Goal: Transaction & Acquisition: Purchase product/service

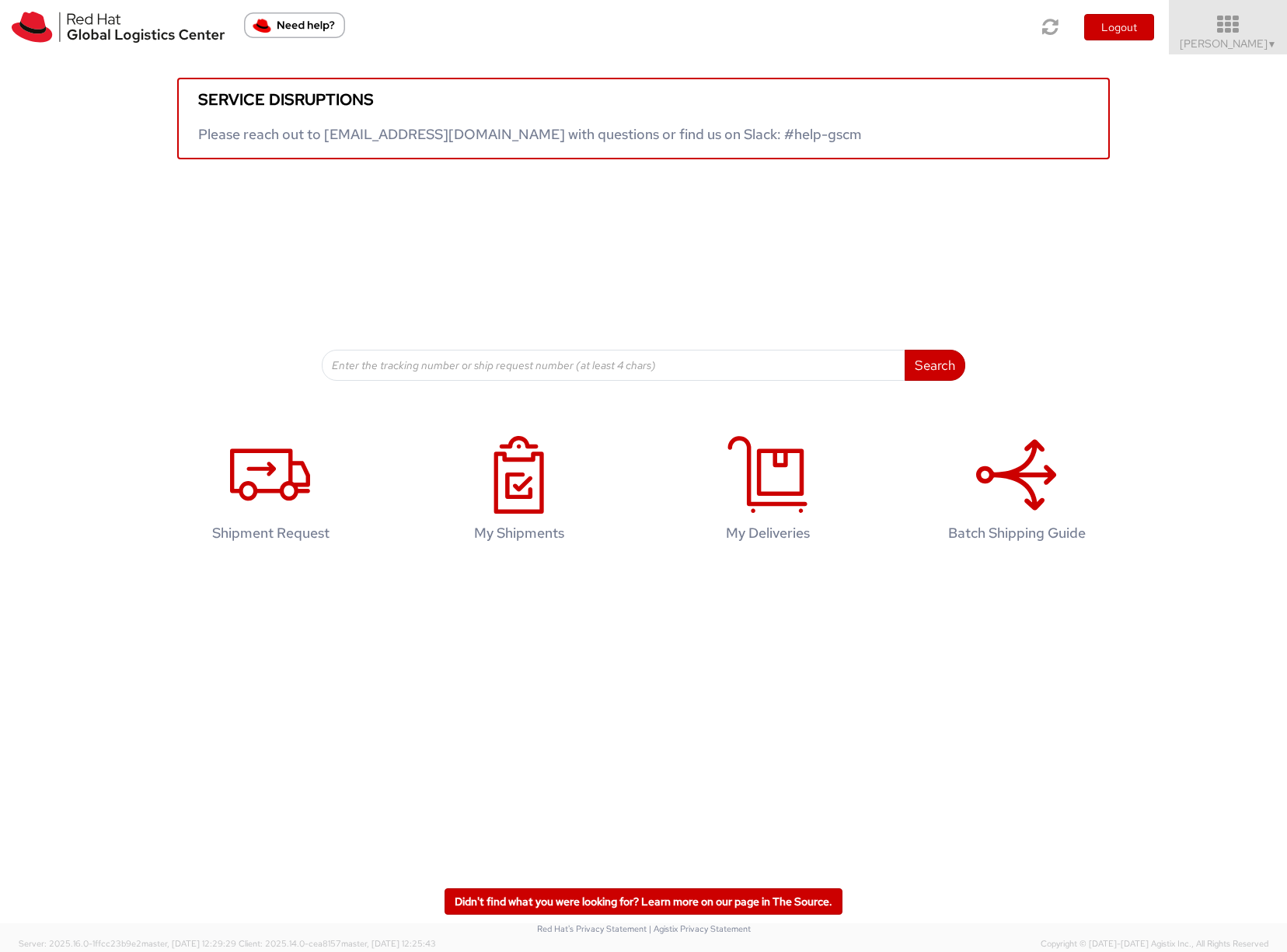
click at [1224, 46] on span "Sona Mala ▼" at bounding box center [1228, 43] width 97 height 14
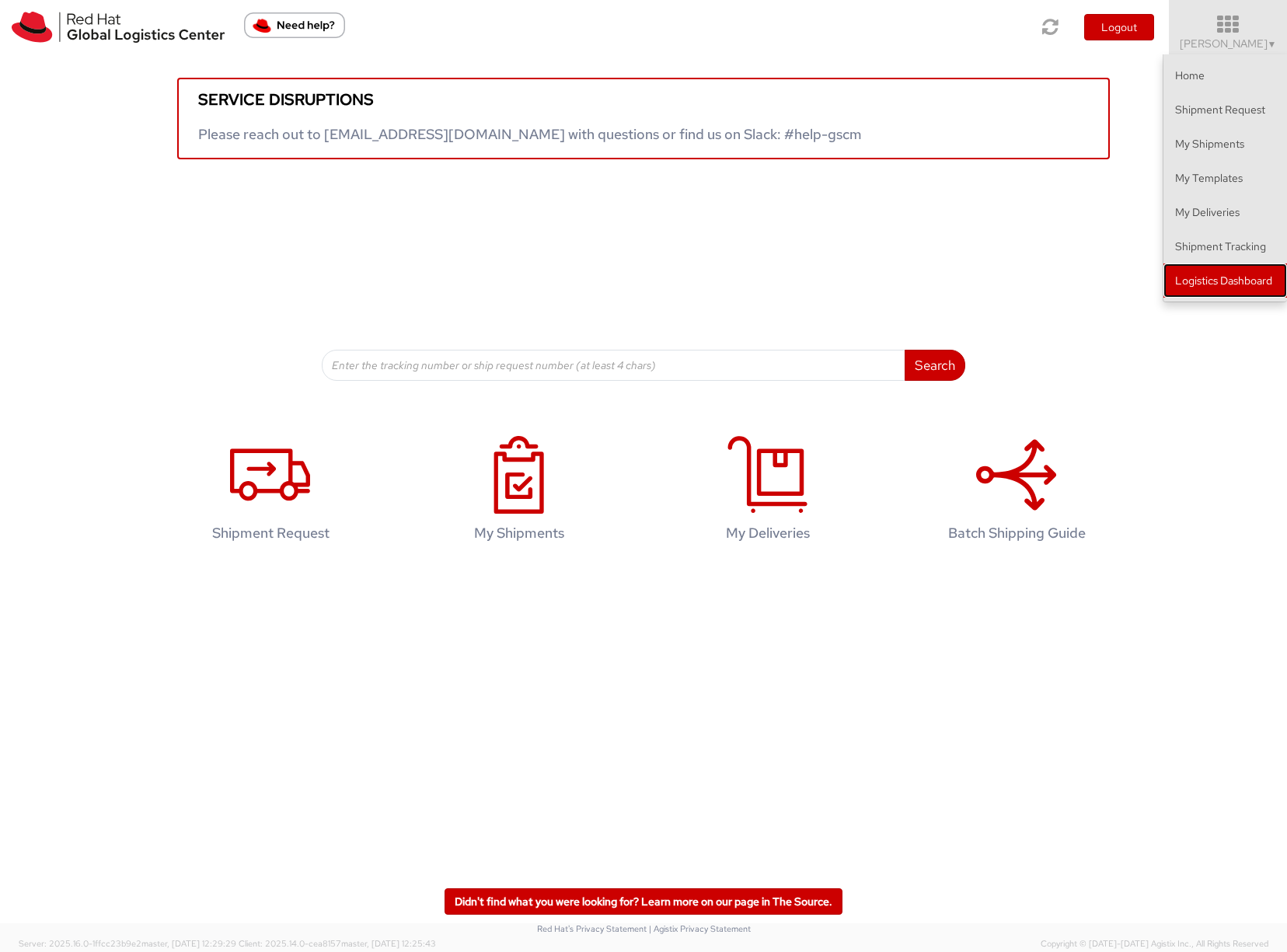
click at [1197, 290] on link "Logistics Dashboard" at bounding box center [1226, 280] width 124 height 34
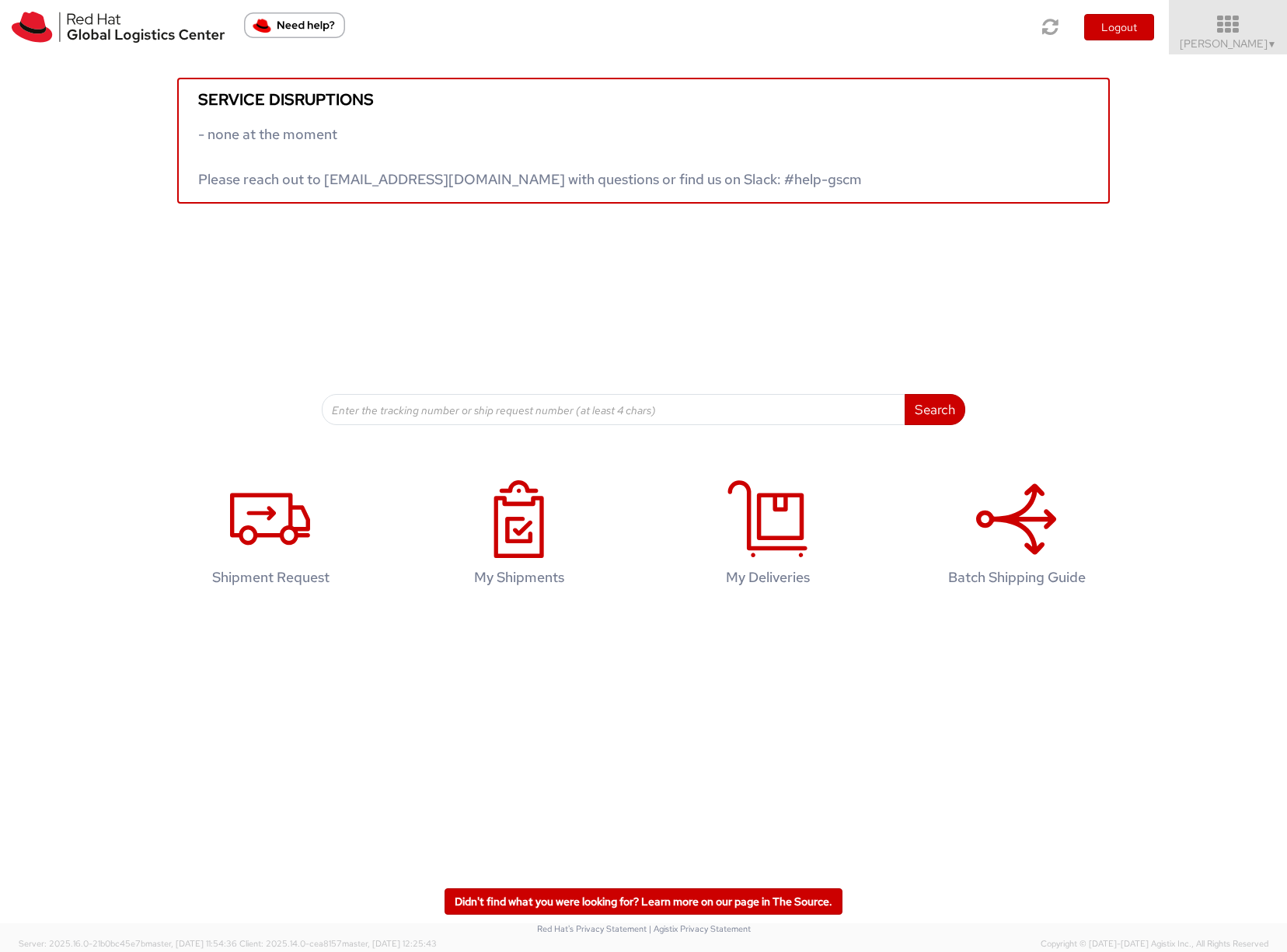
click at [1253, 45] on span "Sona Mala ▼" at bounding box center [1228, 43] width 97 height 14
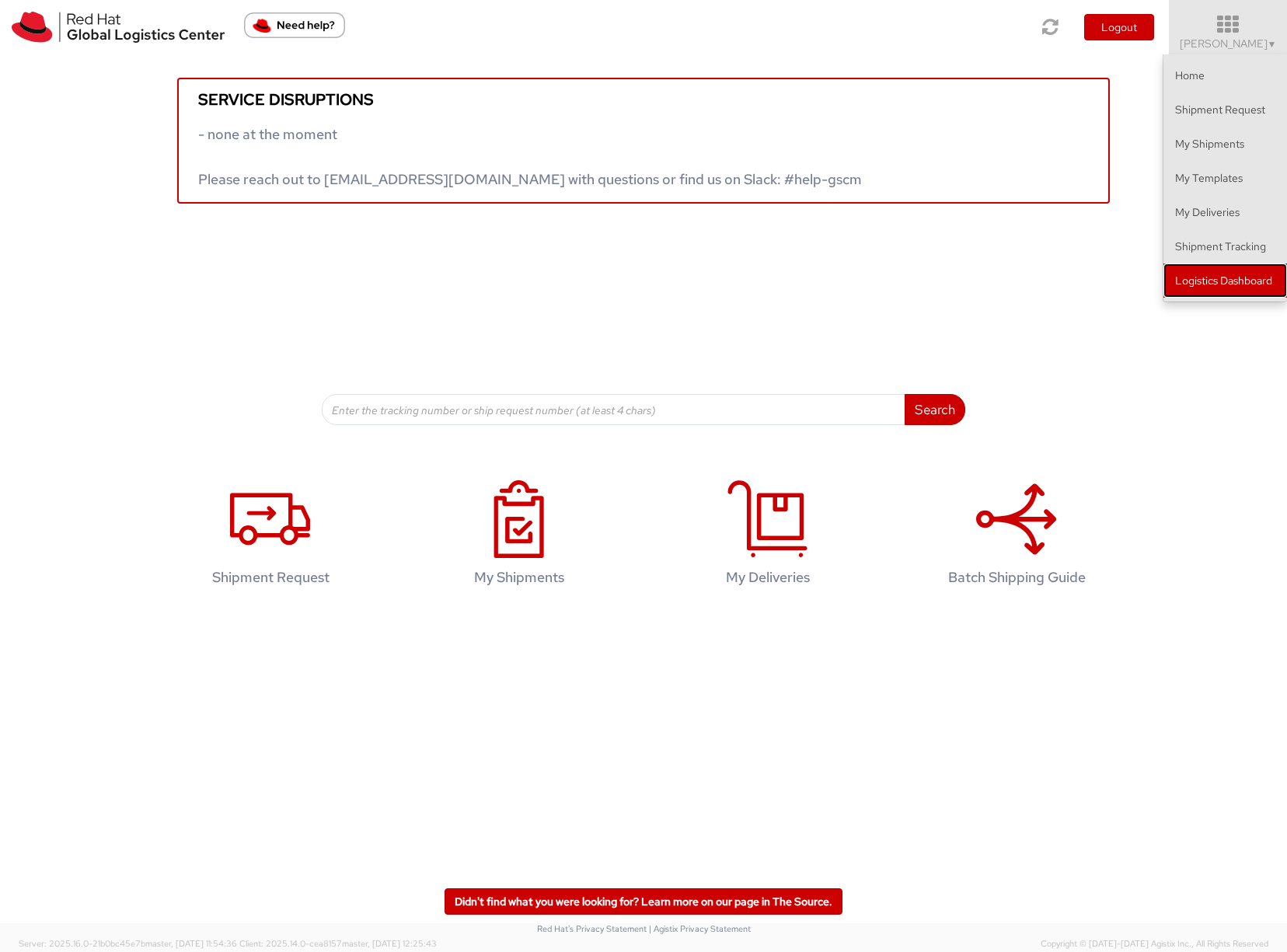
click at [1219, 280] on link "Logistics Dashboard" at bounding box center [1226, 280] width 124 height 34
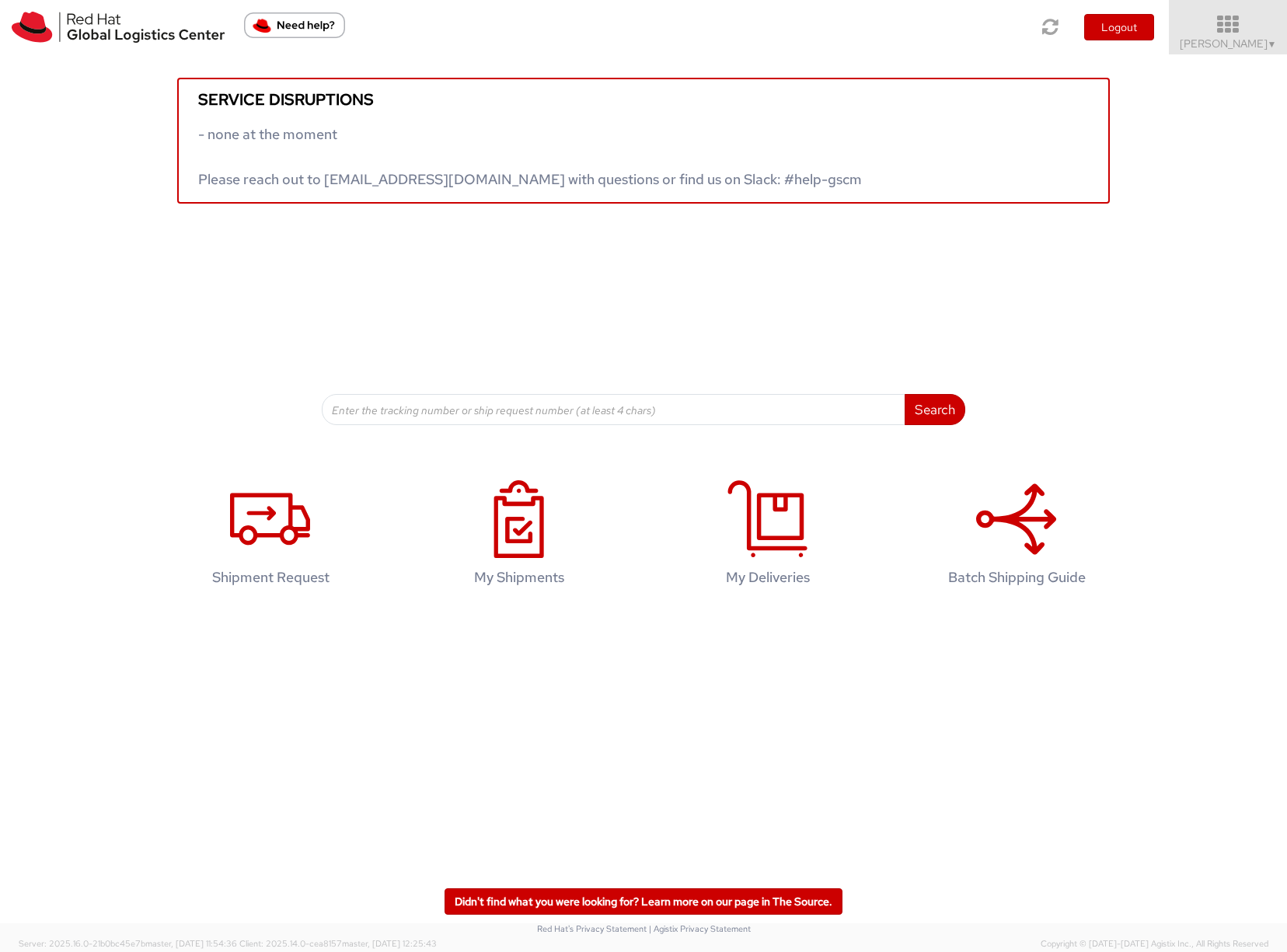
click at [1216, 32] on icon at bounding box center [1228, 25] width 136 height 22
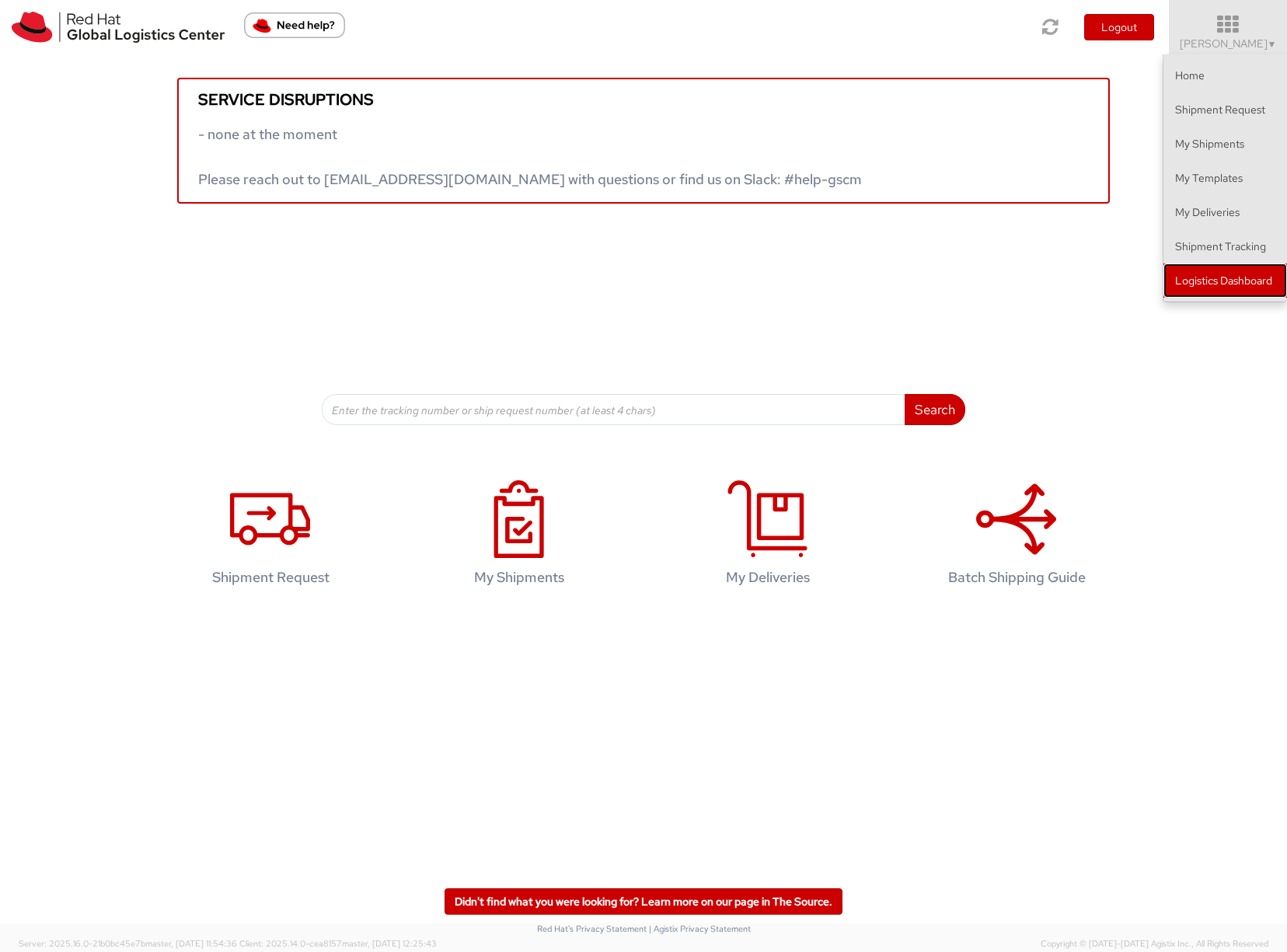
click at [1186, 278] on link "Logistics Dashboard" at bounding box center [1226, 280] width 124 height 34
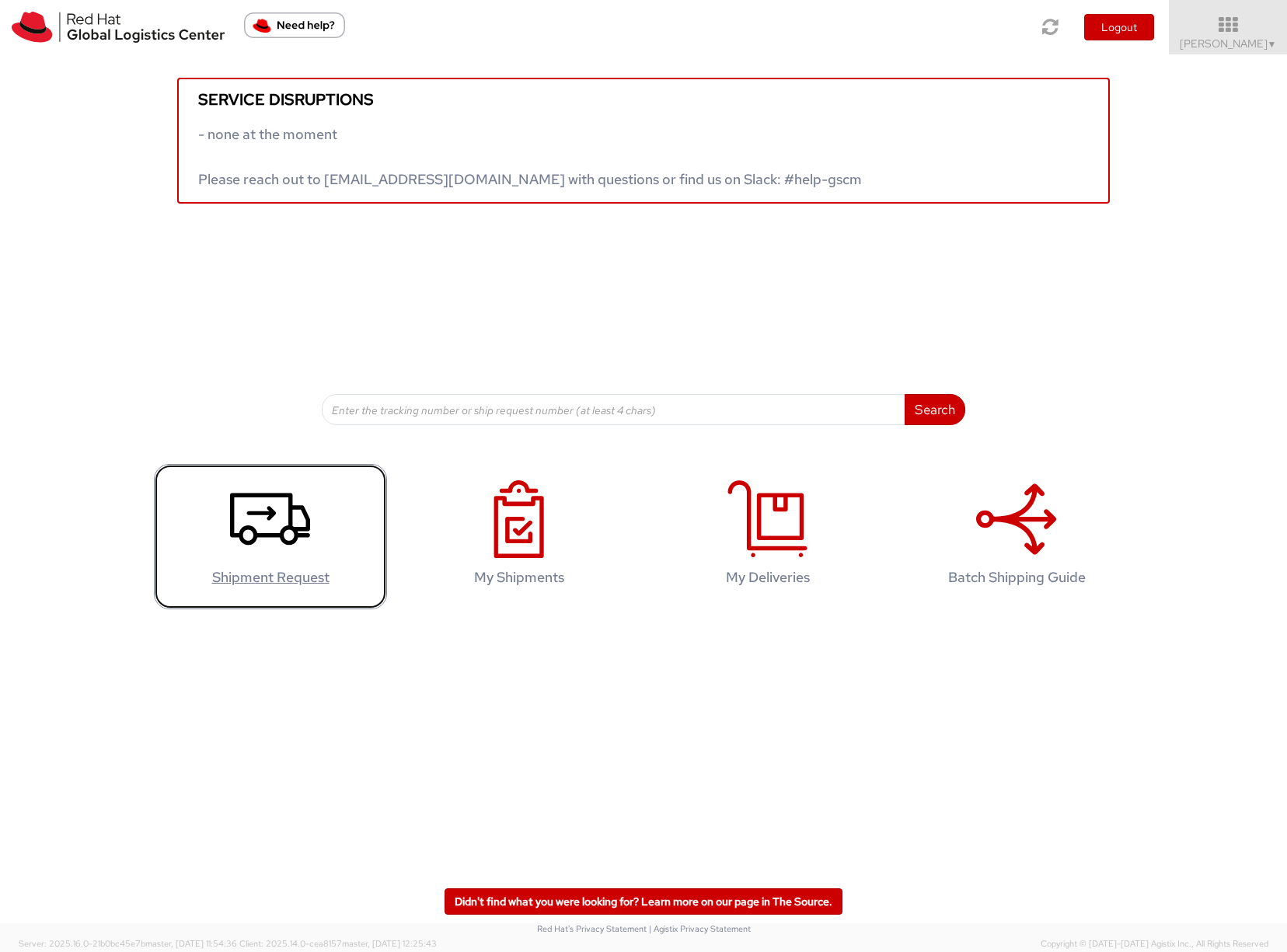
click at [271, 523] on icon at bounding box center [270, 519] width 80 height 78
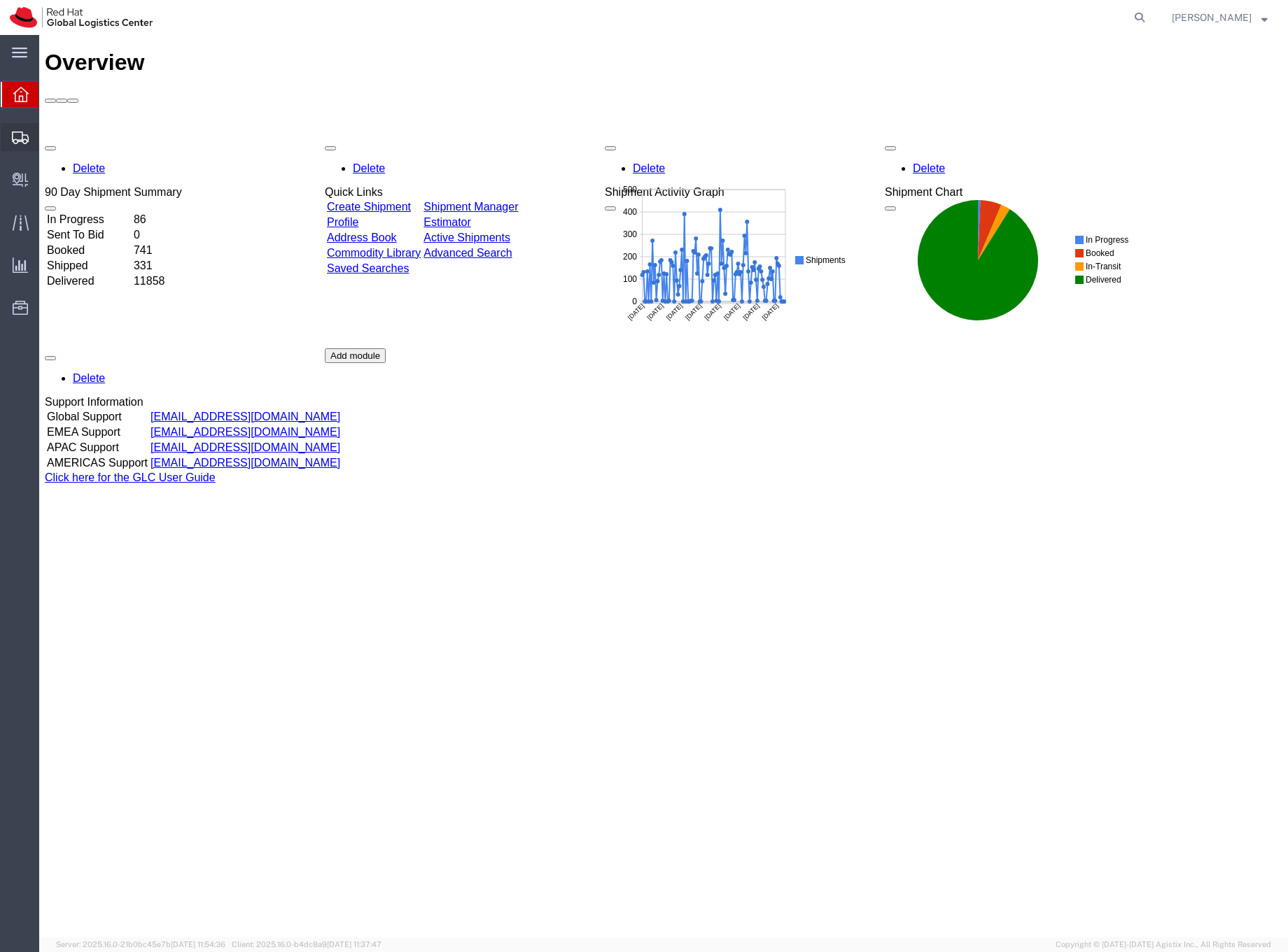
click at [17, 136] on icon at bounding box center [20, 137] width 17 height 12
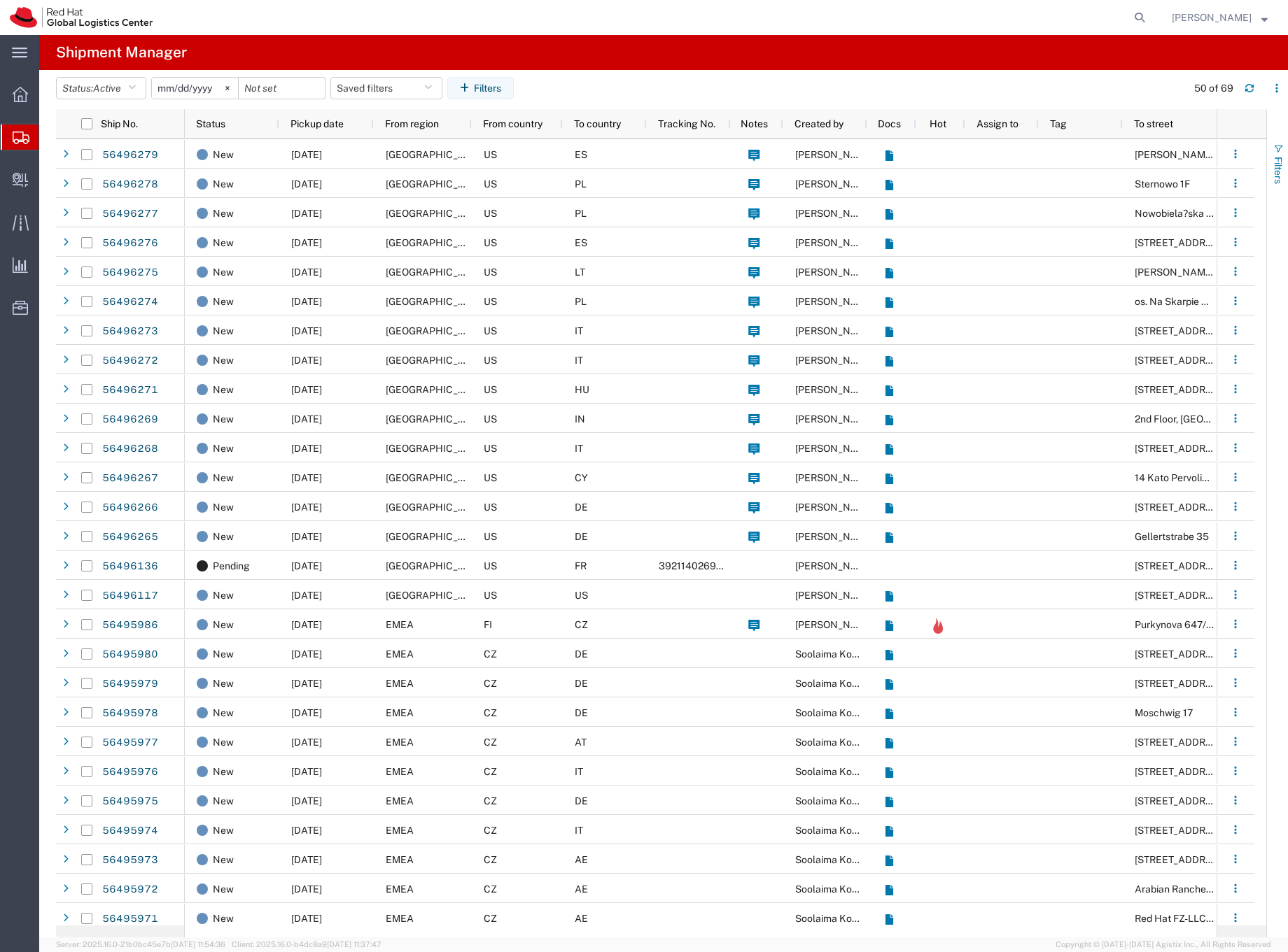
click at [1279, 149] on span "button" at bounding box center [1278, 148] width 11 height 11
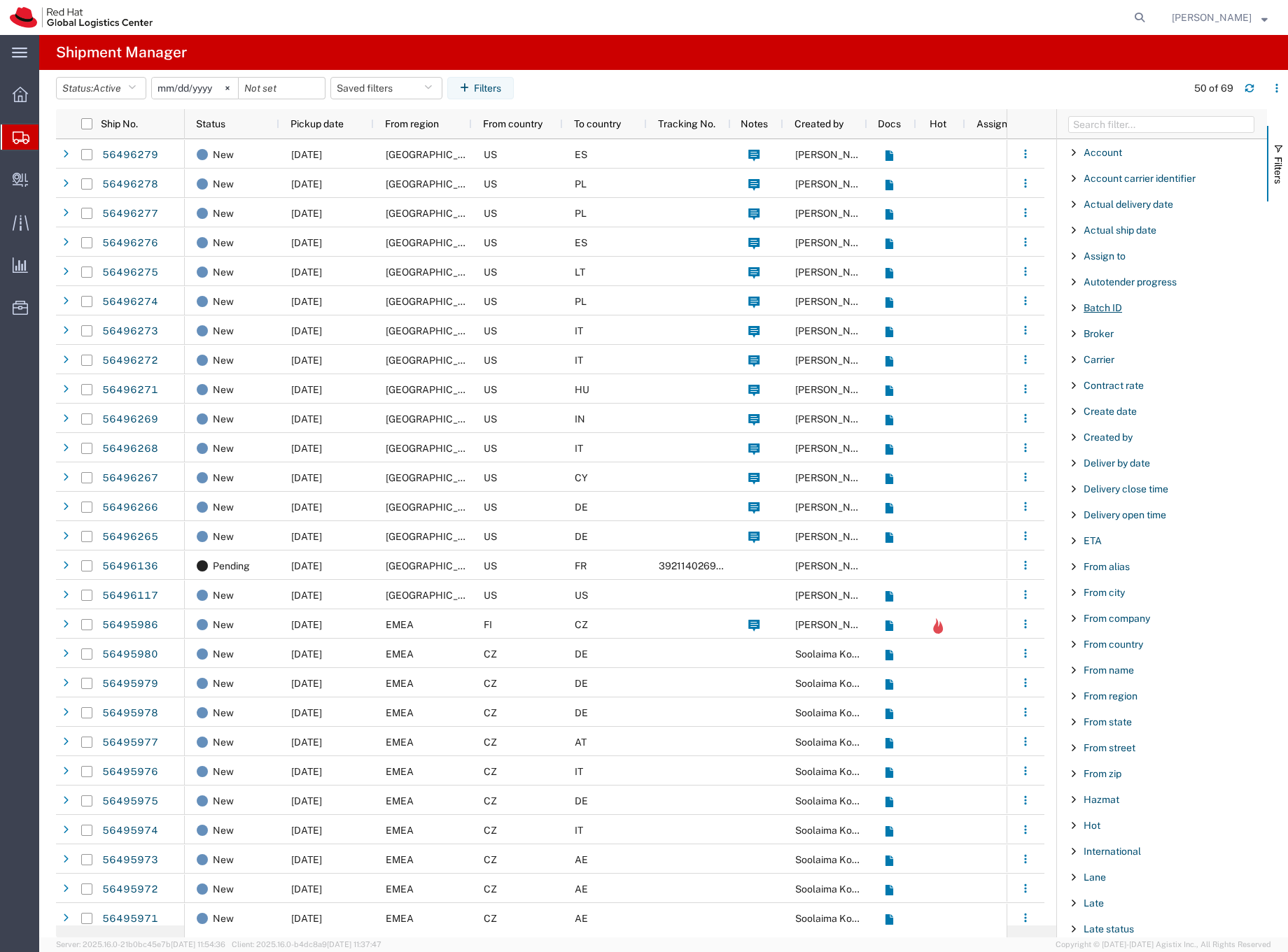
click at [1116, 308] on span "Batch ID" at bounding box center [1103, 307] width 38 height 11
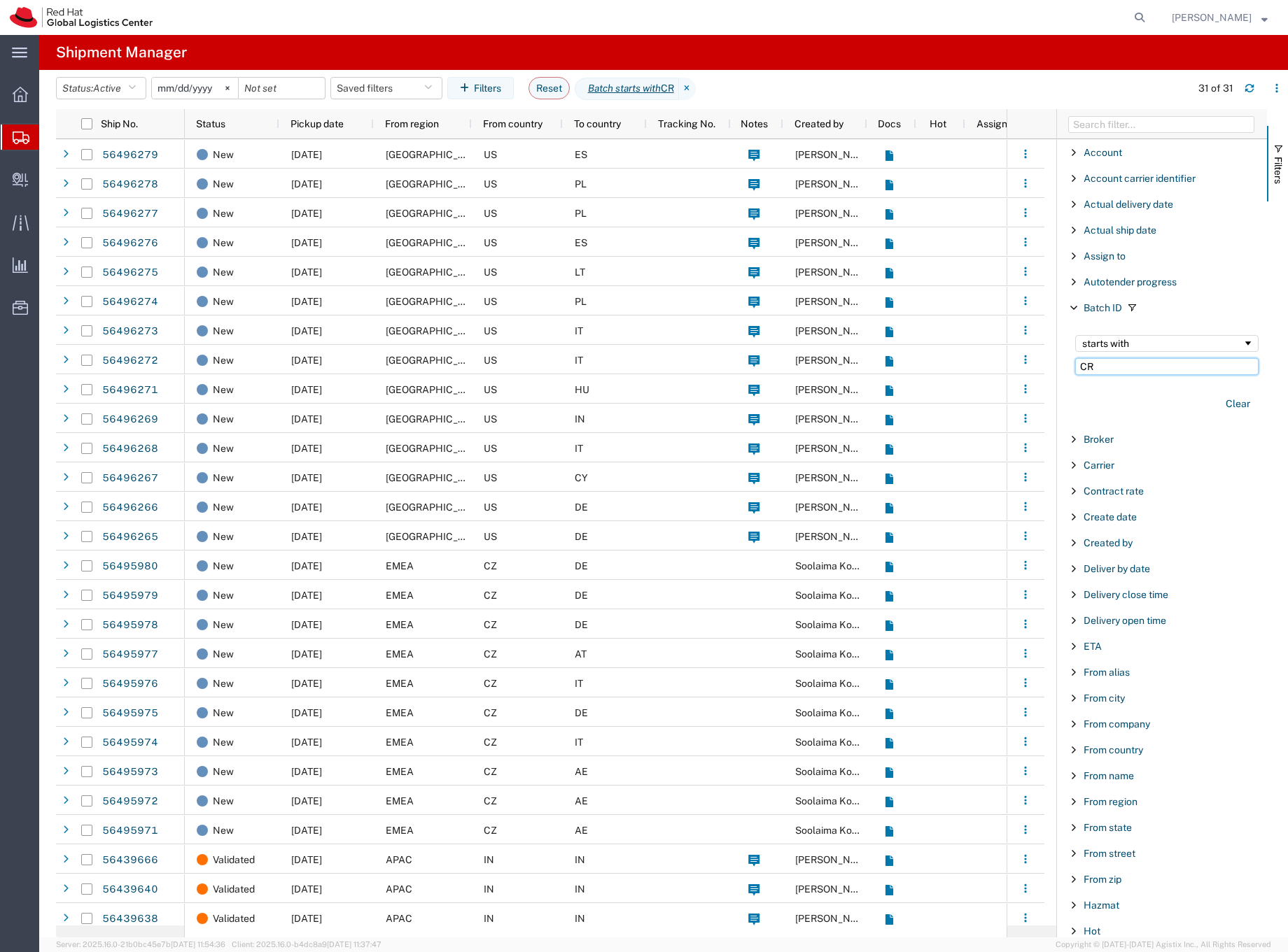
type input "C"
type input "CR116778"
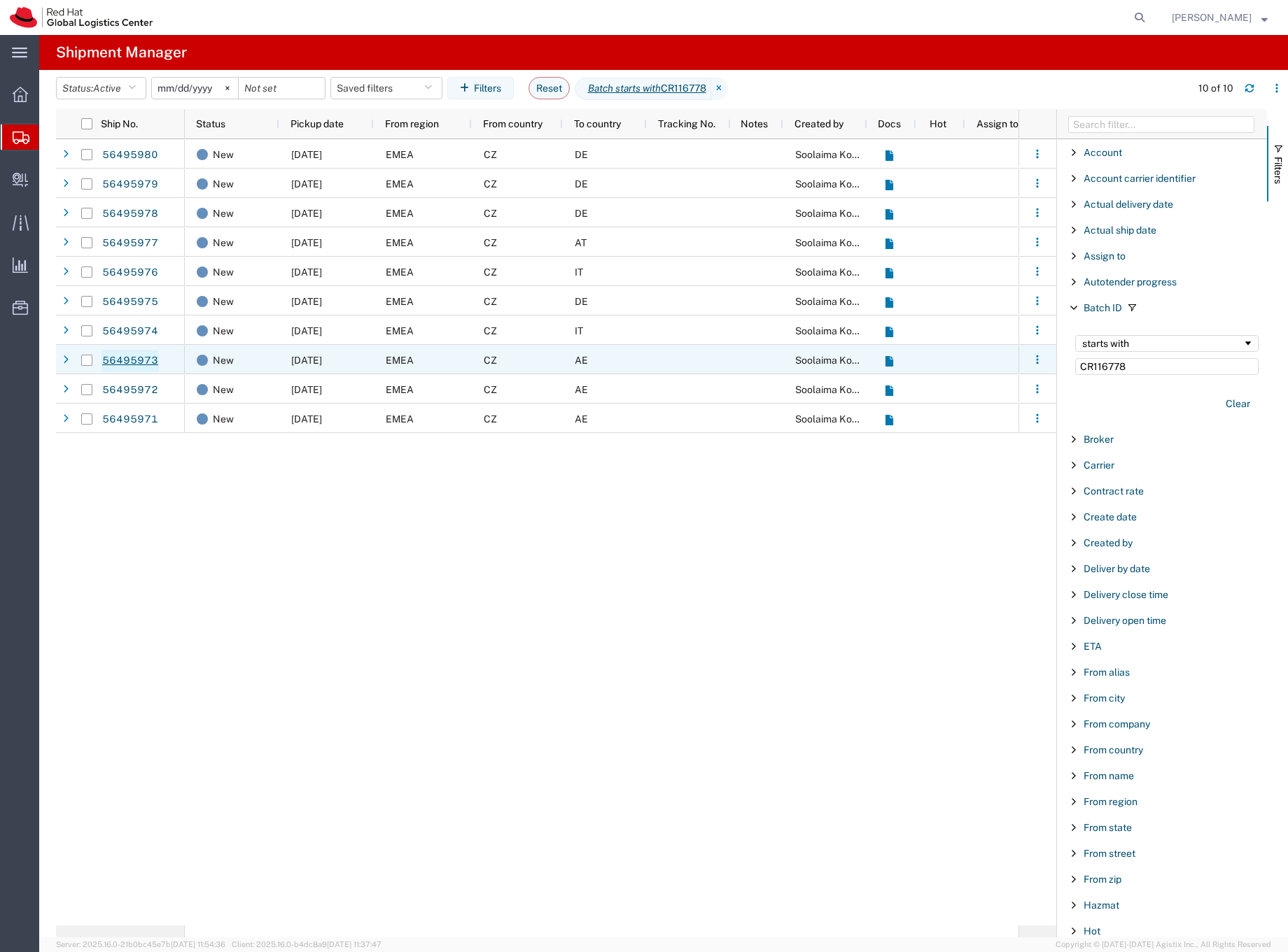
click at [145, 357] on link "56495973" at bounding box center [130, 360] width 57 height 22
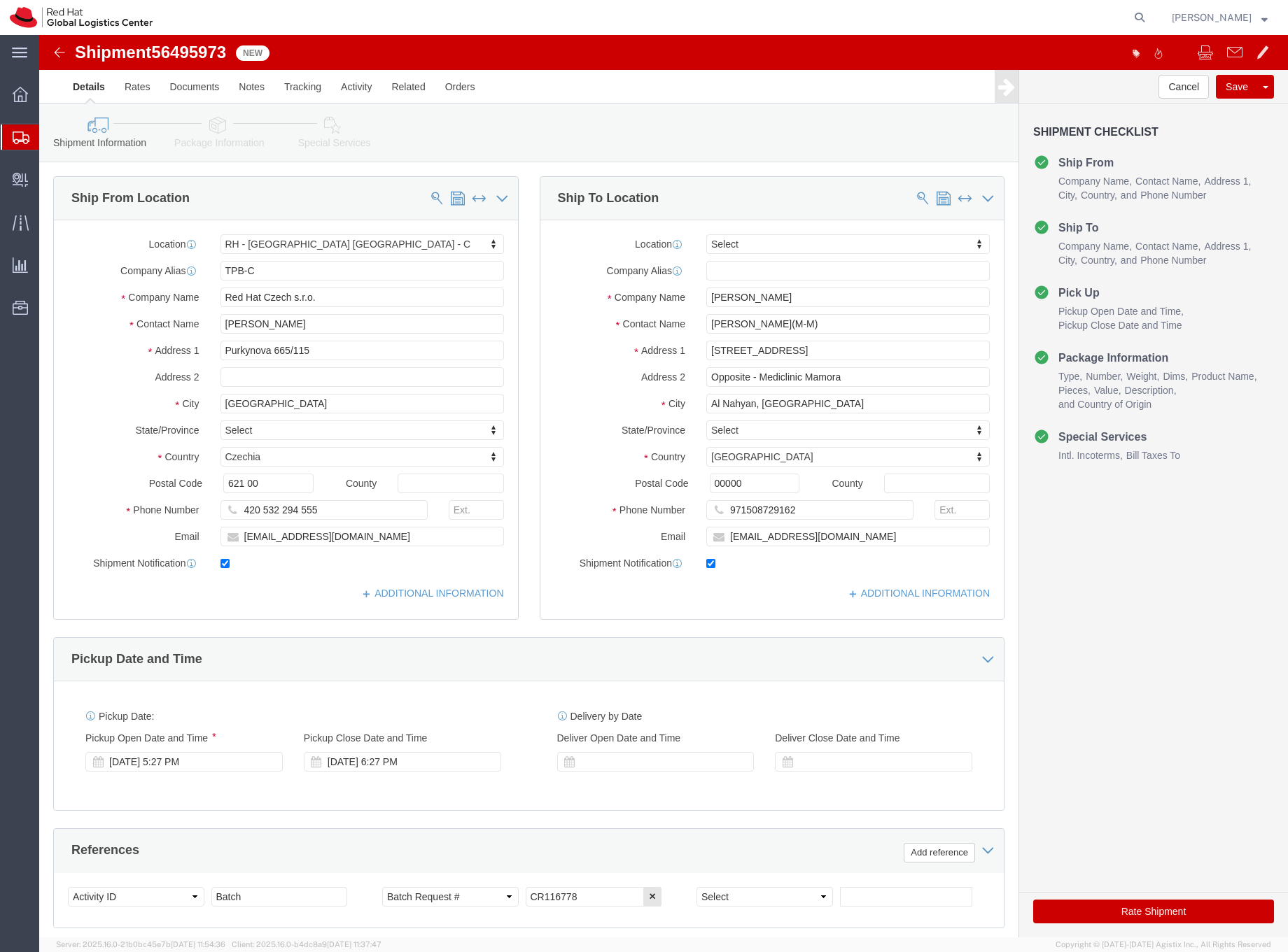
select select "38037"
select select
click input "rrathore@redhat.com"
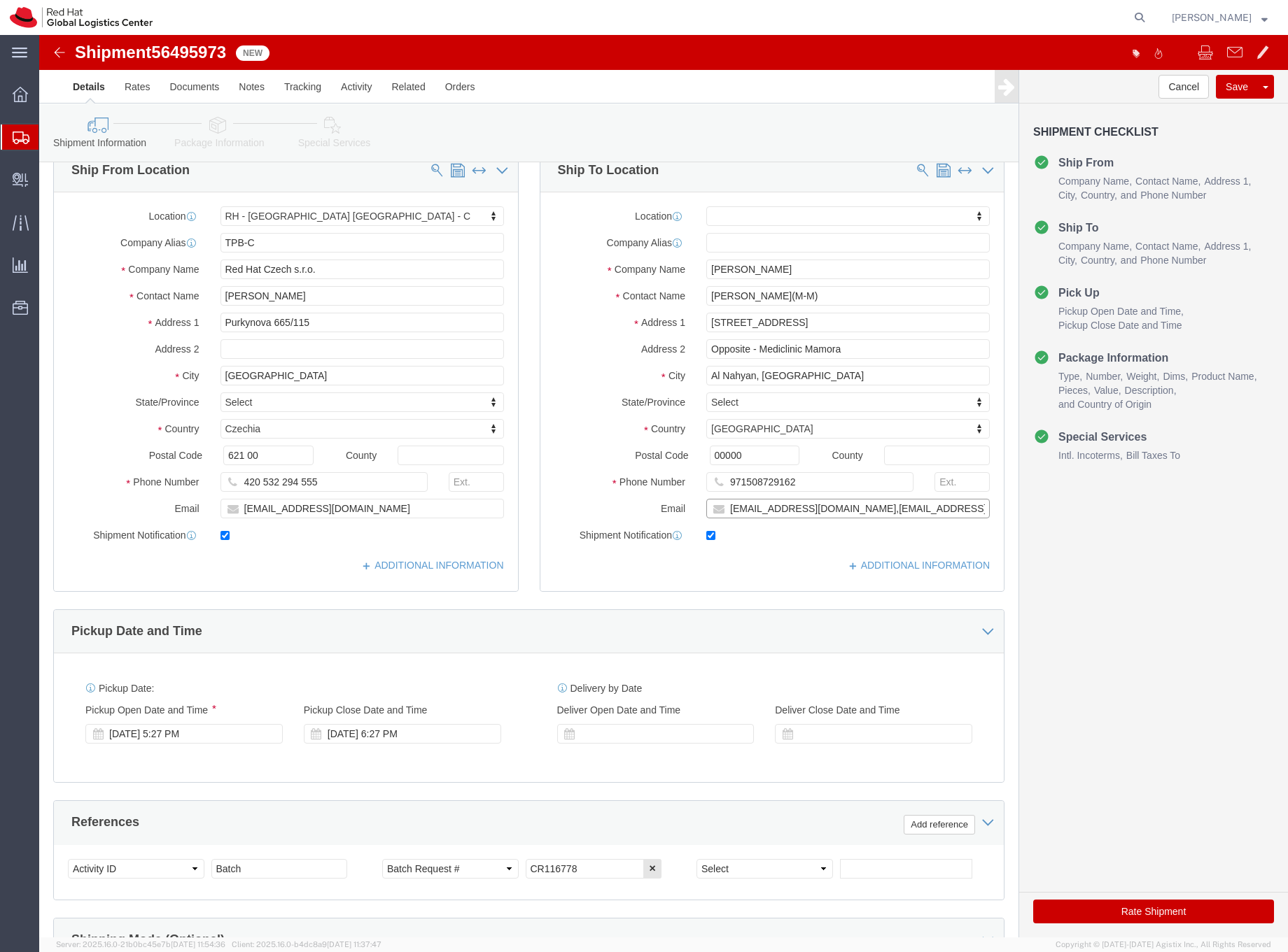
scroll to position [301, 0]
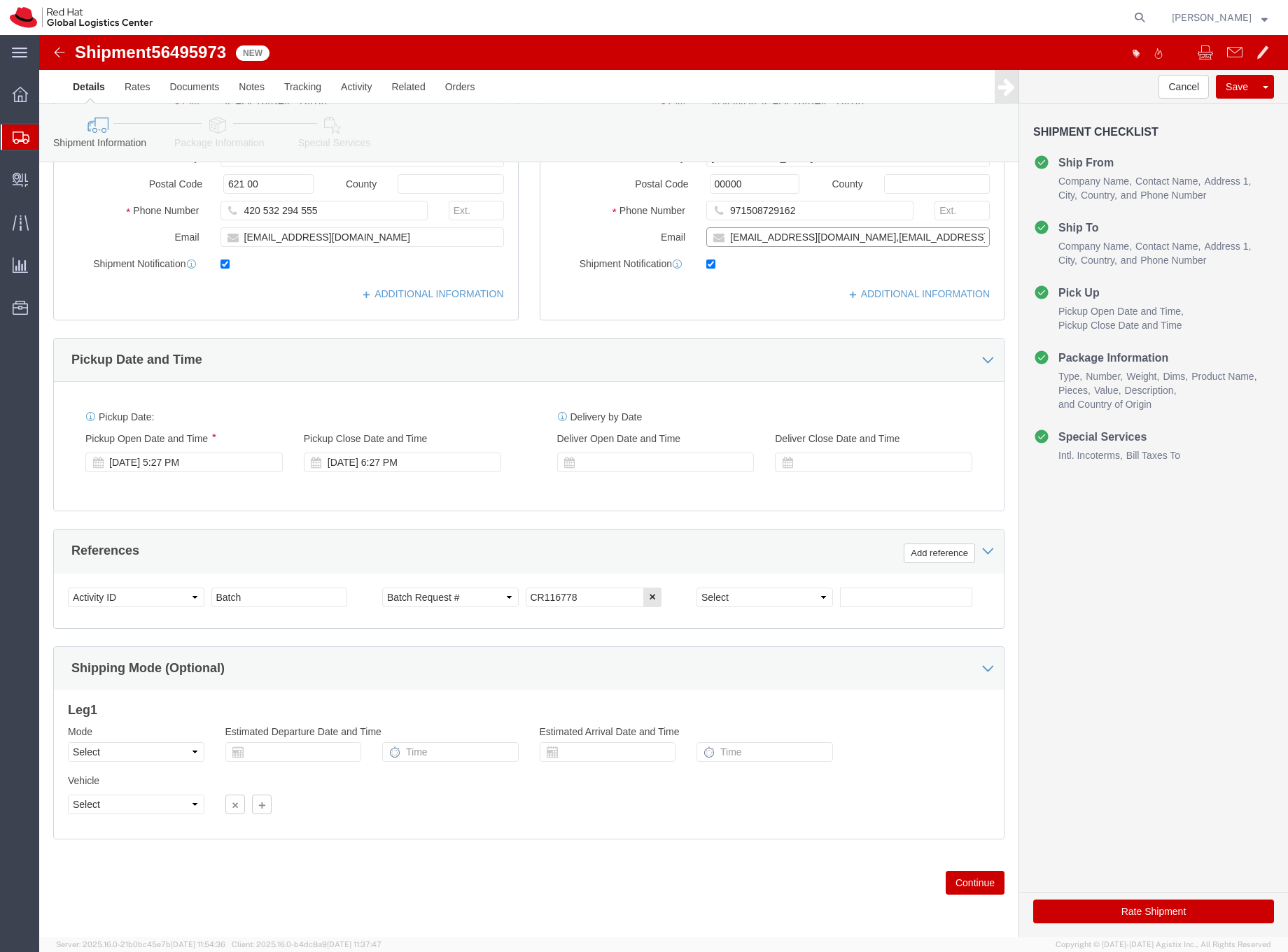
type input "rrathore@redhat.com,EMEAlogistics@redhat.com"
click button "Continue"
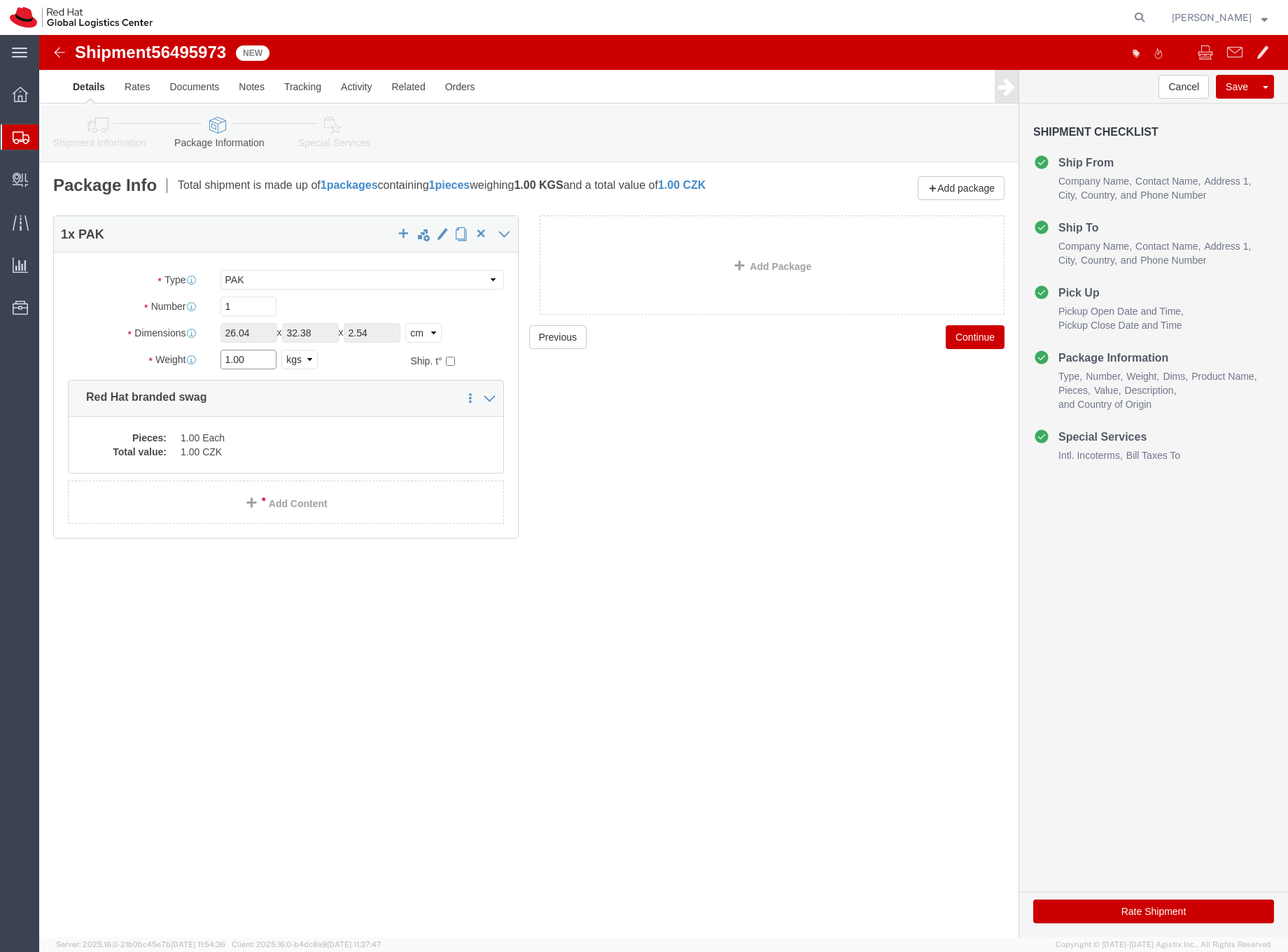
drag, startPoint x: 214, startPoint y: 326, endPoint x: 176, endPoint y: 325, distance: 38.0
click div "1.00 Select kgs lbs"
type input "0.5"
click dd "1.00 Each"
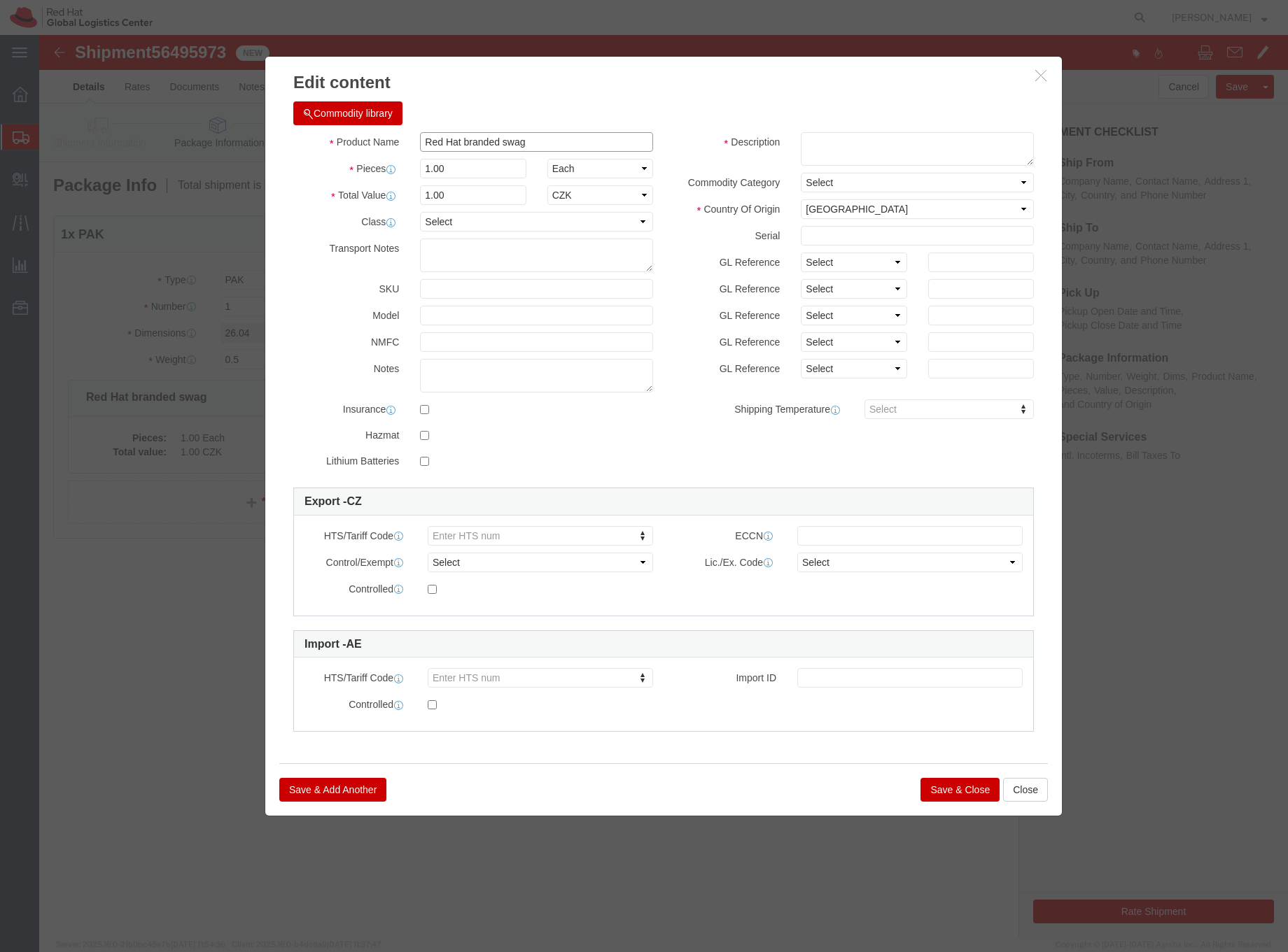
drag, startPoint x: 495, startPoint y: 105, endPoint x: 370, endPoint y: 110, distance: 125.1
click div "Product Name Red Hat branded swag"
type input "T-shirt"
click textarea
type textarea "Red"
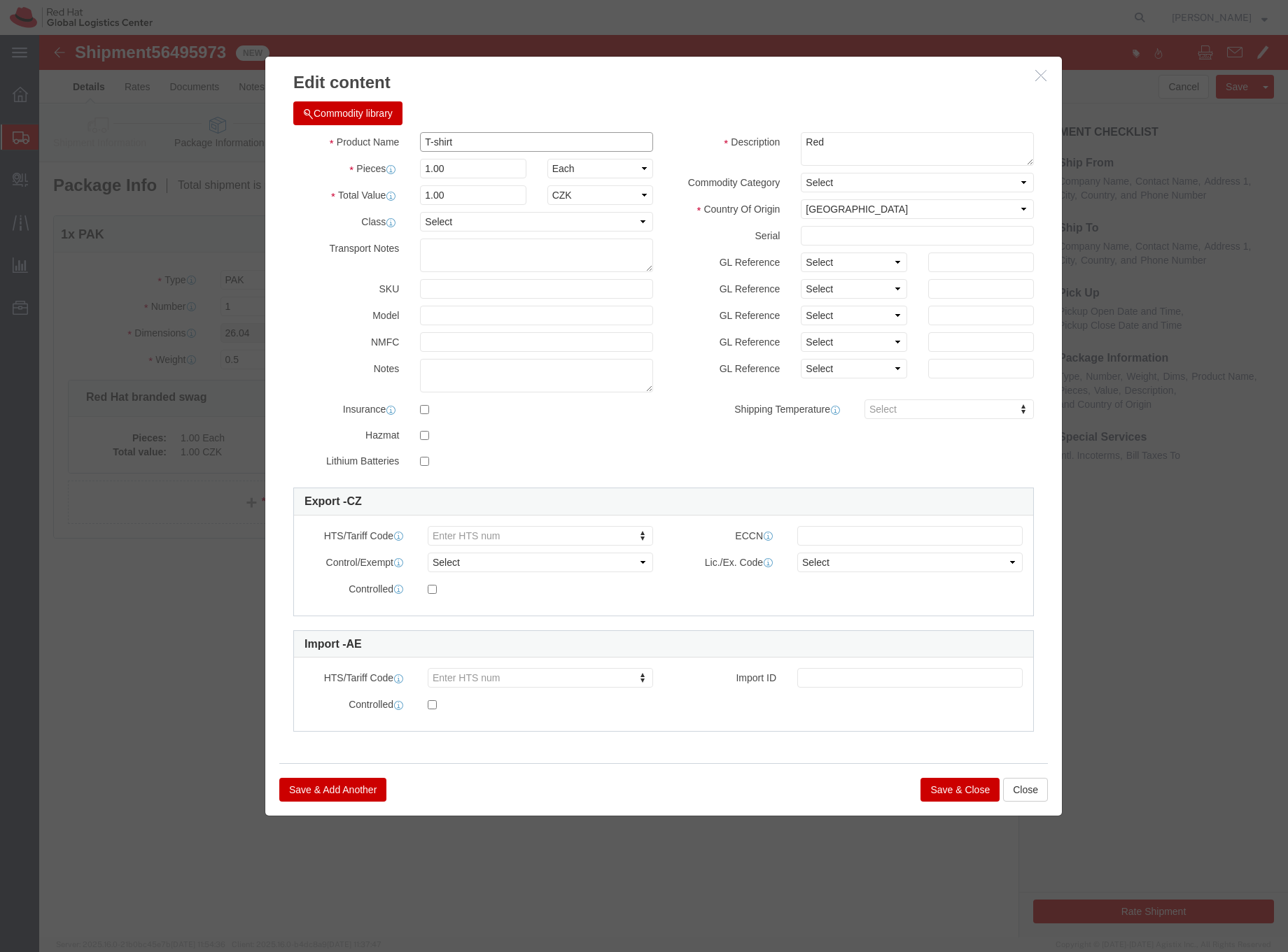
click input "T-shirt"
type input "Polo T-shirt"
drag, startPoint x: 788, startPoint y: 107, endPoint x: 809, endPoint y: 107, distance: 21.0
click textarea "Red"
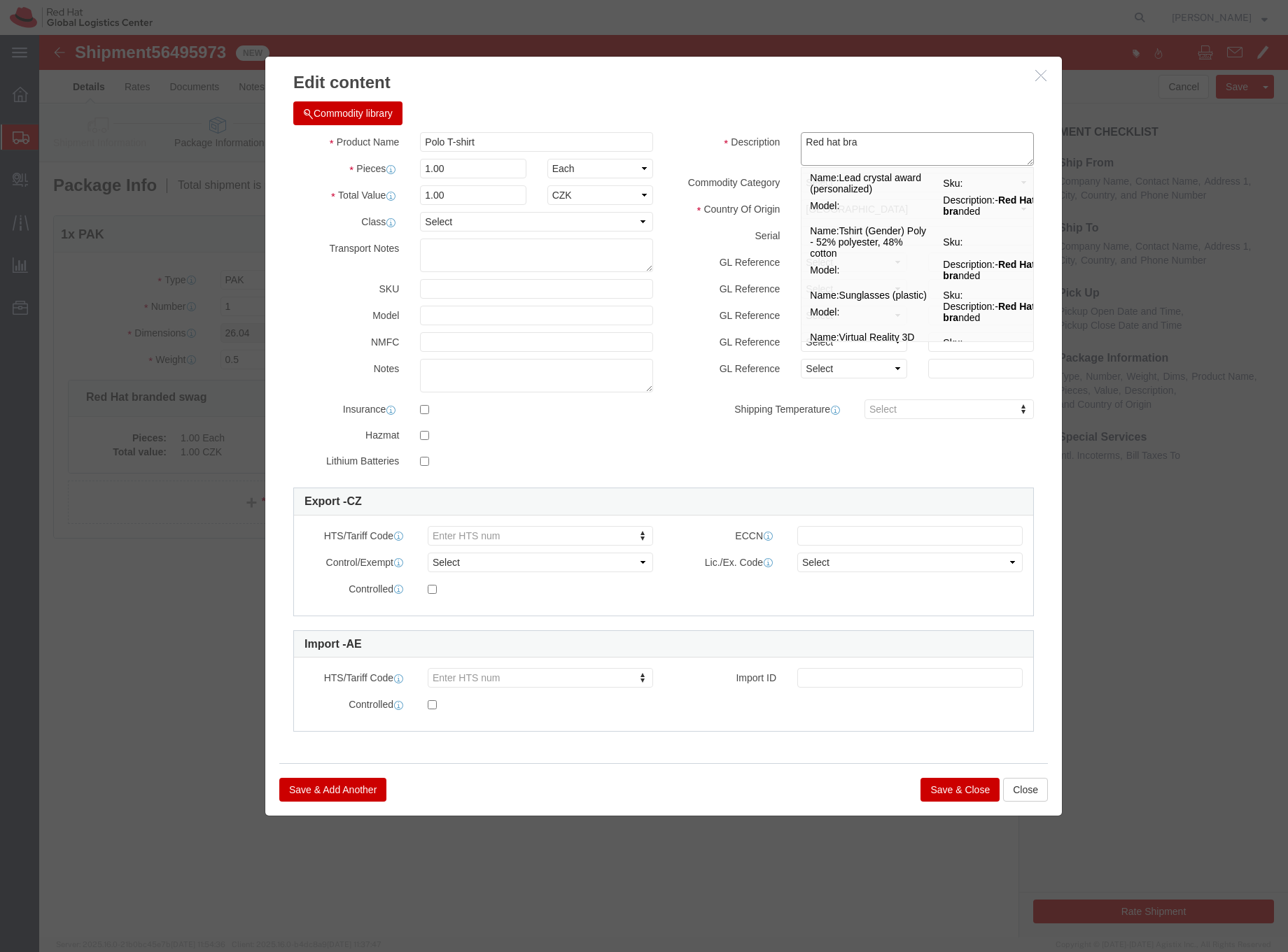
type textarea "Red hat bra"
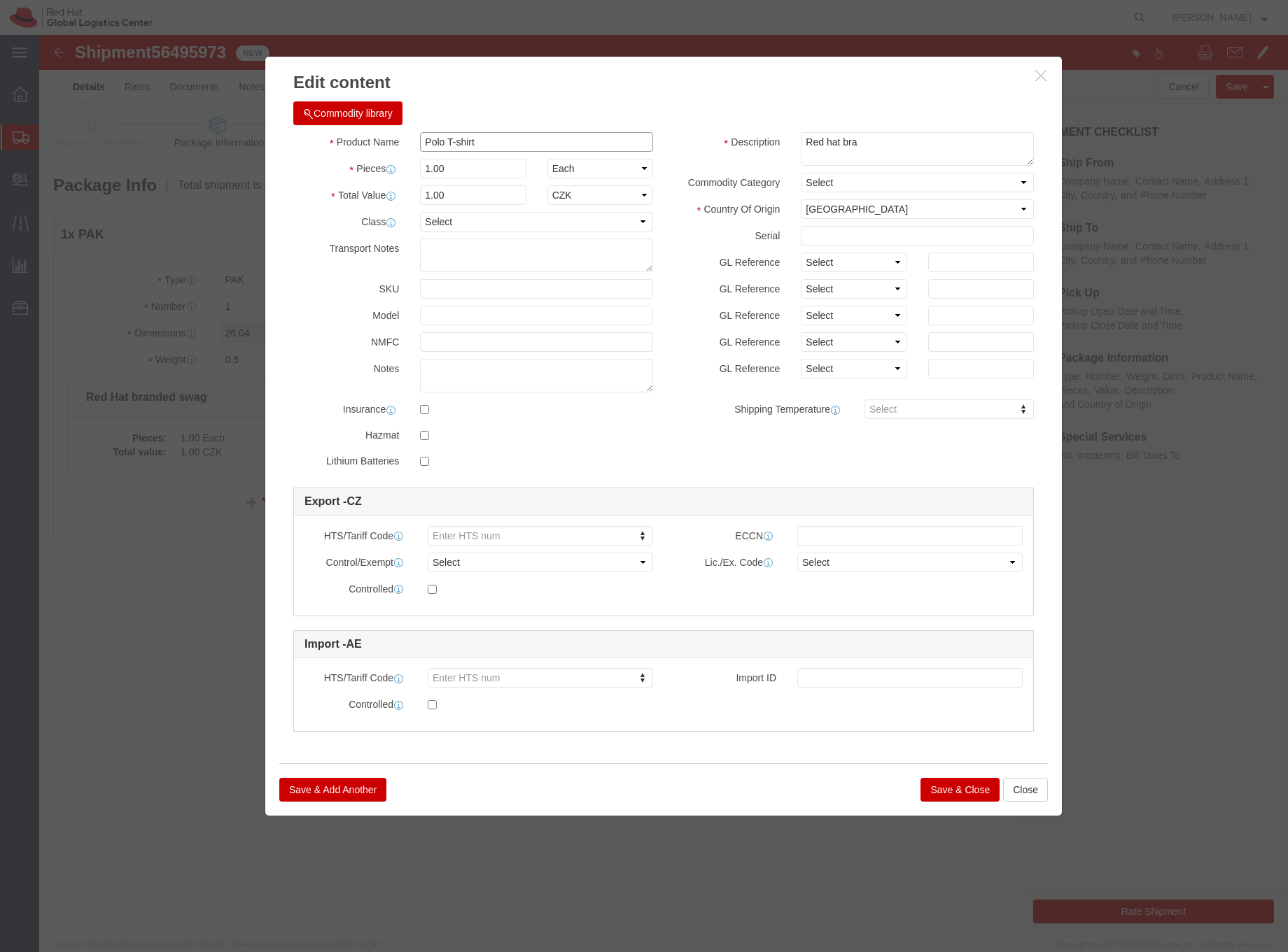
drag, startPoint x: 446, startPoint y: 107, endPoint x: 385, endPoint y: 107, distance: 61.0
click input "Polo T-shirt"
click div "Commodity library"
click input "Polo"
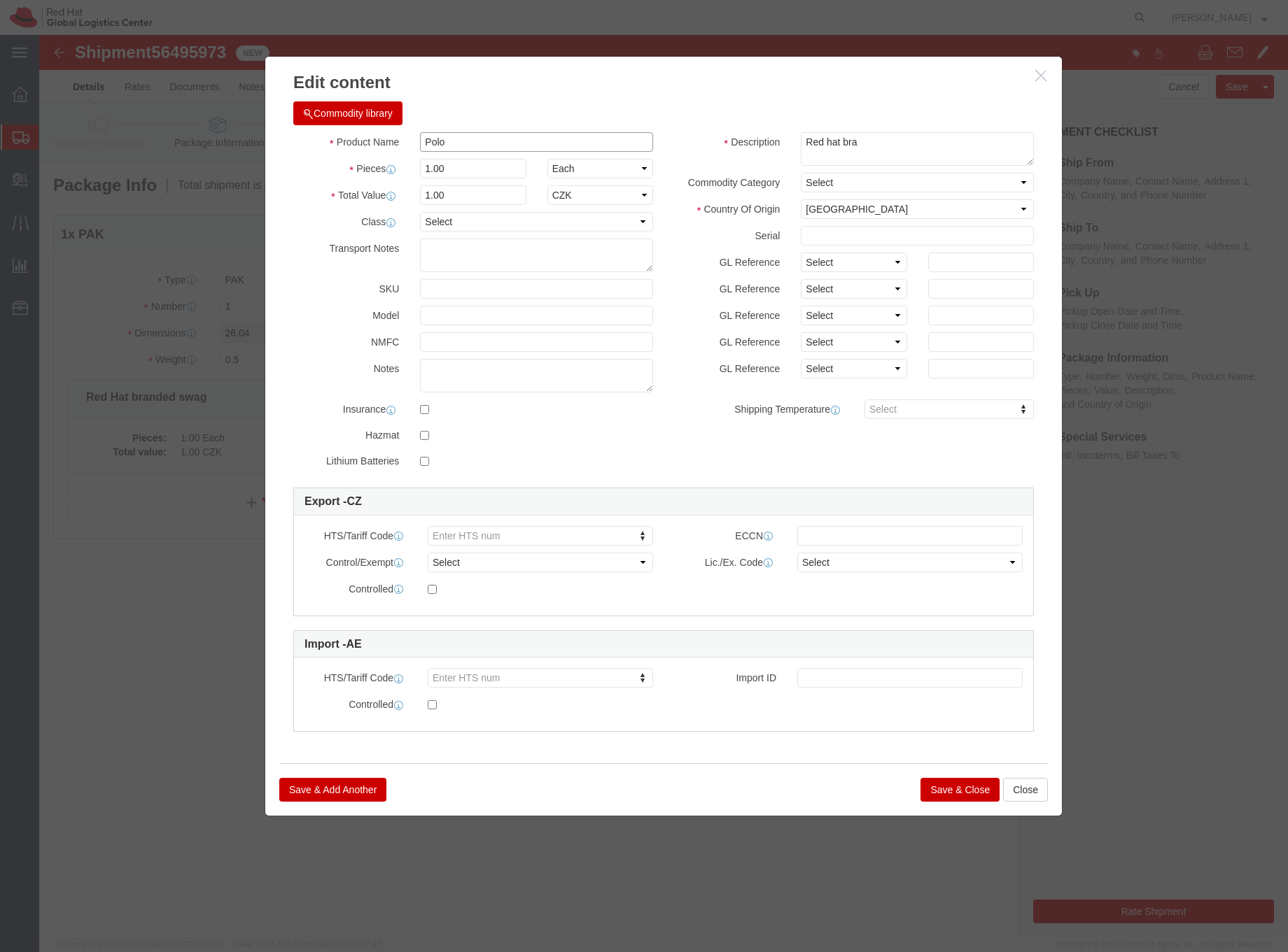
type input "Polo"
click td "Name: Polo Shirt (Gender)- 100% polyester"
select select "USD"
select select
type input "6105.20.0000"
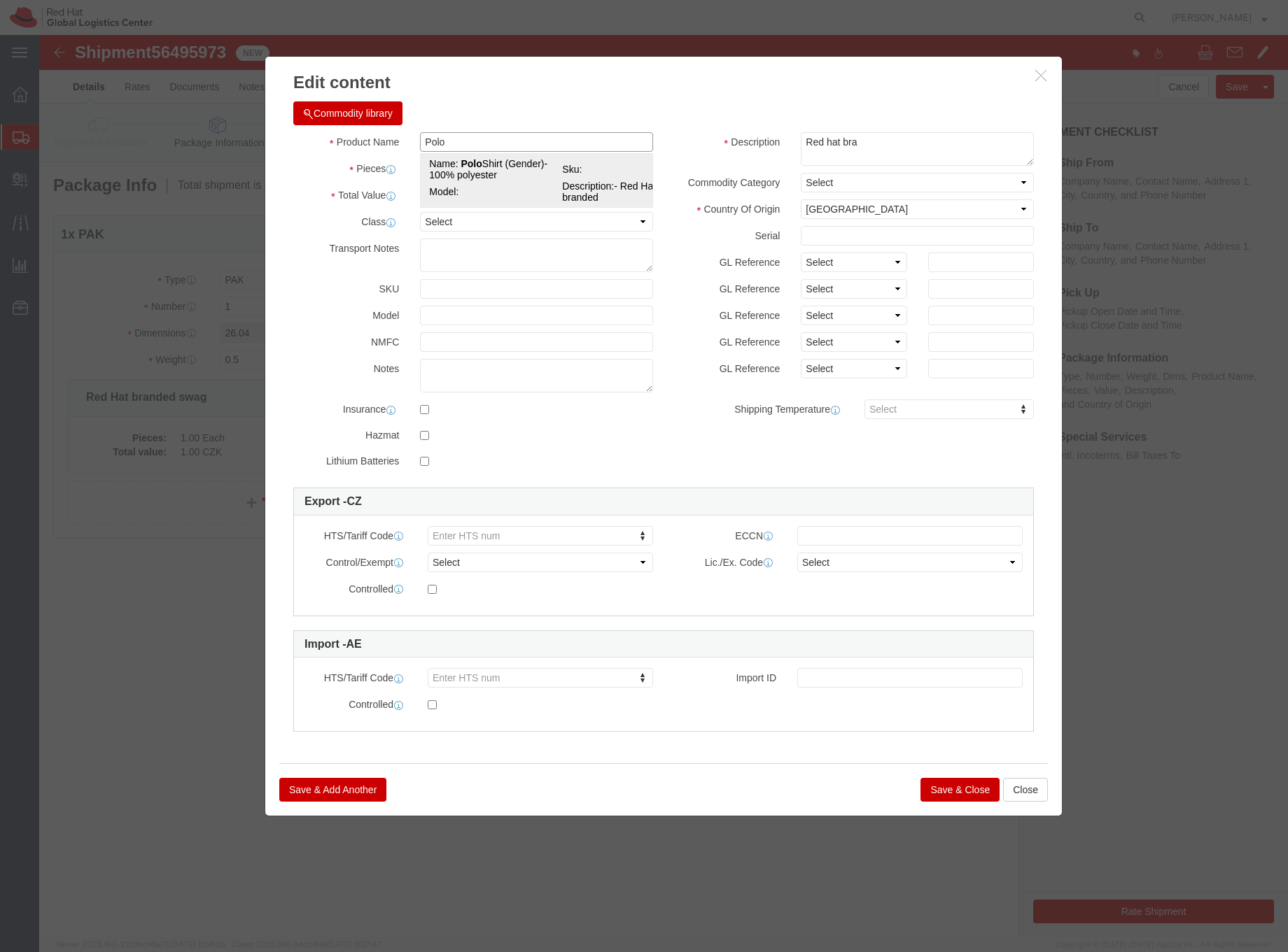
select select
type input "Polo Shirt (Gender)- 100% polyester"
type textarea "- Red Hat branded"
type input "Polo Shirt (Gender)- 100% polyester"
click input "text"
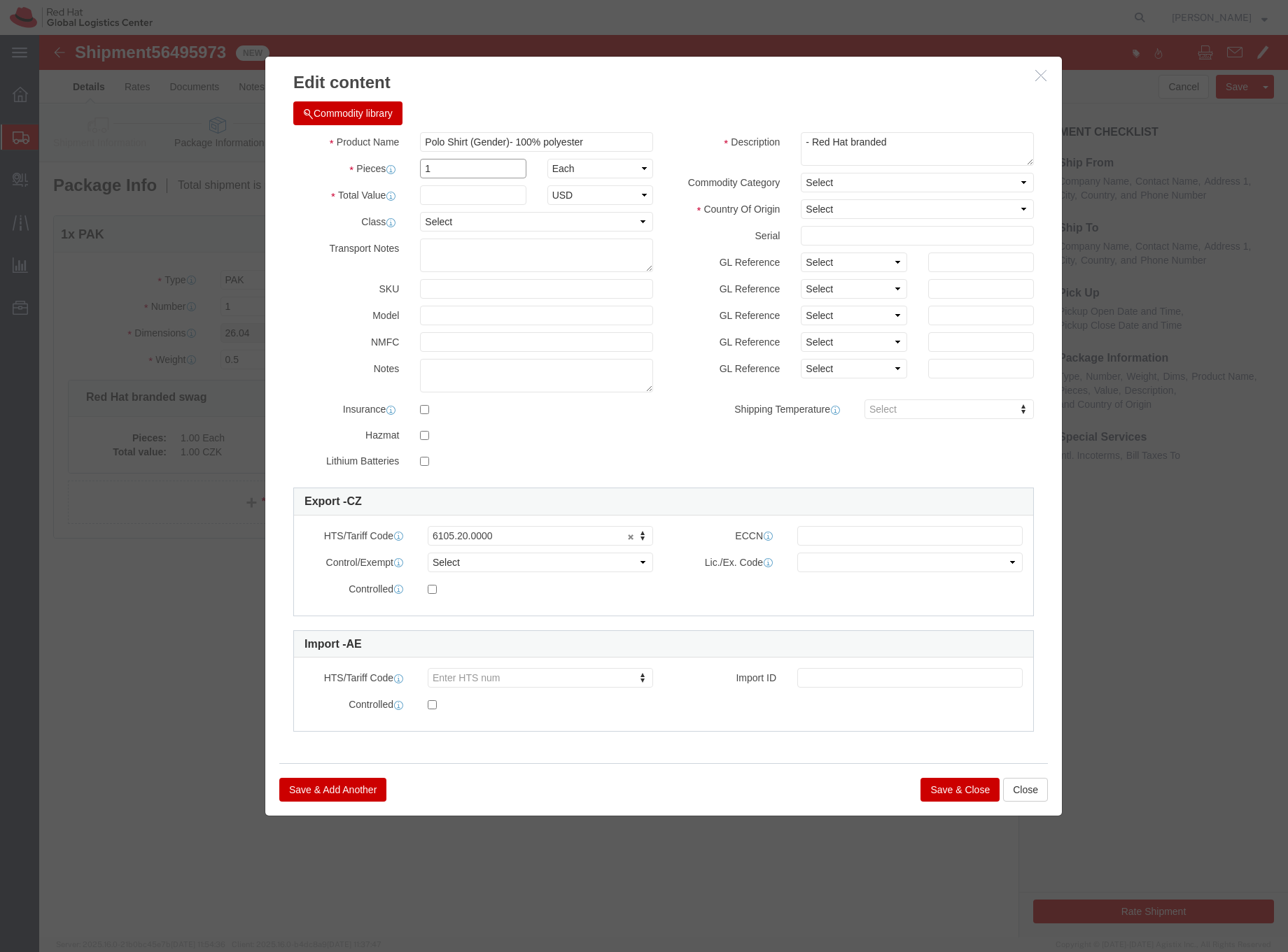
type input "1"
click icon "button"
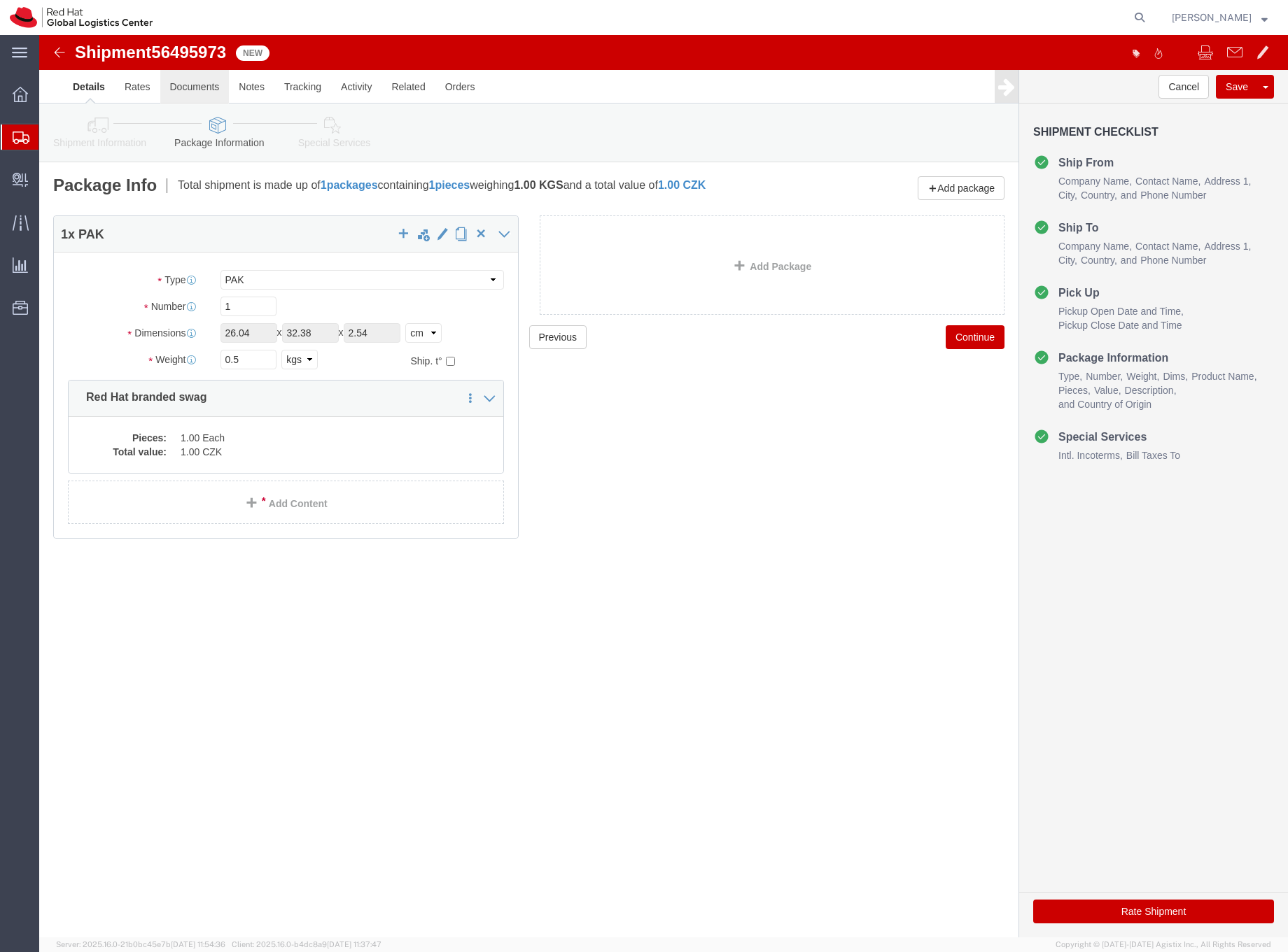
click link "Documents"
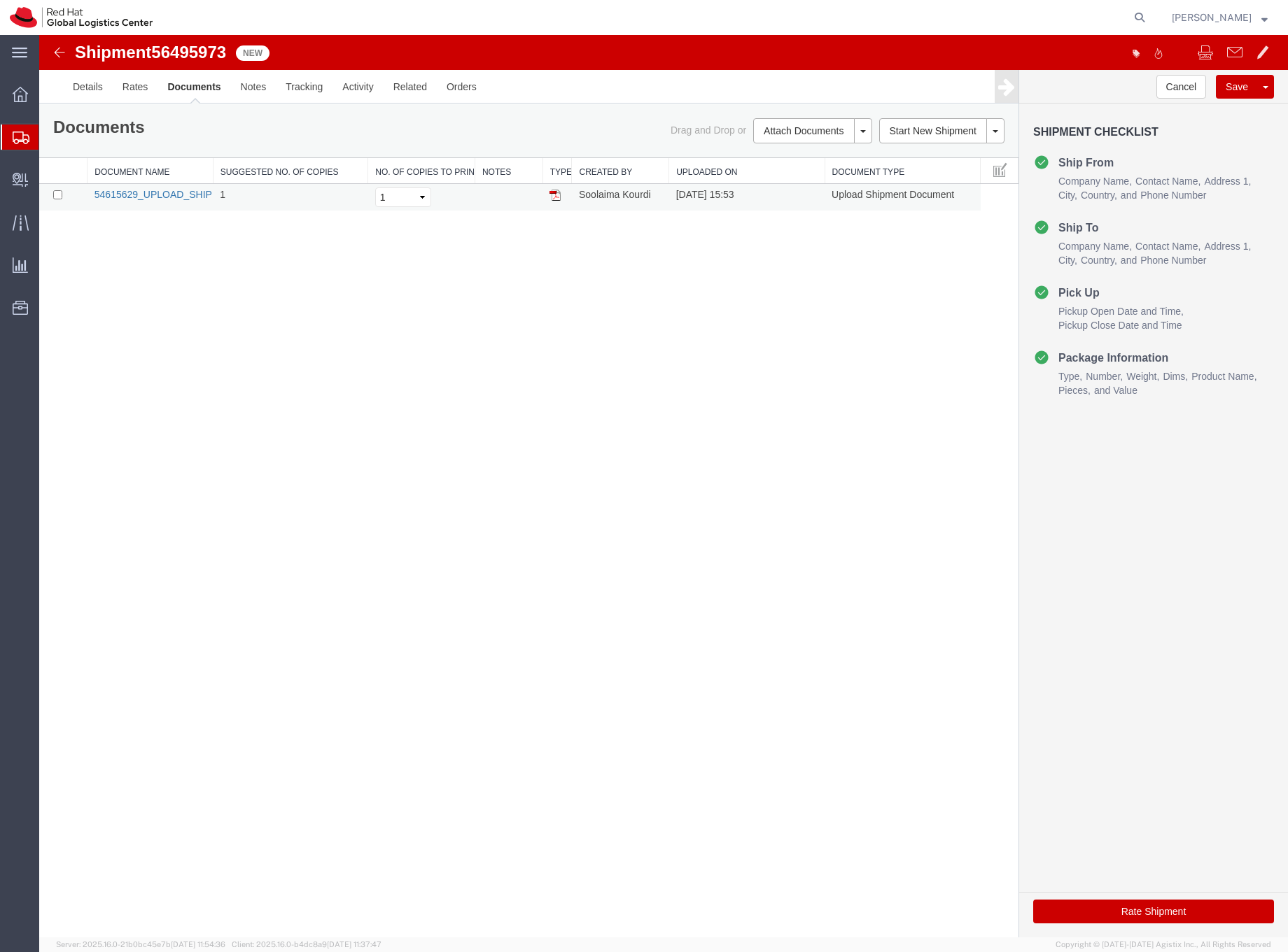
click at [167, 195] on link "54615629_UPLOAD_SHIPMENT_UPLOAD_SHIPMENT_385_TAM_Polos_17_diciembre_2024.pdf" at bounding box center [311, 194] width 433 height 11
click at [94, 89] on link "Details" at bounding box center [88, 87] width 50 height 33
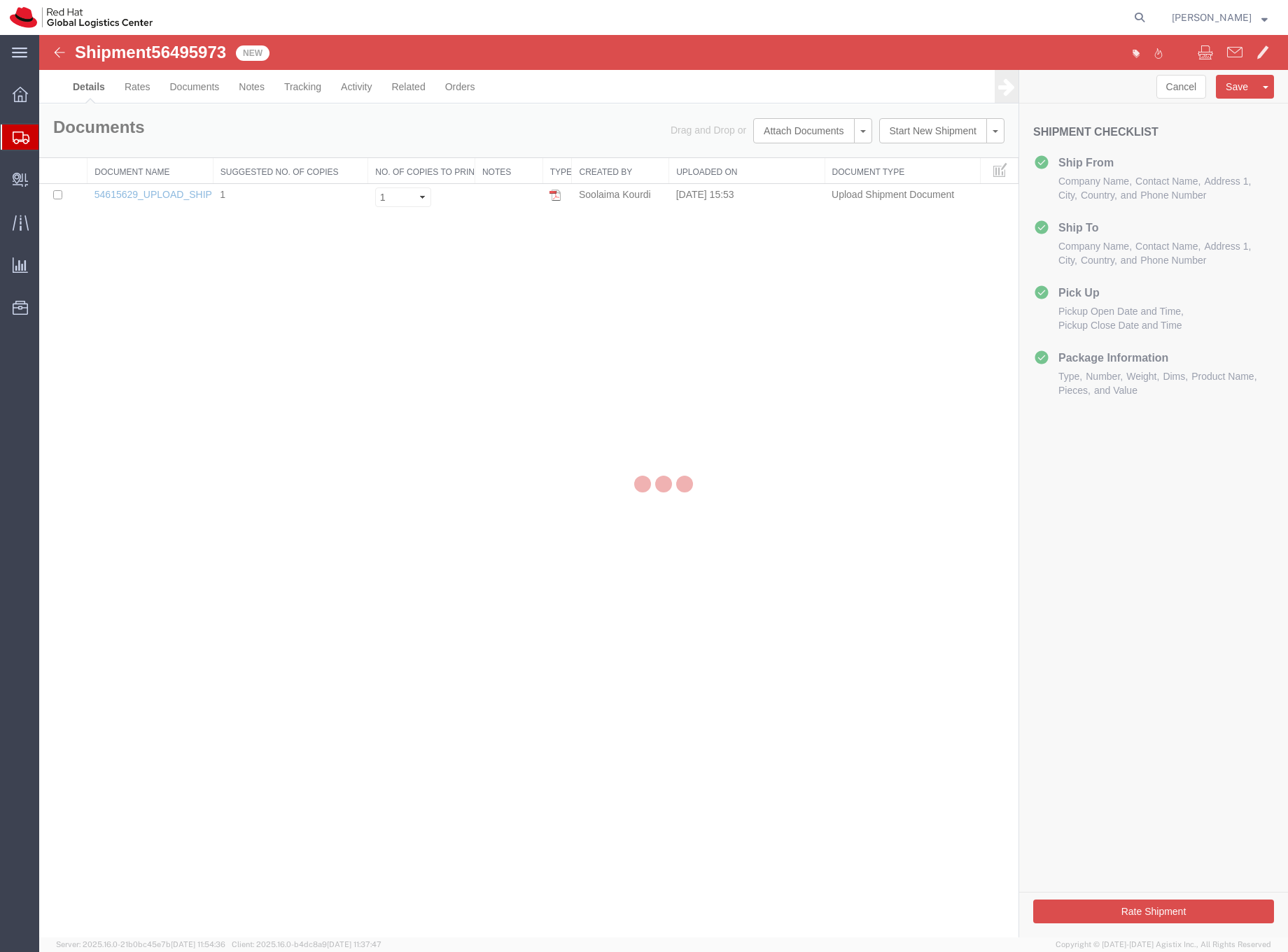
select select "38037"
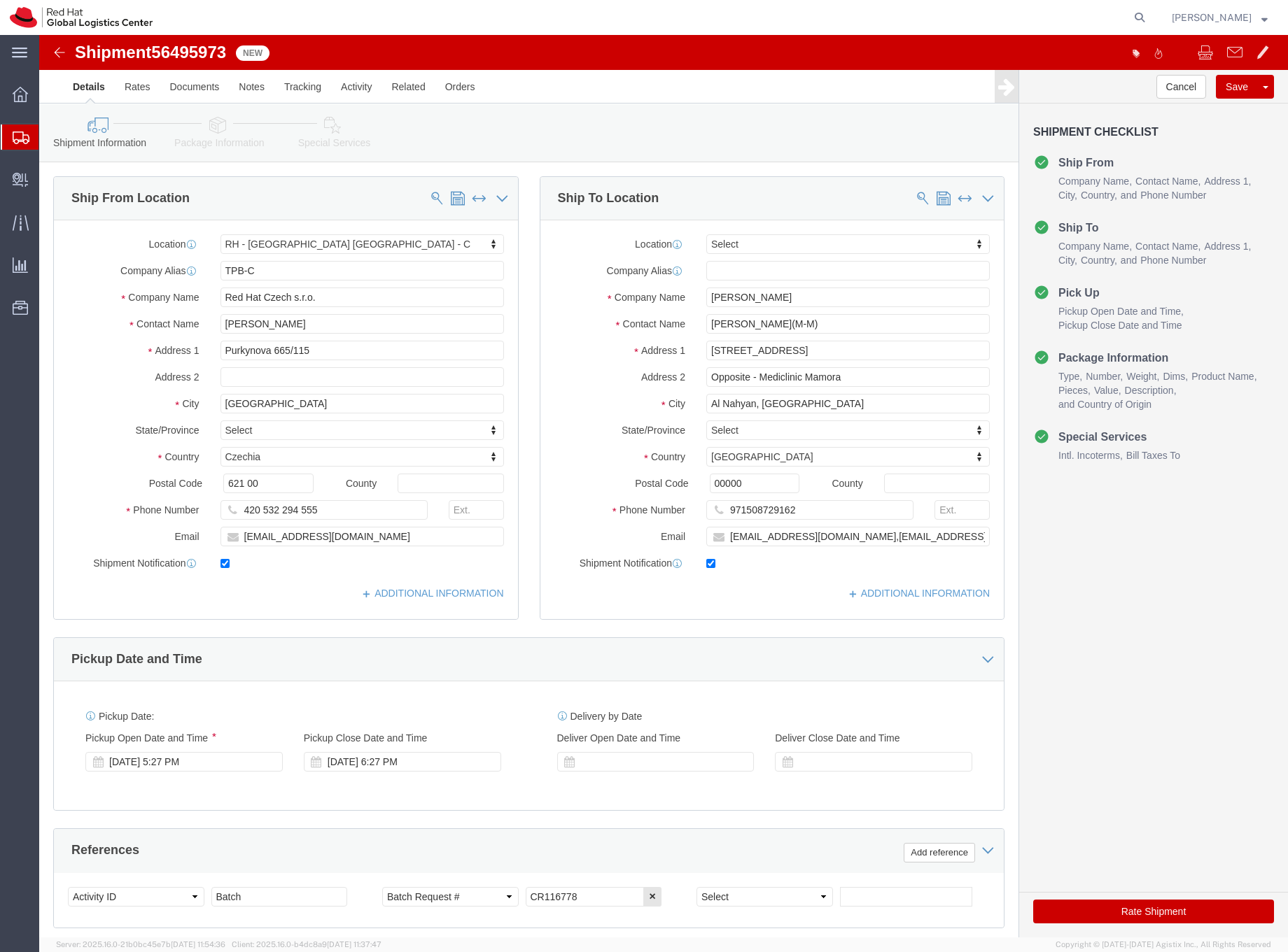
click icon
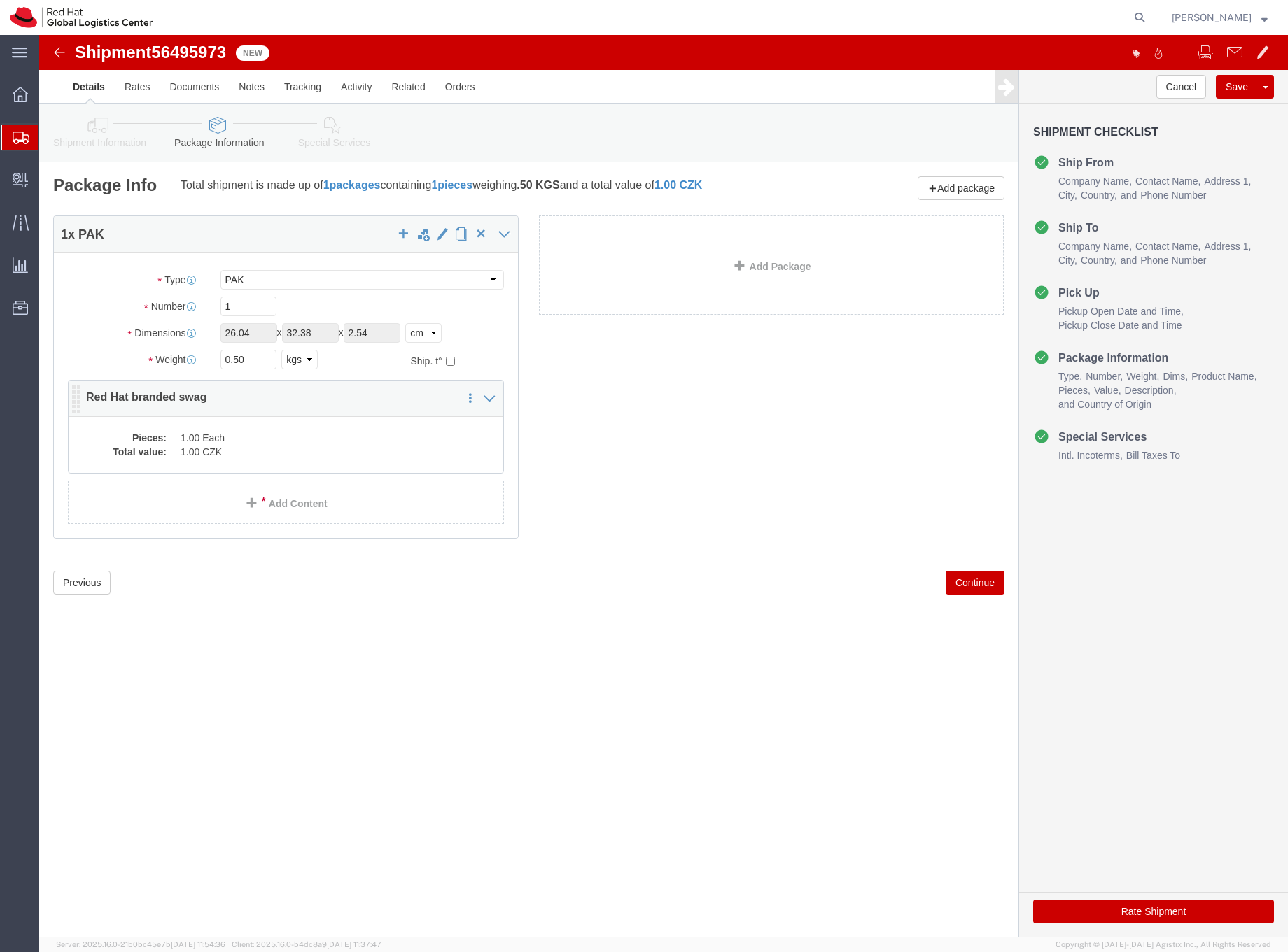
click dd "1.00 Each"
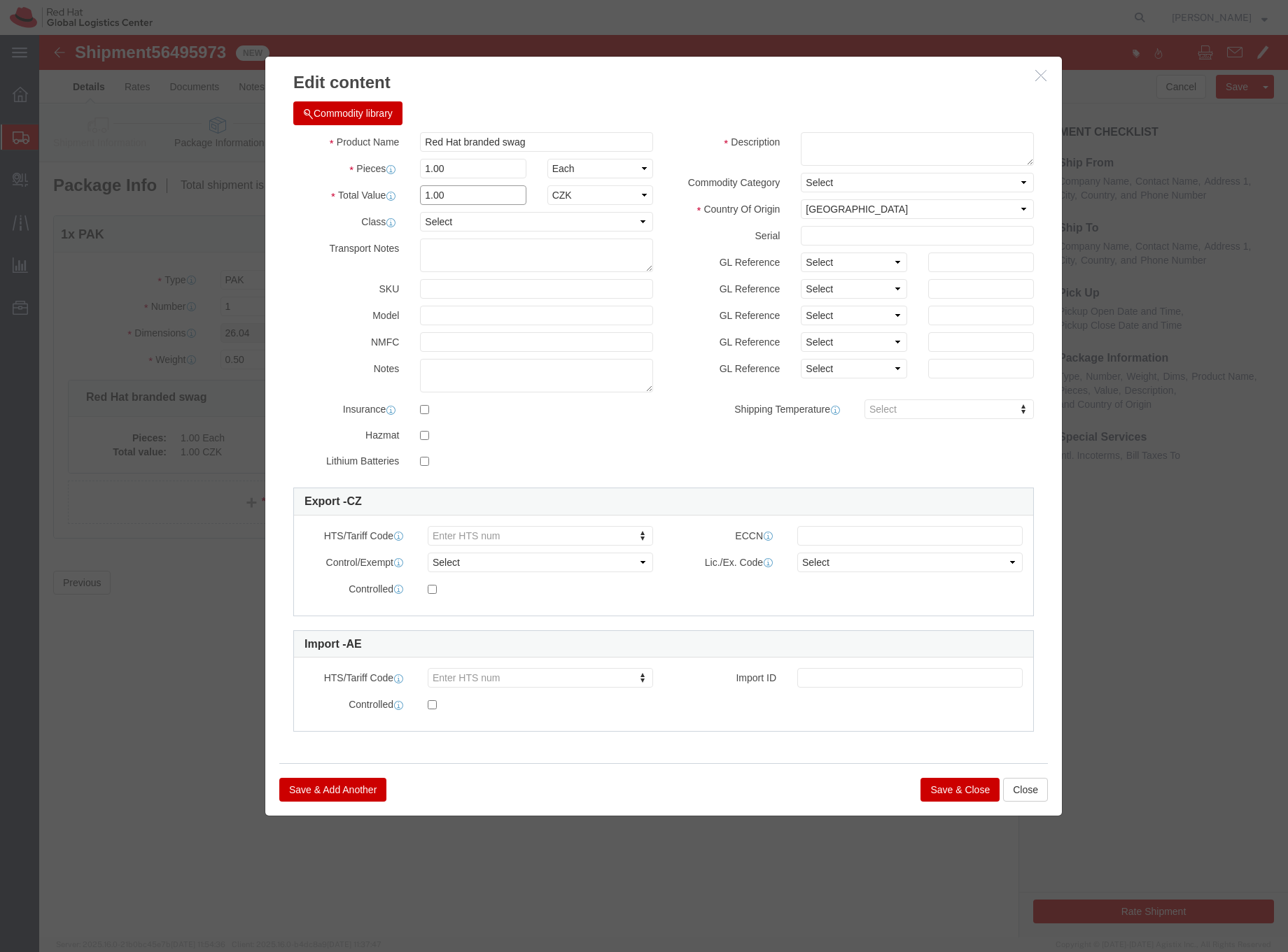
drag, startPoint x: 411, startPoint y: 160, endPoint x: 372, endPoint y: 161, distance: 39.0
click div "1.00"
type input "32.5"
click select "Select ADP AED AFN ALL AMD AOA ARS ATS AUD AWG AZN BAM BBD BDT BGL BGN BHD BIF …"
select select "EUR"
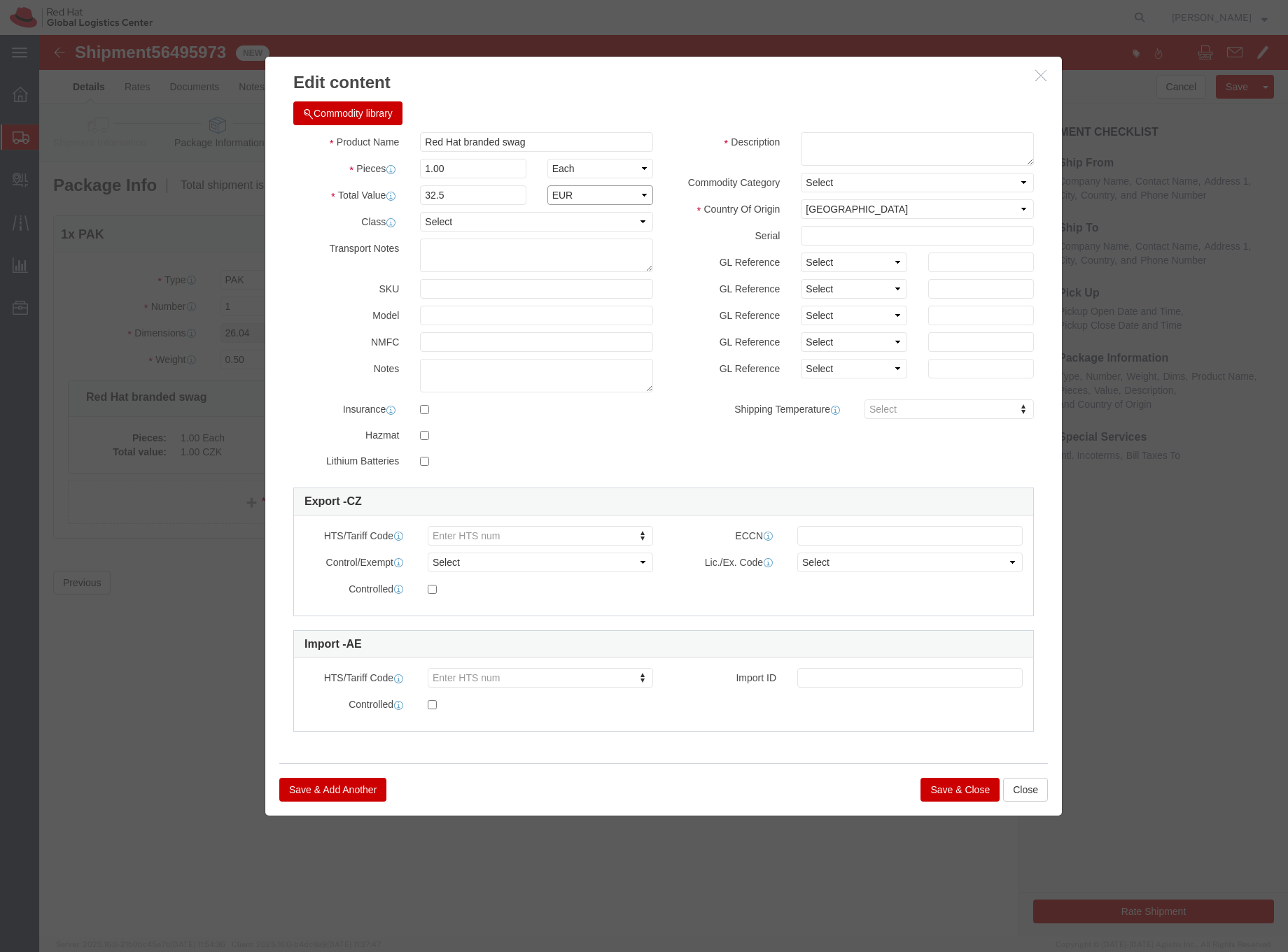
click select "Select ADP AED AFN ALL AMD AOA ARS ATS AUD AWG AZN BAM BBD BDT BGL BGN BHD BIF …"
click textarea
drag, startPoint x: 504, startPoint y: 107, endPoint x: 379, endPoint y: 105, distance: 125.0
click div "Red Hat branded swag"
type input "Polo"
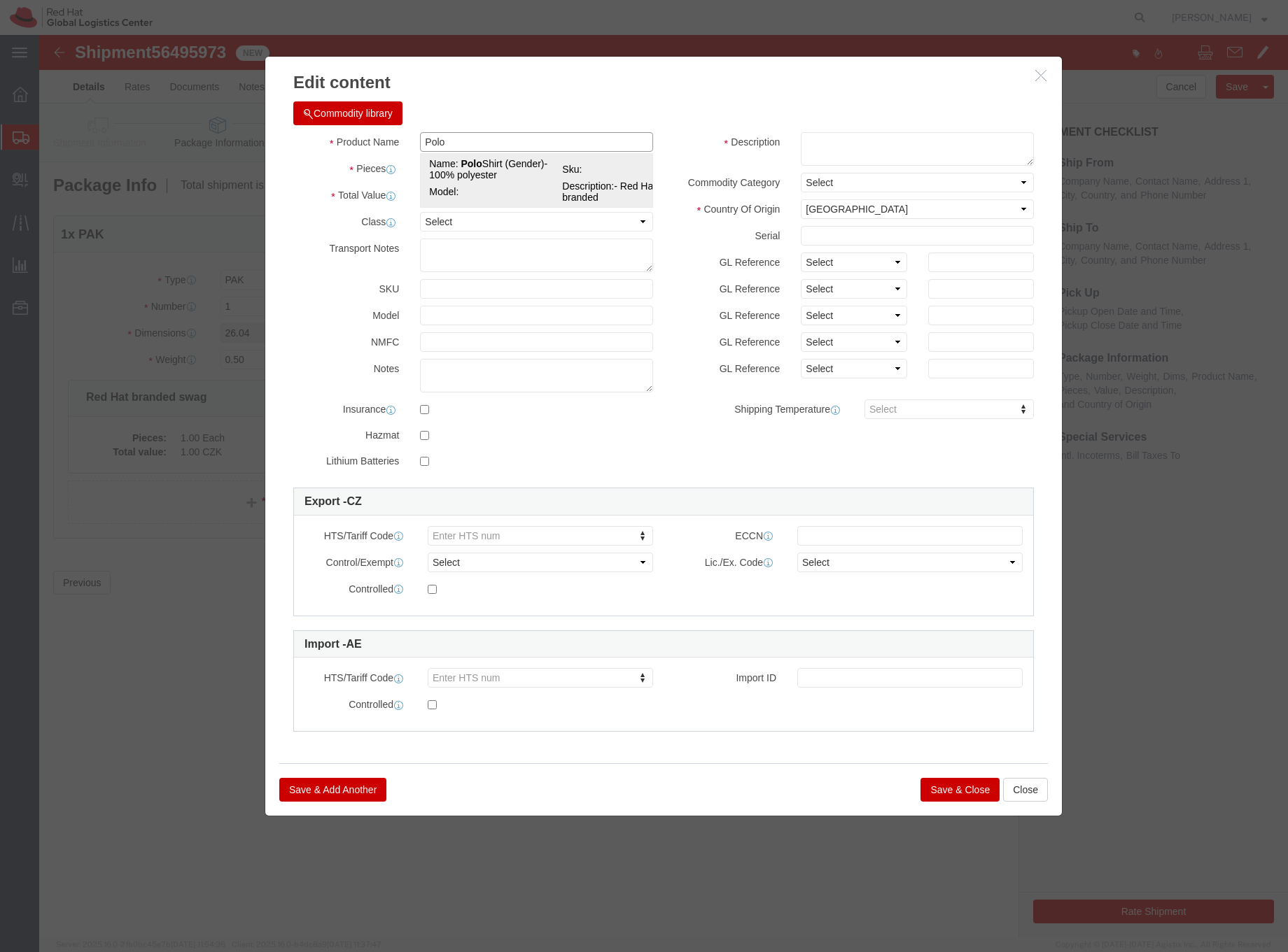
click span "Name:"
select select "USD"
select select
type input "6105.20.0000"
select select
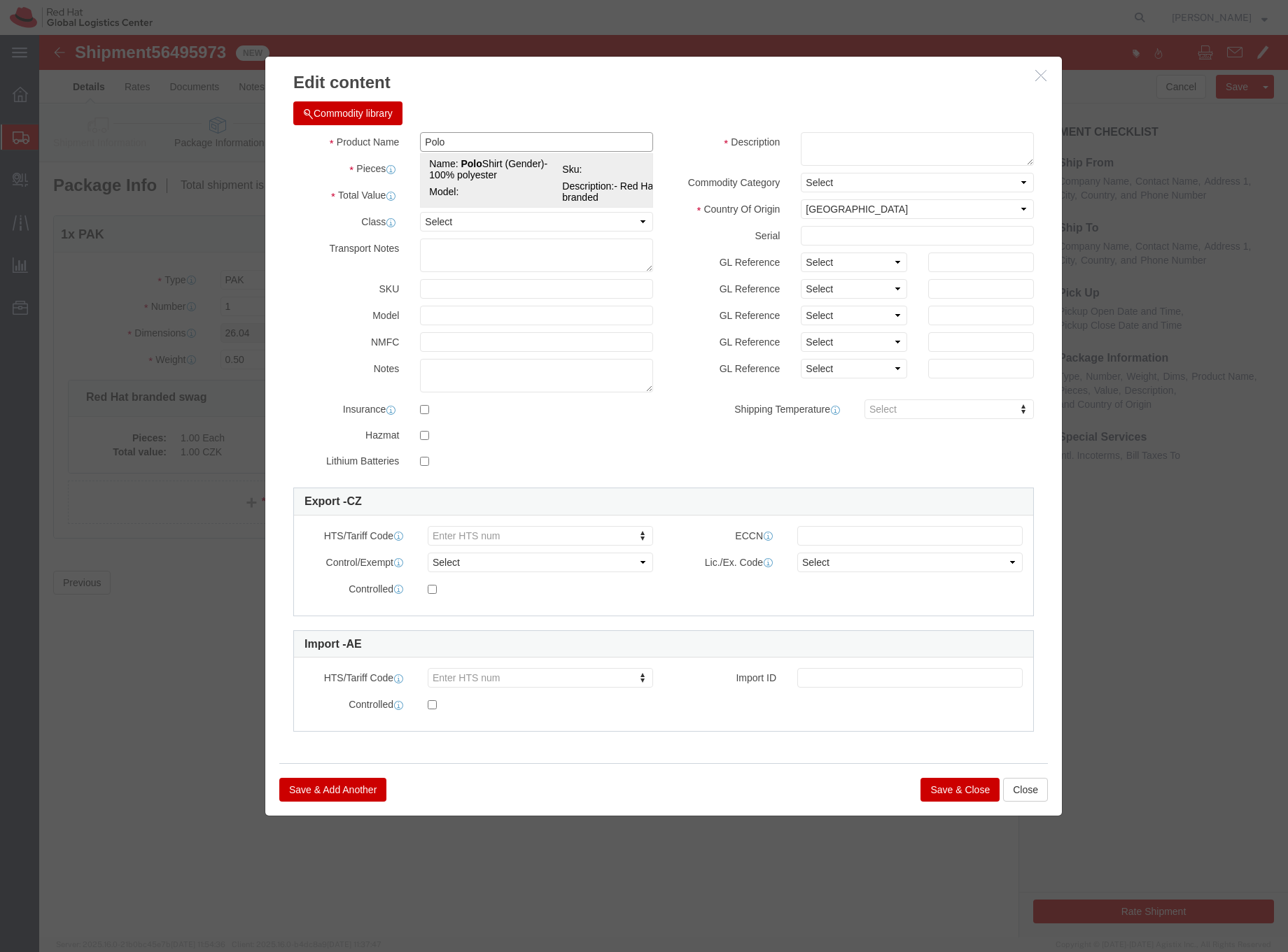
type input "Polo Shirt (Gender)- 100% polyester"
type textarea "- Red Hat branded"
drag, startPoint x: 544, startPoint y: 109, endPoint x: 430, endPoint y: 107, distance: 114.0
click input "Polo Shirt (Gender)- 100% polyester"
click input "Polo Shirt"
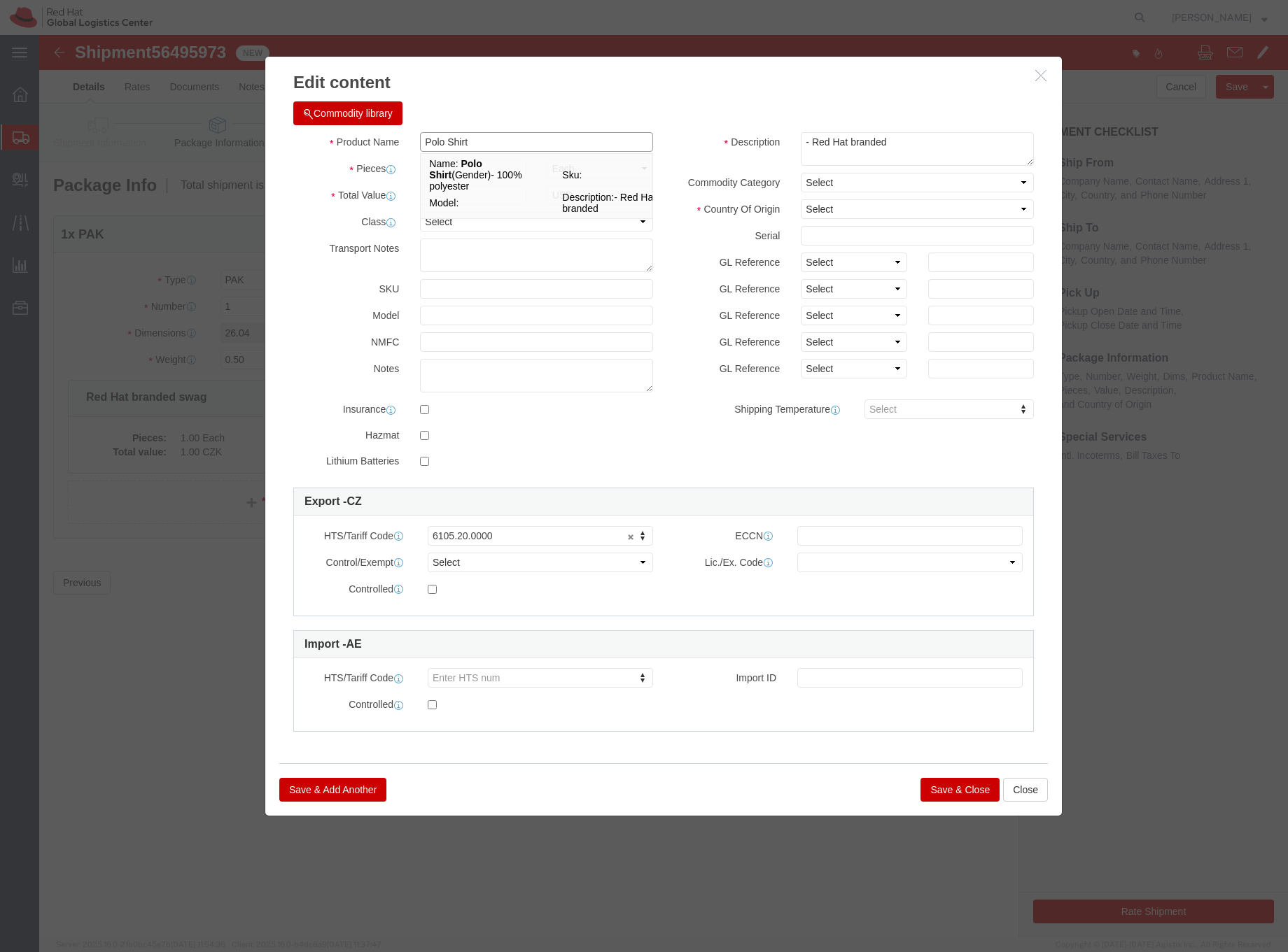
click input "Polo Shirt"
type input "Polo T-Shirt"
click textarea "- Red Hat branded"
type textarea "- Red Hat branded, 100% cotton"
click select "Select [GEOGRAPHIC_DATA] [GEOGRAPHIC_DATA] [GEOGRAPHIC_DATA] [GEOGRAPHIC_DATA] …"
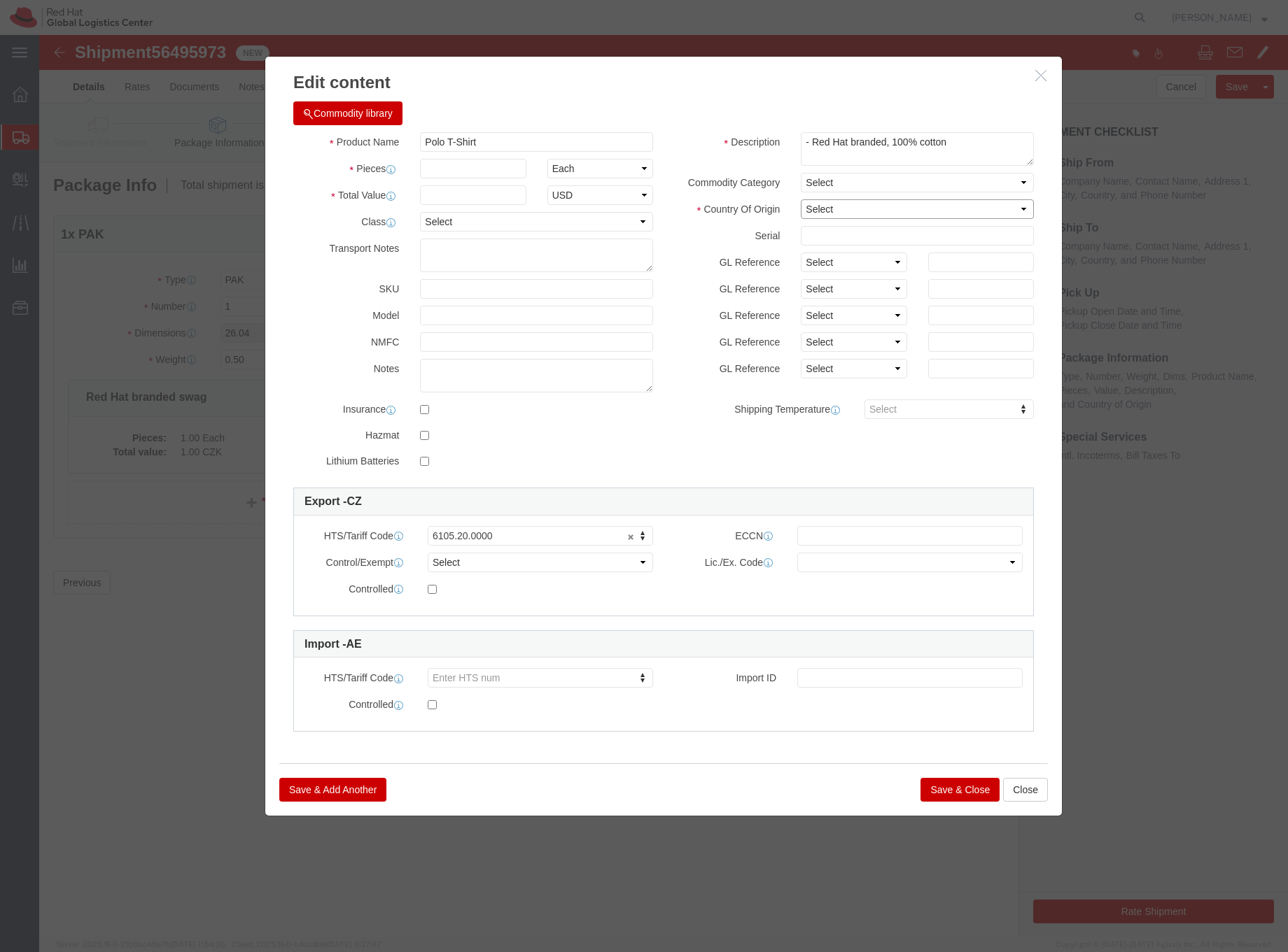
select select "BD"
click select "Select [GEOGRAPHIC_DATA] [GEOGRAPHIC_DATA] [GEOGRAPHIC_DATA] [GEOGRAPHIC_DATA] …"
click input "text"
type input "1"
click input "text"
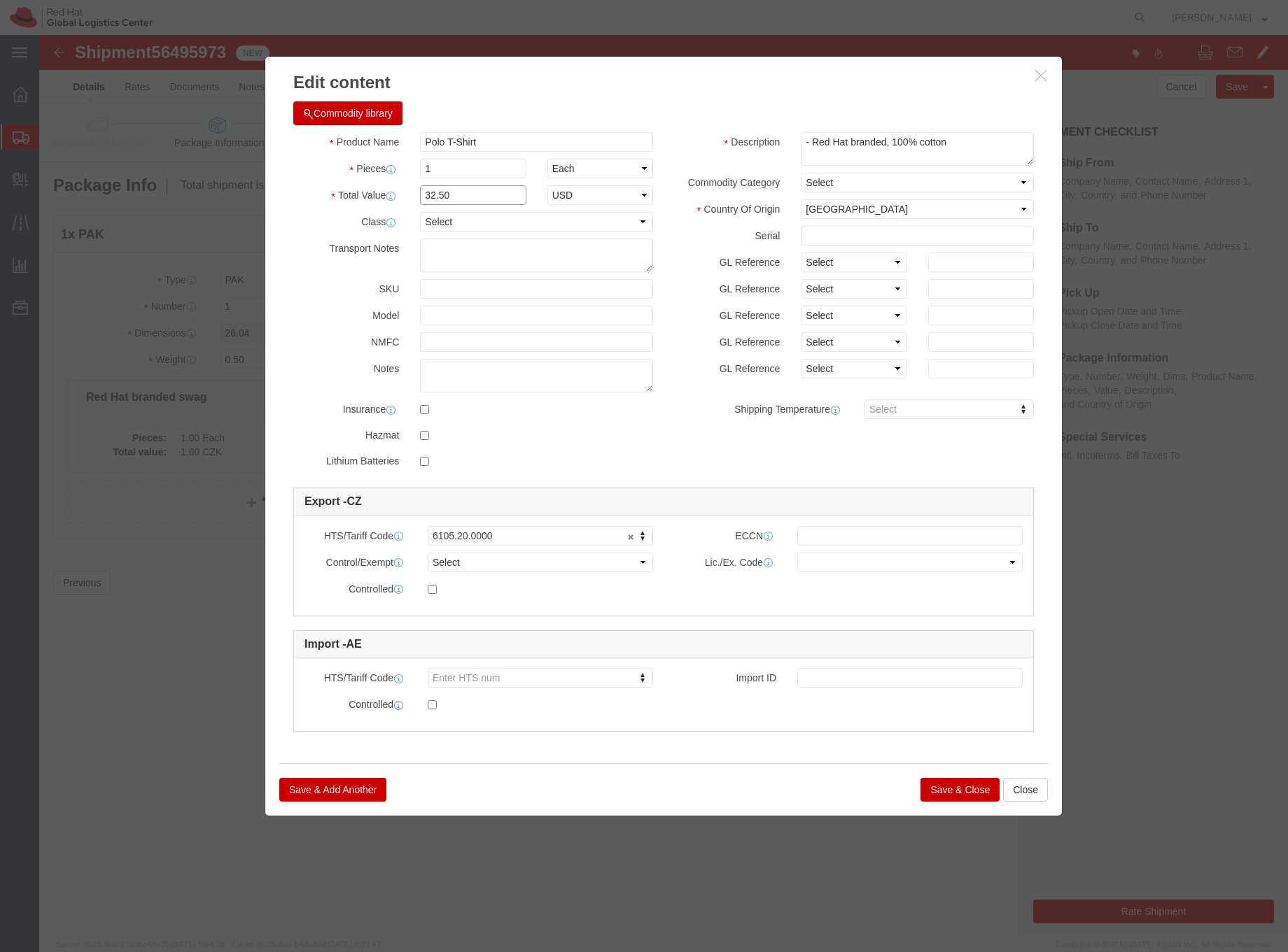
type input "32.50"
click select "Select ADP AED AFN ALL AMD AOA ARS ATS AUD AWG AZN BAM BBD BDT BGL BGN BHD BIF …"
select select "EUR"
click select "Select ADP AED AFN ALL AMD AOA ARS ATS AUD AWG AZN BAM BBD BDT BGL BGN BHD BIF …"
click button "Save & Close"
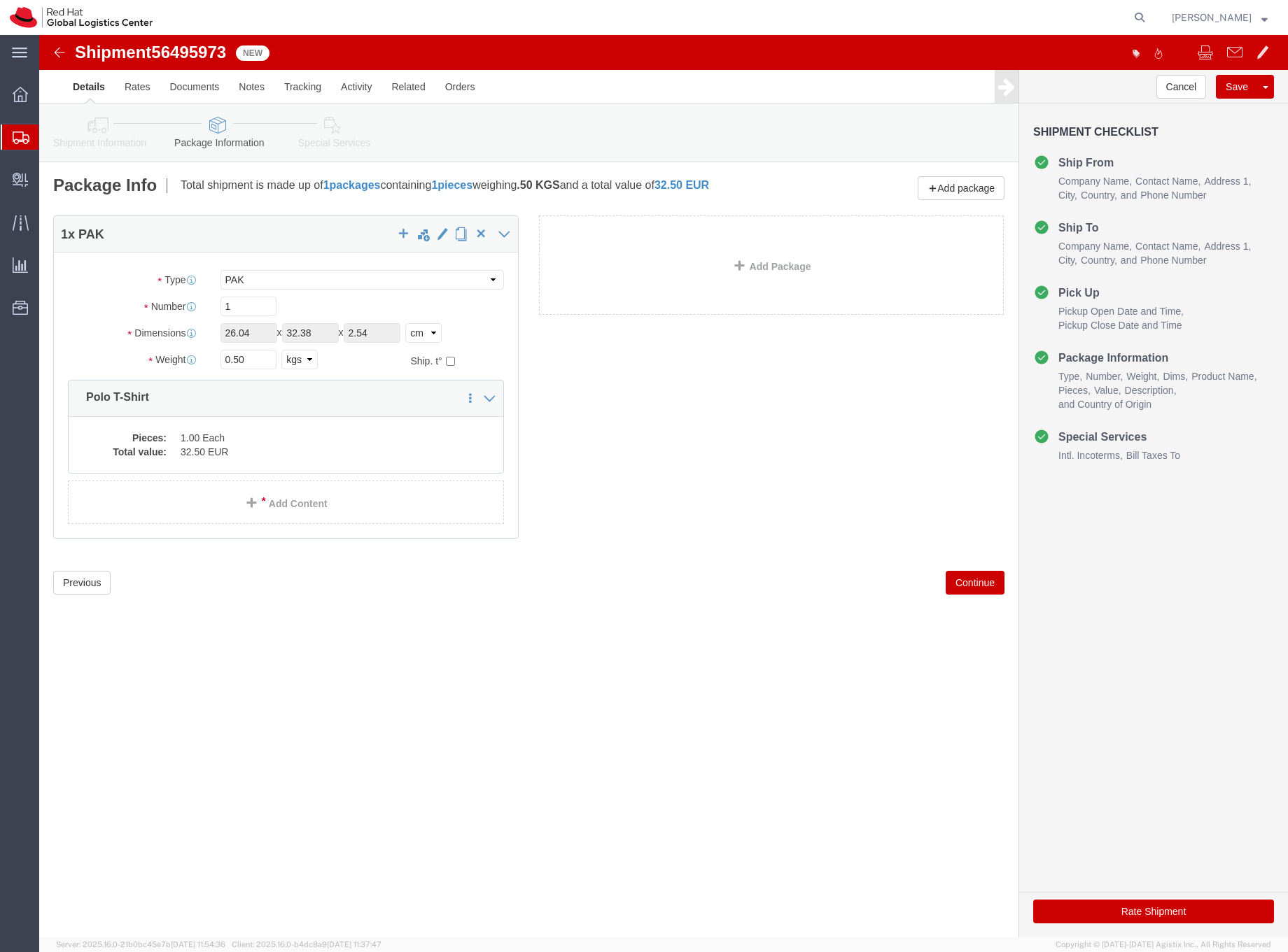
click button "Rate Shipment"
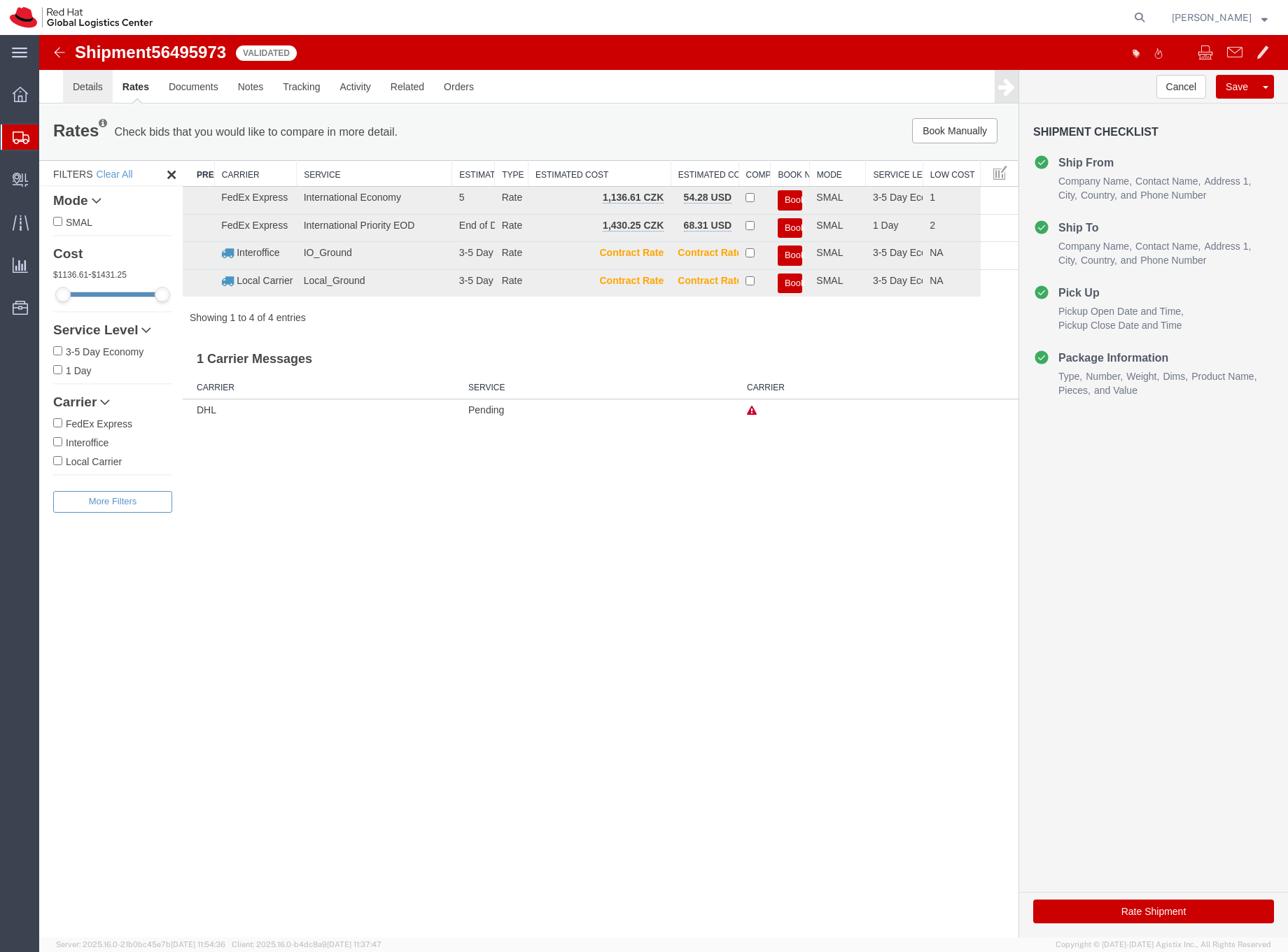
click at [96, 87] on link "Details" at bounding box center [88, 87] width 50 height 33
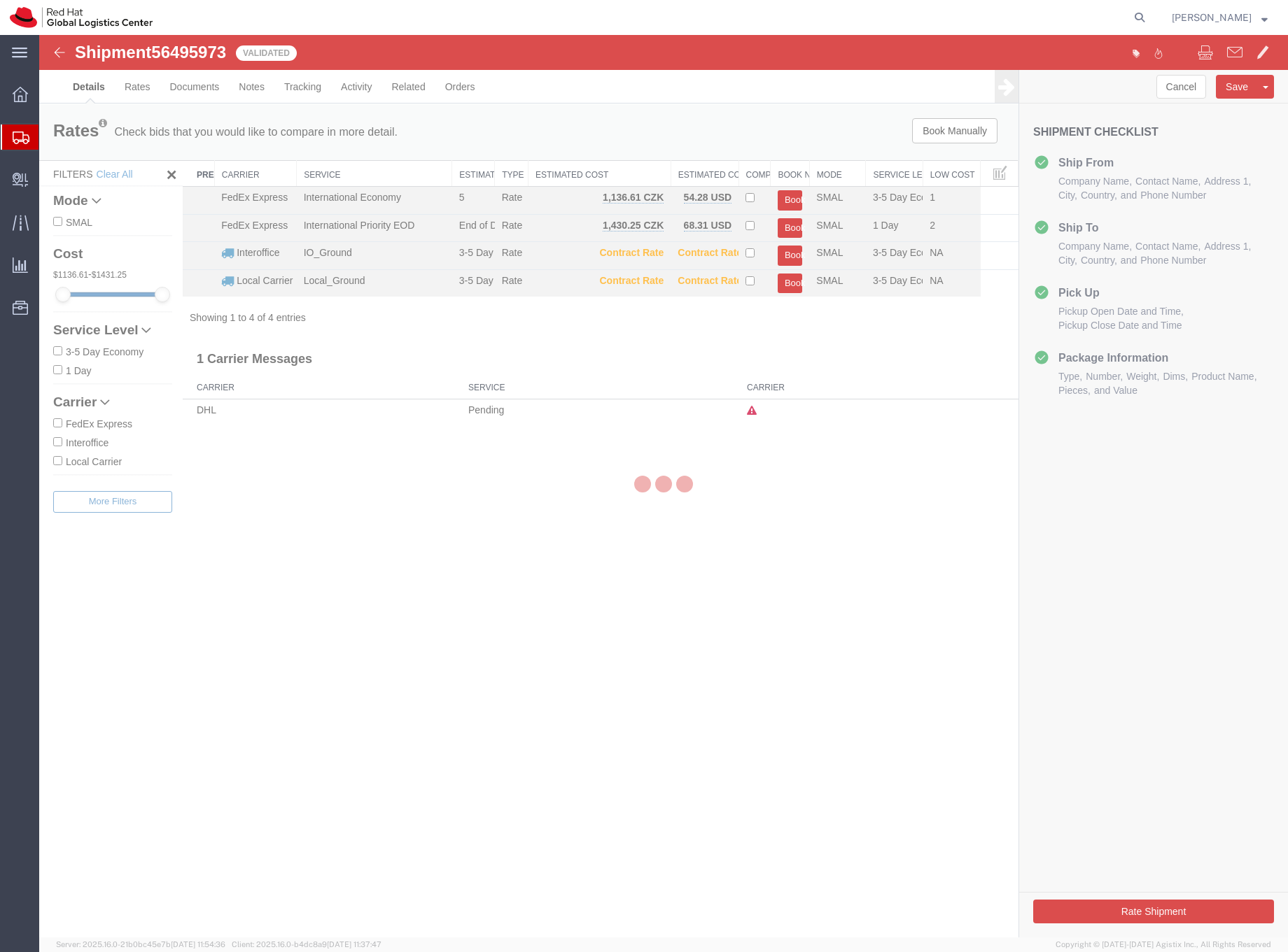
select select "38037"
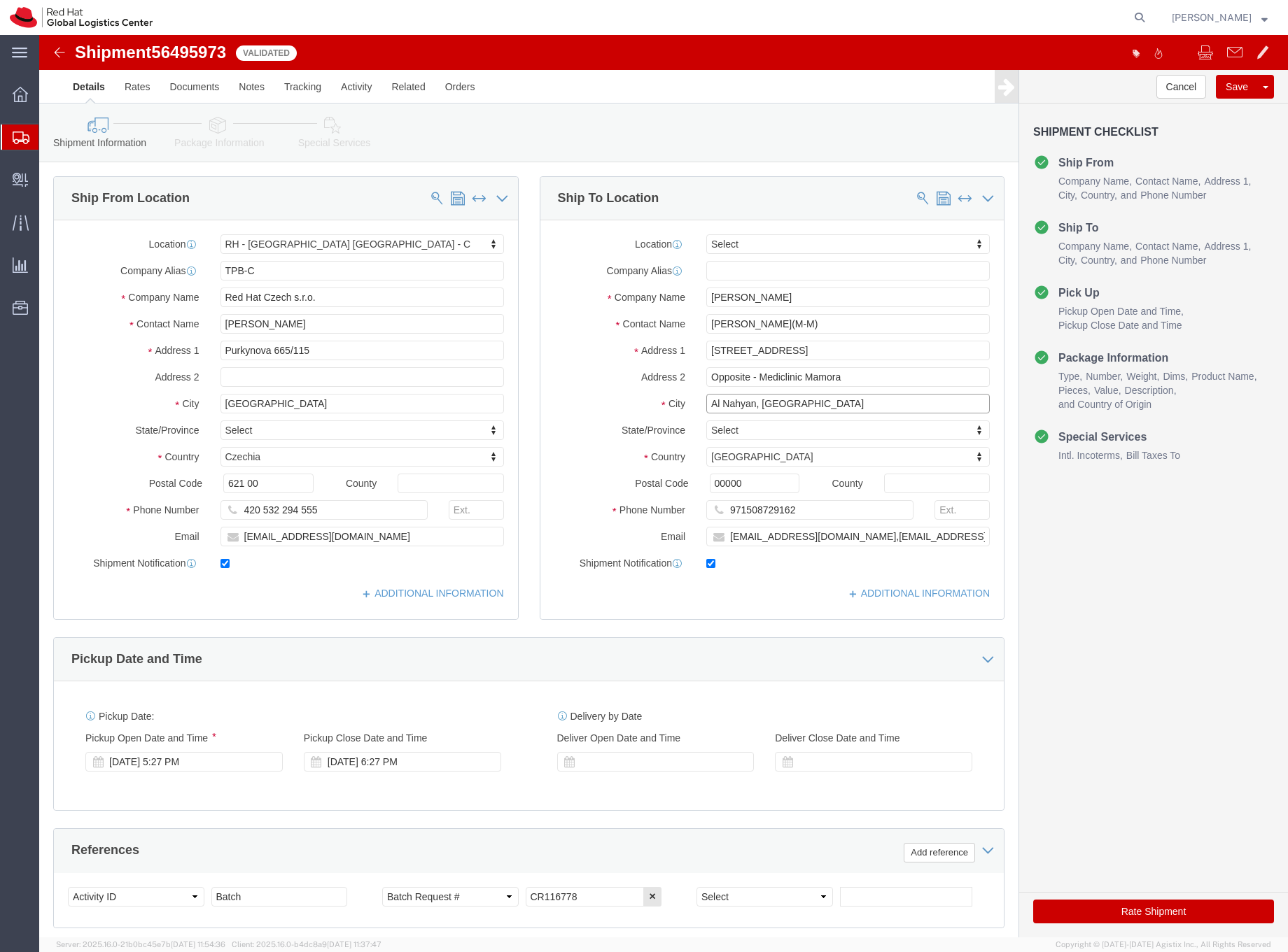
drag, startPoint x: 718, startPoint y: 371, endPoint x: 655, endPoint y: 372, distance: 63.0
click div "Al Nahyan, Abu Dhabi"
type input "Abu Dhabi"
click input "Opposite - Mediclinic Mamora"
click input "Building 20 , Flat 1202"
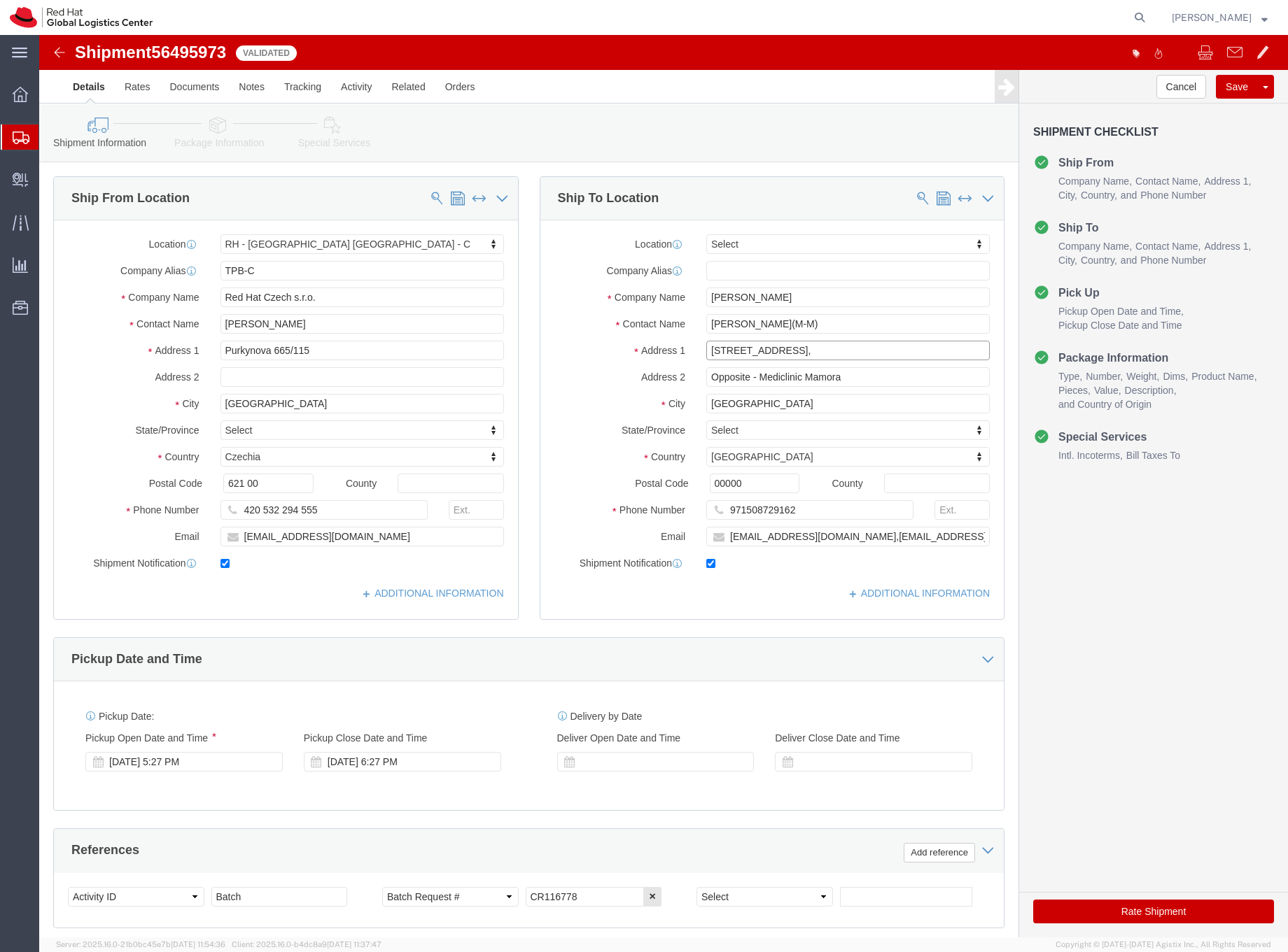
paste input "Al Nahyan,"
drag, startPoint x: 768, startPoint y: 315, endPoint x: 667, endPoint y: 310, distance: 101.1
click input "Building 20 , Flat 1202,Al Nahyan"
paste input "Building 20 , Flat 1202,"
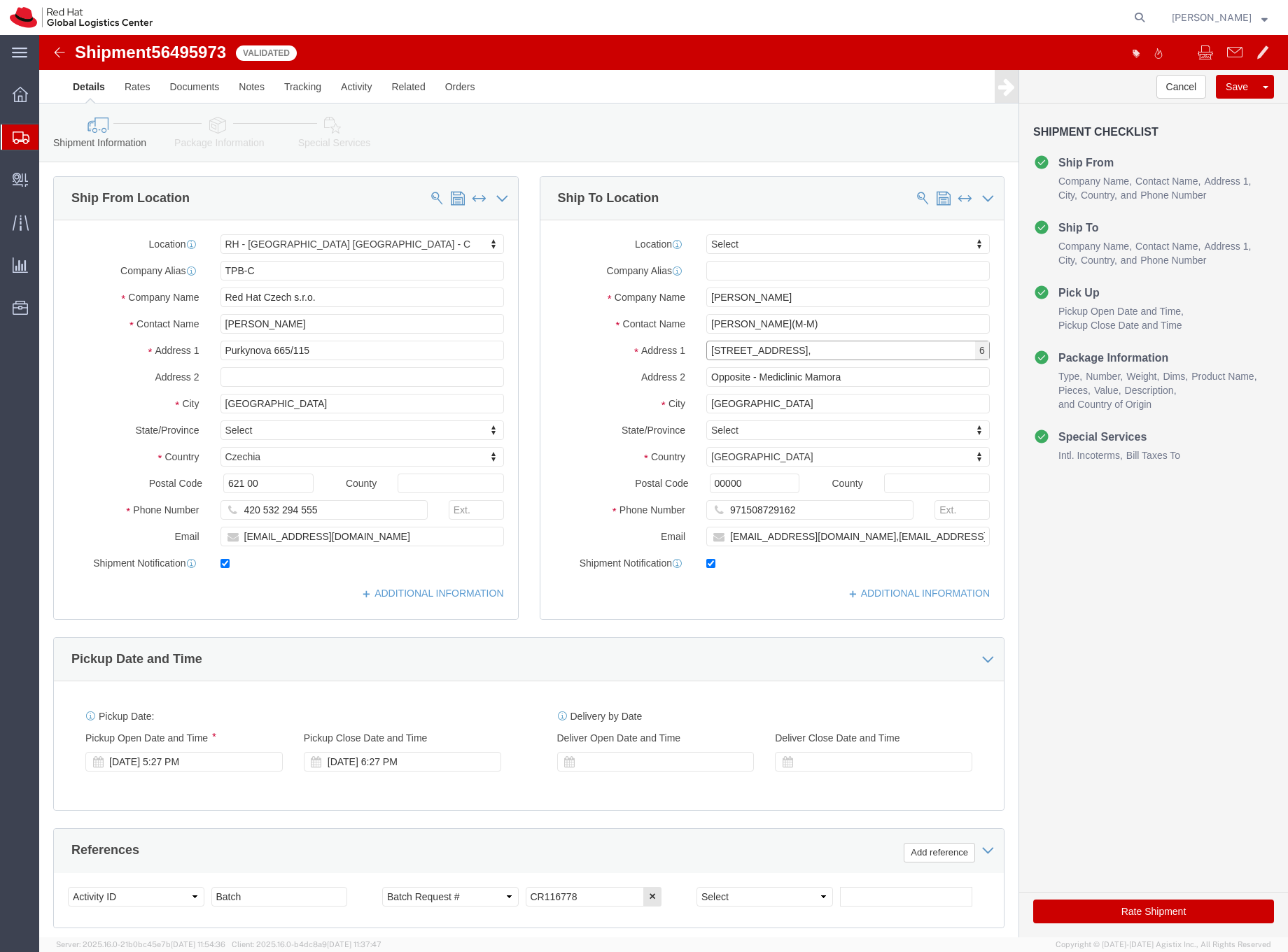
drag, startPoint x: 768, startPoint y: 315, endPoint x: 658, endPoint y: 314, distance: 110.0
click div "Building 20 , Flat 1202,Al Nahyan,Building 20 , Flat 1202, 6"
click input "Al Nahyan,Building 20 , Flat 1202,"
type input "Al Nahyan,Building 20 , Flat 1202"
click icon
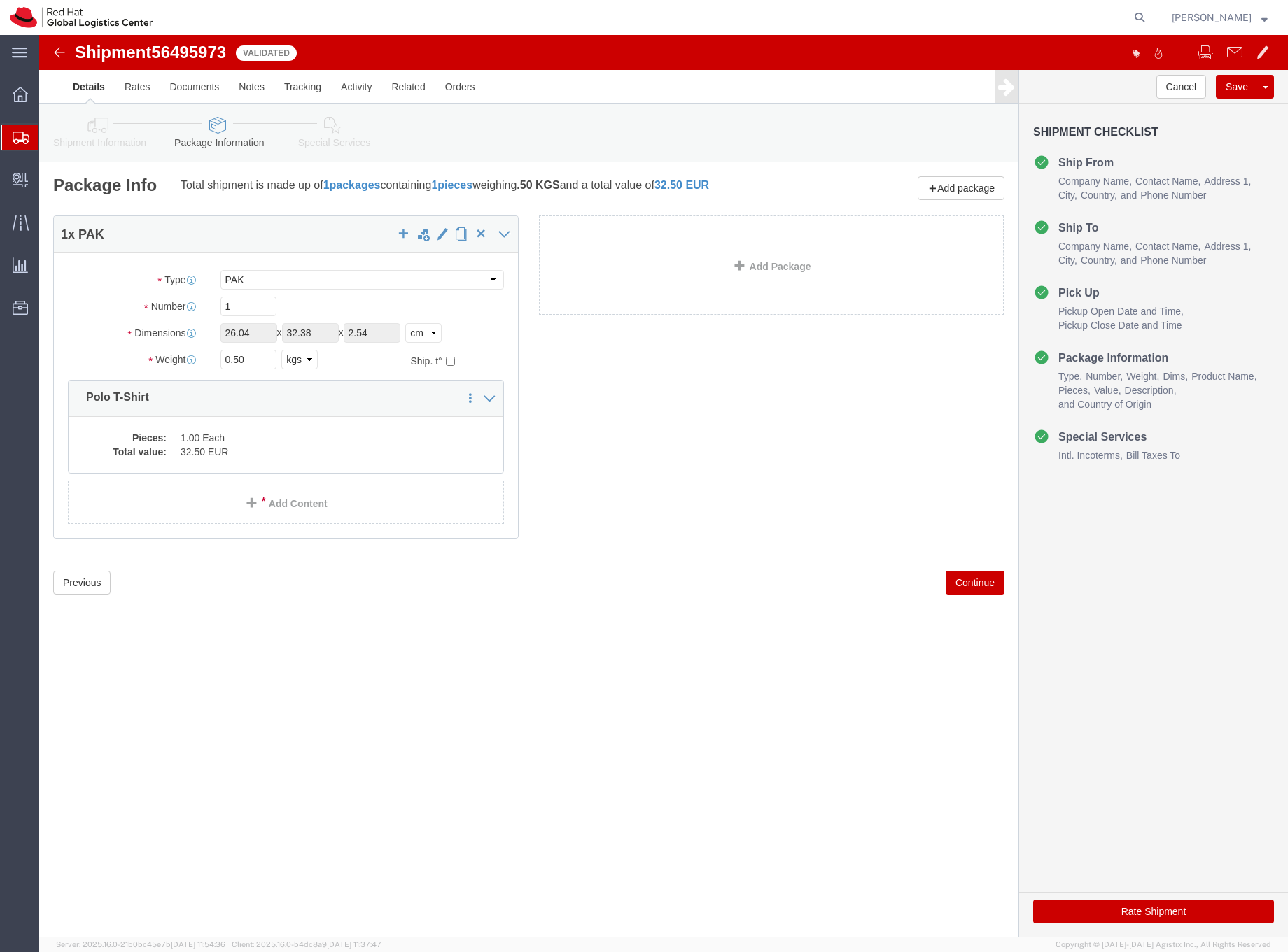
click icon
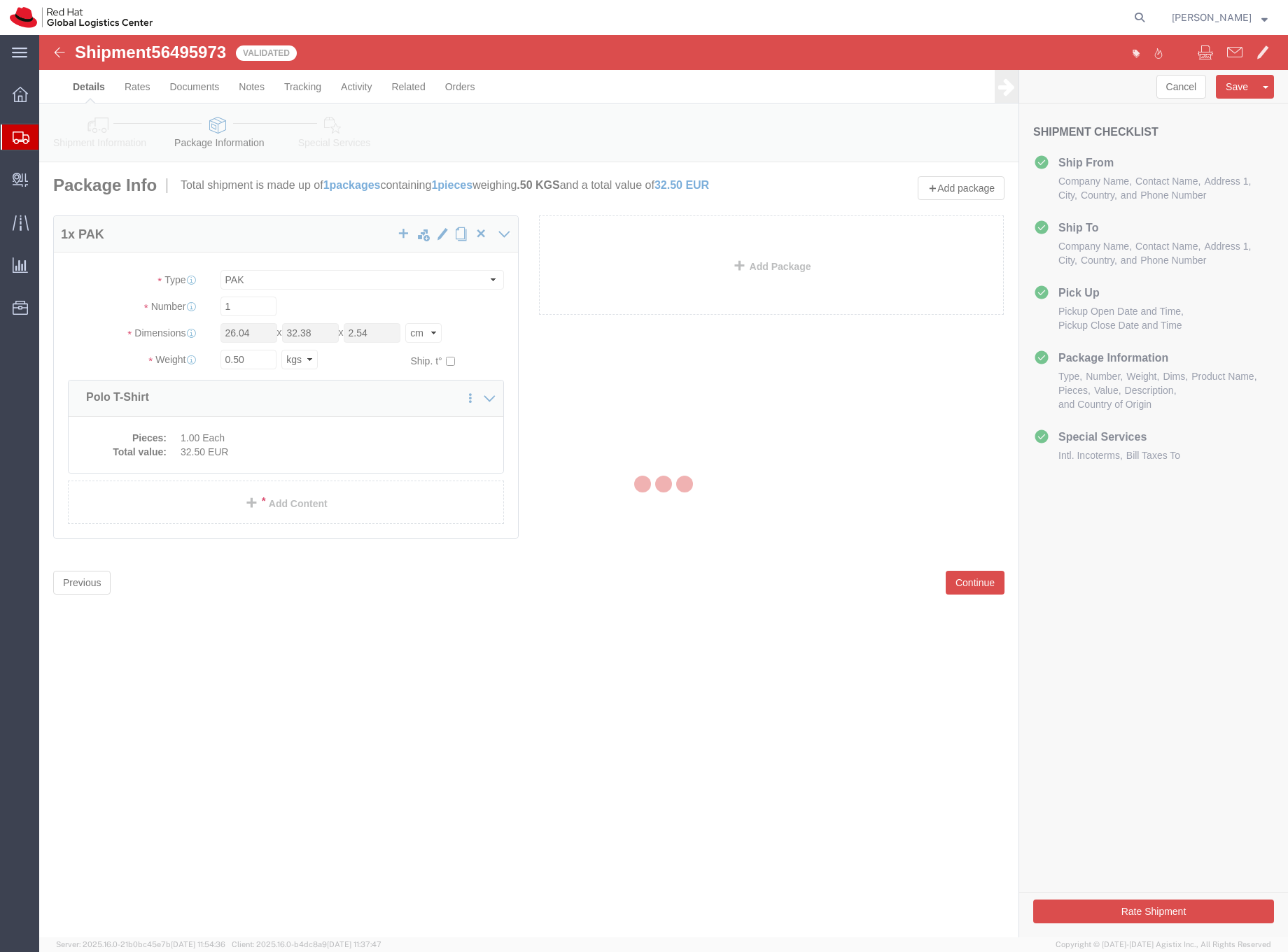
select select
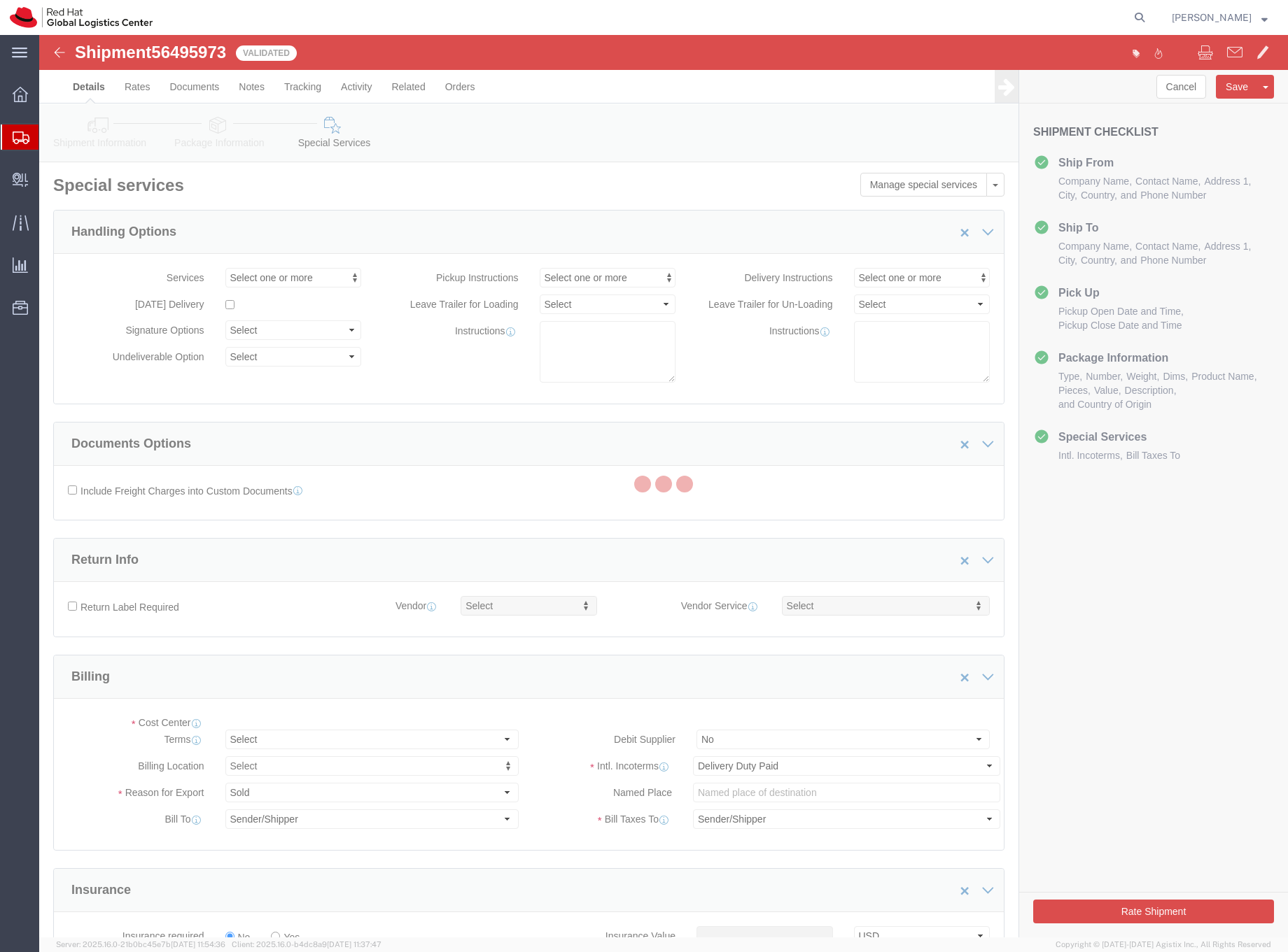
select select "COSTCENTER"
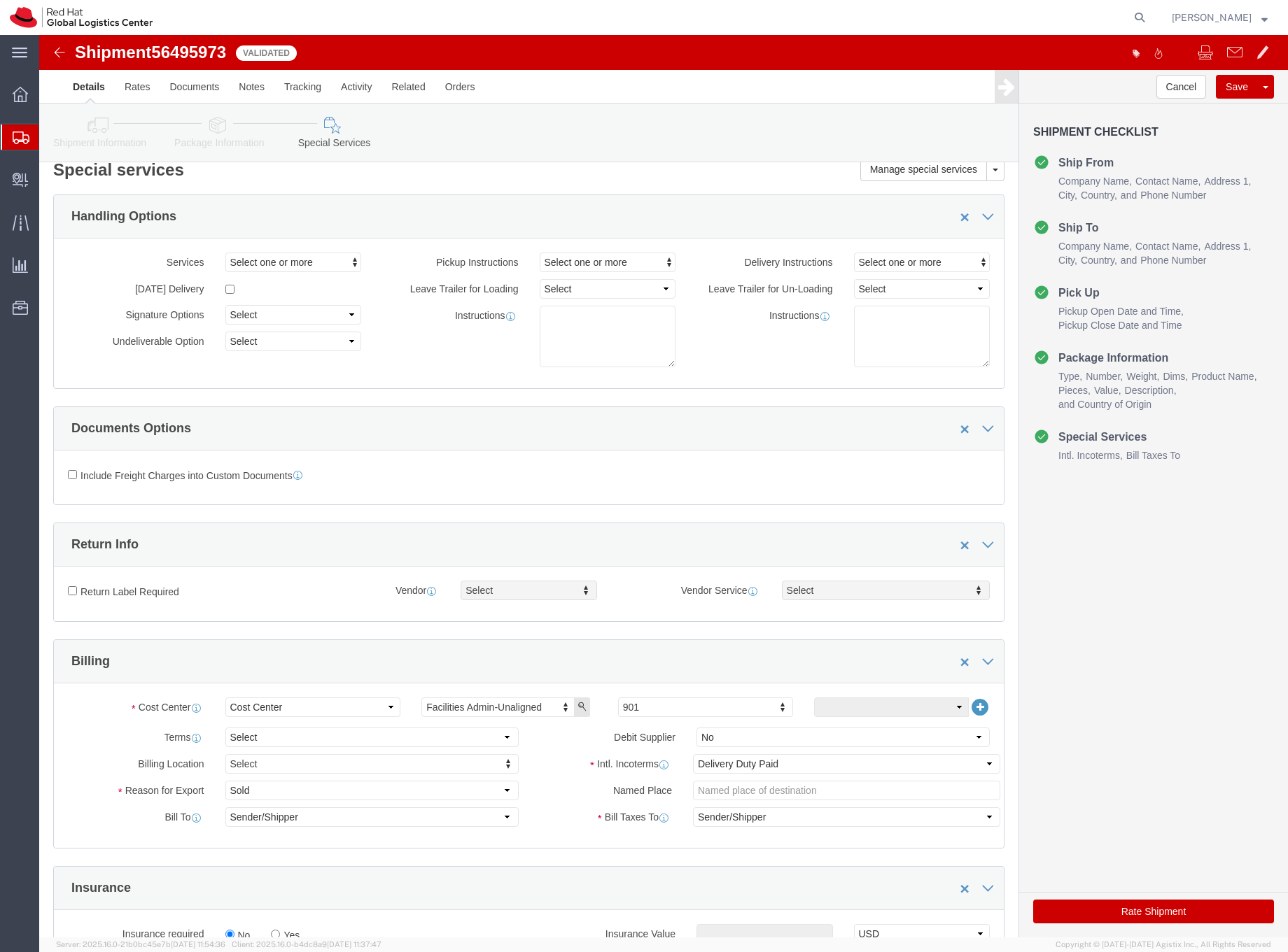
scroll to position [18, 0]
click input "641"
type input "641"
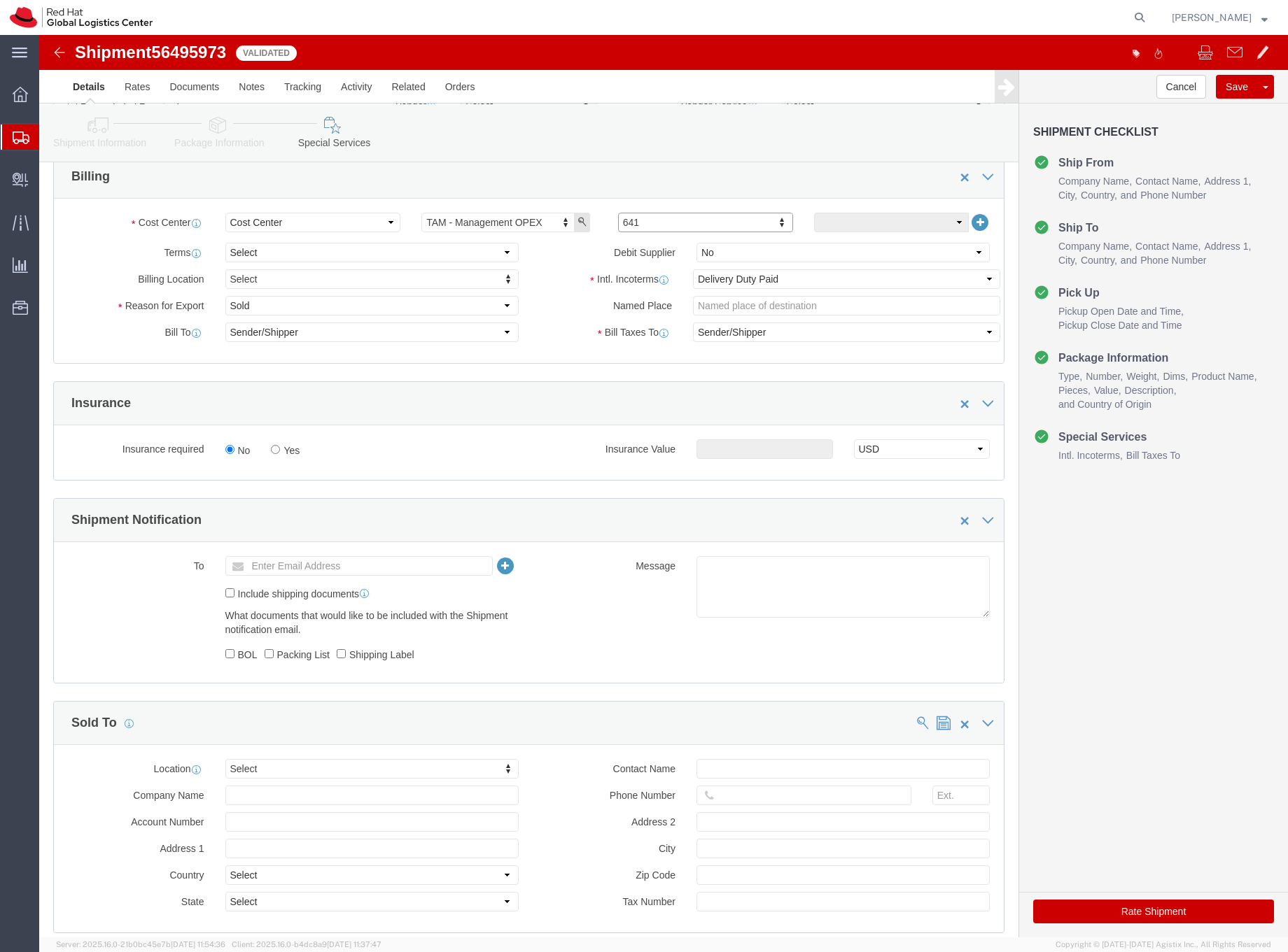
scroll to position [597, 0]
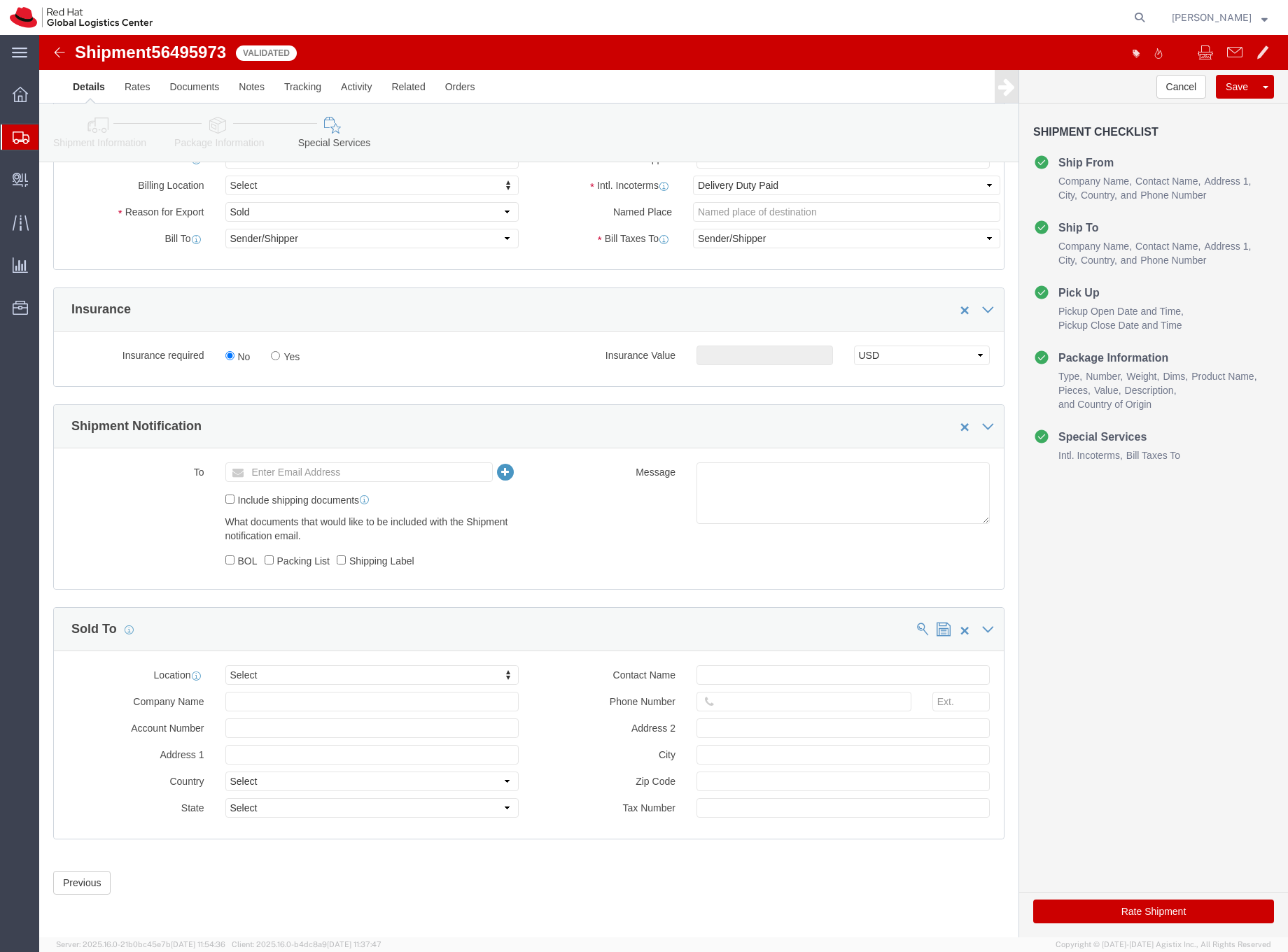
click icon
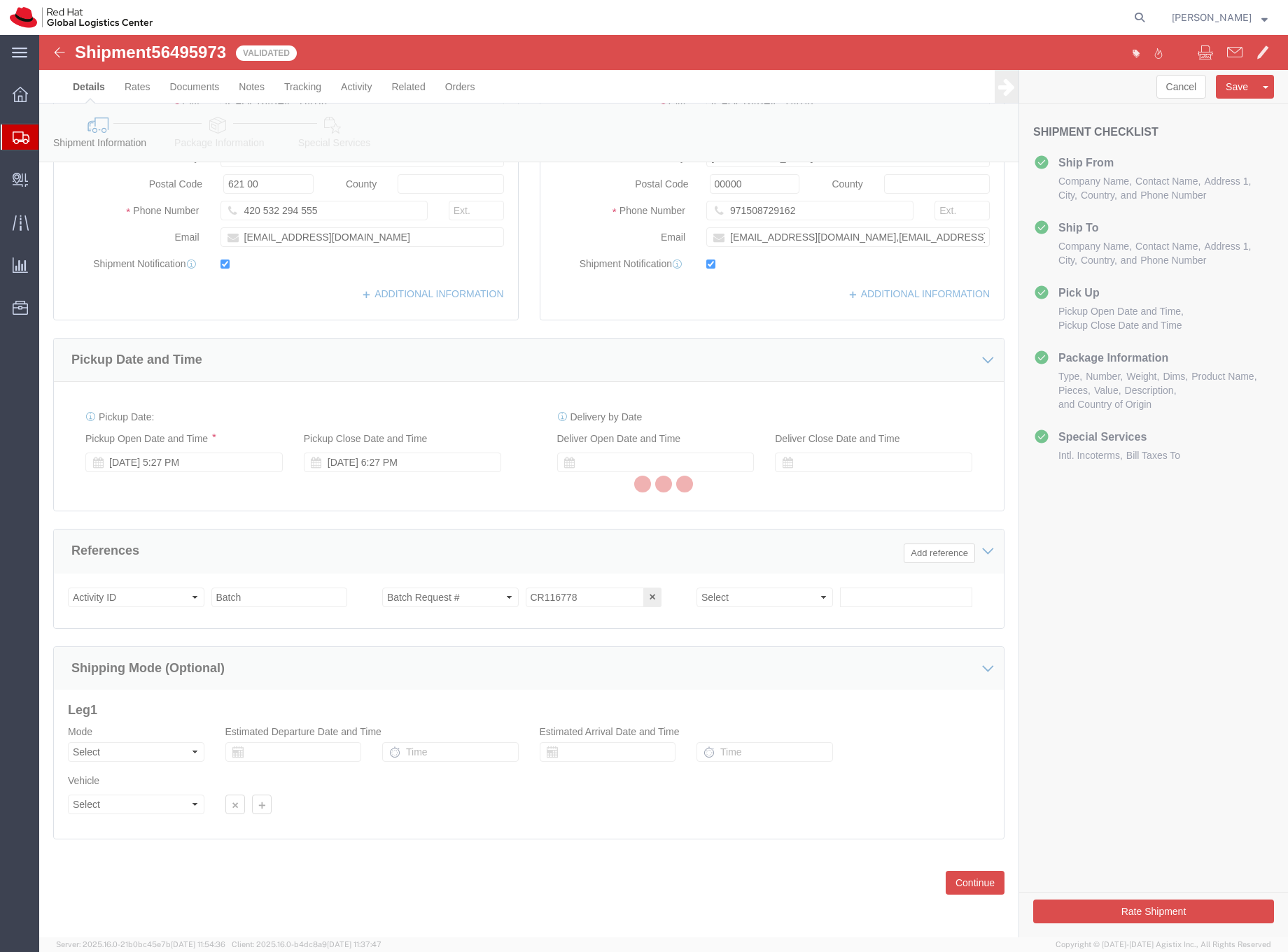
scroll to position [301, 0]
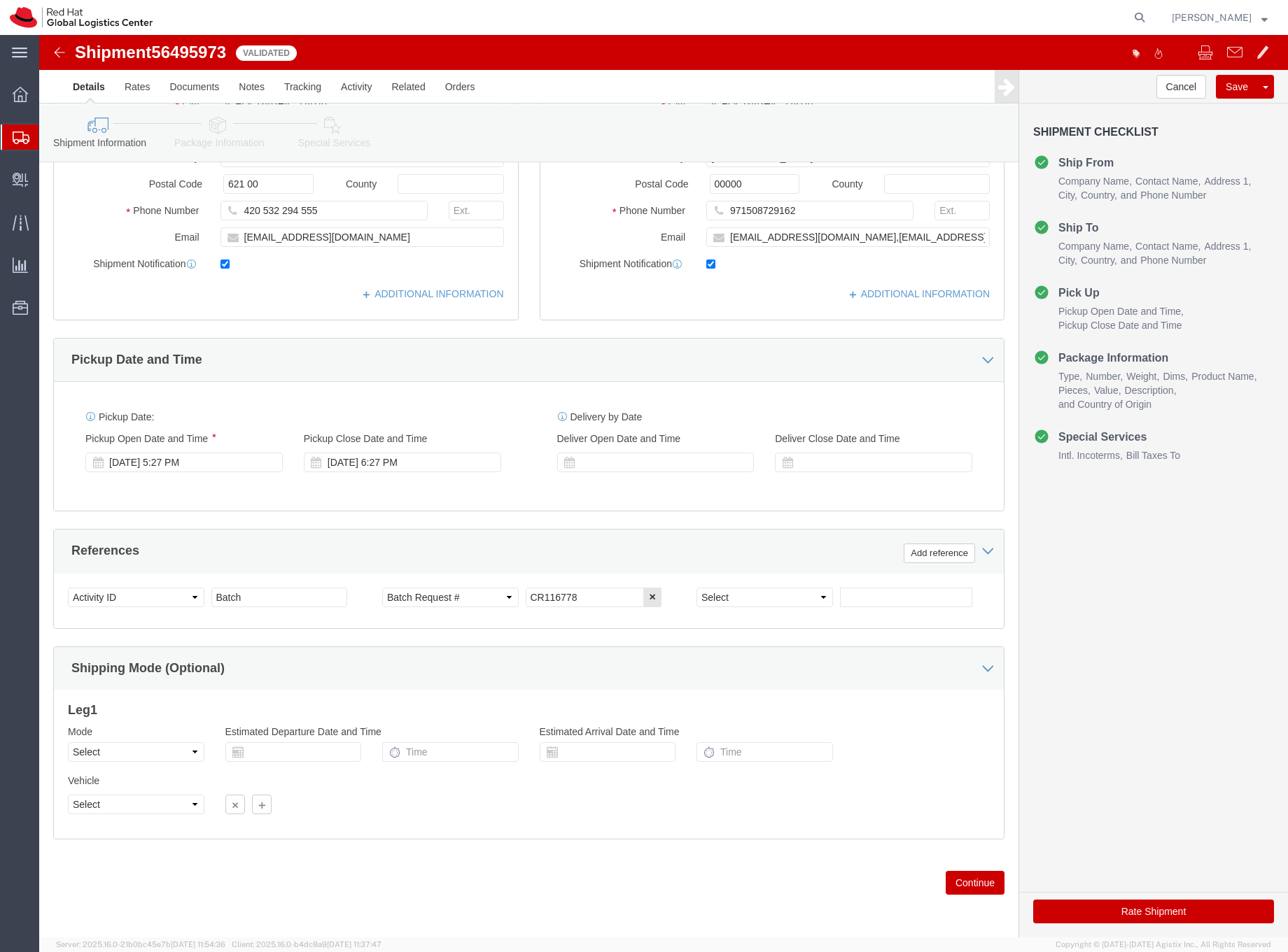
click icon
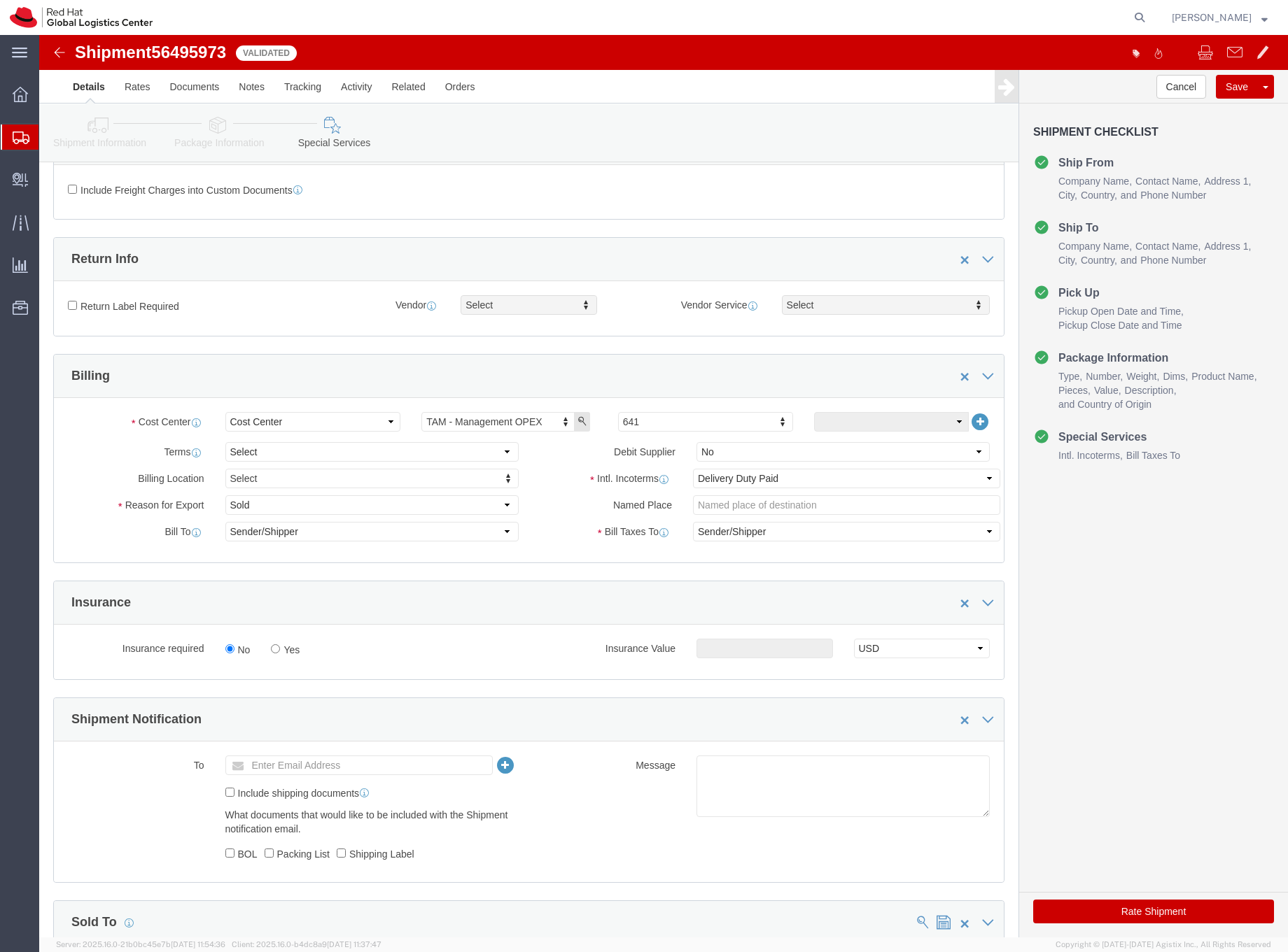
scroll to position [596, 0]
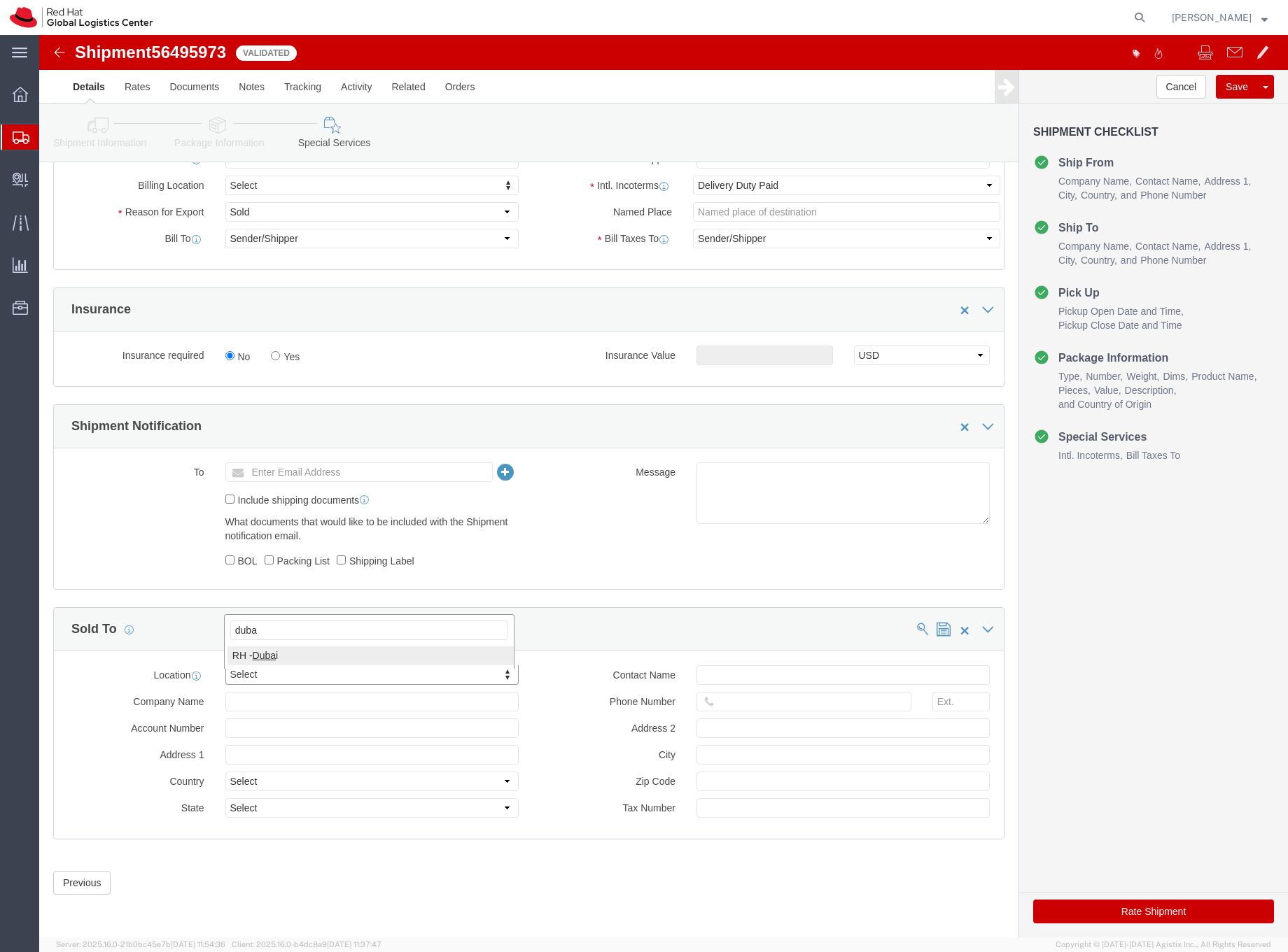
type input "duba"
select select "37952"
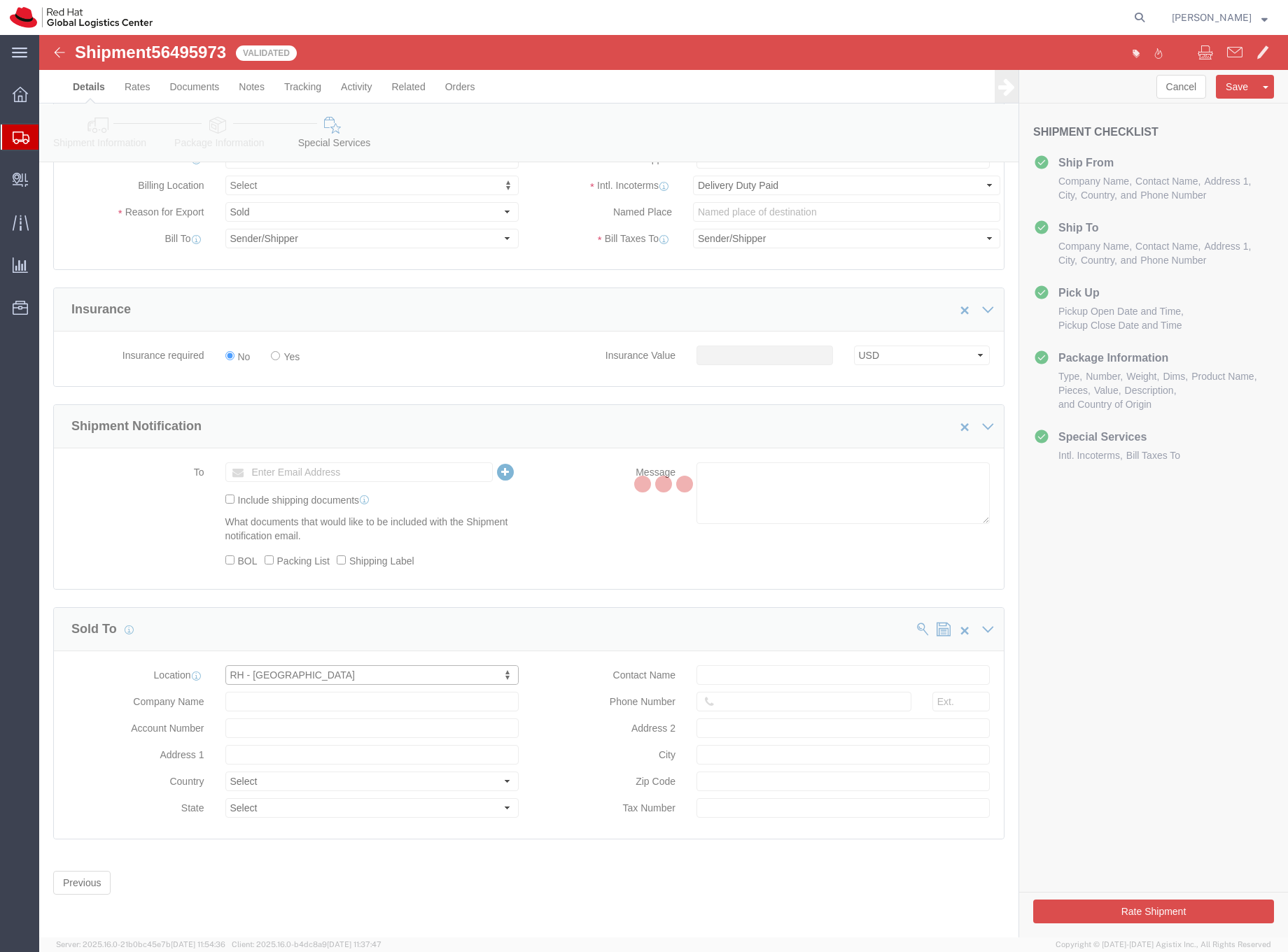
type input "Red Hat FZ-LLC."
type input "[GEOGRAPHIC_DATA], Block A"
select select "AE"
type input "971 4 4494 100"
type input "Office 406A, [GEOGRAPHIC_DATA]"
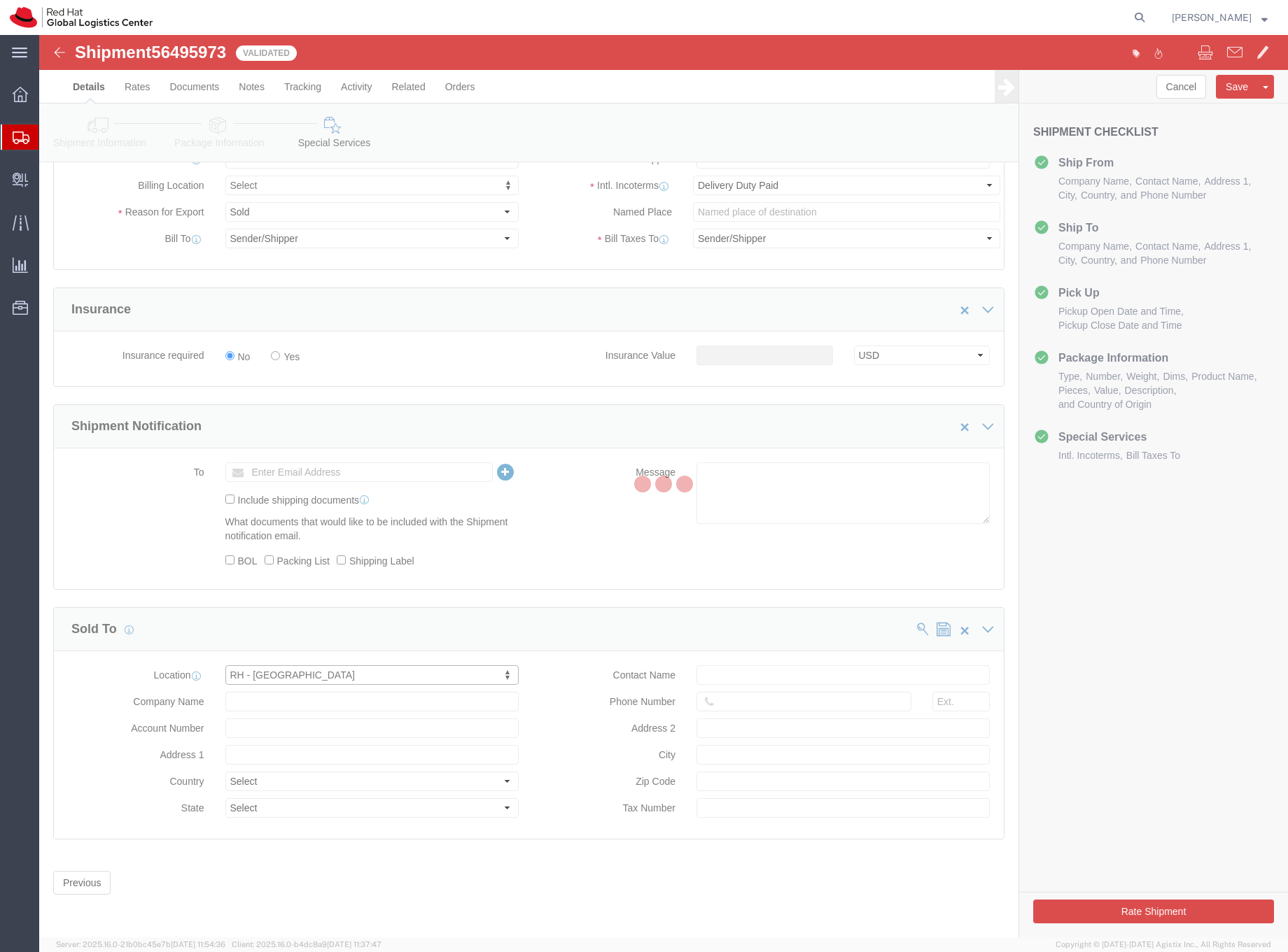
type input "[GEOGRAPHIC_DATA]"
type input "100258132800003"
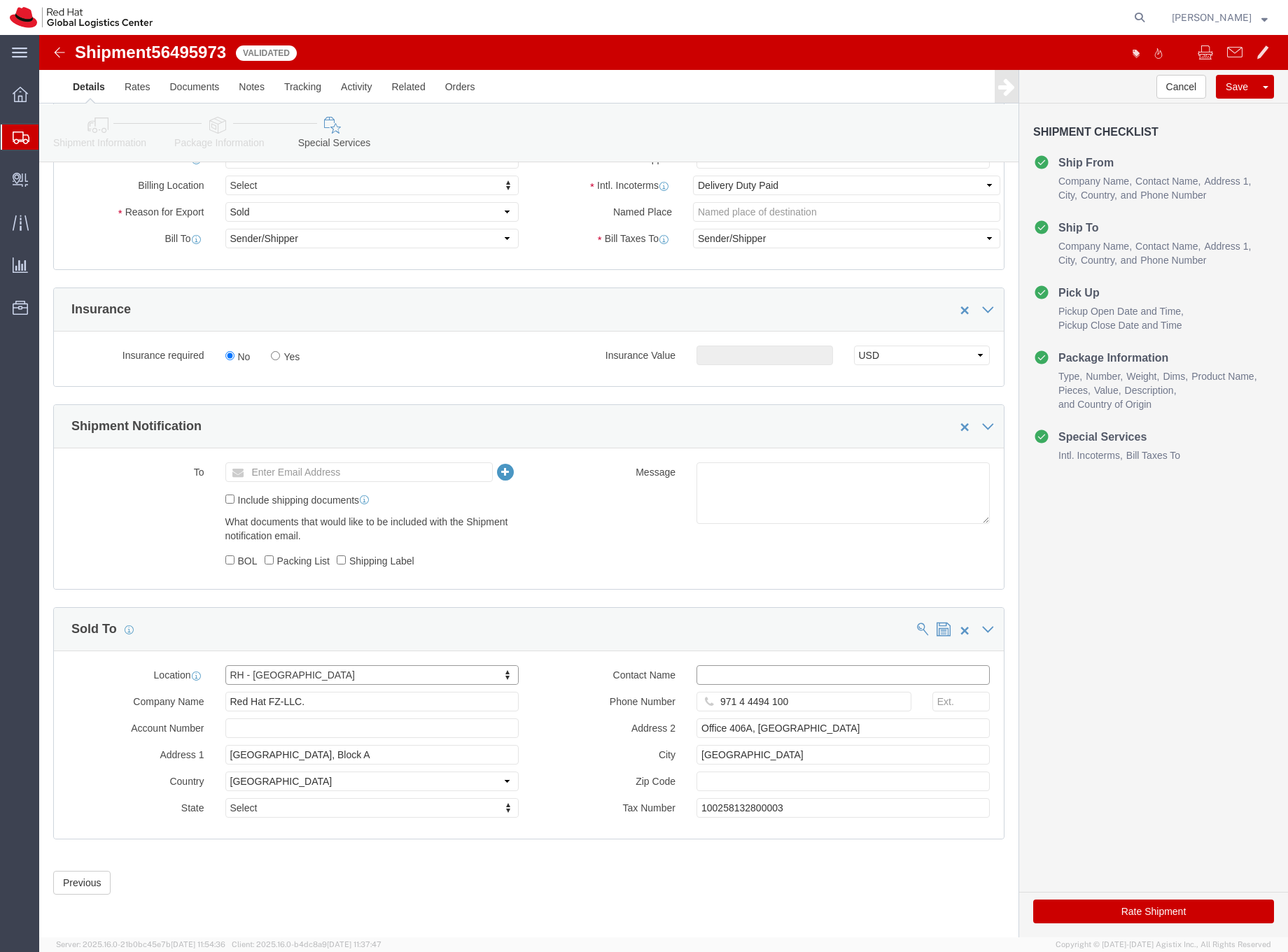
click input "text"
type input "[EMAIL_ADDRESS][DOMAIN_NAME]"
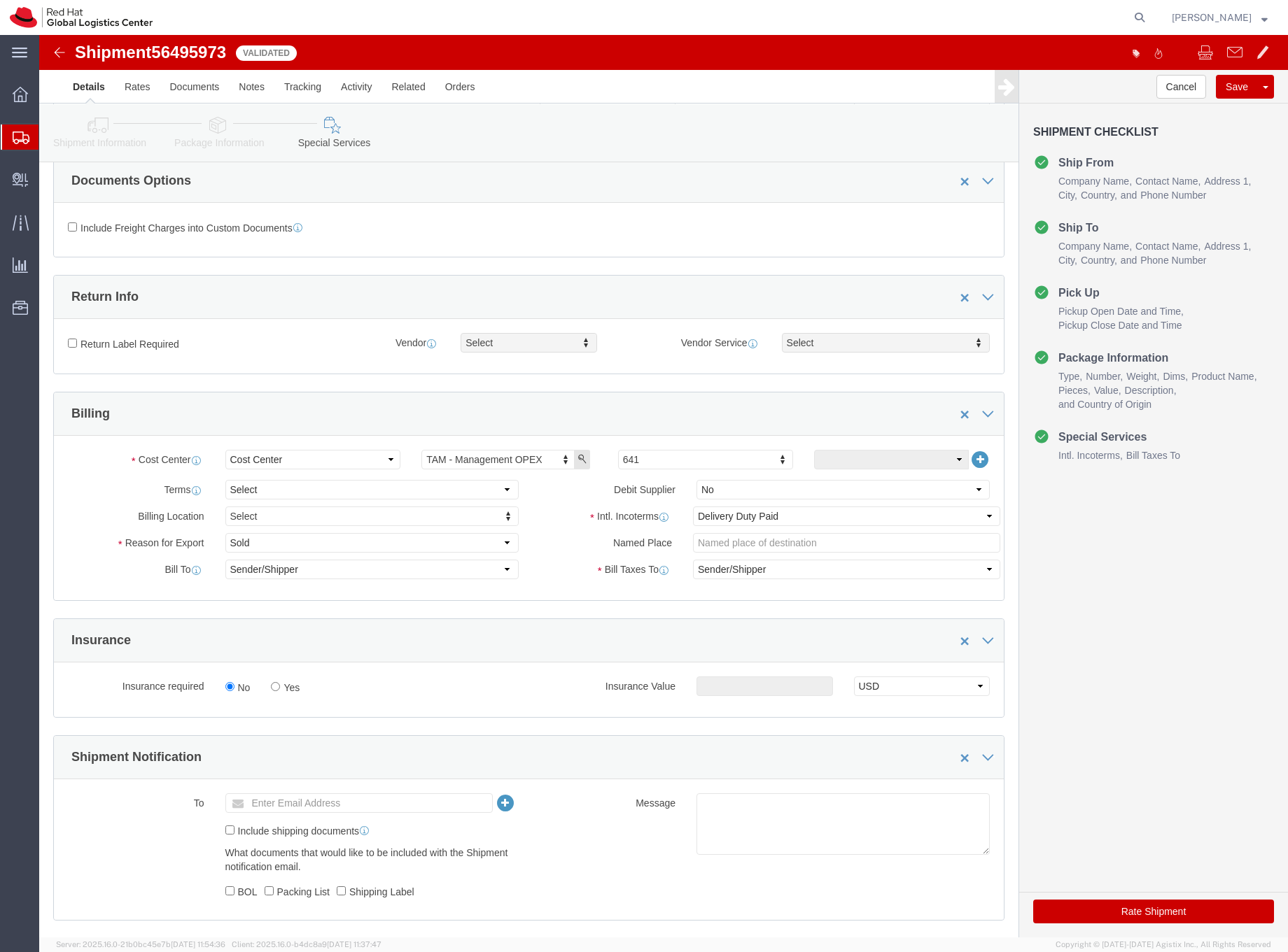
scroll to position [238, 0]
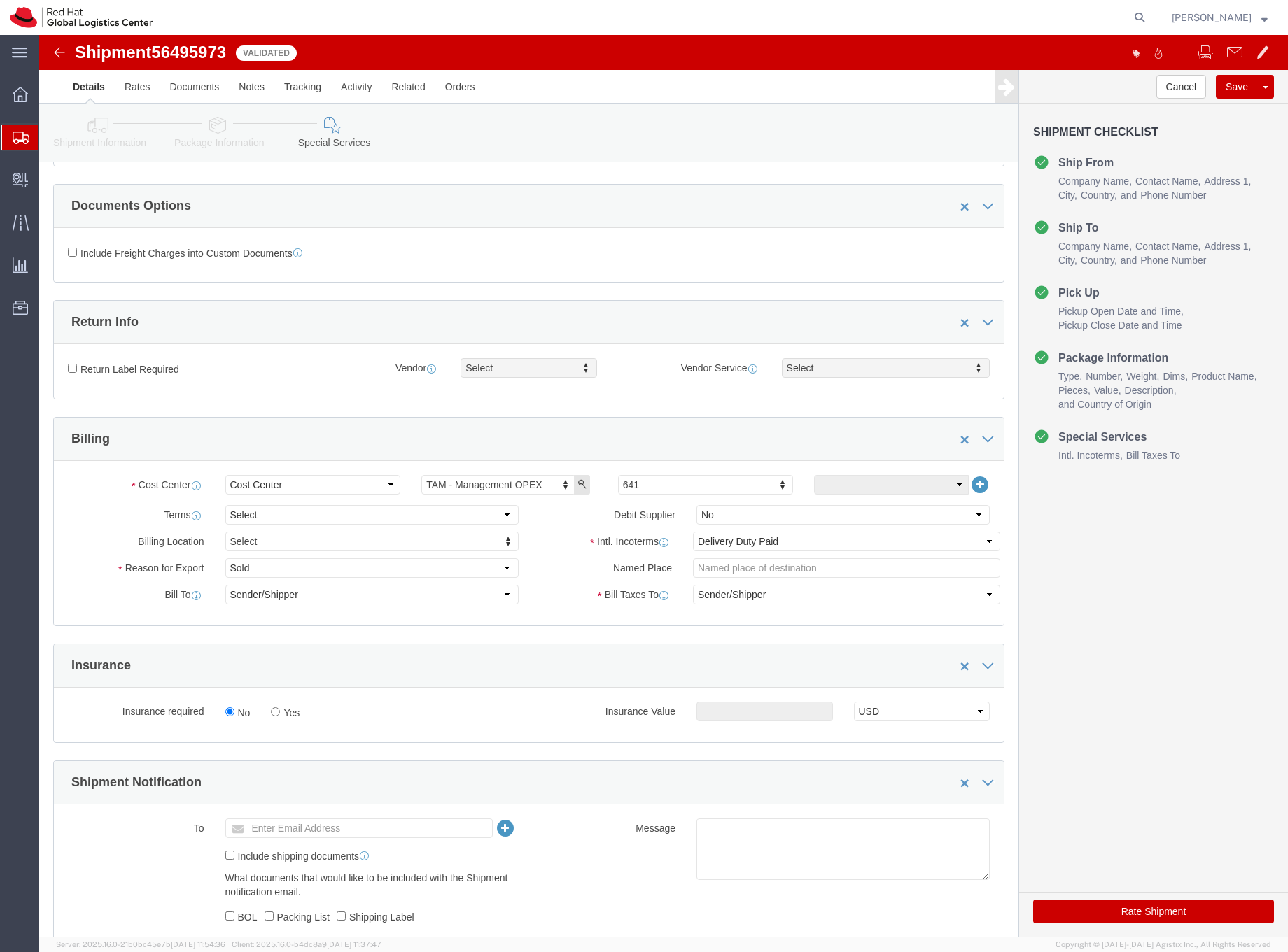
click icon
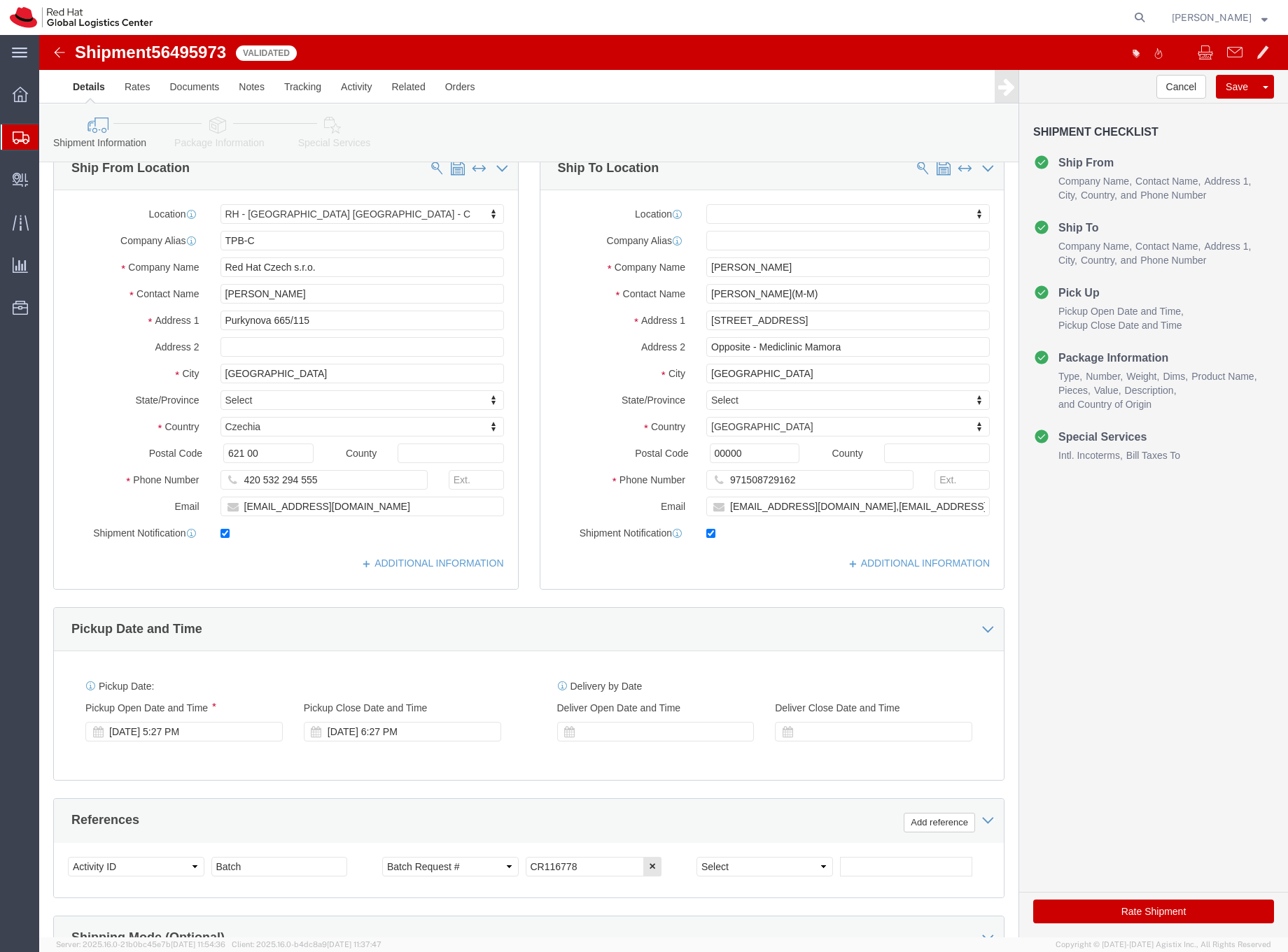
scroll to position [33, 0]
click icon
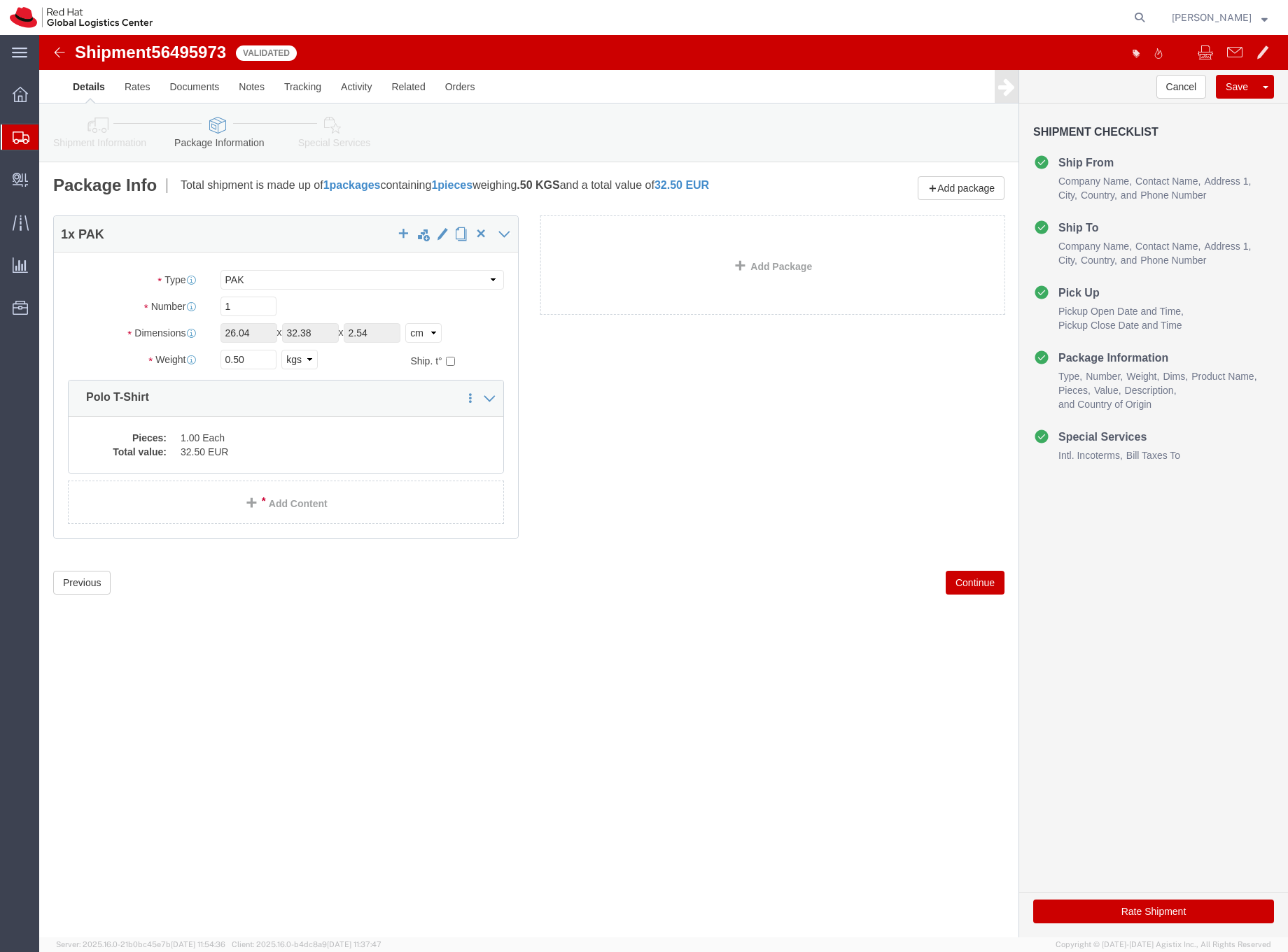
click icon
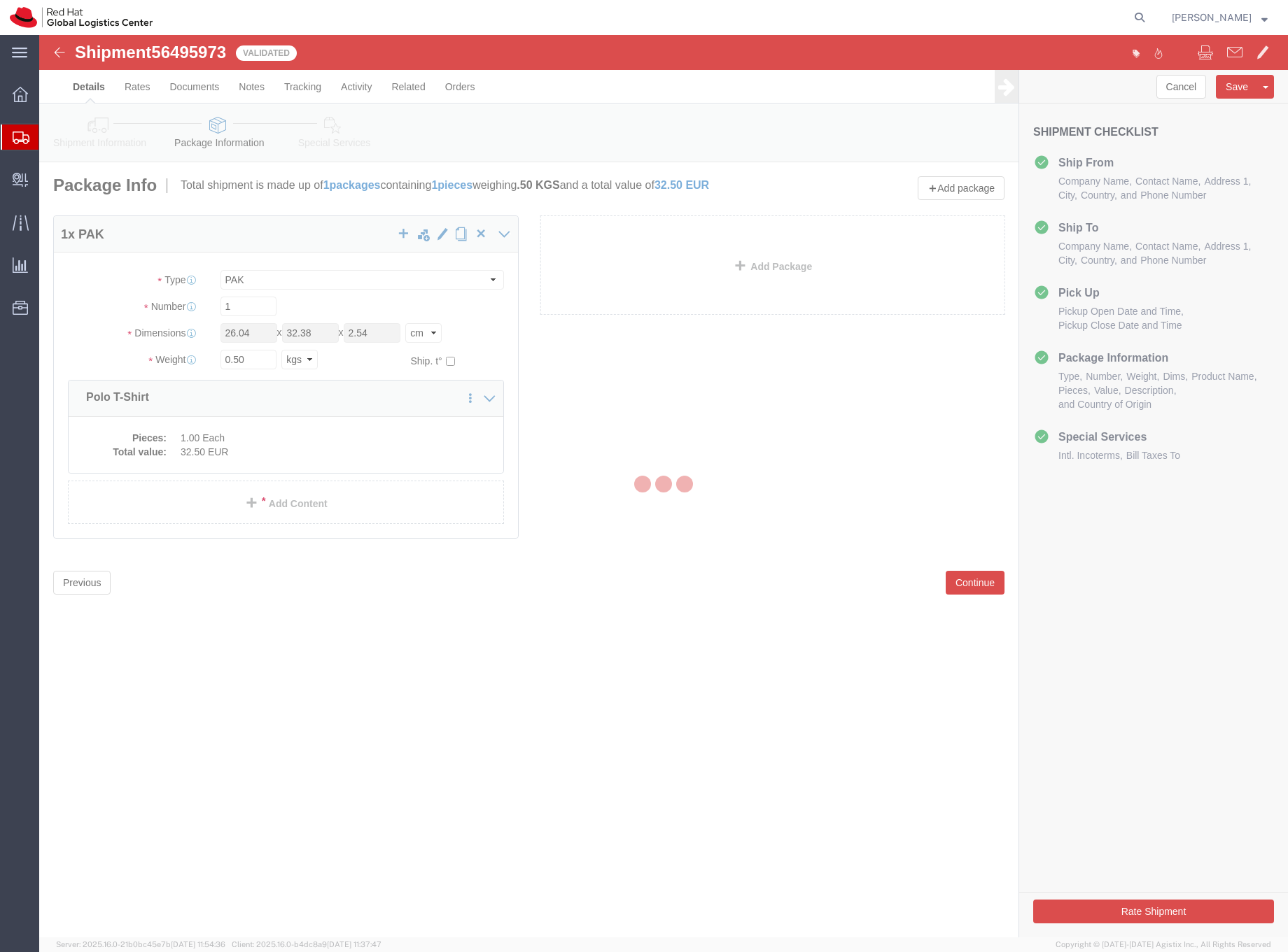
select select
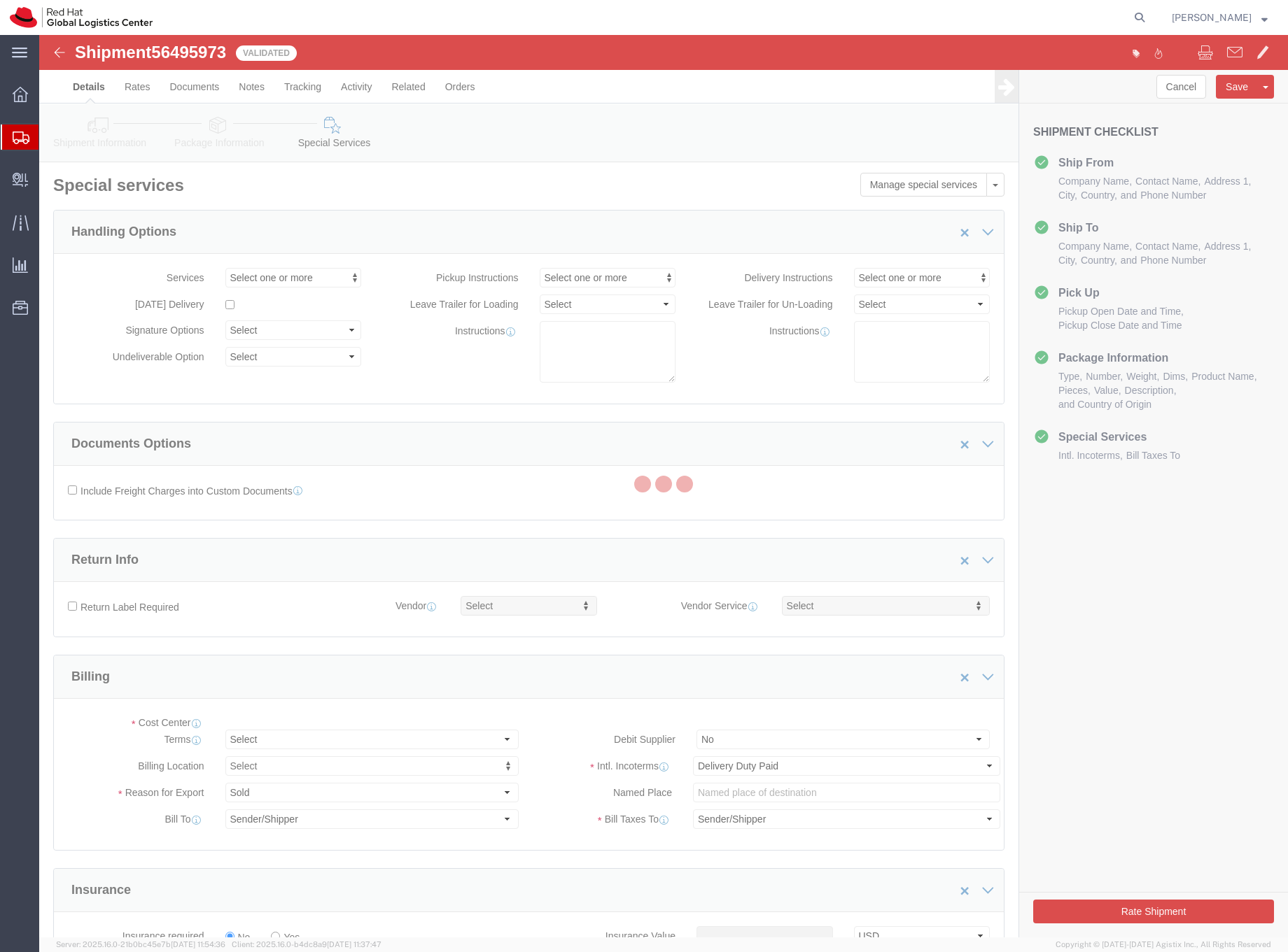
select select "COSTCENTER"
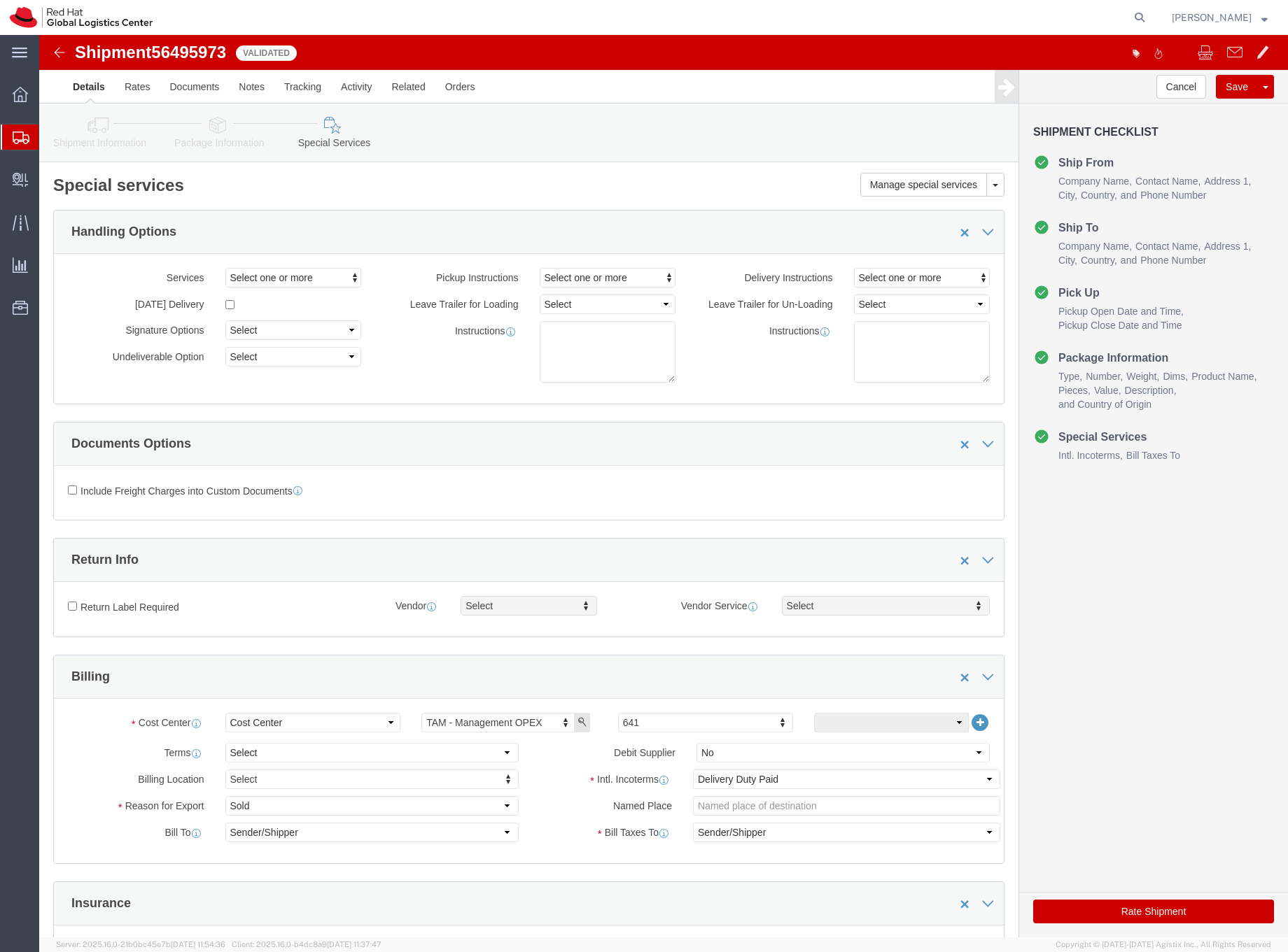
click button "Rate Shipment"
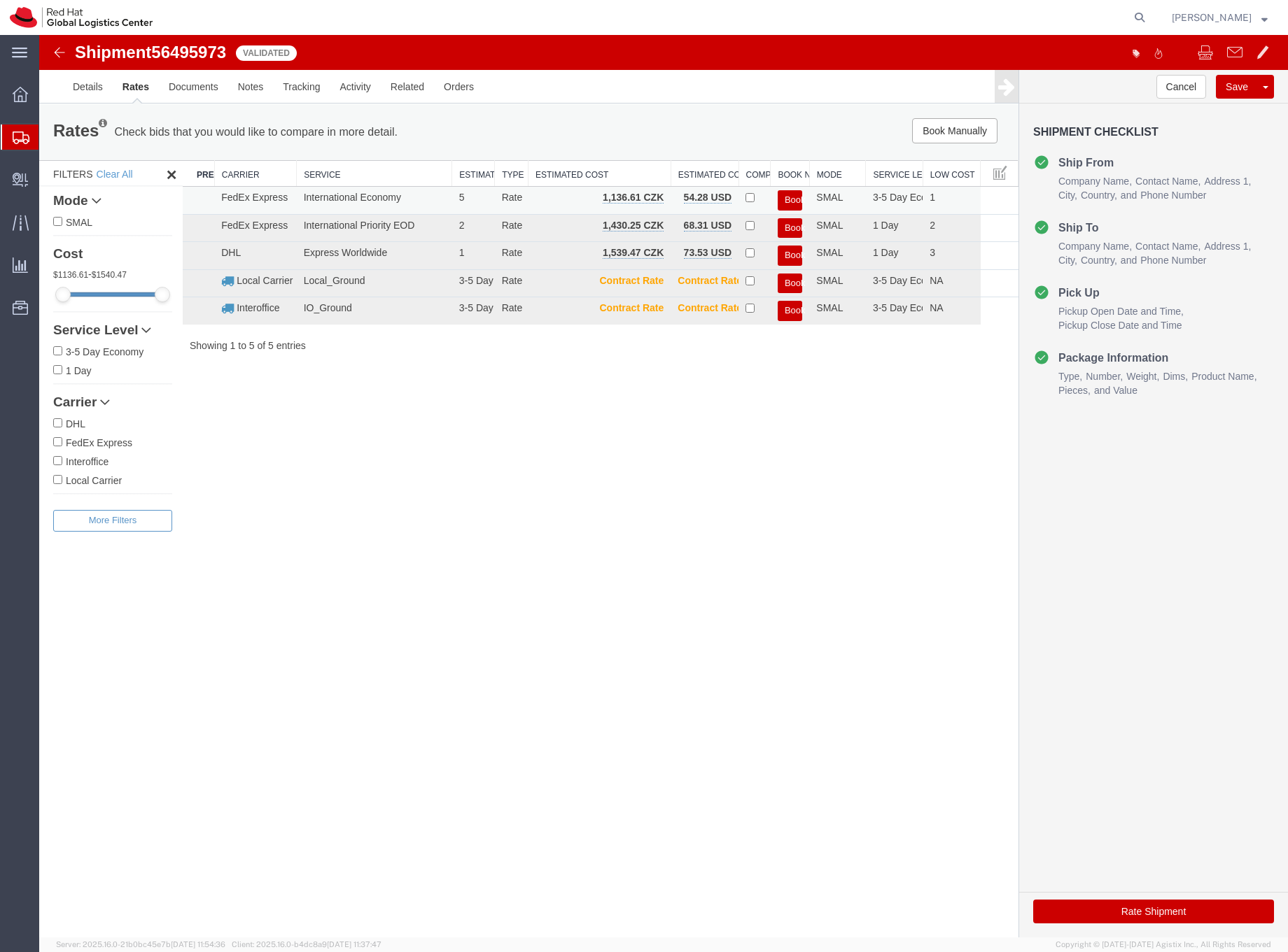
click at [793, 196] on button "Book" at bounding box center [789, 201] width 24 height 20
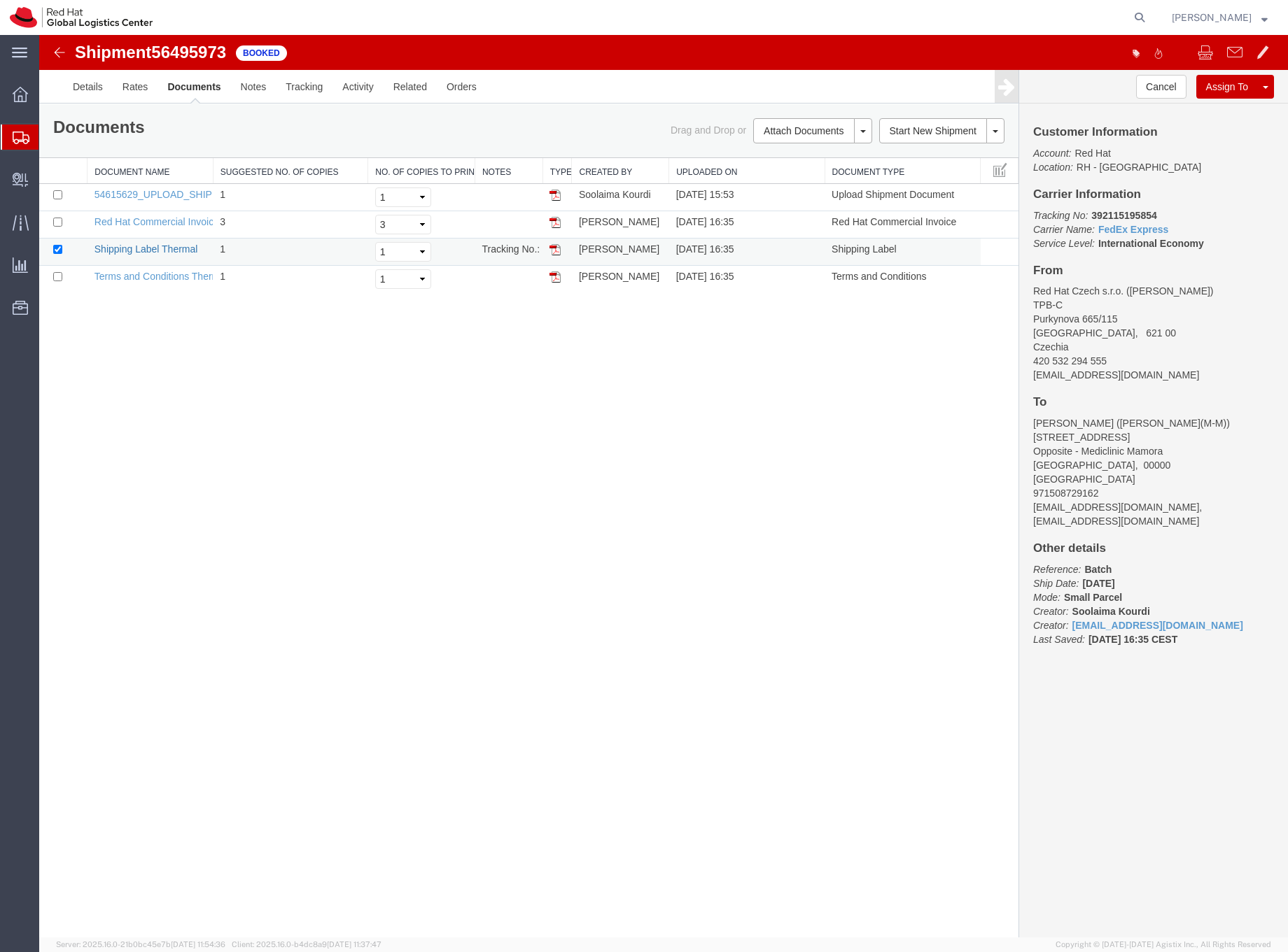
click at [156, 249] on link "Shipping Label Thermal" at bounding box center [147, 249] width 103 height 11
click at [24, 134] on icon at bounding box center [21, 137] width 17 height 12
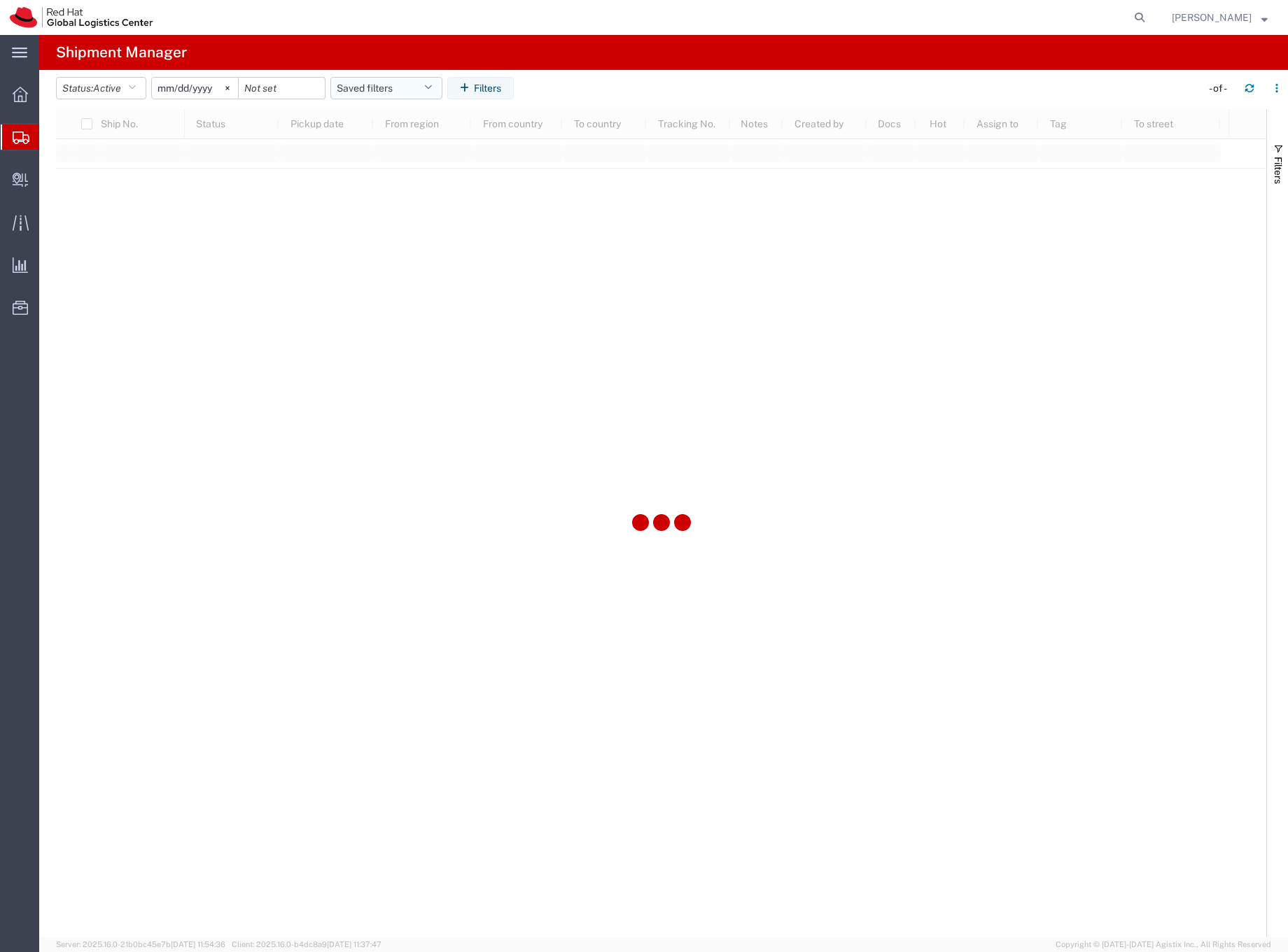
click at [361, 89] on button "Saved filters" at bounding box center [386, 87] width 112 height 22
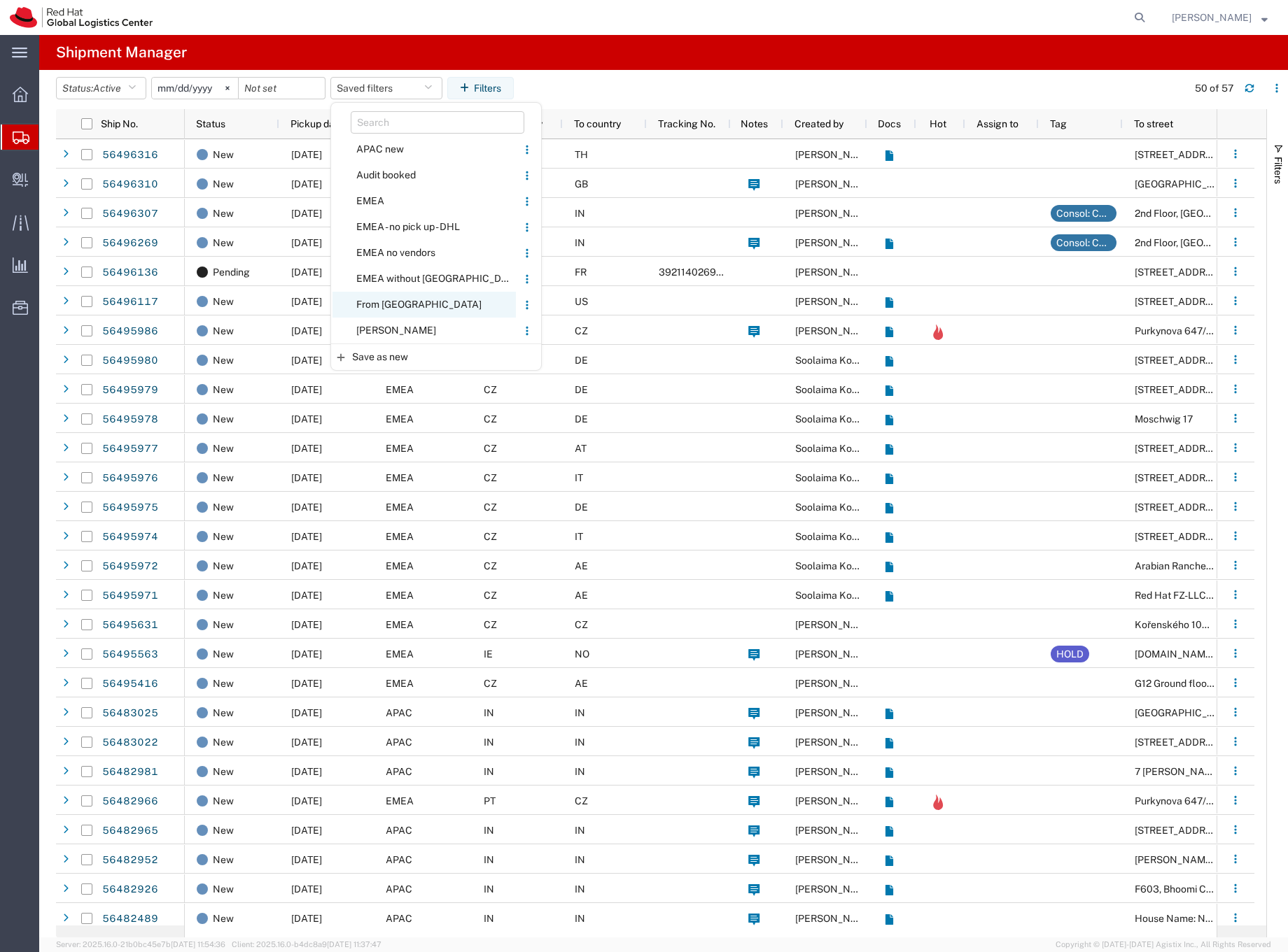
click at [376, 305] on span "From [GEOGRAPHIC_DATA]" at bounding box center [424, 305] width 183 height 26
type input "[DATE]"
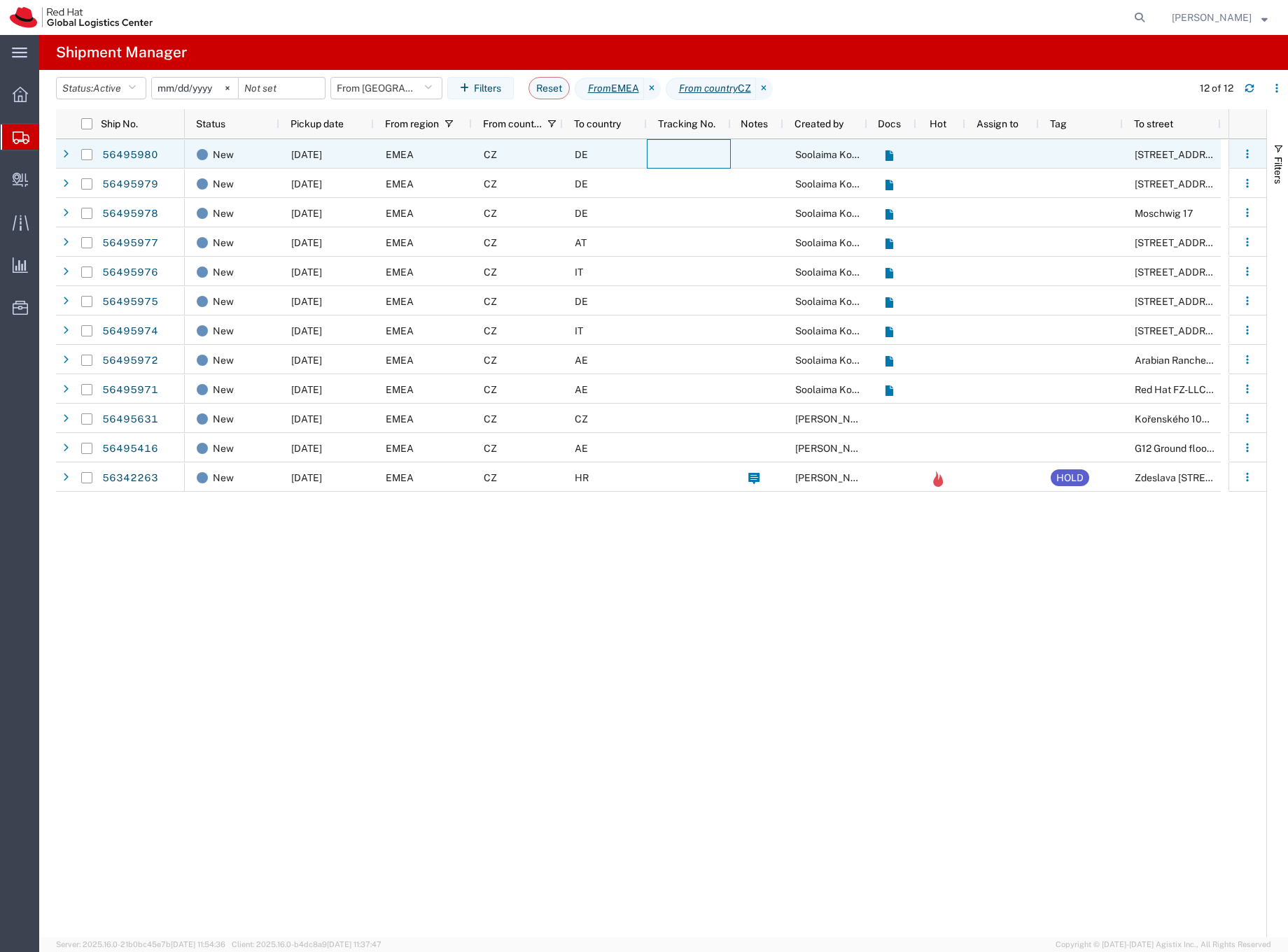
click at [684, 153] on div at bounding box center [689, 153] width 84 height 29
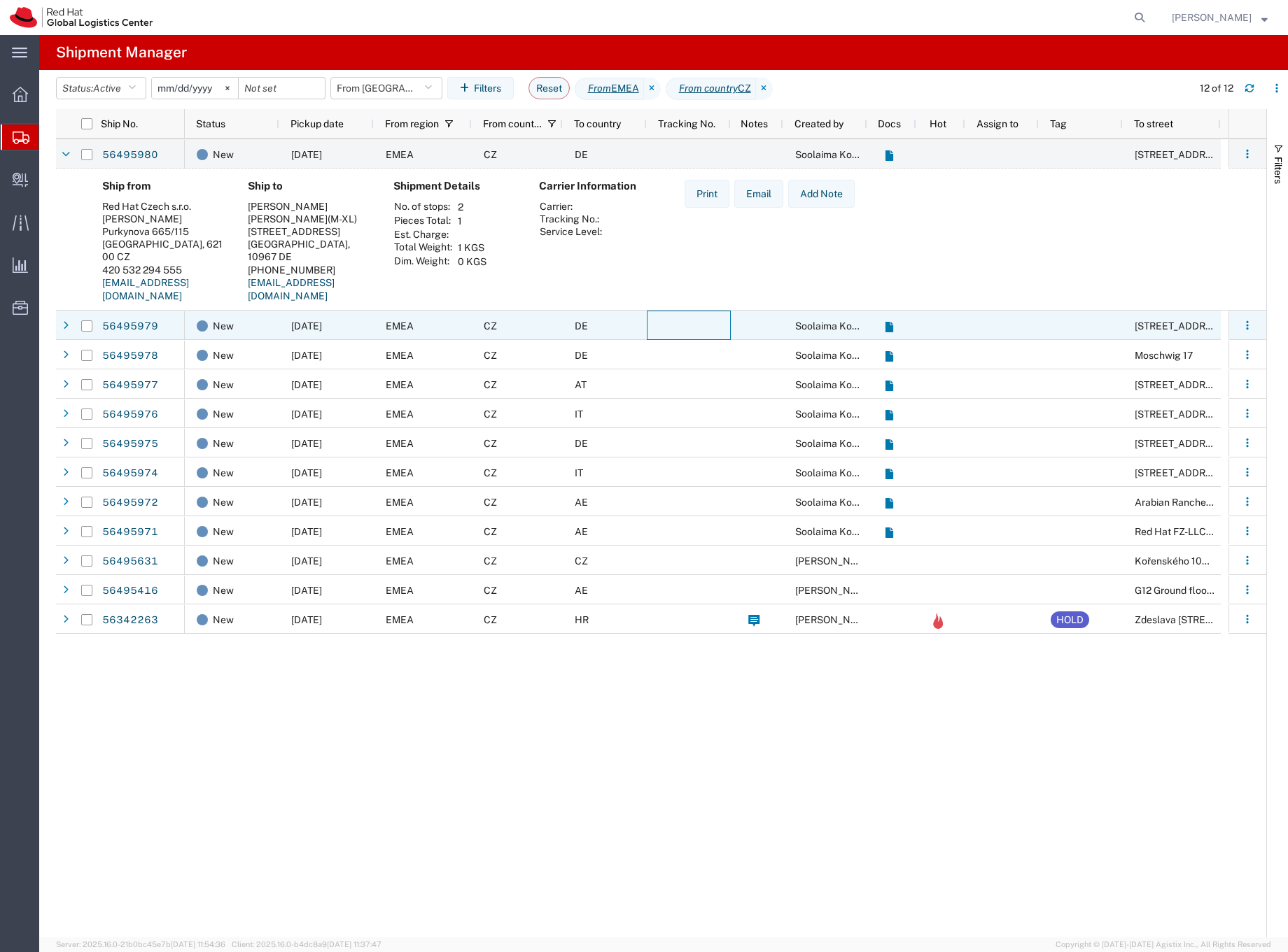
click at [687, 320] on div at bounding box center [689, 325] width 84 height 29
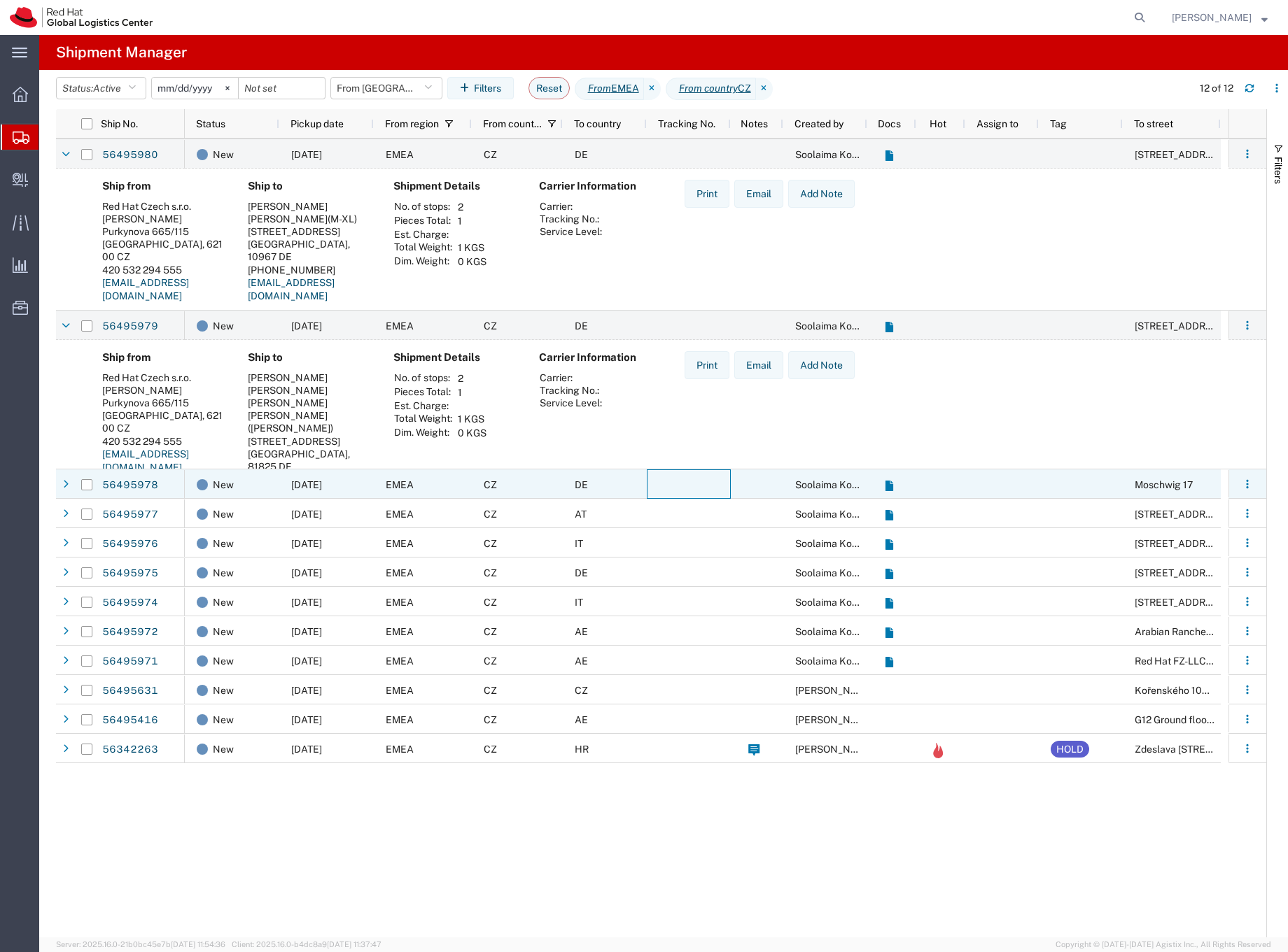
click at [695, 477] on div at bounding box center [689, 483] width 84 height 29
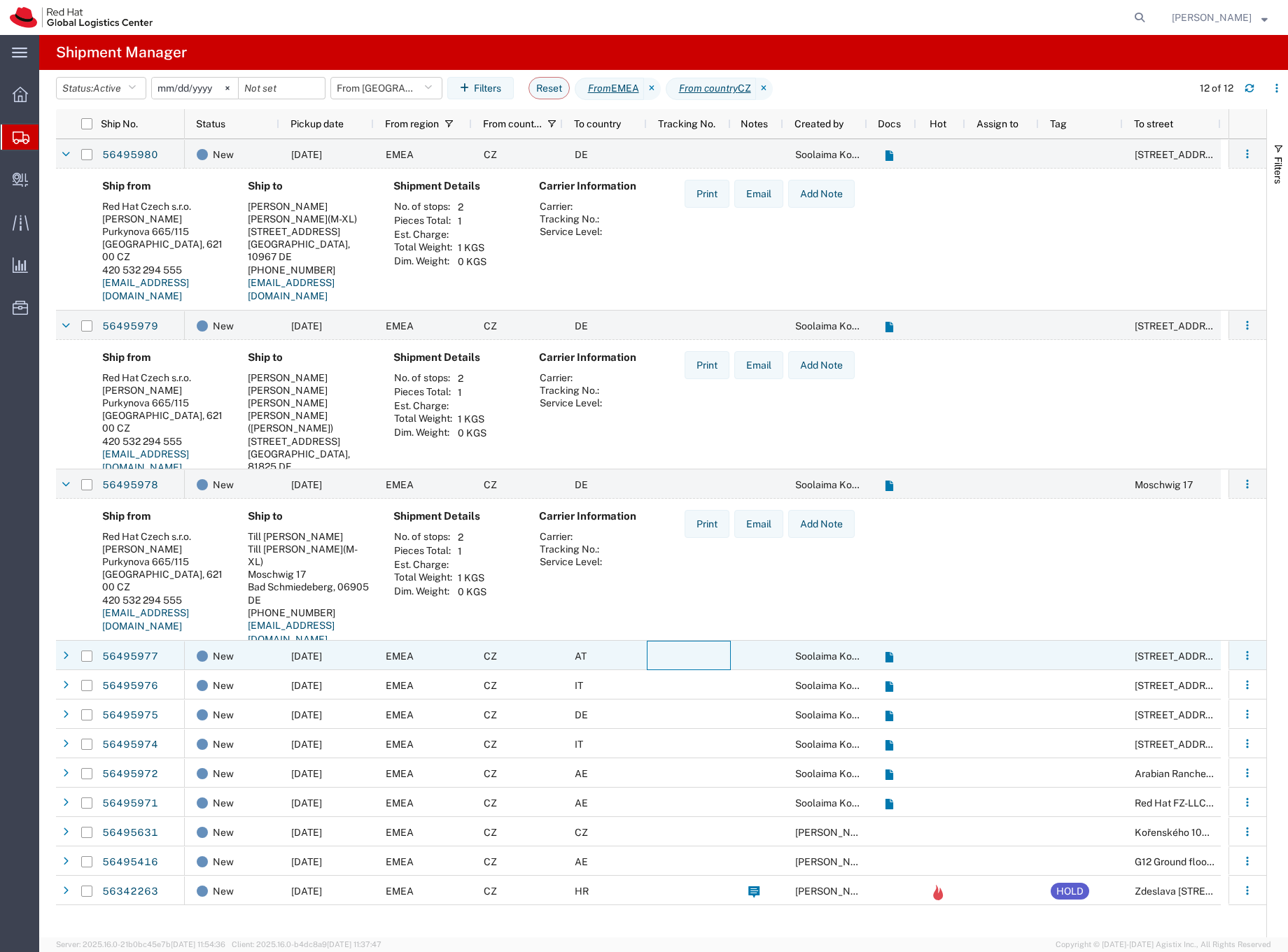
click at [688, 664] on div at bounding box center [689, 655] width 84 height 29
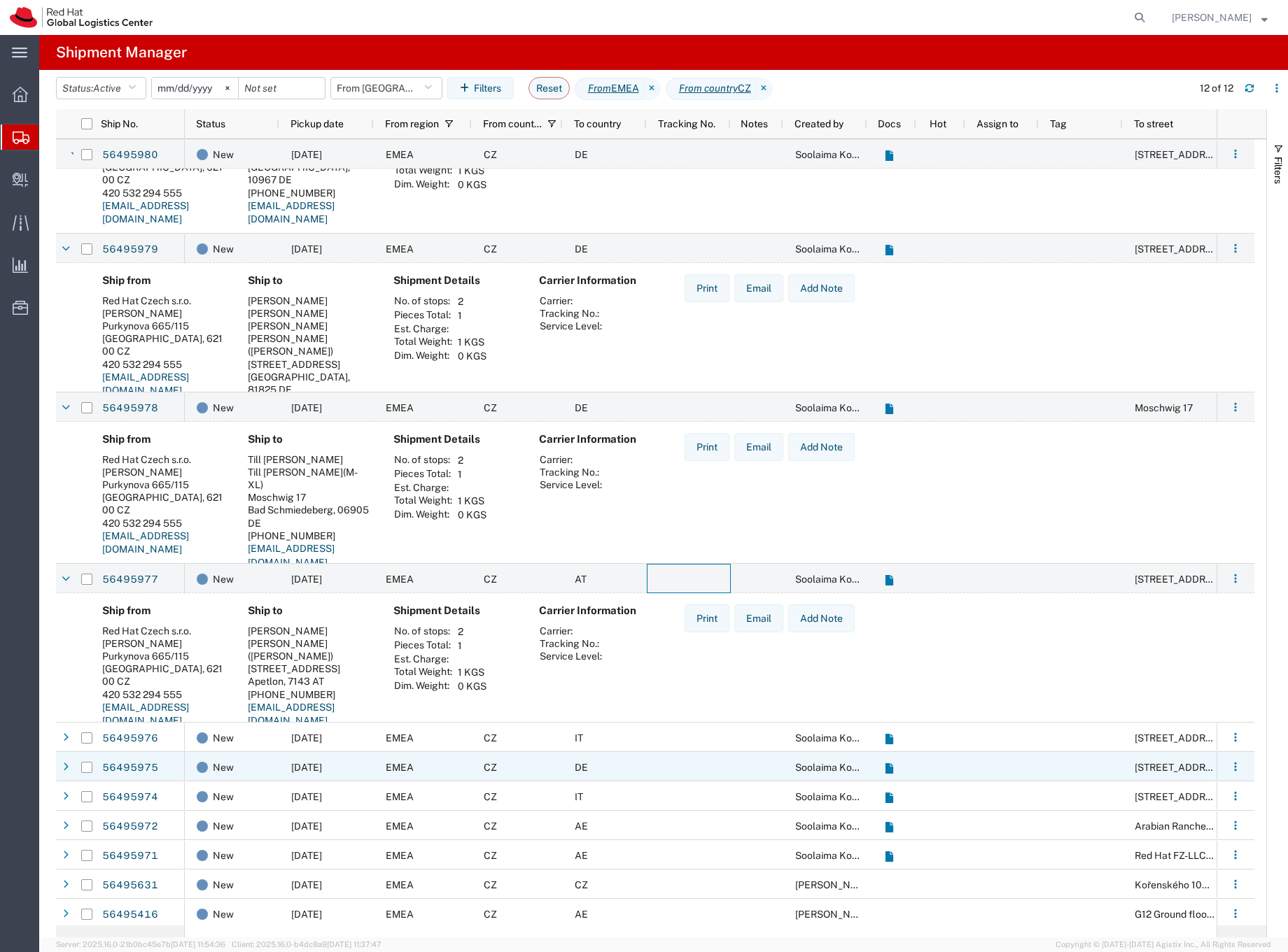
scroll to position [109, 0]
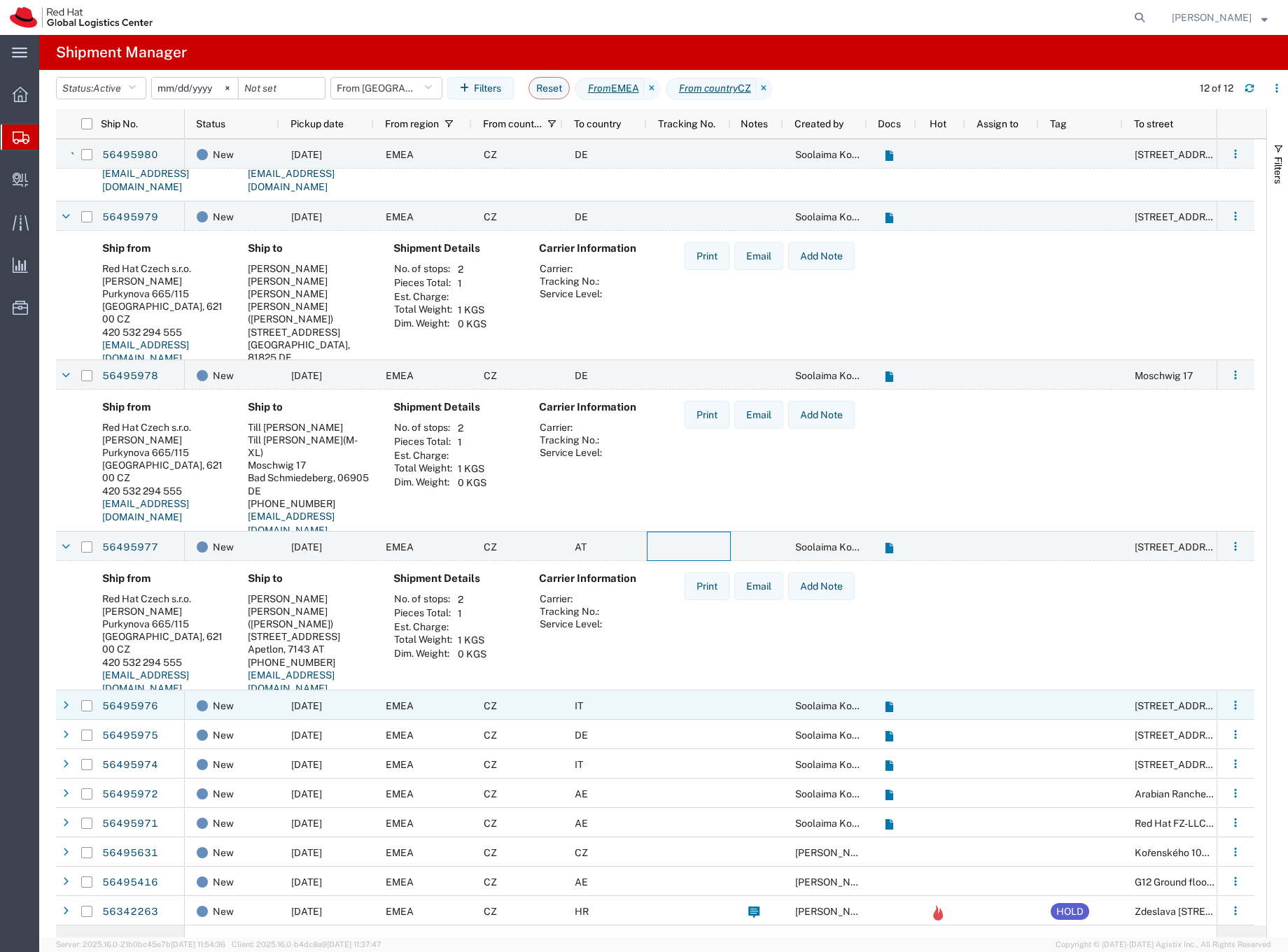
click at [644, 705] on div "IT" at bounding box center [604, 705] width 84 height 29
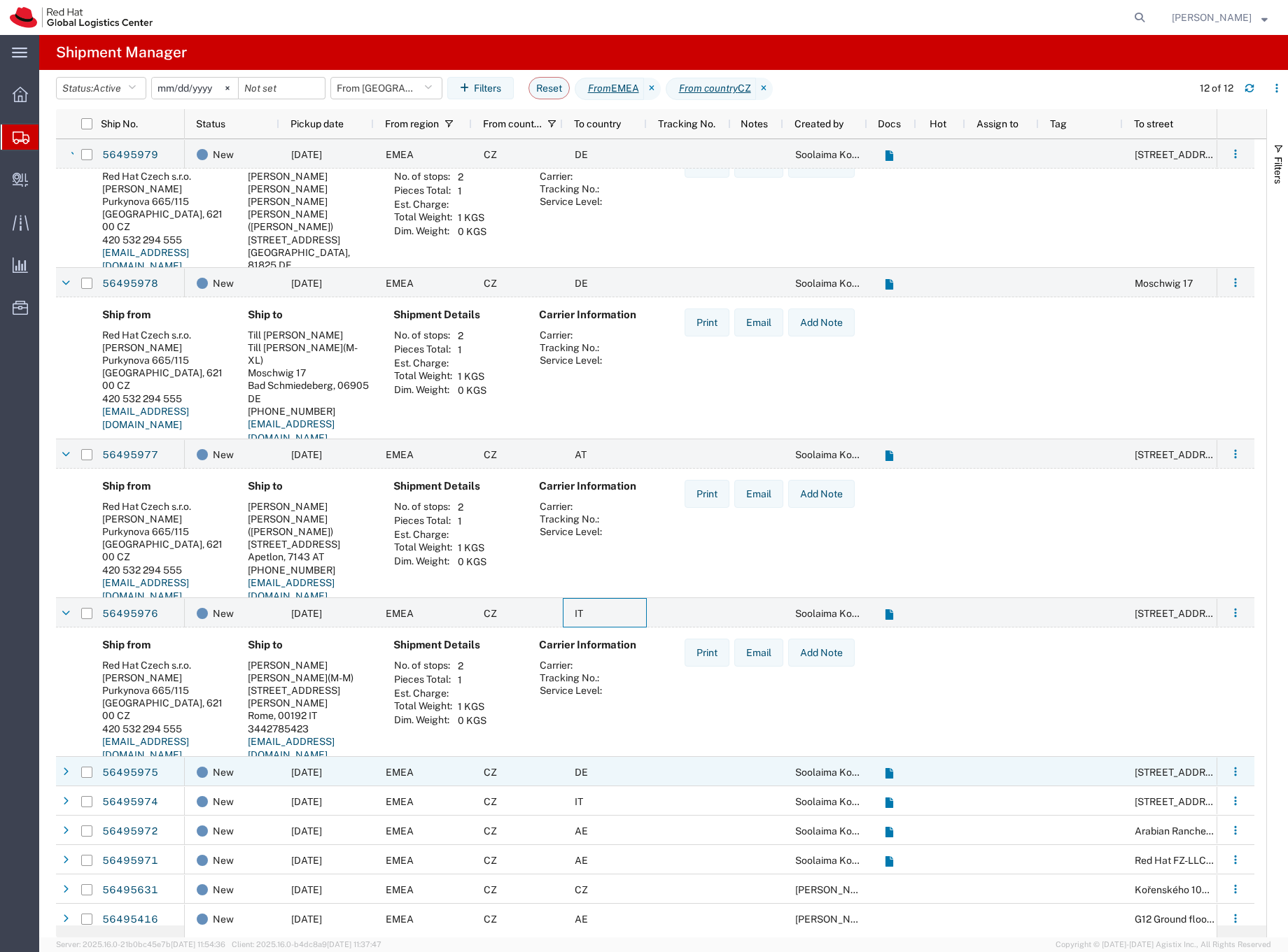
scroll to position [240, 0]
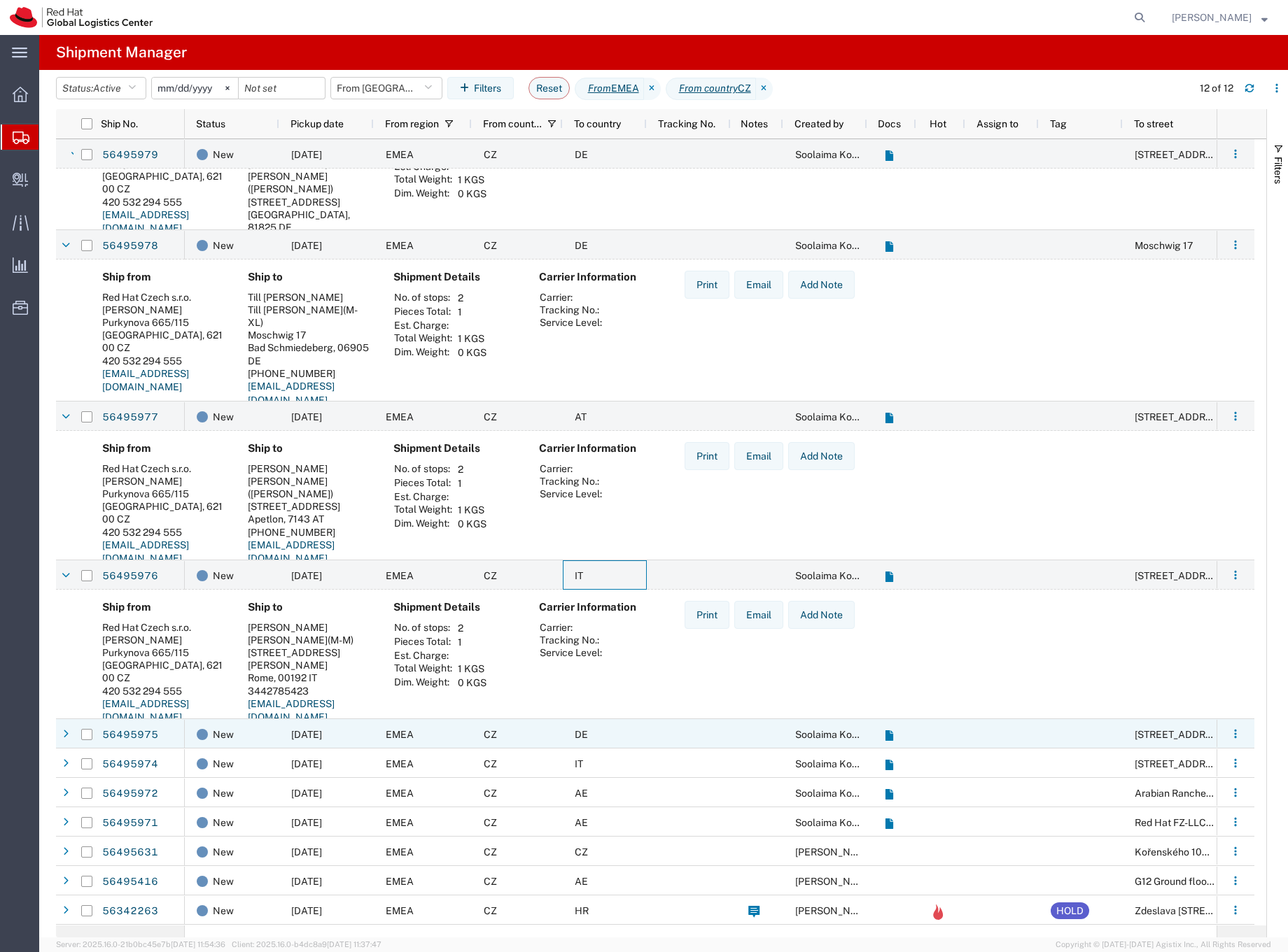
click at [669, 732] on div at bounding box center [689, 733] width 84 height 29
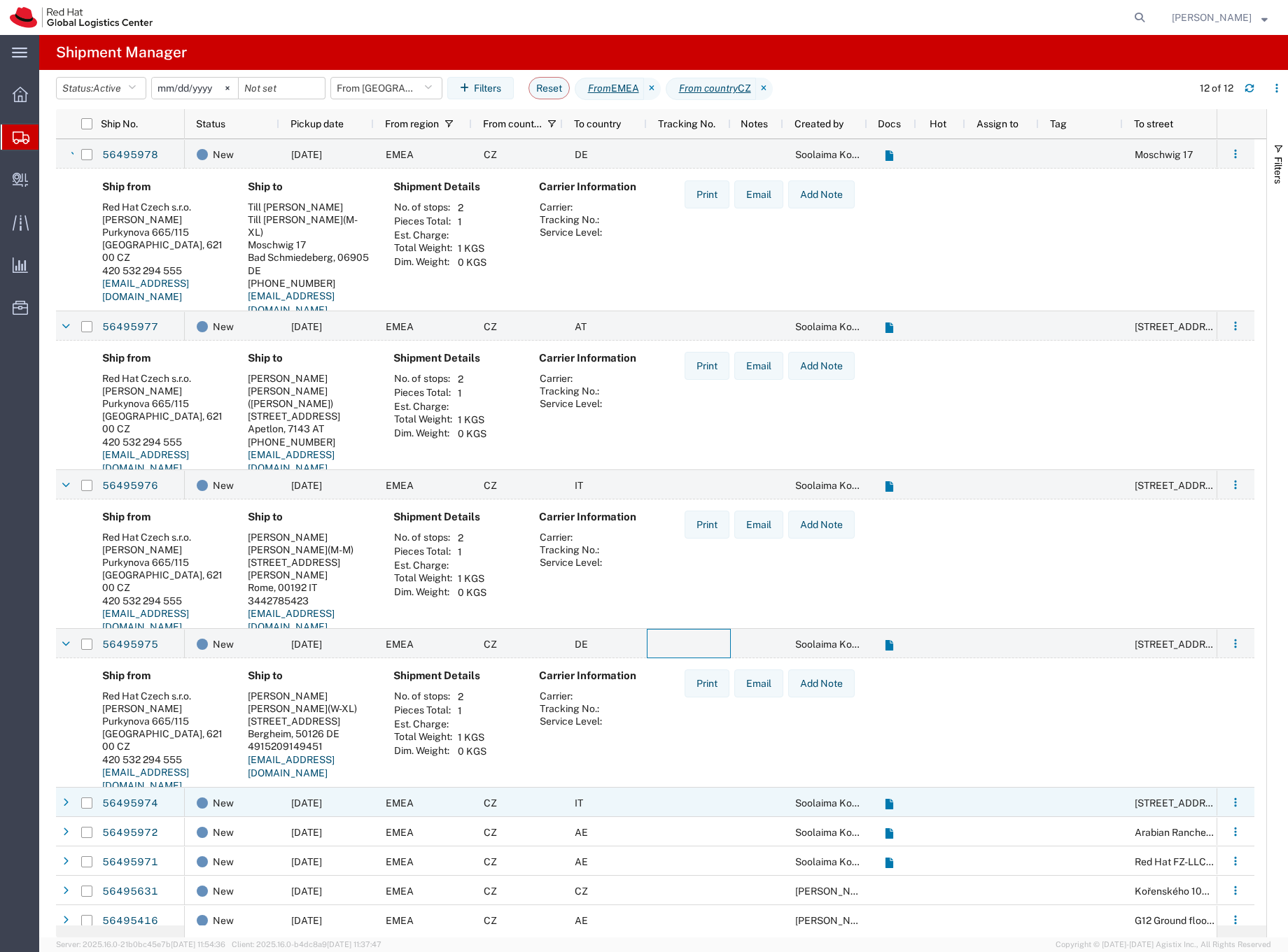
scroll to position [367, 0]
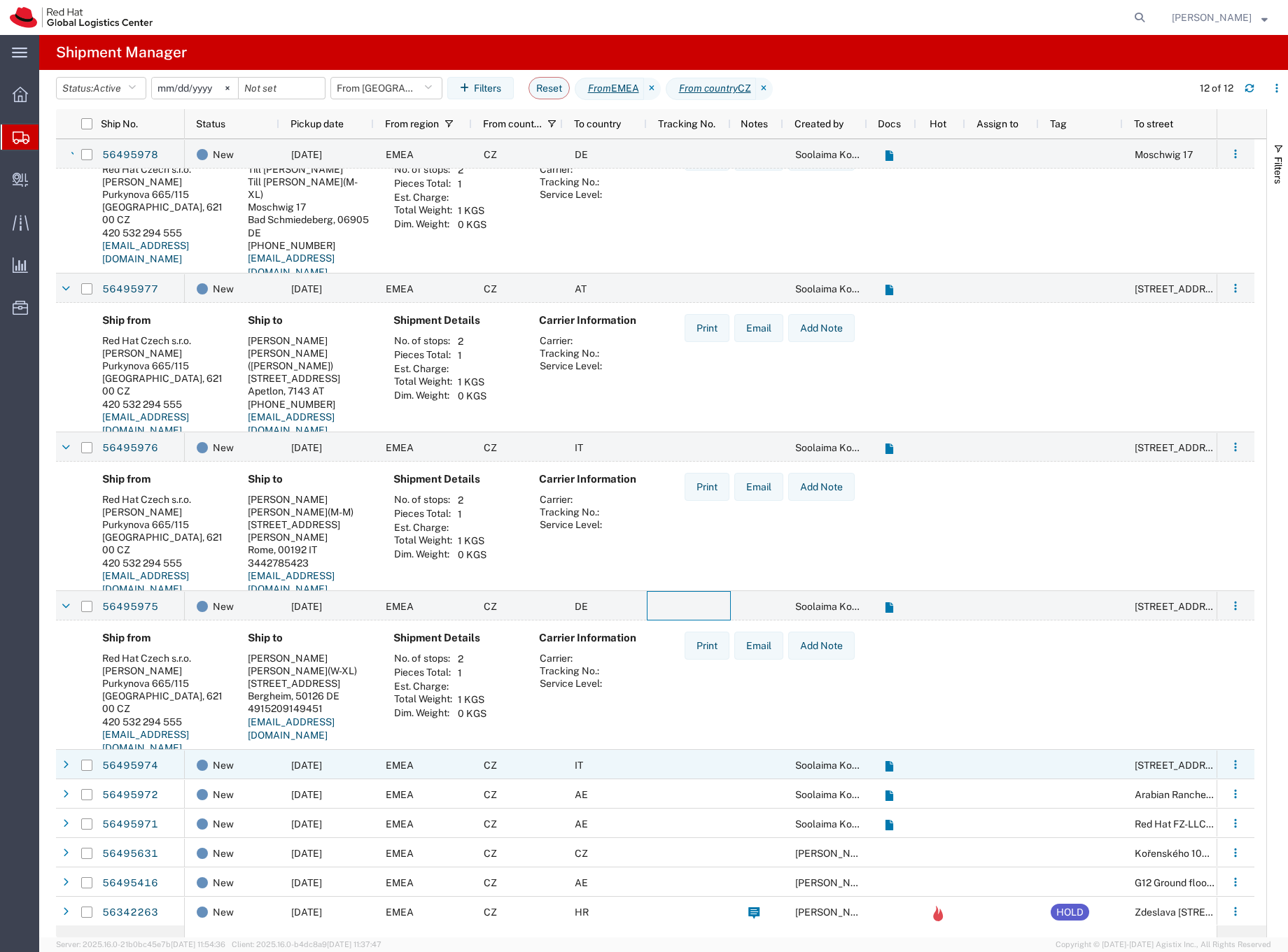
click at [654, 758] on div at bounding box center [689, 764] width 84 height 29
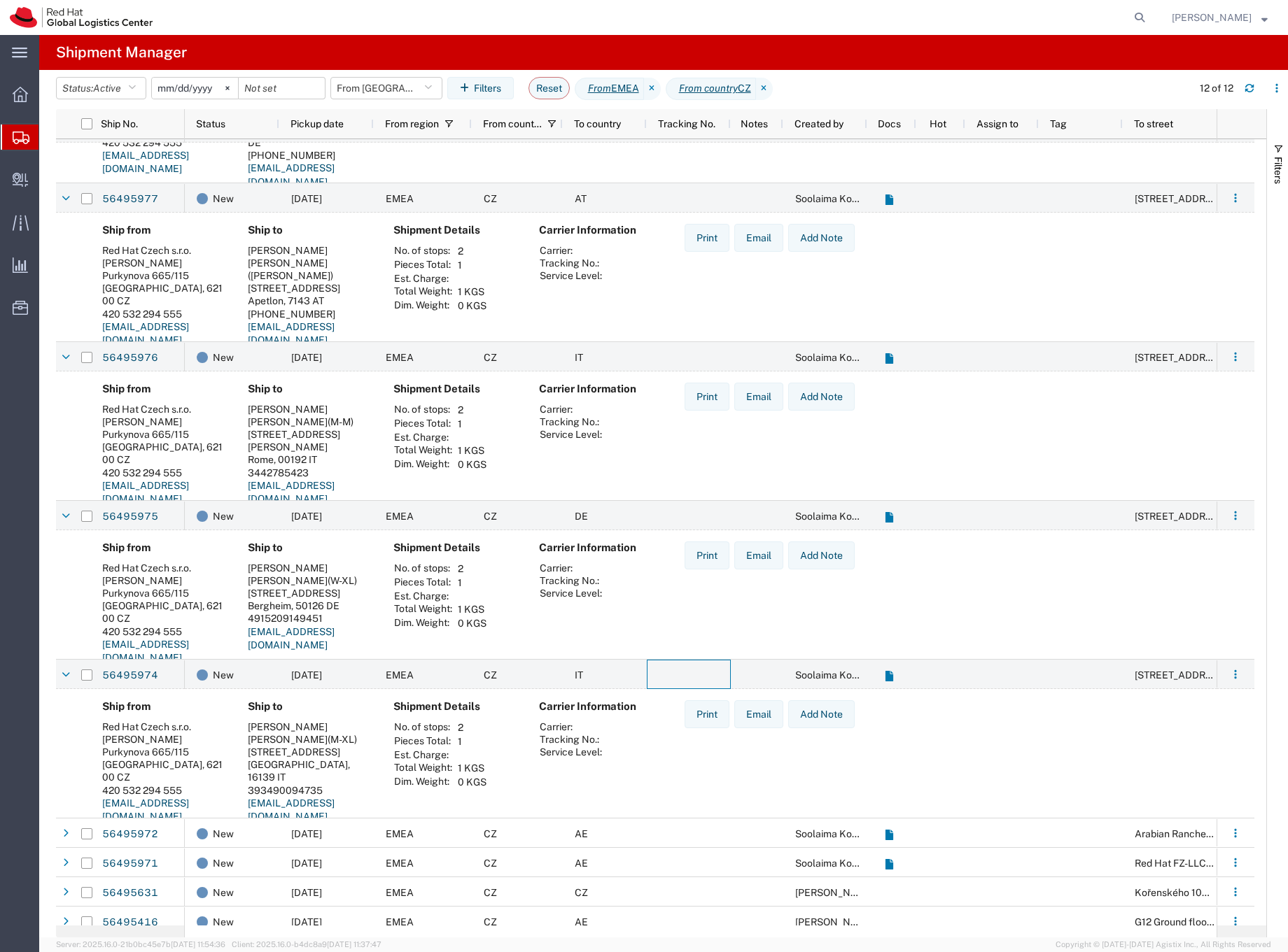
scroll to position [498, 0]
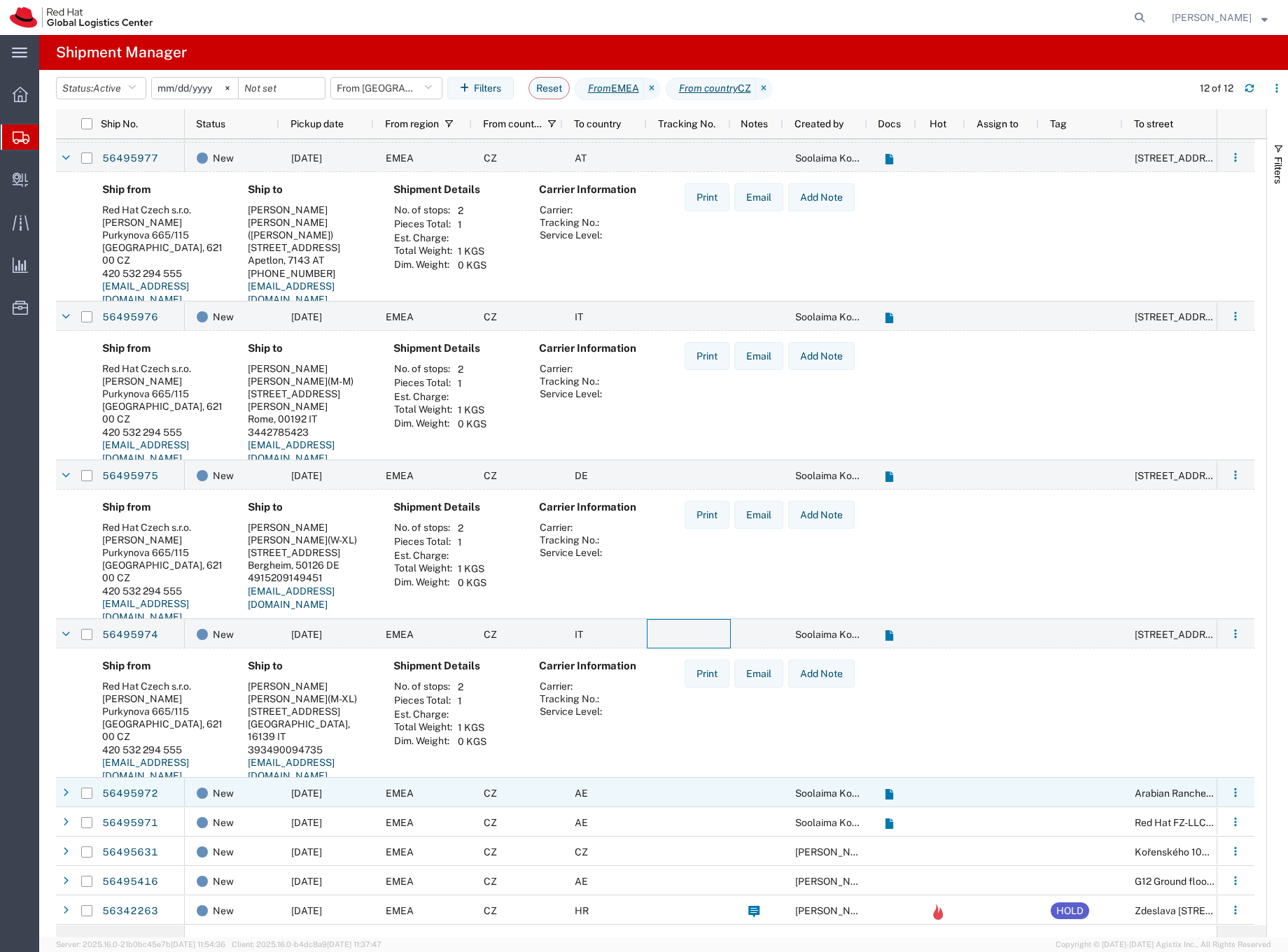
click at [664, 796] on div at bounding box center [689, 792] width 84 height 29
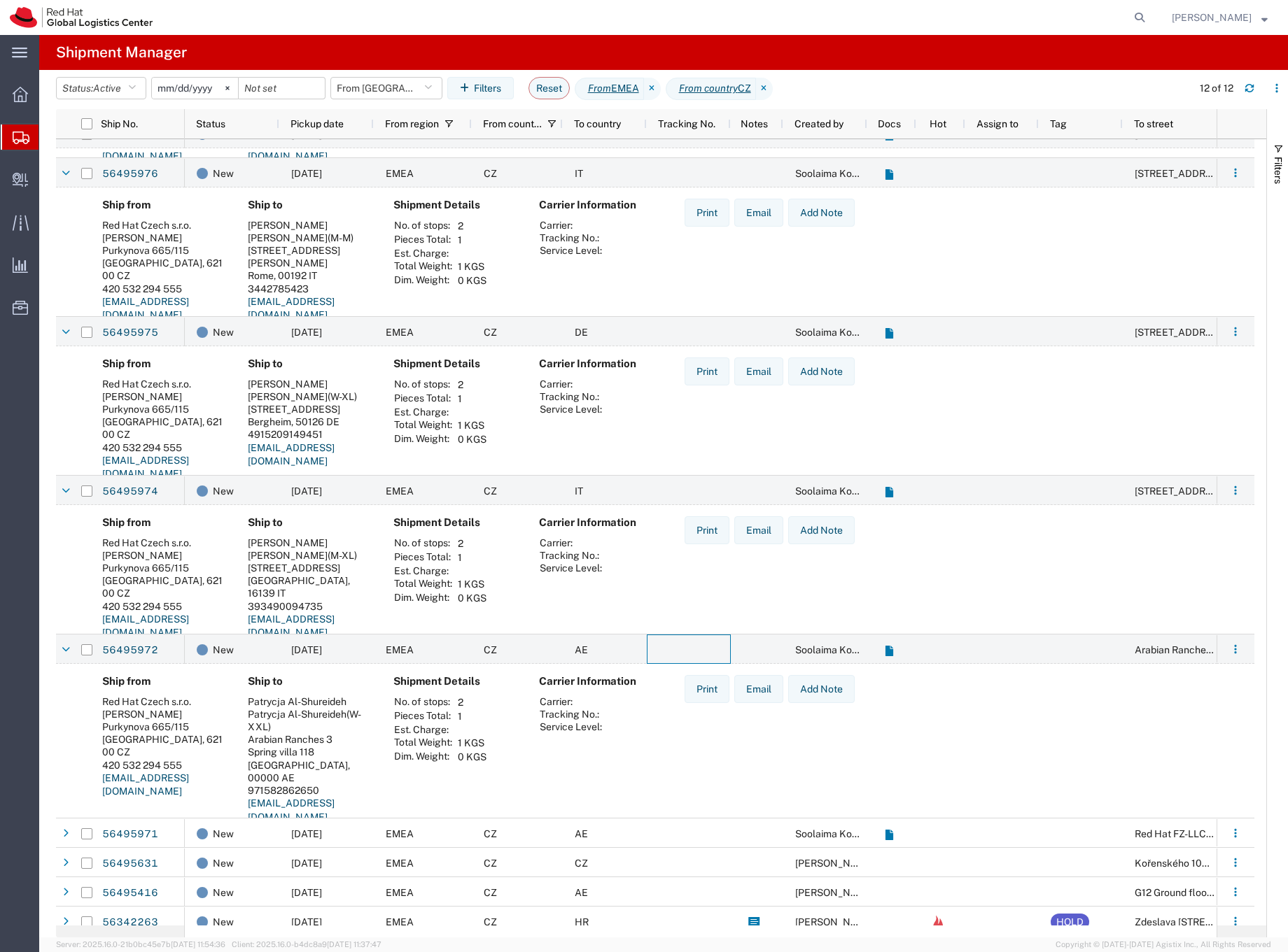
scroll to position [652, 0]
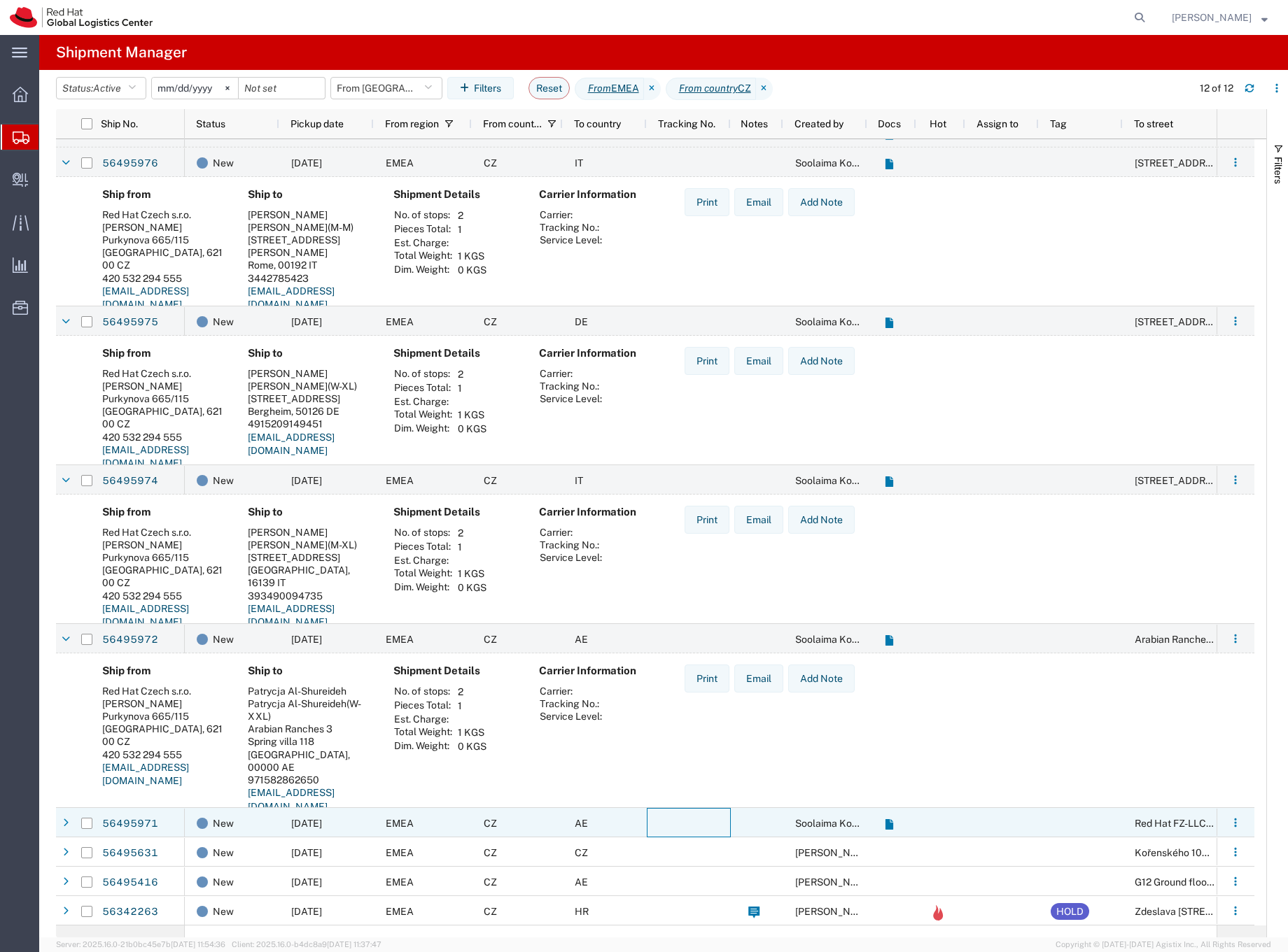
click at [684, 821] on div at bounding box center [689, 822] width 84 height 29
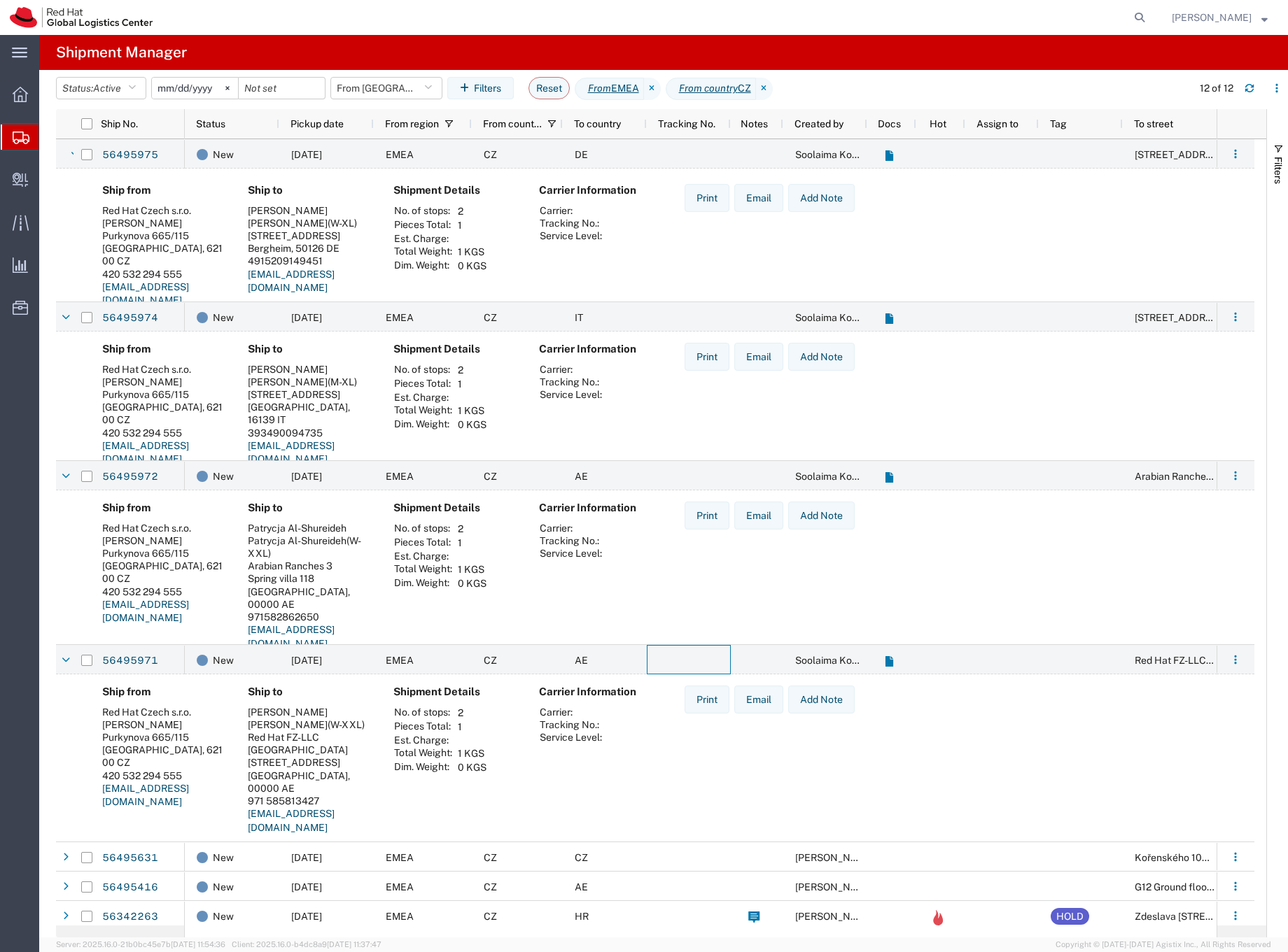
scroll to position [820, 0]
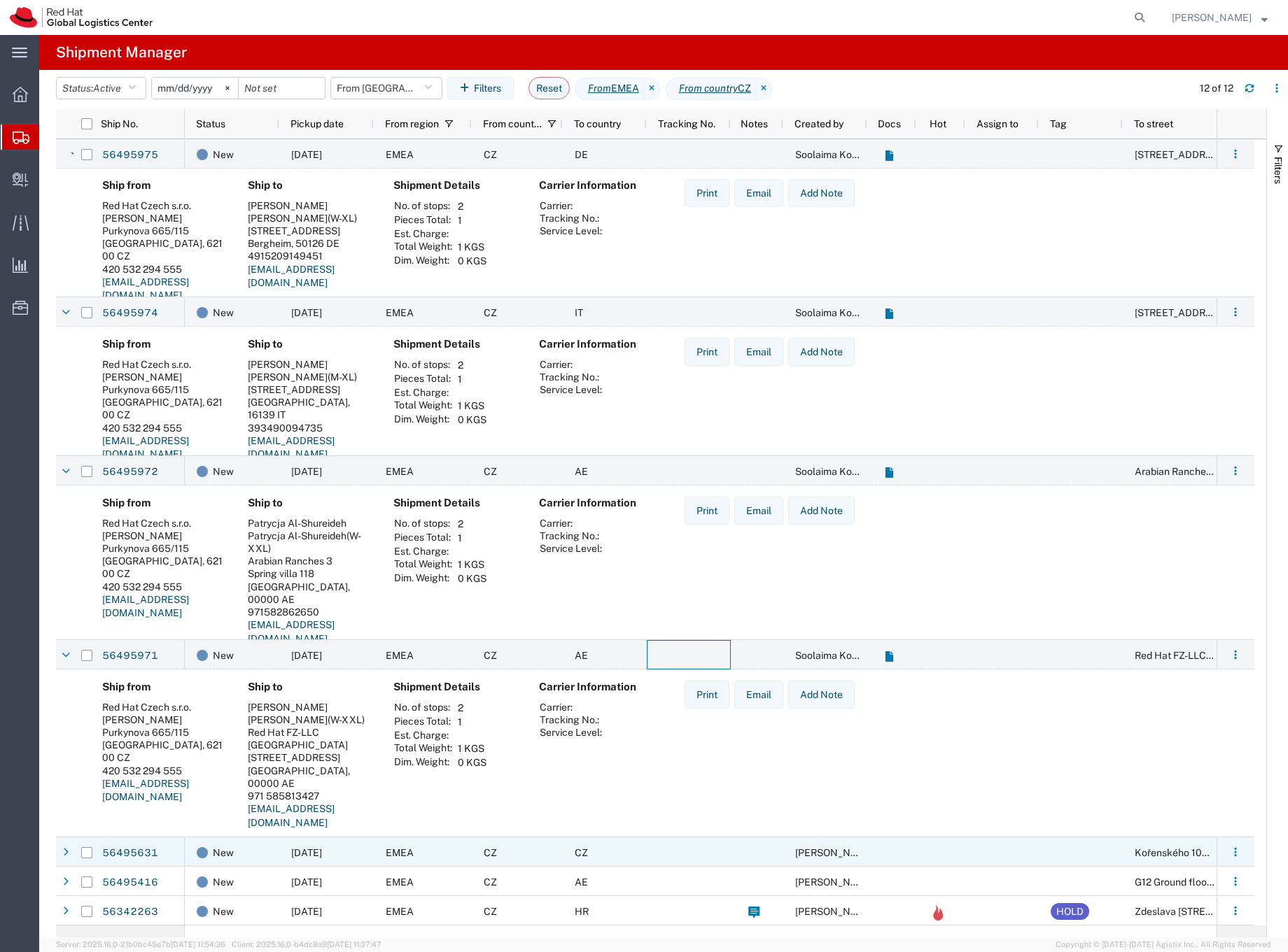
click at [697, 848] on div at bounding box center [689, 852] width 84 height 29
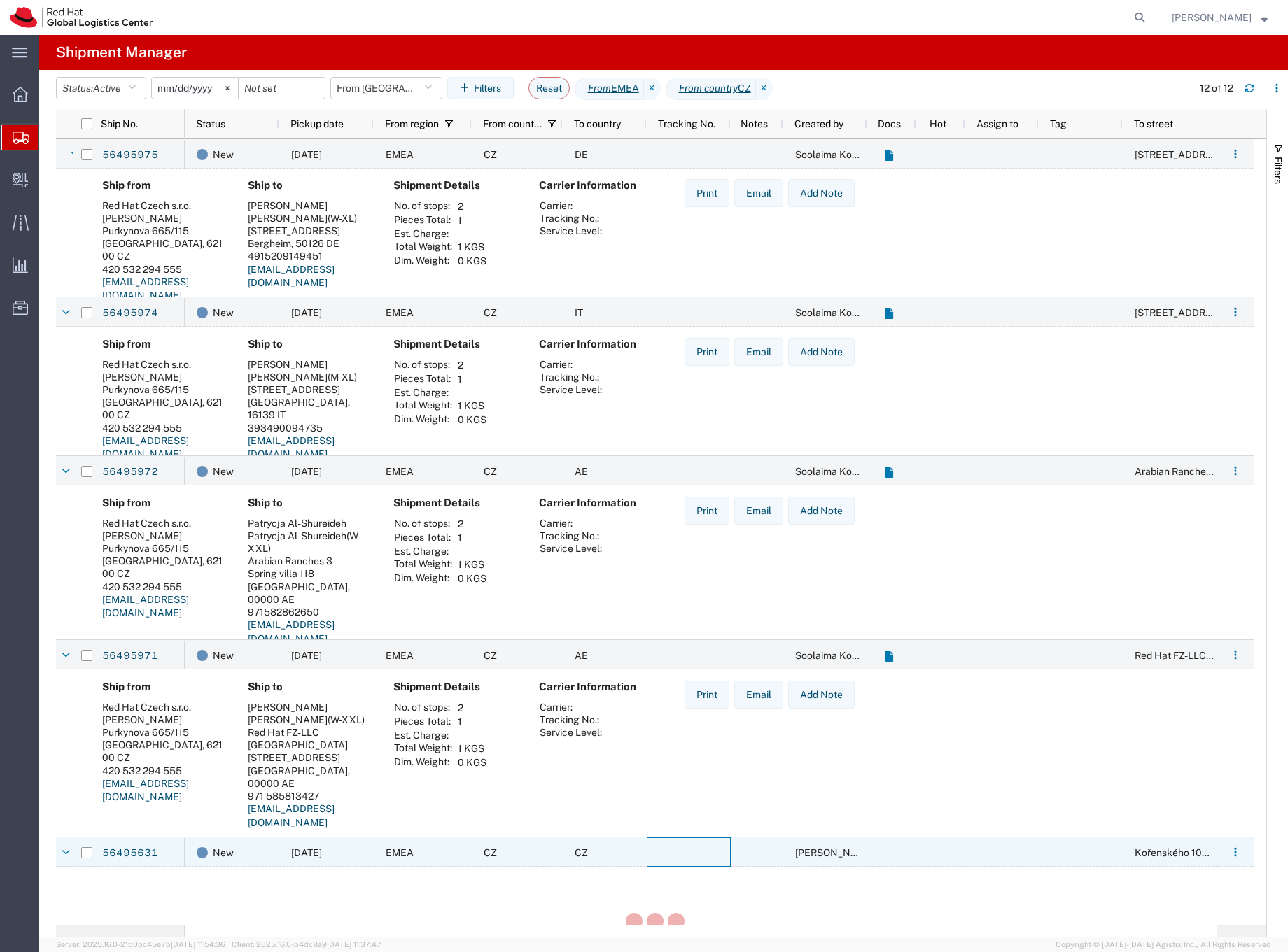
scroll to position [0, 0]
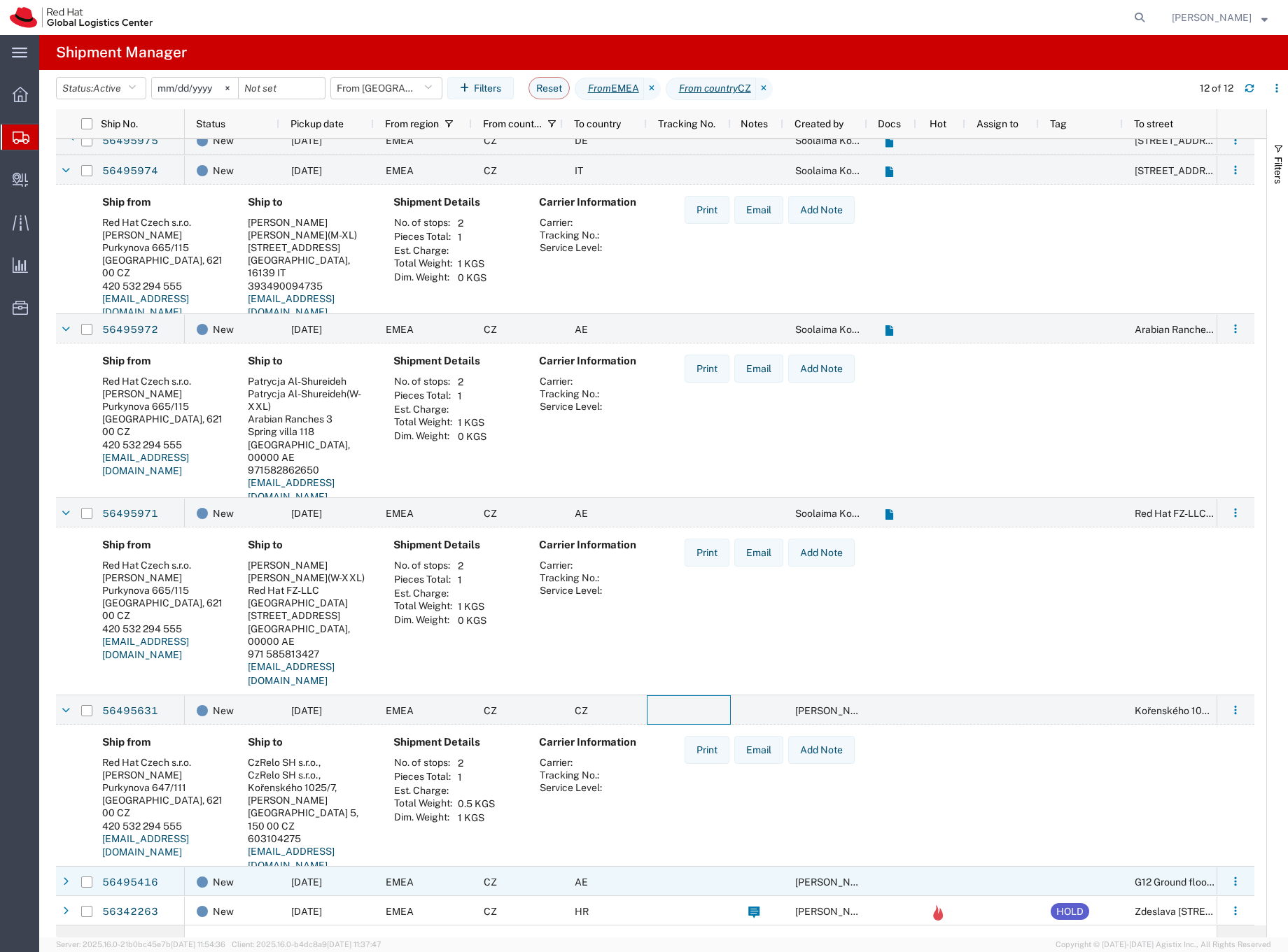
click at [672, 880] on div at bounding box center [689, 881] width 84 height 29
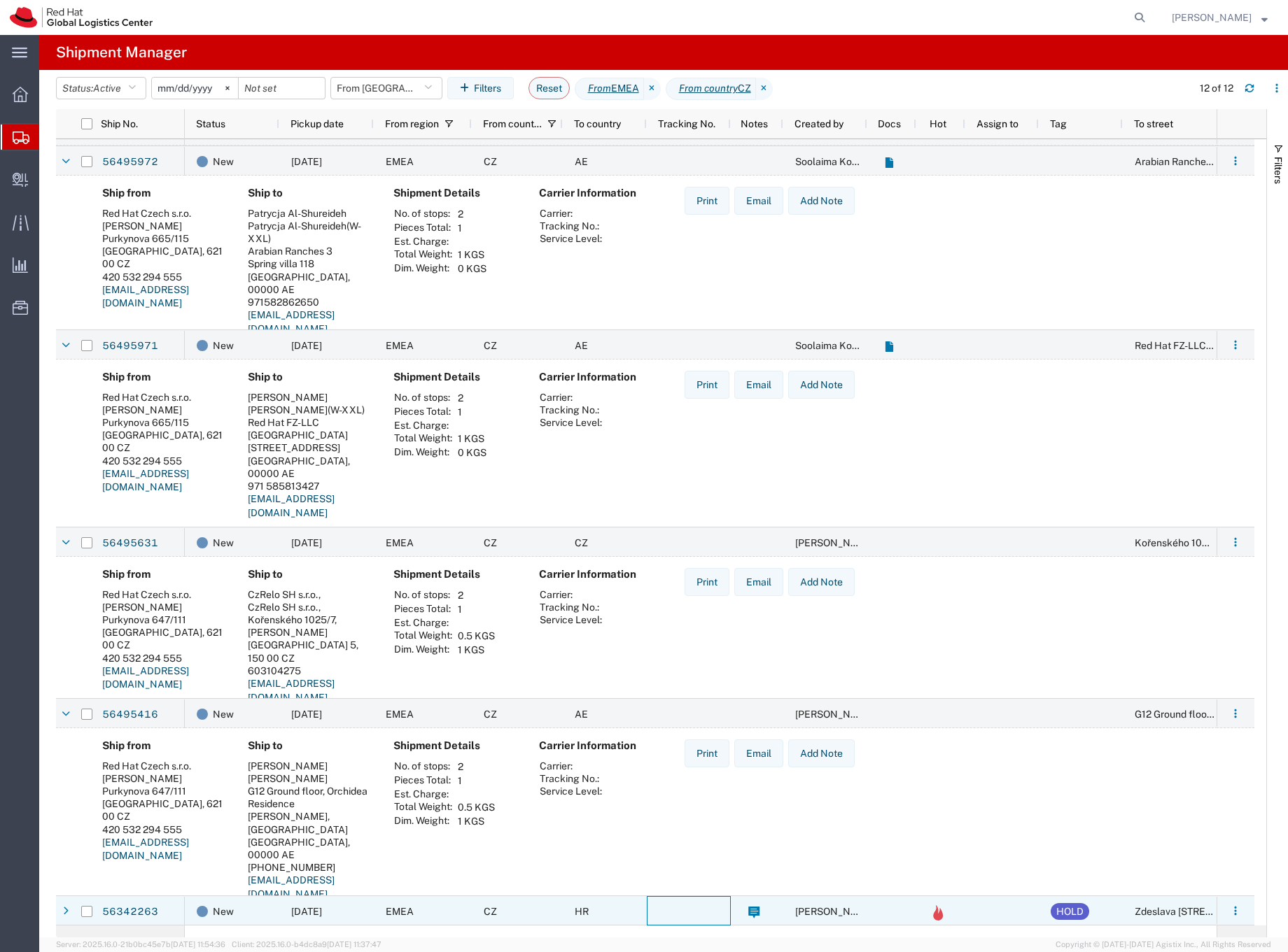
click at [673, 907] on div at bounding box center [689, 910] width 84 height 29
click at [672, 911] on div at bounding box center [689, 910] width 84 height 29
click at [618, 901] on div "HR" at bounding box center [604, 911] width 84 height 29
click at [677, 904] on div at bounding box center [689, 911] width 84 height 29
click at [614, 917] on div "HR" at bounding box center [604, 910] width 84 height 29
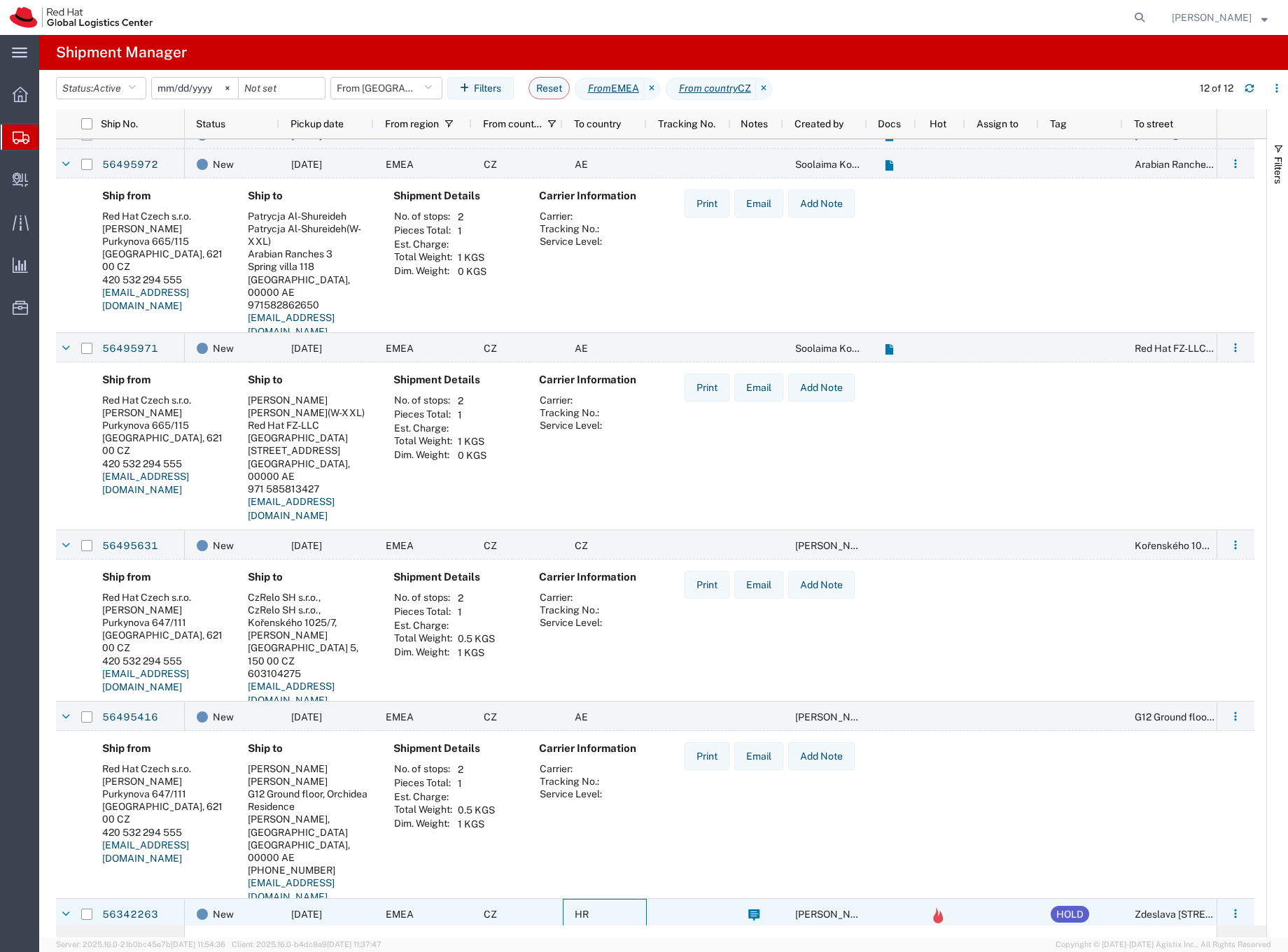
click at [322, 909] on span "[DATE]" at bounding box center [306, 914] width 31 height 11
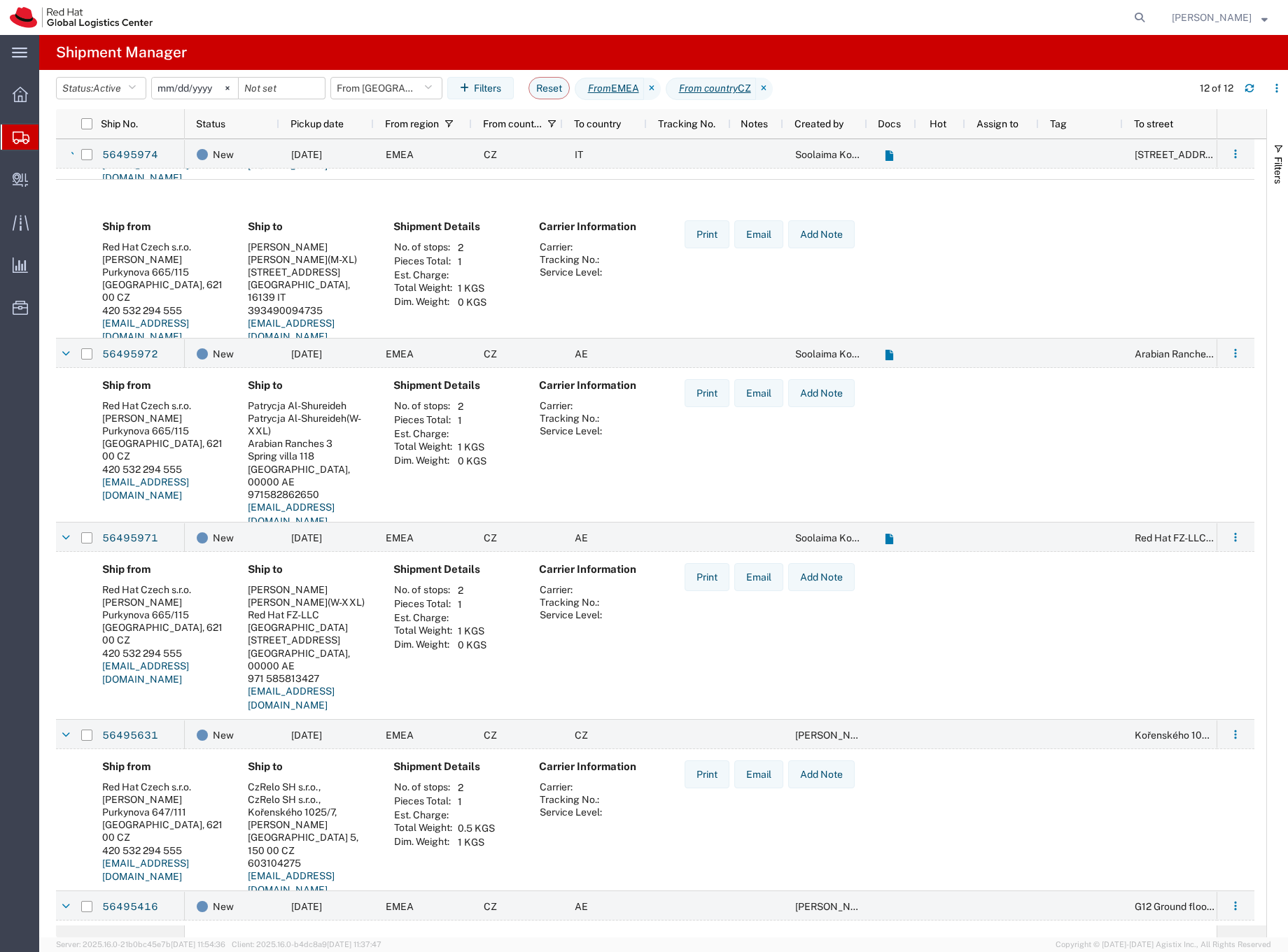
scroll to position [1129, 0]
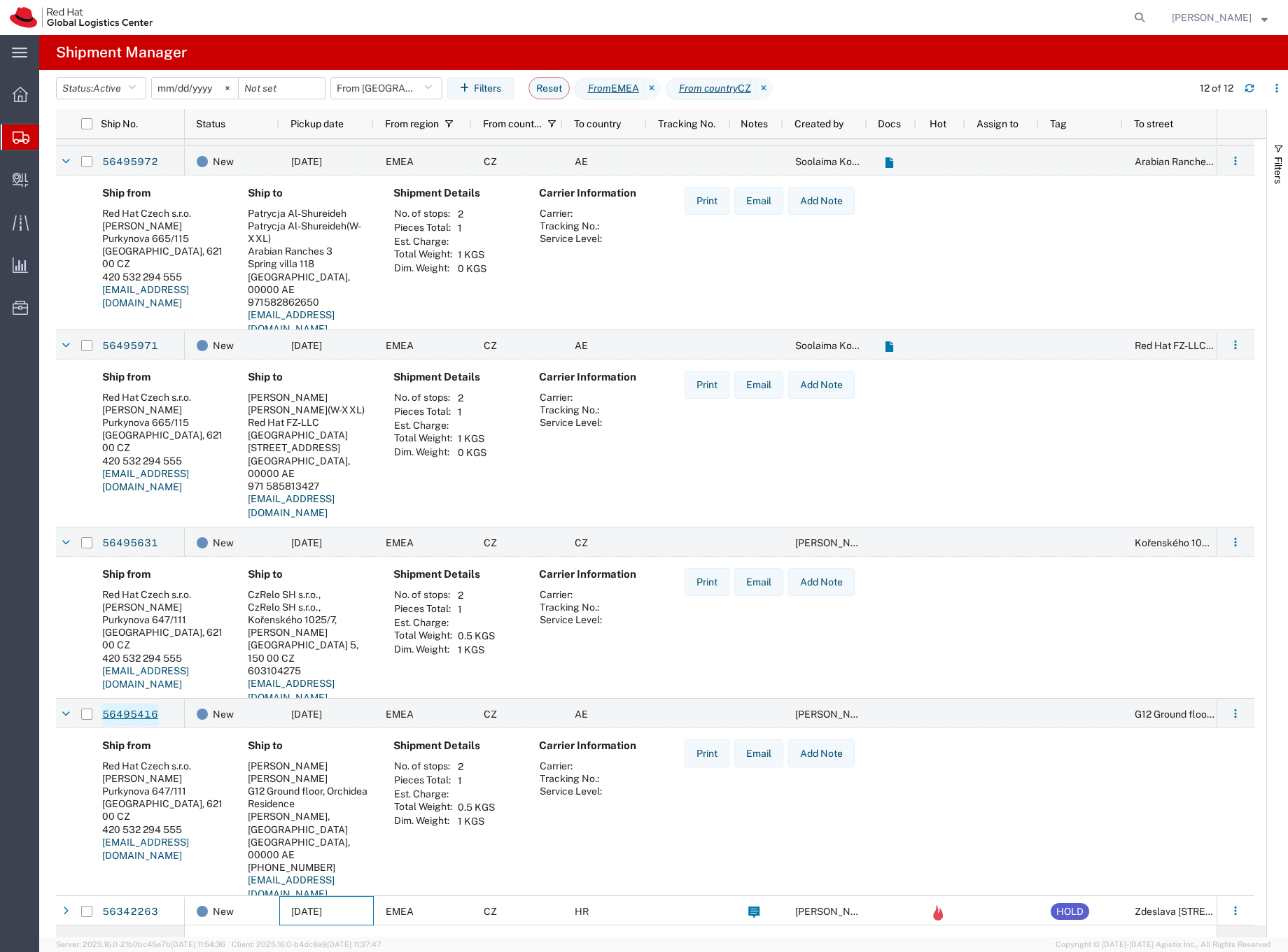
click at [139, 717] on link "56495416" at bounding box center [130, 715] width 57 height 22
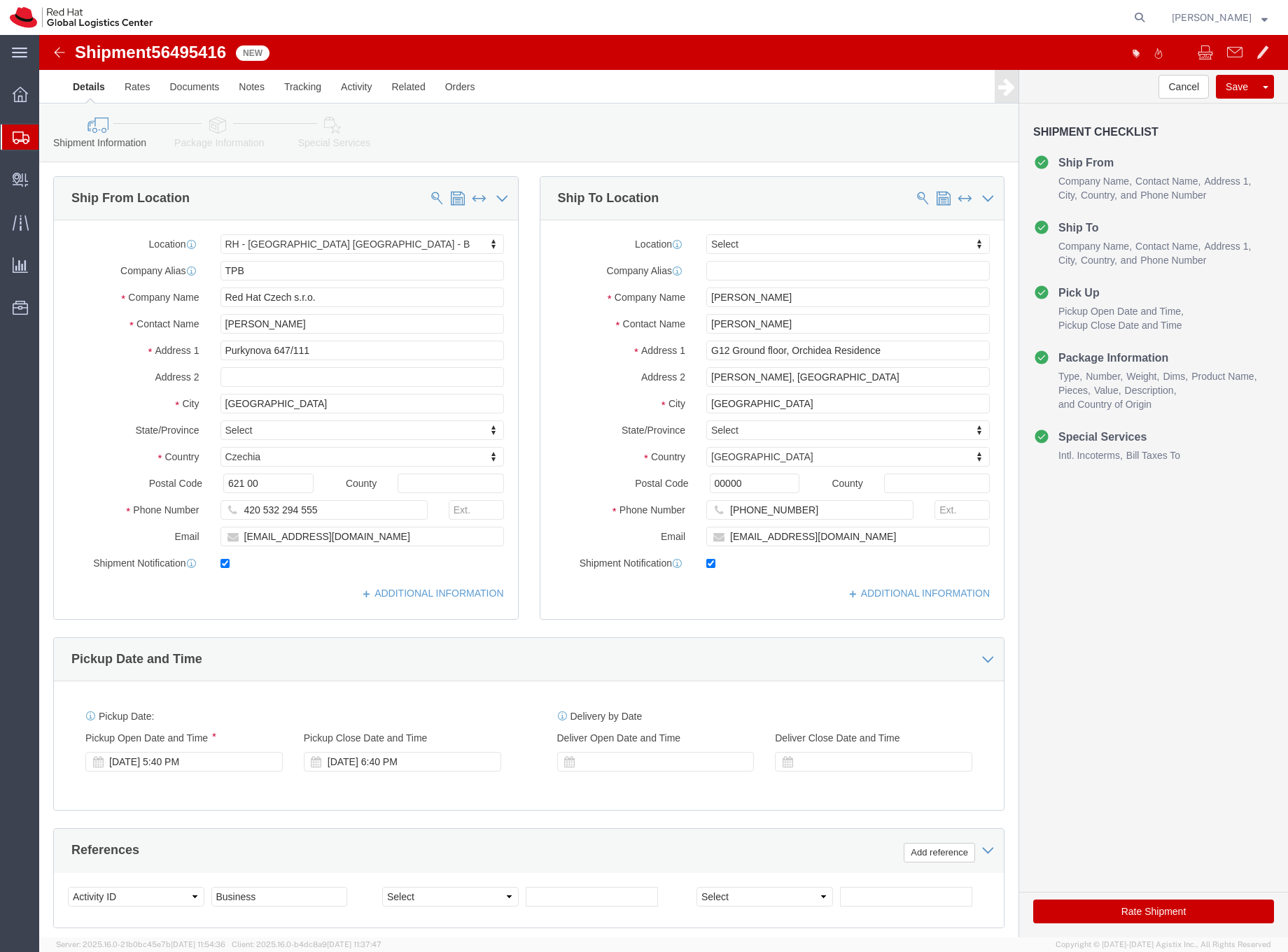
select select "38036"
select select
click input "[EMAIL_ADDRESS][DOMAIN_NAME]"
type input "cpranava@redhat.com,EMEAlogistics@redhat.com"
click icon
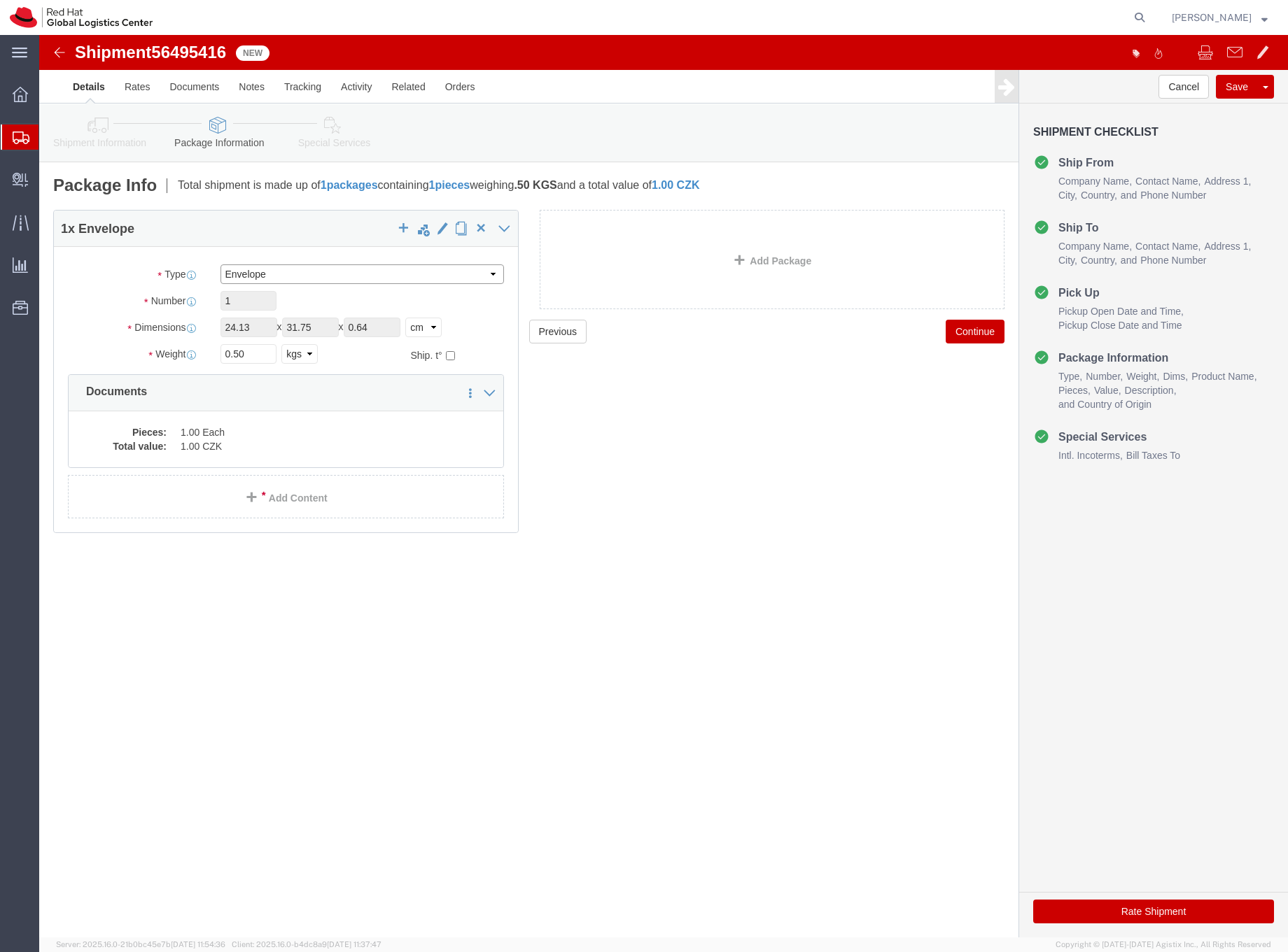
click select "Select Case(s) Crate(s) Envelope Large Box Medium Box PAK Skid(s) Small Box Sma…"
select select "PAK"
click select "Select Case(s) Crate(s) Envelope Large Box Medium Box PAK Skid(s) Small Box Sma…"
click input "24.13"
drag, startPoint x: 221, startPoint y: 300, endPoint x: 170, endPoint y: 296, distance: 51.2
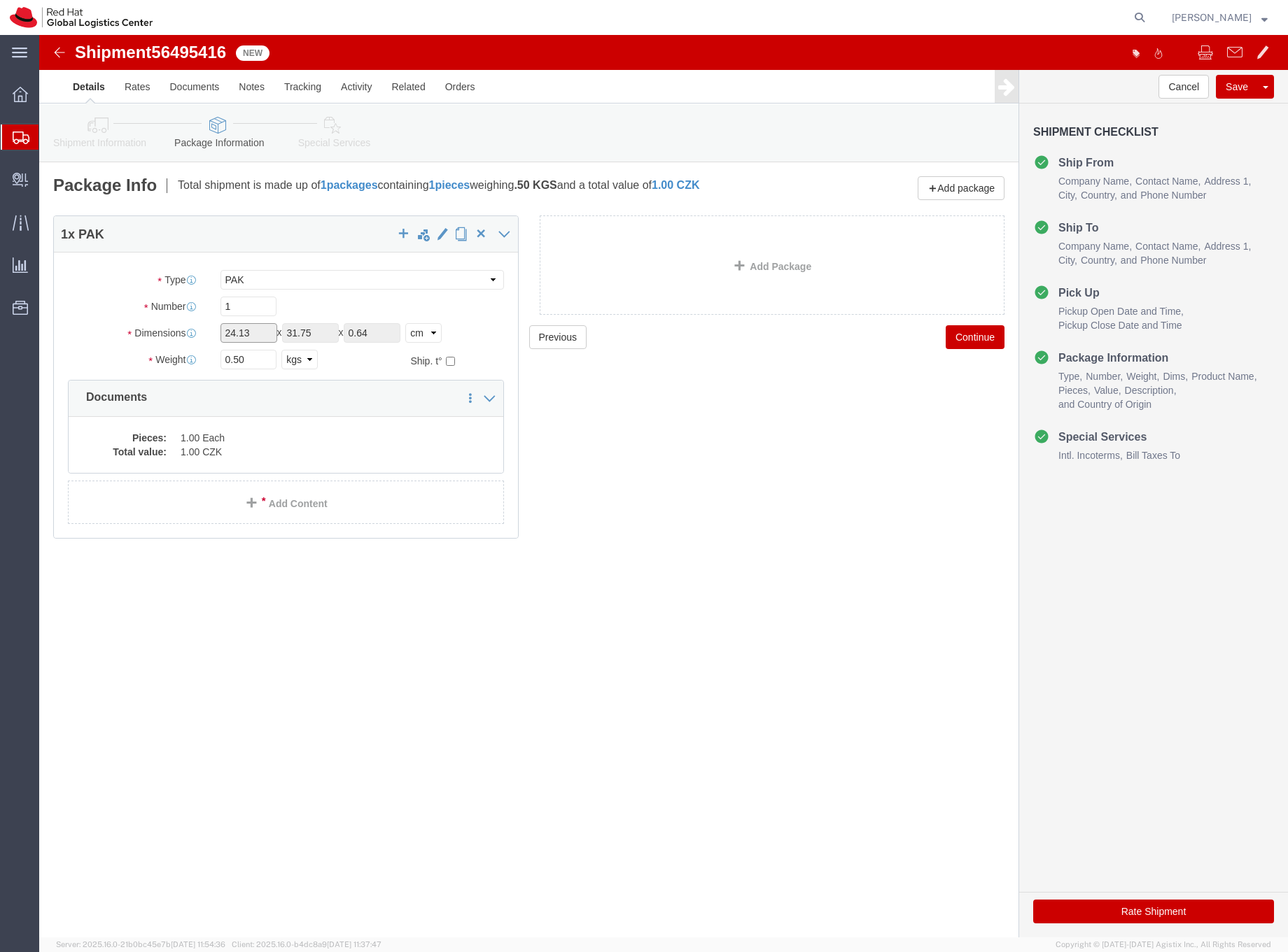
click div "Length 24.13 x Width 31.75 x Height 0.64 Select cm ft in"
click select "Select cm ft in"
select select "CM"
click select "Select cm ft in"
click dd "1.00 Each"
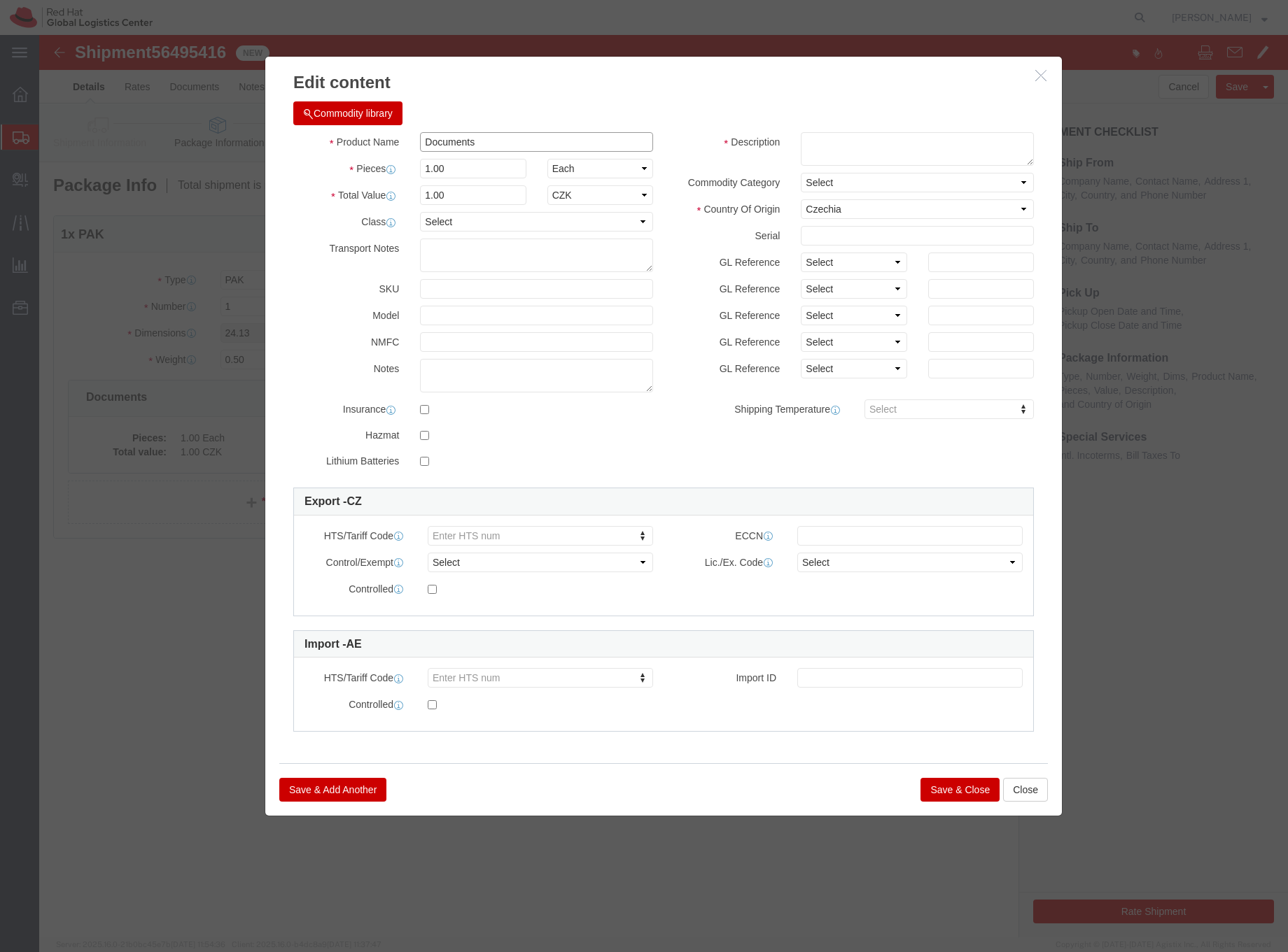
drag, startPoint x: 460, startPoint y: 111, endPoint x: 367, endPoint y: 107, distance: 93.1
click div "Product Name Documents"
type input "T"
type input "Polo T-shirt"
click textarea
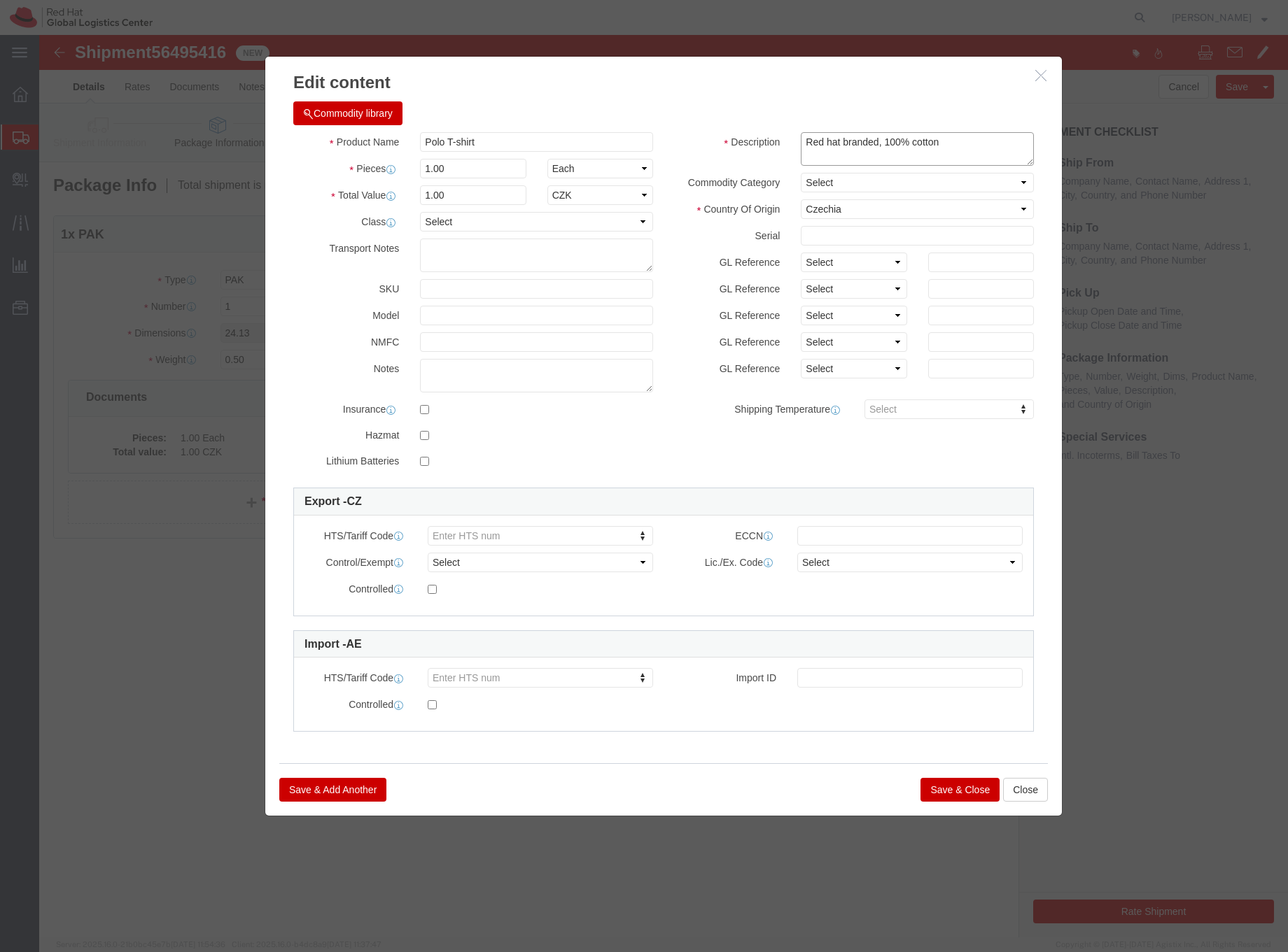
type textarea "Red hat branded, 100% cotton"
click select "Select [GEOGRAPHIC_DATA] [GEOGRAPHIC_DATA] [GEOGRAPHIC_DATA] [GEOGRAPHIC_DATA] …"
select select "BD"
click select "Select [GEOGRAPHIC_DATA] [GEOGRAPHIC_DATA] [GEOGRAPHIC_DATA] [GEOGRAPHIC_DATA] …"
drag, startPoint x: 405, startPoint y: 136, endPoint x: 398, endPoint y: 135, distance: 7.1
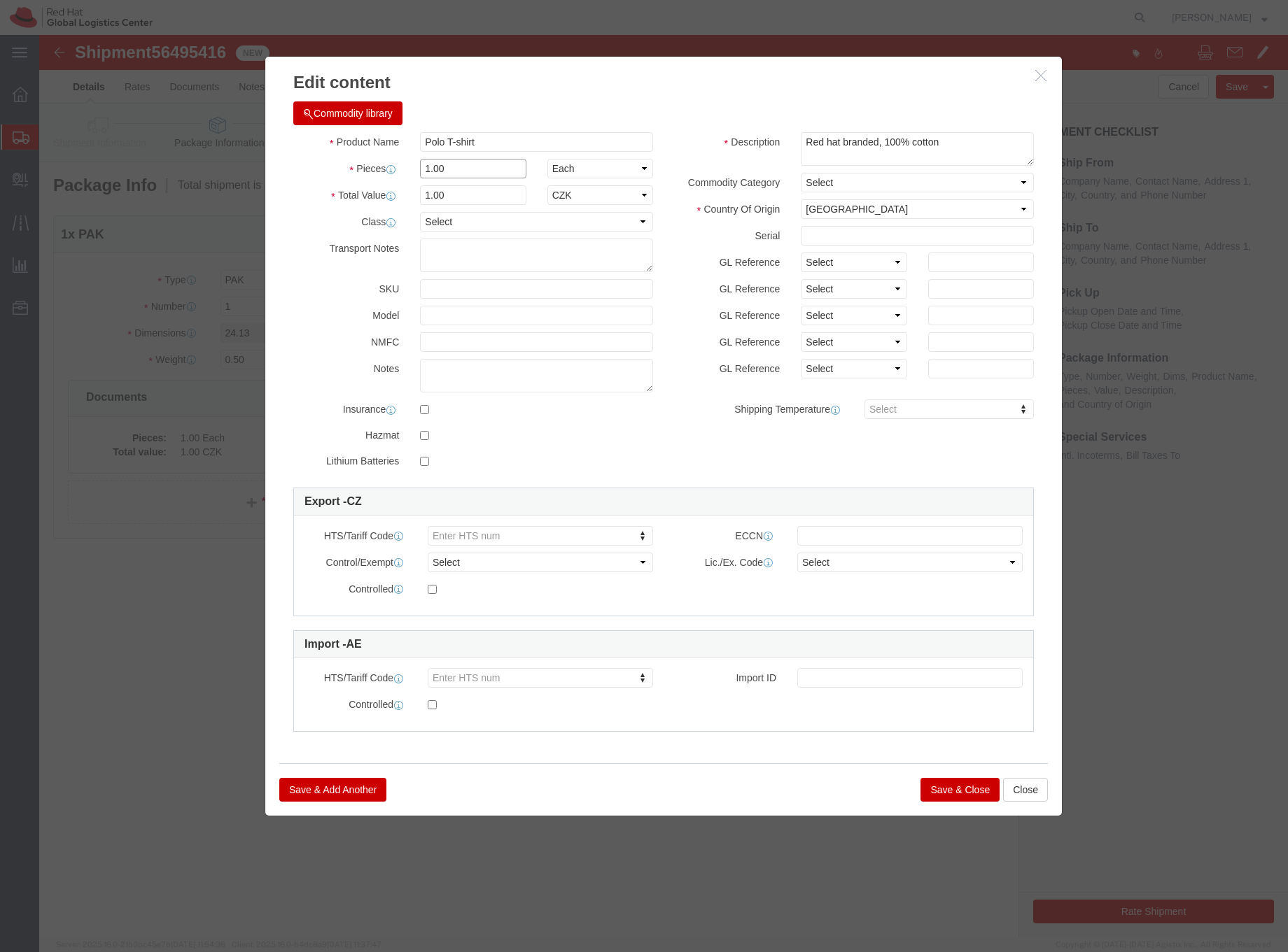
click input "1.00"
drag, startPoint x: 407, startPoint y: 161, endPoint x: 370, endPoint y: 156, distance: 37.3
click div "1.00"
type input "32.50"
paste input "6105.10"
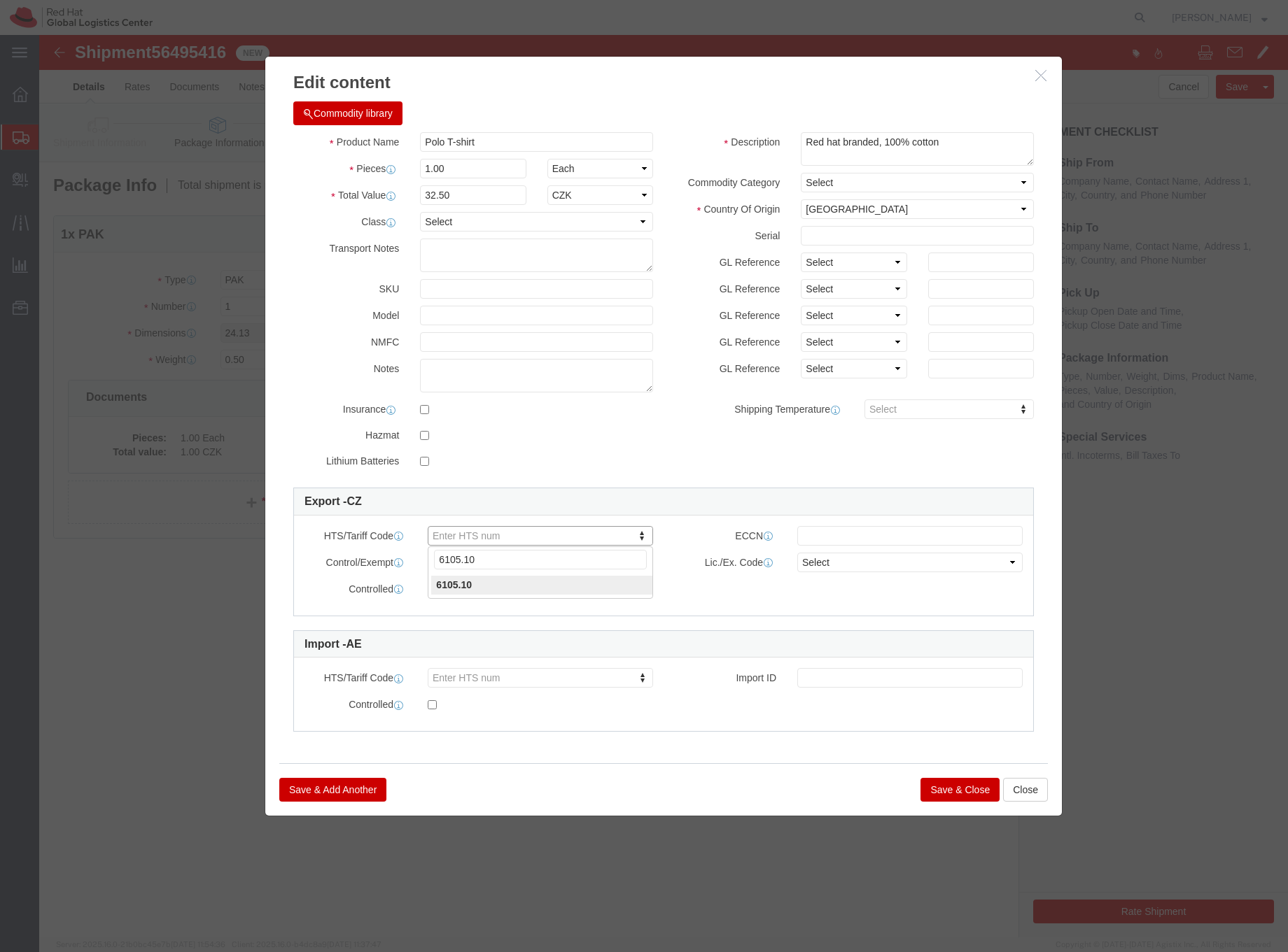
type input "6105.10"
click button "Save & Close"
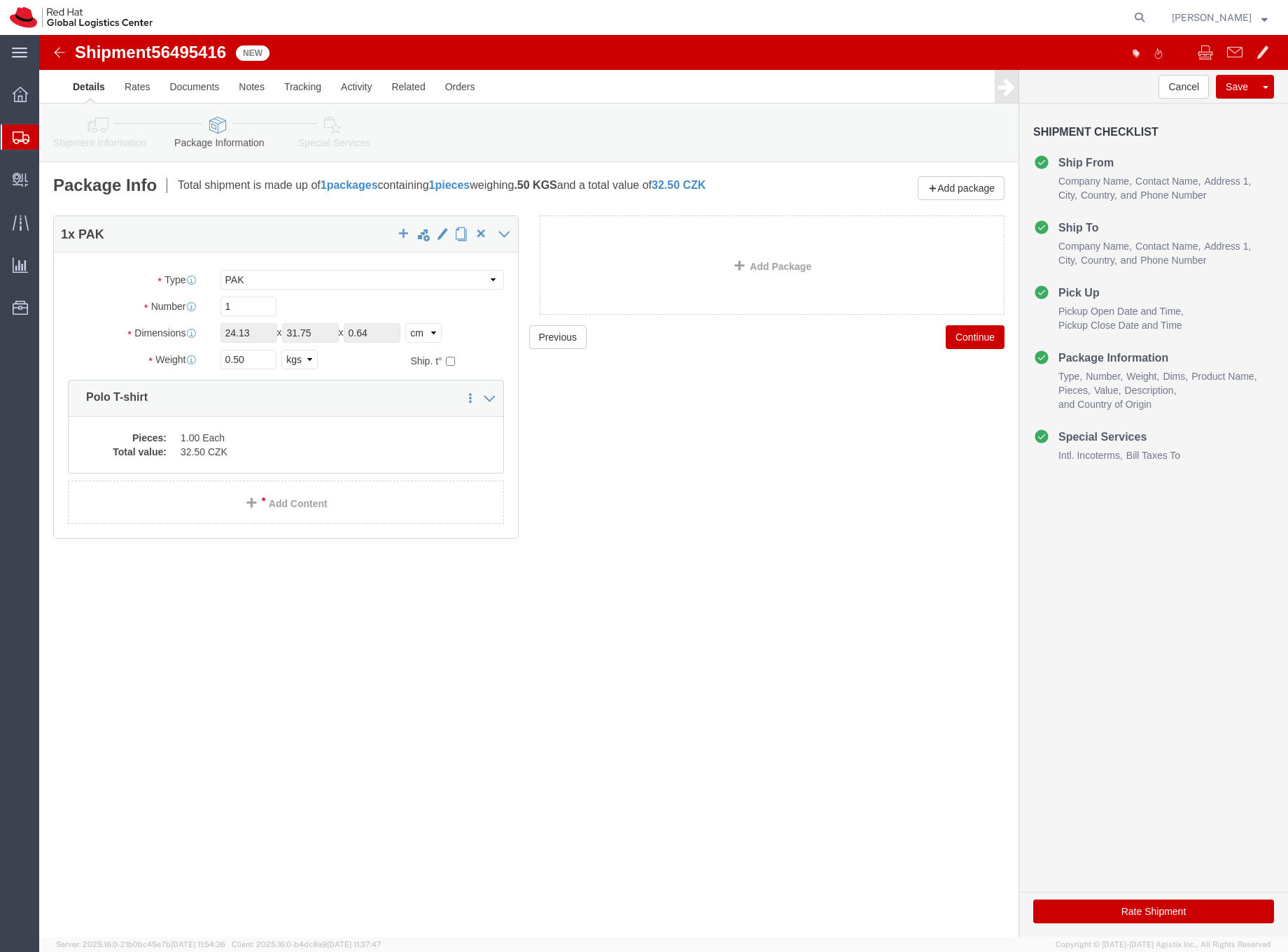
click icon
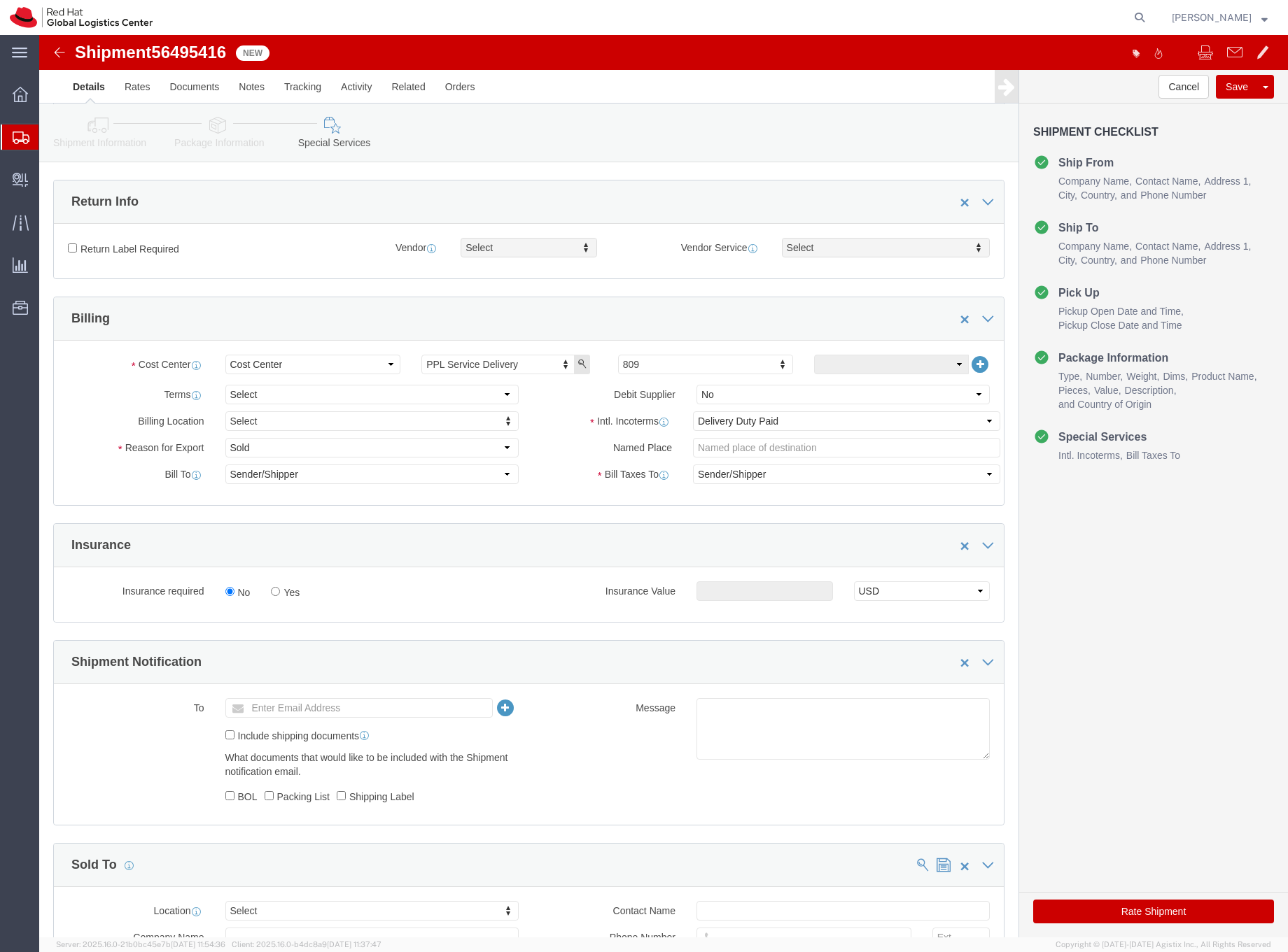
scroll to position [438, 0]
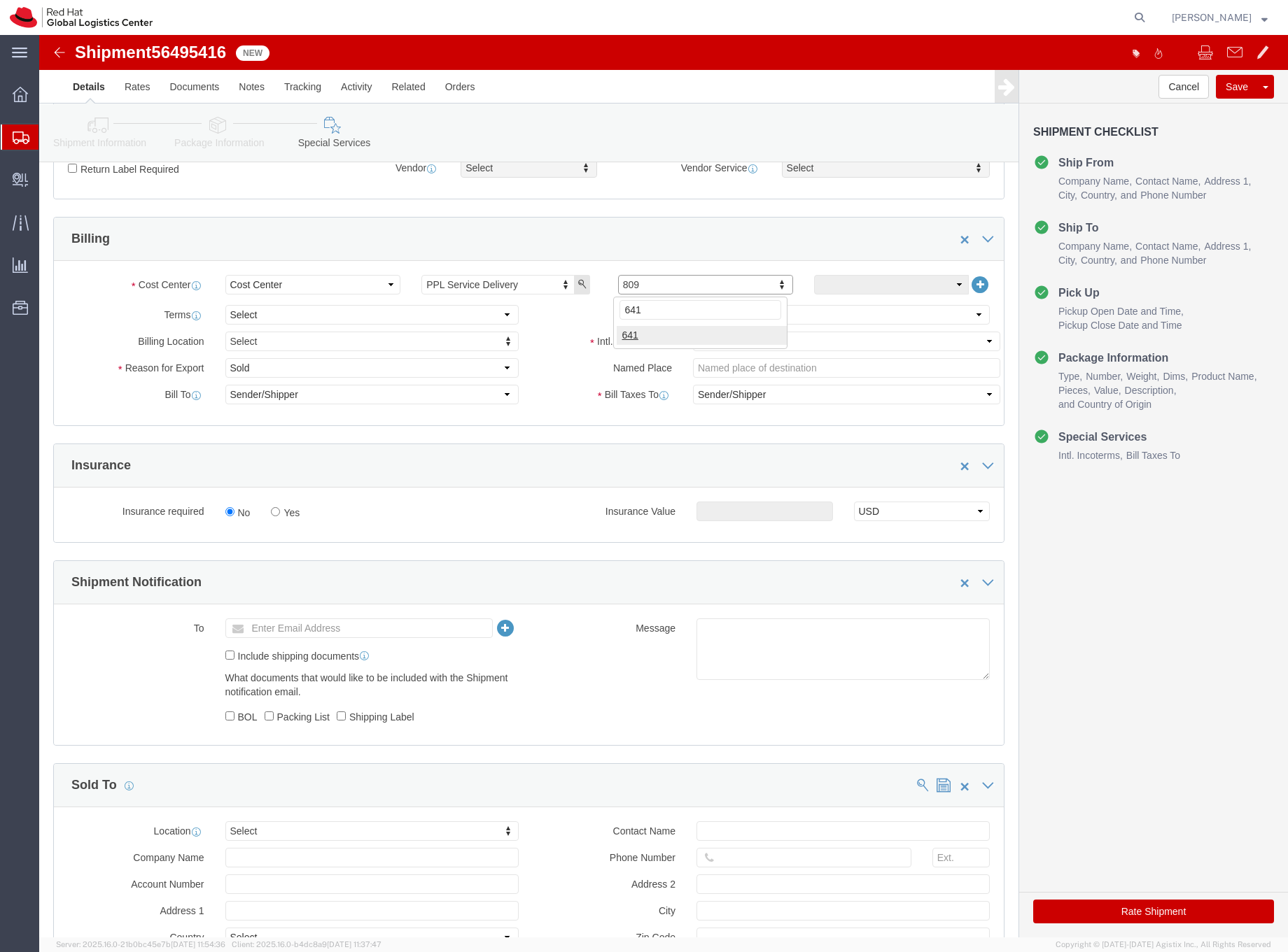
type input "641"
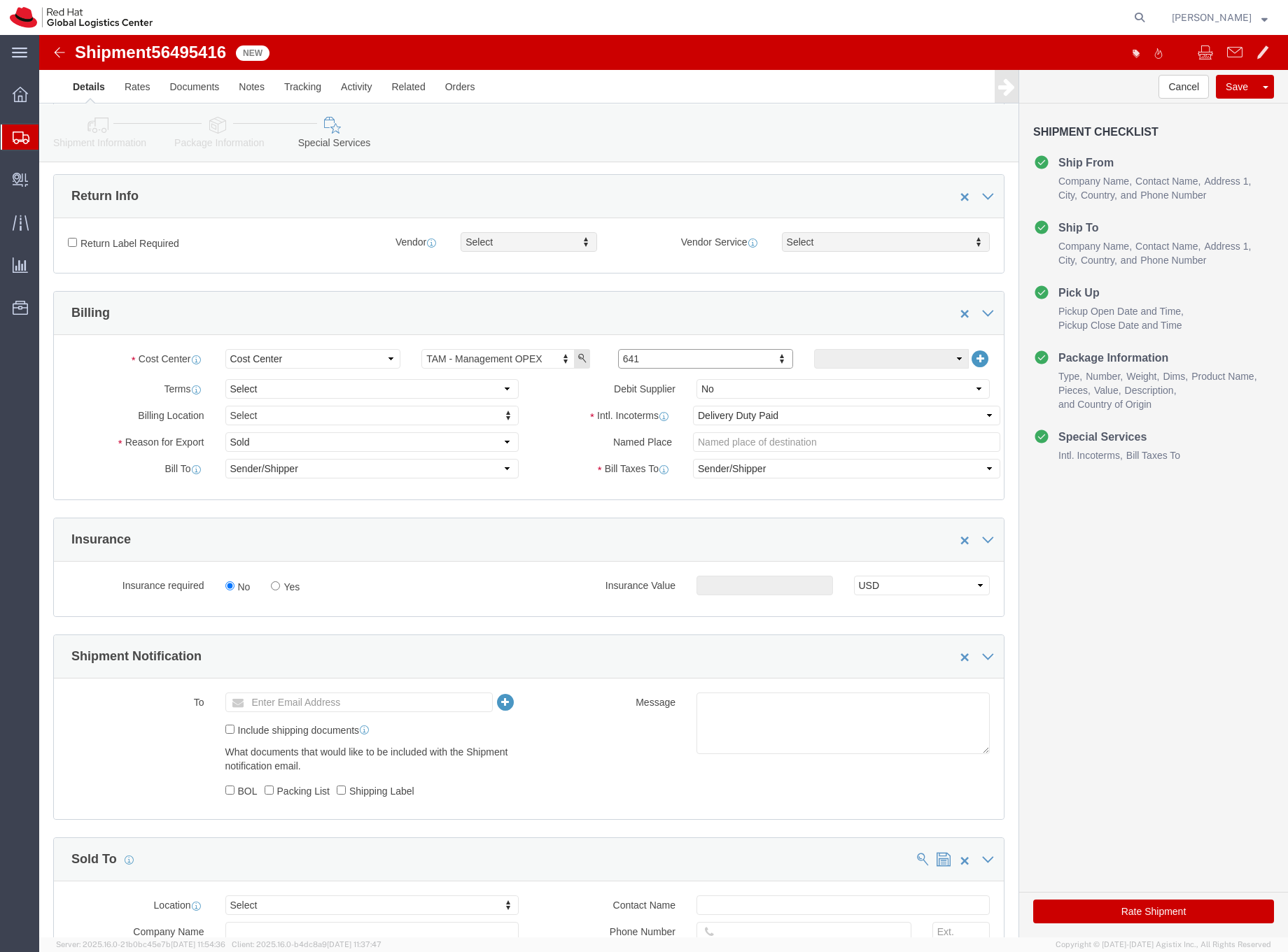
scroll to position [0, 0]
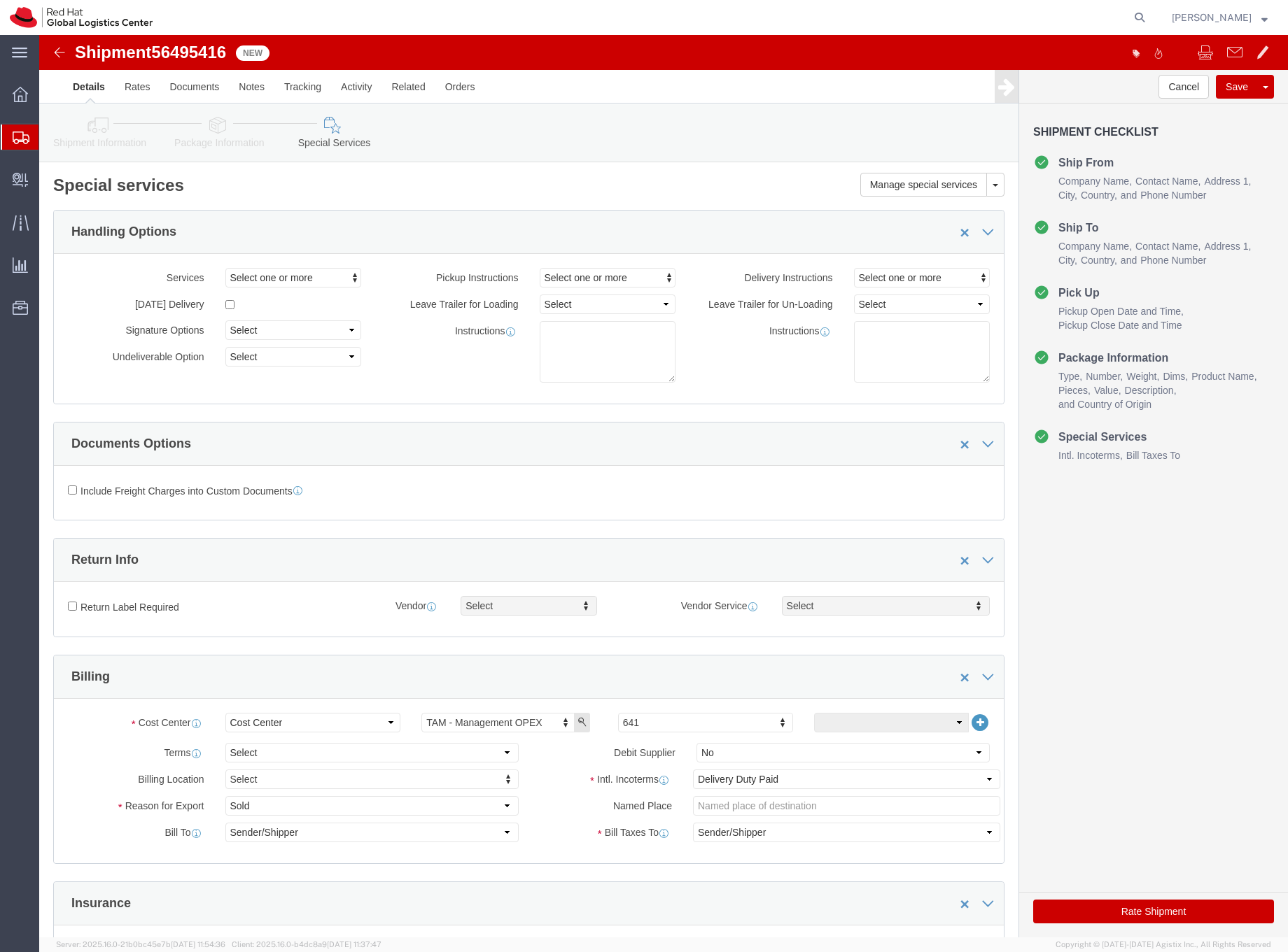
click link "Shipment Information"
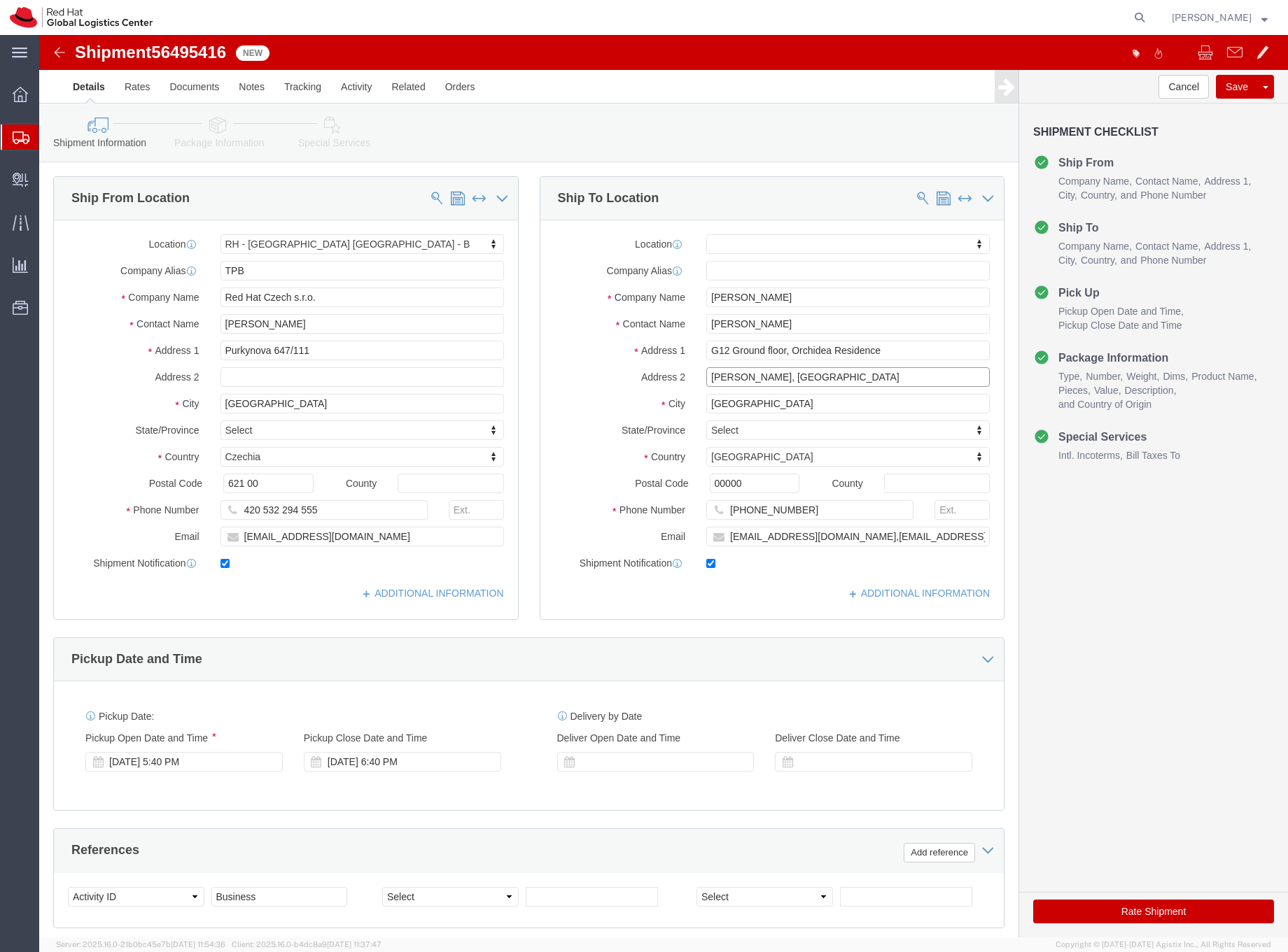
click input "[PERSON_NAME], [GEOGRAPHIC_DATA]"
click link "Package Information"
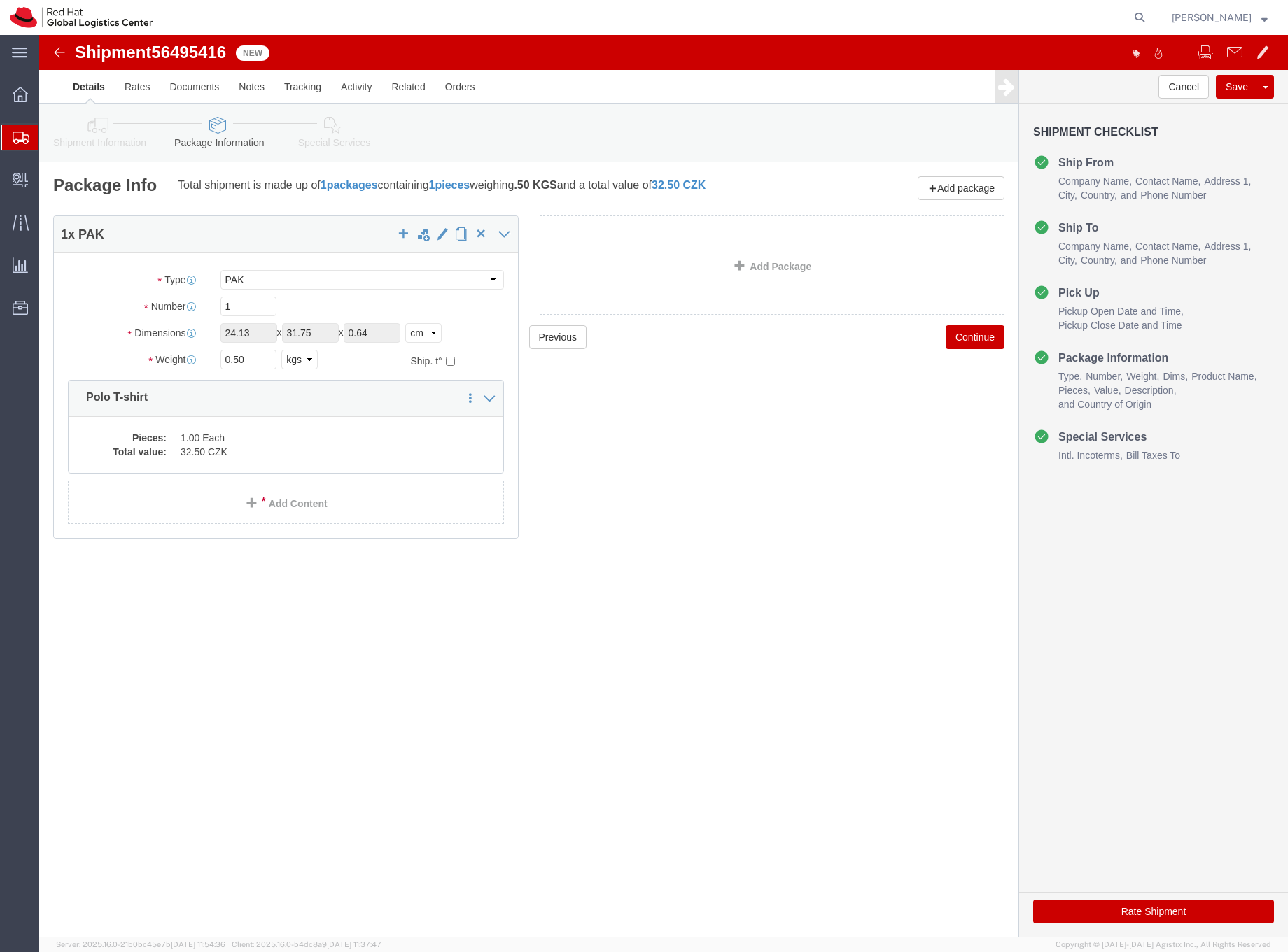
click link "Special Services"
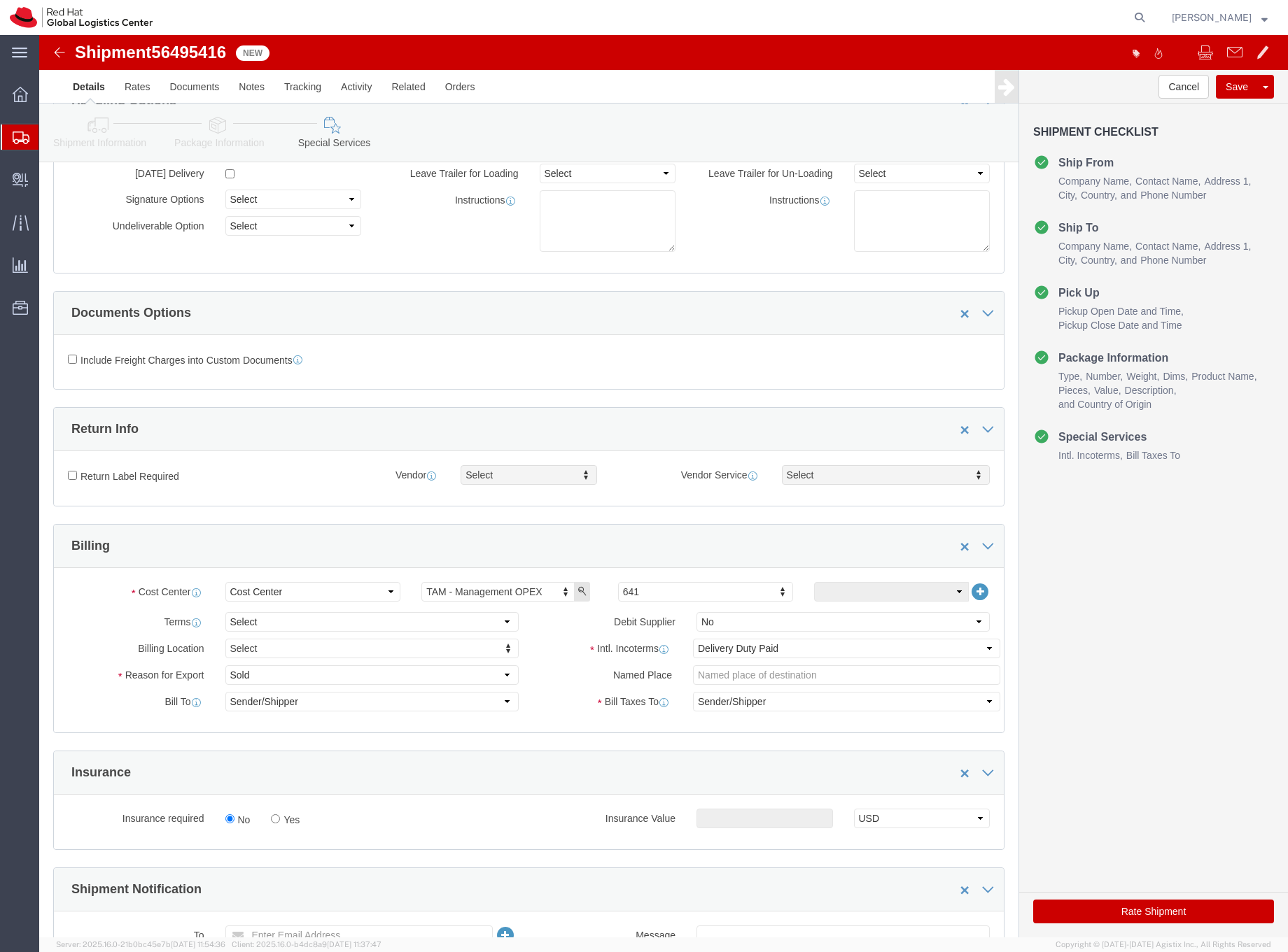
scroll to position [459, 0]
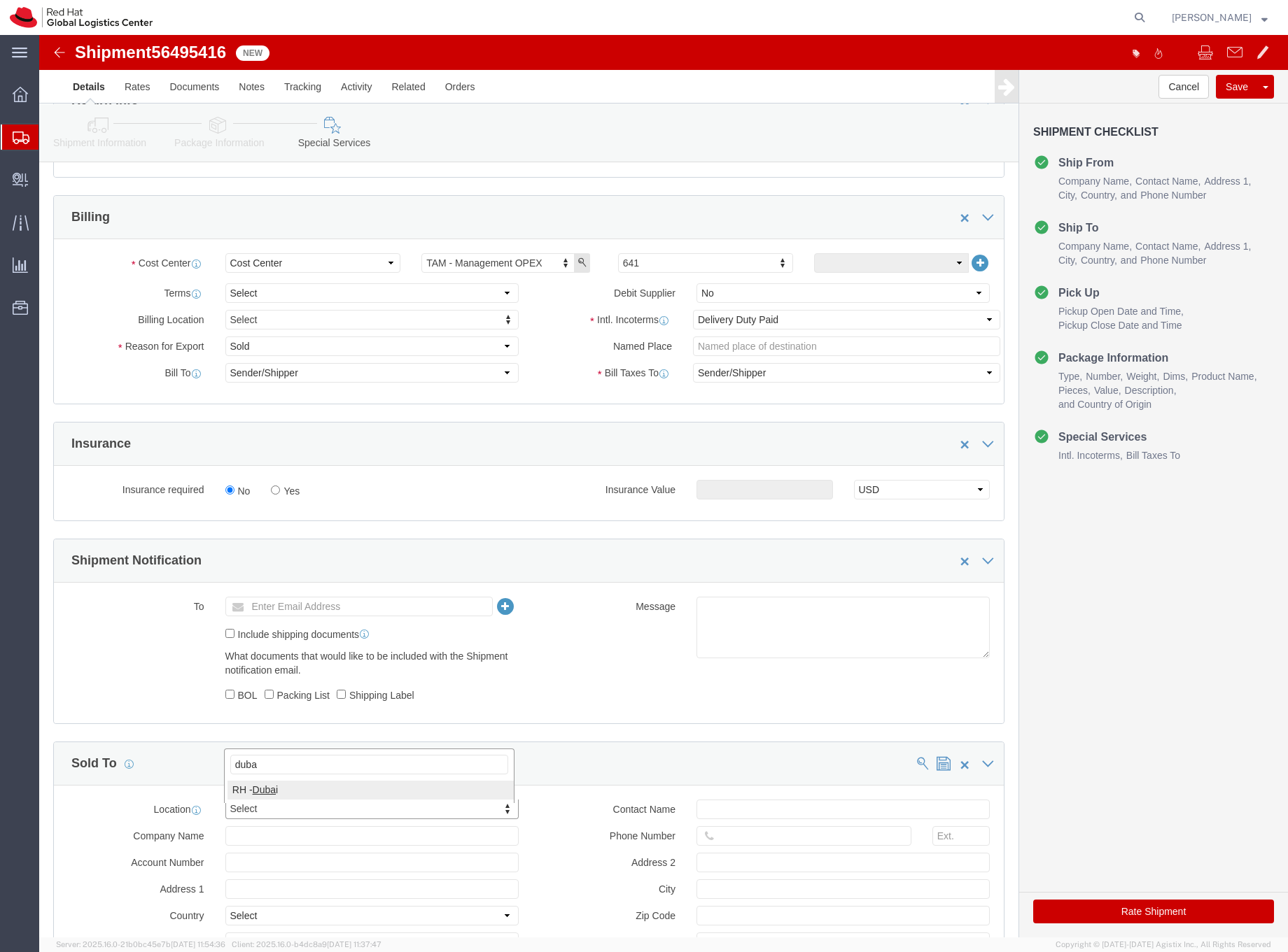
type input "duba"
click input "text"
type input "[EMAIL_ADDRESS][DOMAIN_NAME]"
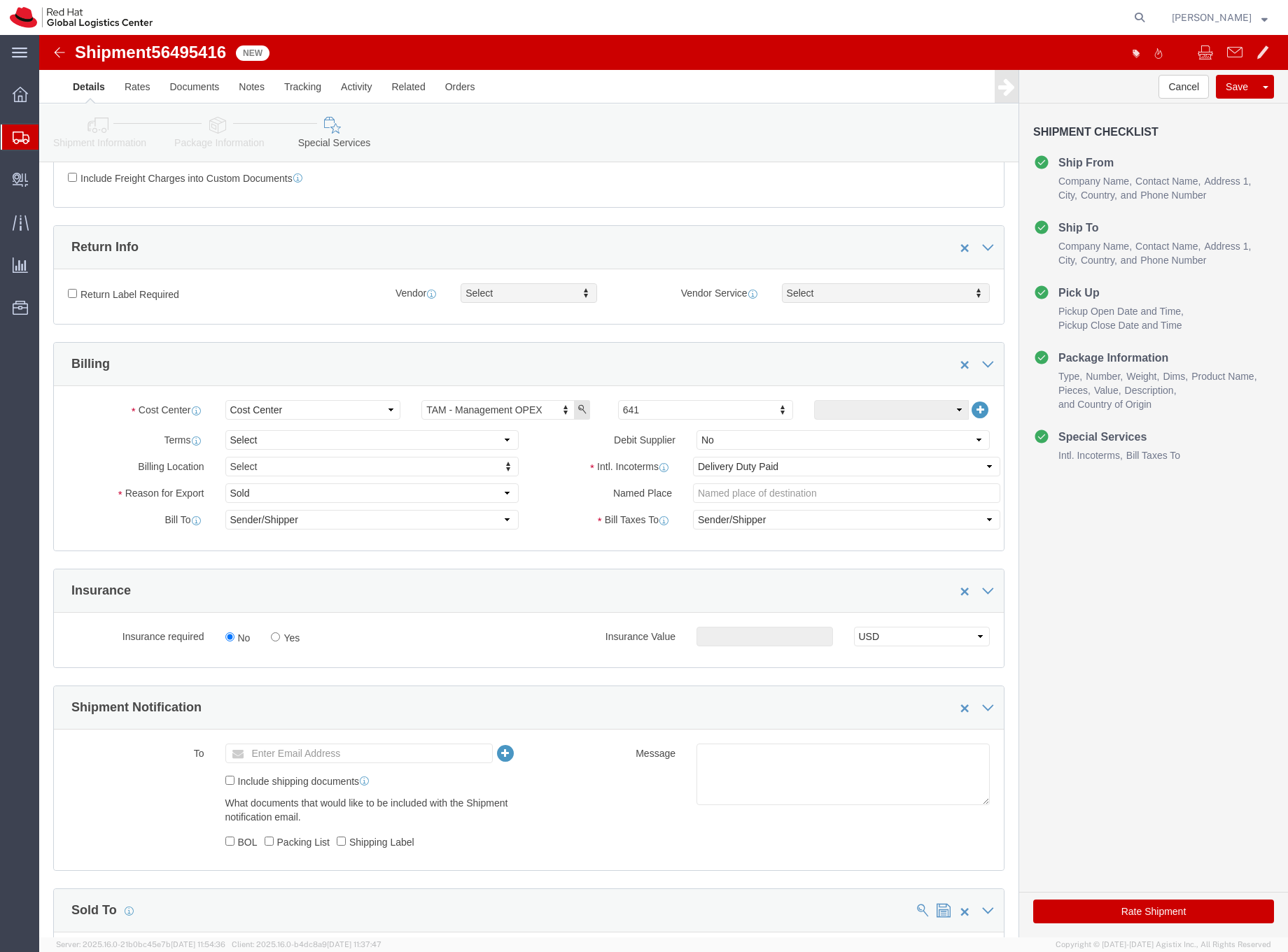
scroll to position [0, 0]
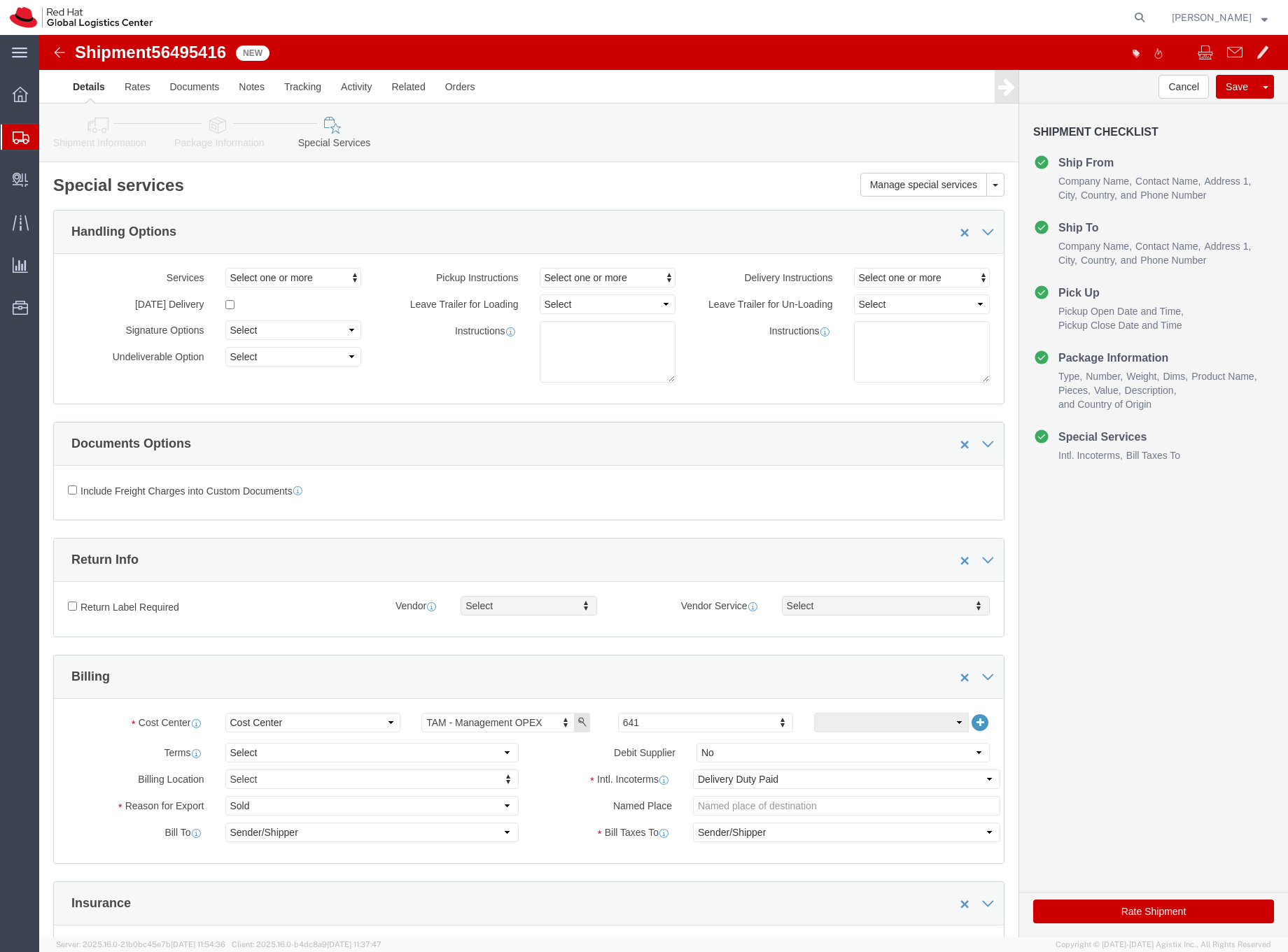
click icon
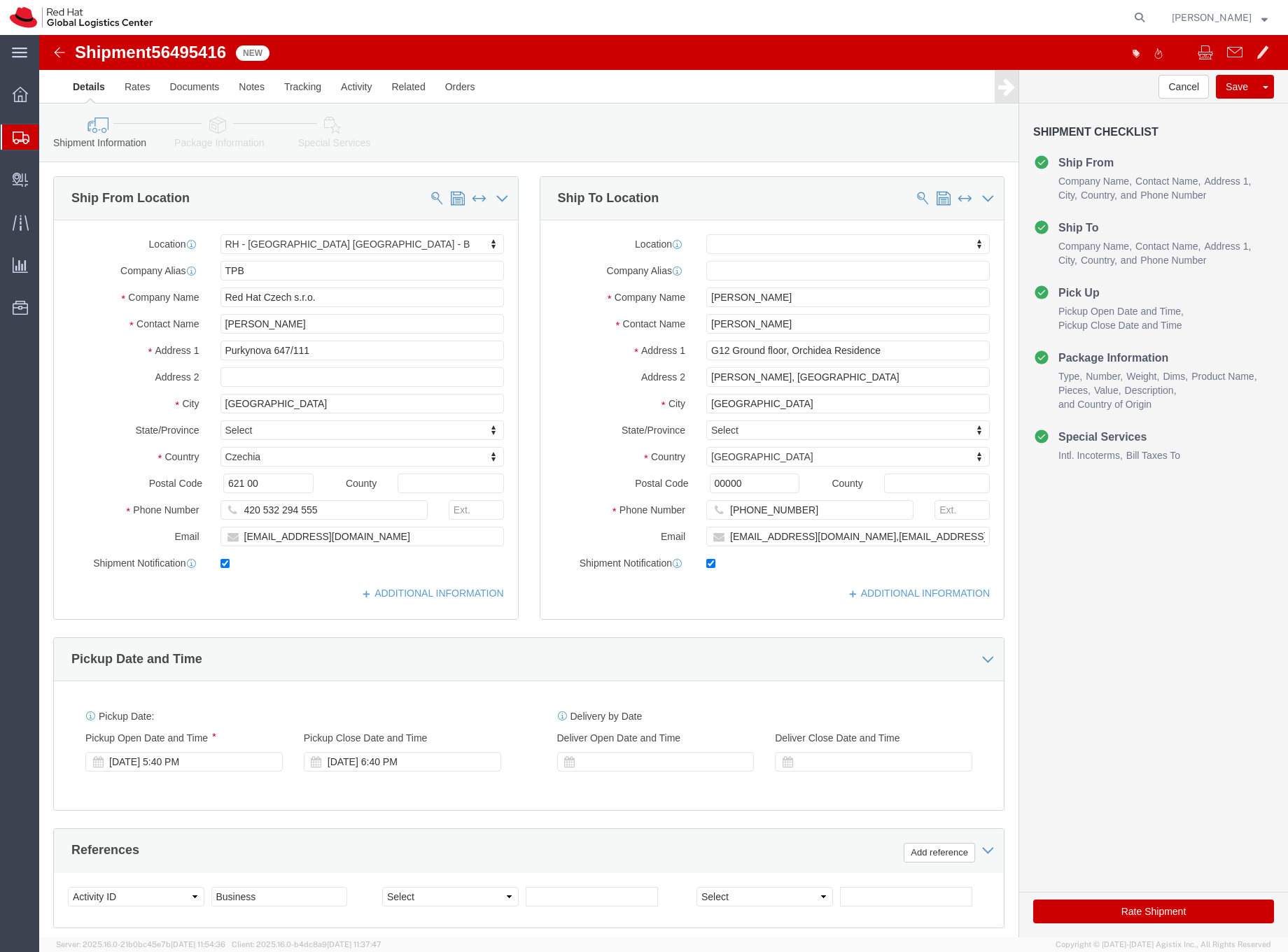
click icon
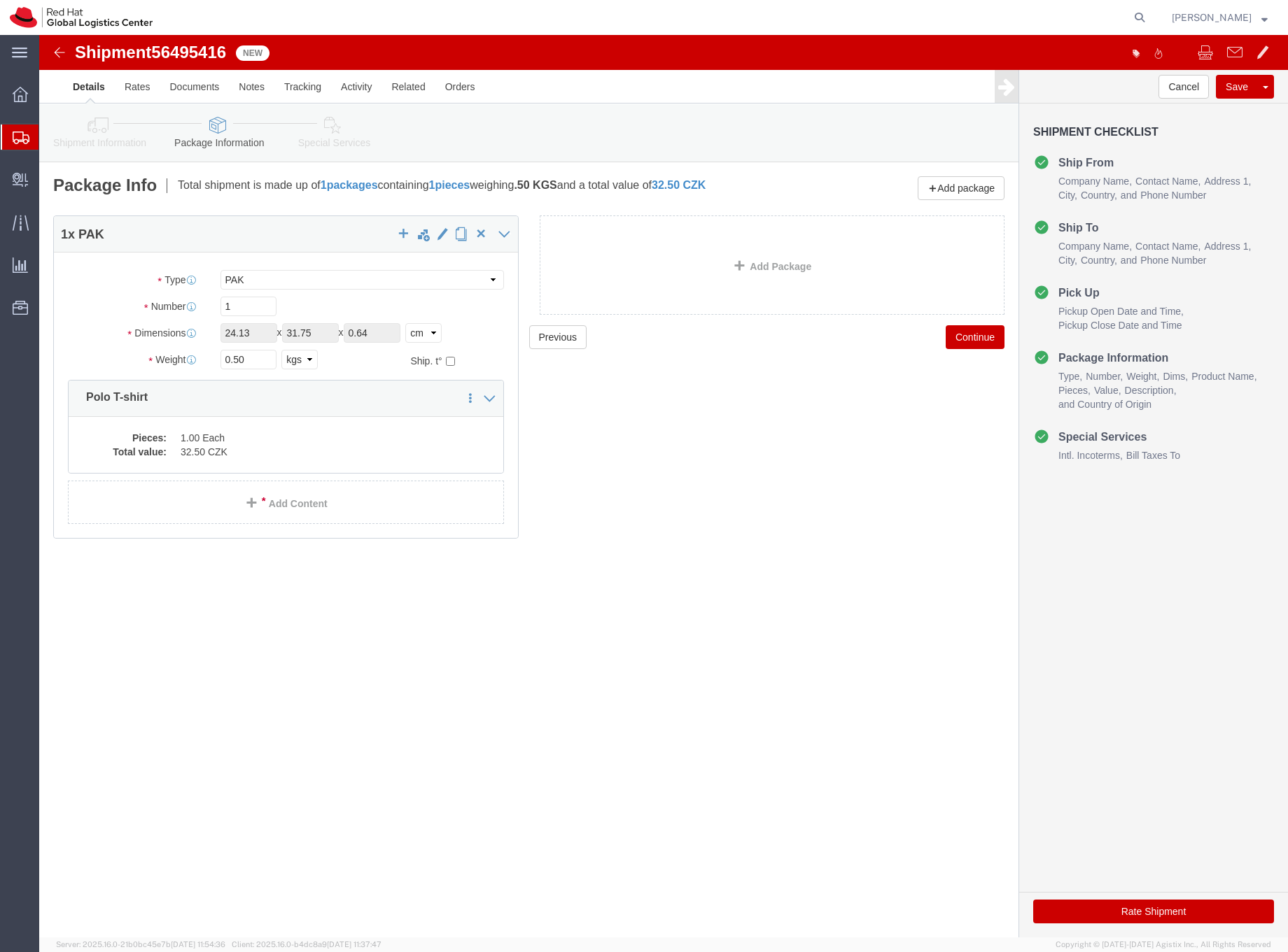
click icon
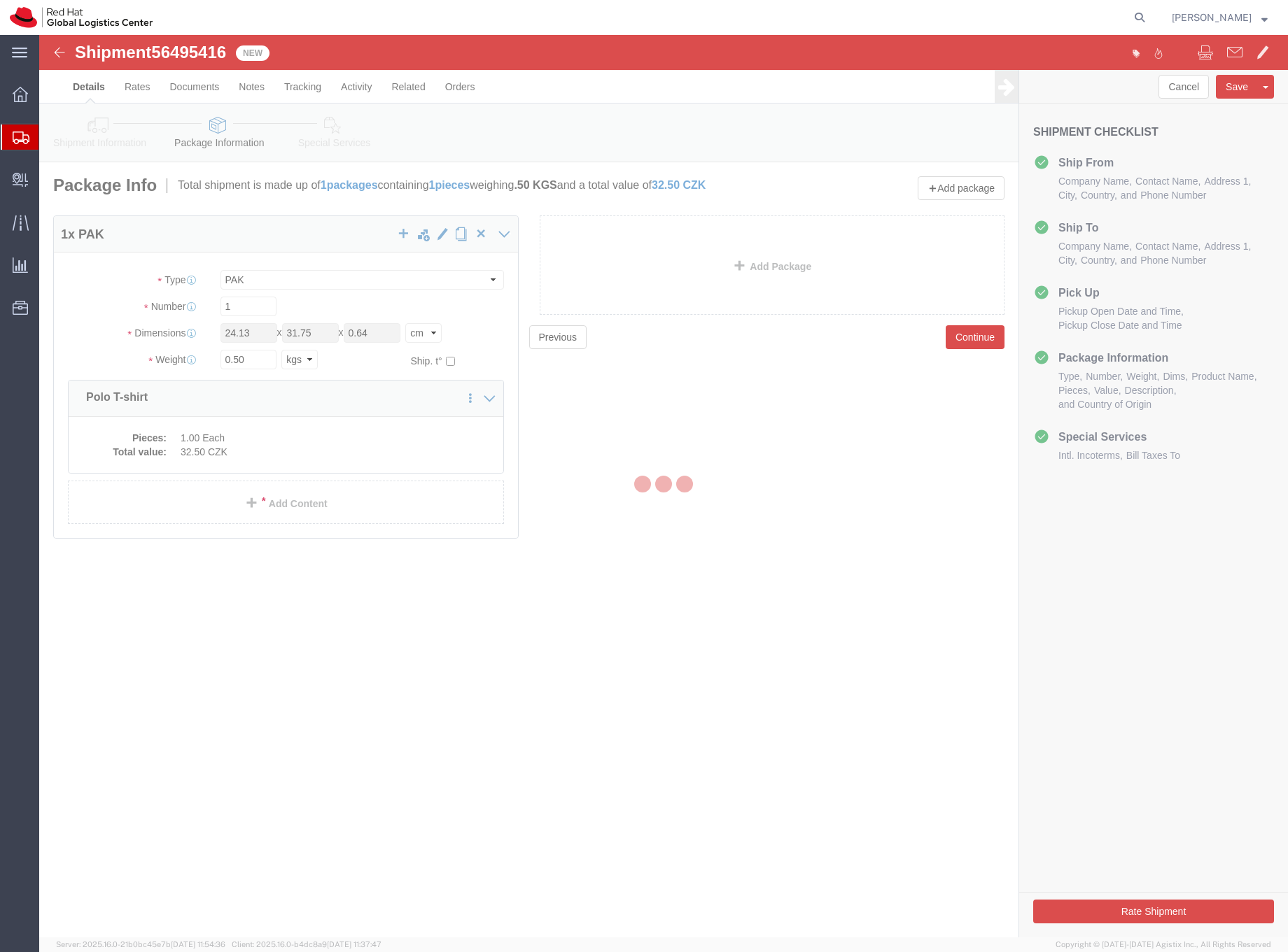
select select
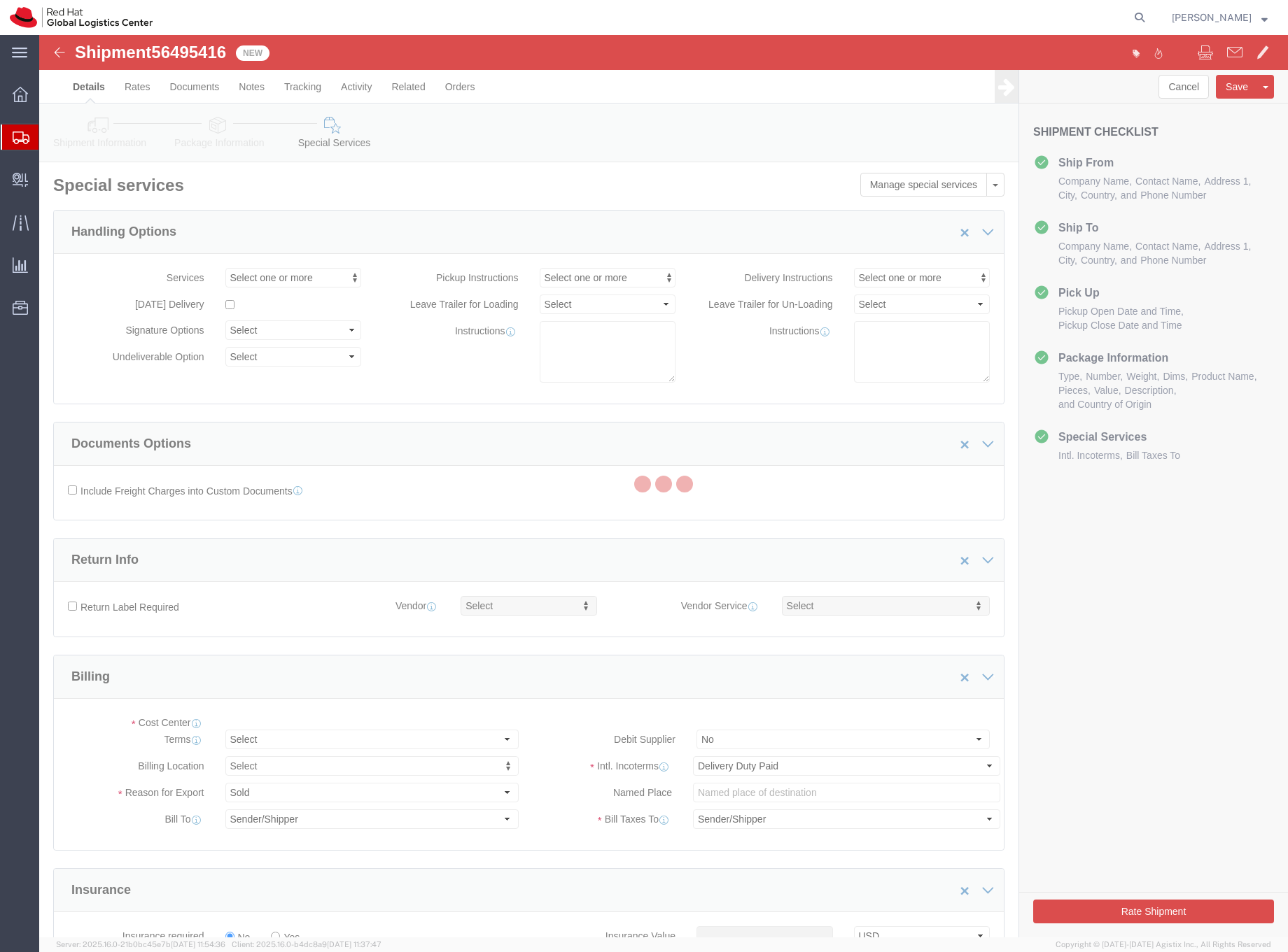
select select "COSTCENTER"
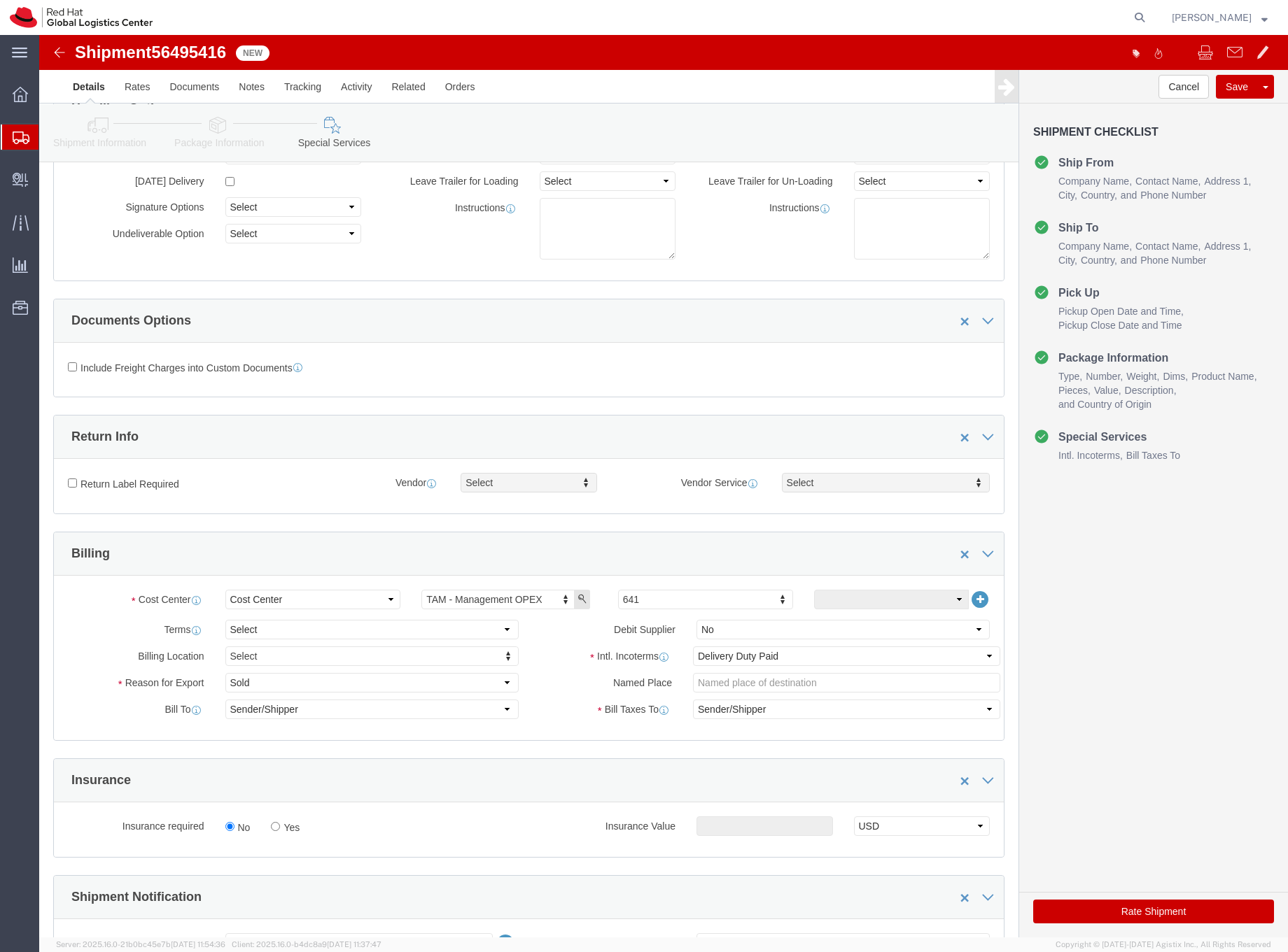
scroll to position [126, 0]
click button "Rate Shipment"
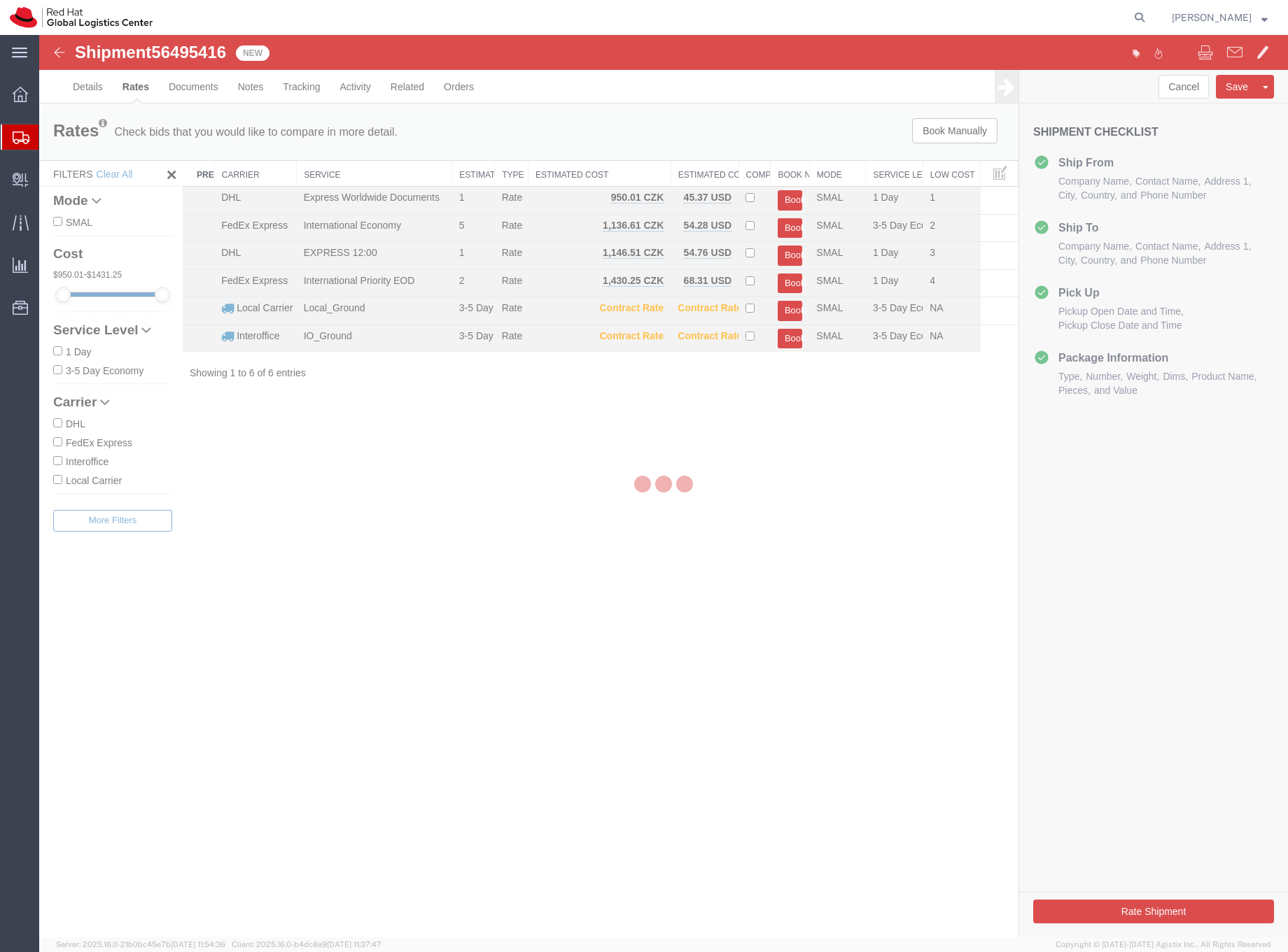
scroll to position [0, 0]
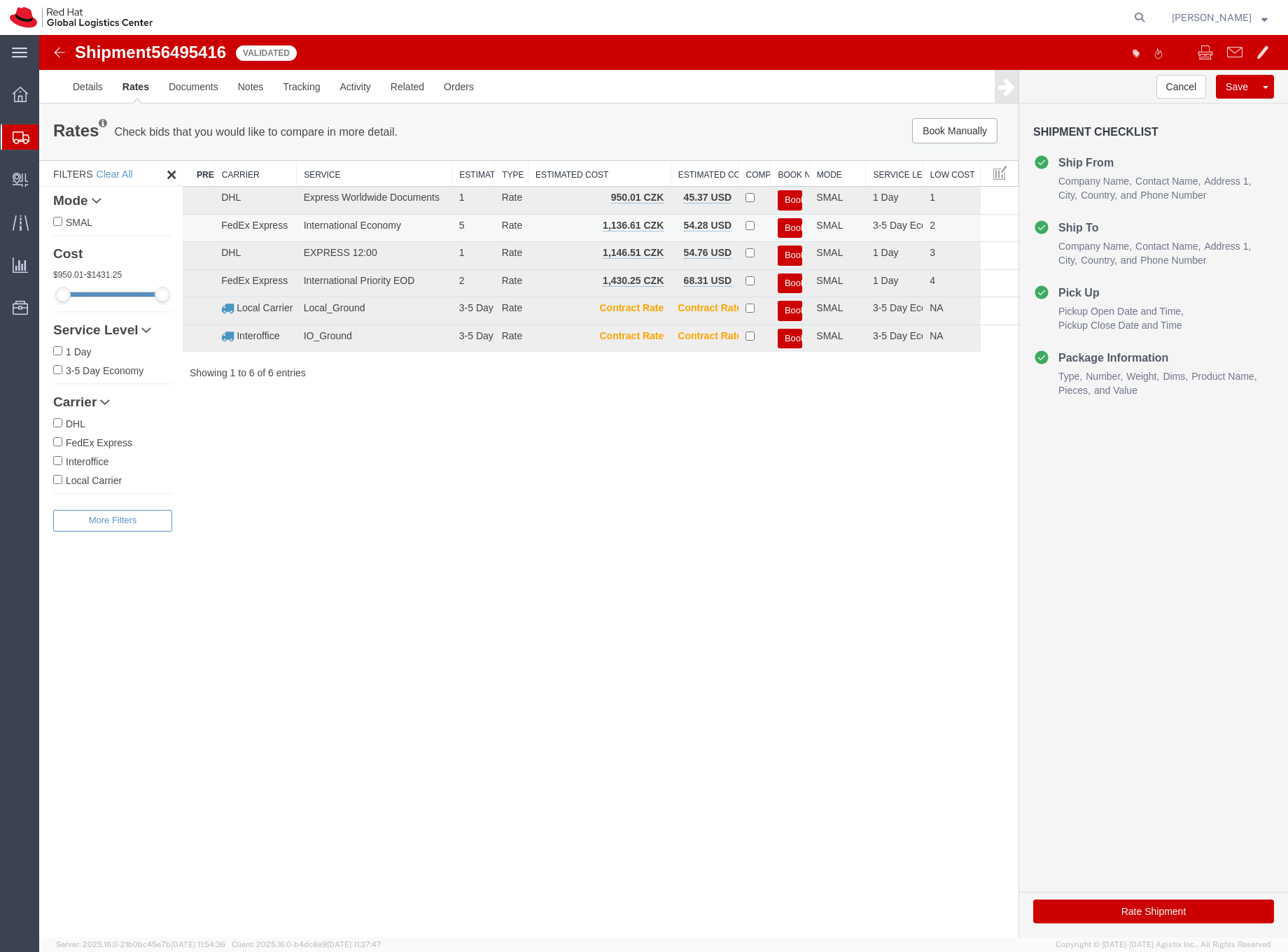
click at [788, 229] on button "Book" at bounding box center [789, 228] width 24 height 20
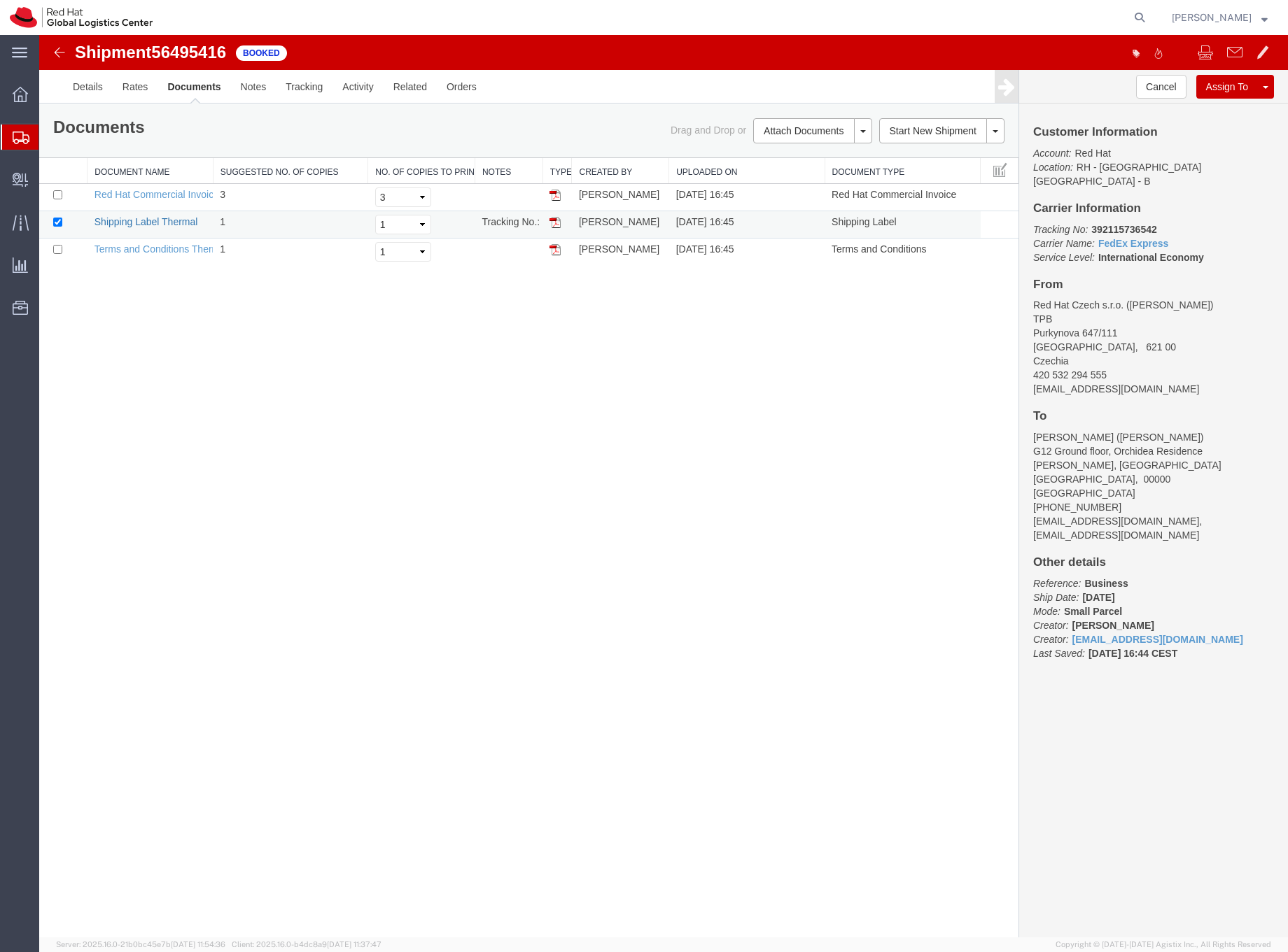
click at [188, 221] on link "Shipping Label Thermal" at bounding box center [147, 221] width 103 height 11
click at [14, 134] on icon at bounding box center [21, 137] width 17 height 12
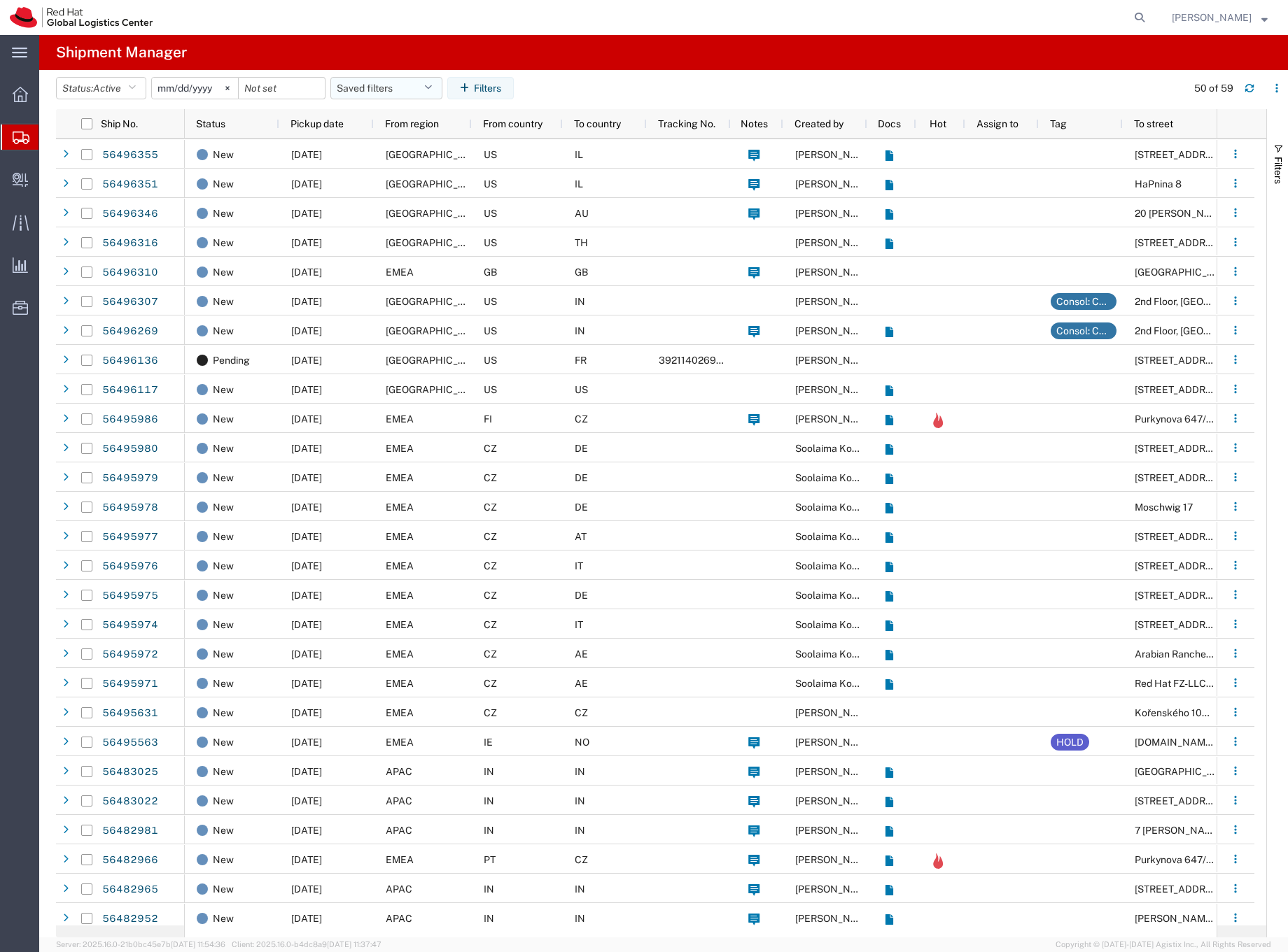
click at [363, 89] on button "Saved filters" at bounding box center [386, 87] width 112 height 22
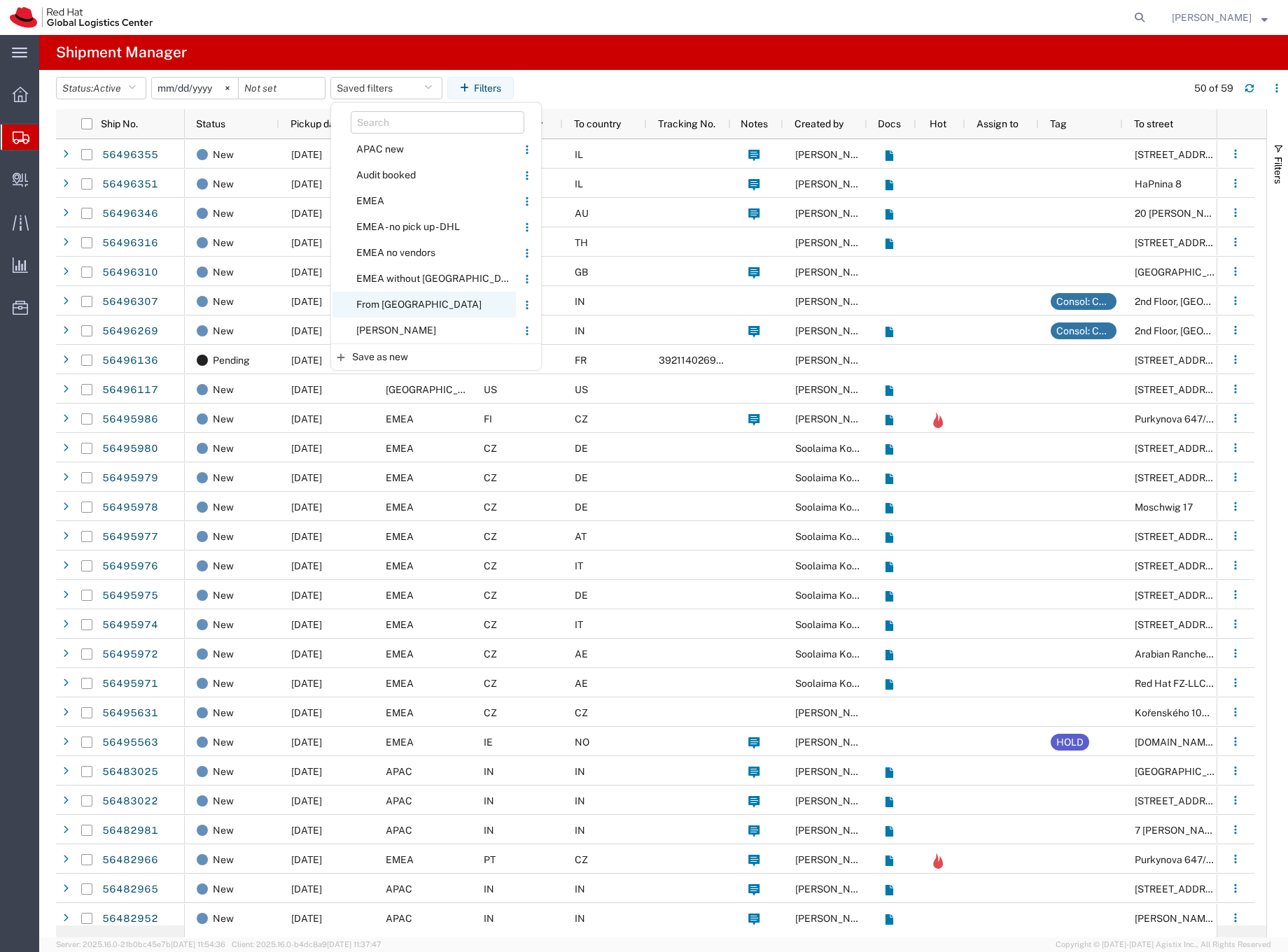
click at [391, 300] on span "From [GEOGRAPHIC_DATA]" at bounding box center [424, 305] width 183 height 26
type input "[DATE]"
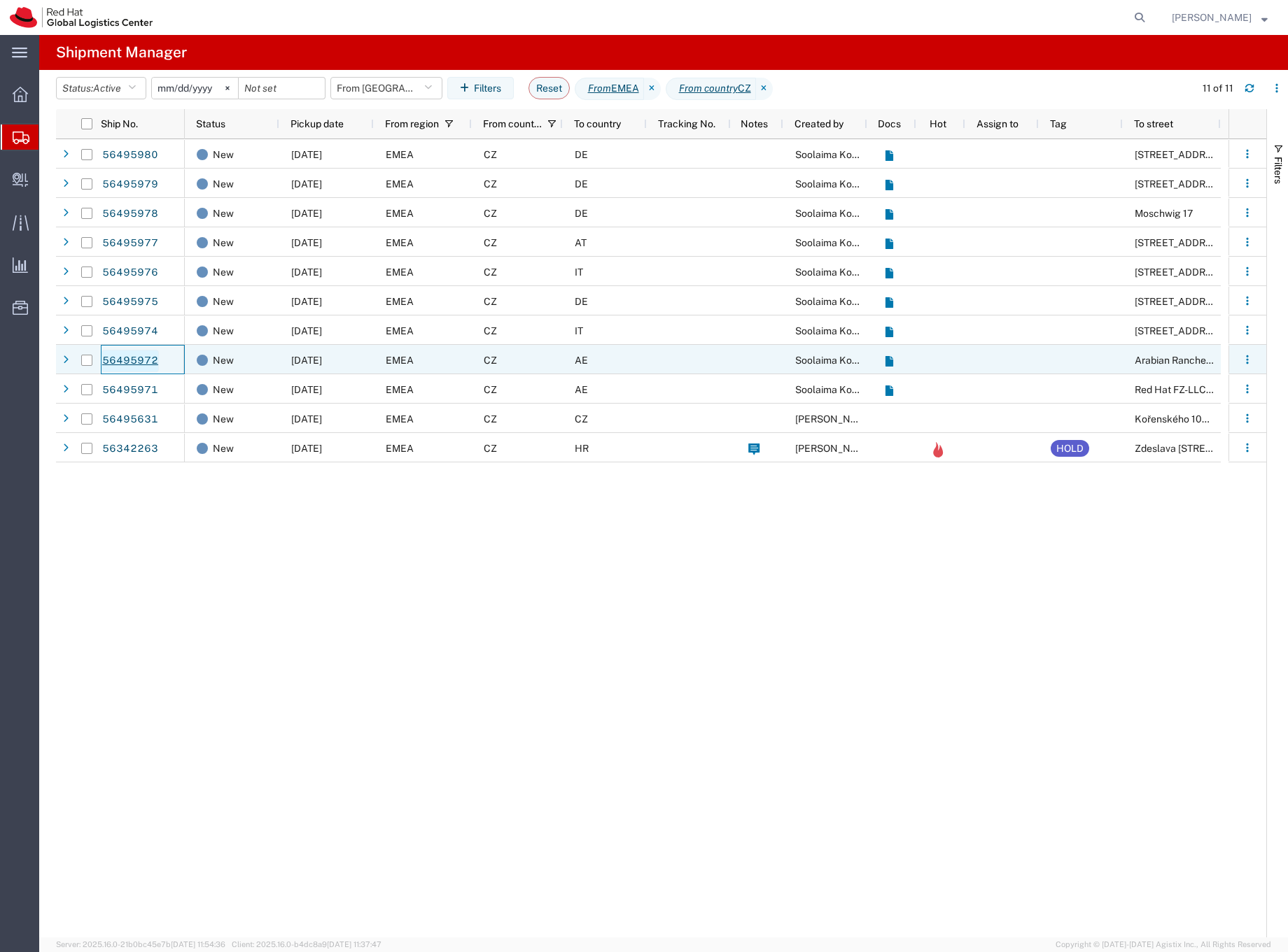
click at [121, 359] on link "56495972" at bounding box center [130, 360] width 57 height 22
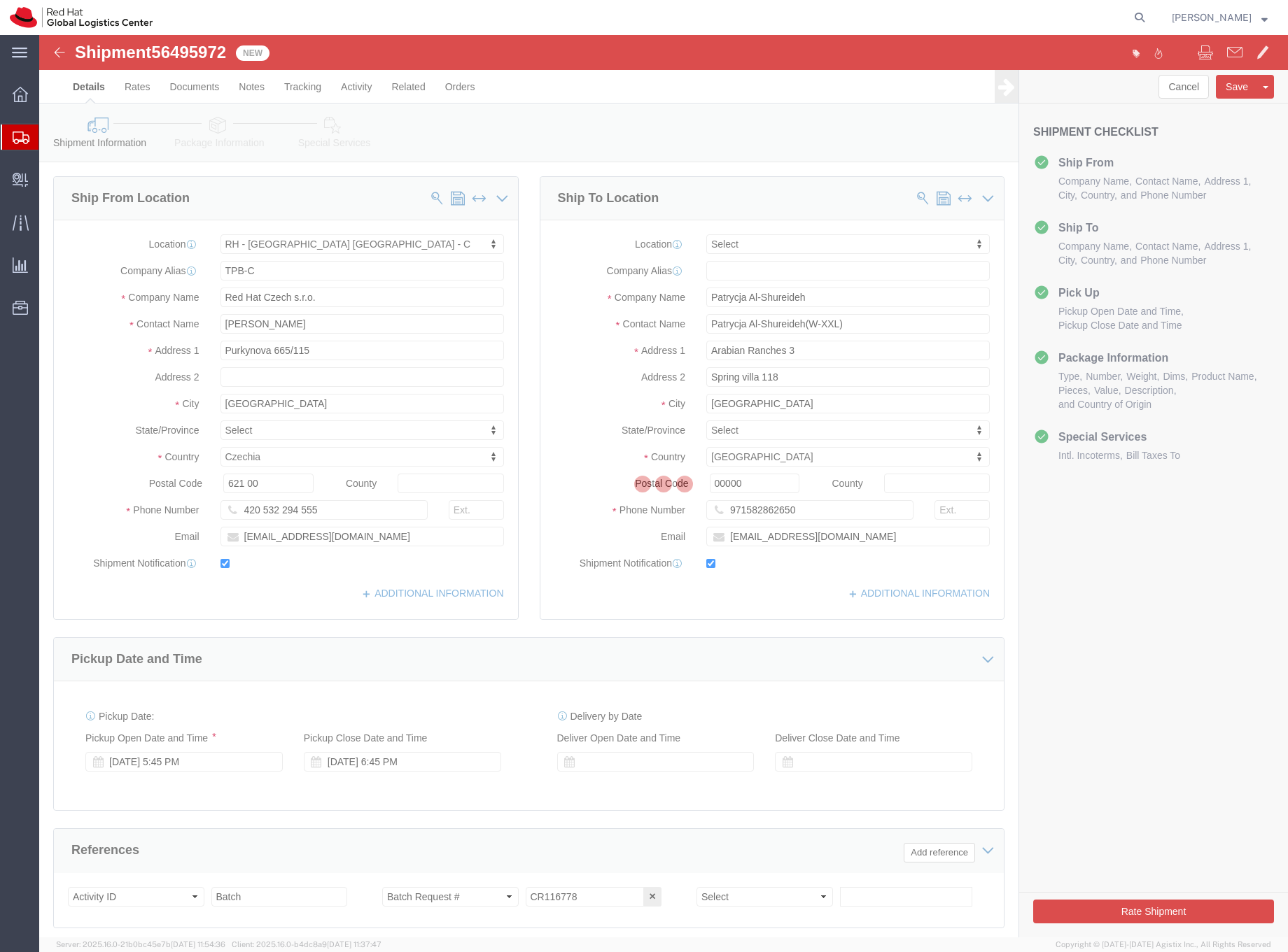
select select "38037"
select select
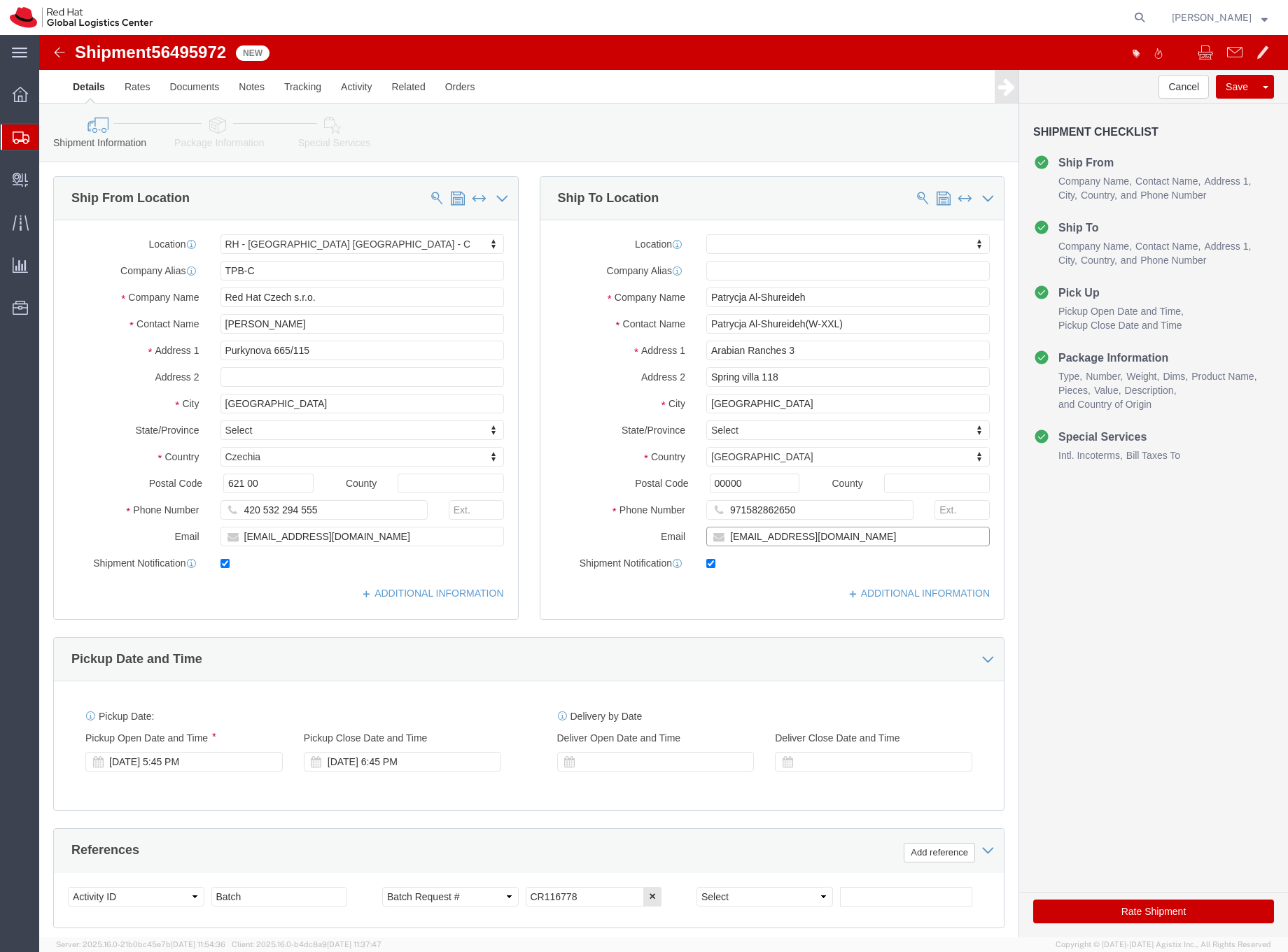
click input "palshure@redhat.com"
type input "palshure@redhat.com,EMEAlogistics@redhat.com"
click icon
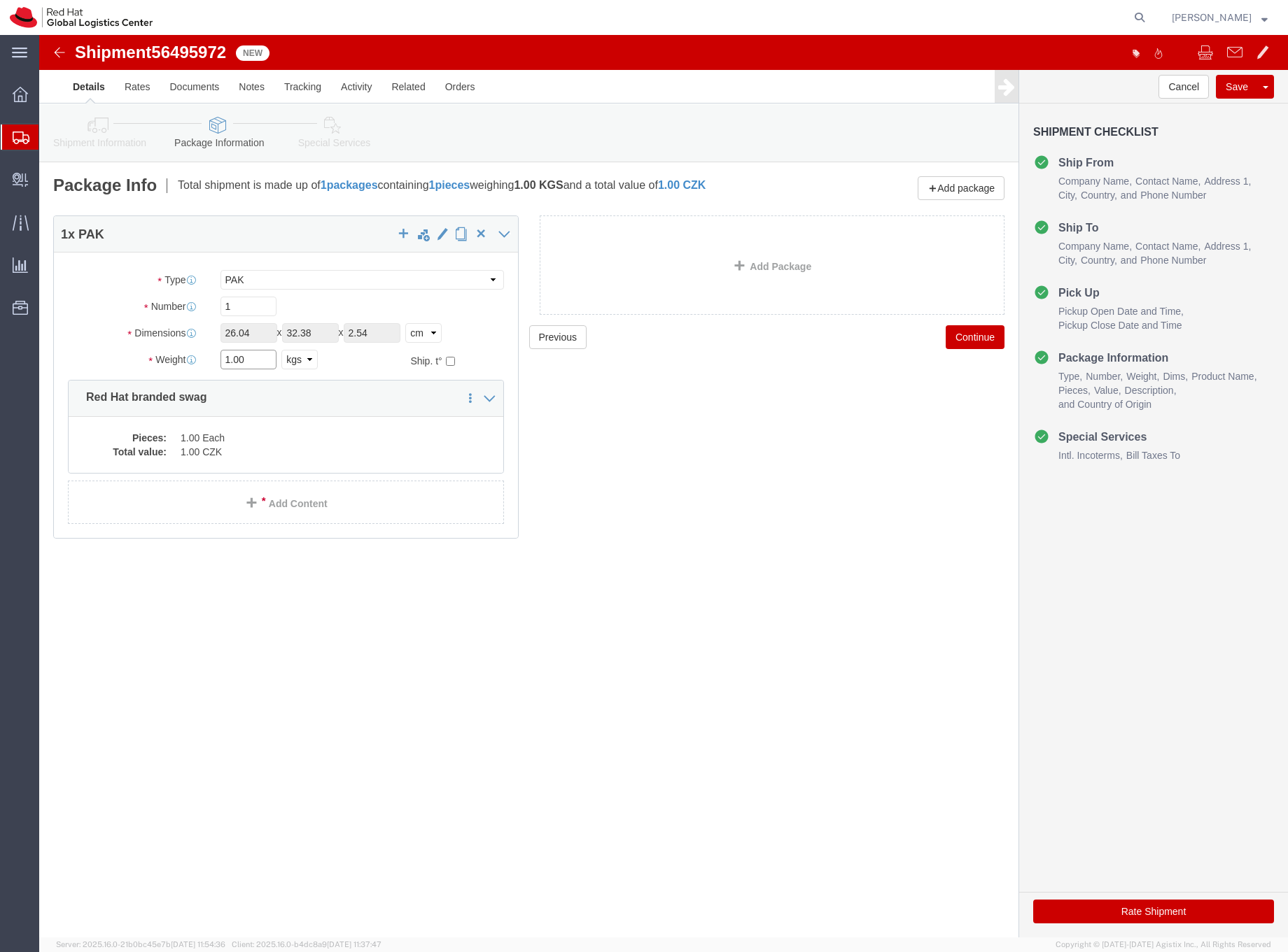
drag, startPoint x: 205, startPoint y: 322, endPoint x: 186, endPoint y: 322, distance: 19.0
click input "1.00"
type input "0.5"
click div "Pieces: 1.00 Each Total value: 1.00 CZK"
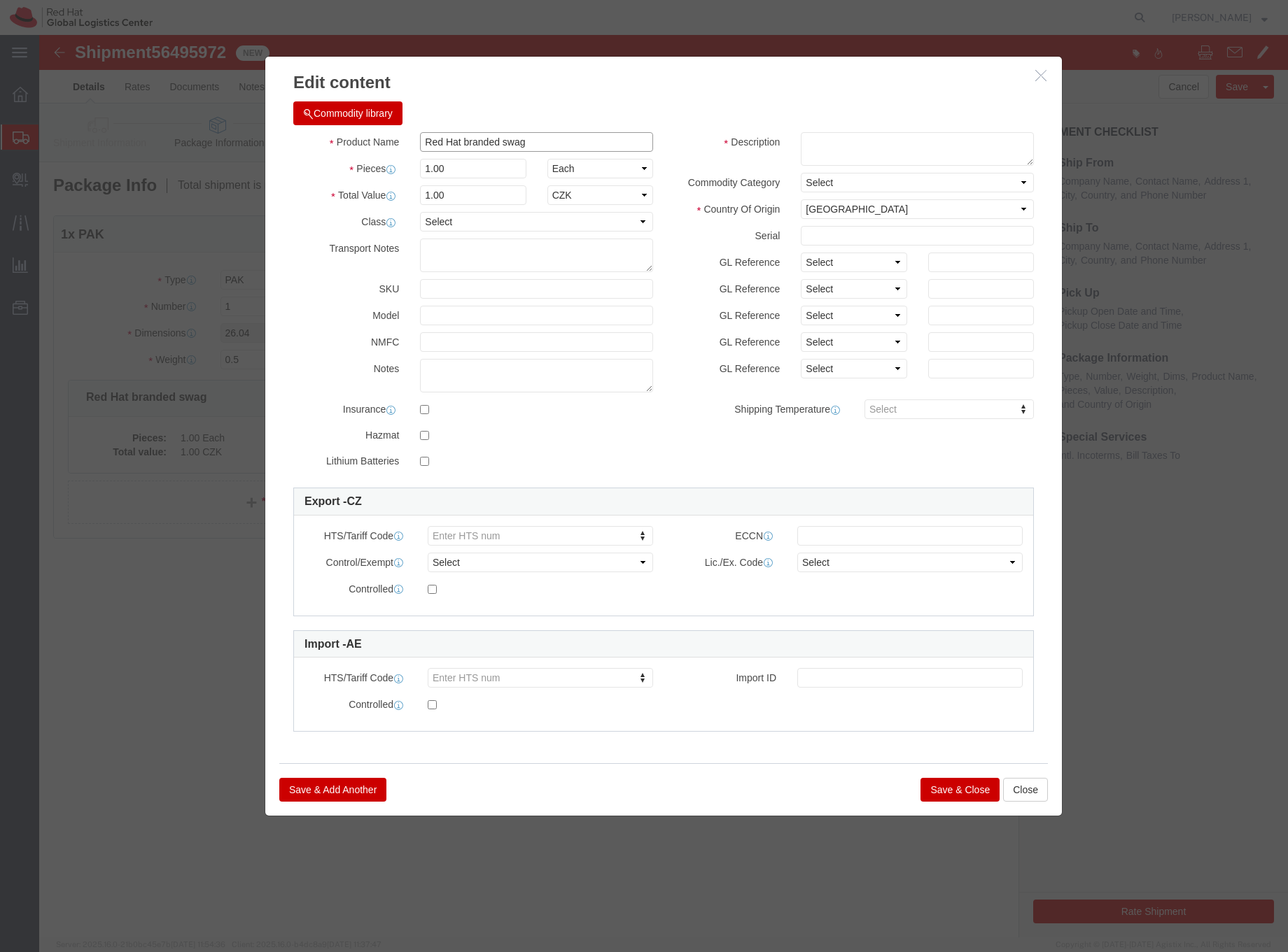
drag, startPoint x: 514, startPoint y: 112, endPoint x: 356, endPoint y: 108, distance: 158.1
click div "Product Name Red Hat branded swag"
type input "Polo T-shirt"
click textarea
type textarea "Red Hat, 100% cotton"
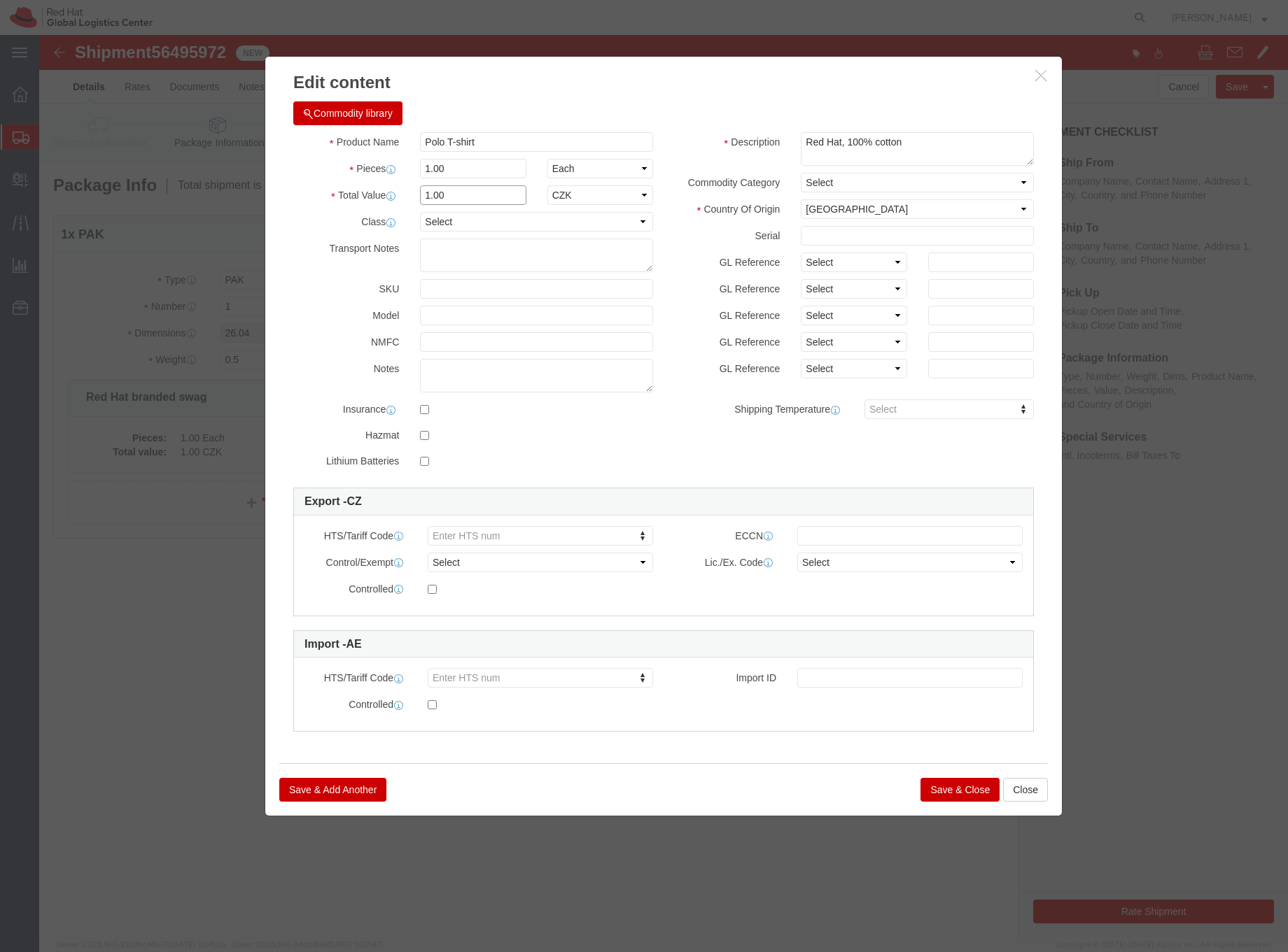
click input "1.00"
drag, startPoint x: 426, startPoint y: 160, endPoint x: 383, endPoint y: 159, distance: 43.0
click input "1.00"
type input "32.5"
click label "Serial"
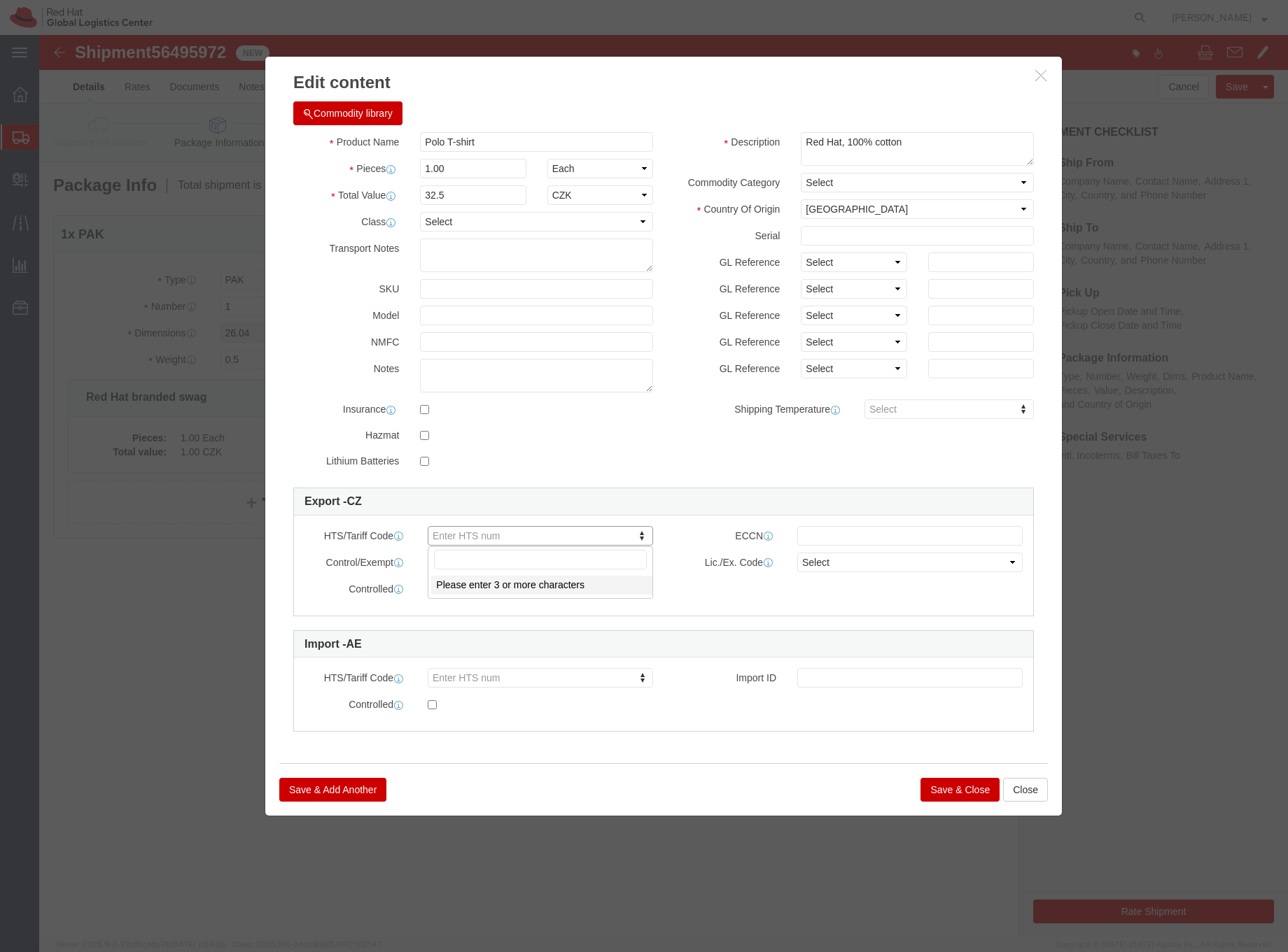
paste input "6105.10"
type input "6105.10"
click button "Save & Close"
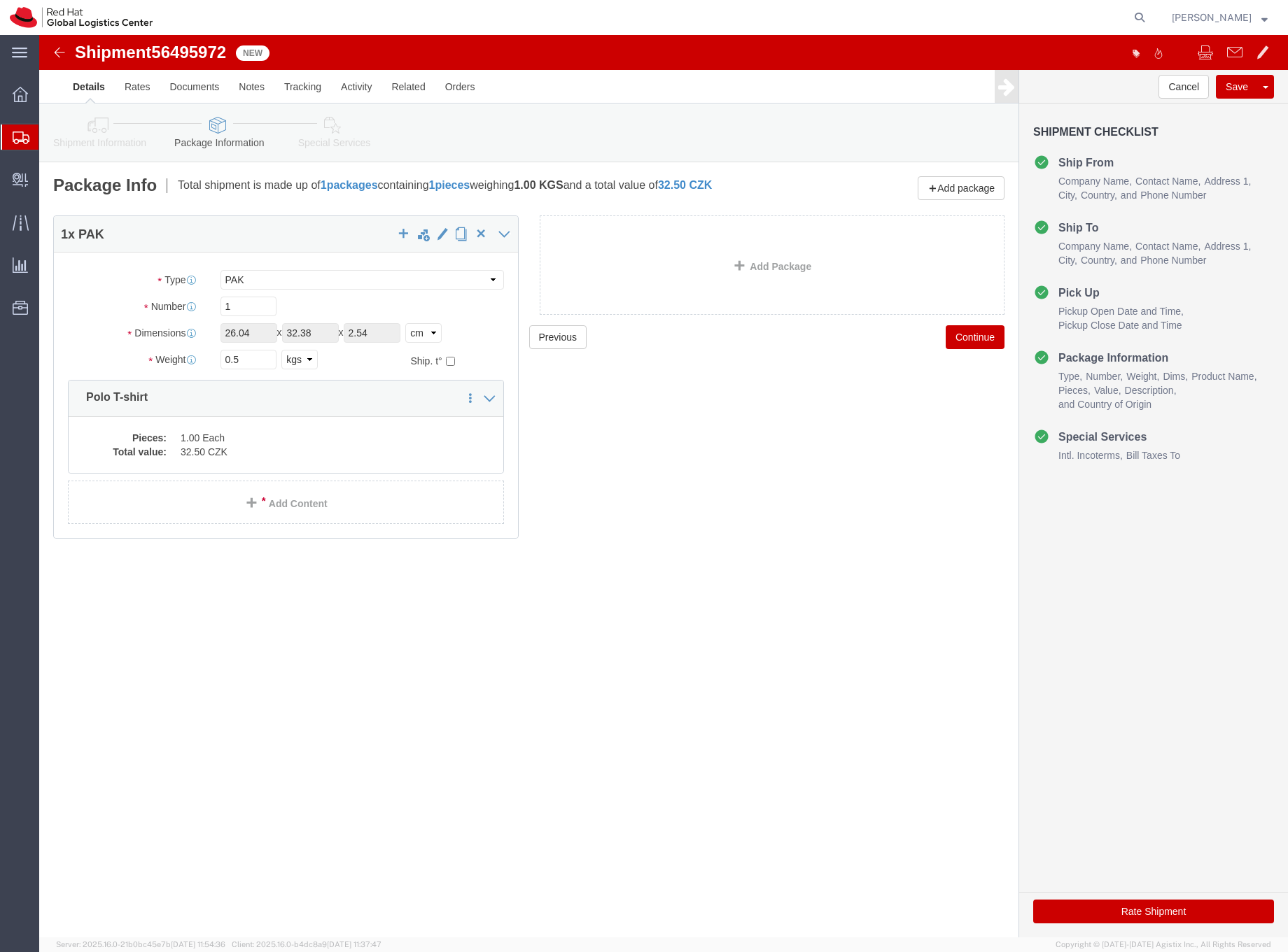
click icon
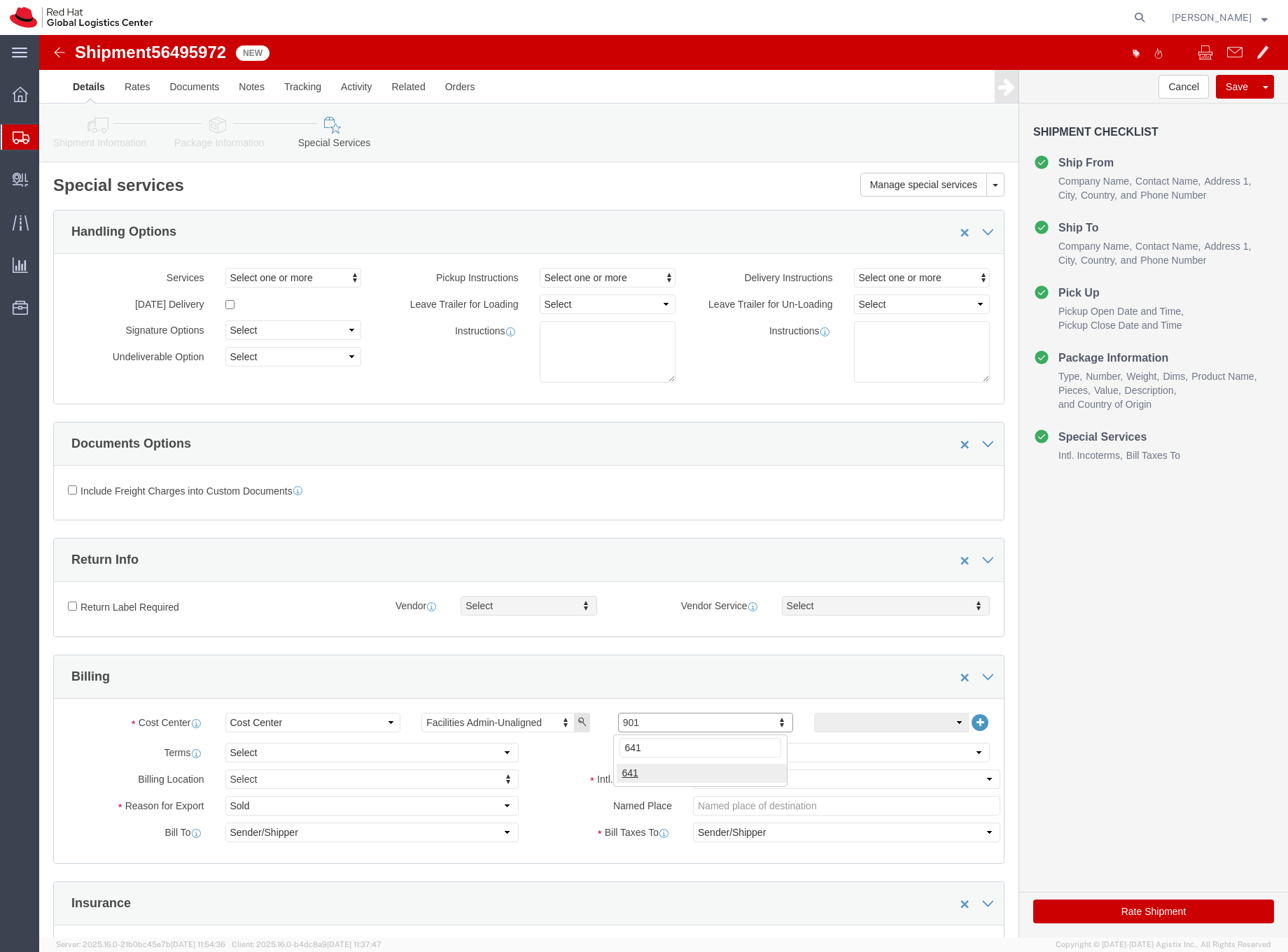
type input "641"
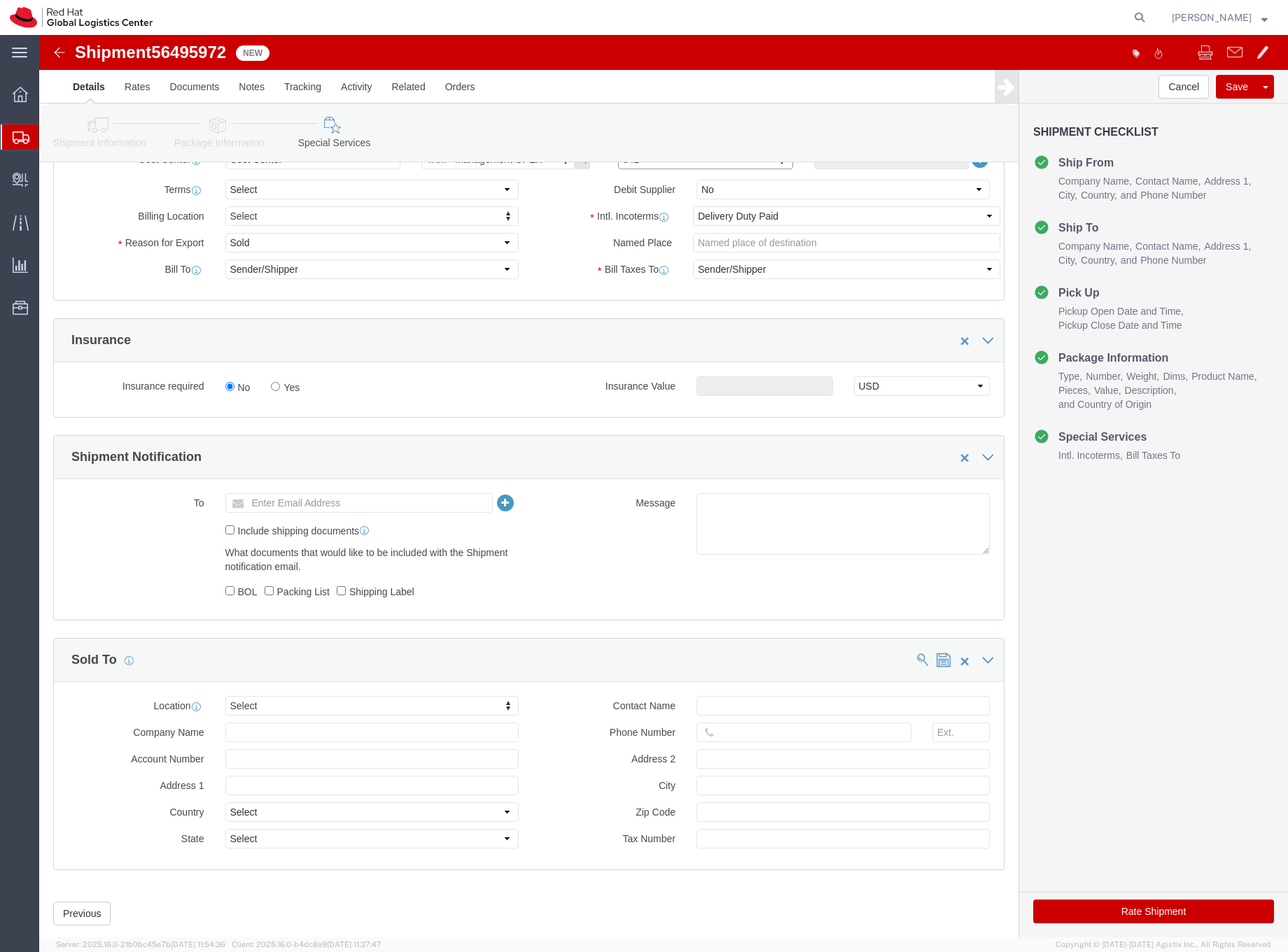
scroll to position [574, 0]
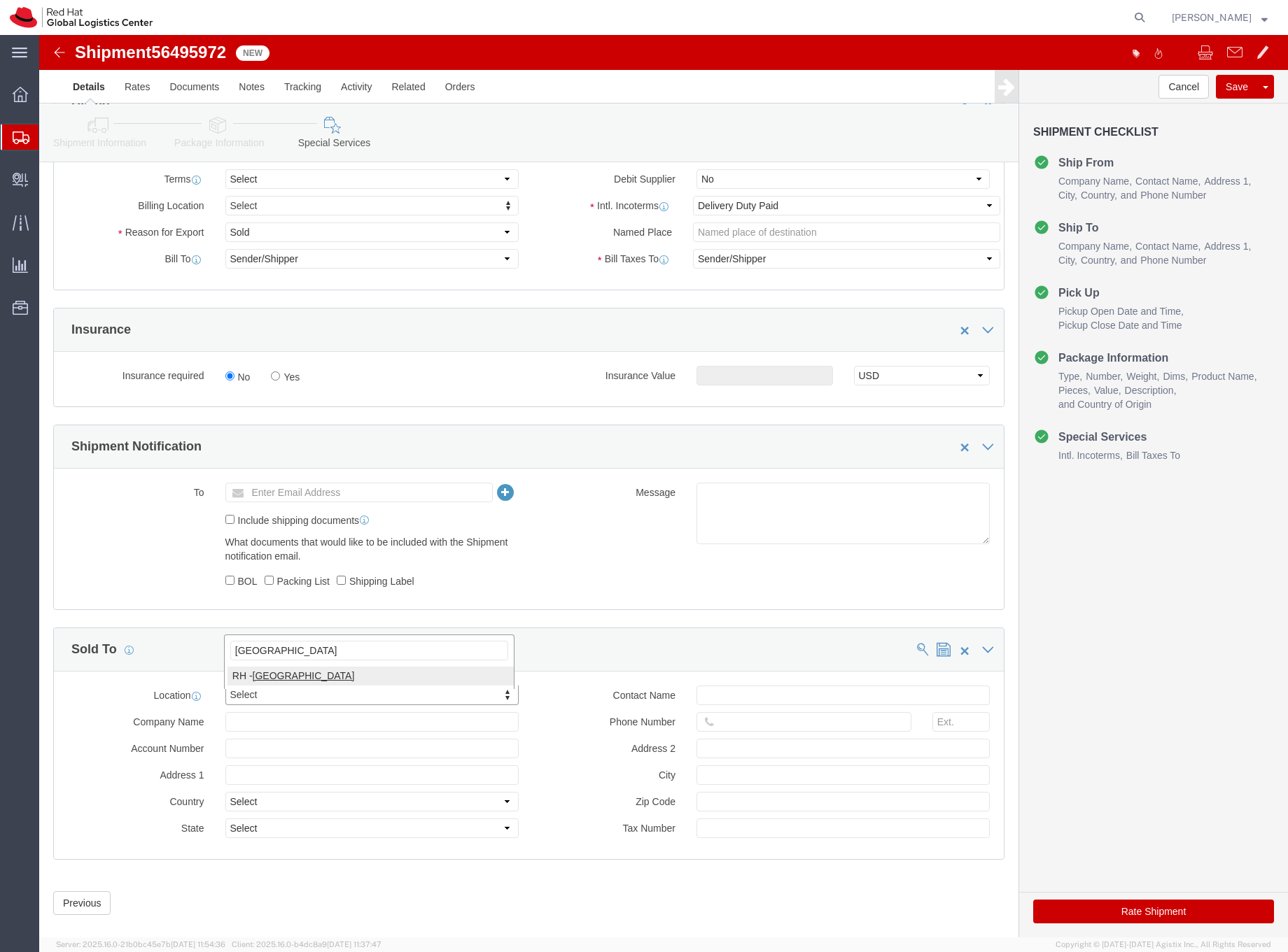
type input "dubai"
click input "text"
type input "[EMAIL_ADDRESS][DOMAIN_NAME]"
click button "Rate Shipment"
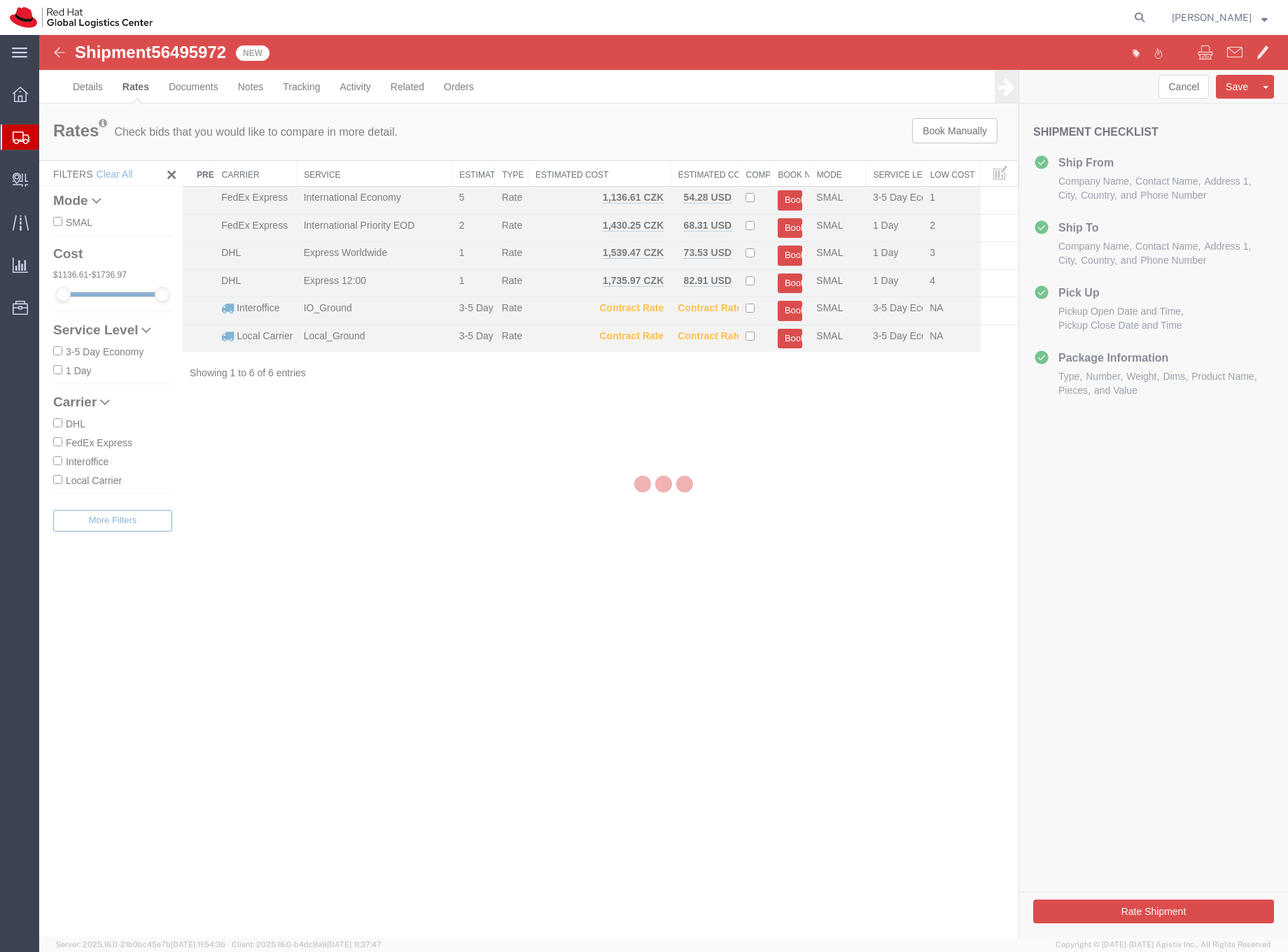
scroll to position [0, 0]
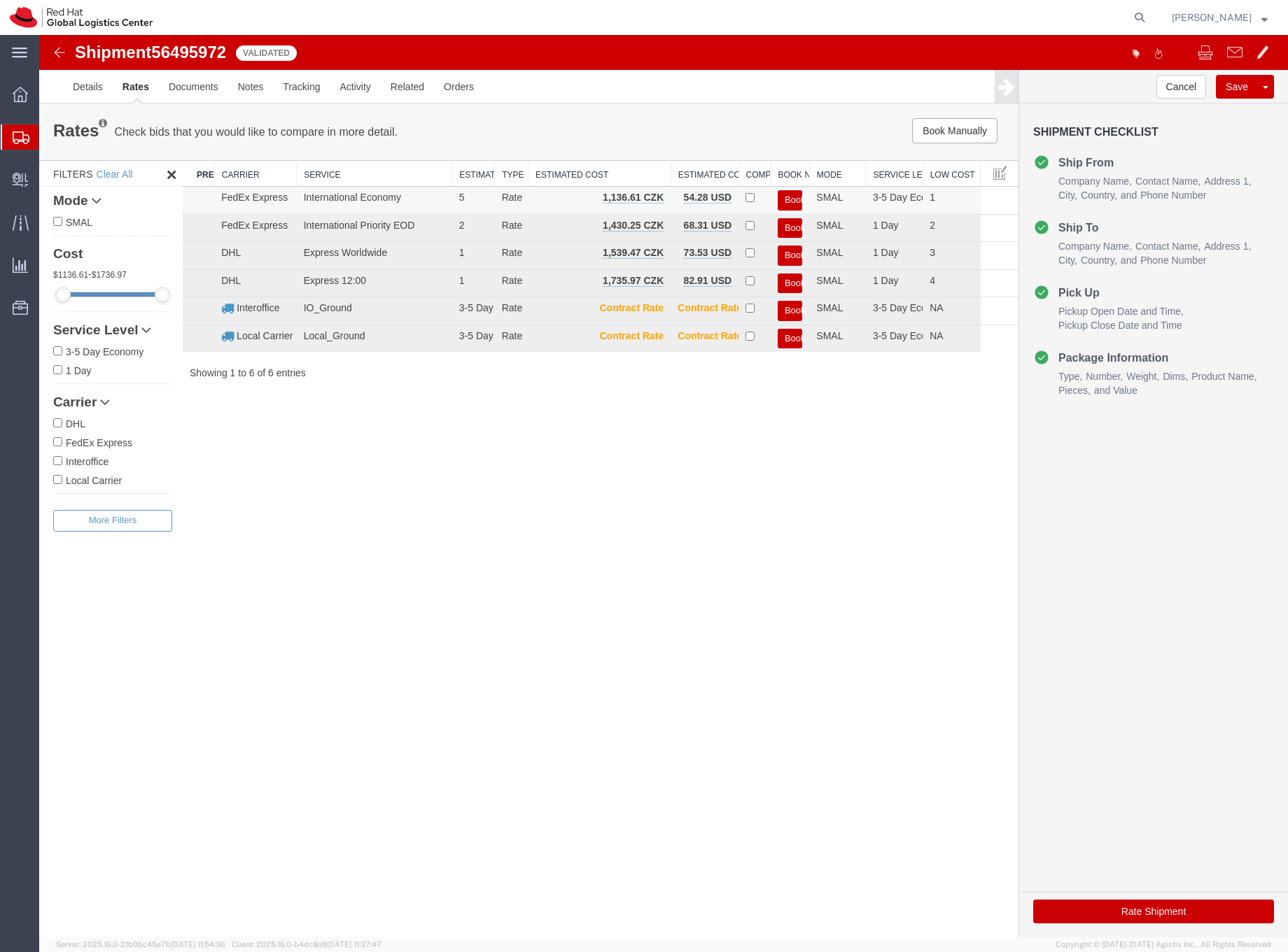
click at [788, 196] on button "Book" at bounding box center [789, 201] width 24 height 20
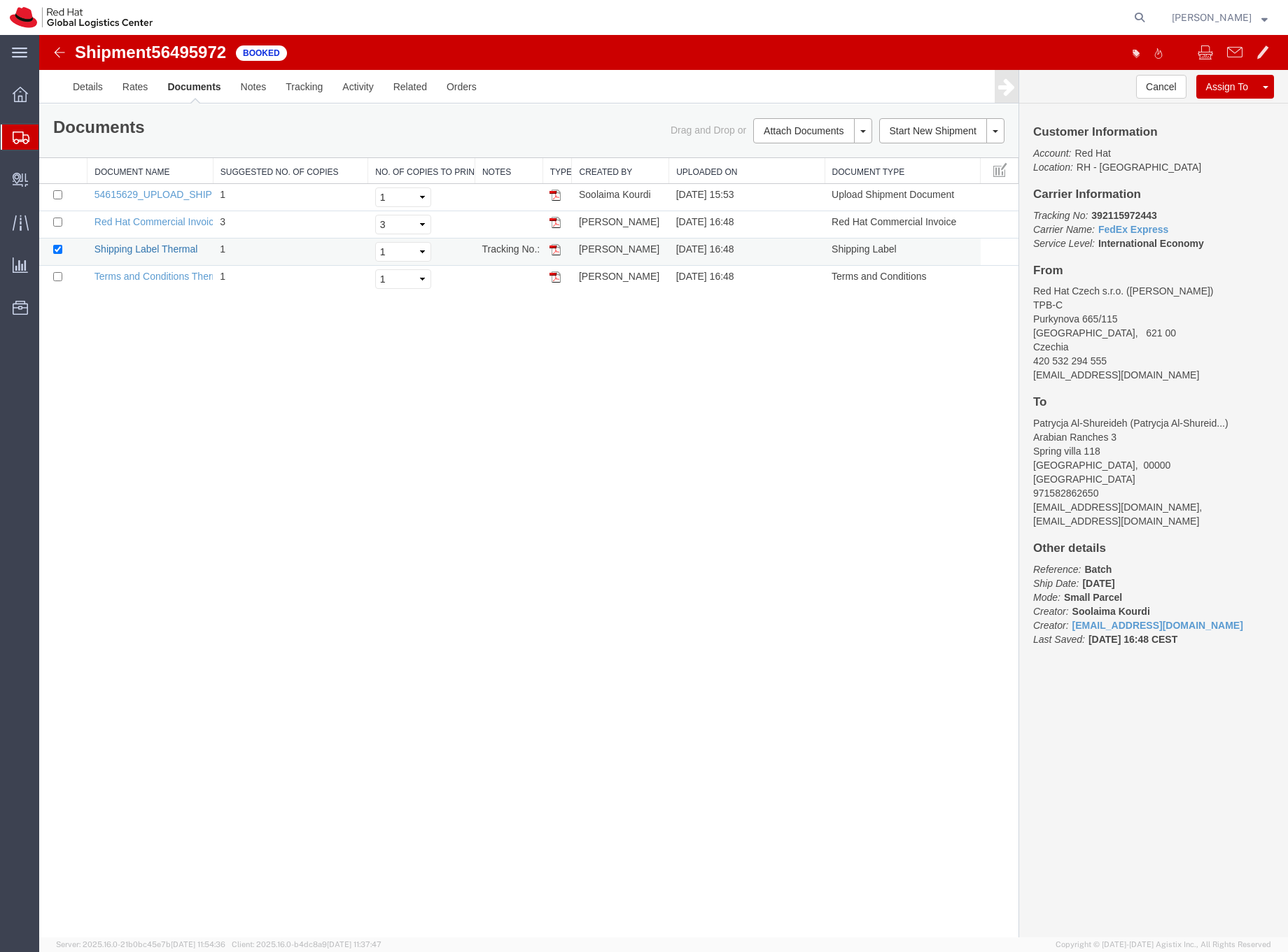
click at [173, 247] on link "Shipping Label Thermal" at bounding box center [147, 249] width 103 height 11
click at [13, 135] on icon at bounding box center [21, 137] width 17 height 12
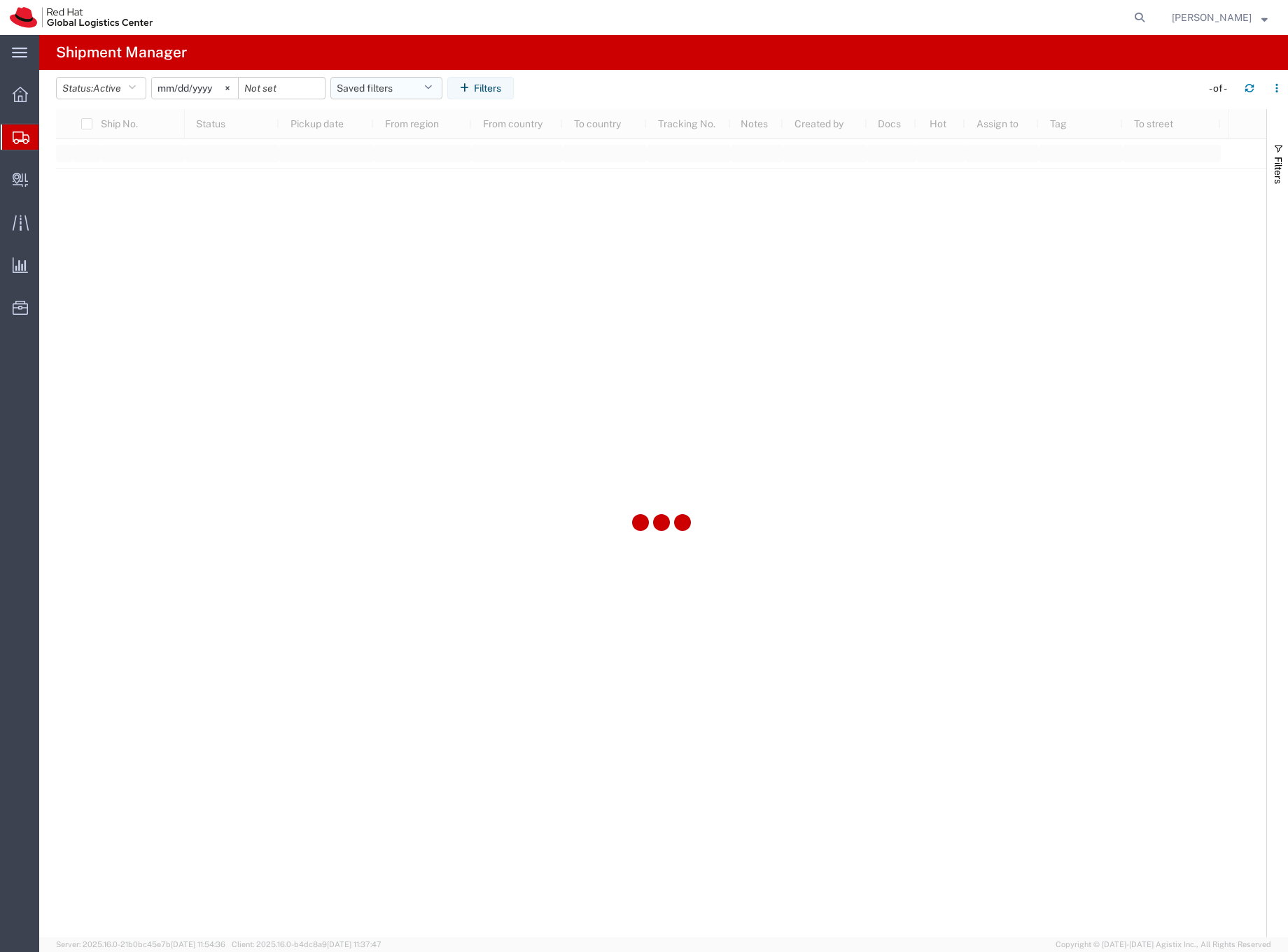
click at [376, 82] on button "Saved filters" at bounding box center [386, 87] width 112 height 22
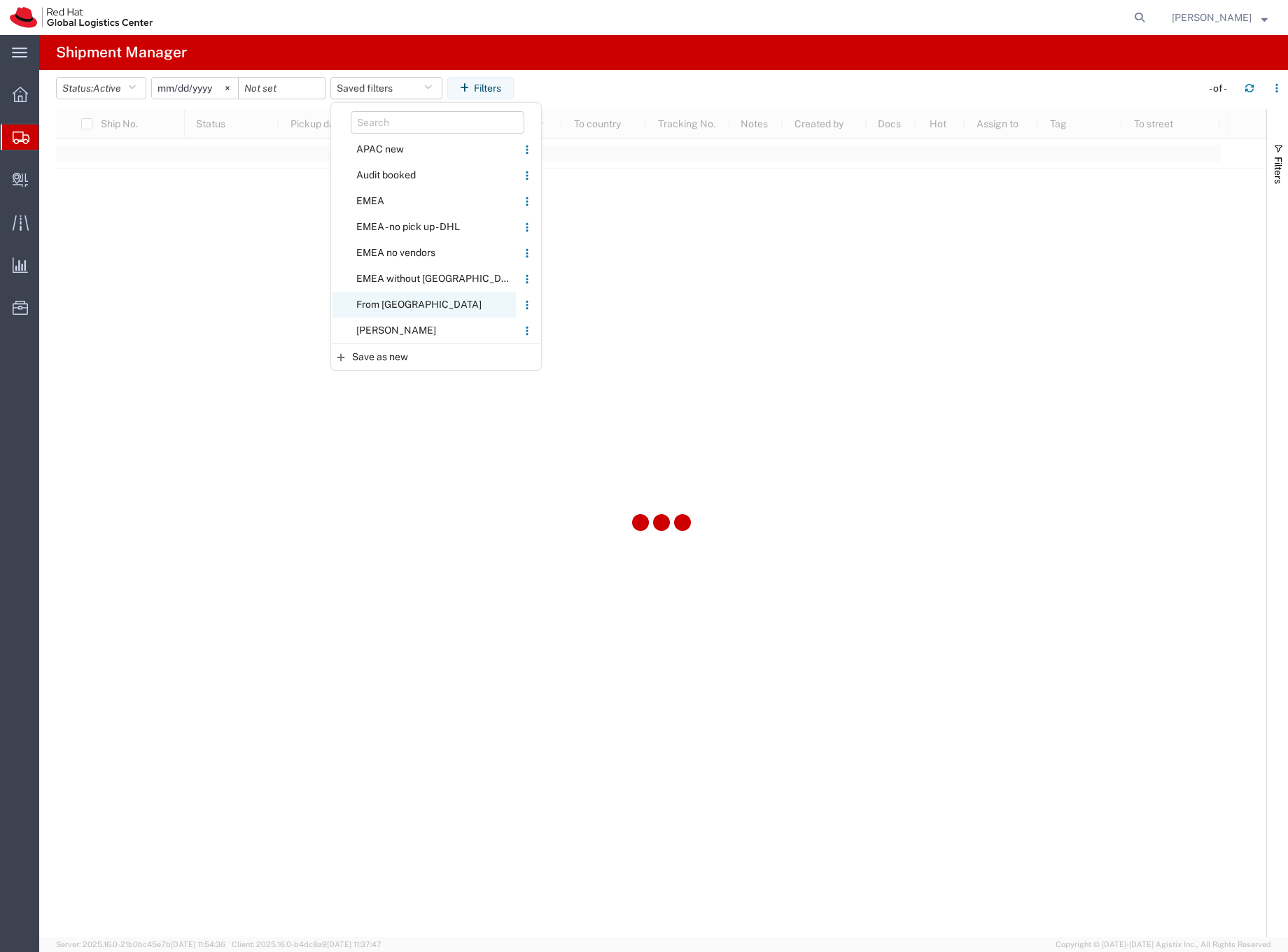
click at [380, 300] on span "From [GEOGRAPHIC_DATA]" at bounding box center [424, 305] width 183 height 26
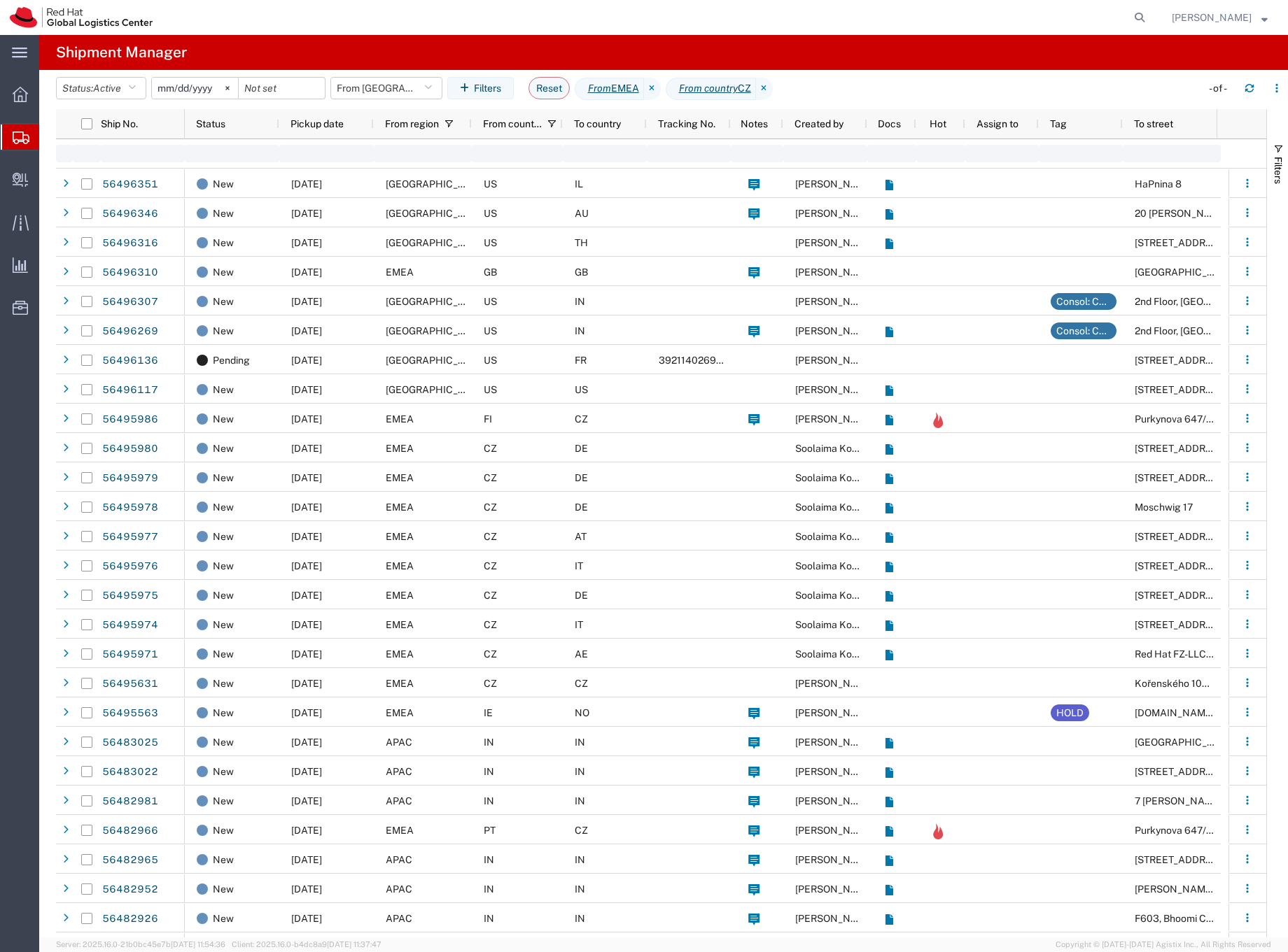
type input "[DATE]"
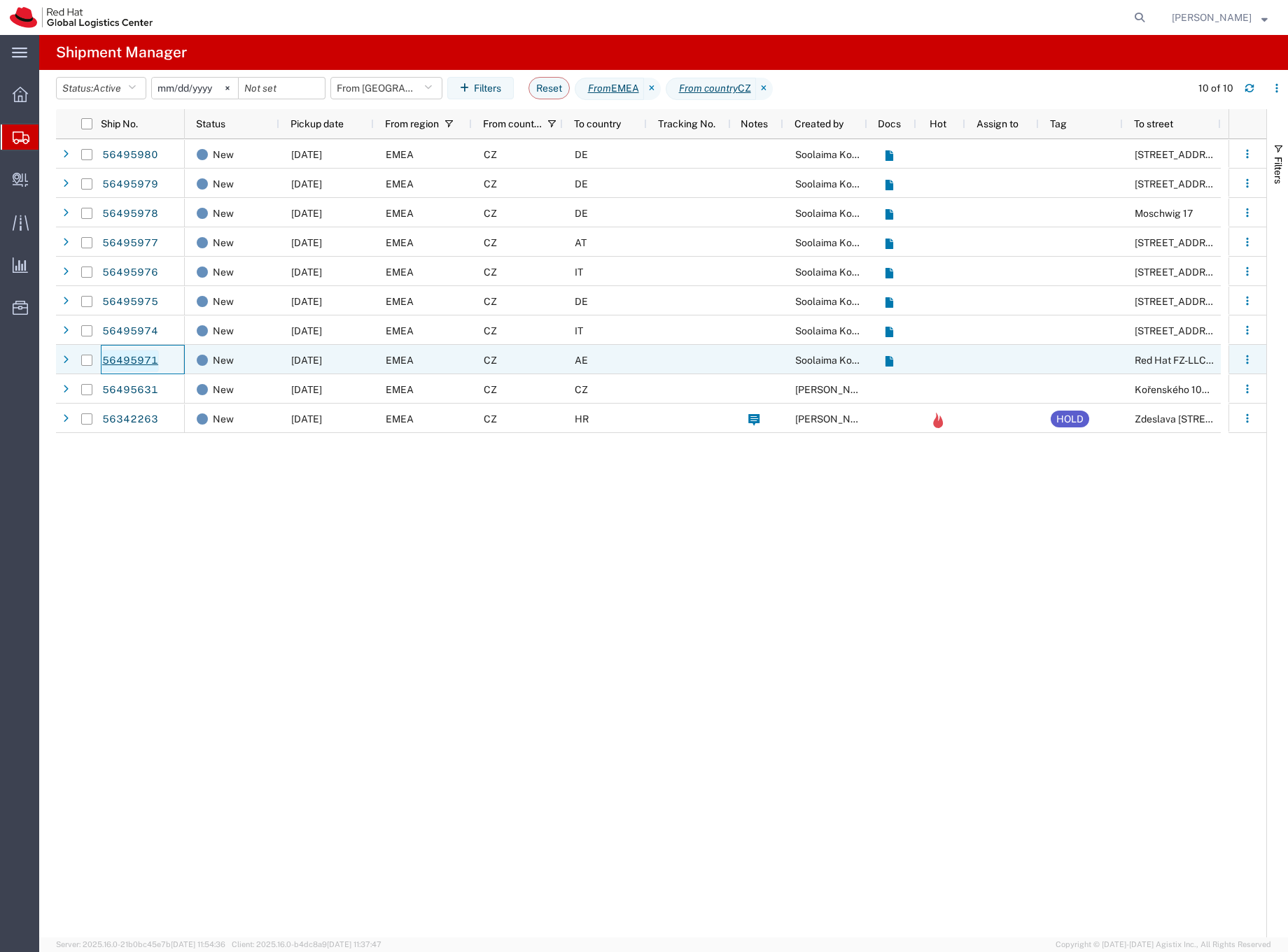
click at [146, 361] on link "56495971" at bounding box center [130, 360] width 57 height 22
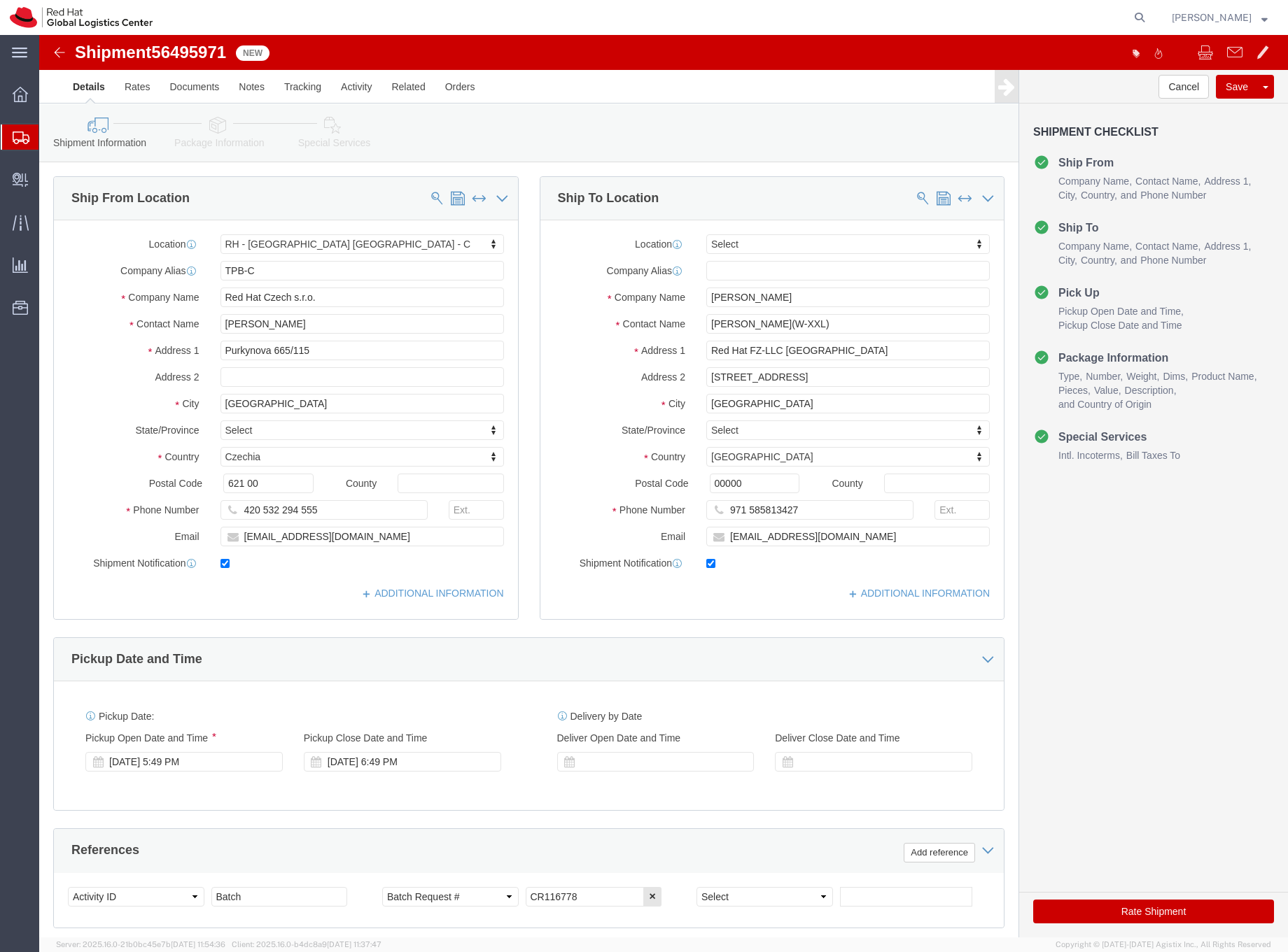
select select "38037"
select select
drag, startPoint x: 864, startPoint y: 311, endPoint x: 647, endPoint y: 317, distance: 217.1
click div "Address 1 Red Hat FZ-LLC Office Park Building"
click input "Red Hat FZ-LLC Office Park Building"
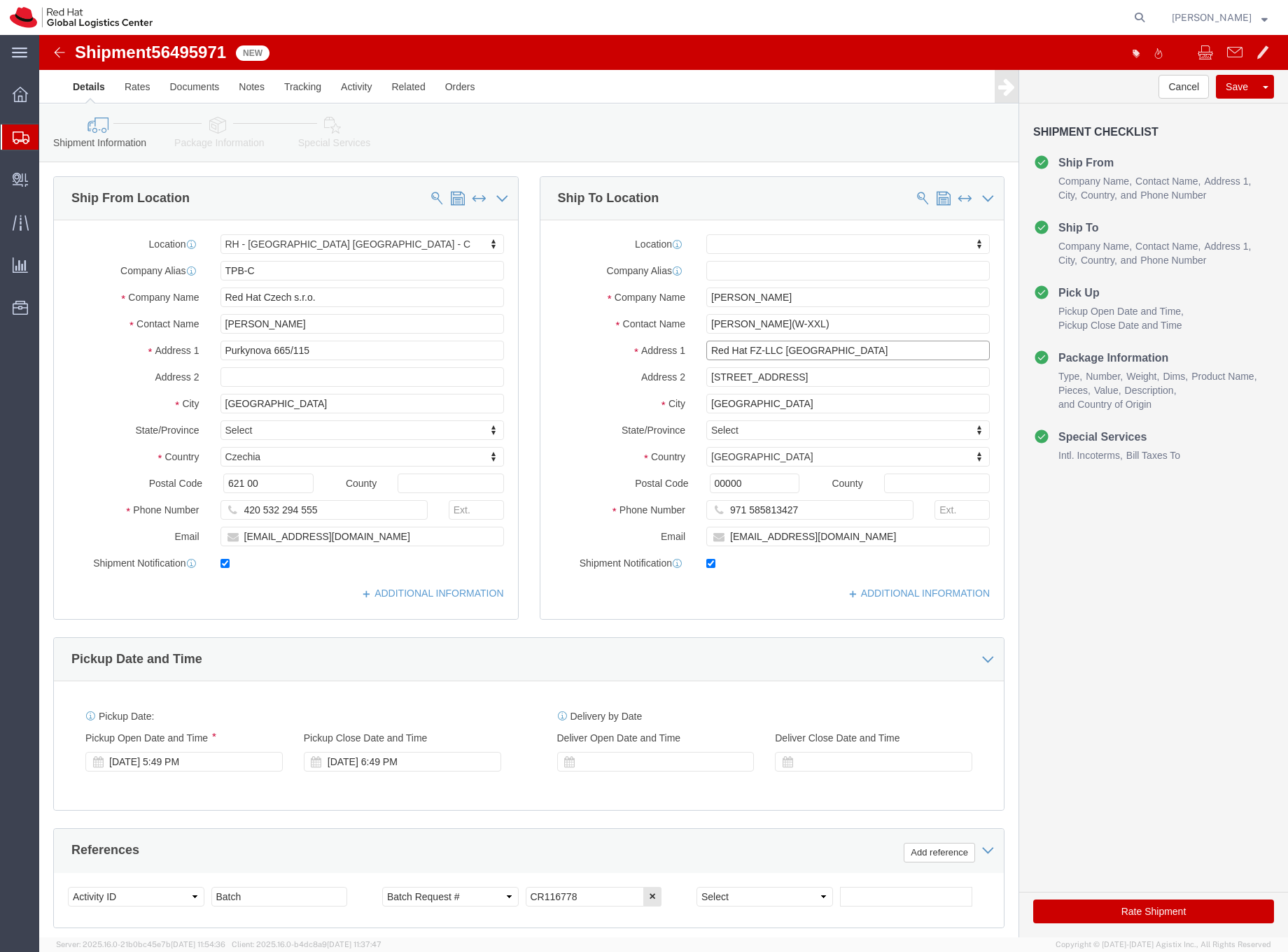
drag, startPoint x: 843, startPoint y: 313, endPoint x: 650, endPoint y: 315, distance: 193.0
click div "Address 1 Red Hat FZ-LLC Office Park Building"
click input "Aditi Wadekar"
drag, startPoint x: 741, startPoint y: 265, endPoint x: 628, endPoint y: 255, distance: 113.4
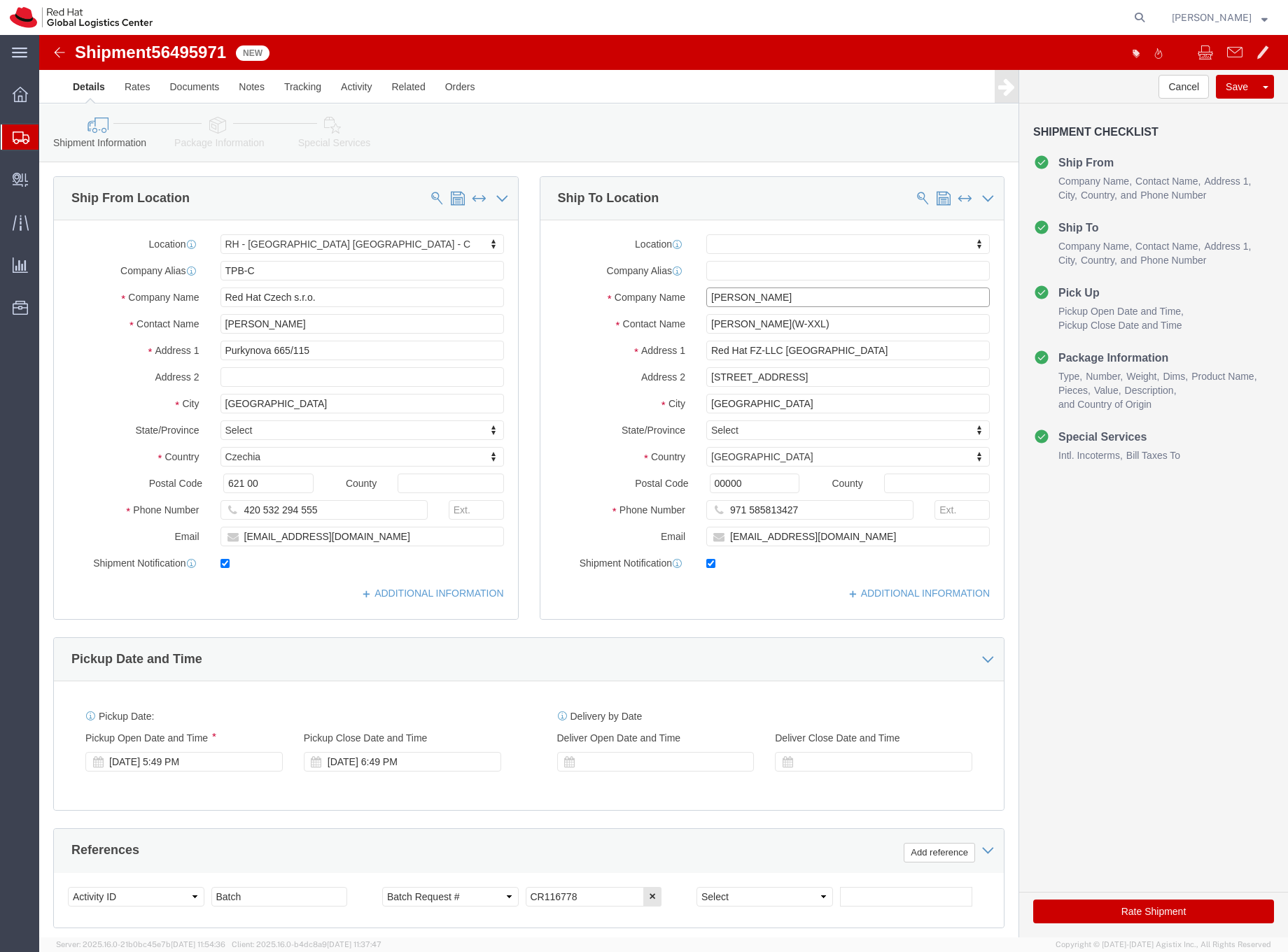
click div "Company Name Aditi Wadekar"
paste input "Red Hat FZ-LLC Office Park Building"
type input "Red Hat FZ-LLC Office Park Building"
drag, startPoint x: 837, startPoint y: 345, endPoint x: 658, endPoint y: 331, distance: 179.5
click div "Location My Profile Location RH - Amsterdam - MSO RH - Amsterdam Data Center RH…"
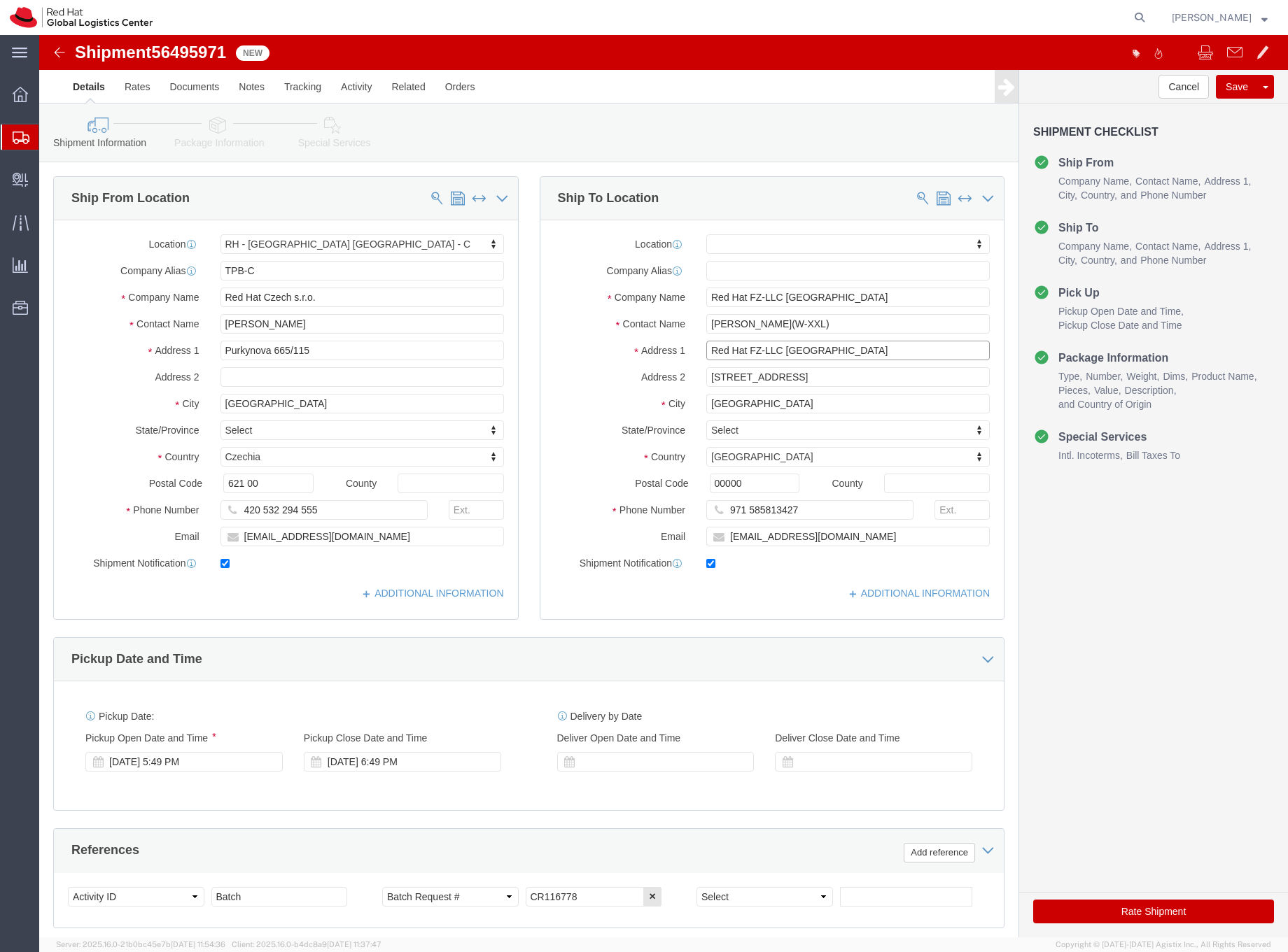
drag, startPoint x: 858, startPoint y: 315, endPoint x: 652, endPoint y: 315, distance: 206.0
click div "Red Hat FZ-LLC Office Park Building"
paste input "Block A, Office 406A PO Box 502579"
type input "Block A, Office 406A PO Box 502579"
drag, startPoint x: 840, startPoint y: 342, endPoint x: 634, endPoint y: 332, distance: 206.2
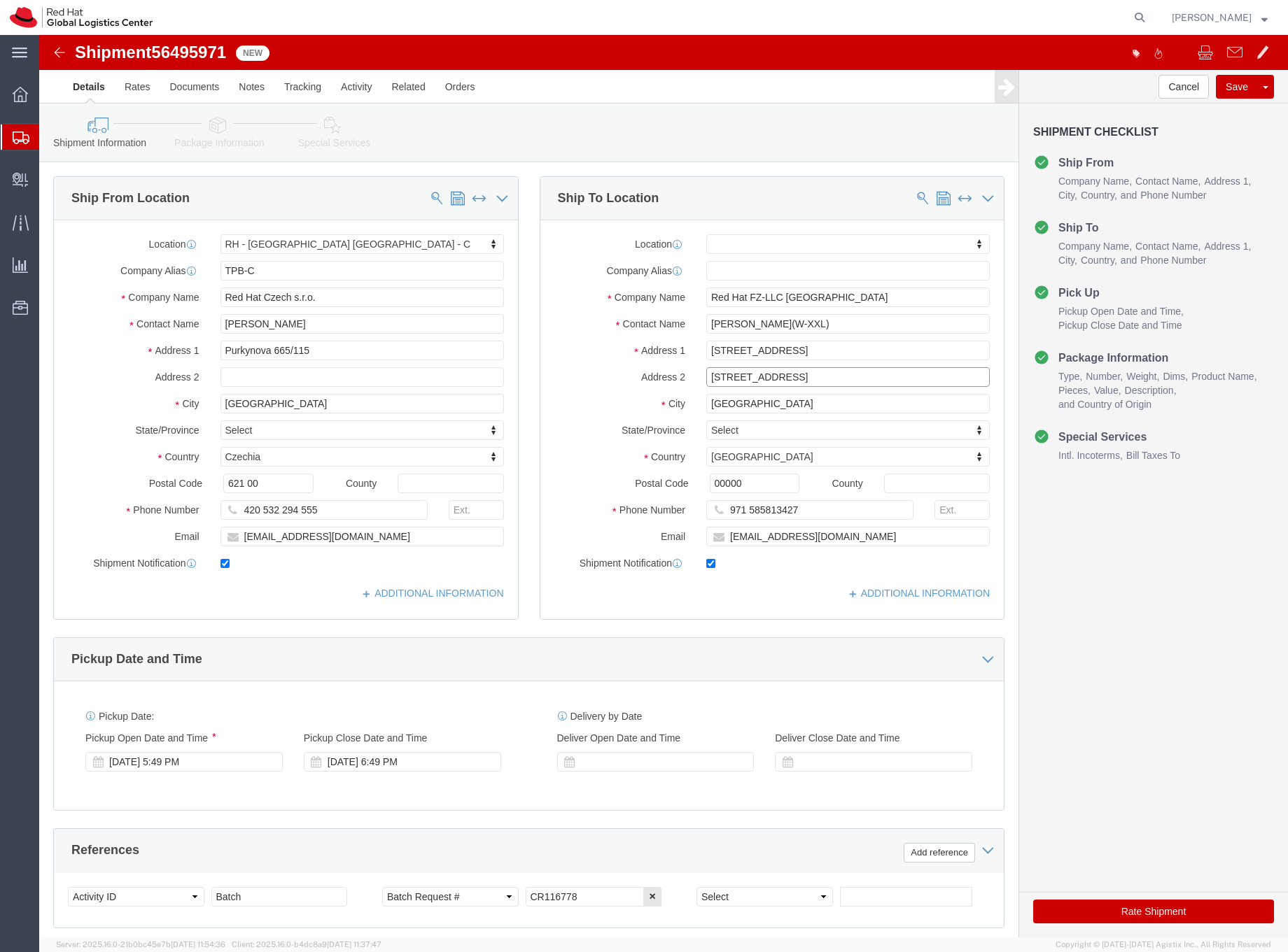
click div "Address 2 Block A, Office 406A PO Box 502579"
drag, startPoint x: 741, startPoint y: 260, endPoint x: 844, endPoint y: 263, distance: 103.0
click input "Red Hat FZ-LLC Office Park Building"
type input "Red Hat FZ-LLC"
drag, startPoint x: 860, startPoint y: 319, endPoint x: 642, endPoint y: 318, distance: 218.0
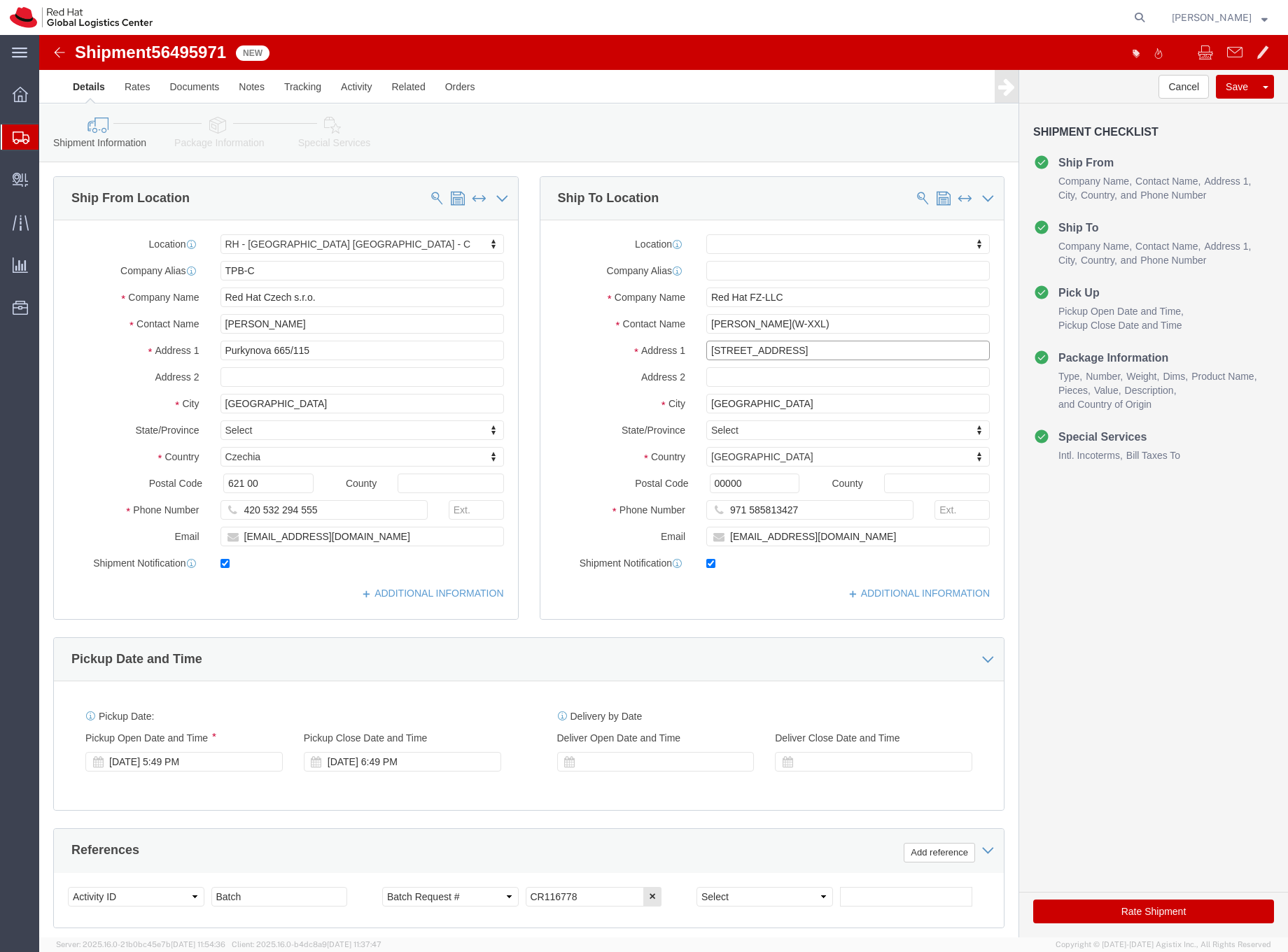
click div "Address 1 Block A, Office 406A PO Box 502579"
click input "Block A, Office 406A PO Box 502579"
drag, startPoint x: 760, startPoint y: 319, endPoint x: 846, endPoint y: 316, distance: 86.1
click input "Block A, Office 406A PO Box 502579"
click input "text"
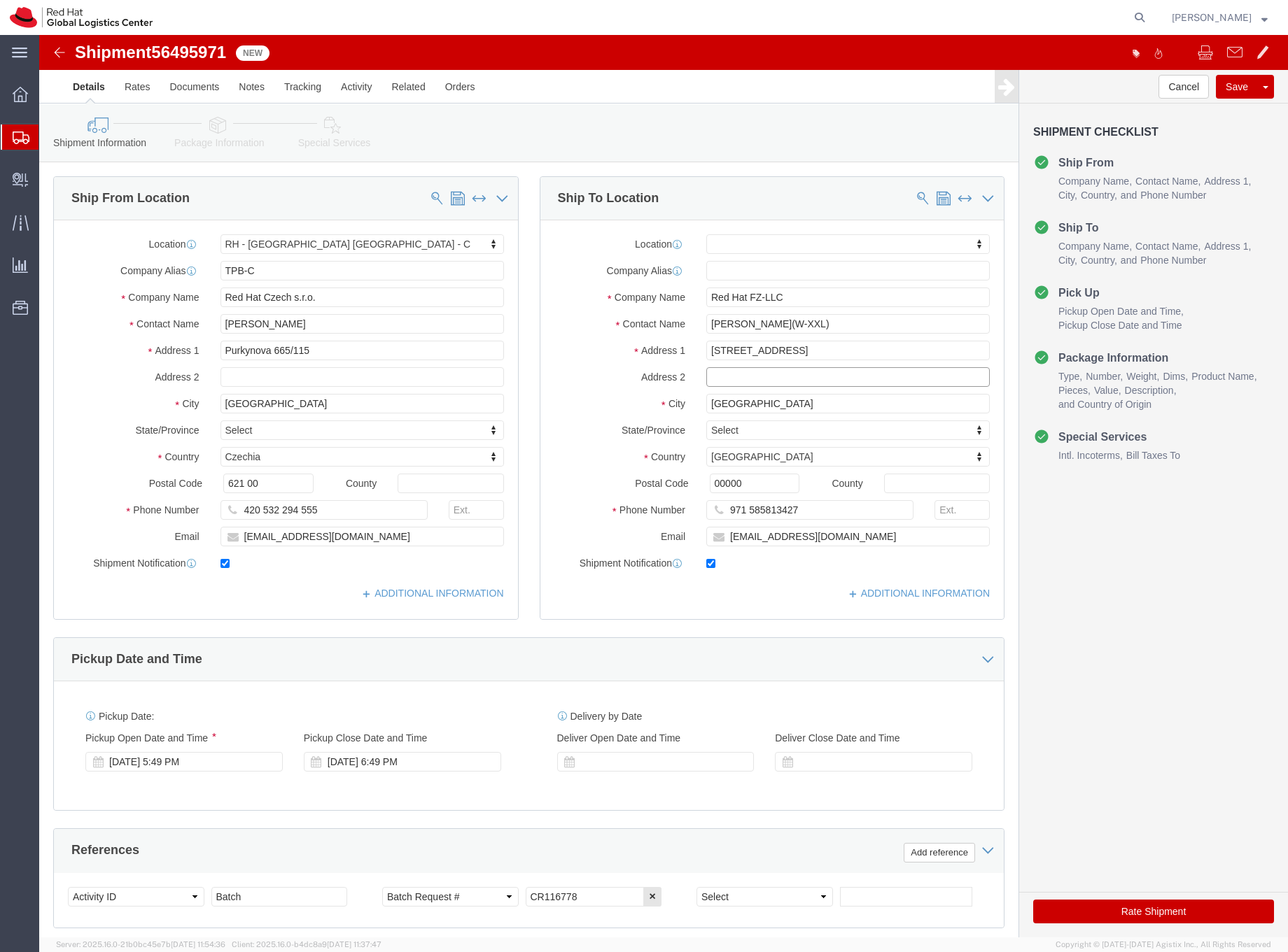
paste input "PO Box 502579"
type input "PO Box 502579"
drag, startPoint x: 851, startPoint y: 320, endPoint x: 645, endPoint y: 305, distance: 206.5
click div "Location My Profile Location RH - Amsterdam - MSO RH - Amsterdam Data Center RH…"
paste input "[GEOGRAPHIC_DATA], Block A"
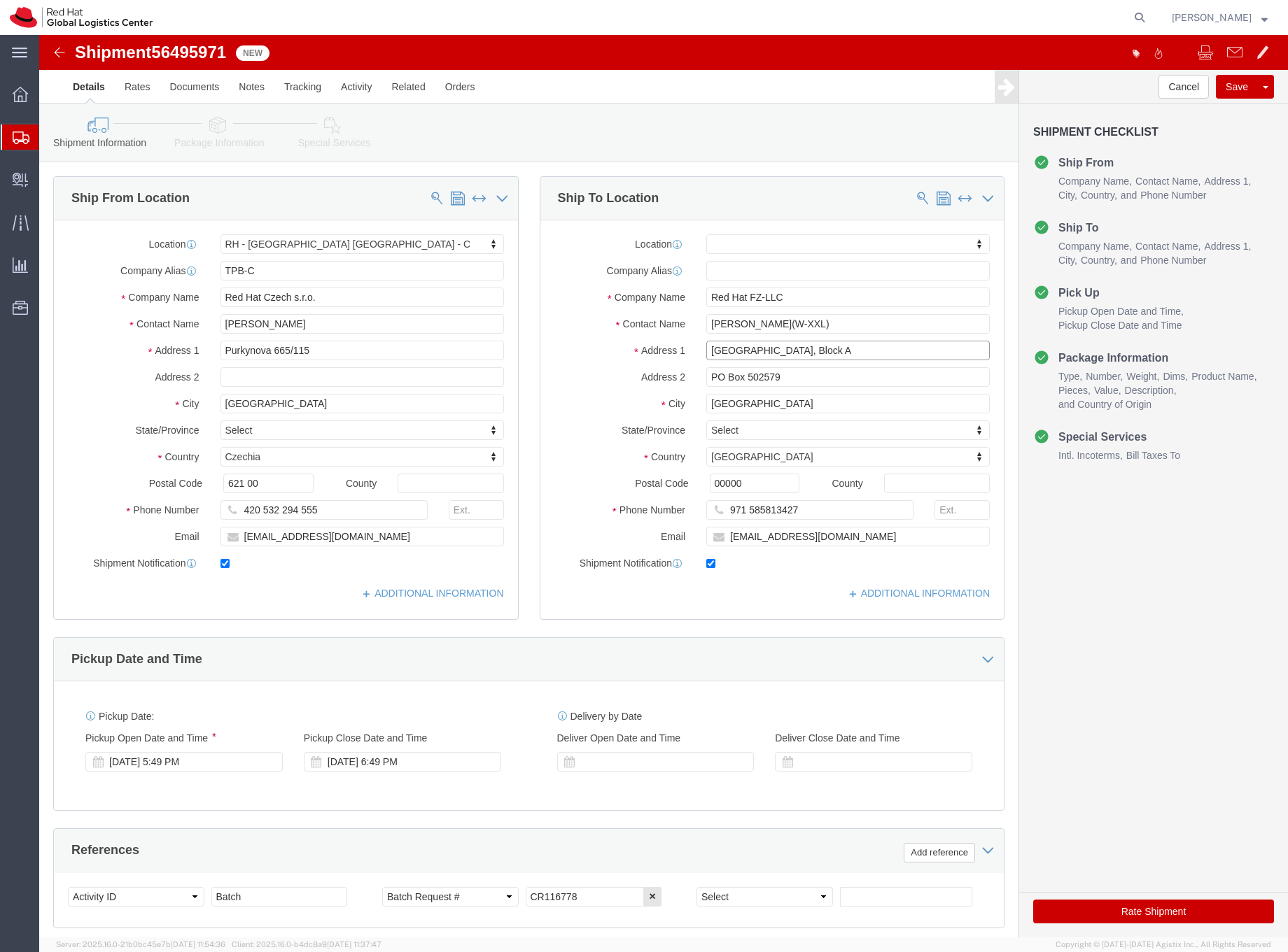
type input "[GEOGRAPHIC_DATA], Block A"
drag, startPoint x: 759, startPoint y: 347, endPoint x: 652, endPoint y: 339, distance: 107.3
click div "PO Box 502579"
click input "PO Box 502579"
paste input "Office 406A, [GEOGRAPHIC_DATA]"
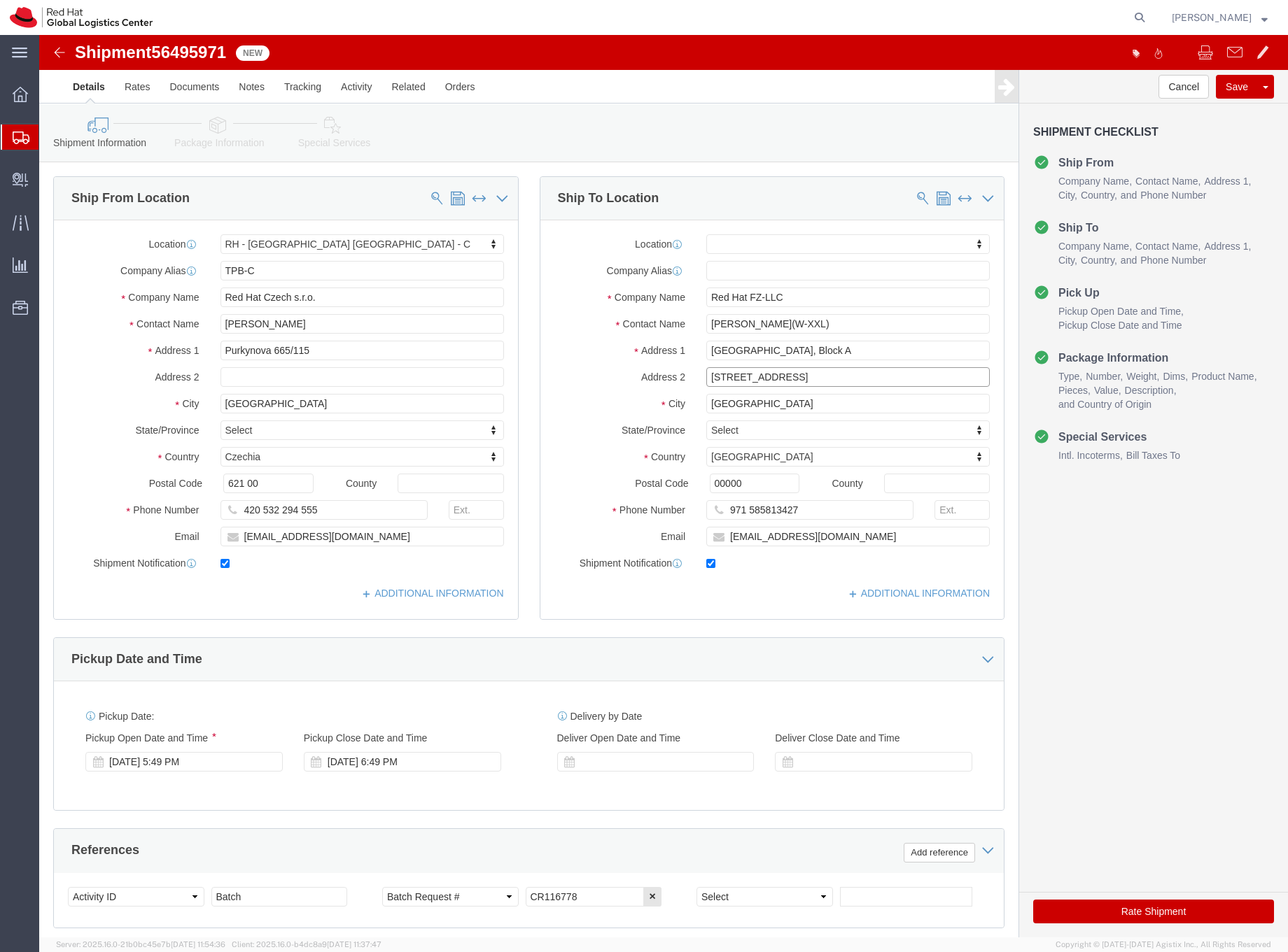
drag, startPoint x: 907, startPoint y: 343, endPoint x: 834, endPoint y: 341, distance: 73.0
click input "Office 406A, Dubai Knowledge Village,PO Box 502579"
type input "Office 406A, [GEOGRAPHIC_DATA]"
click input "[GEOGRAPHIC_DATA], Block A"
paste input "PO Box 502579"
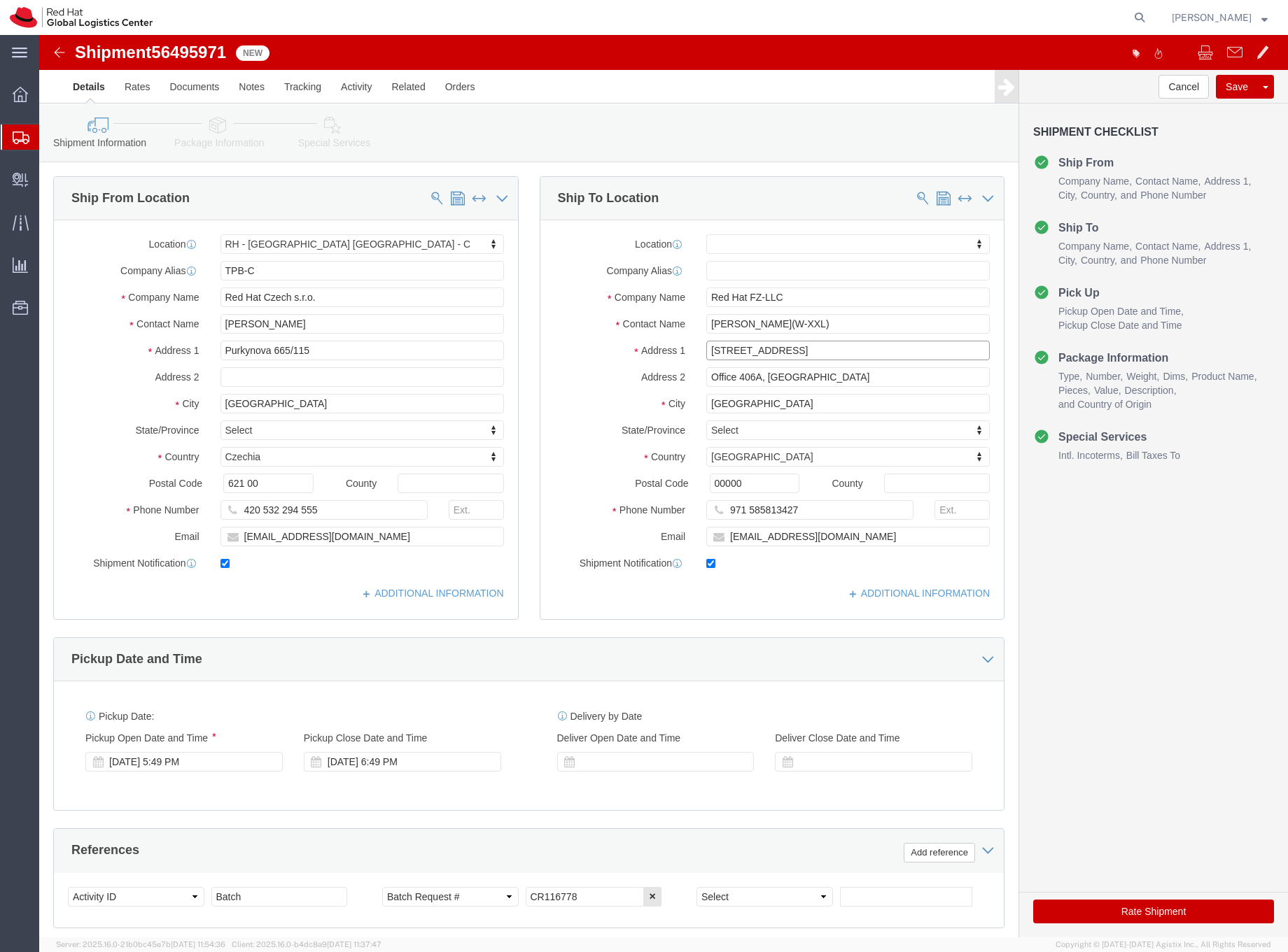
type input "Office Park Building, Block A, PO Box 502579"
drag, startPoint x: 786, startPoint y: 499, endPoint x: 806, endPoint y: 499, distance: 20.0
click input "awadekar@redhat.com"
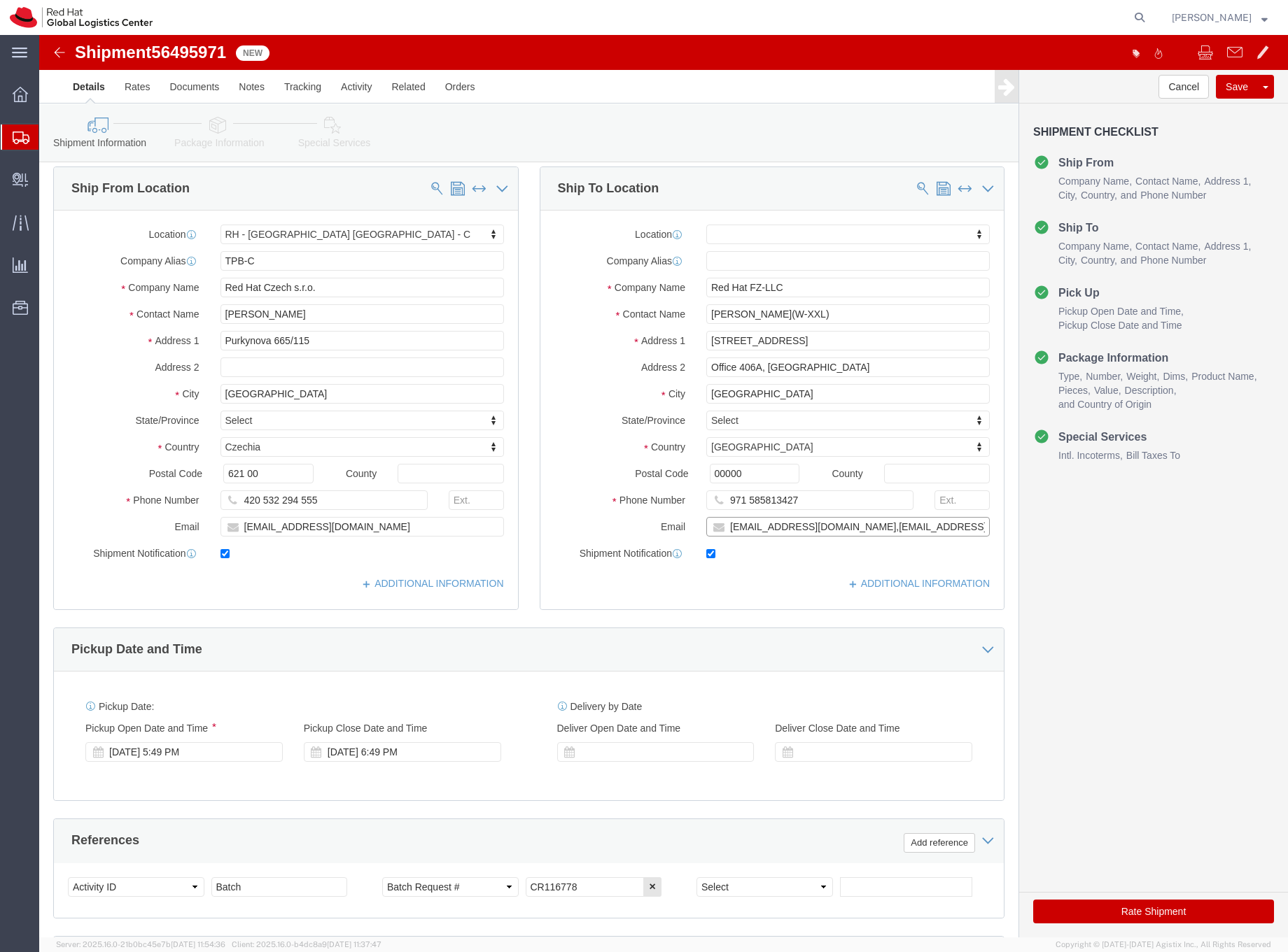
scroll to position [12, 0]
type input "awadekar@redhat.com,EMEAlogistics@redhat.com"
click icon
click div
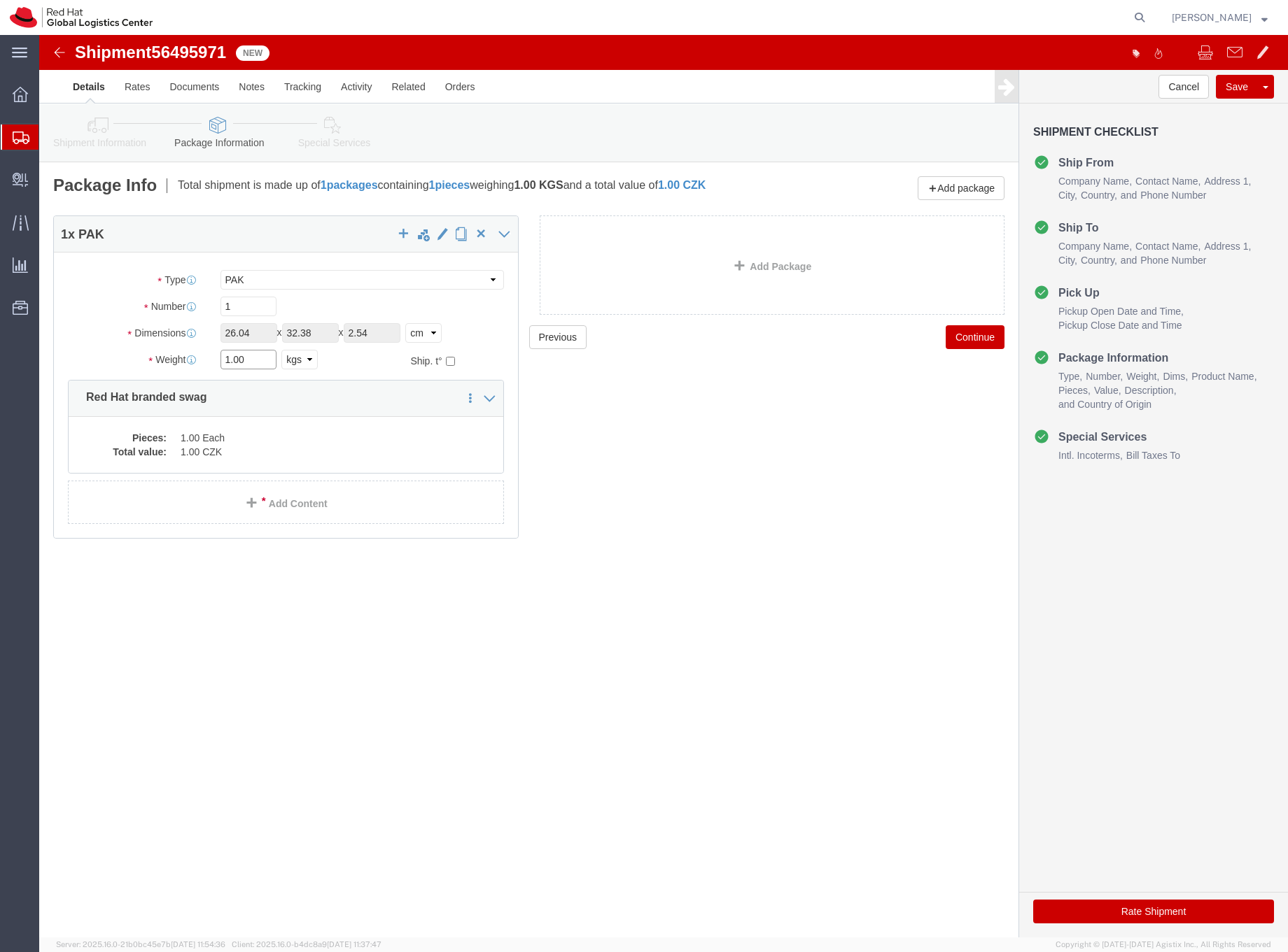
drag, startPoint x: 217, startPoint y: 328, endPoint x: 170, endPoint y: 325, distance: 47.1
click div "1.00 Select kgs lbs"
type input "0.5"
click div "Pieces: 1.00 Each Total value: 1.00 CZK"
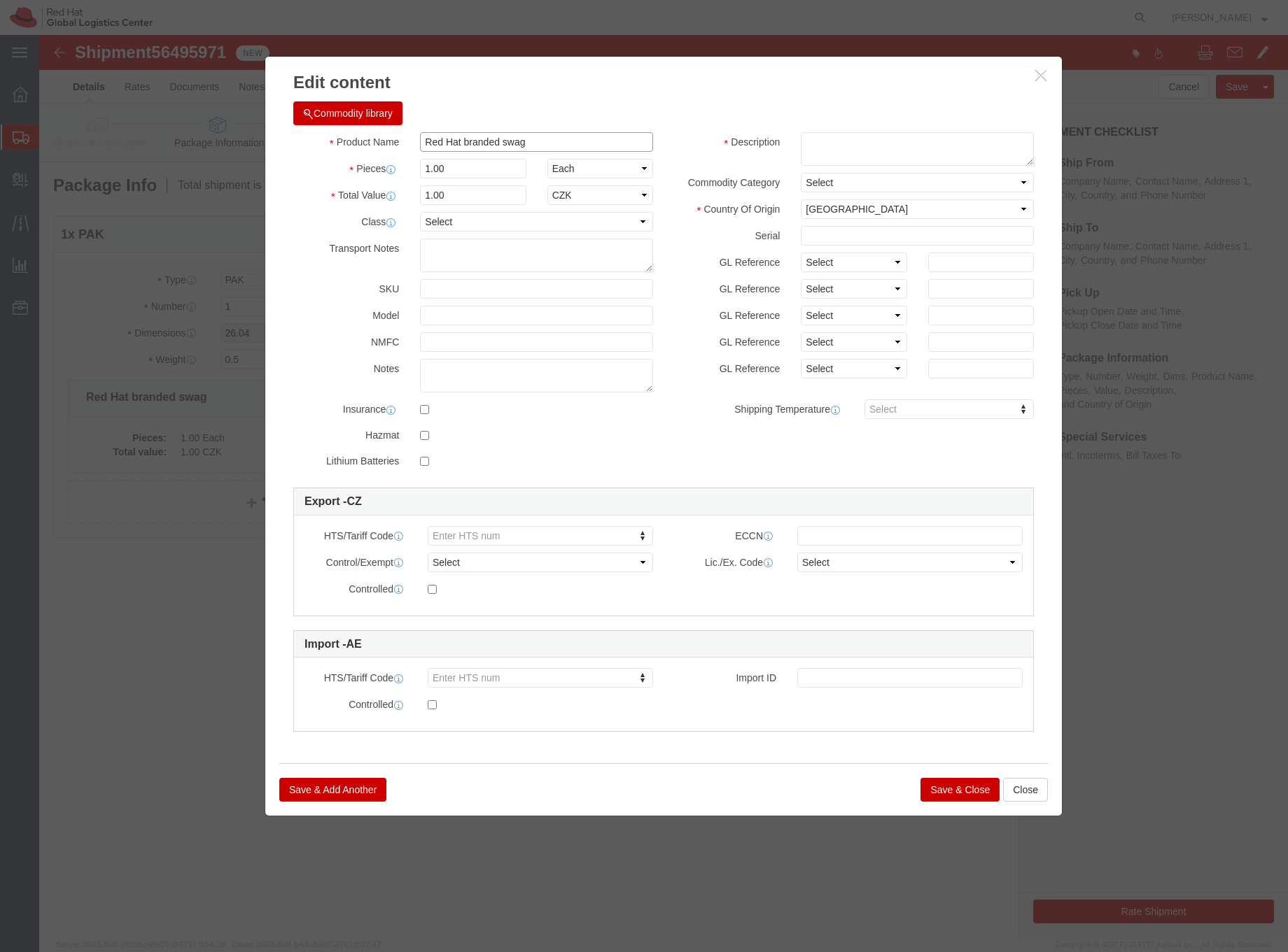
drag, startPoint x: 504, startPoint y: 110, endPoint x: 360, endPoint y: 107, distance: 144.0
click div "Product Name Red Hat branded swag"
type input "Polo T-shirt"
click textarea
type textarea "Red Hat branded, 100% cotton"
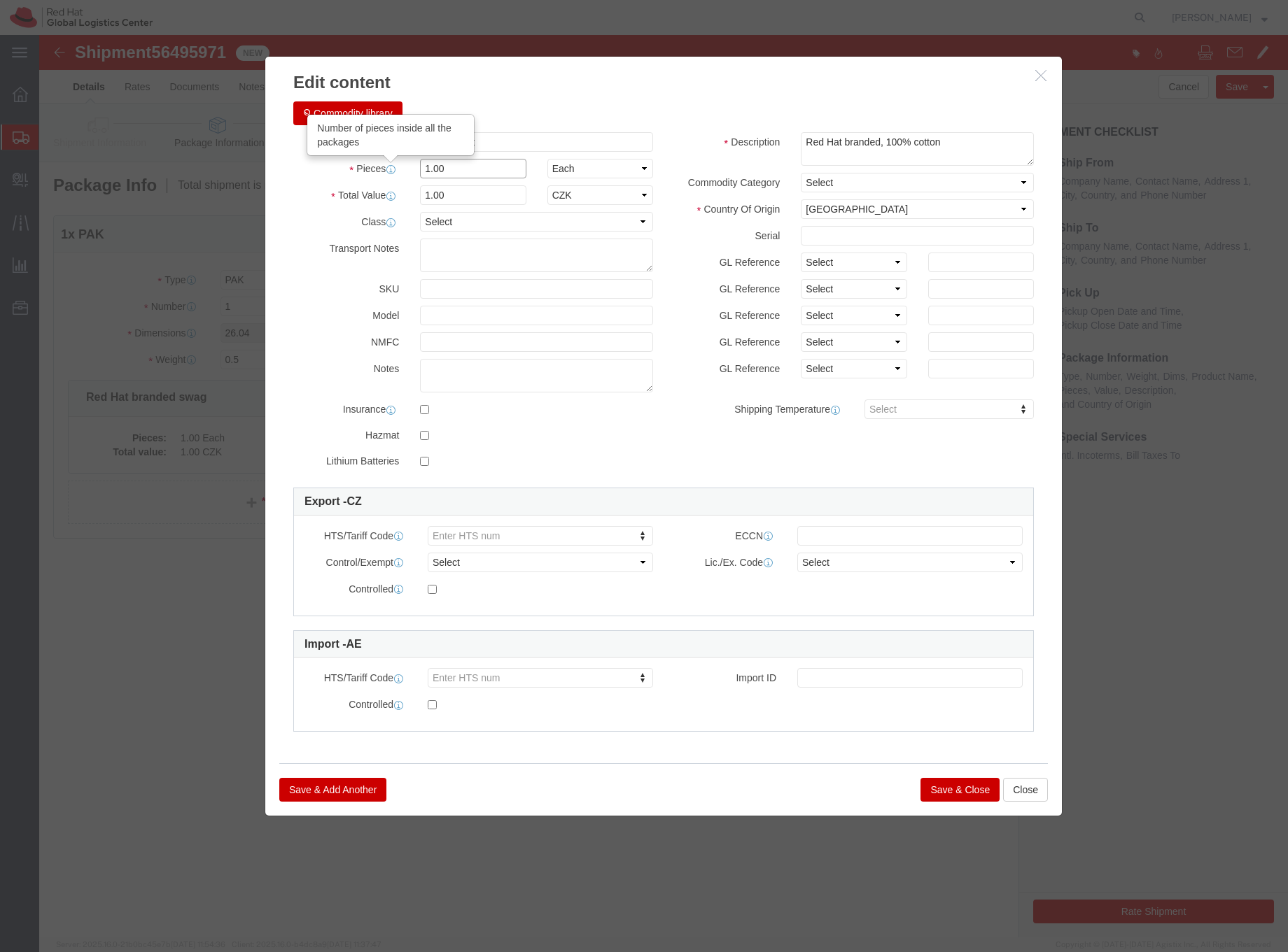
drag, startPoint x: 430, startPoint y: 131, endPoint x: 354, endPoint y: 135, distance: 76.1
click div "Pieces Number of pieces inside all the packages 1.00 Select Bag Barrels 100Boar…"
drag, startPoint x: 401, startPoint y: 157, endPoint x: 364, endPoint y: 160, distance: 37.1
click div "Total Value 1.00 Select ADP AED AFN ALL AMD AOA ARS ATS AUD AWG AZN BAM BBD BDT…"
type input "32.50"
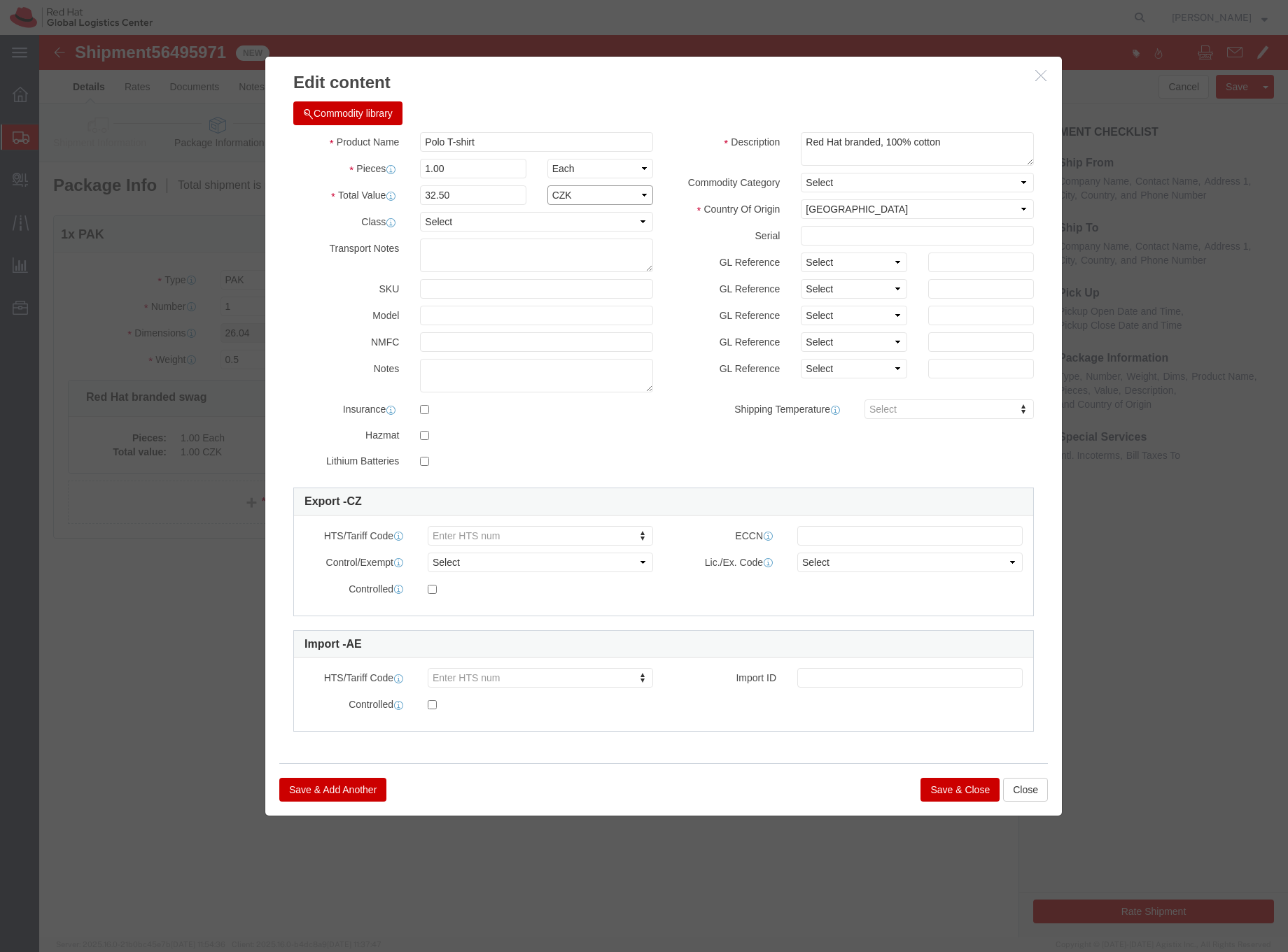
click select "Select ADP AED AFN ALL AMD AOA ARS ATS AUD AWG AZN BAM BBD BDT BGL BGN BHD BIF …"
select select "EUR"
click select "Select ADP AED AFN ALL AMD AOA ARS ATS AUD AWG AZN BAM BBD BDT BGL BGN BHD BIF …"
paste input "6105.10"
type input "6105.10"
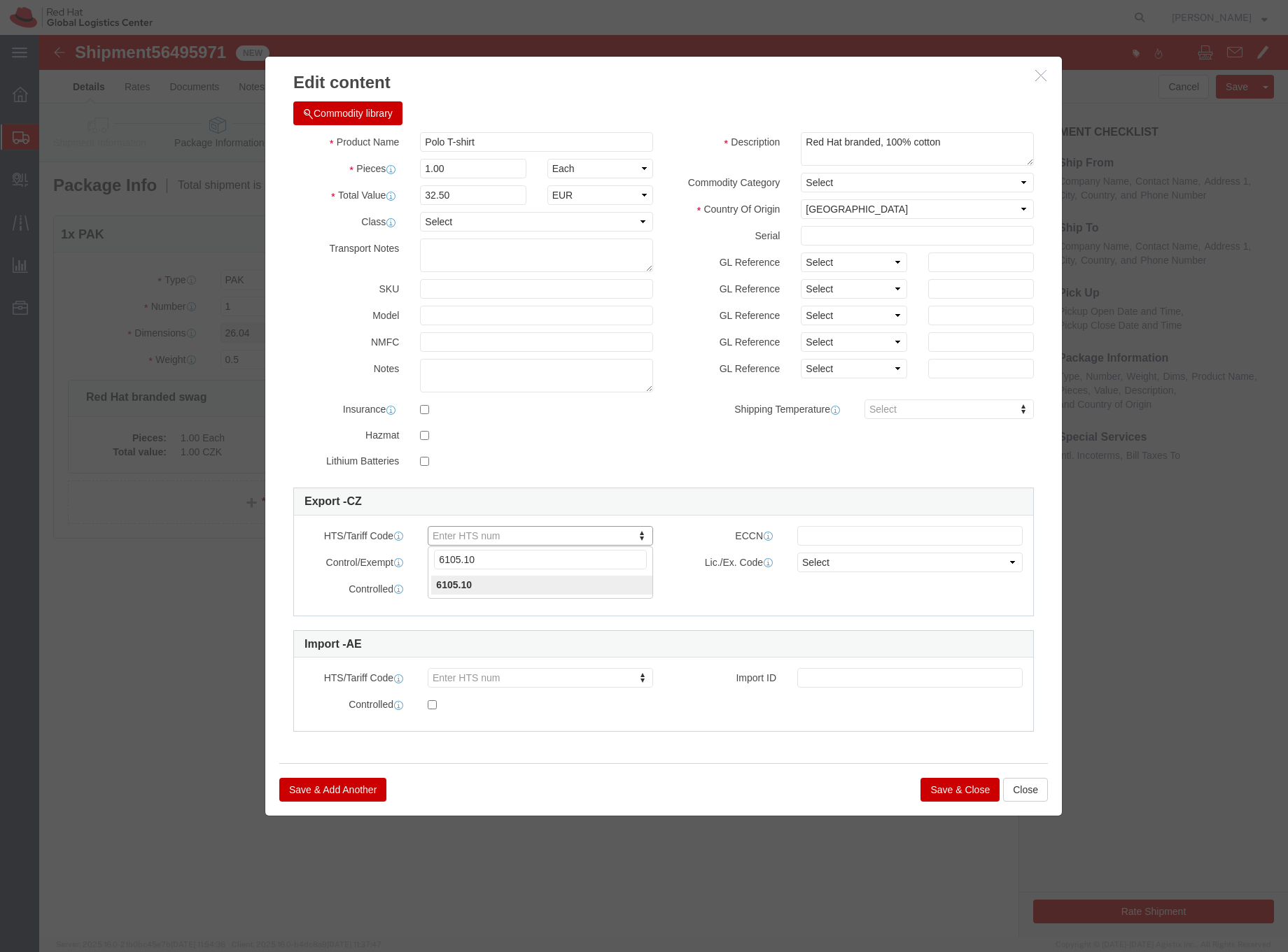
type input "6105.10"
click button "Save & Close"
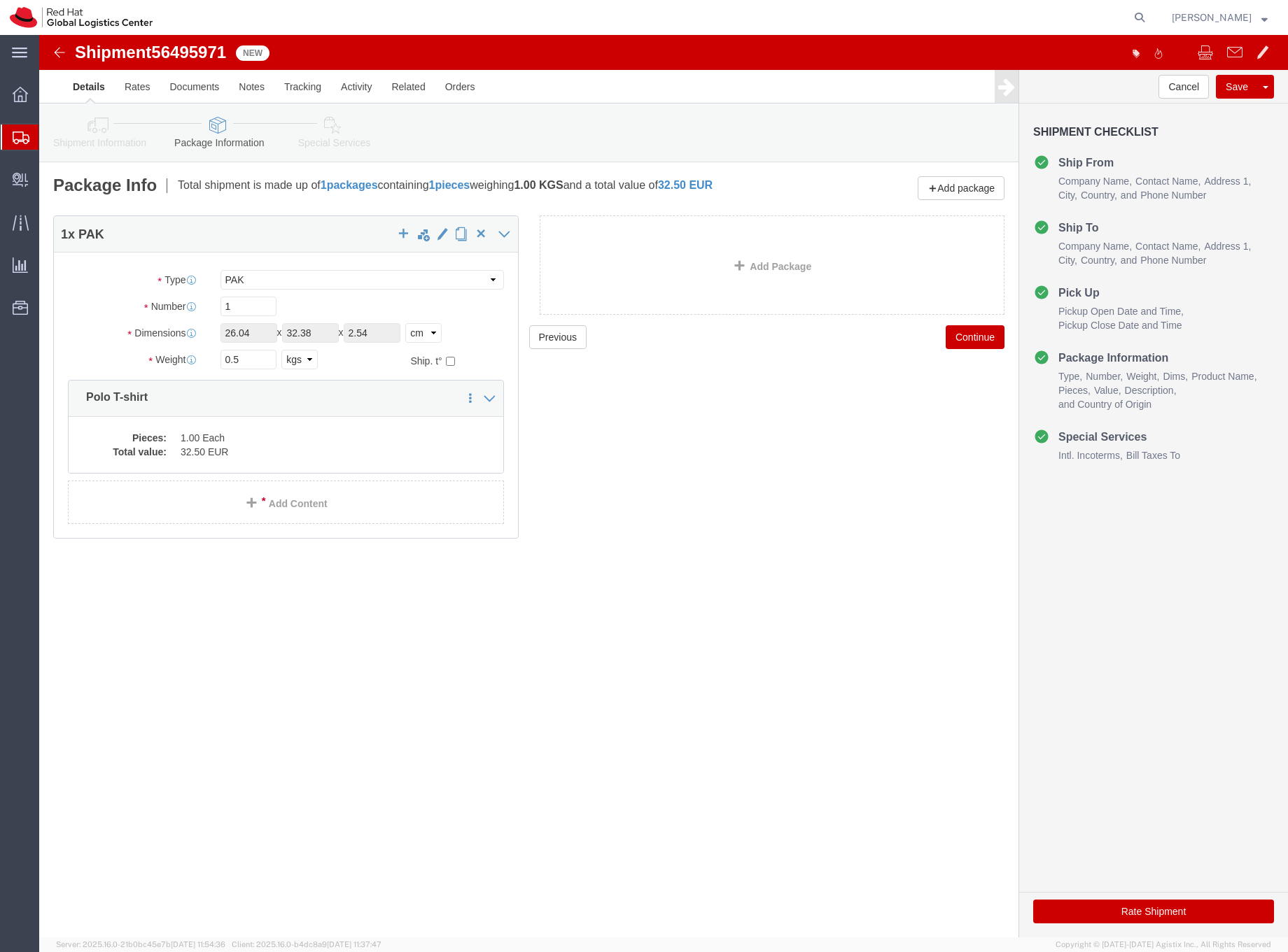
click icon
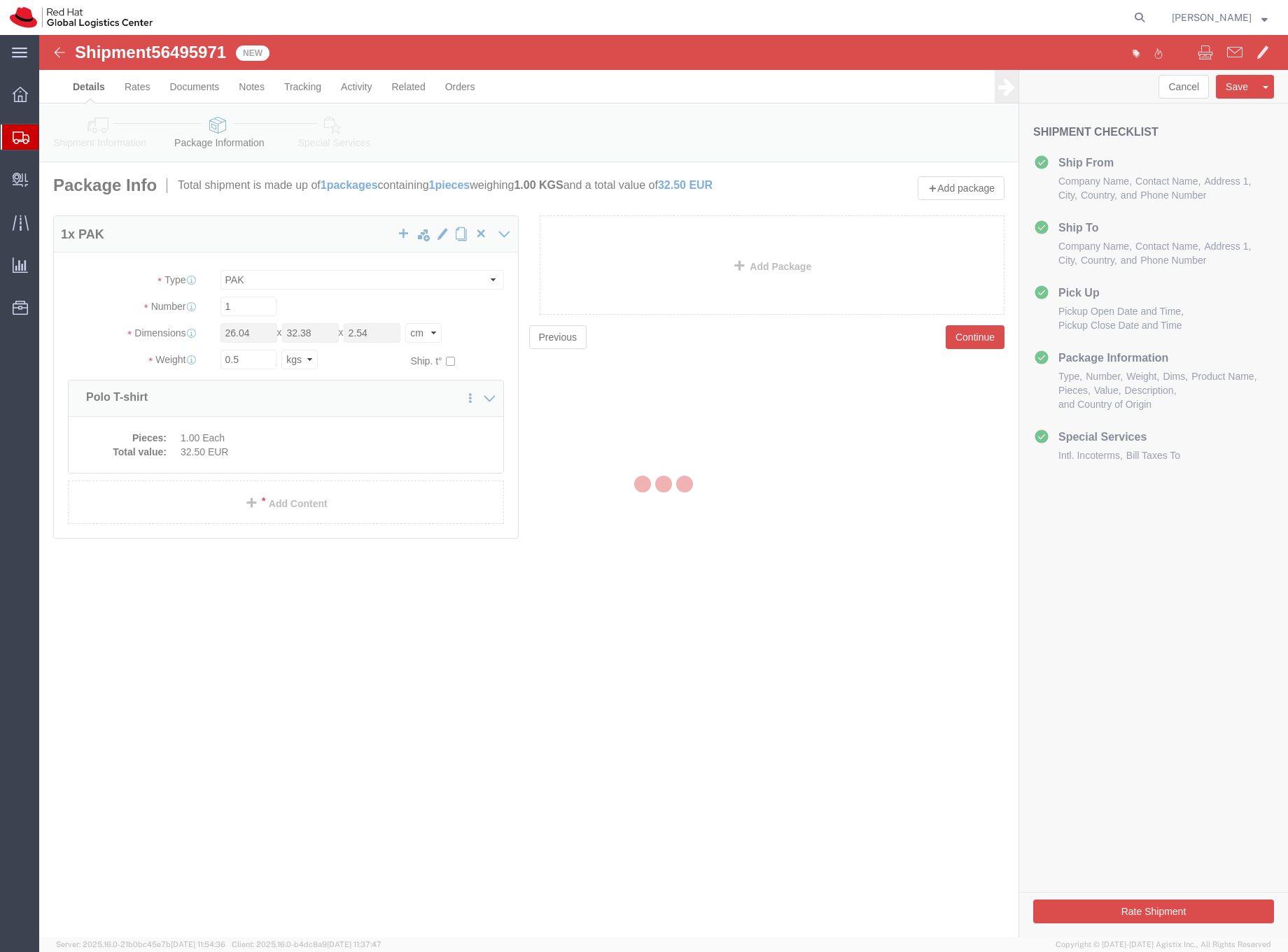
select select
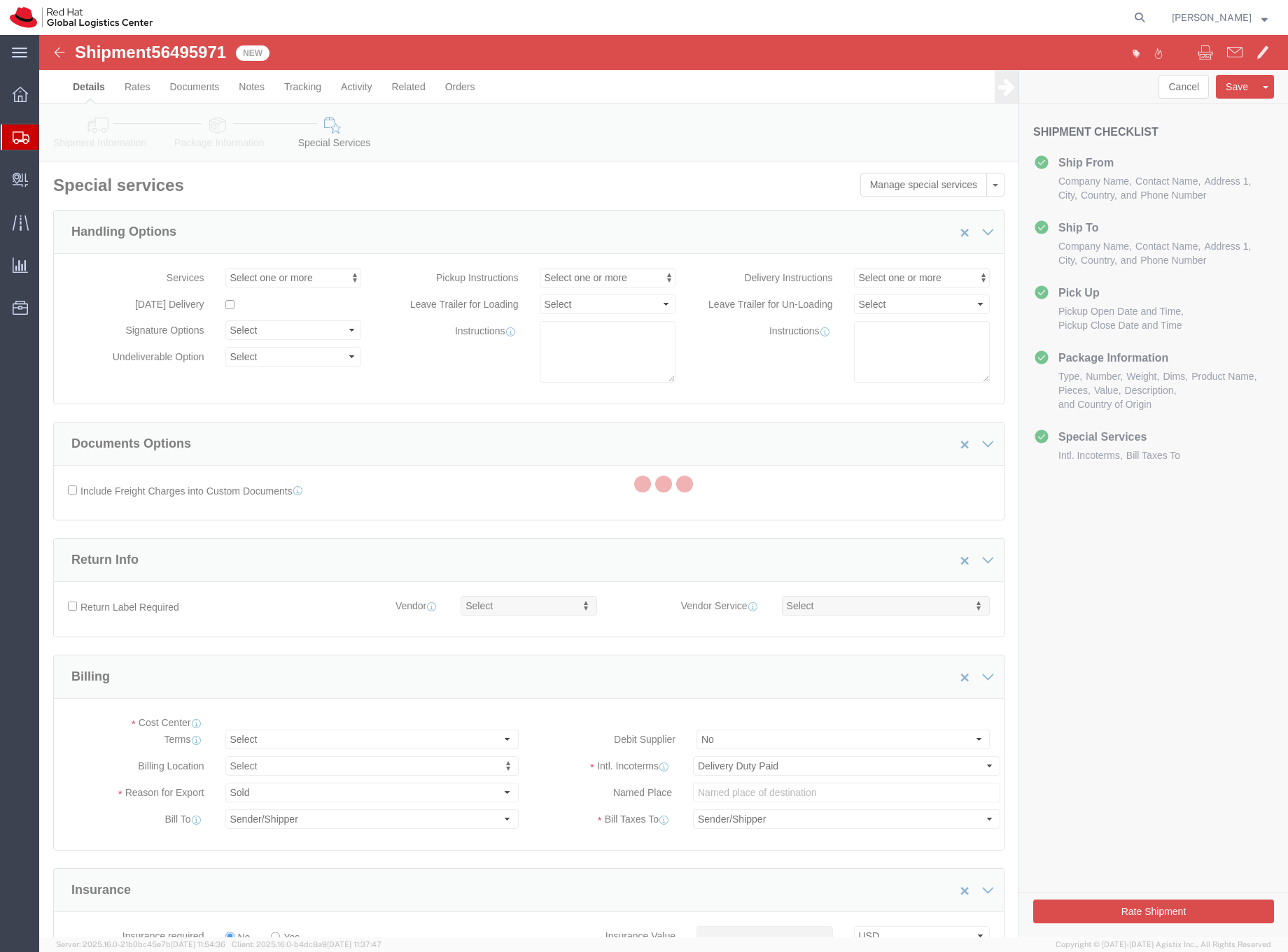
select select "COSTCENTER"
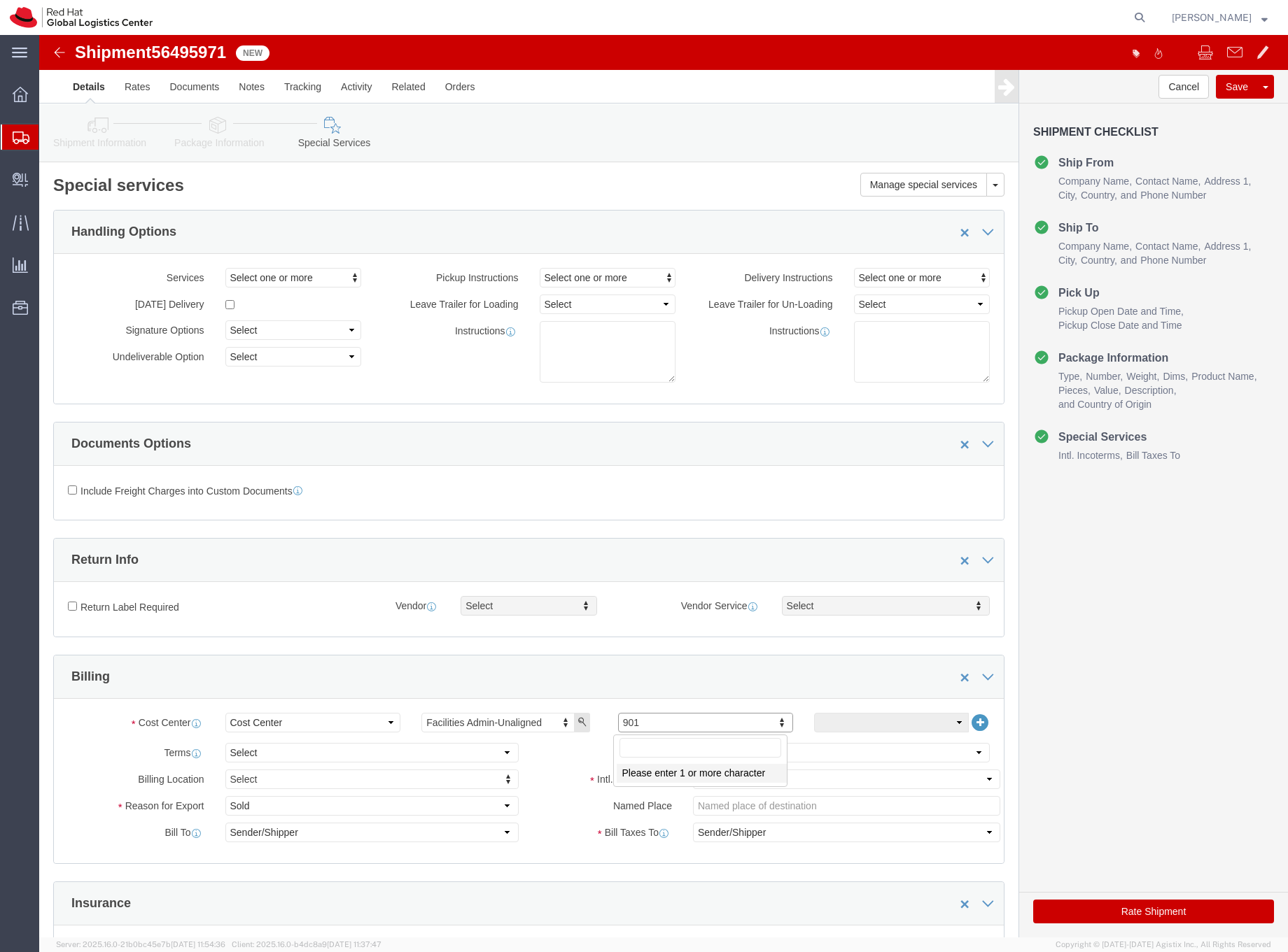
drag, startPoint x: 604, startPoint y: 684, endPoint x: 544, endPoint y: 683, distance: 60.0
type input "641"
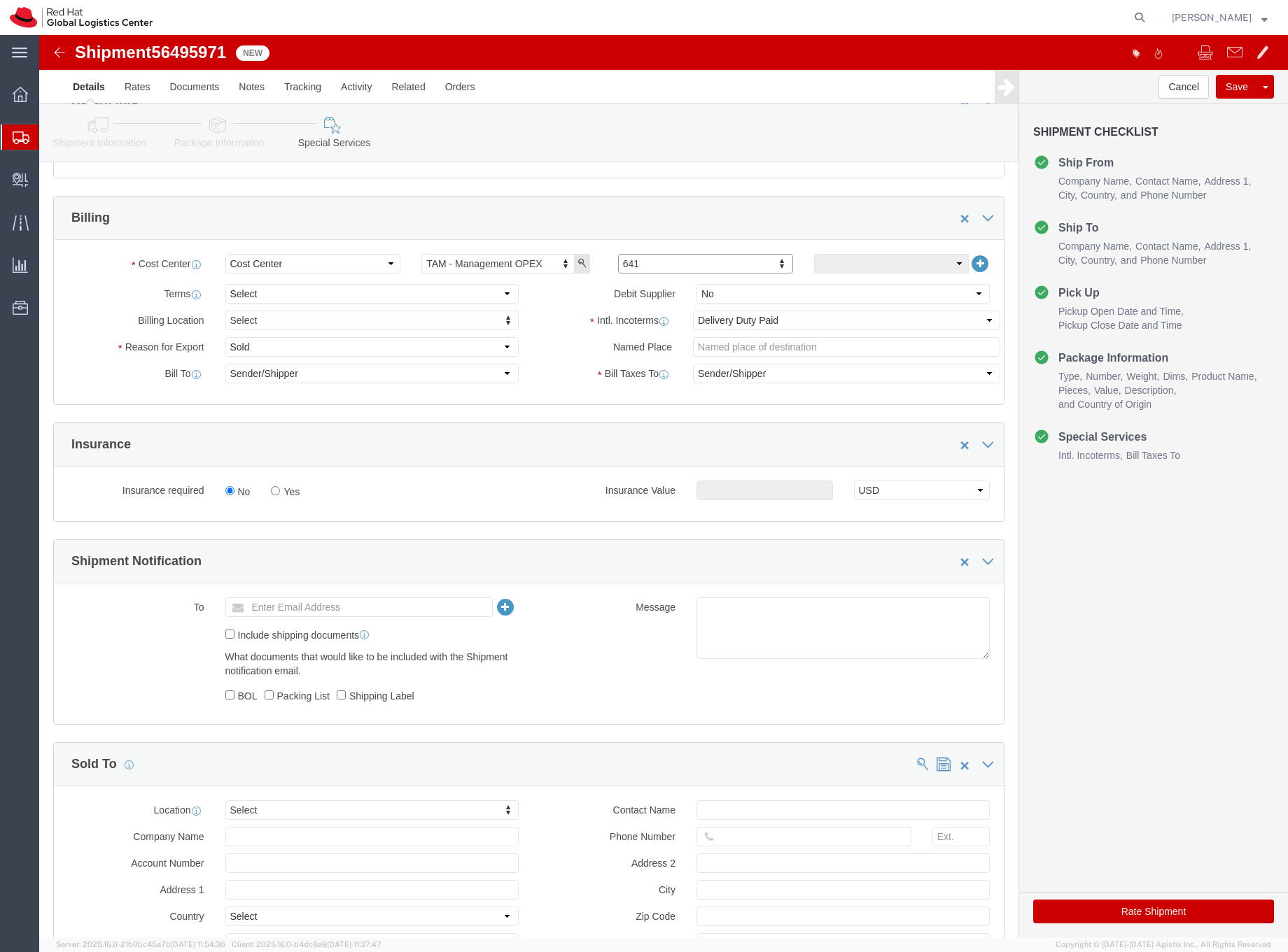
scroll to position [597, 0]
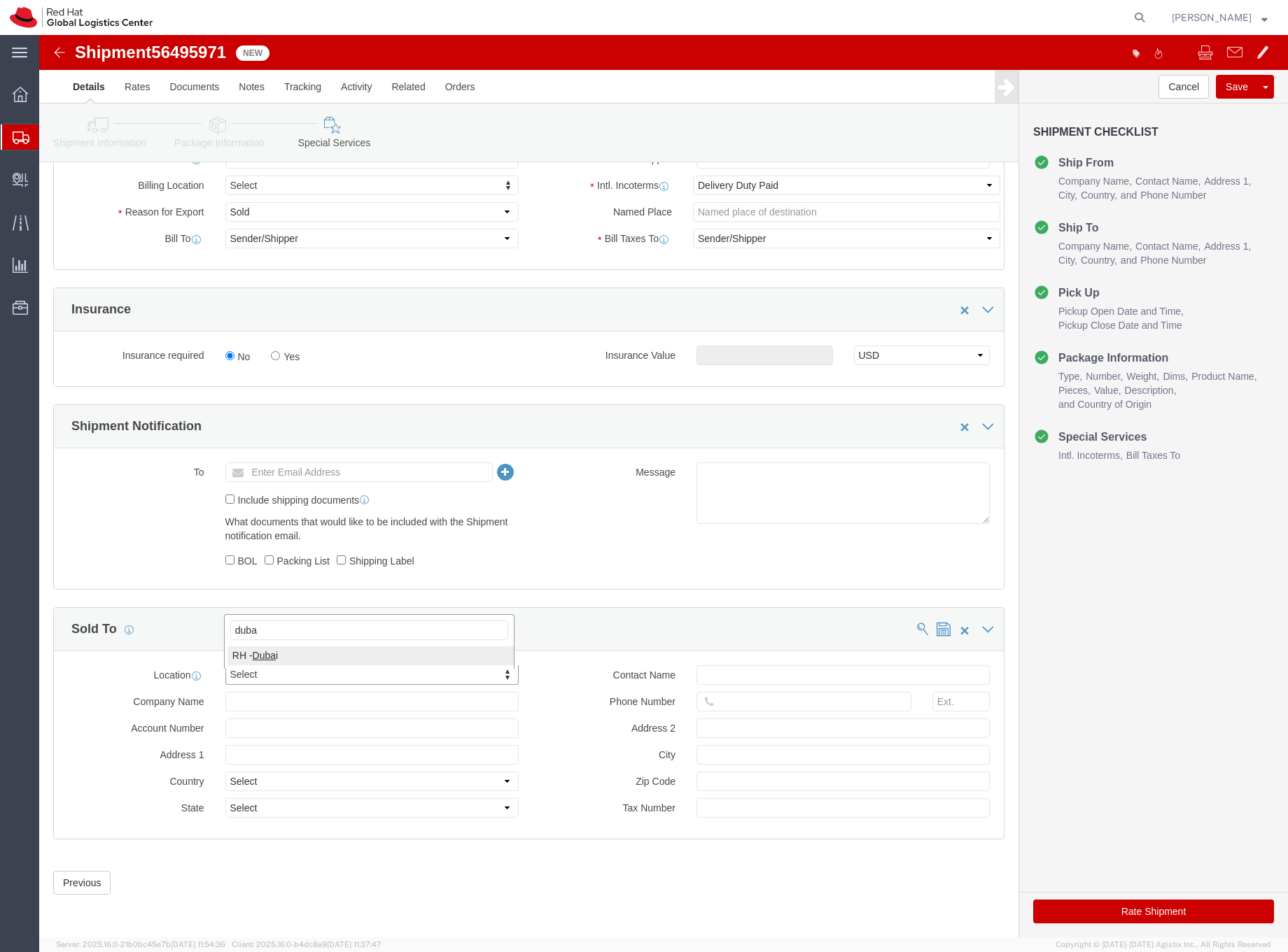
type input "duba"
select select "37952"
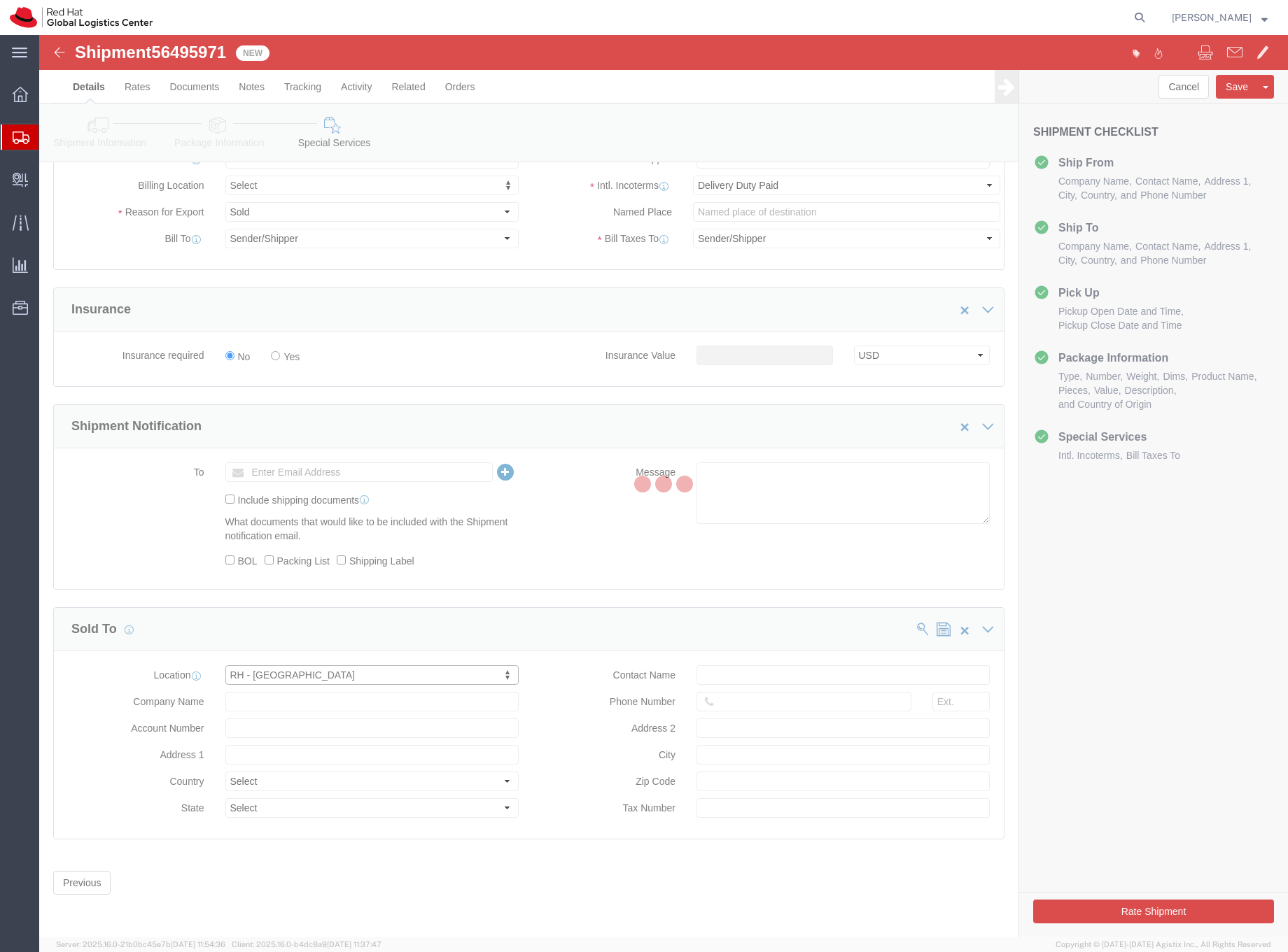
type input "Red Hat FZ-LLC."
type input "[GEOGRAPHIC_DATA], Block A"
select select "AE"
type input "971 4 4494 100"
type input "Office 406A, [GEOGRAPHIC_DATA]"
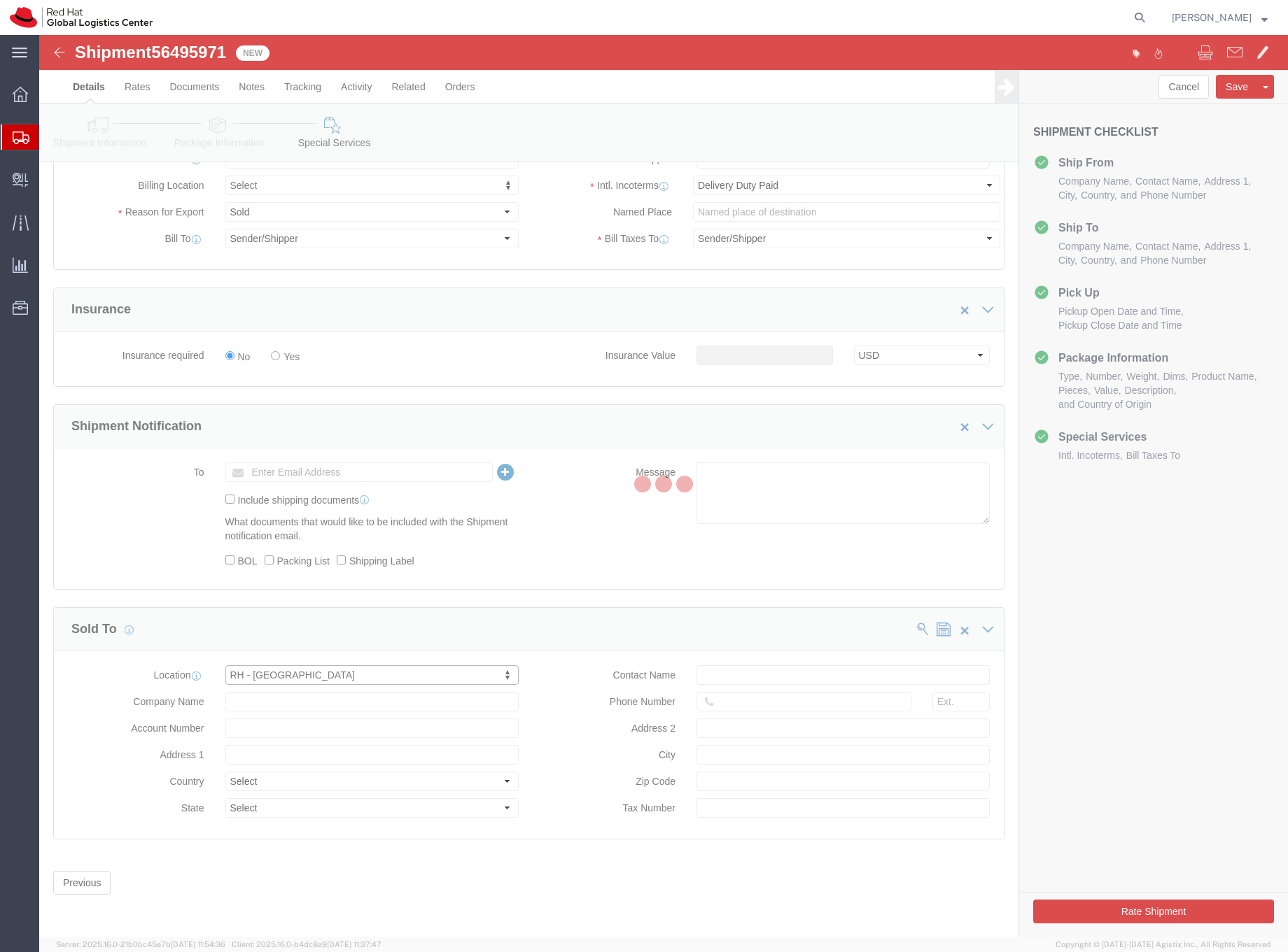
type input "[GEOGRAPHIC_DATA]"
type input "100258132800003"
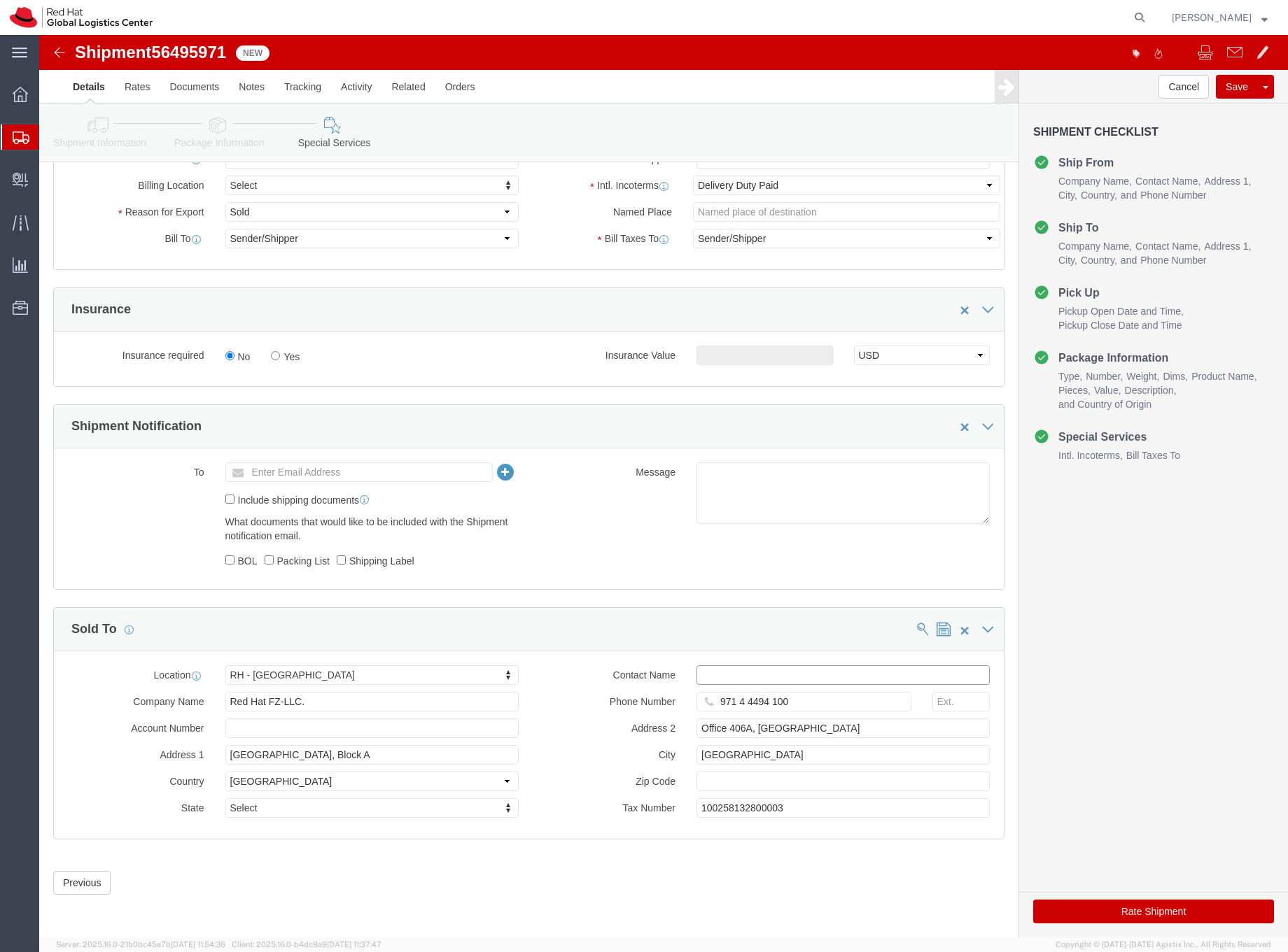
click input "text"
type input "[EMAIL_ADDRESS][DOMAIN_NAME]"
click button "Rate Shipment"
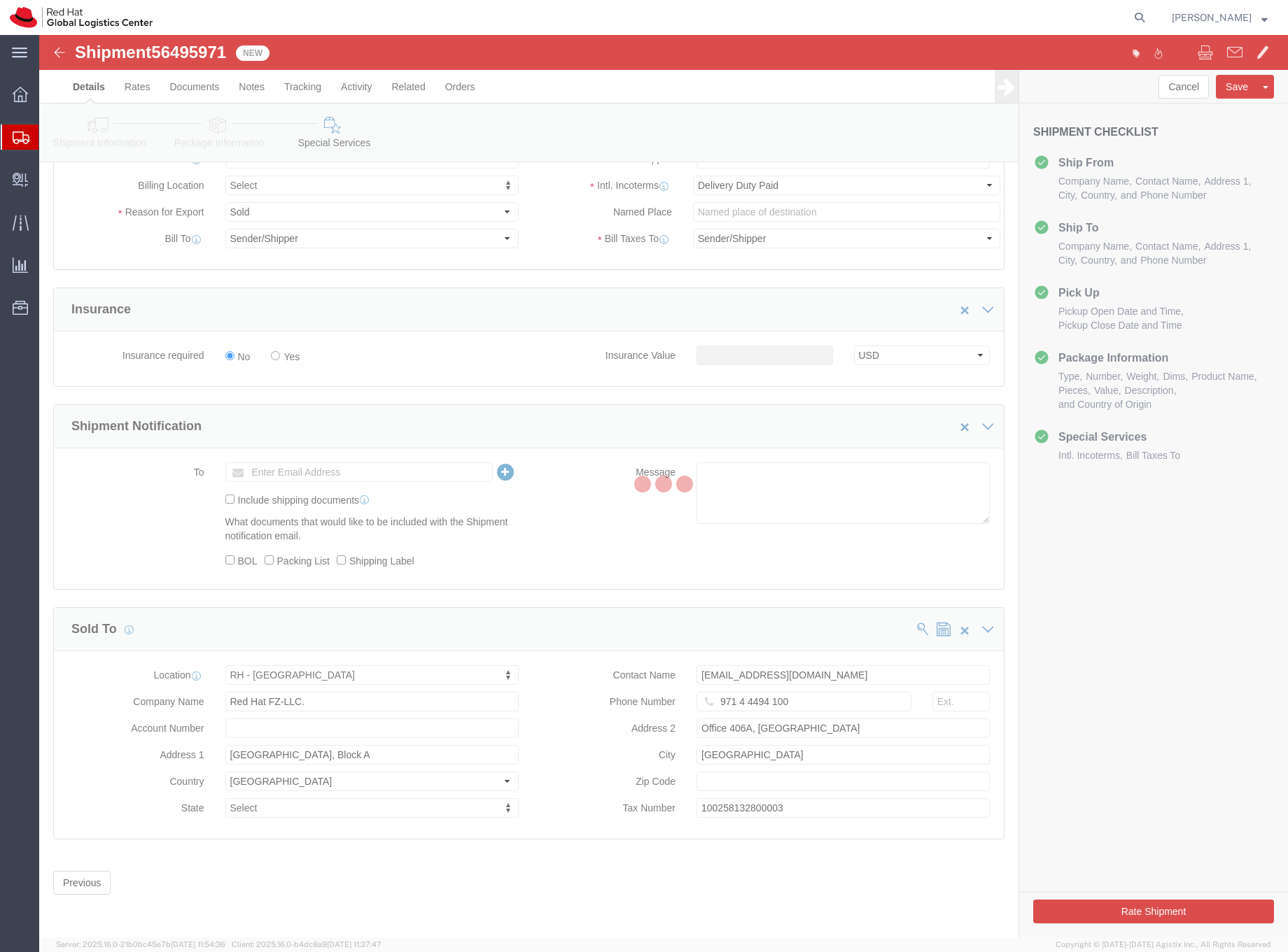
scroll to position [0, 0]
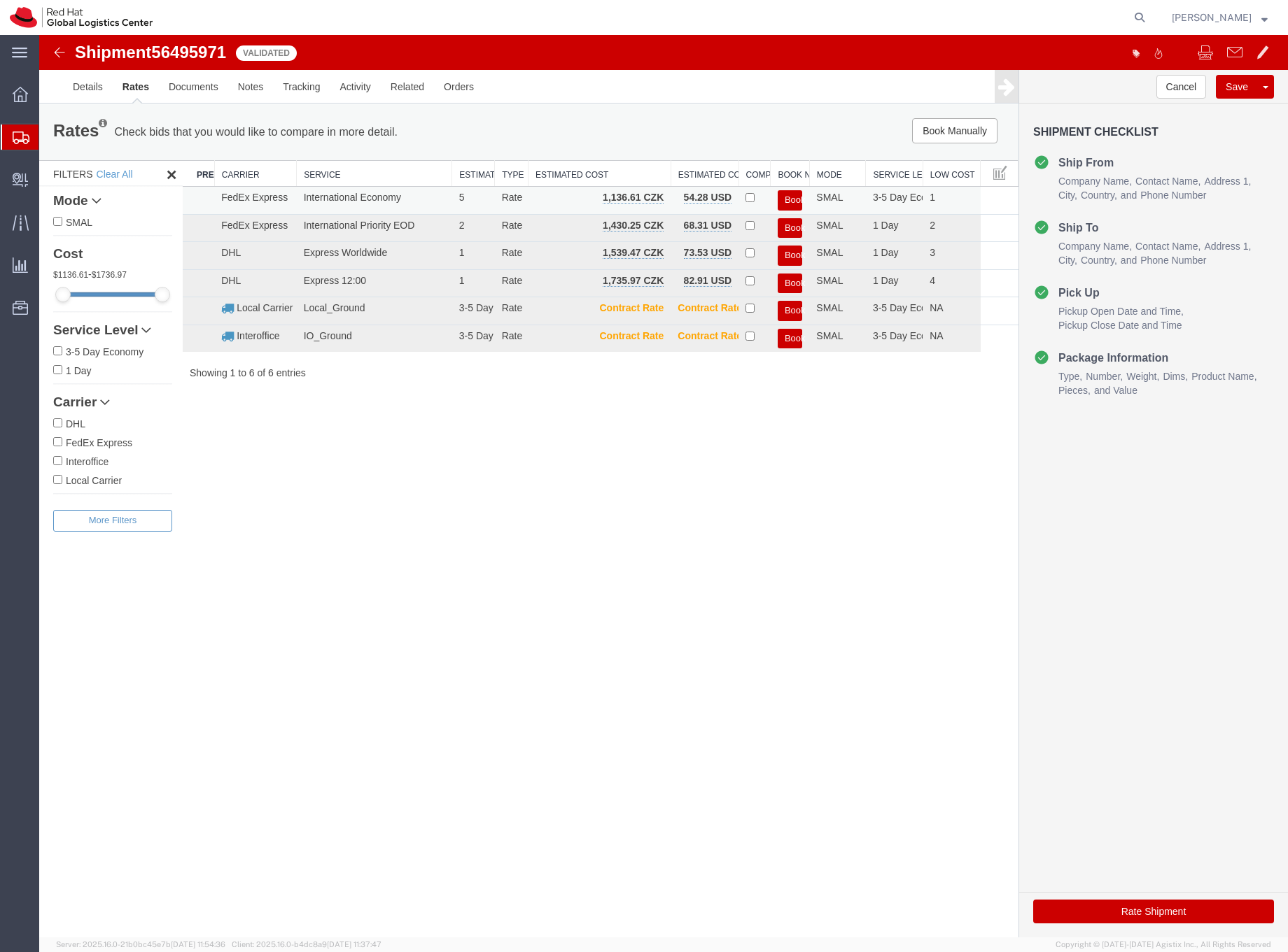
click at [785, 200] on button "Book" at bounding box center [789, 201] width 24 height 20
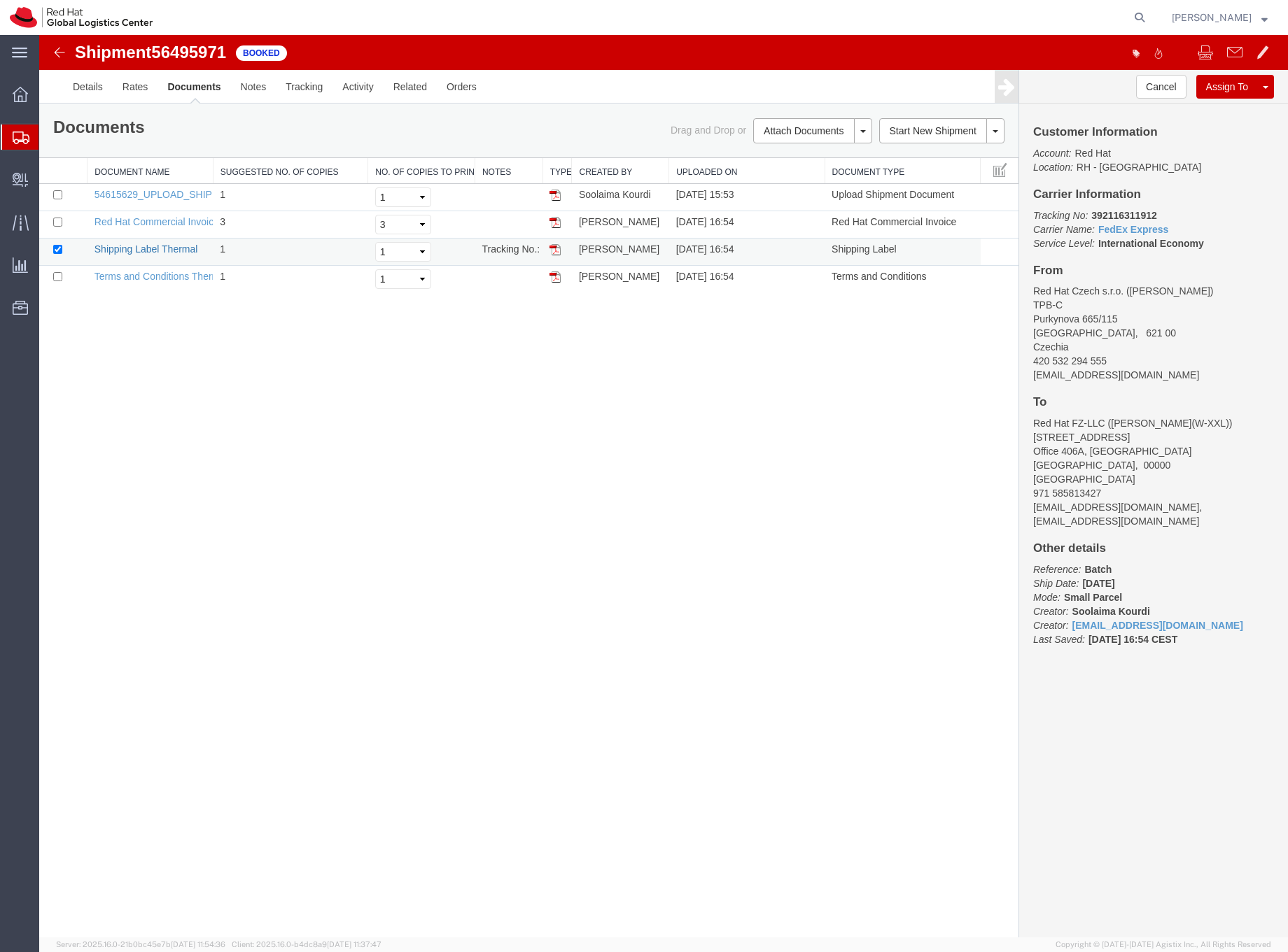
click at [160, 249] on link "Shipping Label Thermal" at bounding box center [147, 249] width 103 height 11
click at [1150, 17] on icon at bounding box center [1140, 17] width 20 height 20
click at [913, 21] on input "search" at bounding box center [917, 17] width 425 height 33
type input "392115972443"
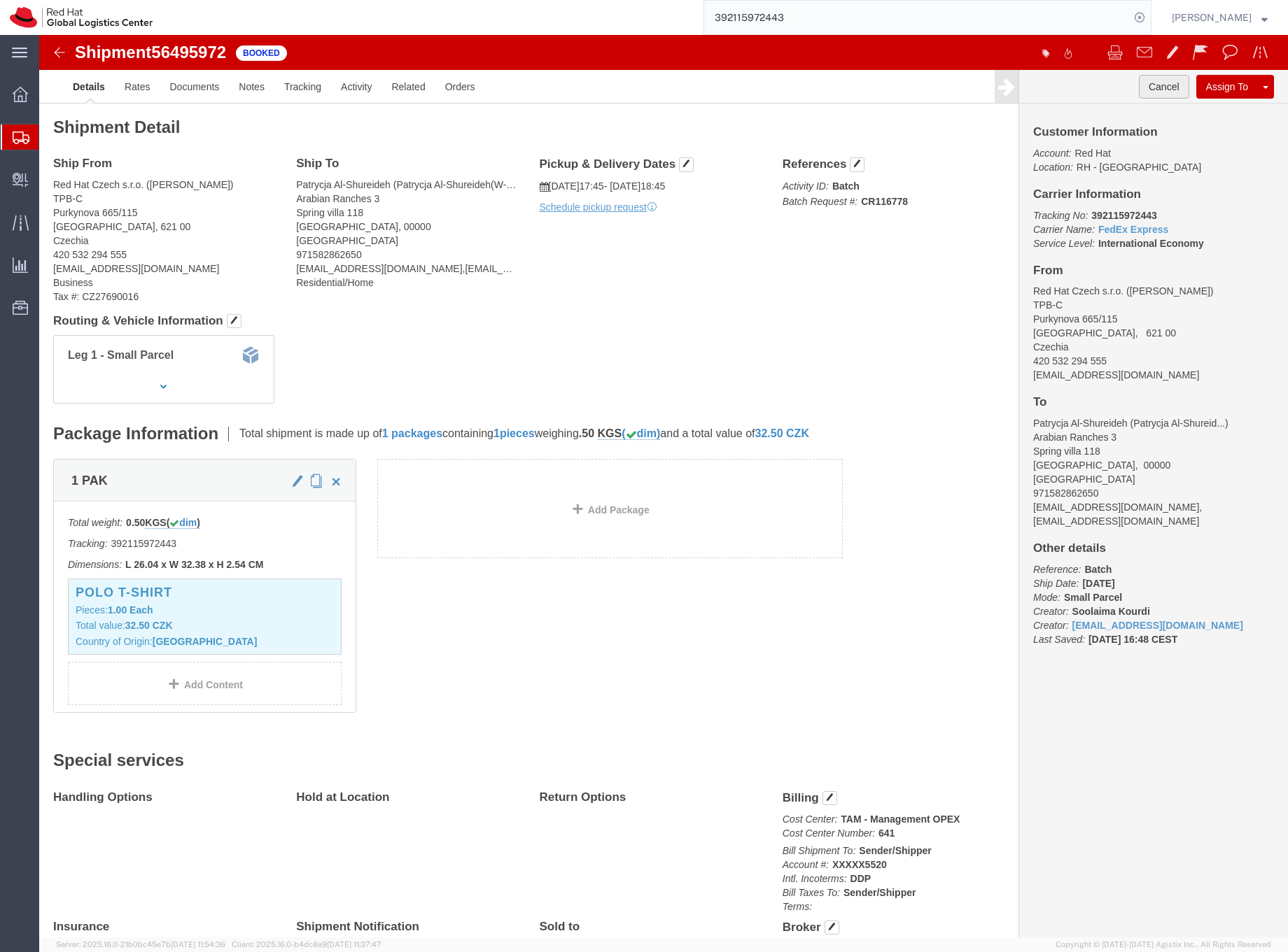
click button "Cancel"
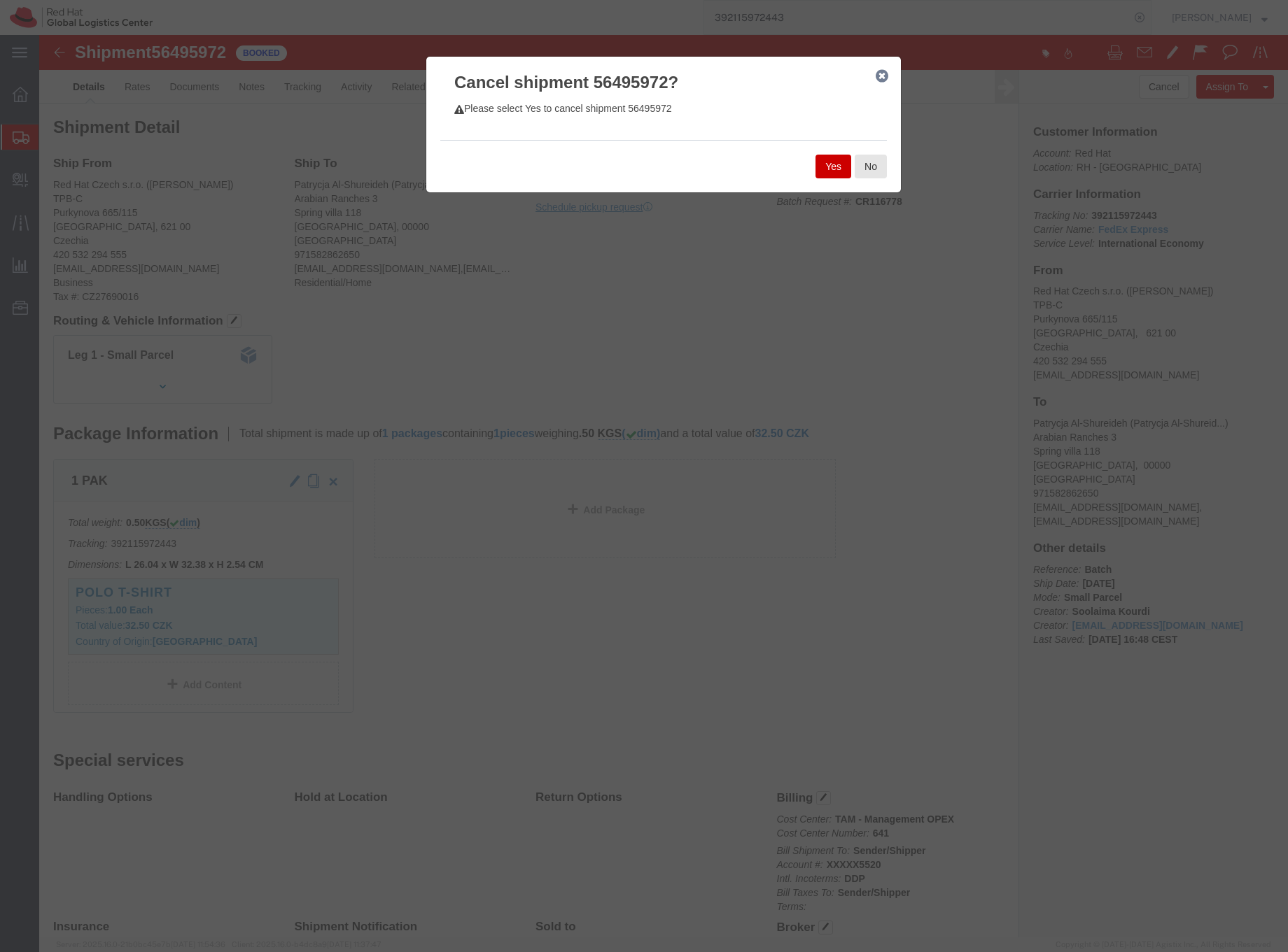
click button "Yes"
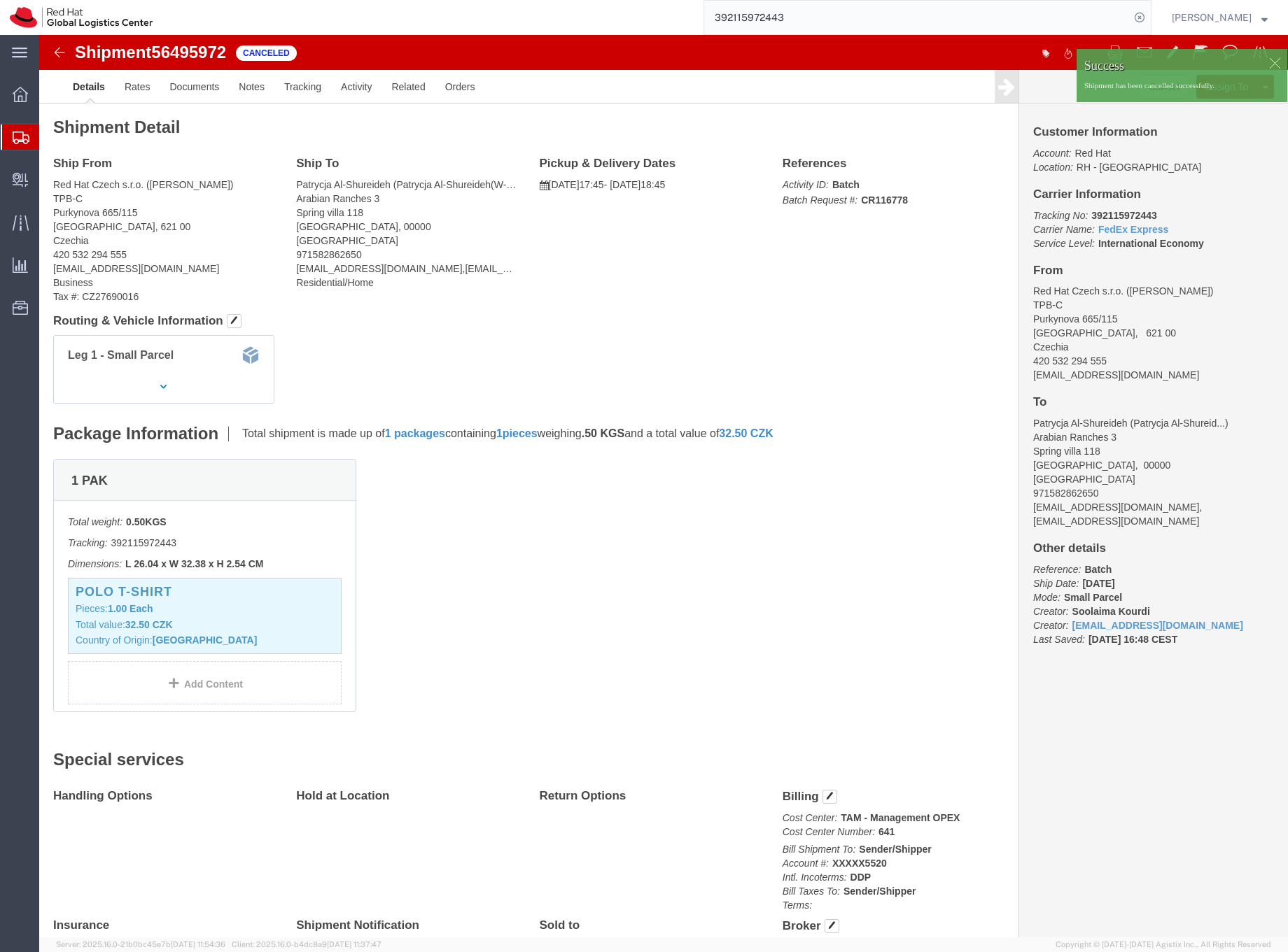
click div
click body "Shipment 56495972 Canceled Details Rates Documents Notes Tracking Activity Rela…"
click link "Clone Shipment"
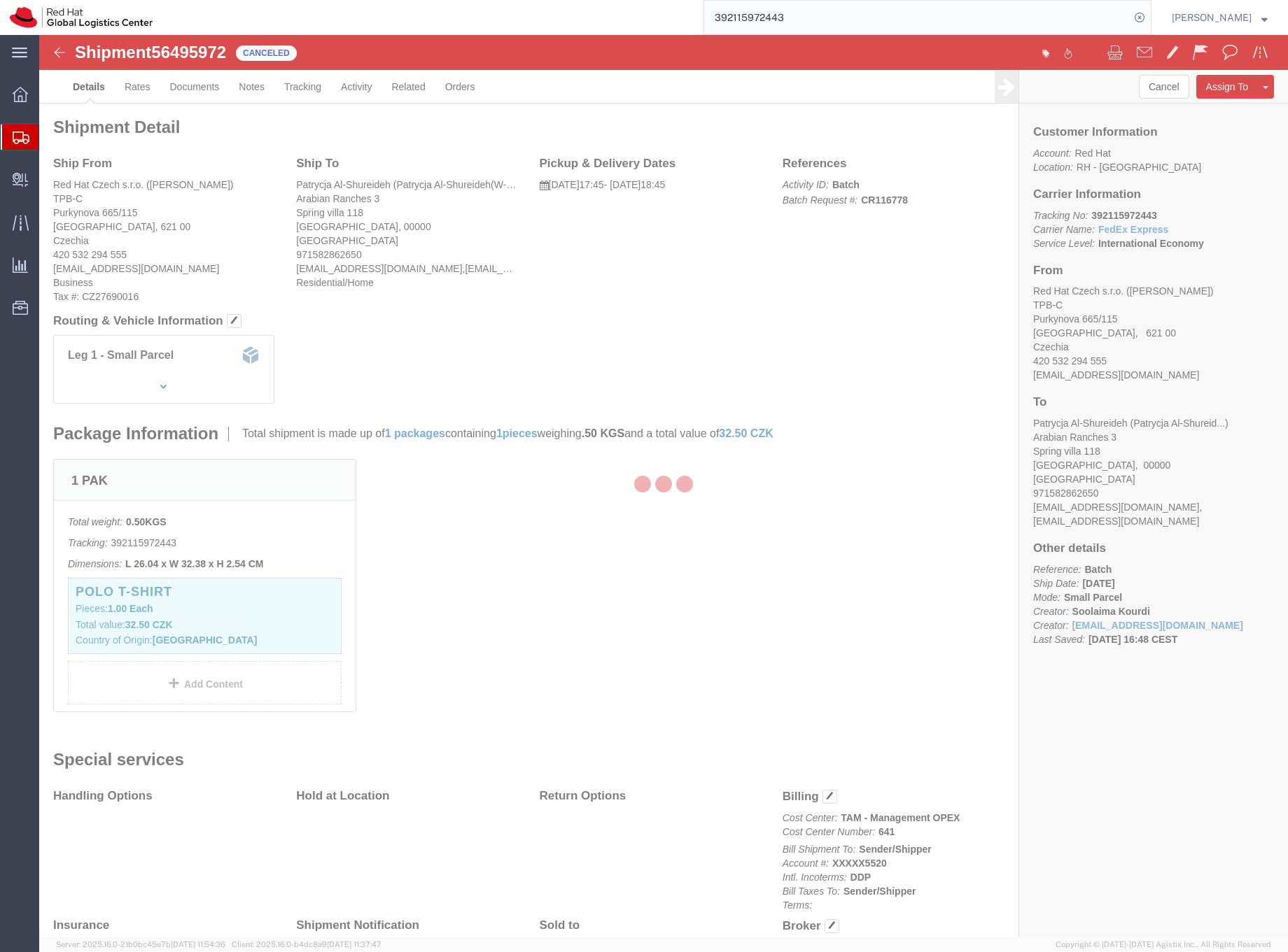
select select "38037"
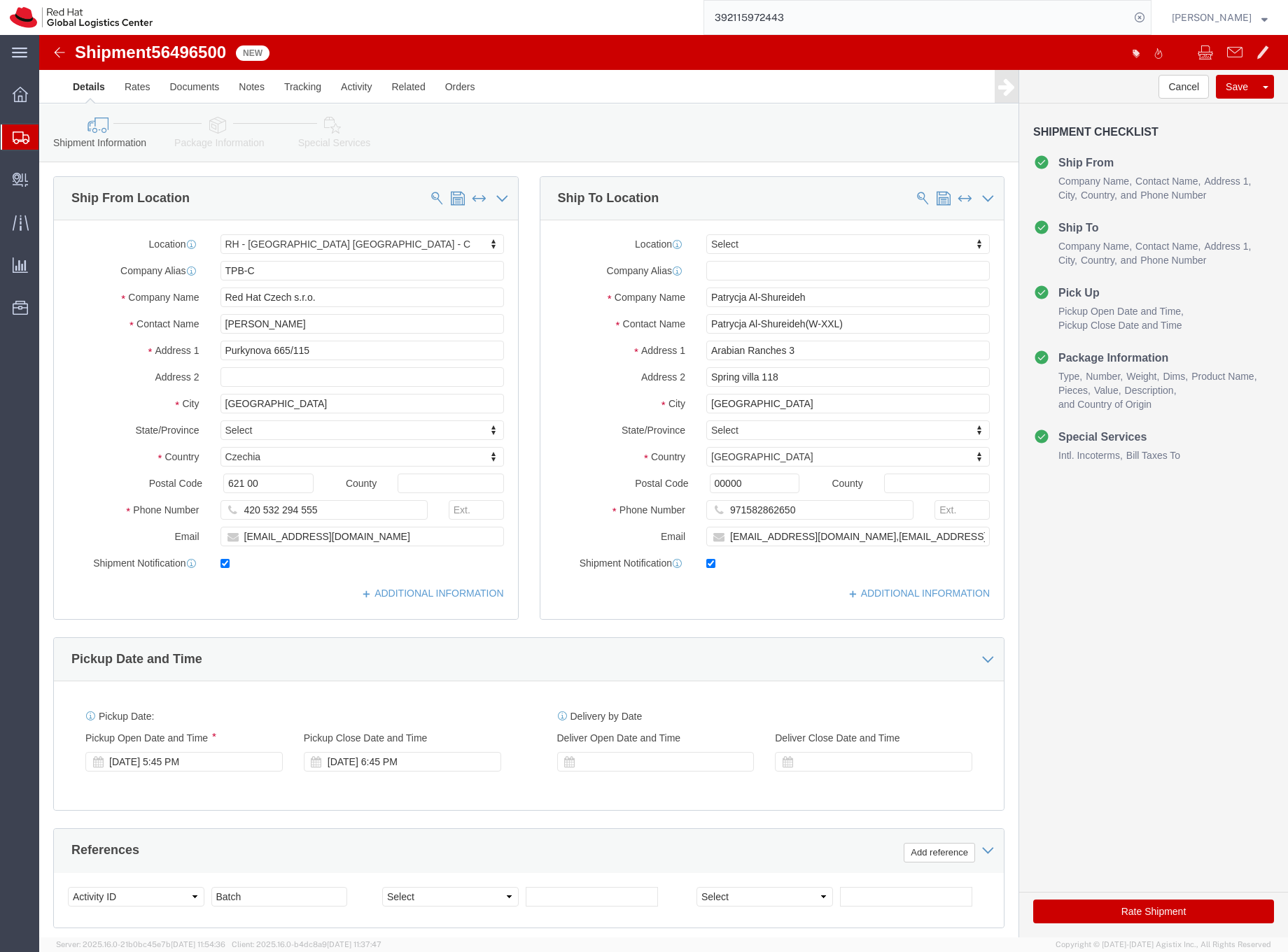
click icon
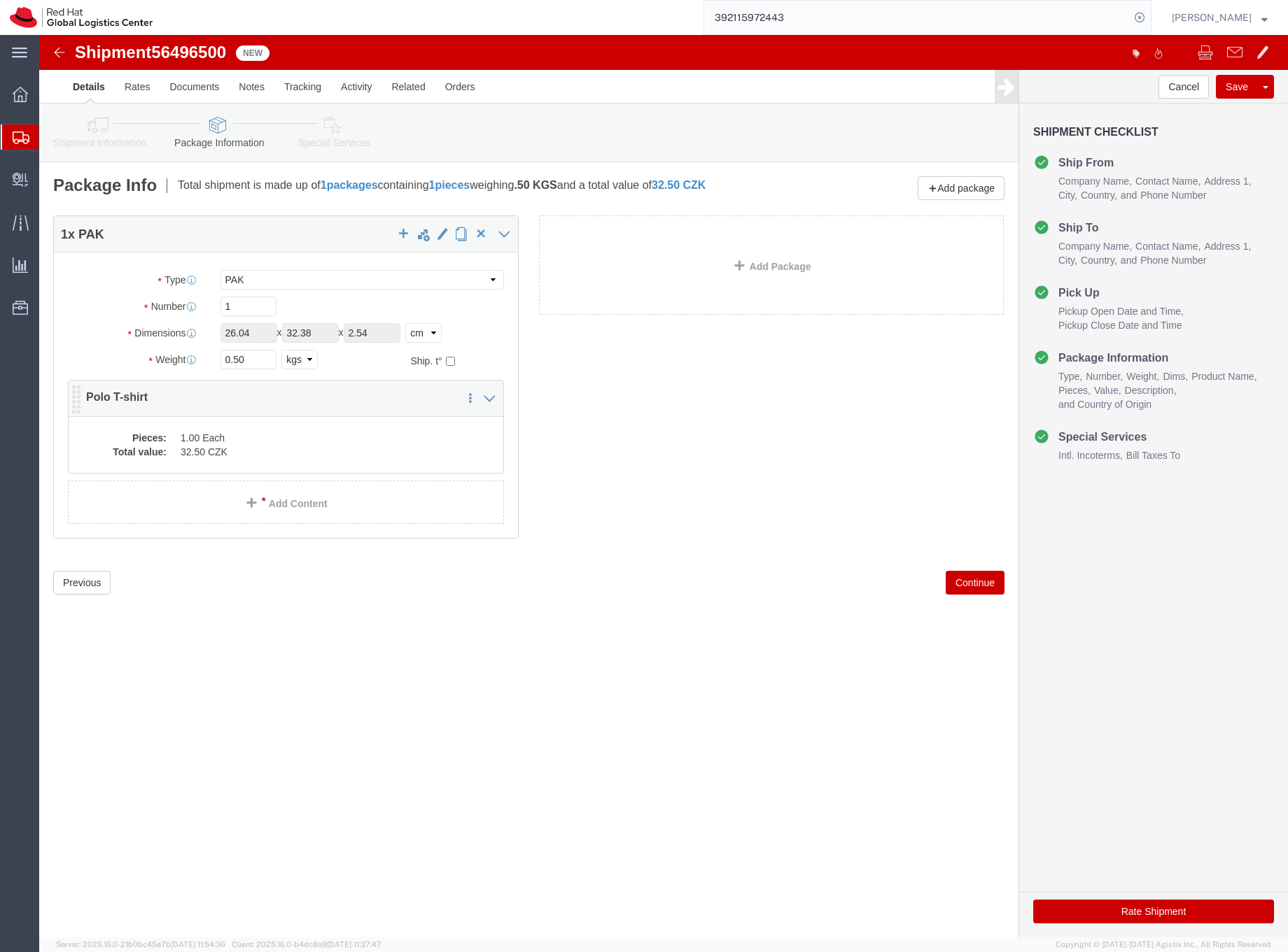
click dd "32.50 CZK"
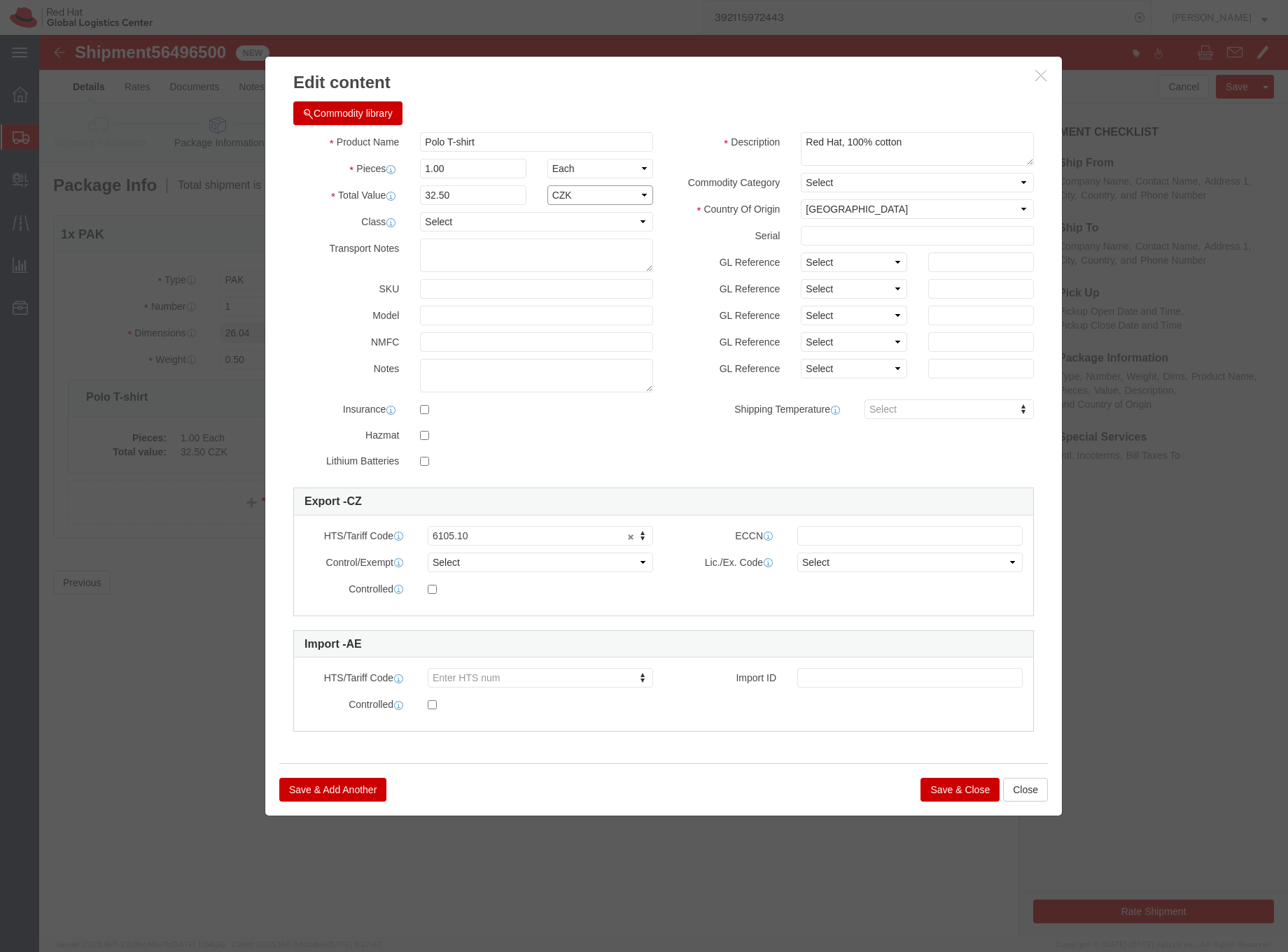
click select "Select ADP AED AFN ALL AMD AOA ARS ATS AUD AWG AZN BAM BBD BDT BGL BGN BHD BIF …"
select select "EUR"
click select "Select ADP AED AFN ALL AMD AOA ARS ATS AUD AWG AZN BAM BBD BDT BGL BGN BHD BIF …"
click button "Save & Close"
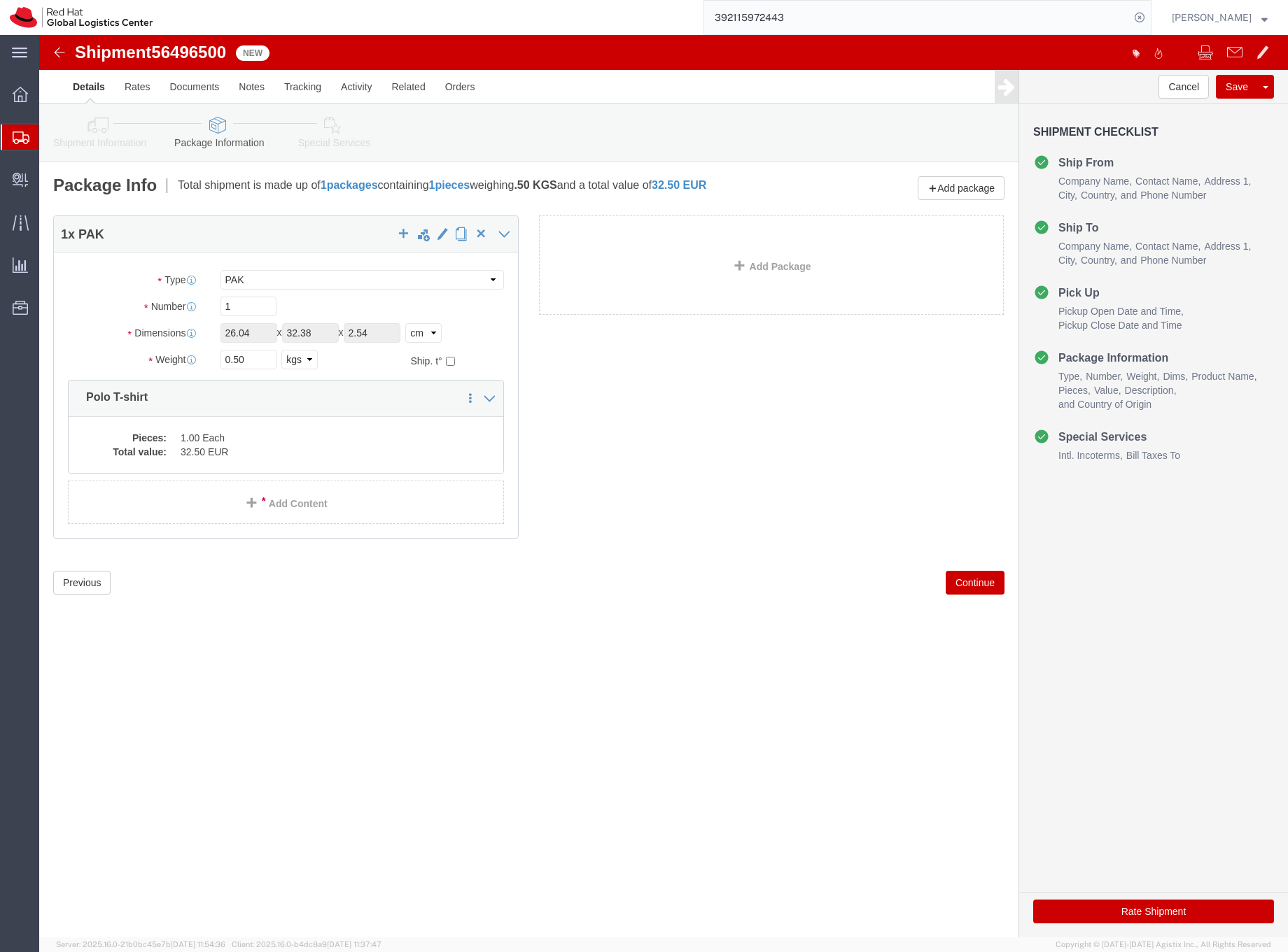
click icon
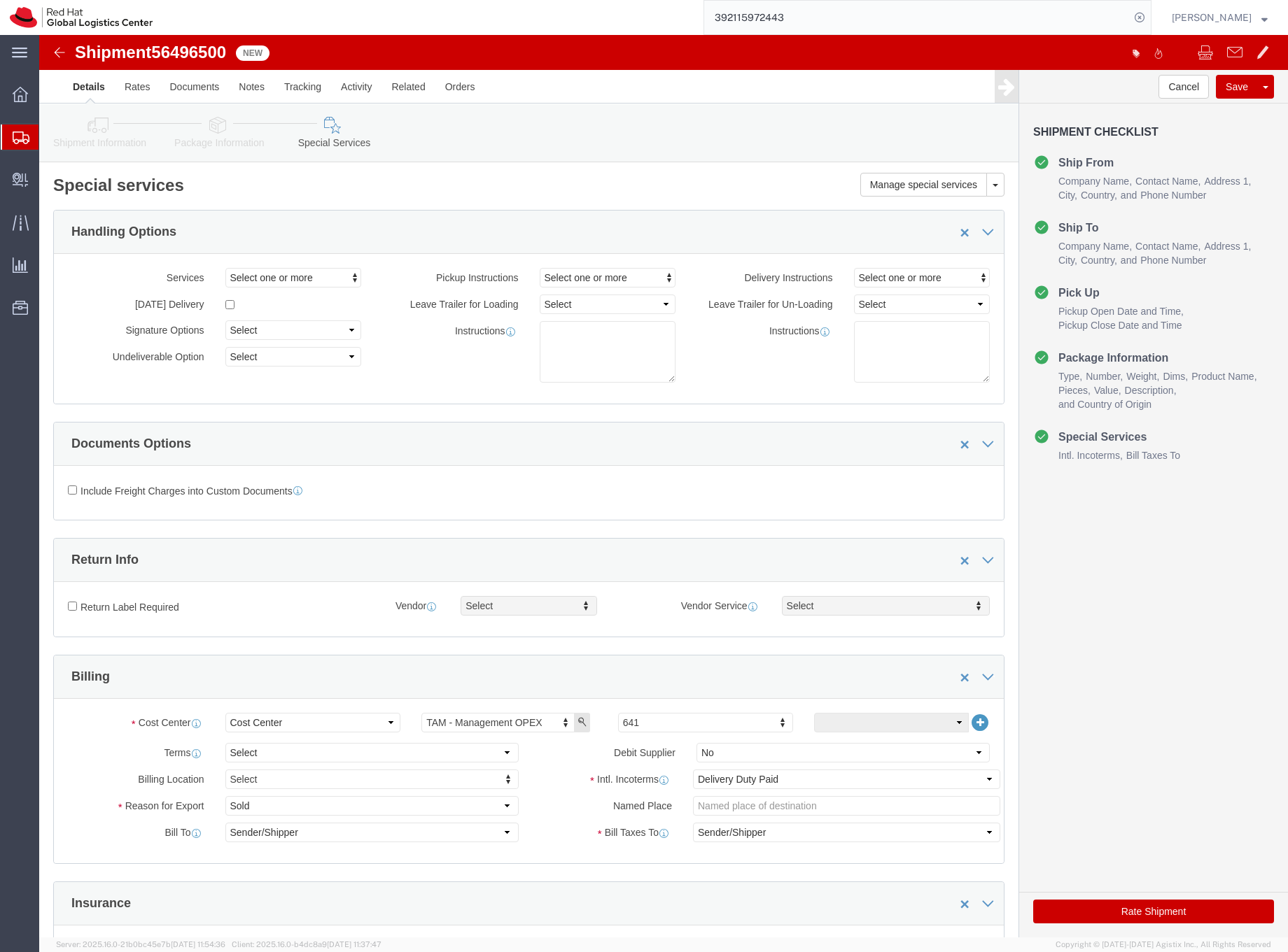
click button "Rate Shipment"
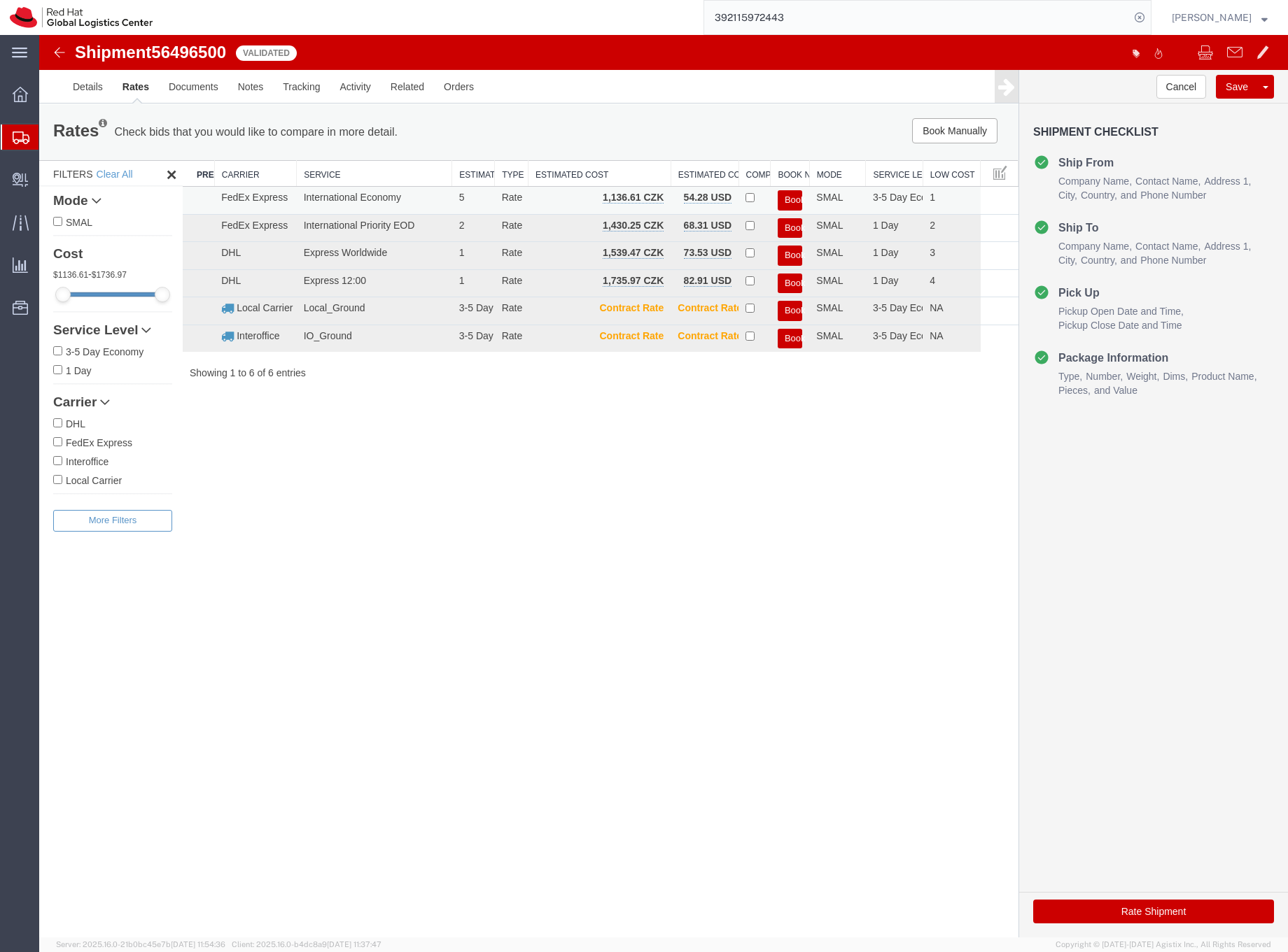
click at [792, 200] on button "Book" at bounding box center [789, 201] width 24 height 20
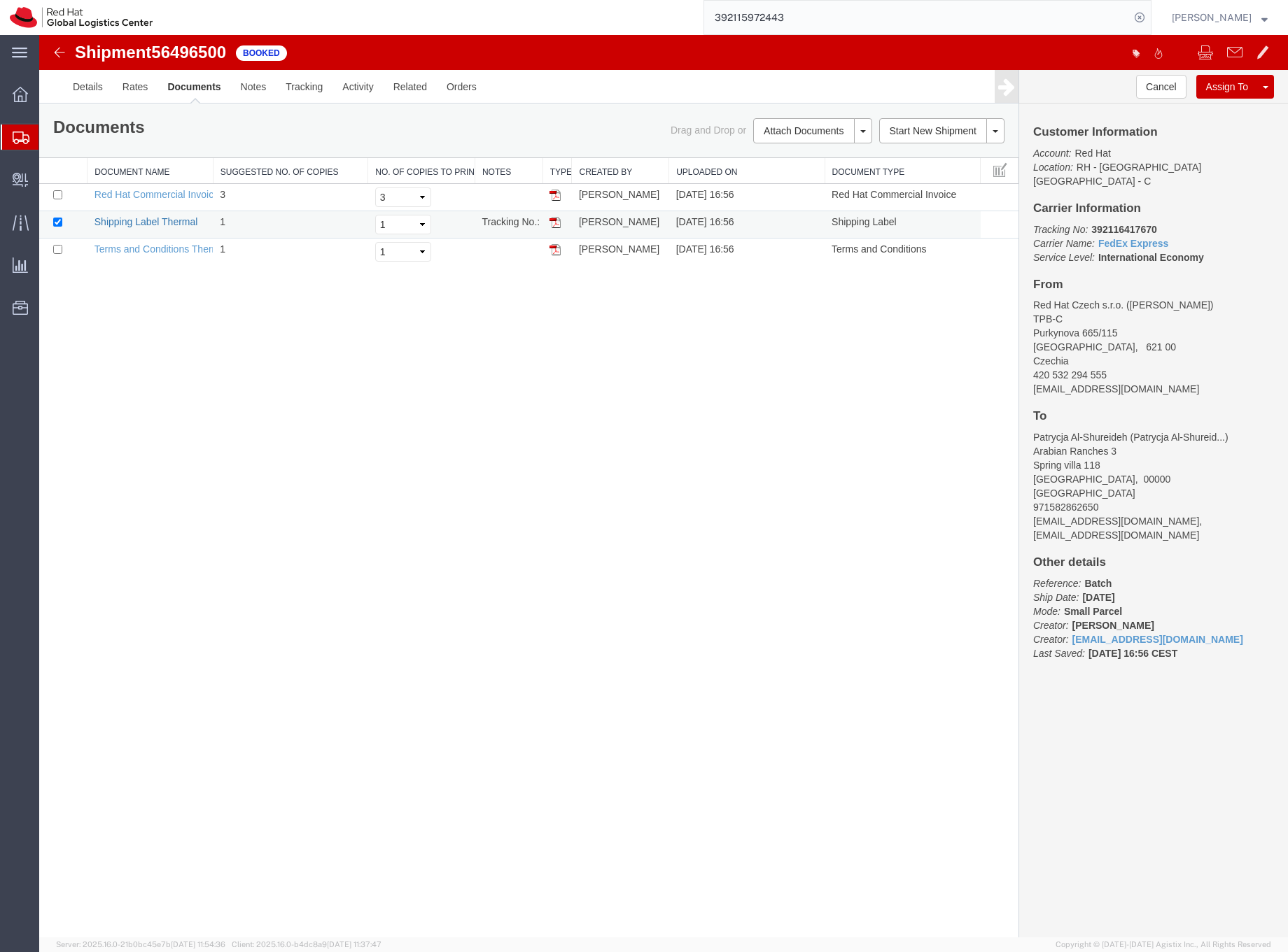
click at [181, 220] on link "Shipping Label Thermal" at bounding box center [147, 221] width 103 height 11
click at [15, 138] on icon at bounding box center [21, 137] width 17 height 12
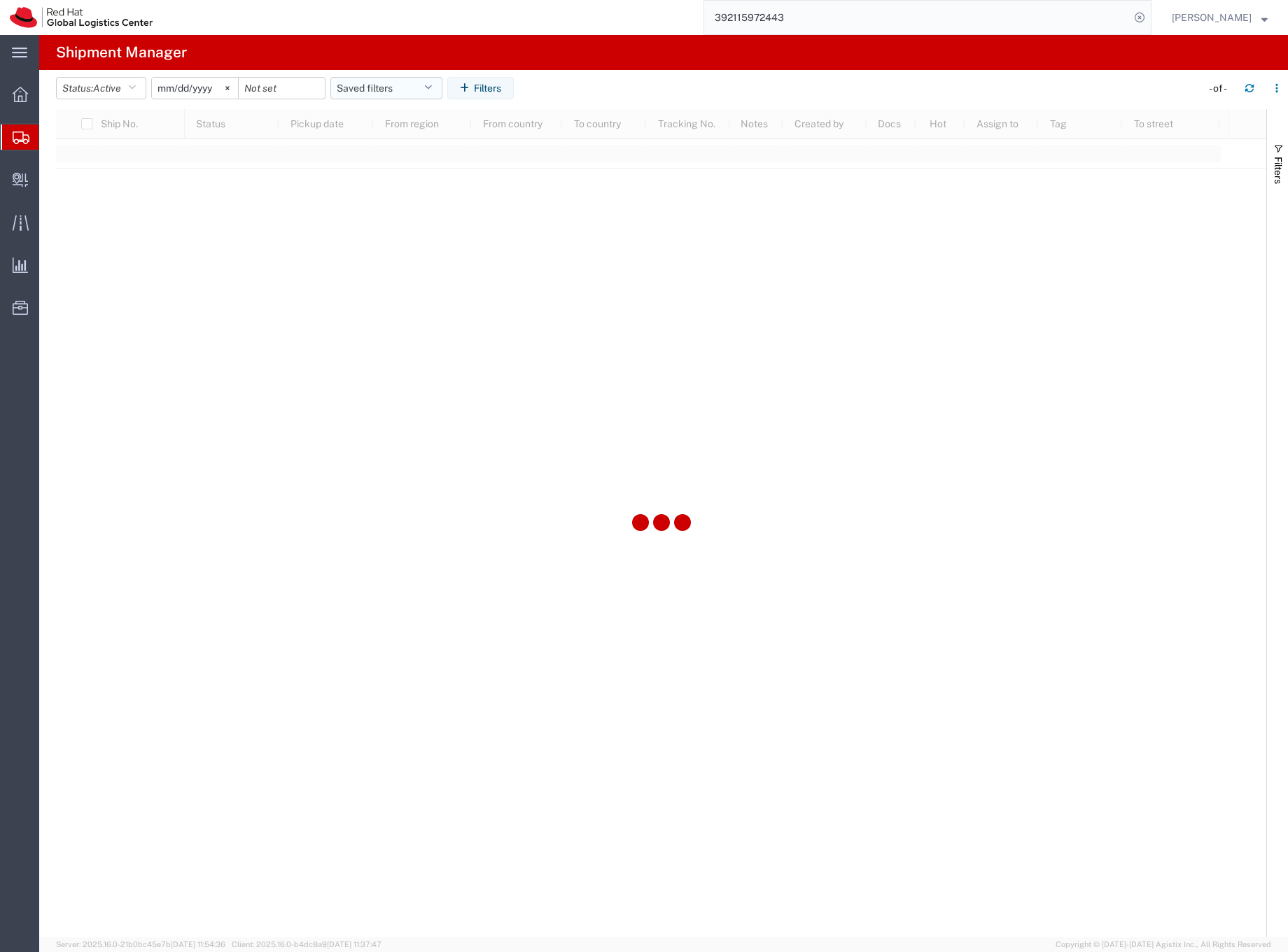
click at [402, 86] on button "Saved filters" at bounding box center [386, 87] width 112 height 22
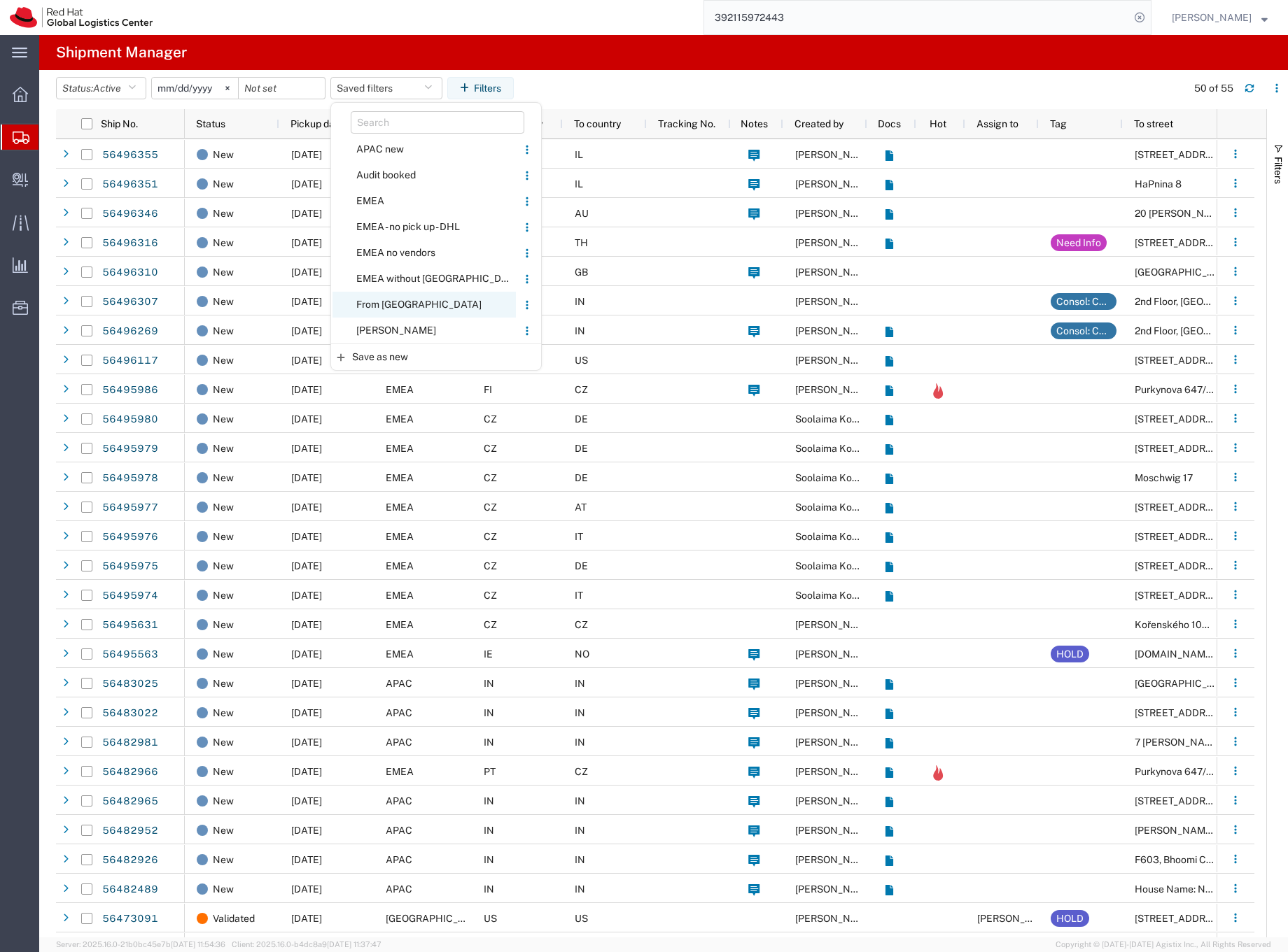
click at [366, 300] on span "From [GEOGRAPHIC_DATA]" at bounding box center [424, 305] width 183 height 26
type input "[DATE]"
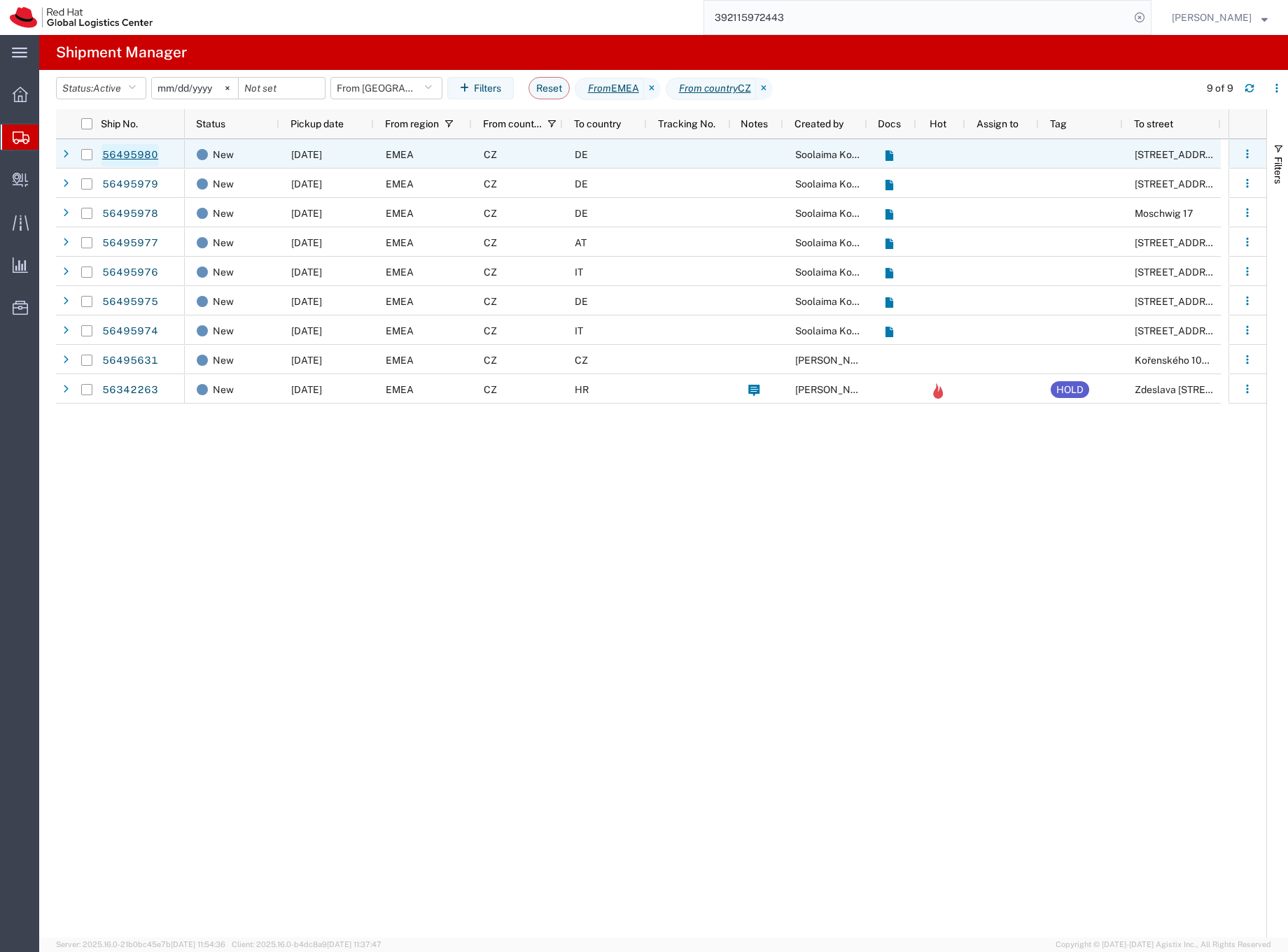
click at [146, 154] on link "56495980" at bounding box center [130, 155] width 57 height 22
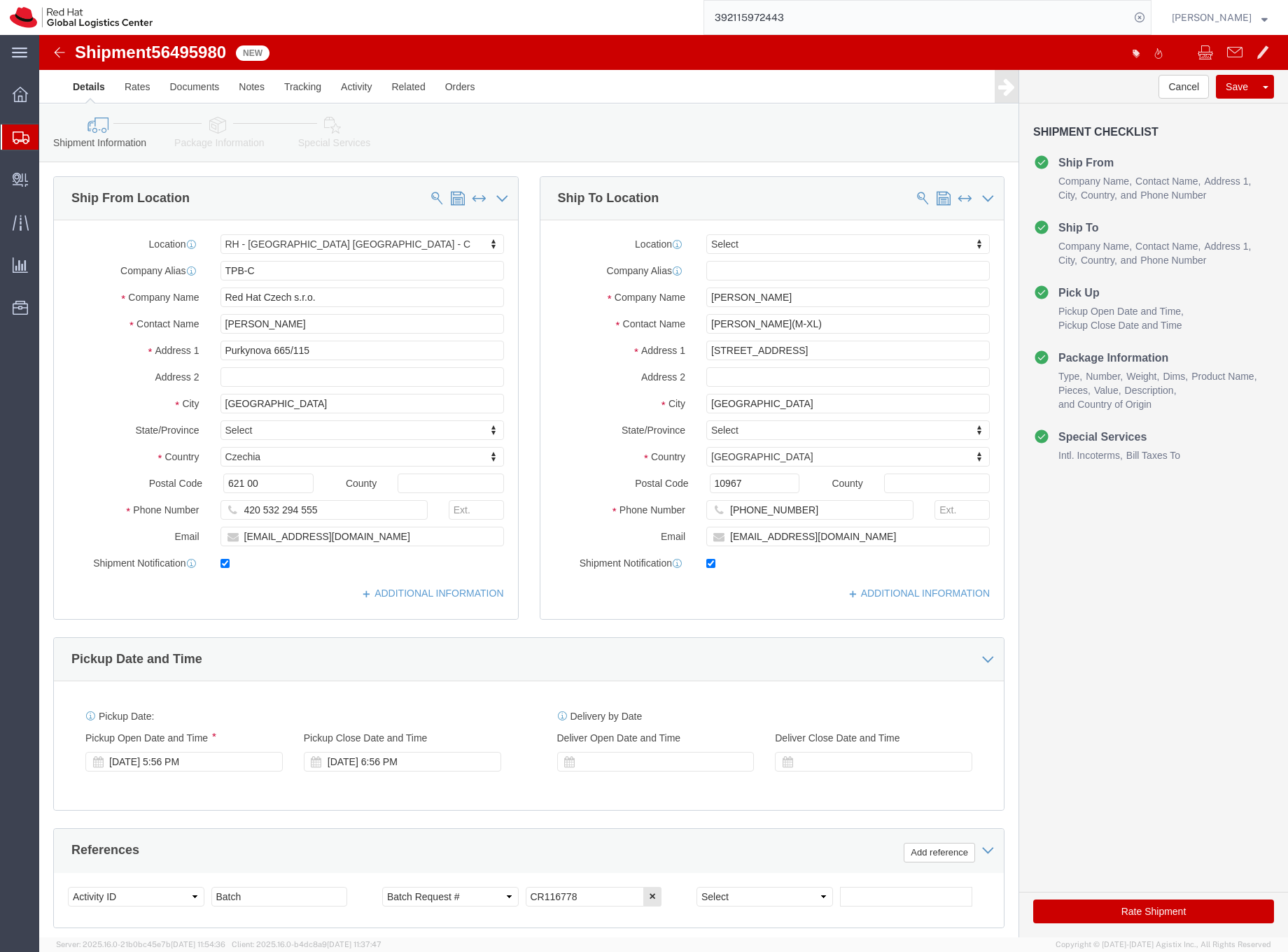
select select "38037"
select select
click input "[STREET_ADDRESS]"
type input "[STREET_ADDRESS]"
click icon
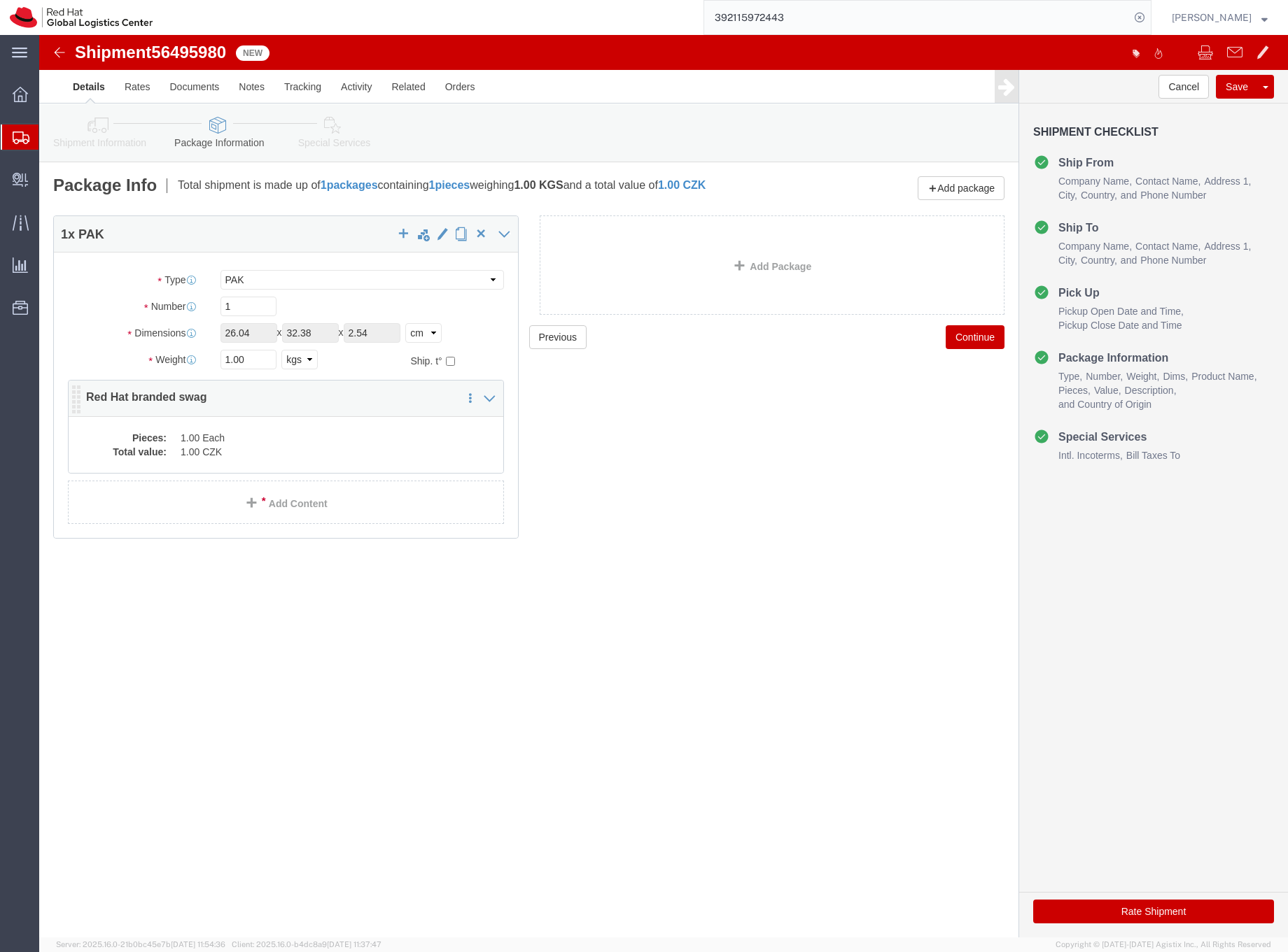
click dd "1.00 CZK"
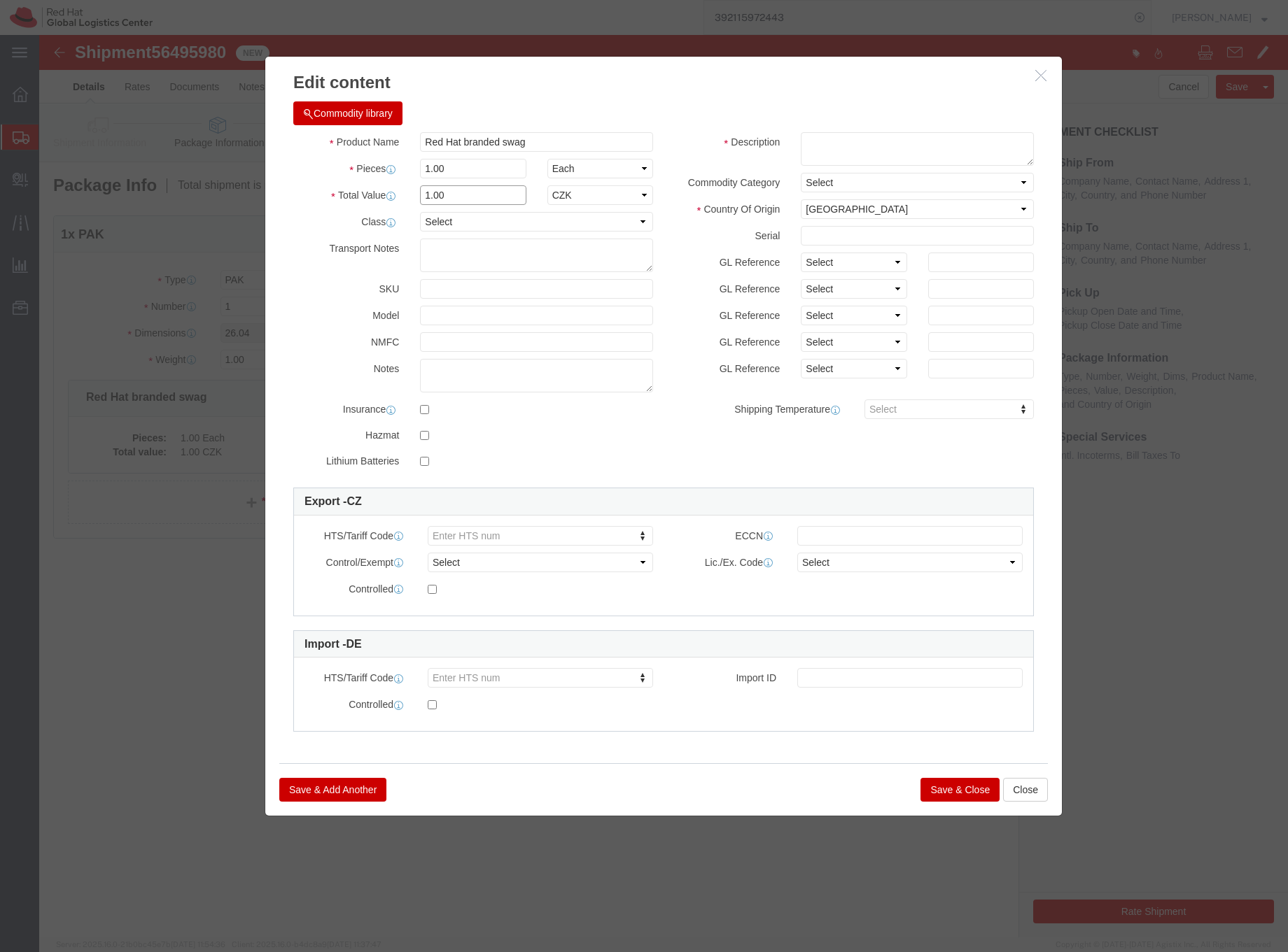
drag, startPoint x: 402, startPoint y: 165, endPoint x: 387, endPoint y: 165, distance: 15.0
click input "1.00"
click icon "button"
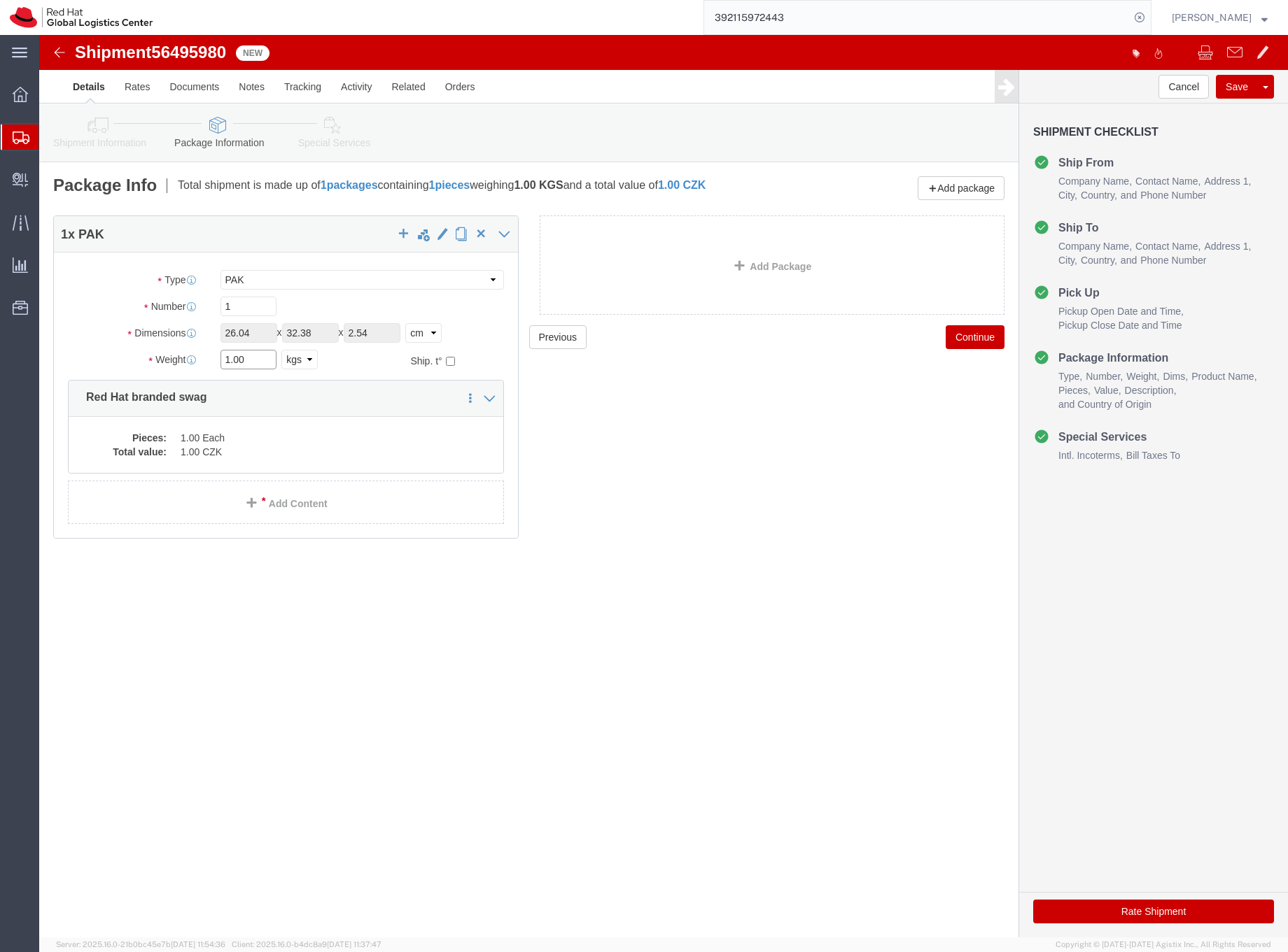
drag, startPoint x: 205, startPoint y: 321, endPoint x: 186, endPoint y: 323, distance: 19.1
click input "1.00"
type input "0.5"
click div "Pieces: 1.00 Each Total value: 1.00 CZK"
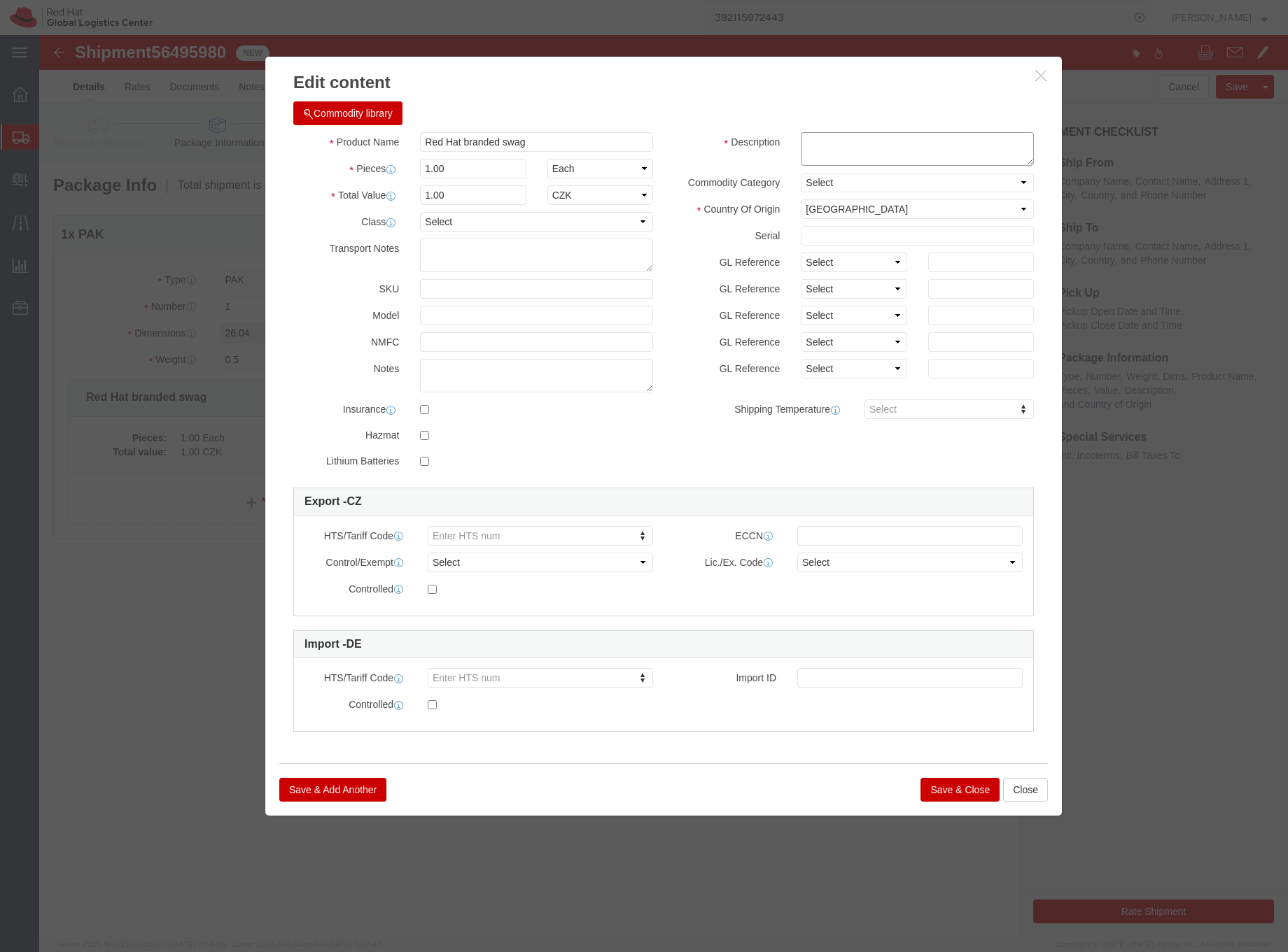
click textarea
type textarea "T-shirt"
drag, startPoint x: 427, startPoint y: 161, endPoint x: 370, endPoint y: 165, distance: 57.1
click div "Total Value 1.00 Select ADP AED AFN ALL AMD AOA ARS ATS AUD AWG AZN BAM BBD BDT…"
type input "32.50"
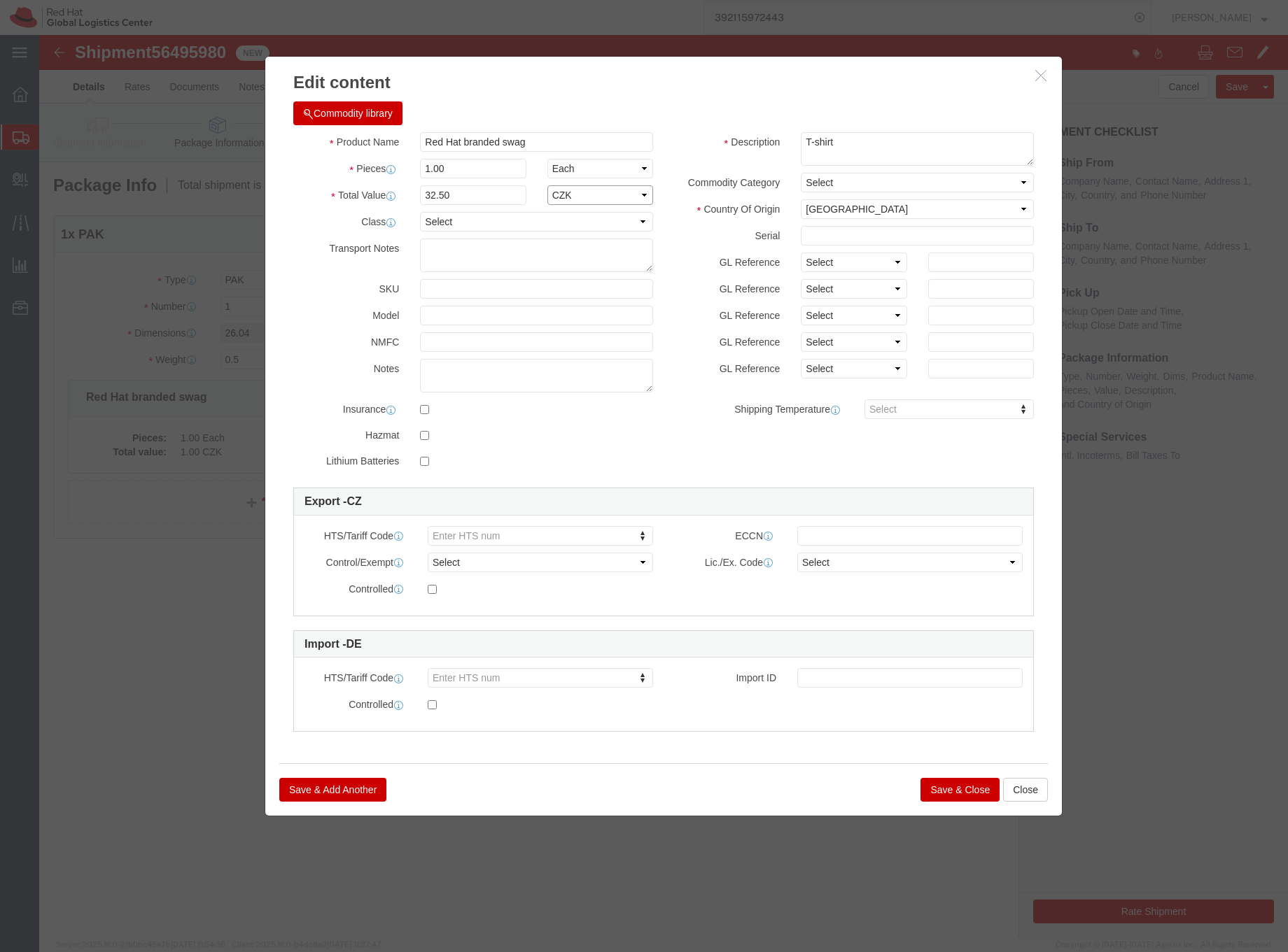
click select "Select ADP AED AFN ALL AMD AOA ARS ATS AUD AWG AZN BAM BBD BDT BGL BGN BHD BIF …"
select select "EUR"
click select "Select ADP AED AFN ALL AMD AOA ARS ATS AUD AWG AZN BAM BBD BDT BGL BGN BHD BIF …"
click button "Save & Close"
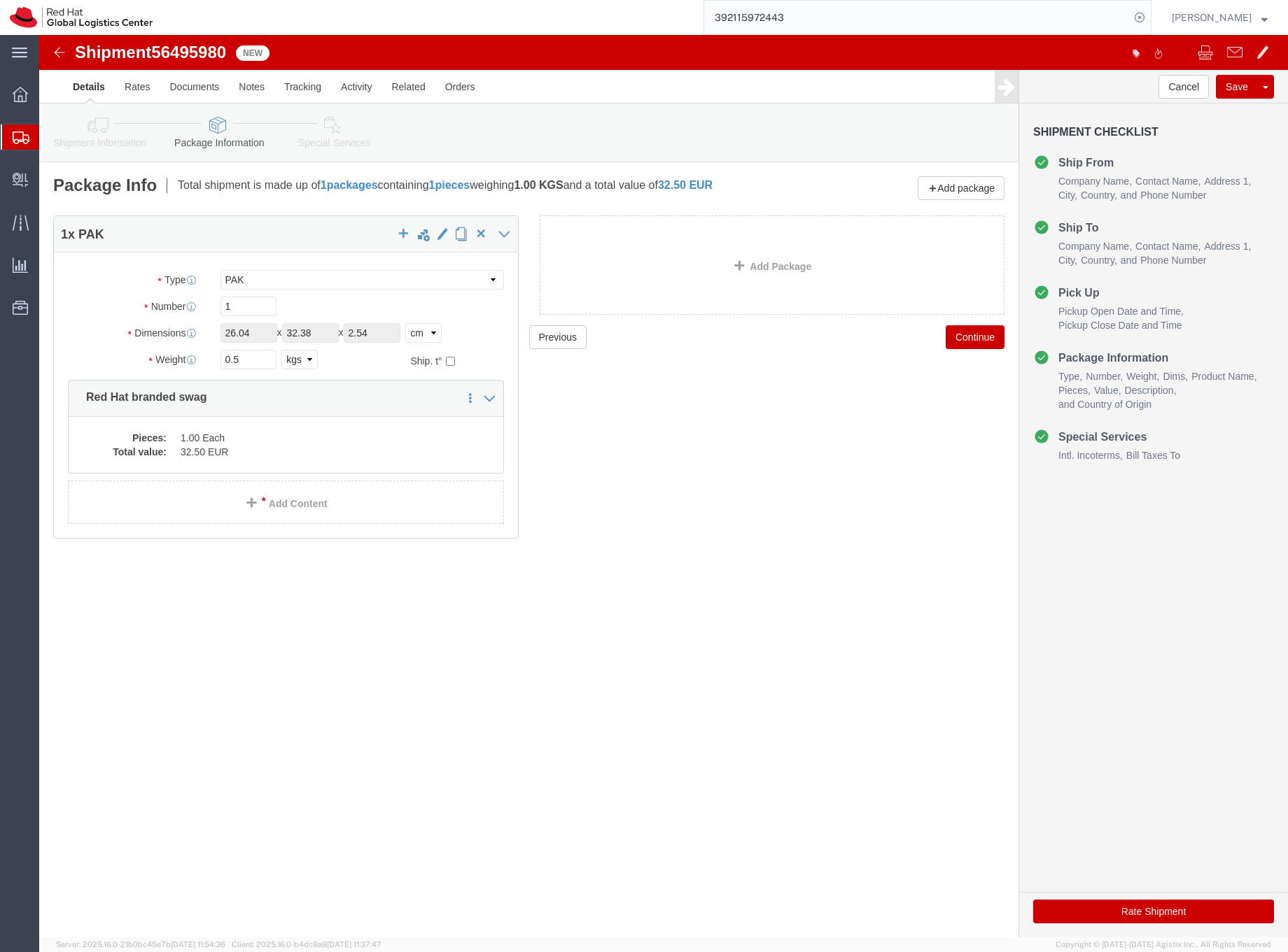
click icon
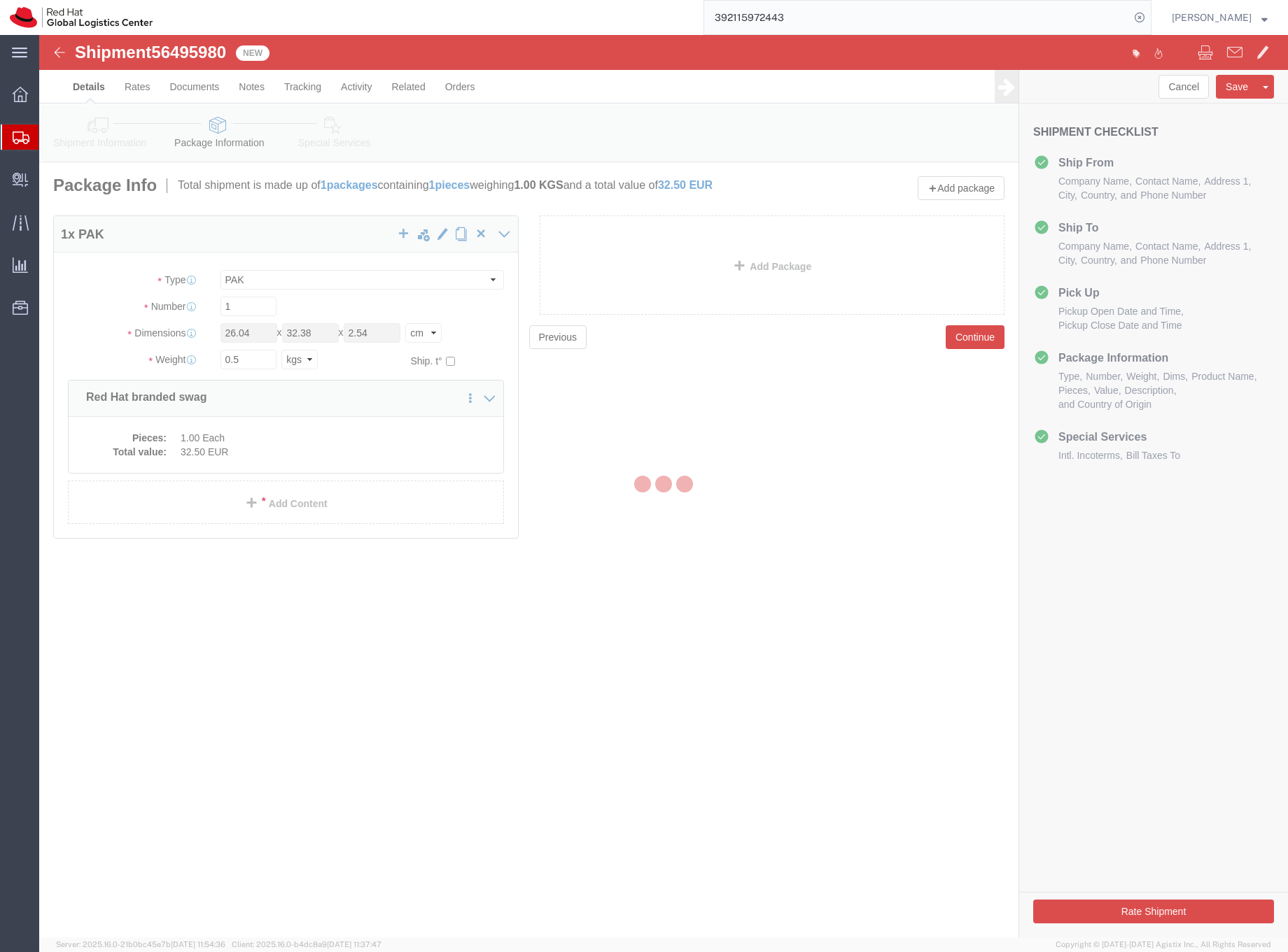
select select
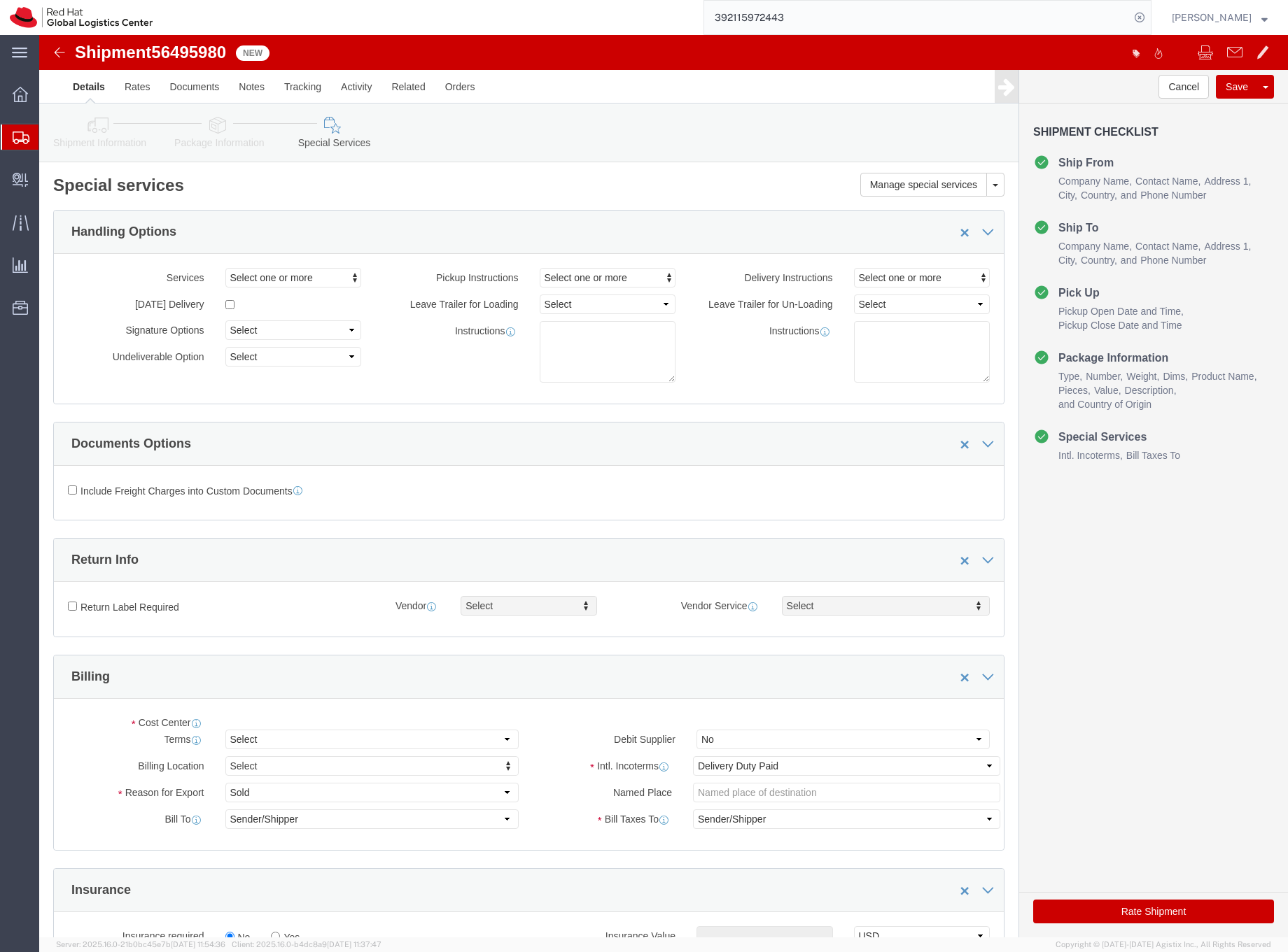
select select "COSTCENTER"
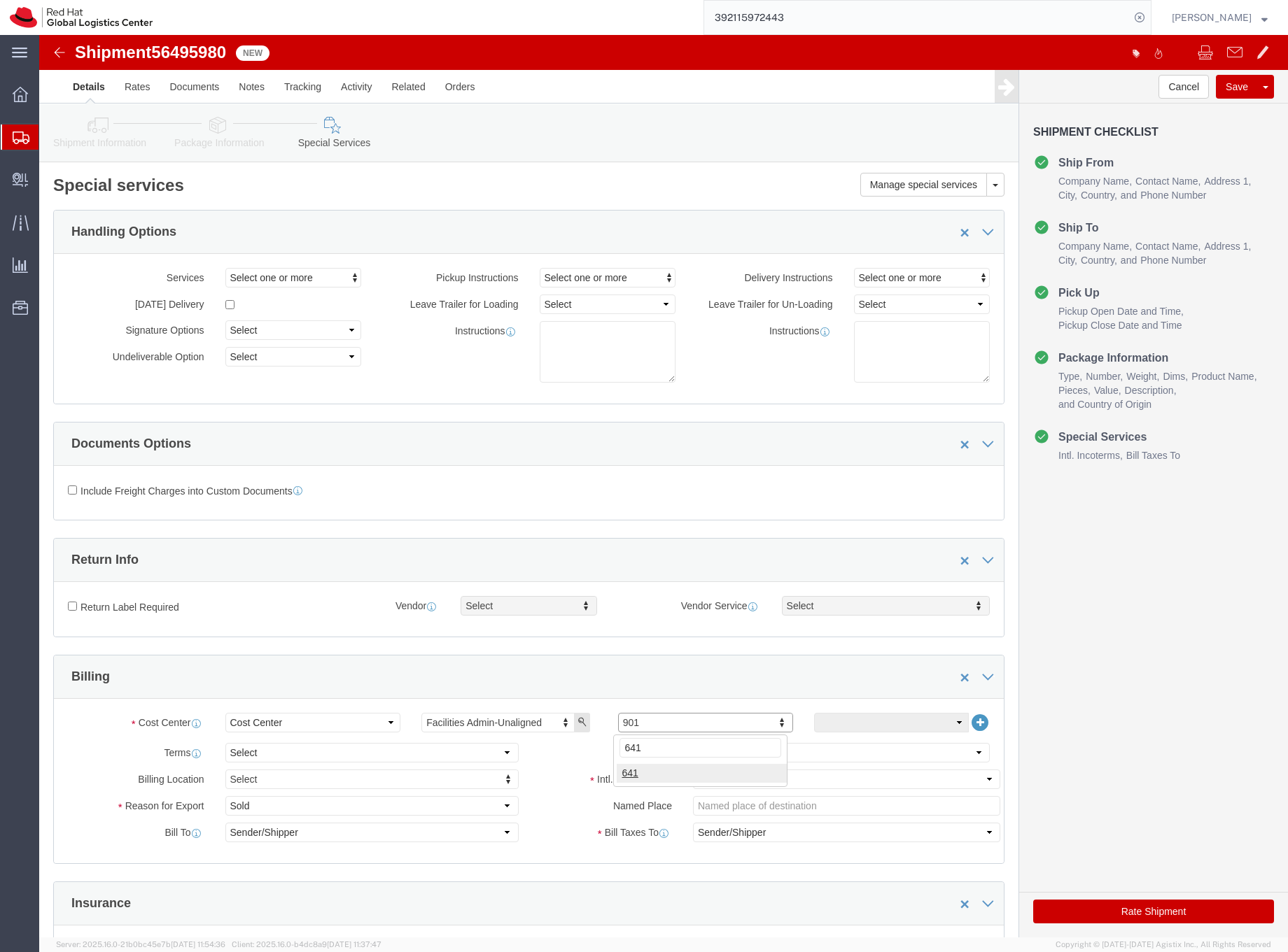
type input "641"
click button "Save"
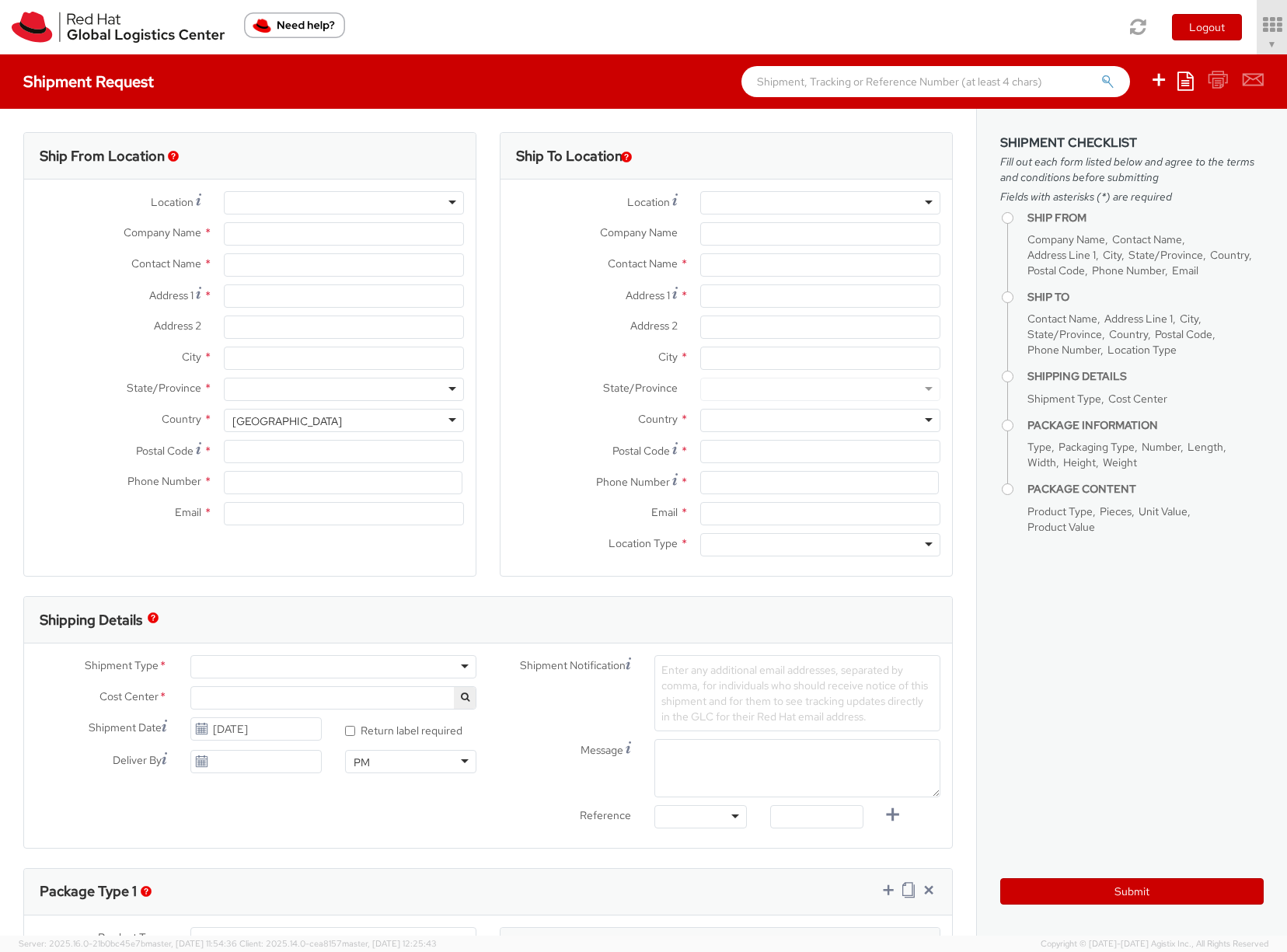
select select "901"
select select
type input "Red Hat Czech s.r.o."
type input "[PERSON_NAME]"
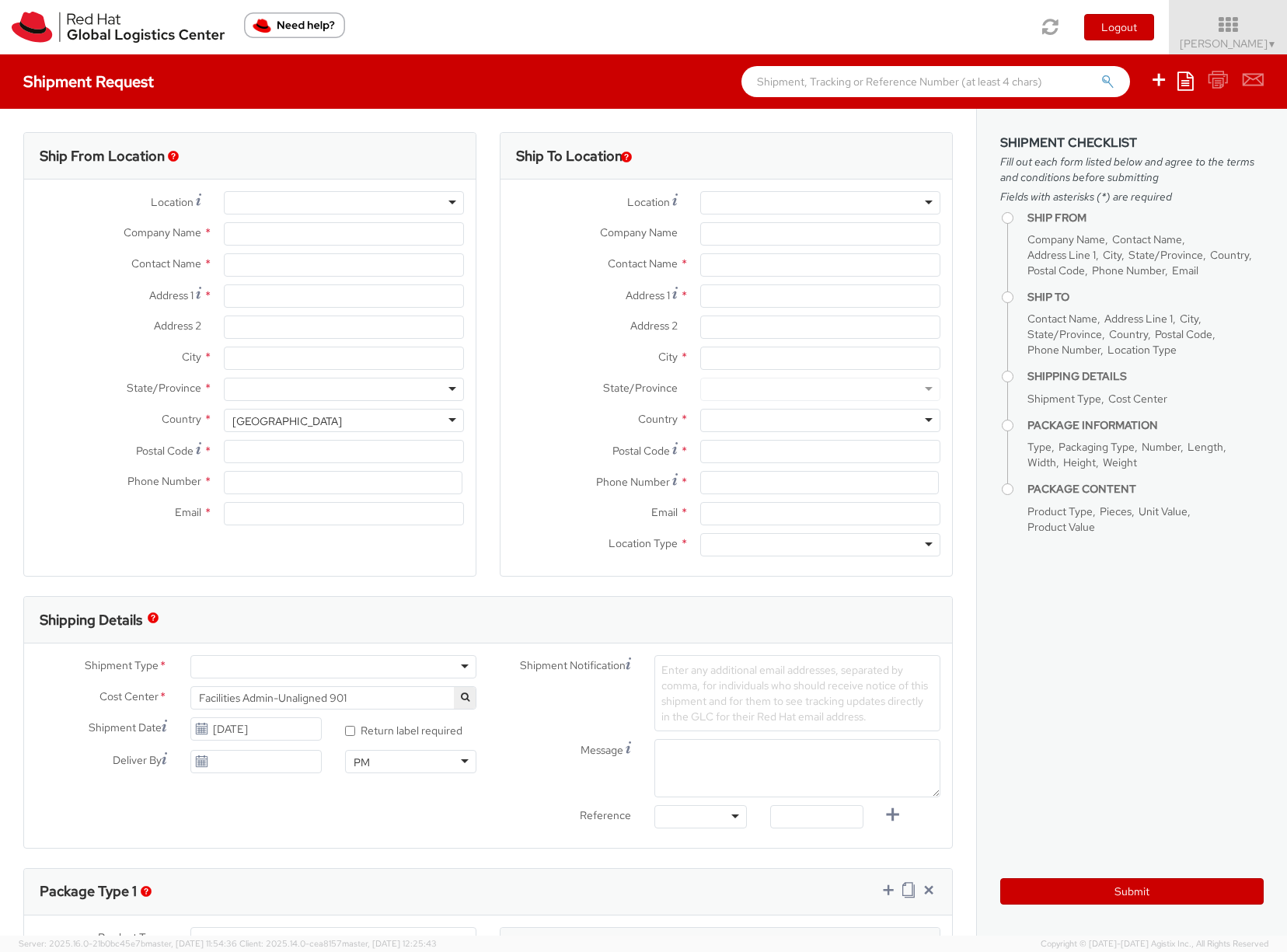
type input "Purkynova 665/115"
type input "[GEOGRAPHIC_DATA]"
type input "621 00"
type input "420532294446"
type input "[EMAIL_ADDRESS][DOMAIN_NAME]"
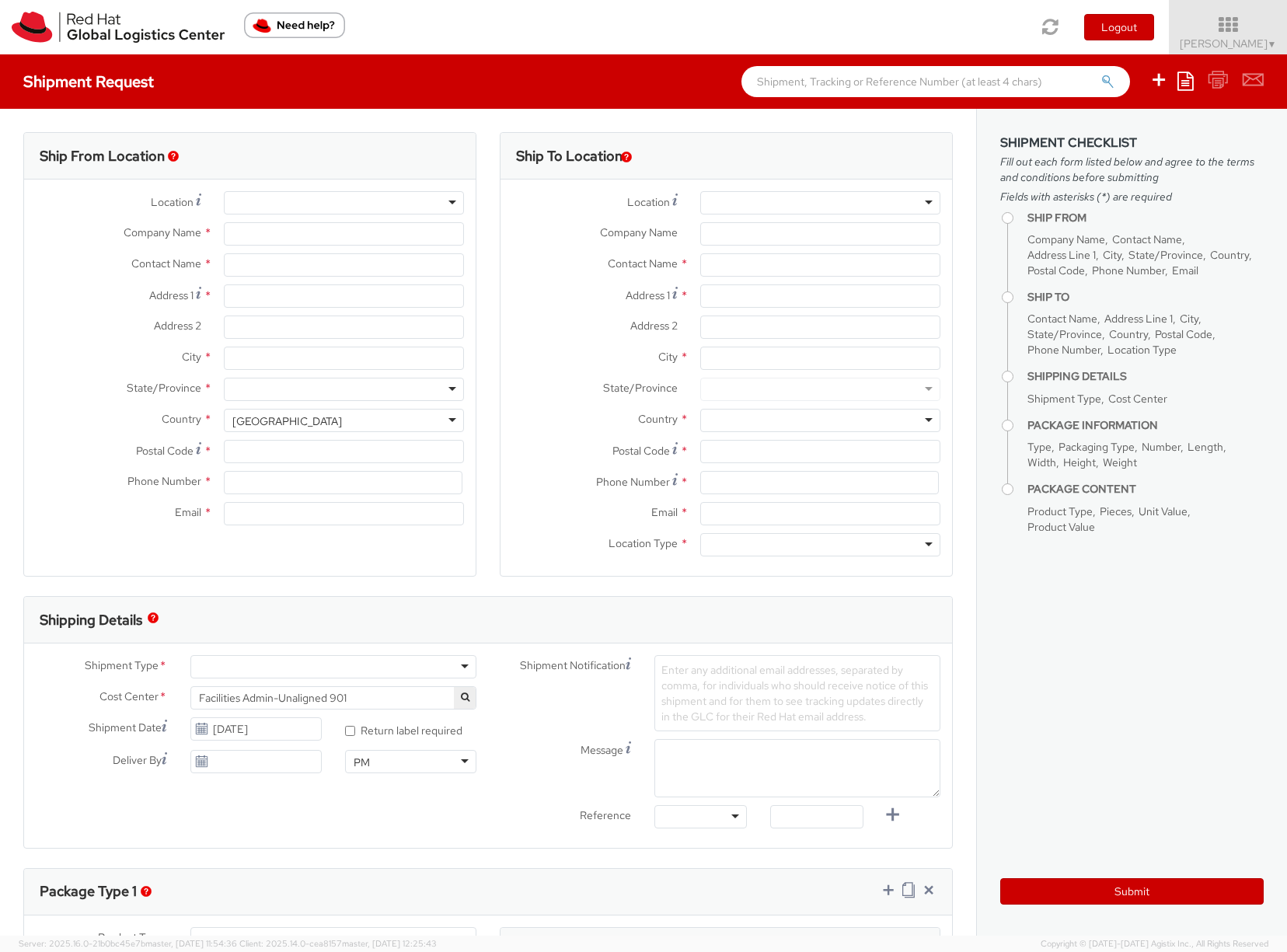
select select "CM"
select select "KGS"
click at [720, 196] on div at bounding box center [821, 202] width 240 height 23
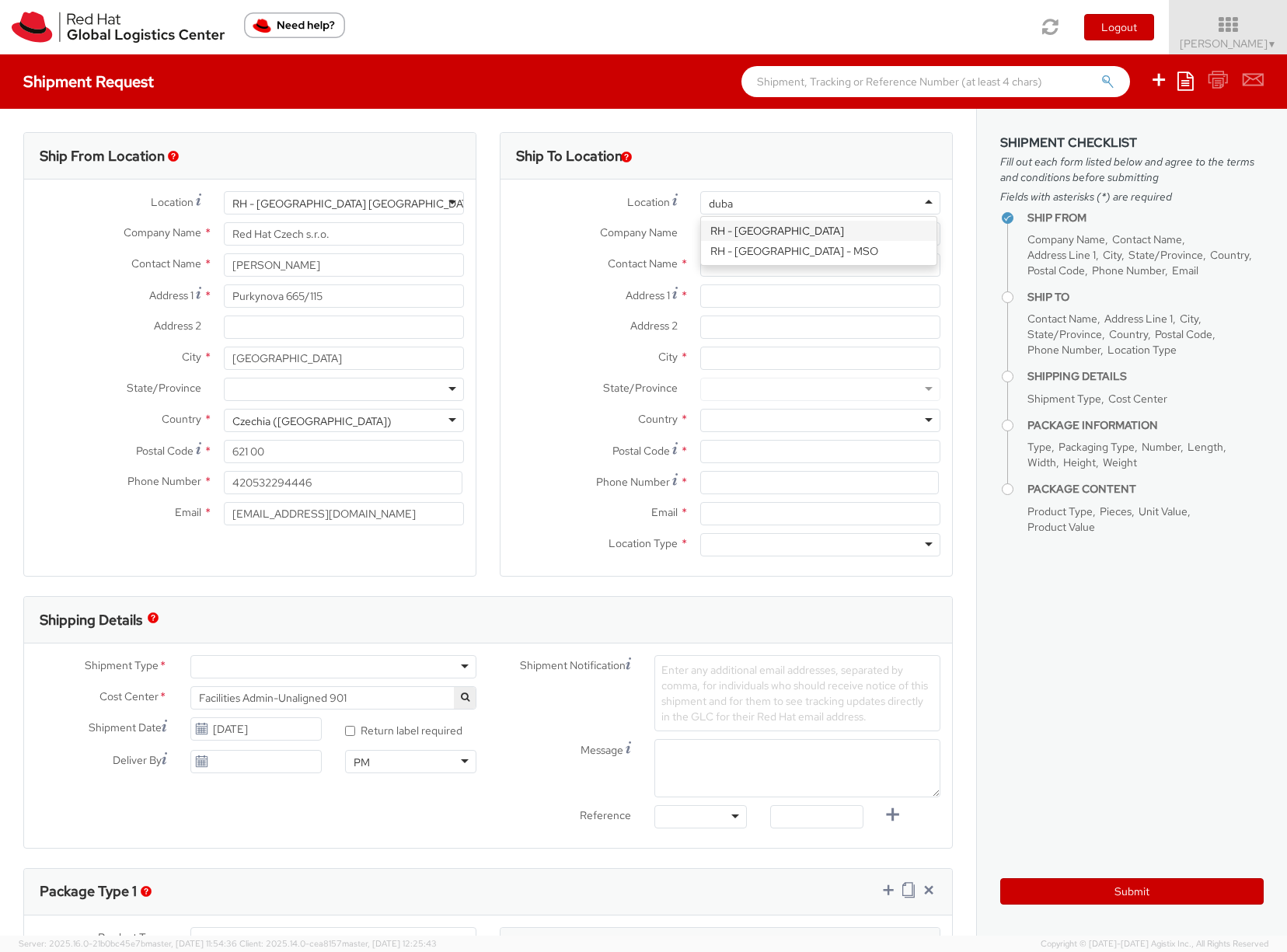
type input "dubai"
type input "Red Hat FZ-LLC."
type input "[GEOGRAPHIC_DATA], Block A"
type input "Office 406A, [GEOGRAPHIC_DATA]"
type input "[GEOGRAPHIC_DATA]"
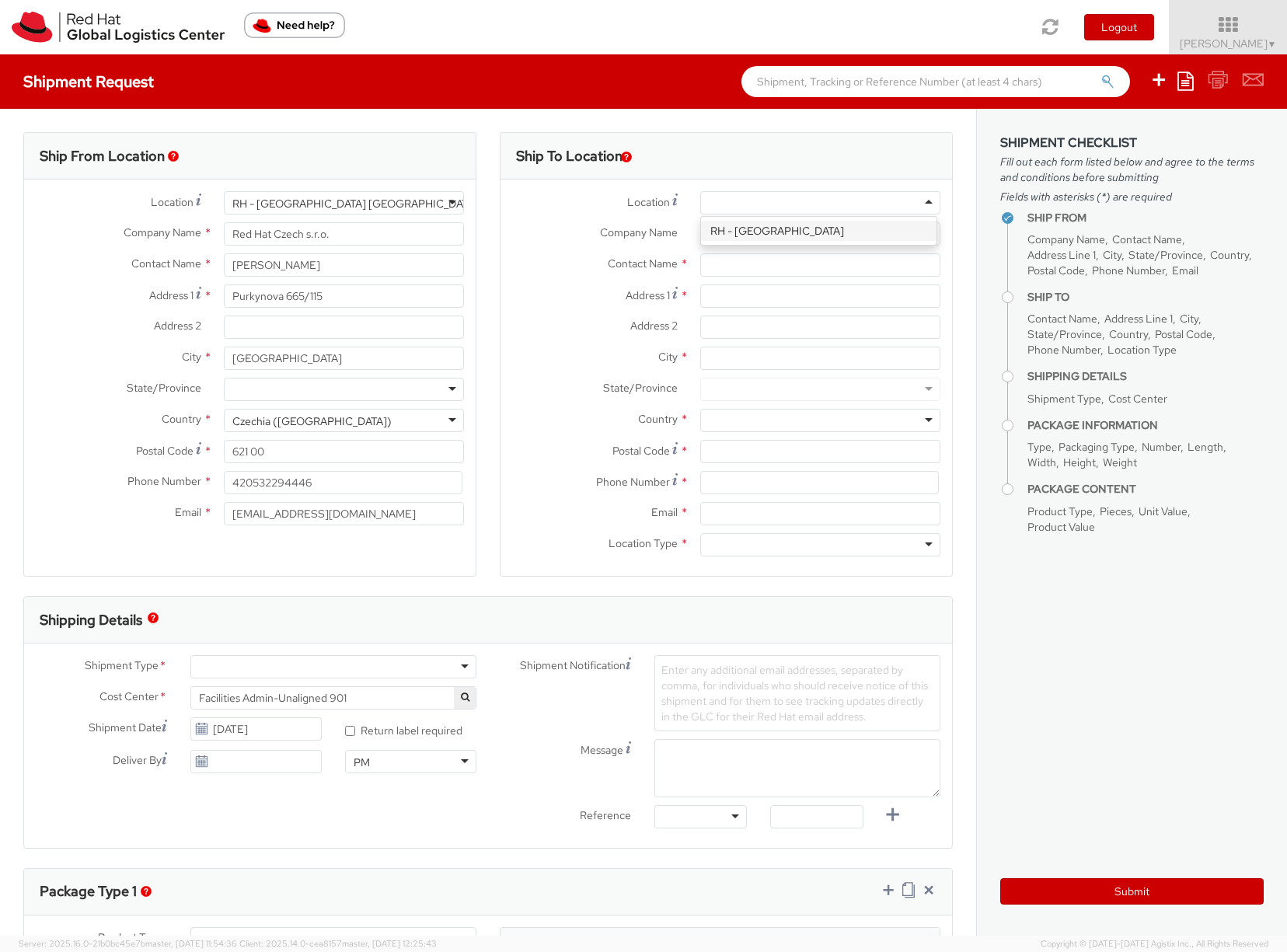
type input "971 4 4494 100"
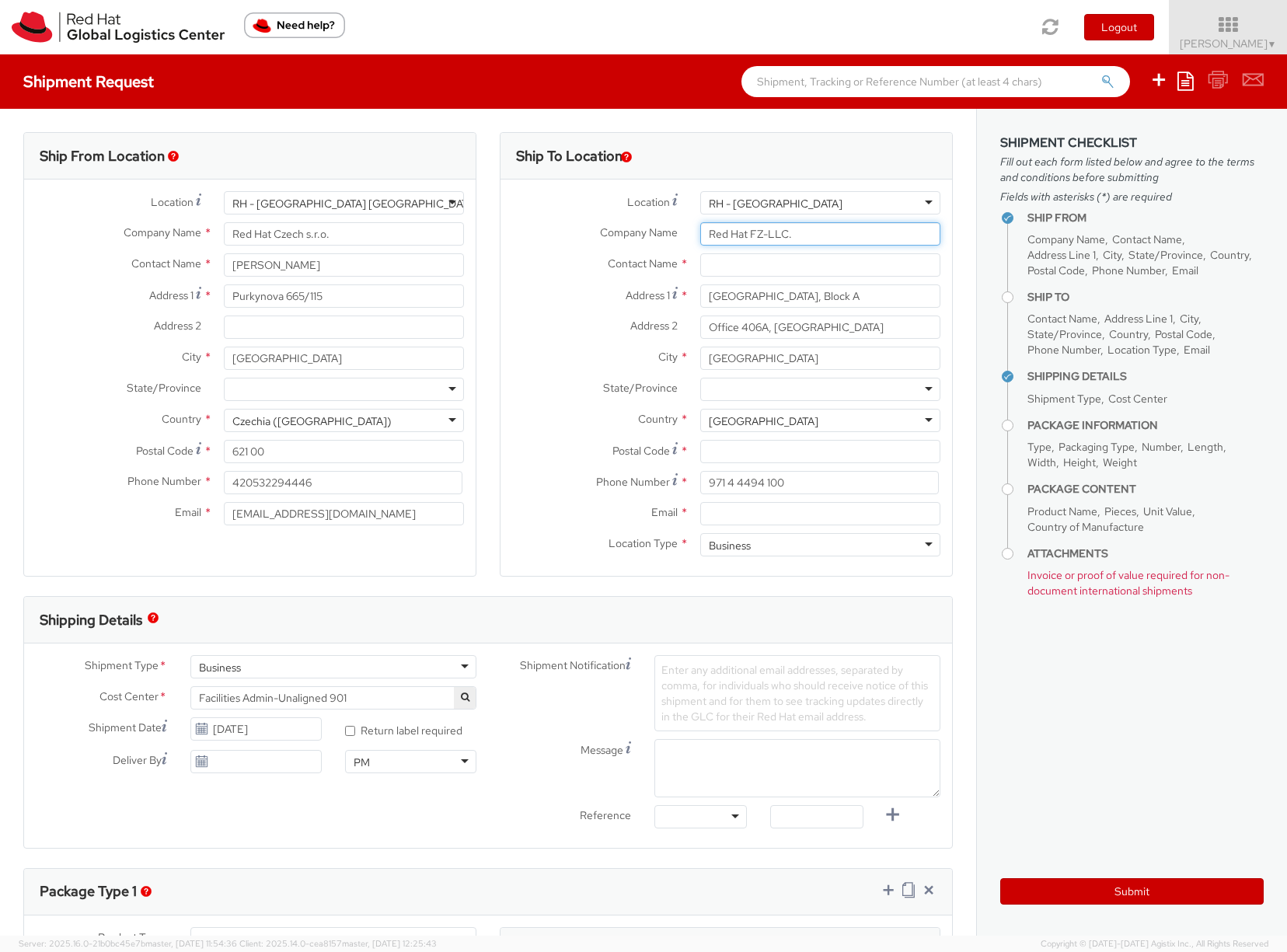
drag, startPoint x: 803, startPoint y: 238, endPoint x: 689, endPoint y: 230, distance: 114.3
click at [689, 230] on div "Red Hat FZ-LLC." at bounding box center [820, 233] width 264 height 23
drag, startPoint x: 863, startPoint y: 298, endPoint x: 683, endPoint y: 300, distance: 180.0
click at [689, 300] on div "[GEOGRAPHIC_DATA], Block A" at bounding box center [820, 296] width 264 height 23
drag, startPoint x: 867, startPoint y: 297, endPoint x: 689, endPoint y: 296, distance: 178.0
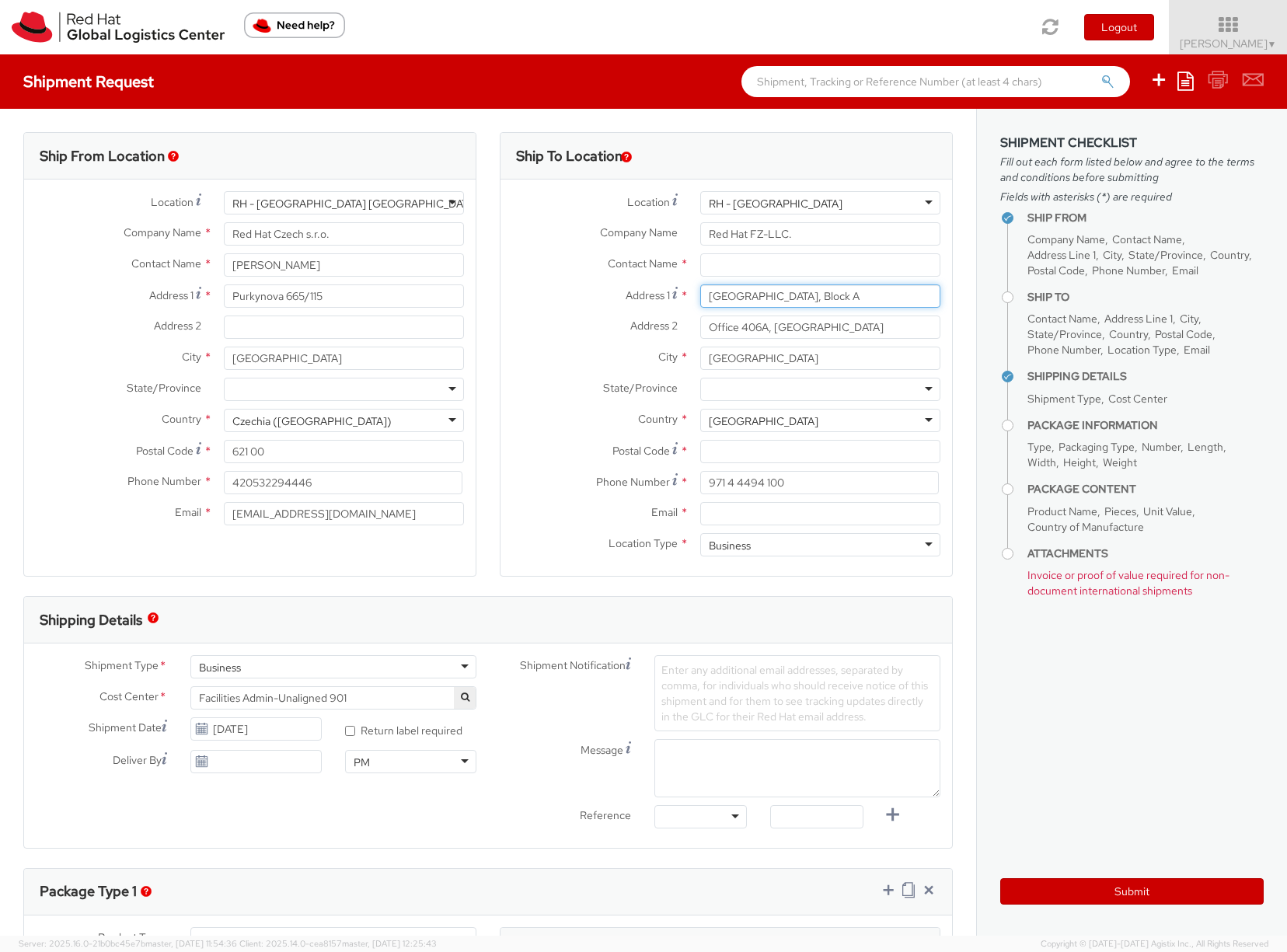
click at [689, 296] on div "[GEOGRAPHIC_DATA], Block A" at bounding box center [820, 296] width 264 height 23
click at [816, 324] on input "Office 406A, [GEOGRAPHIC_DATA]" at bounding box center [821, 326] width 240 height 23
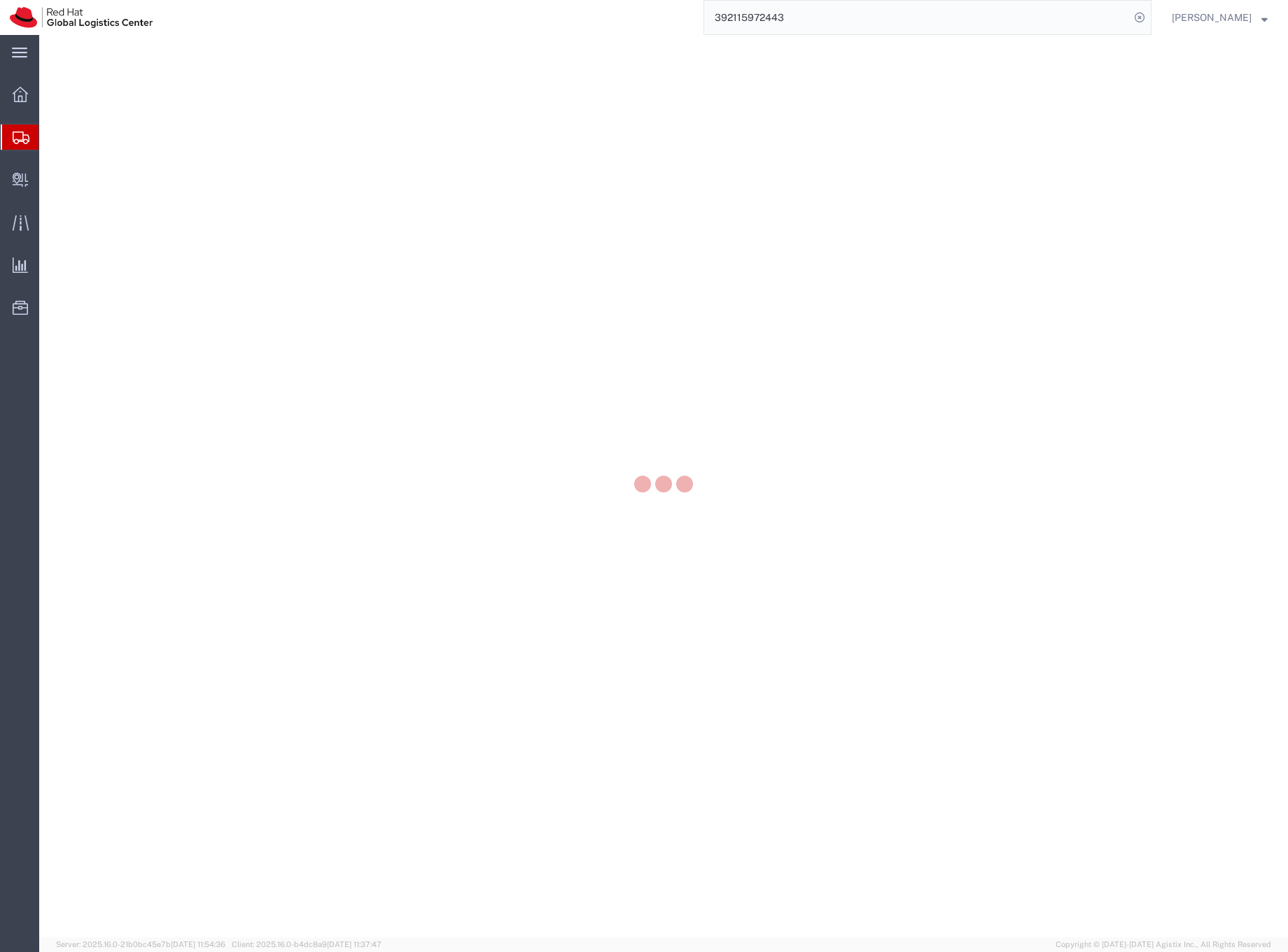
select select
select select "COSTCENTER"
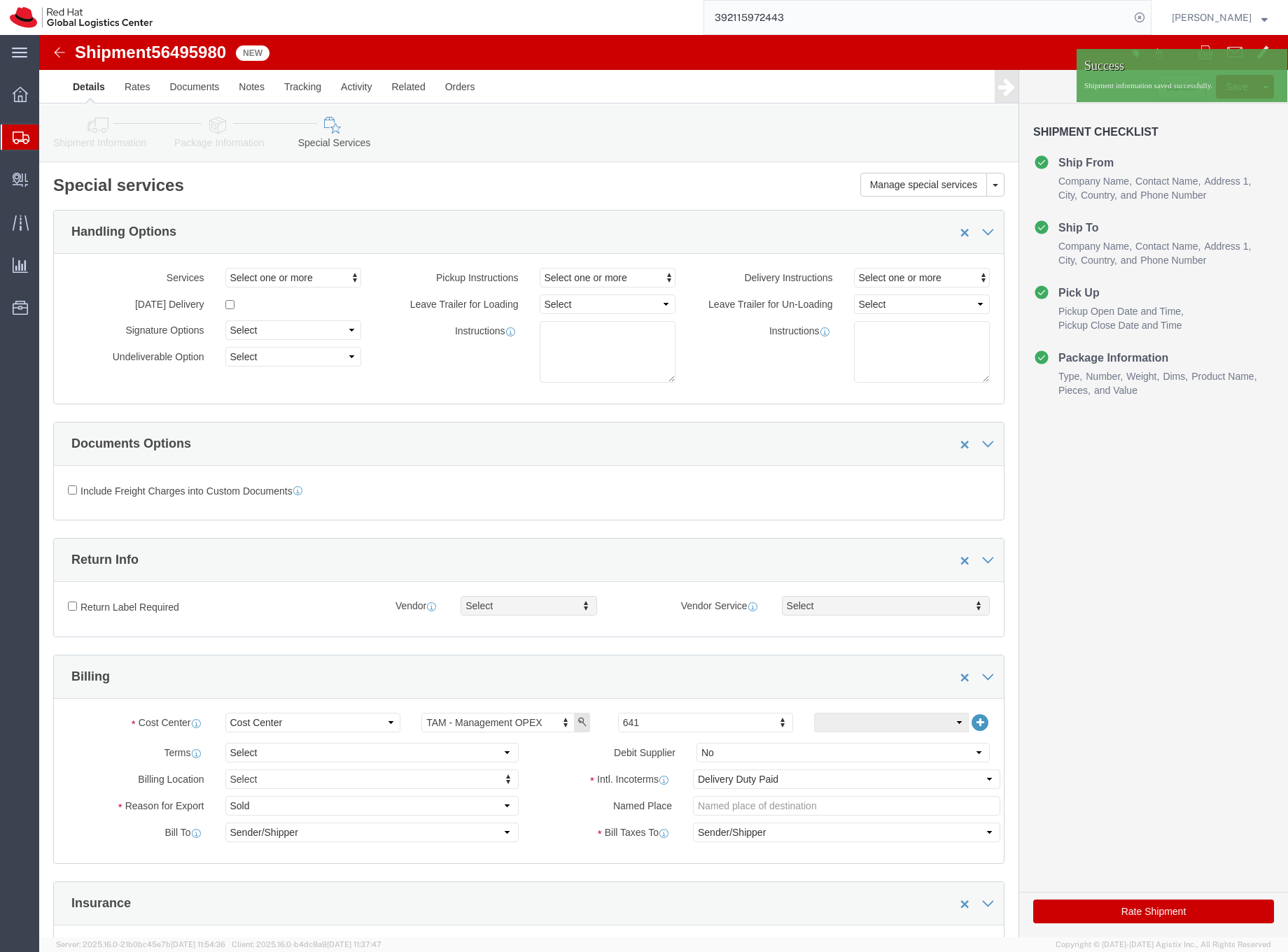
click at [21, 136] on icon at bounding box center [21, 137] width 17 height 12
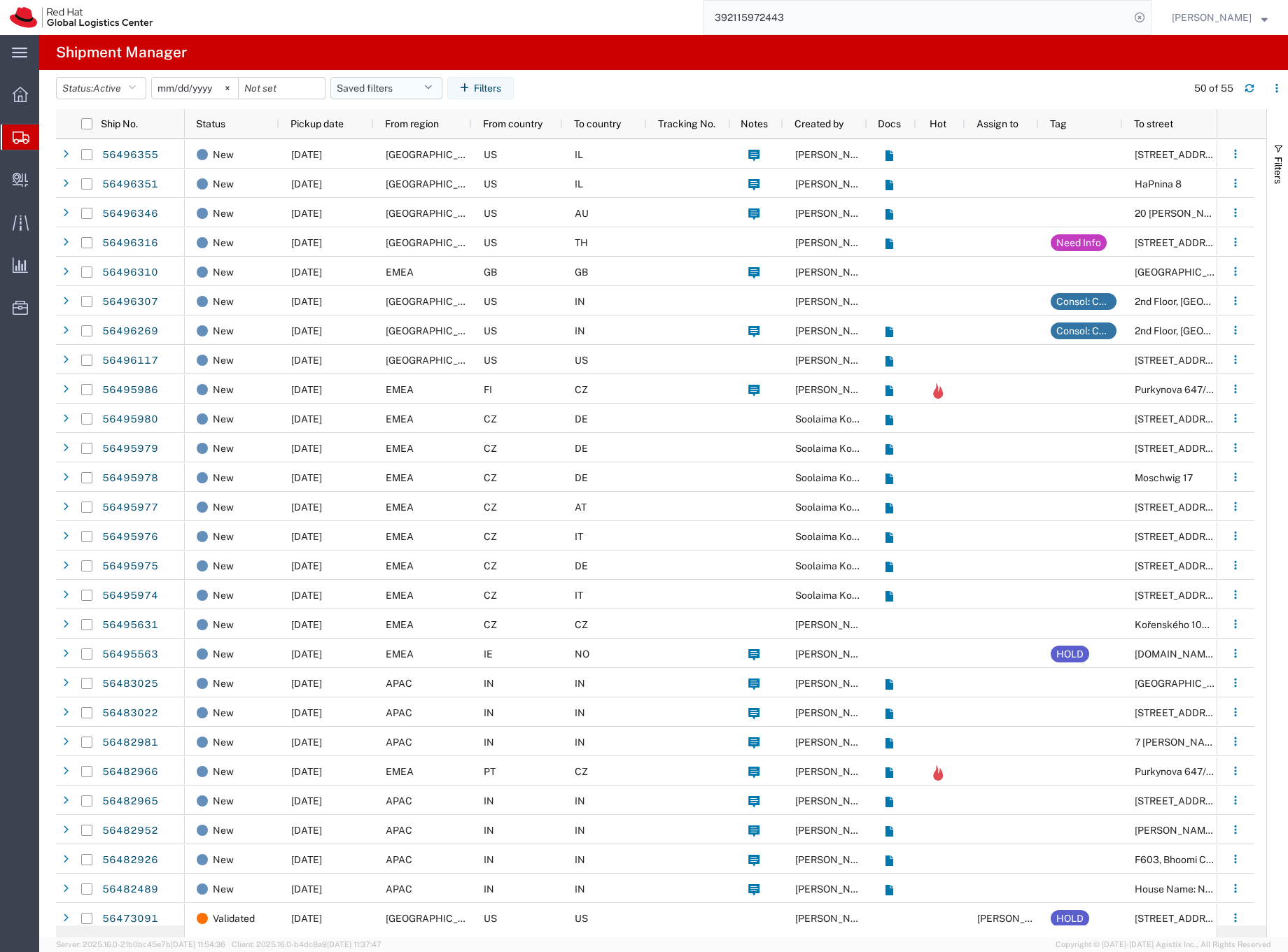
click at [349, 87] on button "Saved filters" at bounding box center [386, 87] width 112 height 22
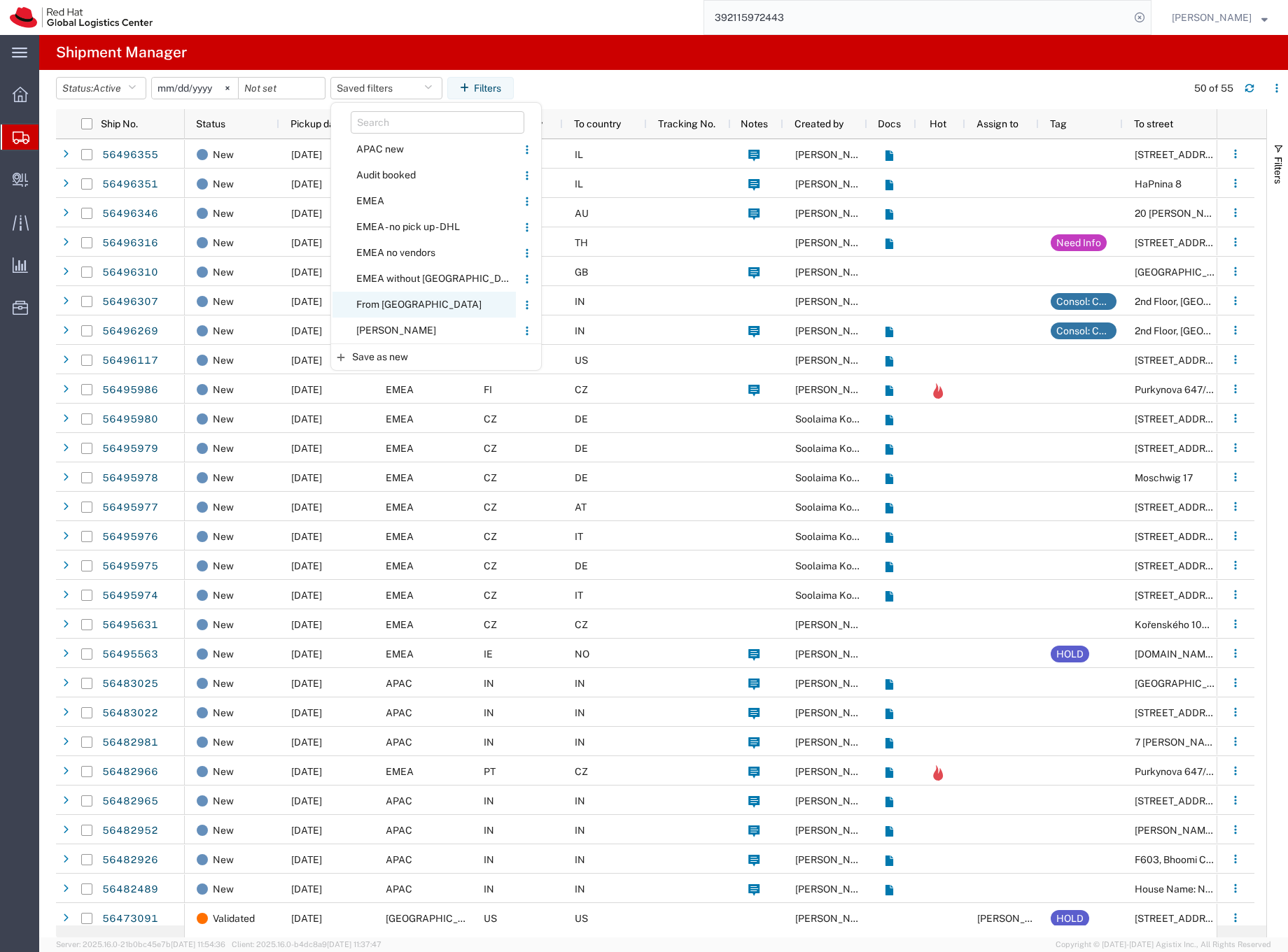
click at [379, 301] on span "From [GEOGRAPHIC_DATA]" at bounding box center [424, 305] width 183 height 26
type input "[DATE]"
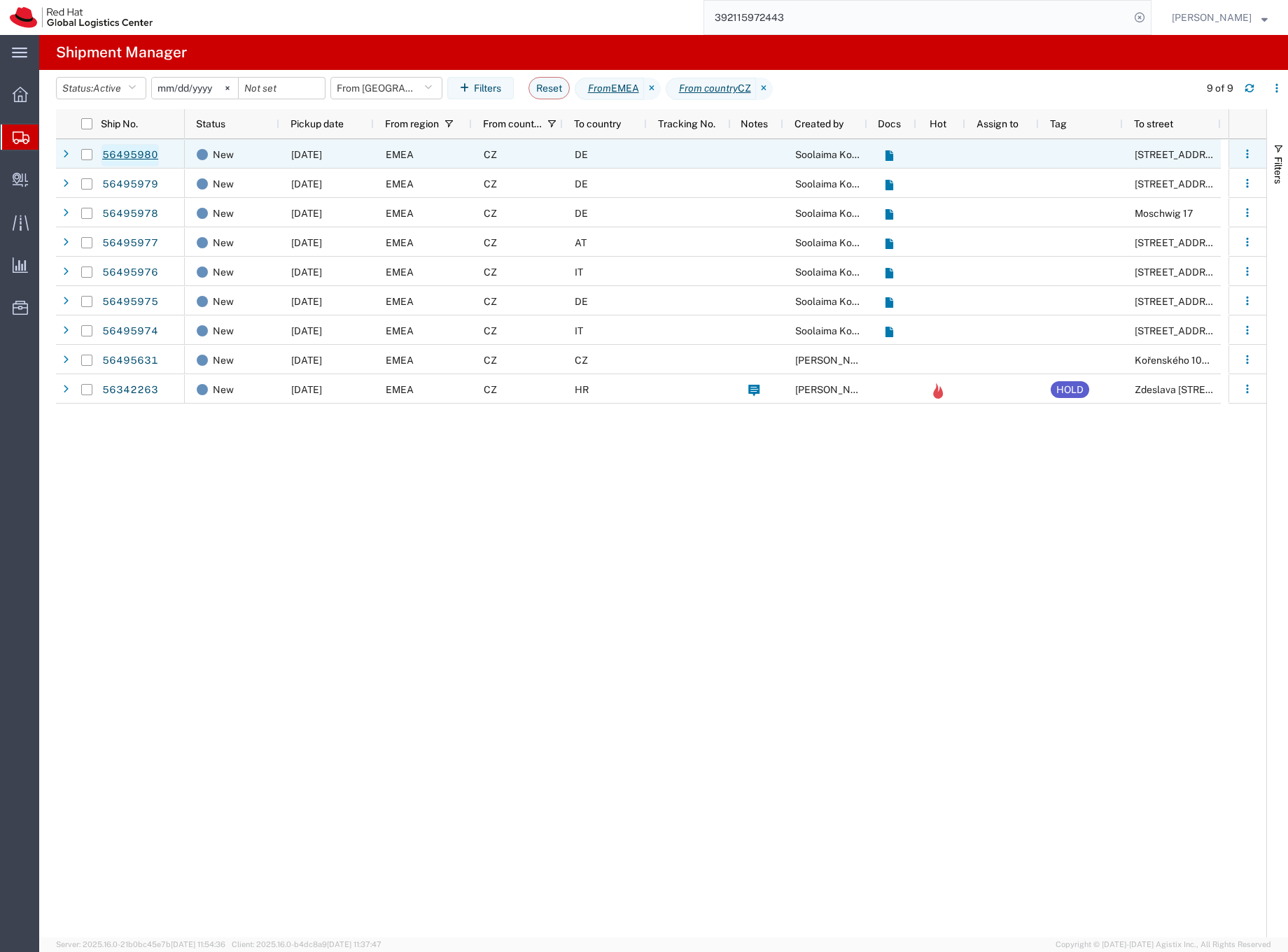
click at [143, 154] on link "56495980" at bounding box center [130, 155] width 57 height 22
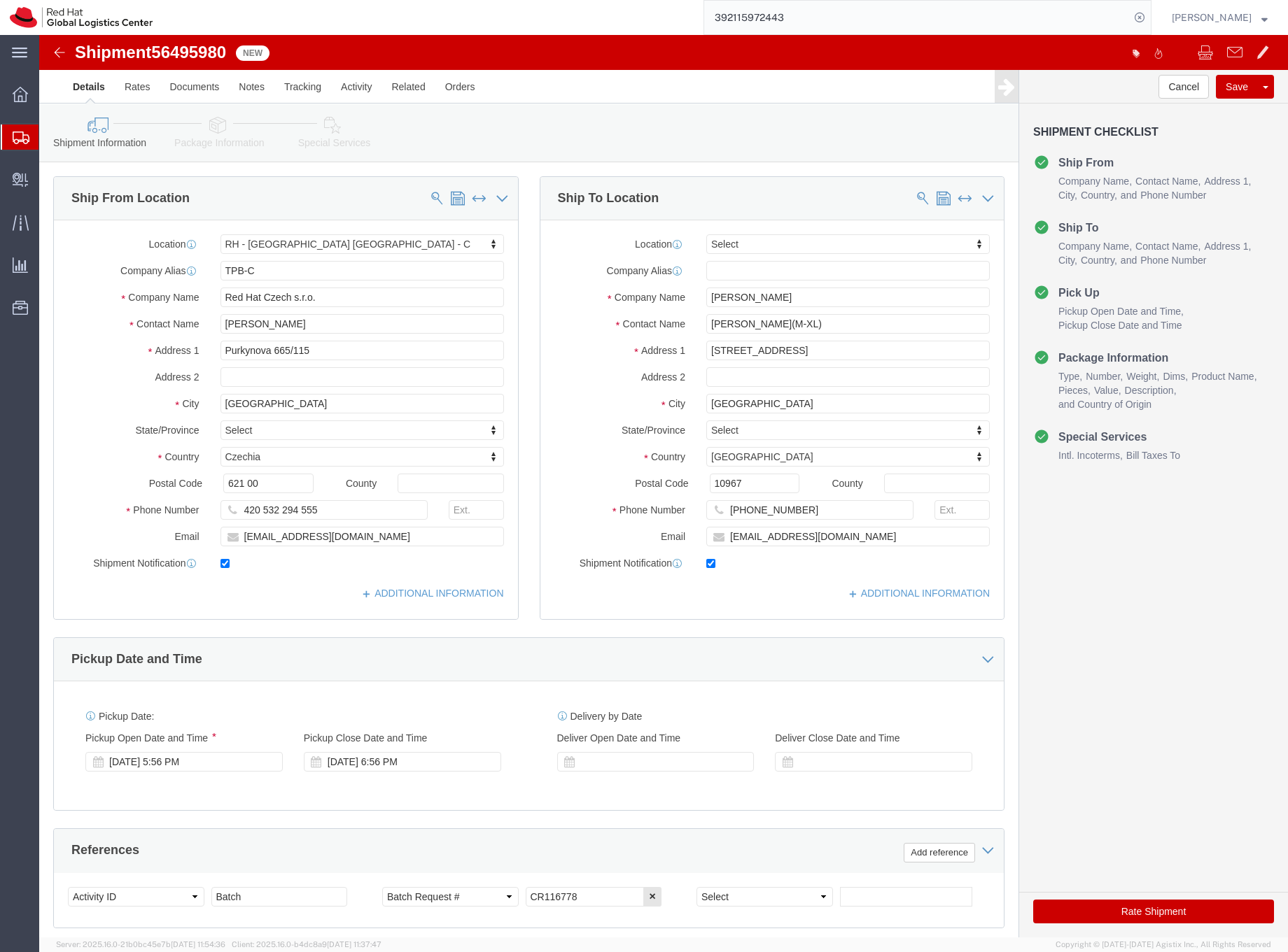
select select "38037"
select select
click icon
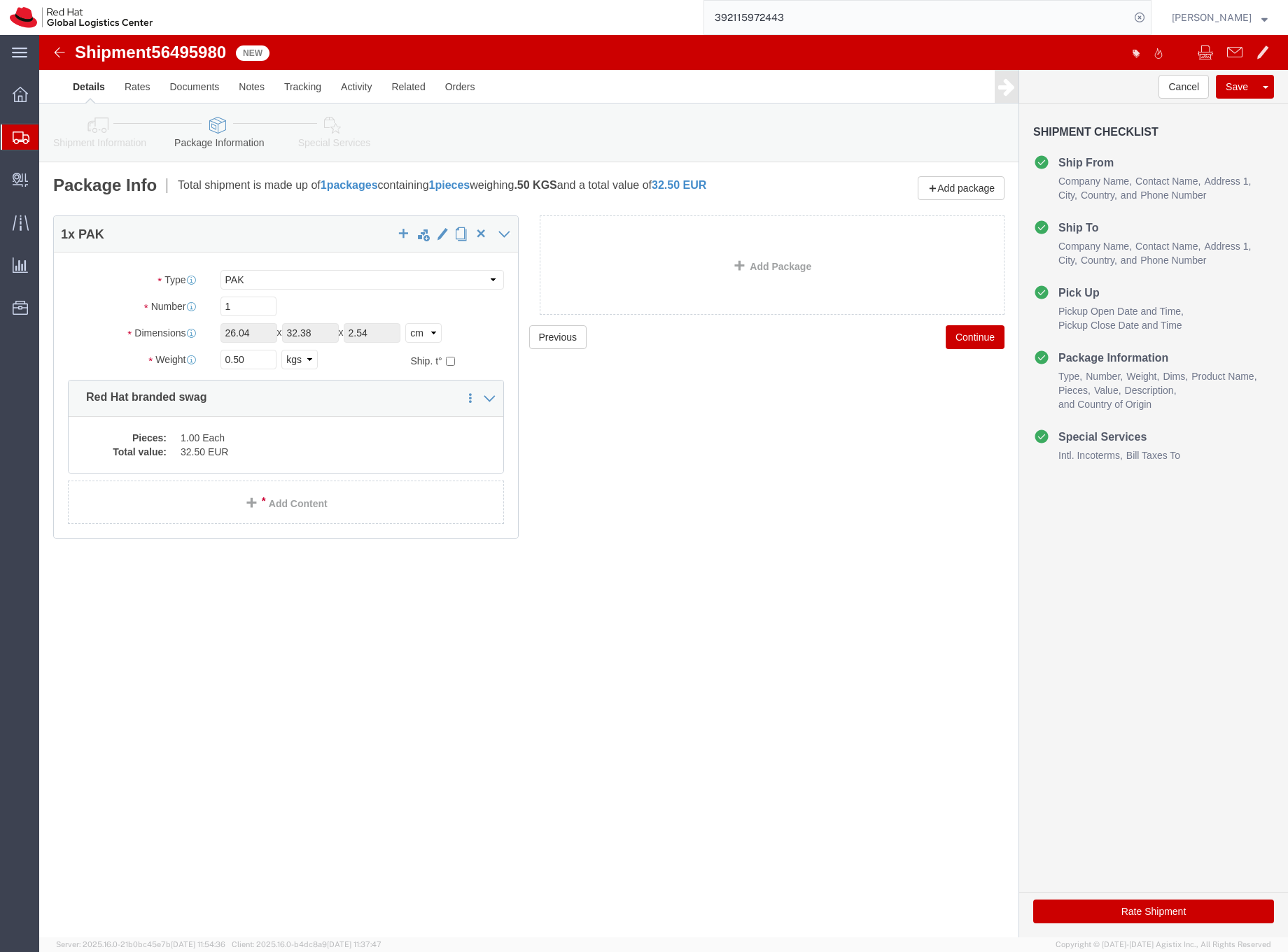
click icon
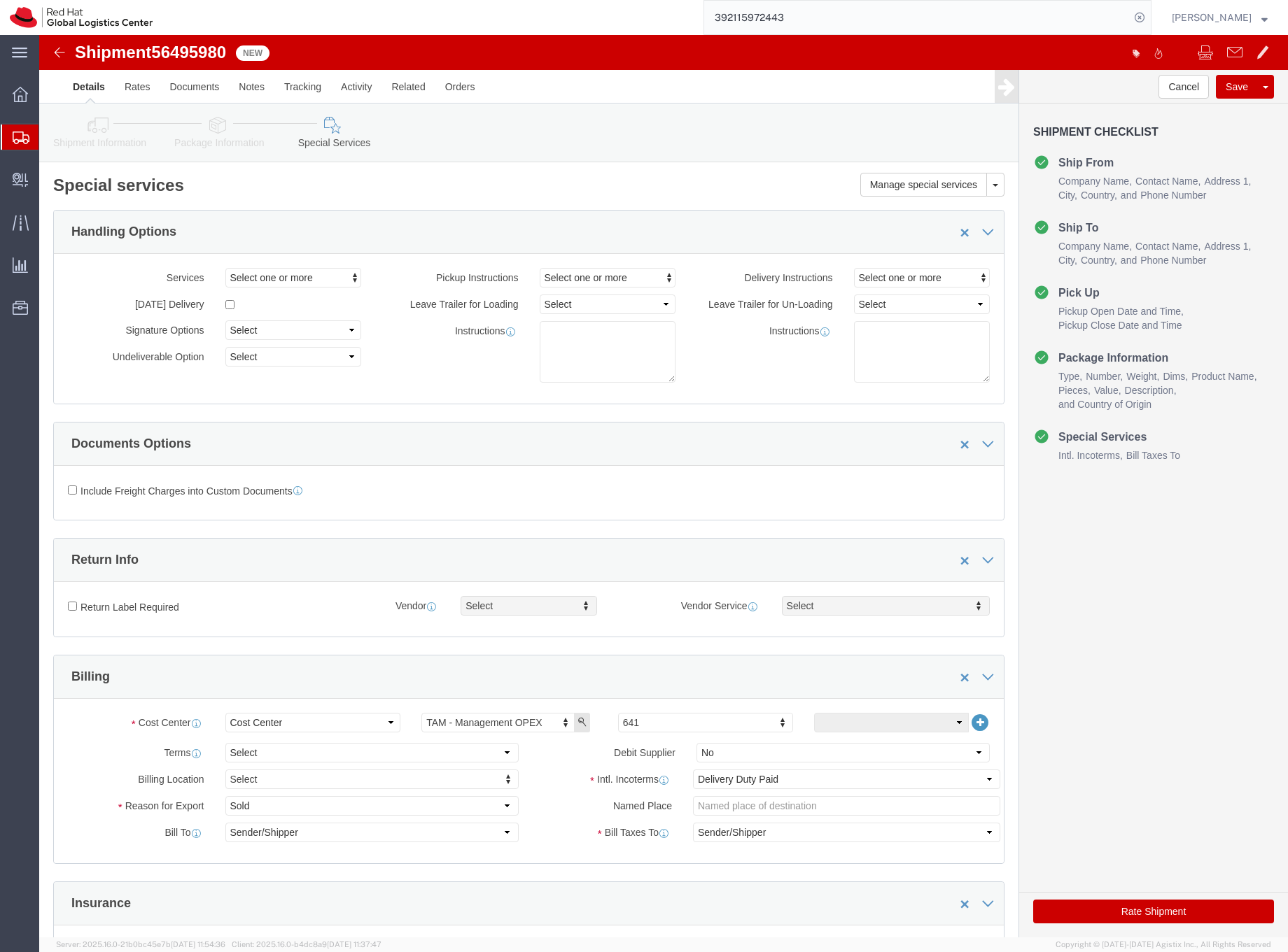
click button "Rate Shipment"
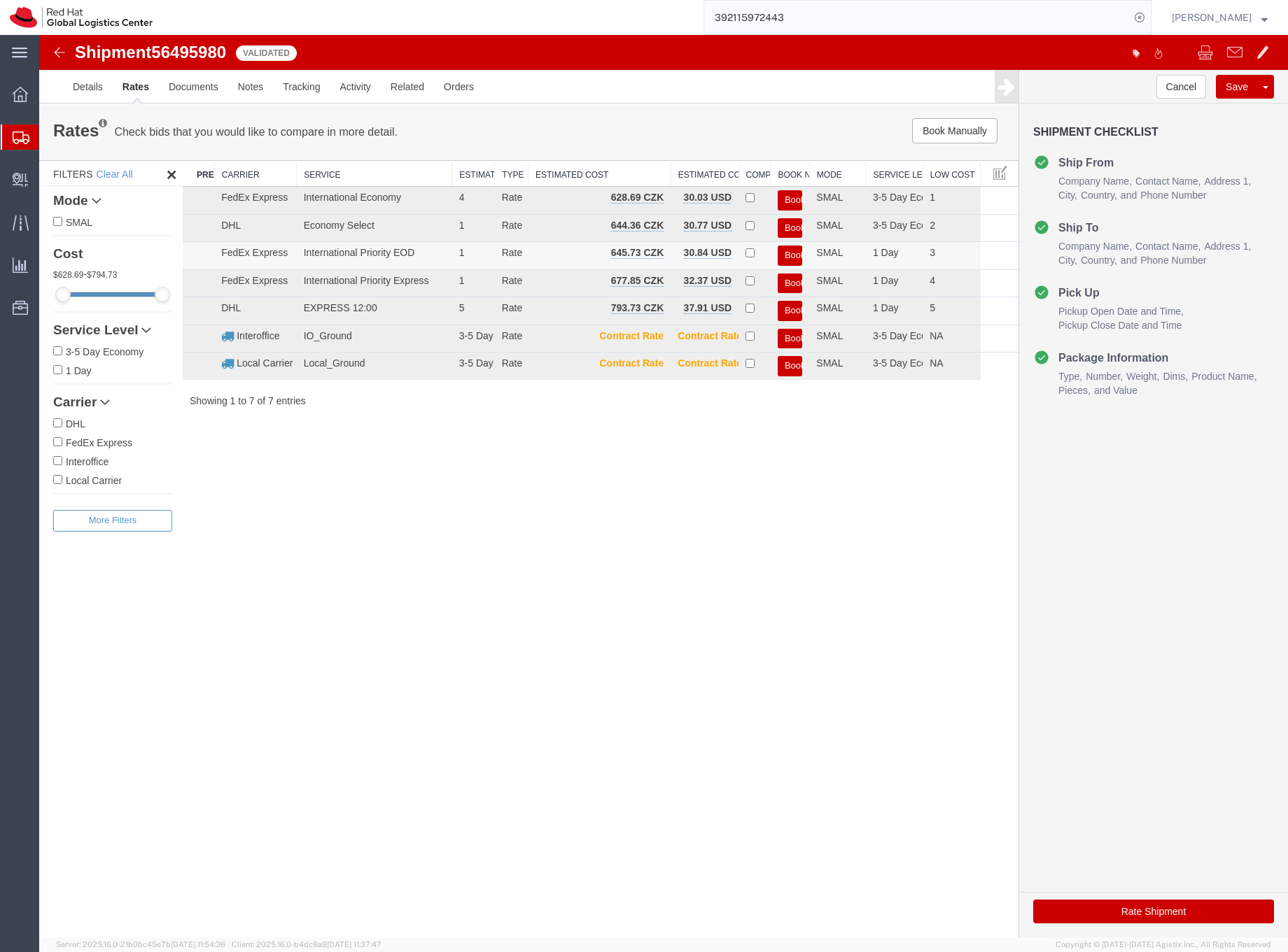
click at [790, 252] on button "Book" at bounding box center [789, 255] width 24 height 20
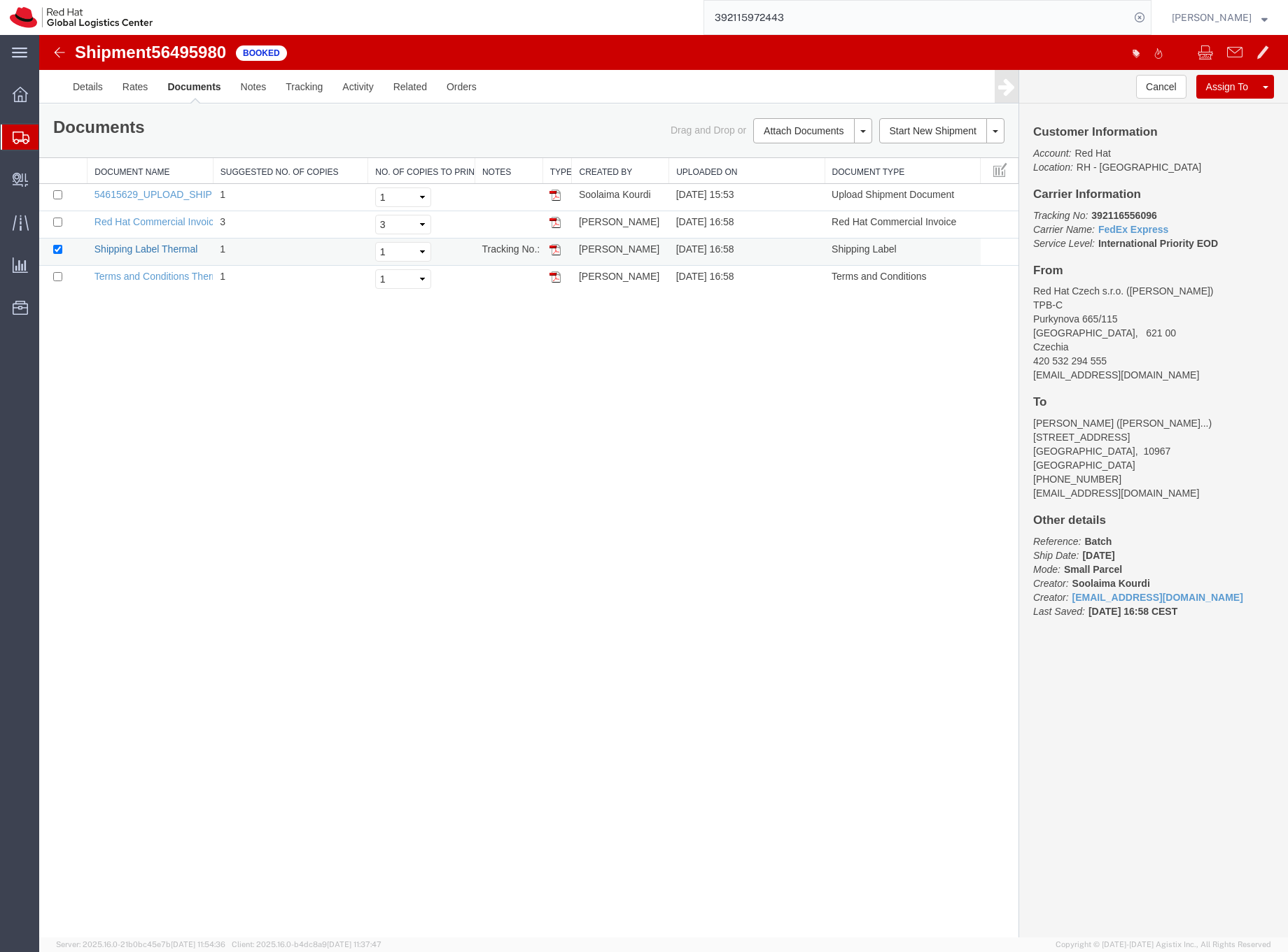
click at [184, 249] on link "Shipping Label Thermal" at bounding box center [147, 249] width 103 height 11
click at [22, 138] on icon at bounding box center [21, 137] width 17 height 12
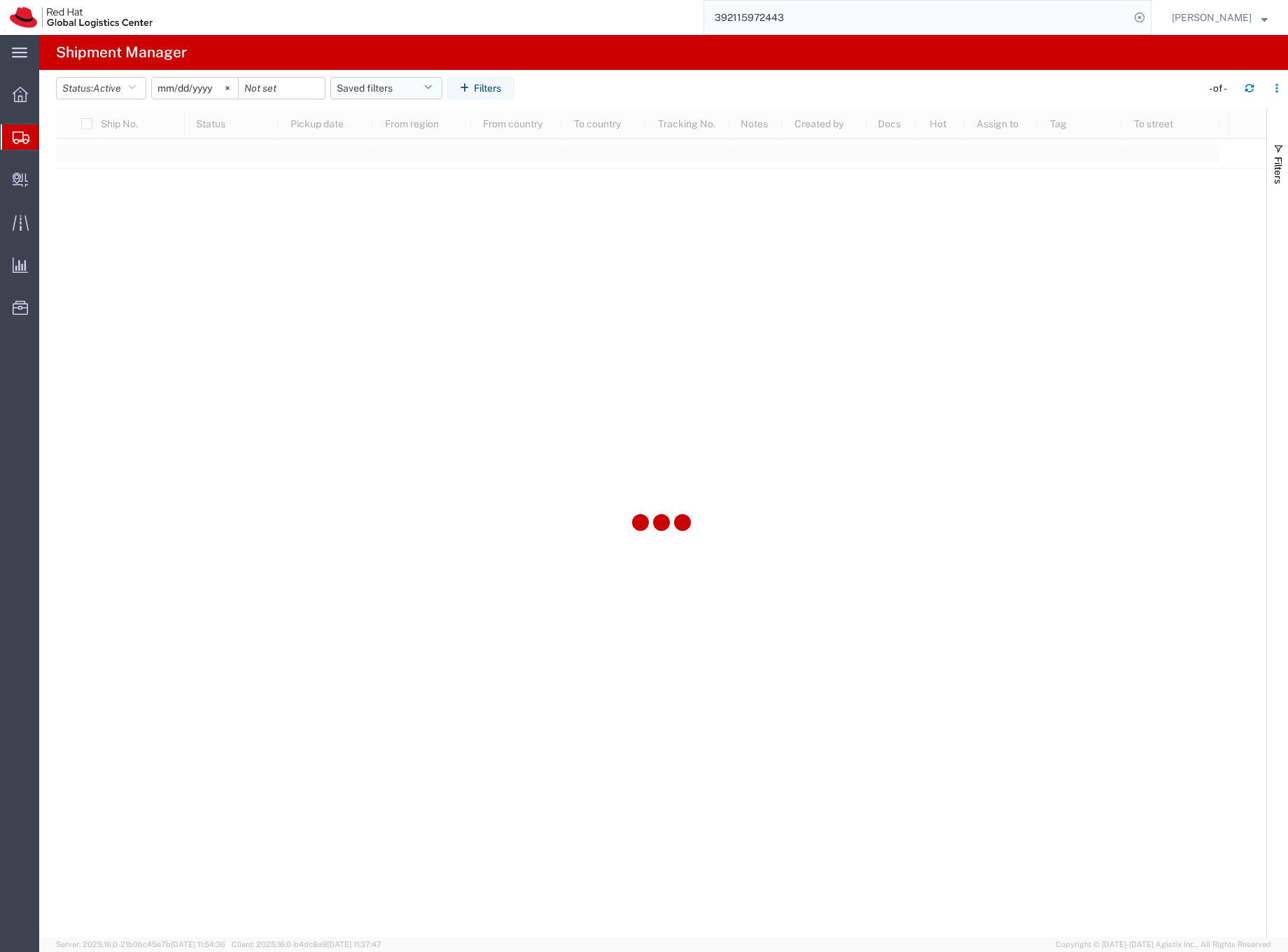
click at [351, 88] on button "Saved filters" at bounding box center [386, 87] width 112 height 22
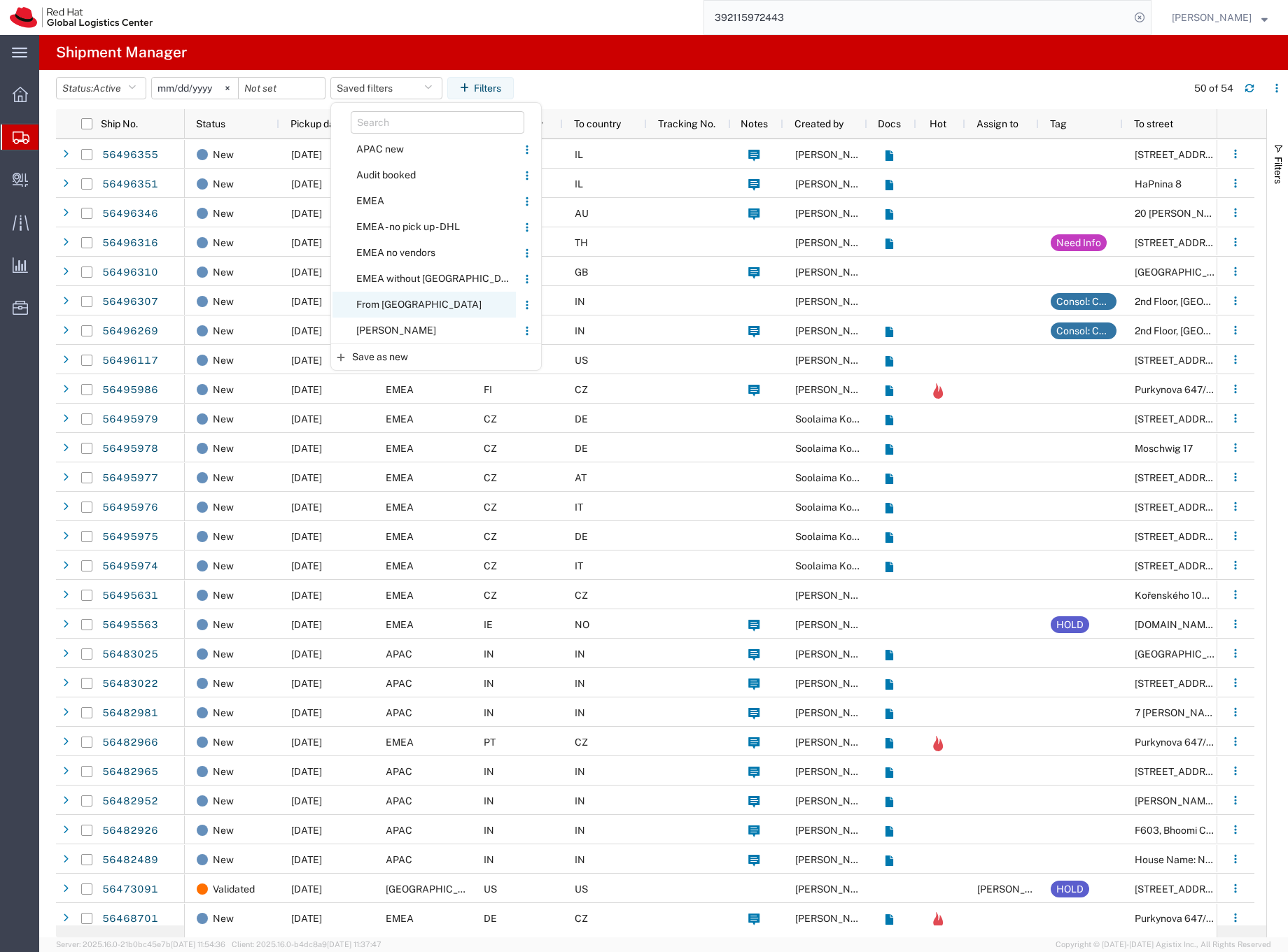
click at [367, 300] on span "From [GEOGRAPHIC_DATA]" at bounding box center [424, 305] width 183 height 26
type input "[DATE]"
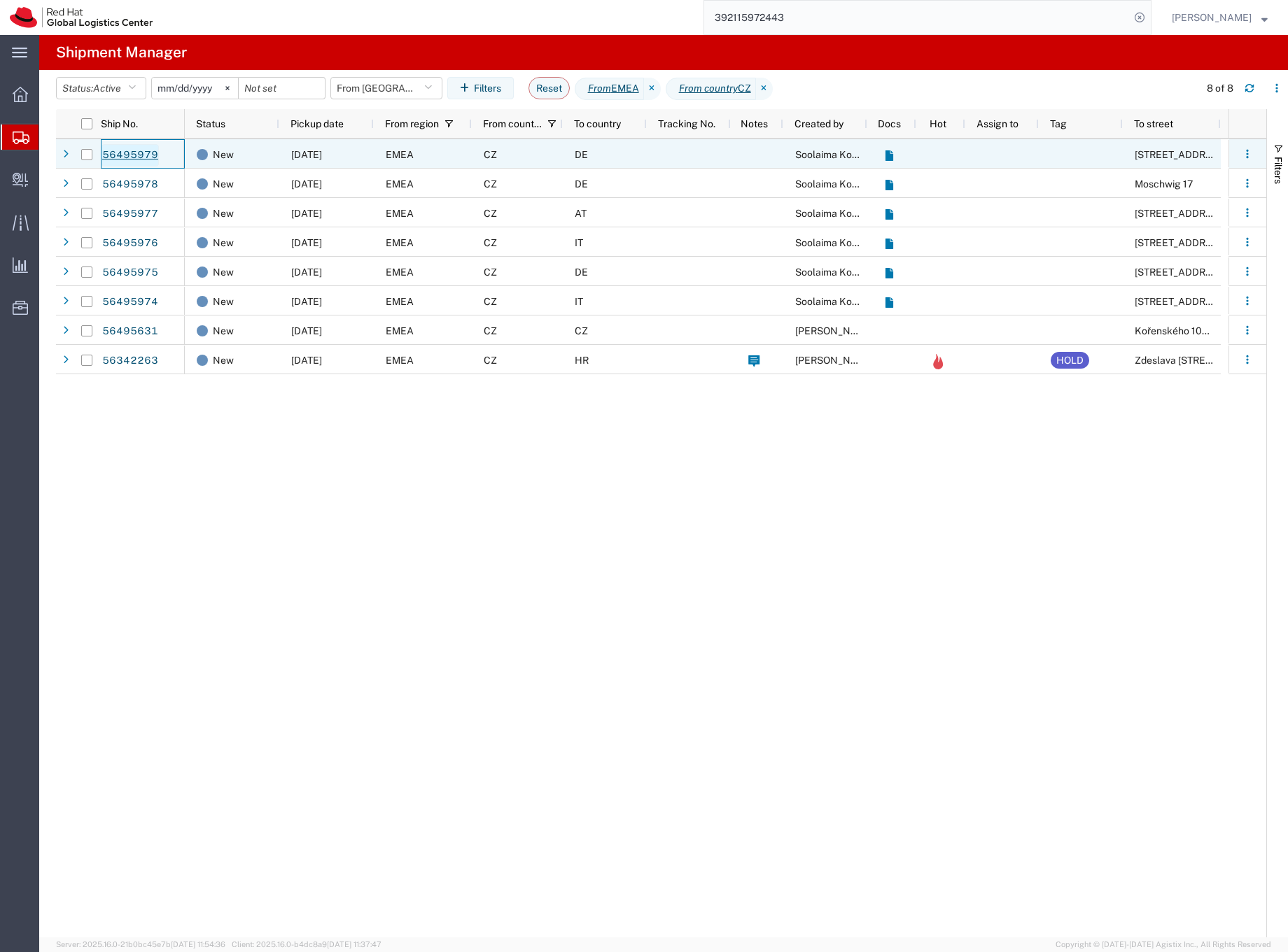
click at [138, 151] on link "56495979" at bounding box center [130, 155] width 57 height 22
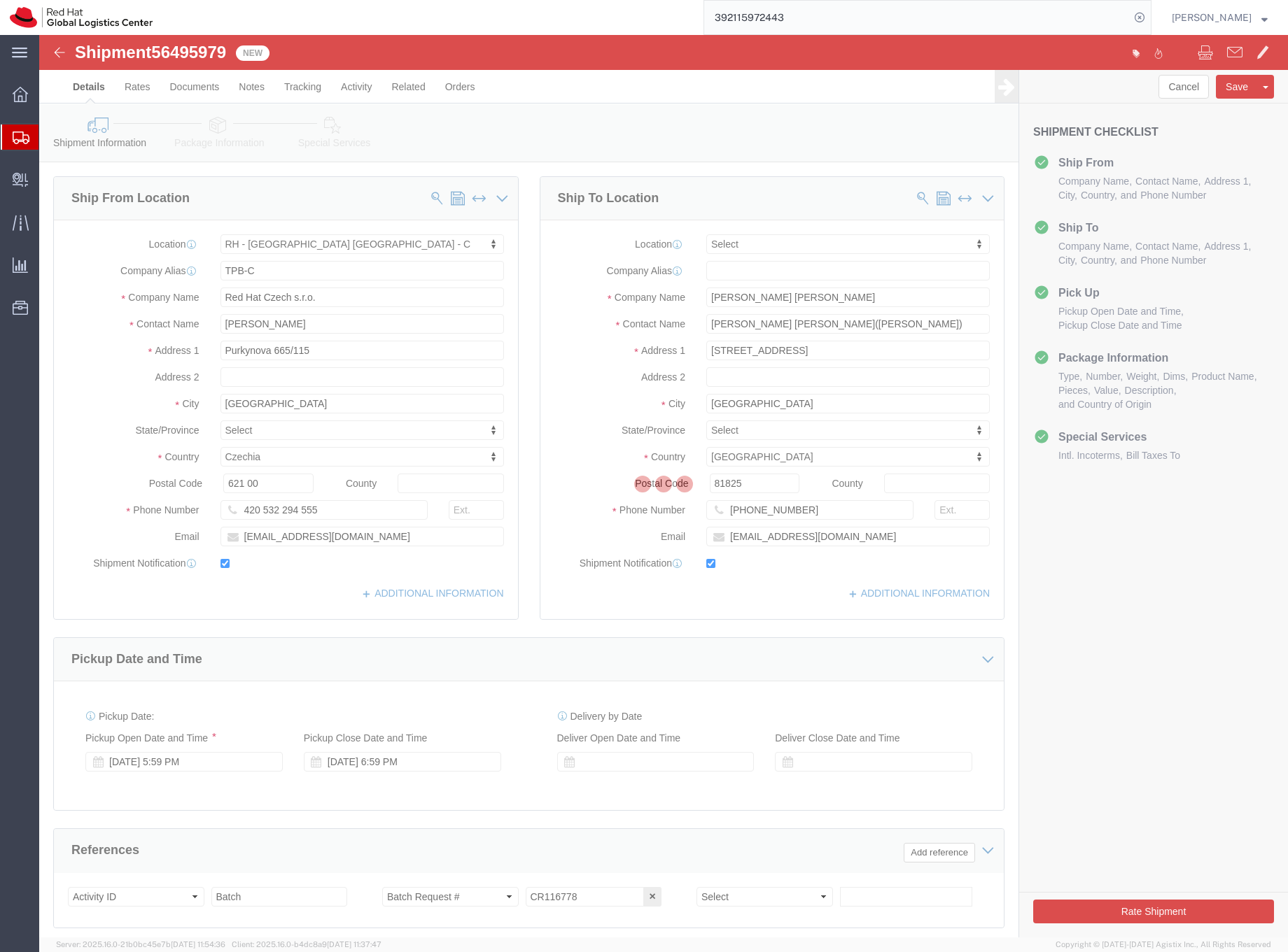
select select "38037"
select select
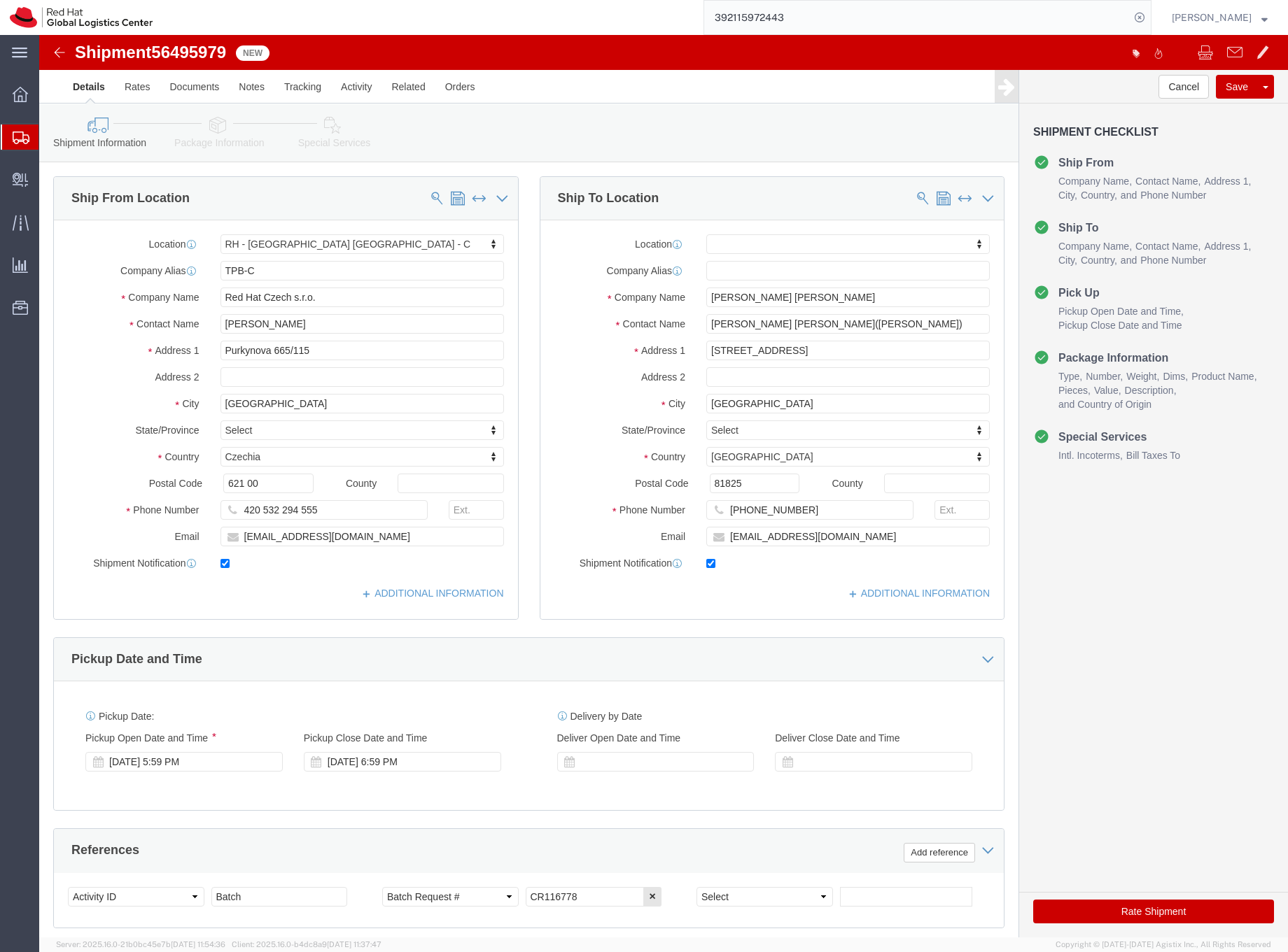
click icon
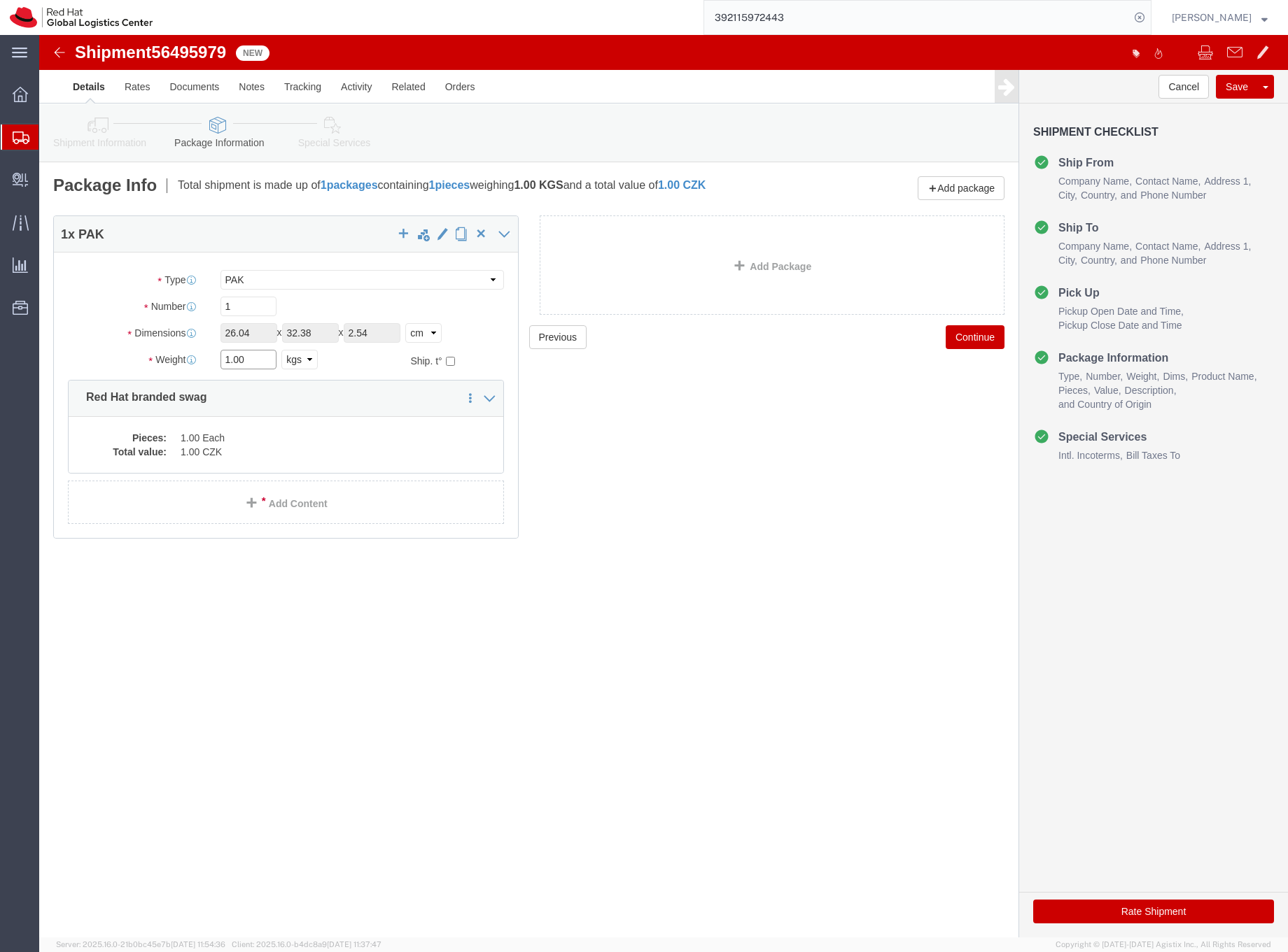
drag, startPoint x: 208, startPoint y: 323, endPoint x: 182, endPoint y: 323, distance: 26.0
click input "1.00"
type input "0.5"
click dd "1.00 CZK"
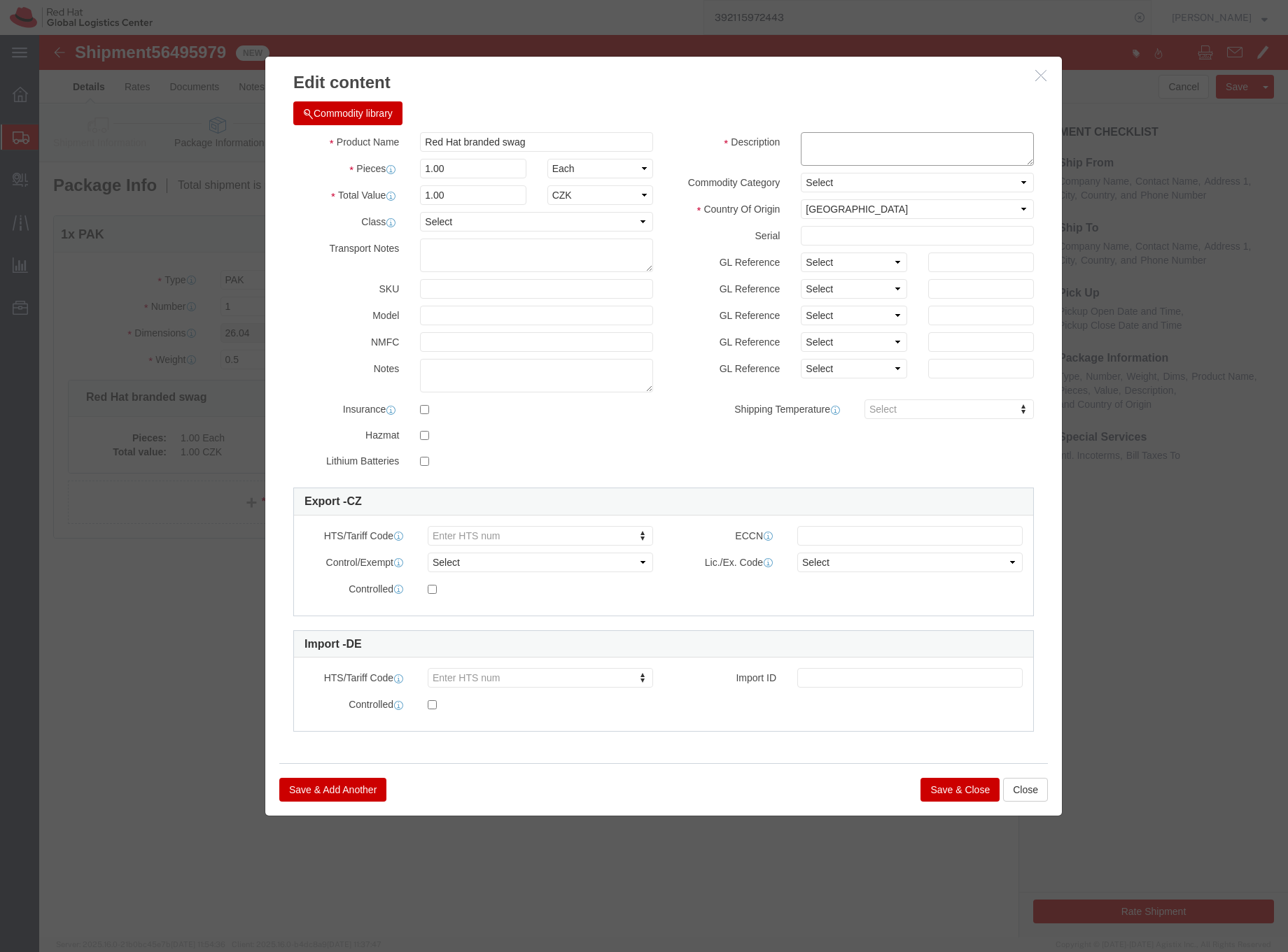
click textarea
type textarea "T"
type textarea "Polo T-shirt"
drag, startPoint x: 439, startPoint y: 161, endPoint x: 384, endPoint y: 159, distance: 55.0
click input "1.00"
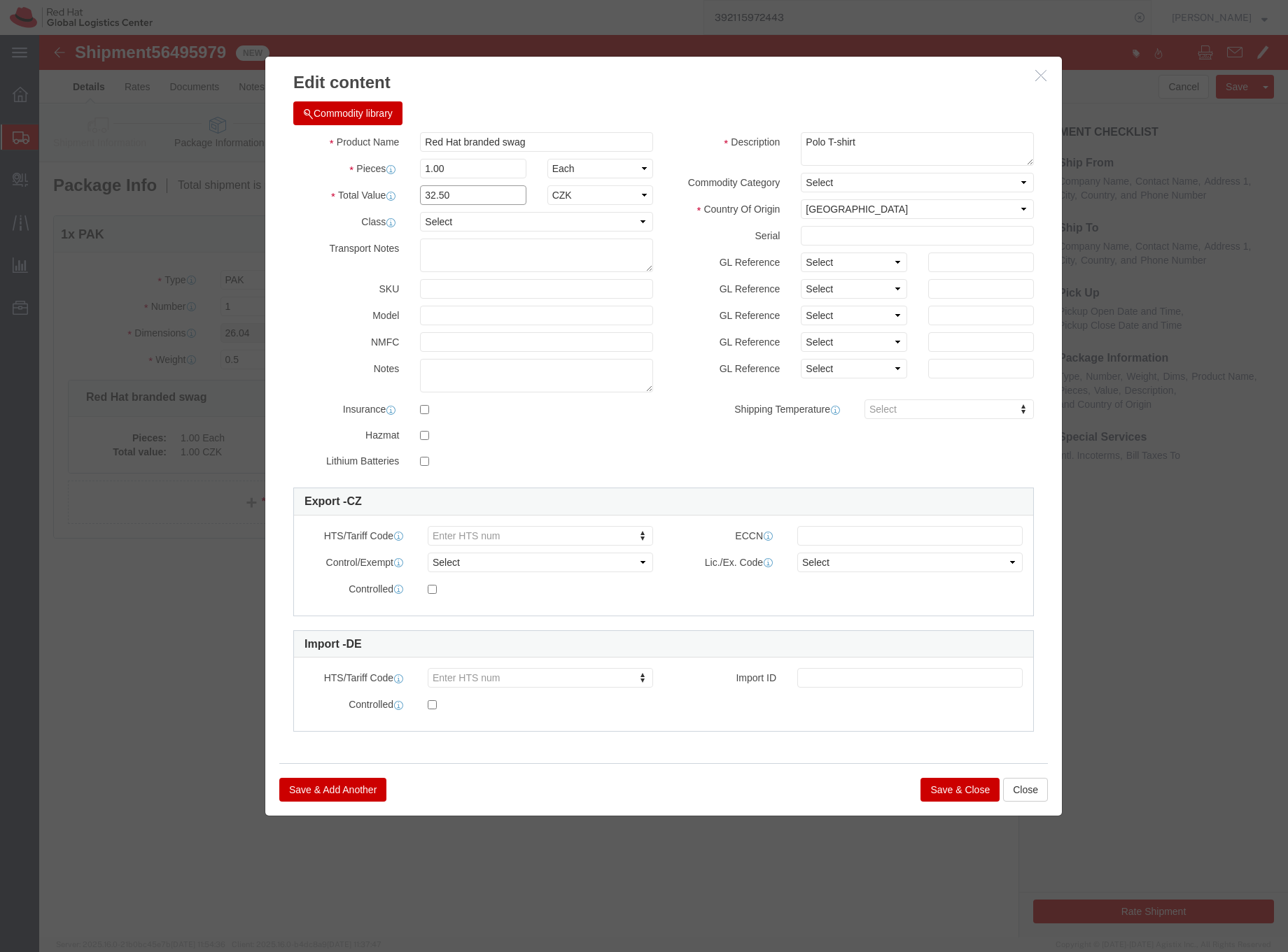
type input "32.50"
click select "Select ADP AED AFN ALL AMD AOA ARS ATS AUD AWG AZN BAM BBD BDT BGL BGN BHD BIF …"
select select "EUR"
click select "Select ADP AED AFN ALL AMD AOA ARS ATS AUD AWG AZN BAM BBD BDT BGL BGN BHD BIF …"
click button "Save & Close"
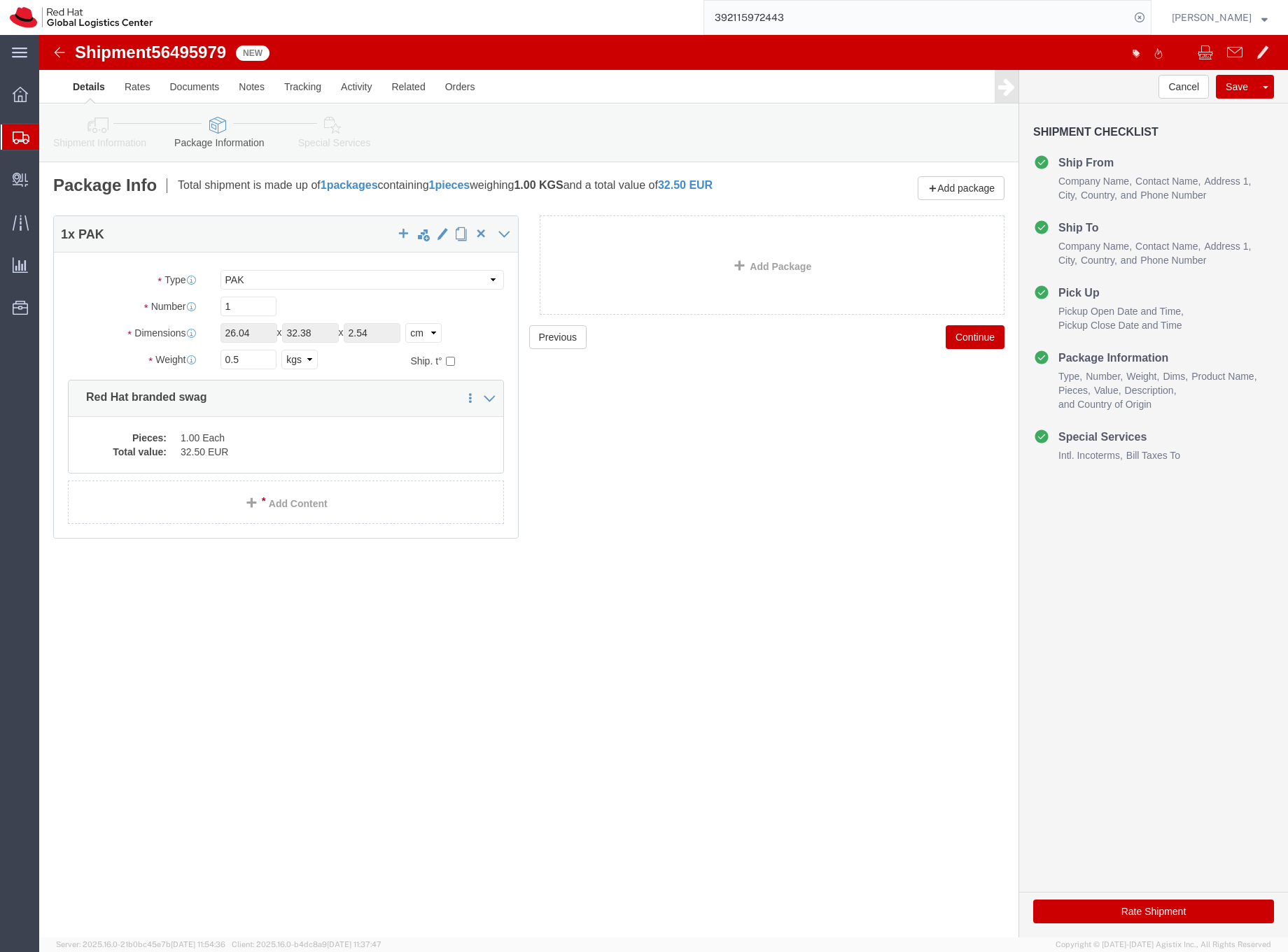
click icon
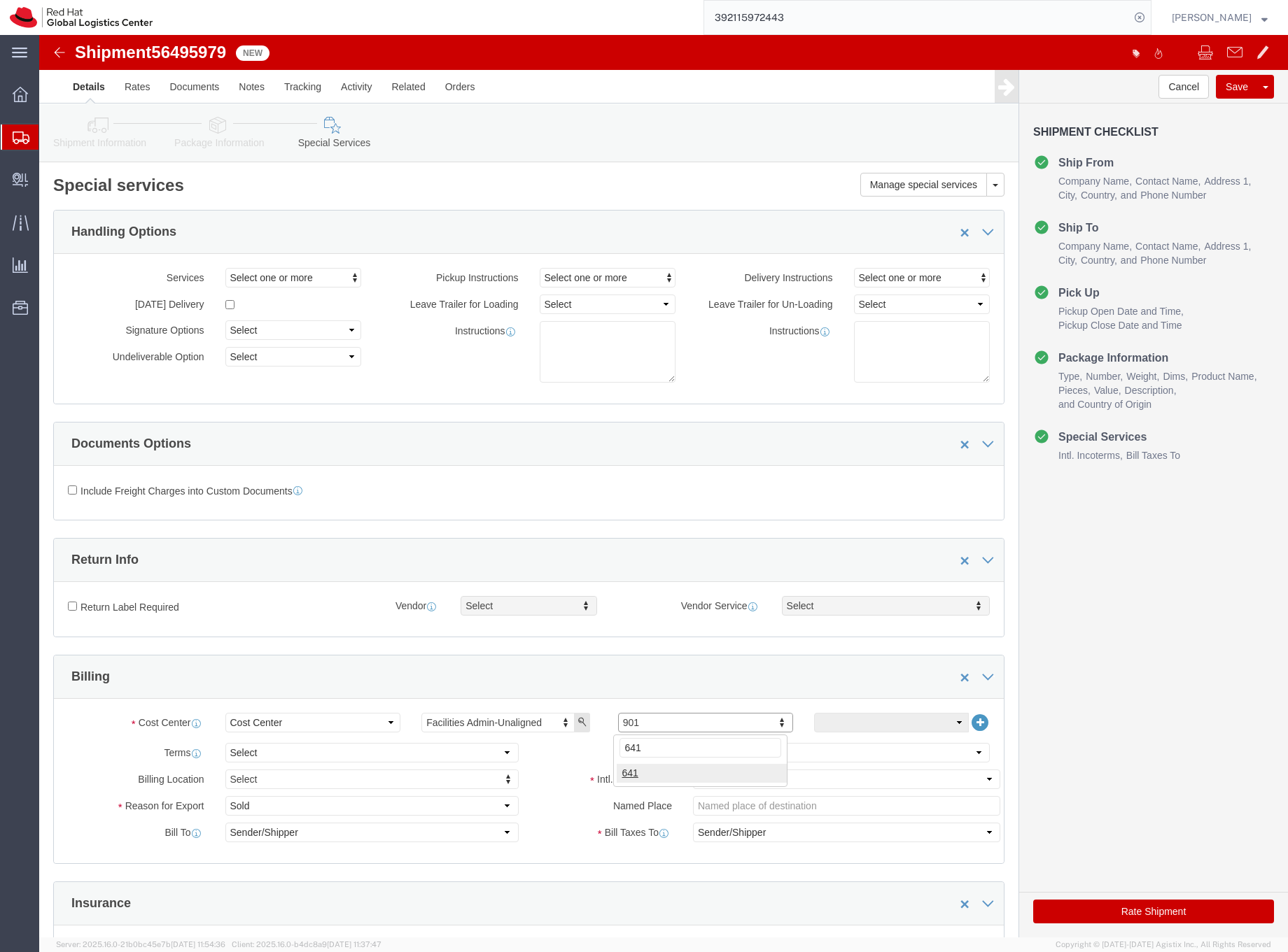
click input "641"
type input "641"
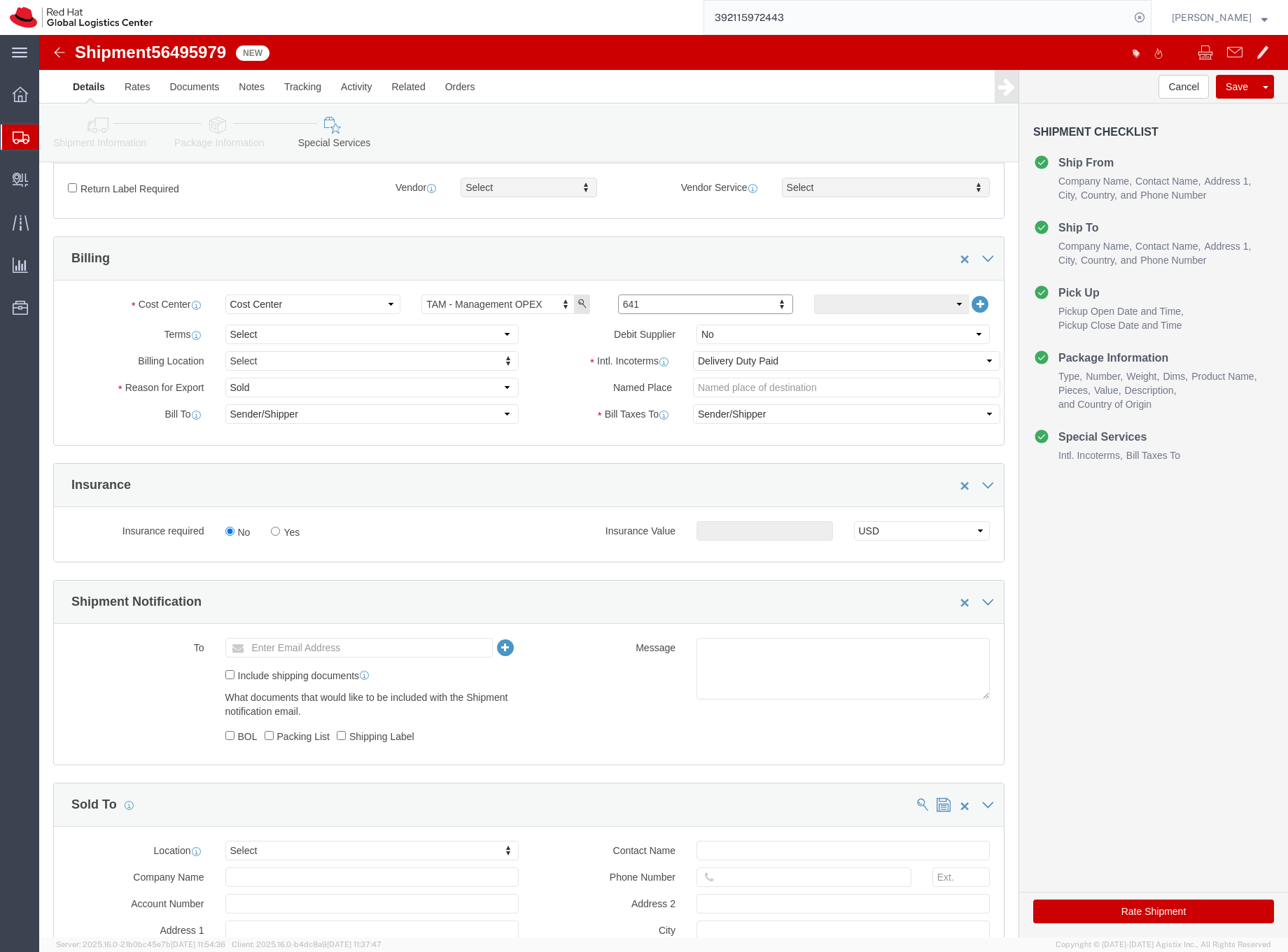
scroll to position [597, 0]
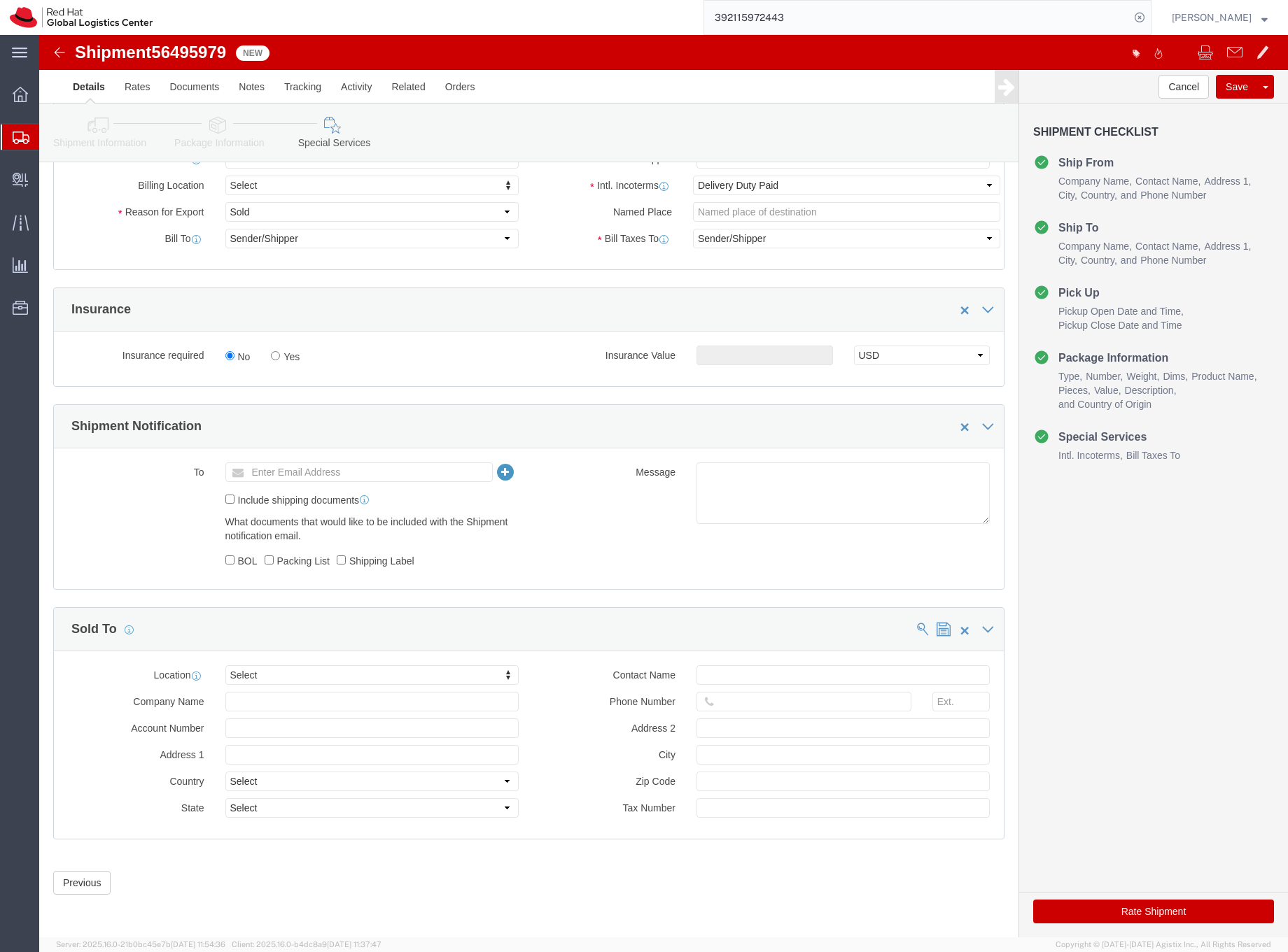
click button "Rate Shipment"
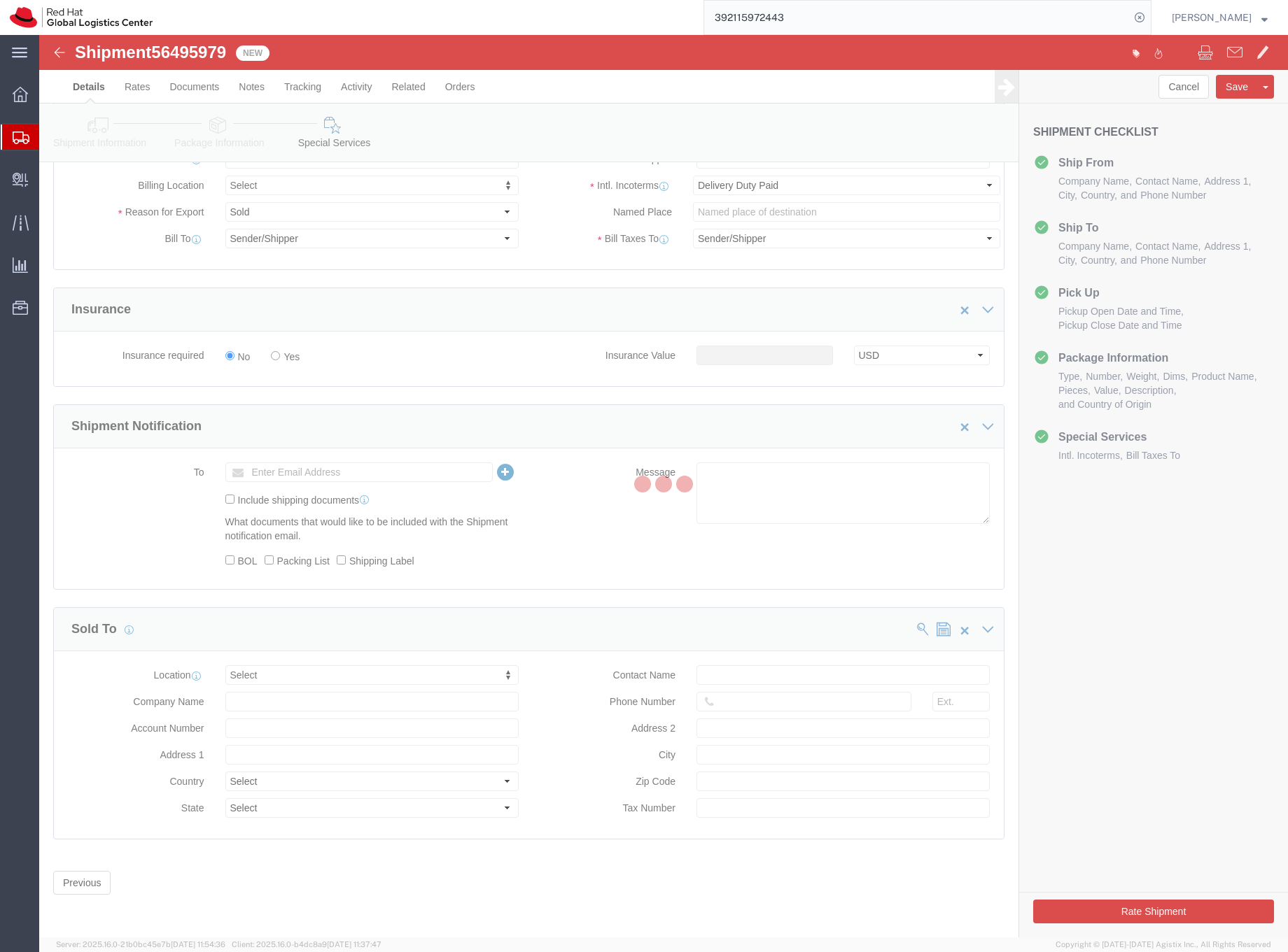
scroll to position [0, 0]
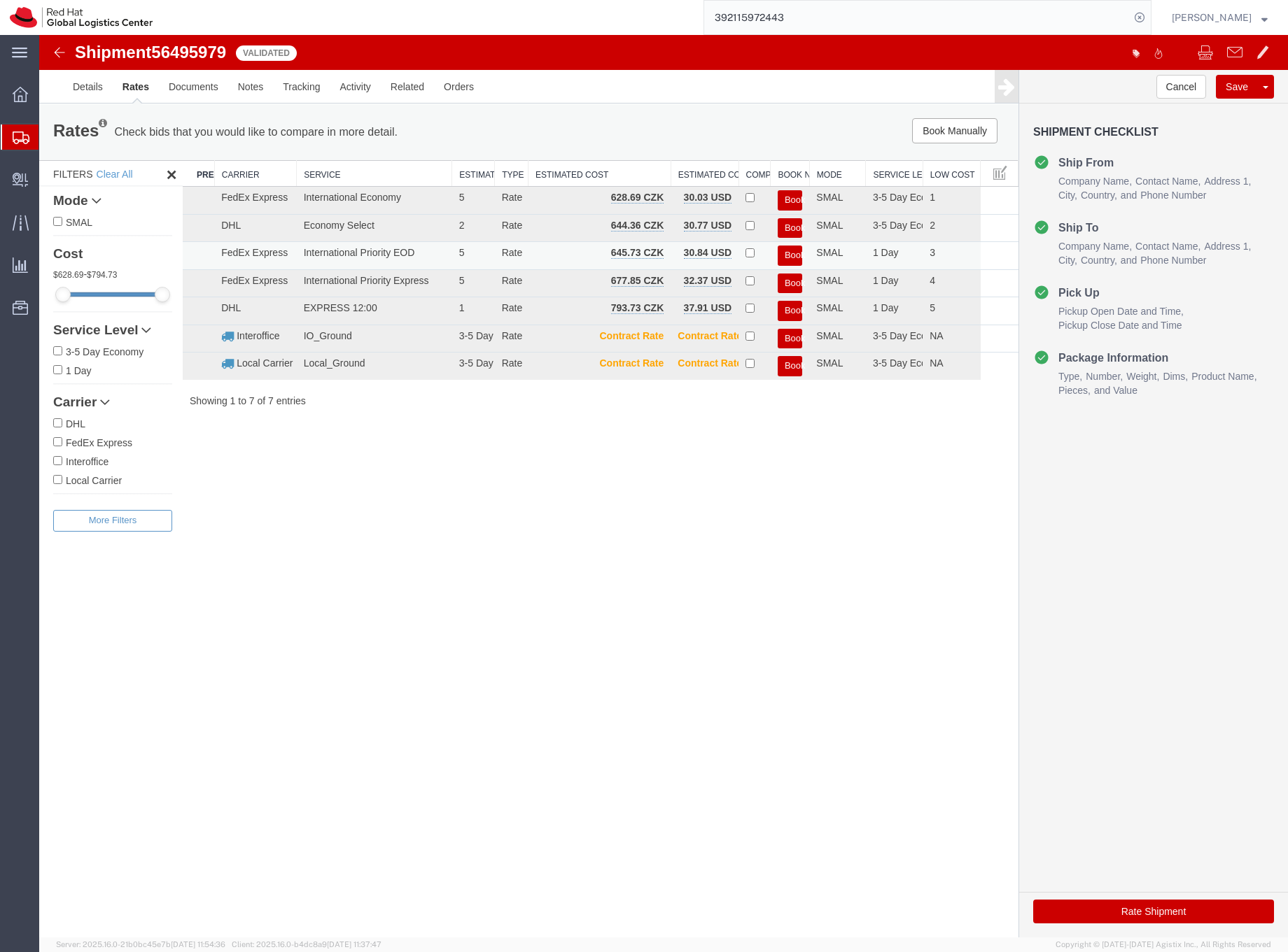
click at [790, 252] on button "Book" at bounding box center [789, 255] width 24 height 20
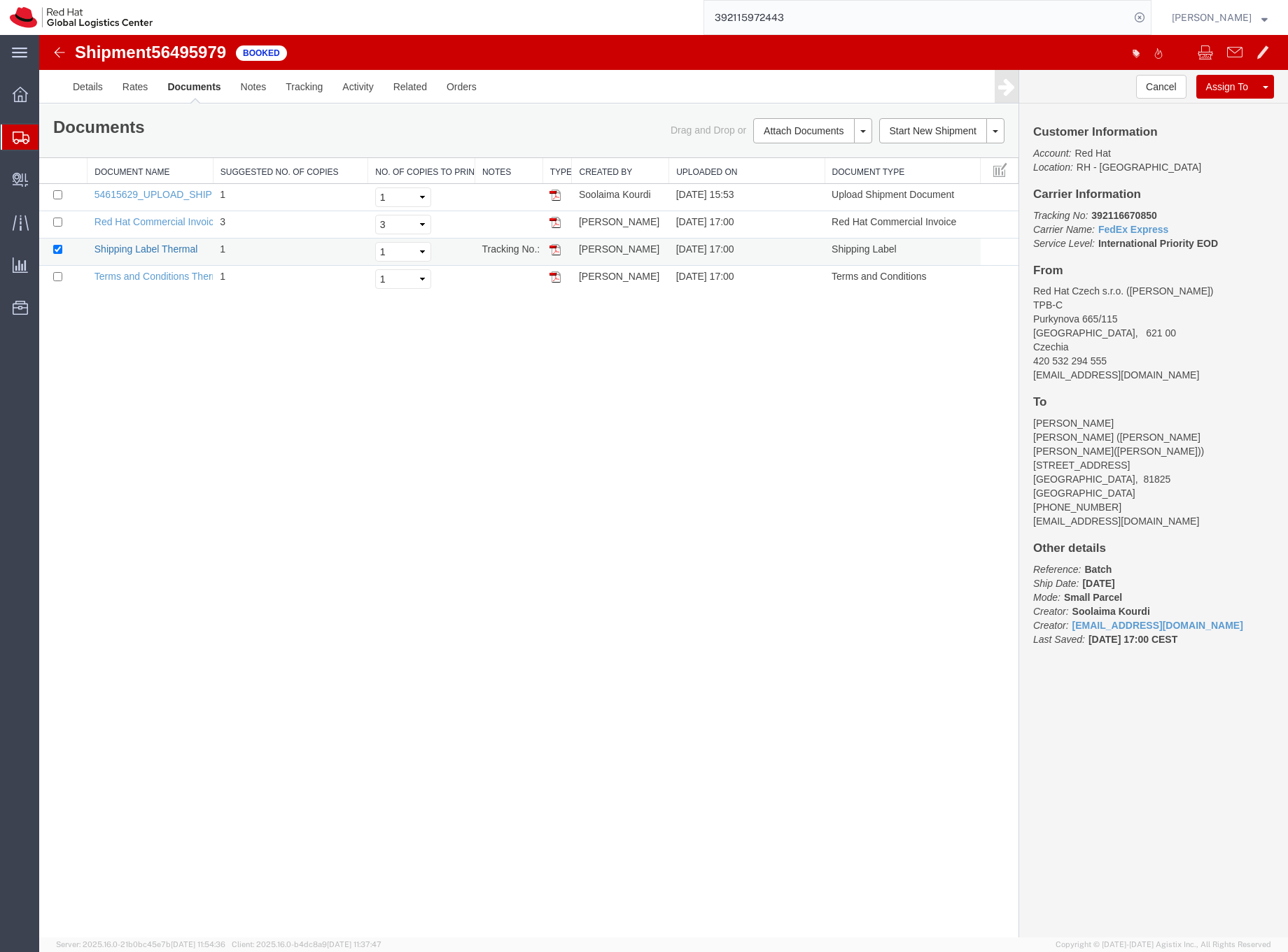
click at [172, 246] on link "Shipping Label Thermal" at bounding box center [147, 249] width 103 height 11
click at [17, 138] on icon at bounding box center [21, 137] width 17 height 12
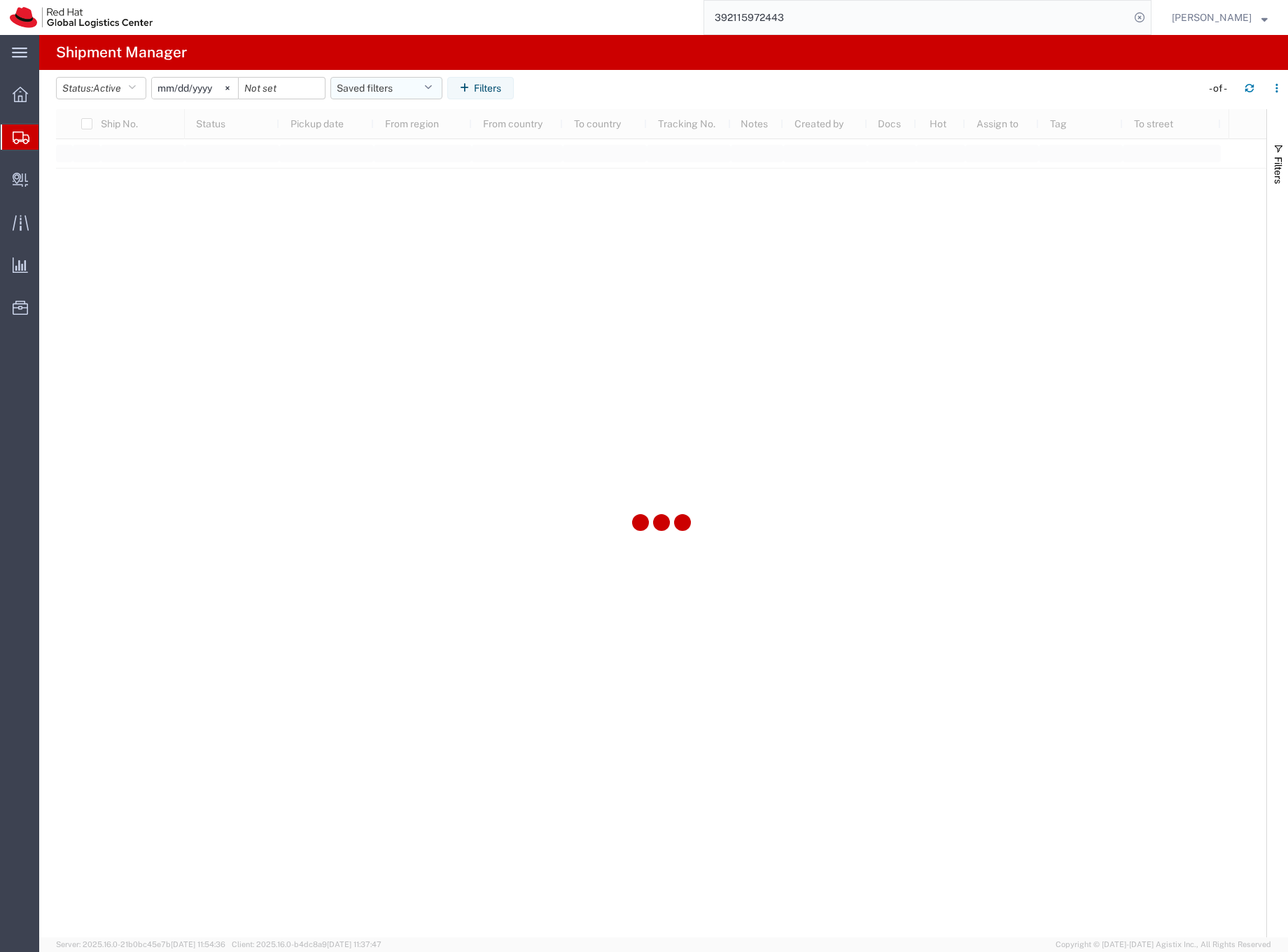
click at [351, 85] on button "Saved filters" at bounding box center [386, 87] width 112 height 22
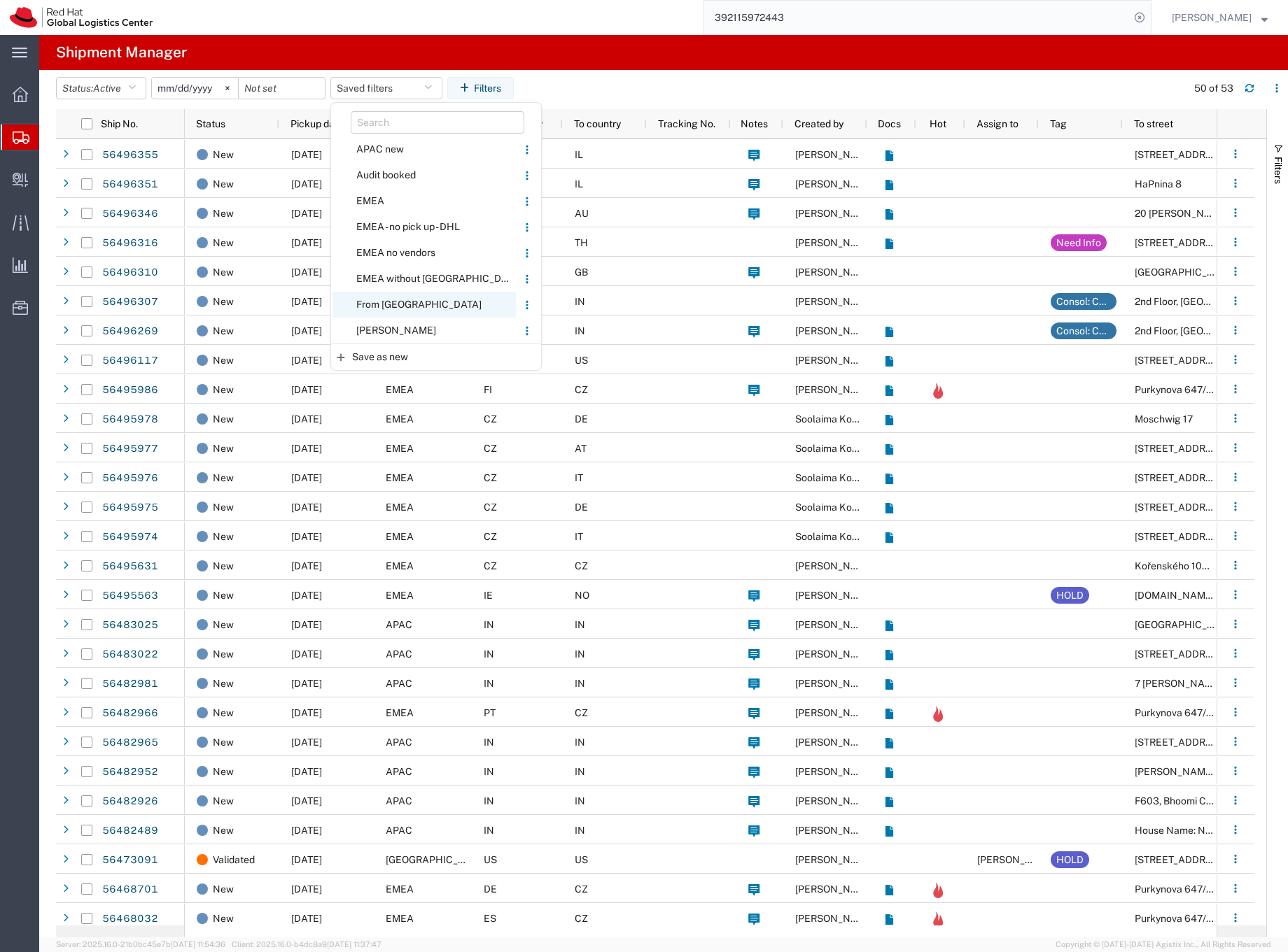
click at [380, 304] on span "From [GEOGRAPHIC_DATA]" at bounding box center [424, 305] width 183 height 26
type input "[DATE]"
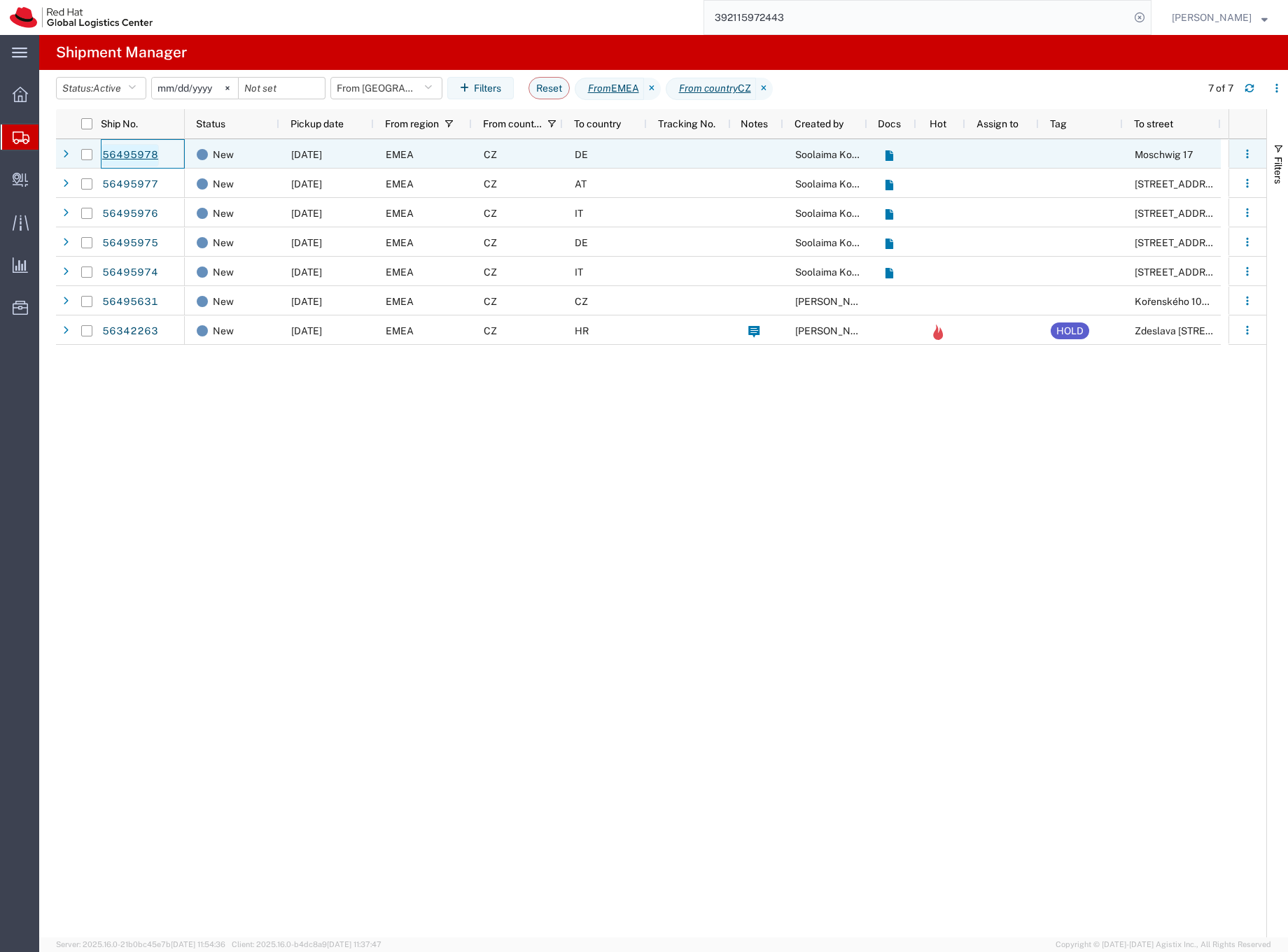
click at [150, 156] on link "56495978" at bounding box center [130, 155] width 57 height 22
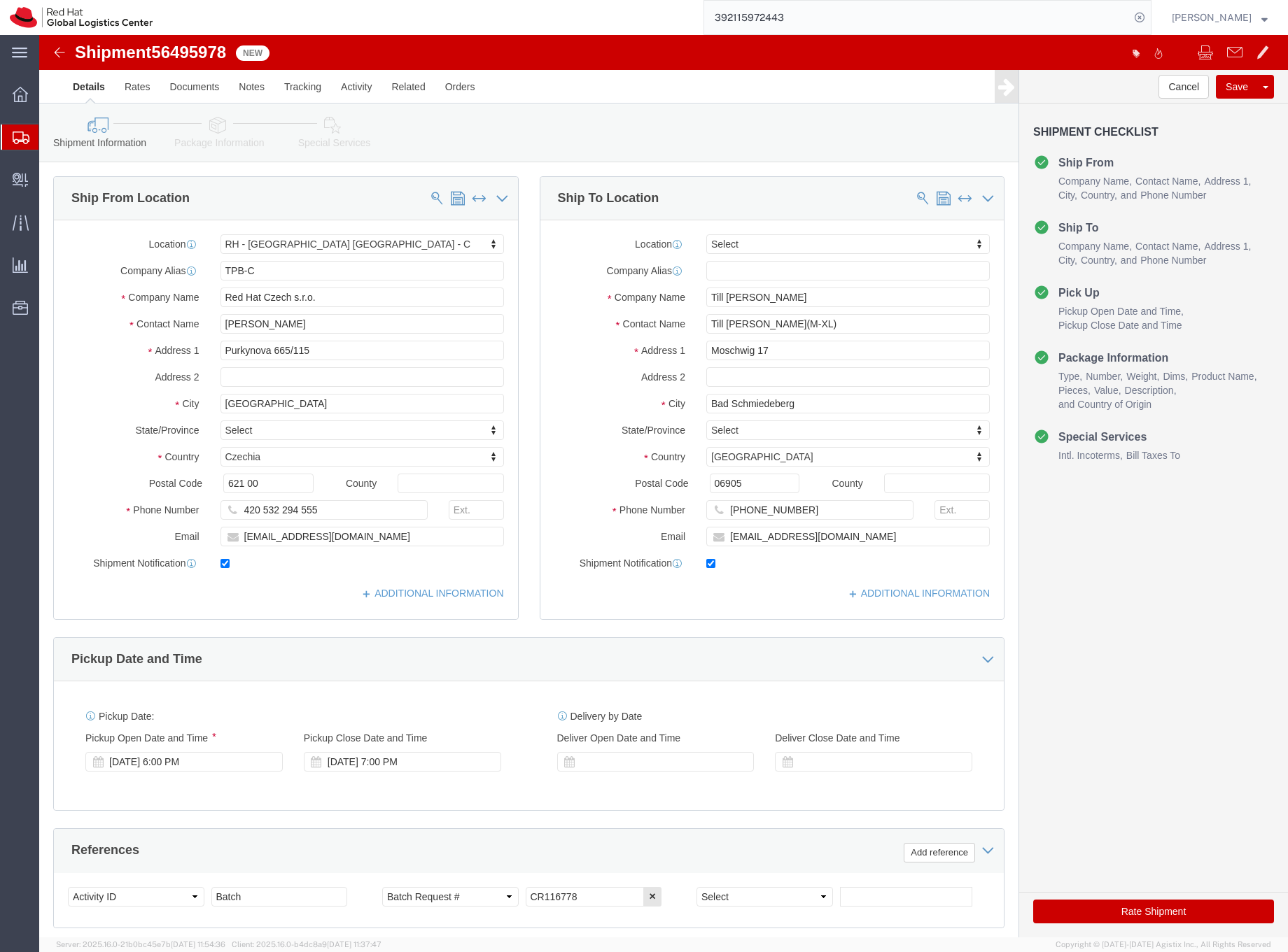
select select "38037"
select select
click icon
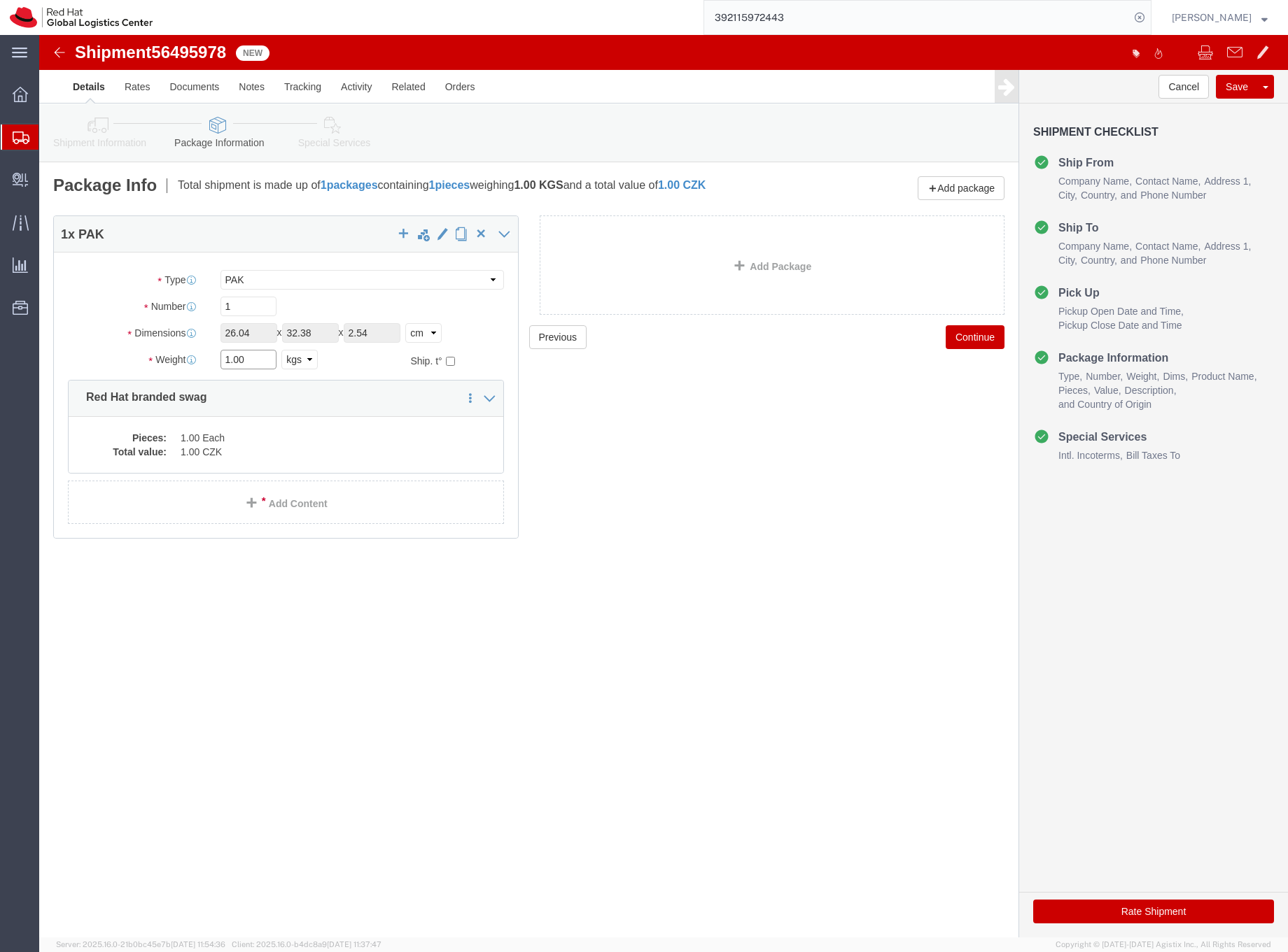
click input "1.00"
type input "0.5"
click dd "1.00 Each"
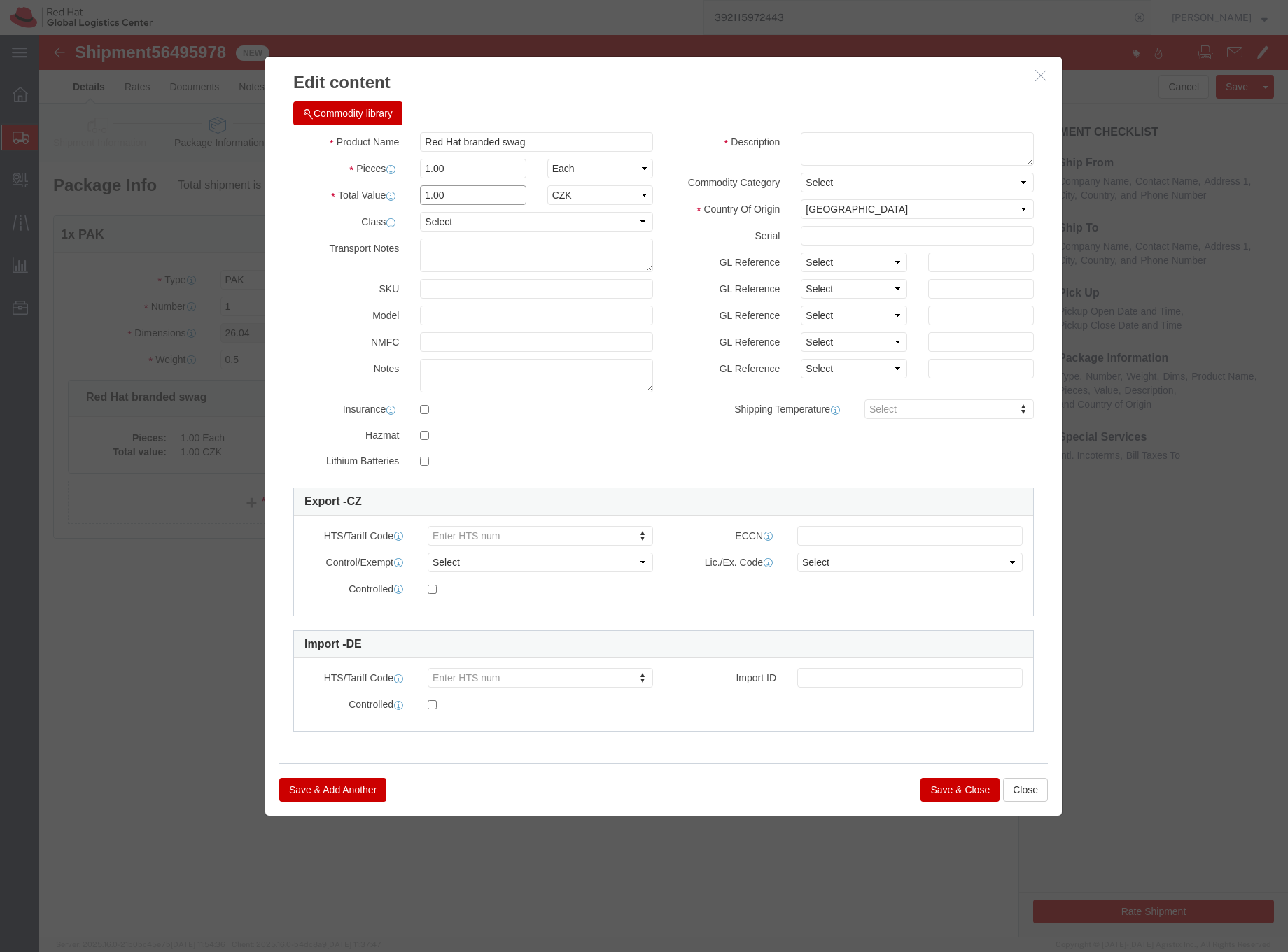
drag, startPoint x: 430, startPoint y: 161, endPoint x: 380, endPoint y: 161, distance: 50.0
click input "1.00"
type input "32.50"
click select "Select ADP AED AFN ALL AMD AOA ARS ATS AUD AWG AZN BAM BBD BDT BGL BGN BHD BIF …"
select select "EUR"
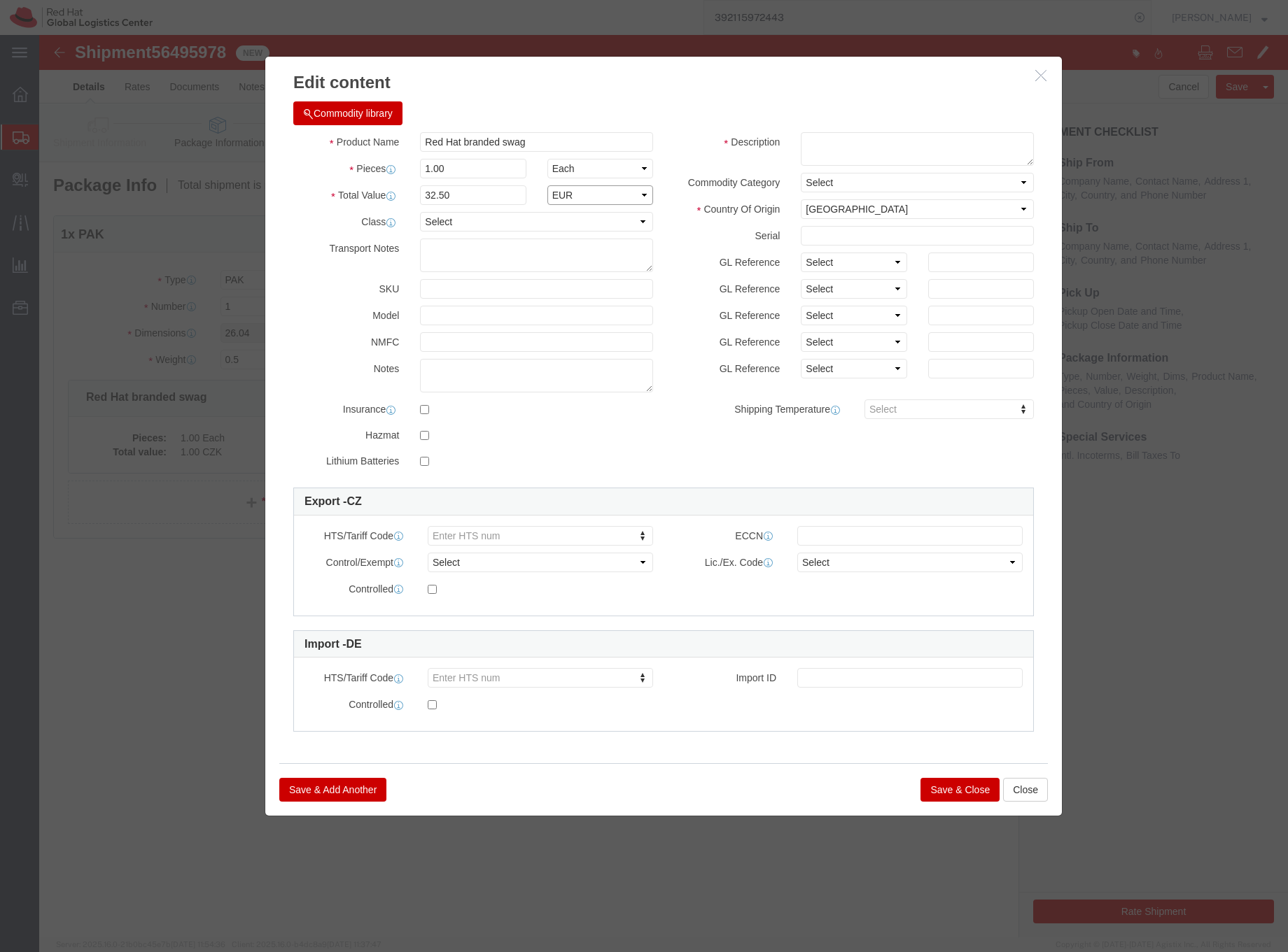
click select "Select ADP AED AFN ALL AMD AOA ARS ATS AUD AWG AZN BAM BBD BDT BGL BGN BHD BIF …"
click textarea
type textarea "Polo T-shirt"
click button "Save & Close"
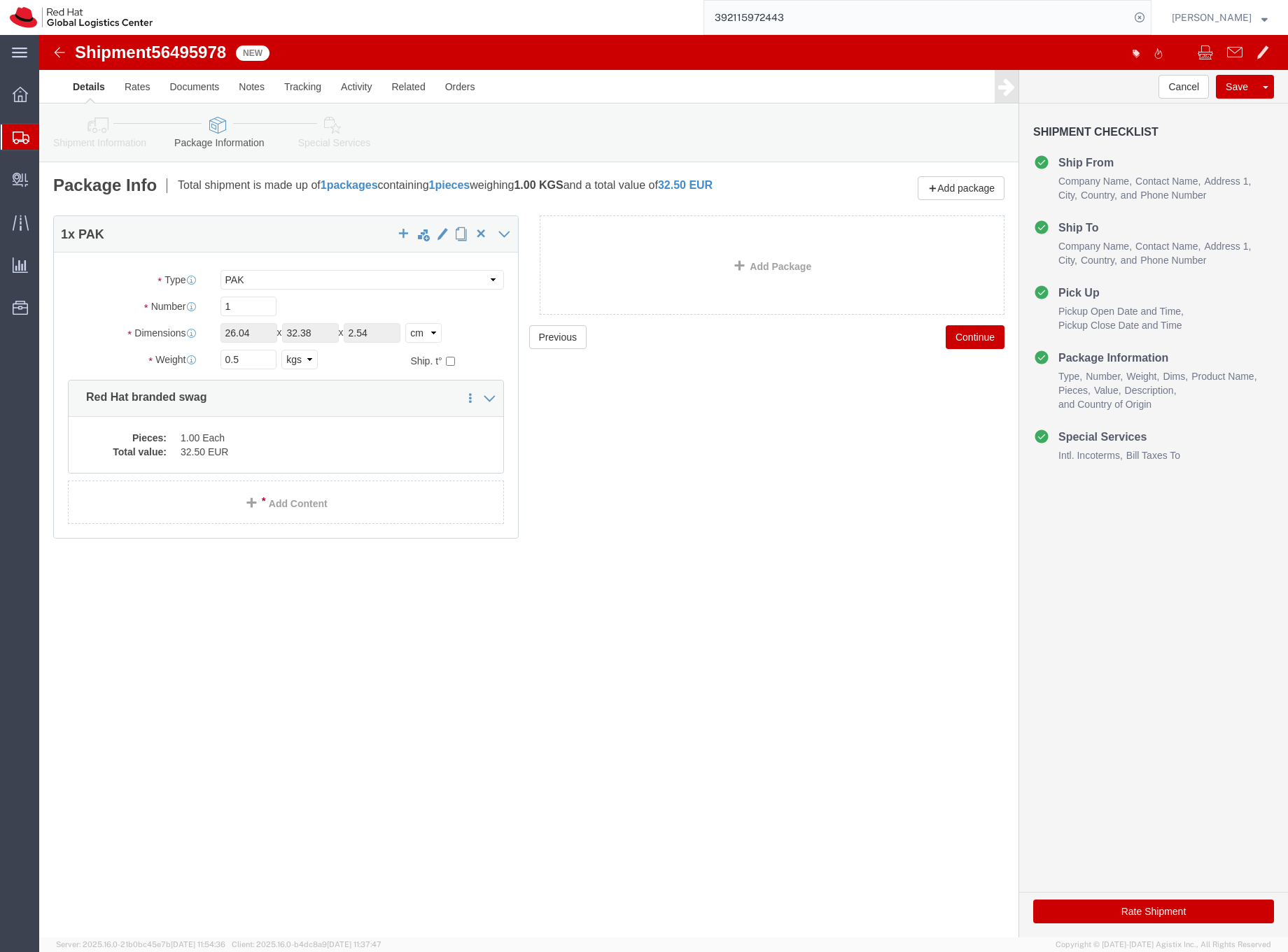
click link "Special Services"
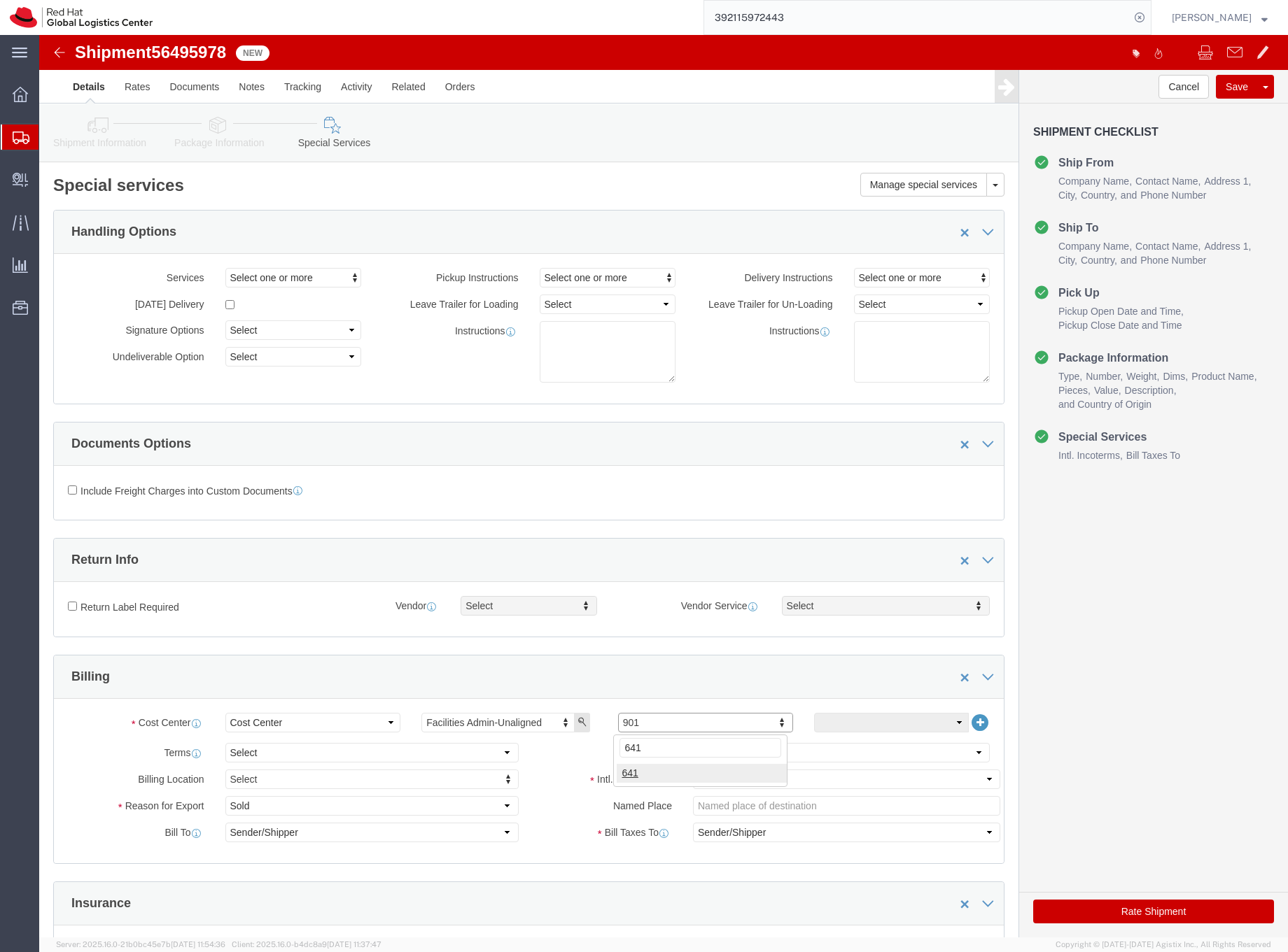
type input "641"
click button "Rate Shipment"
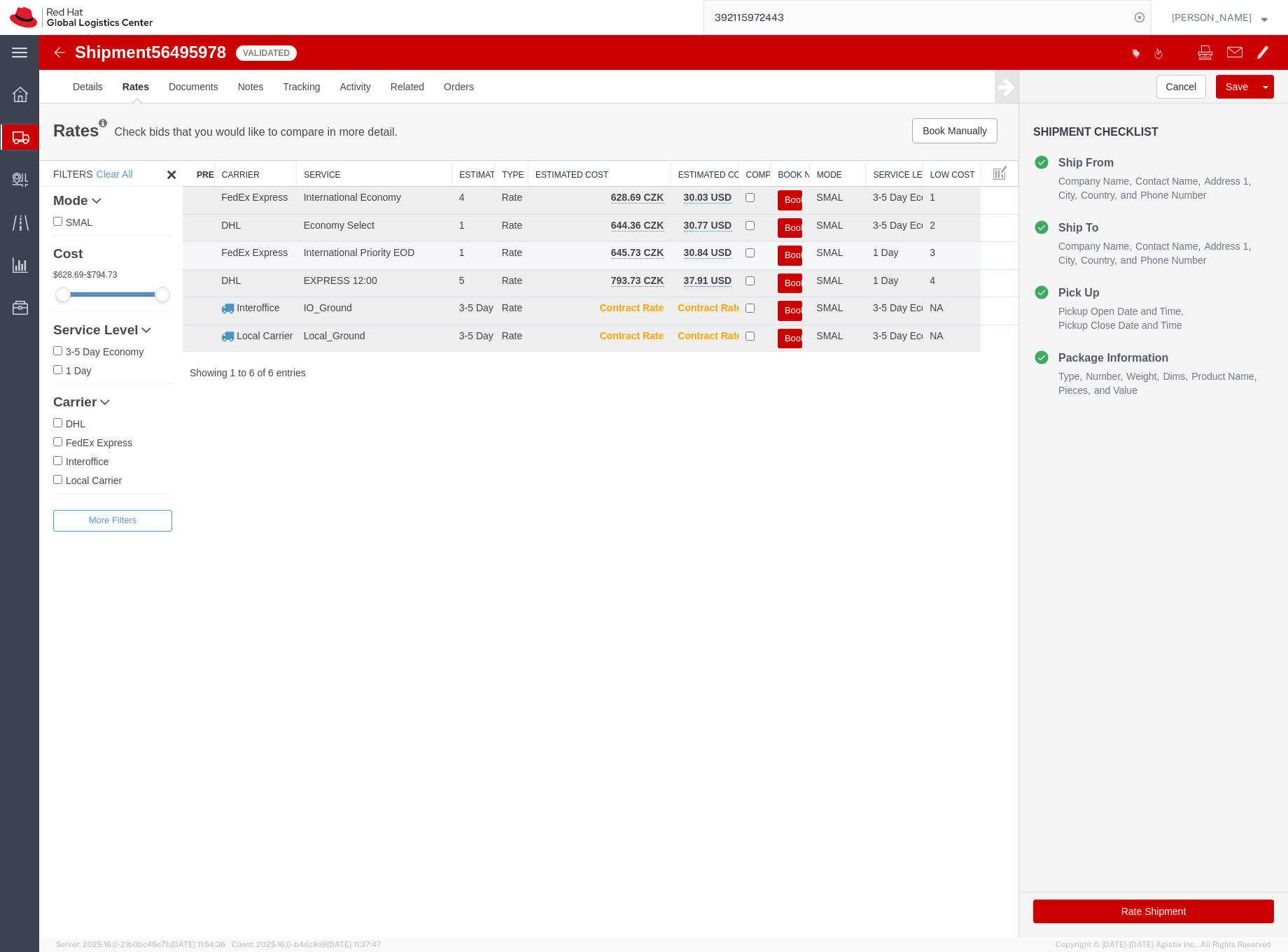
click at [788, 254] on button "Book" at bounding box center [789, 255] width 24 height 20
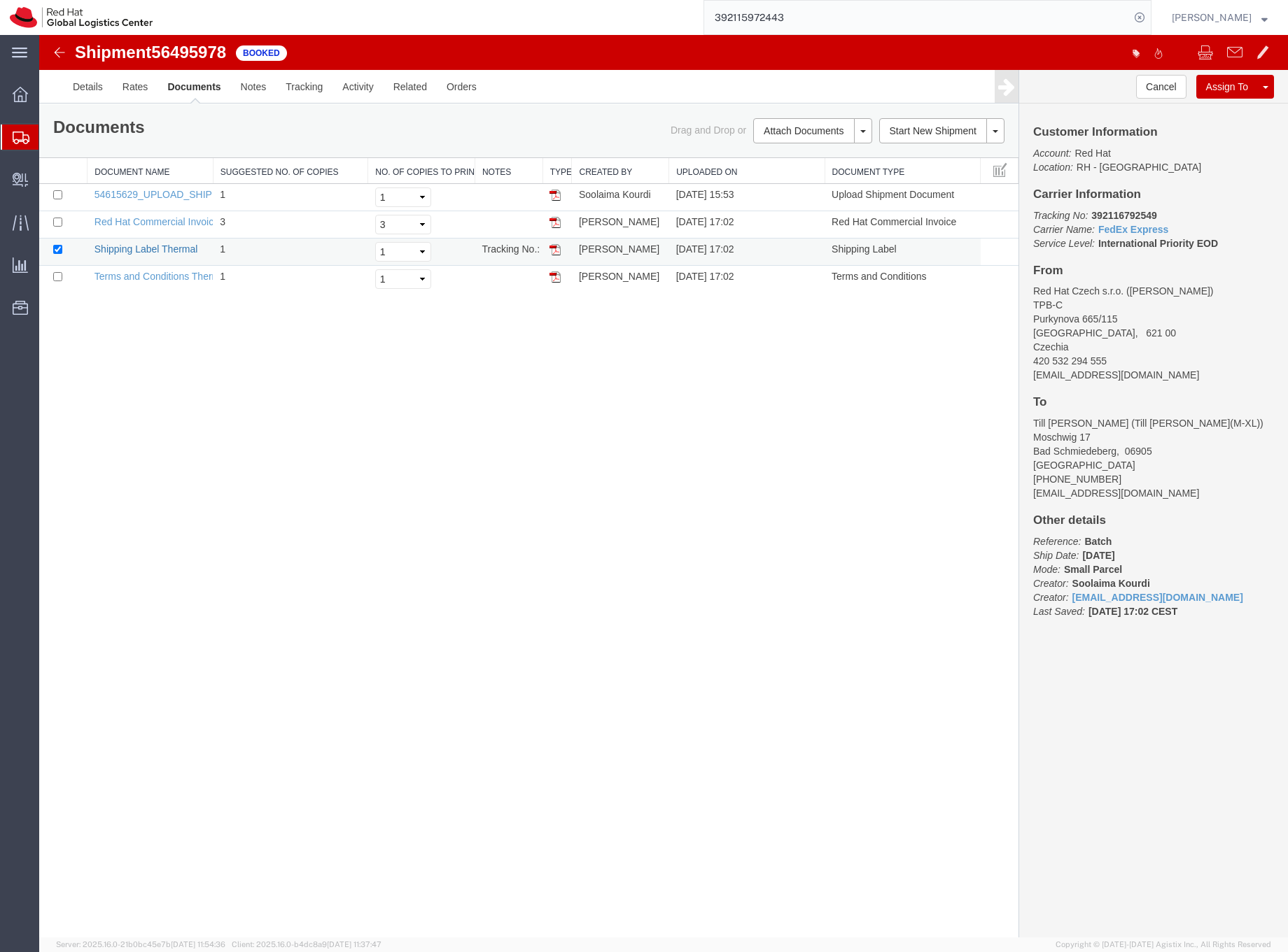
click at [172, 251] on link "Shipping Label Thermal" at bounding box center [147, 249] width 103 height 11
click at [19, 126] on div at bounding box center [20, 137] width 39 height 25
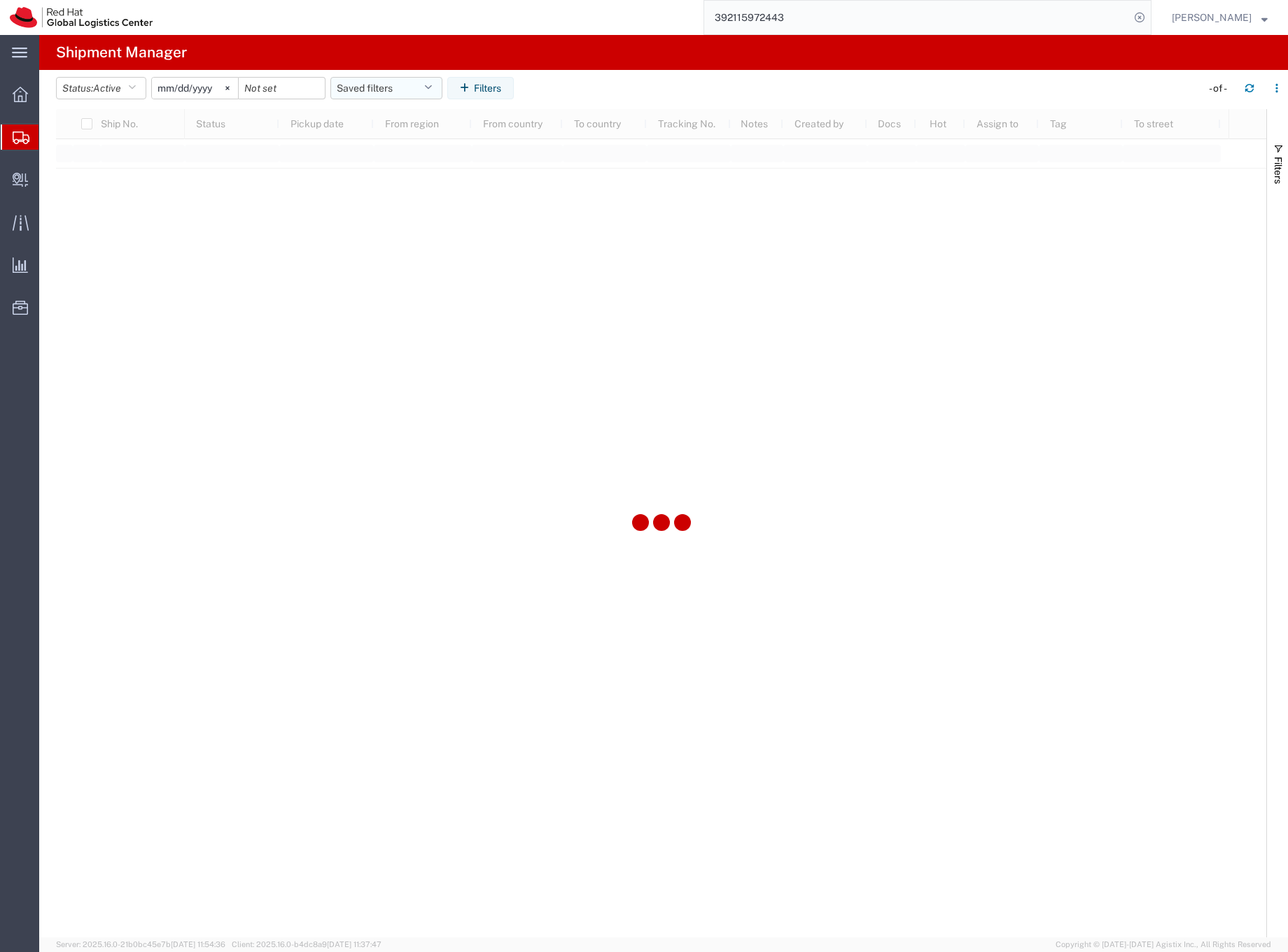
click at [404, 88] on button "Saved filters" at bounding box center [386, 87] width 112 height 22
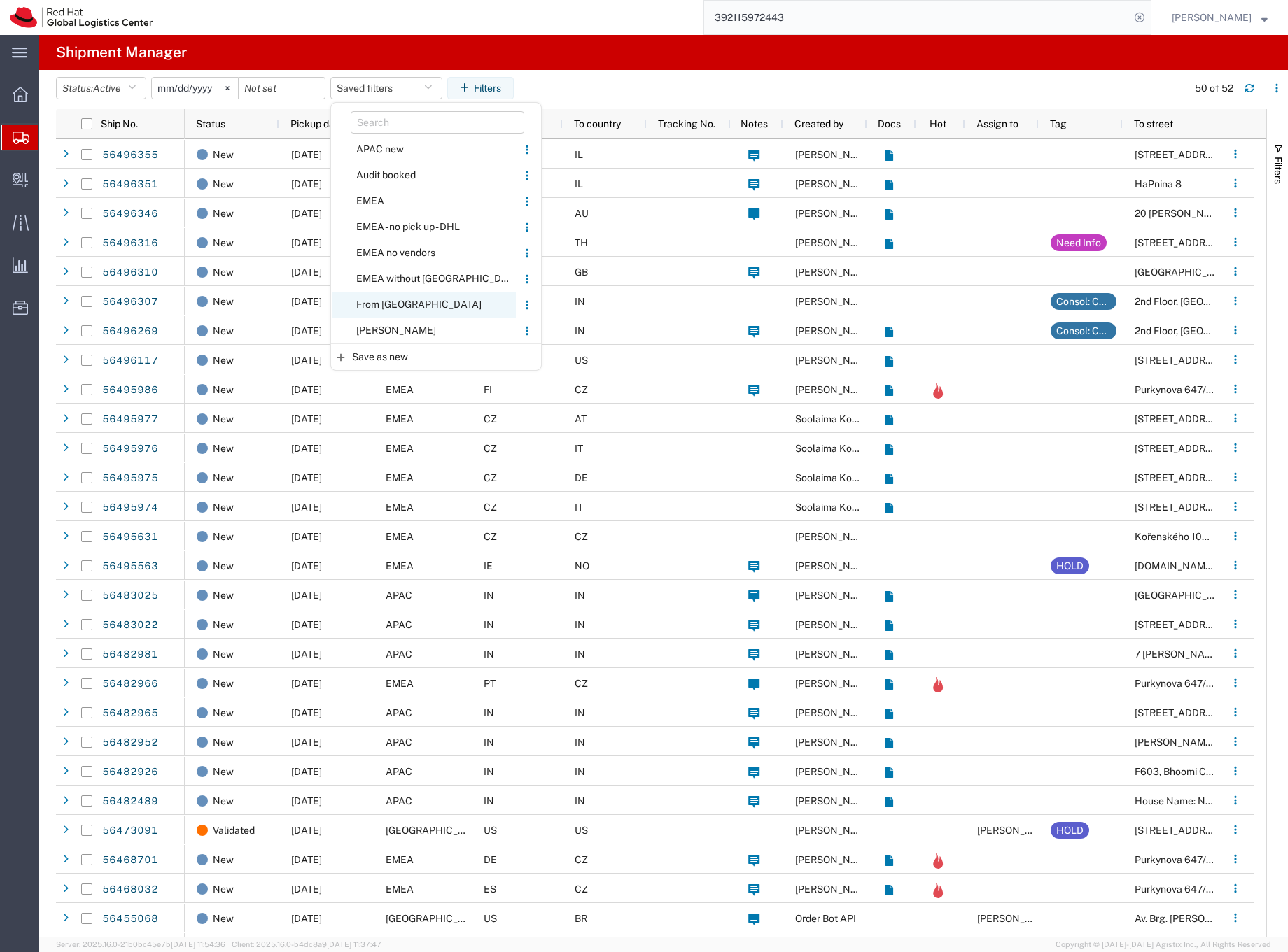
click at [389, 301] on span "From [GEOGRAPHIC_DATA]" at bounding box center [424, 305] width 183 height 26
type input "[DATE]"
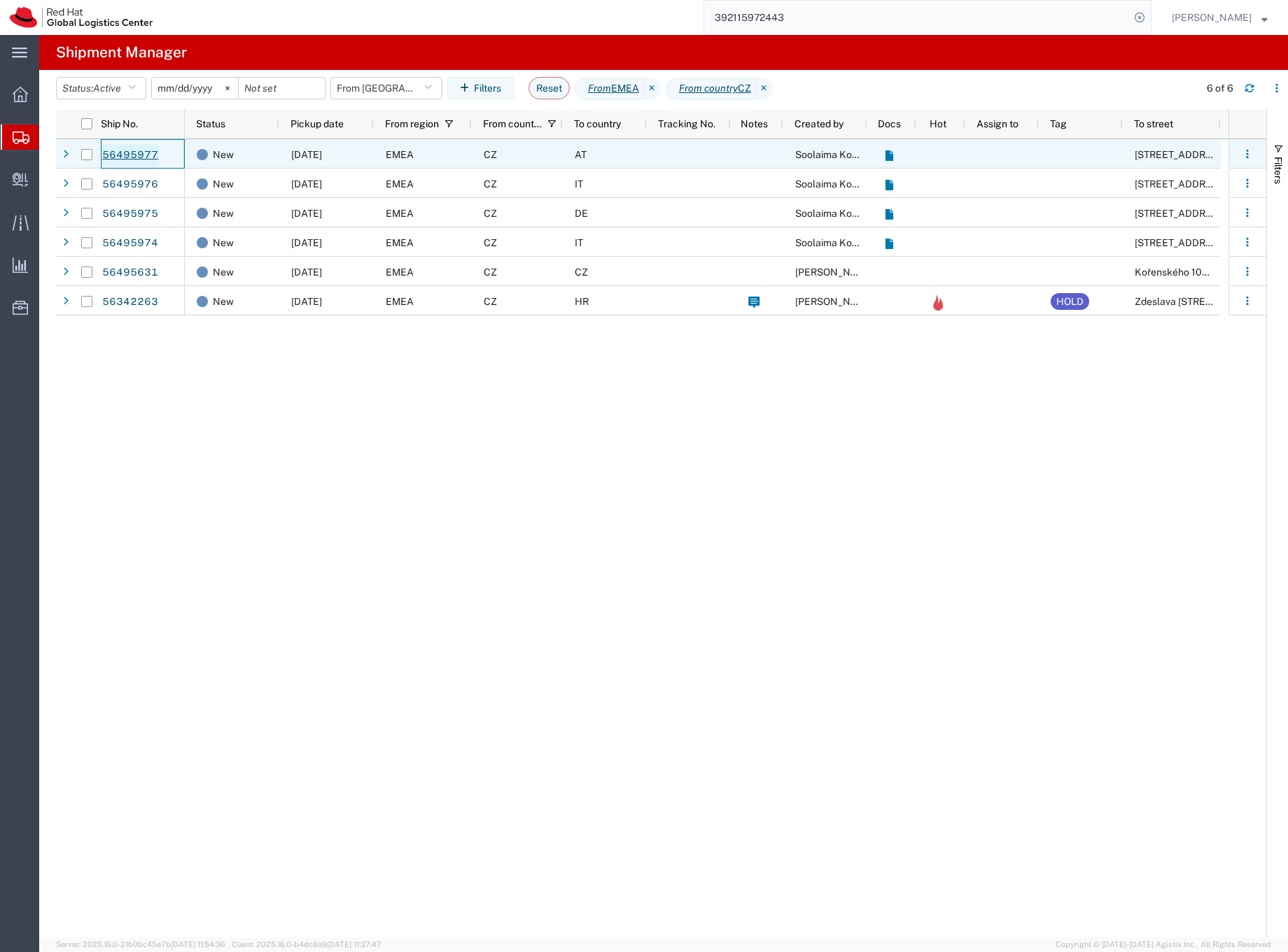
click at [131, 153] on link "56495977" at bounding box center [130, 155] width 57 height 22
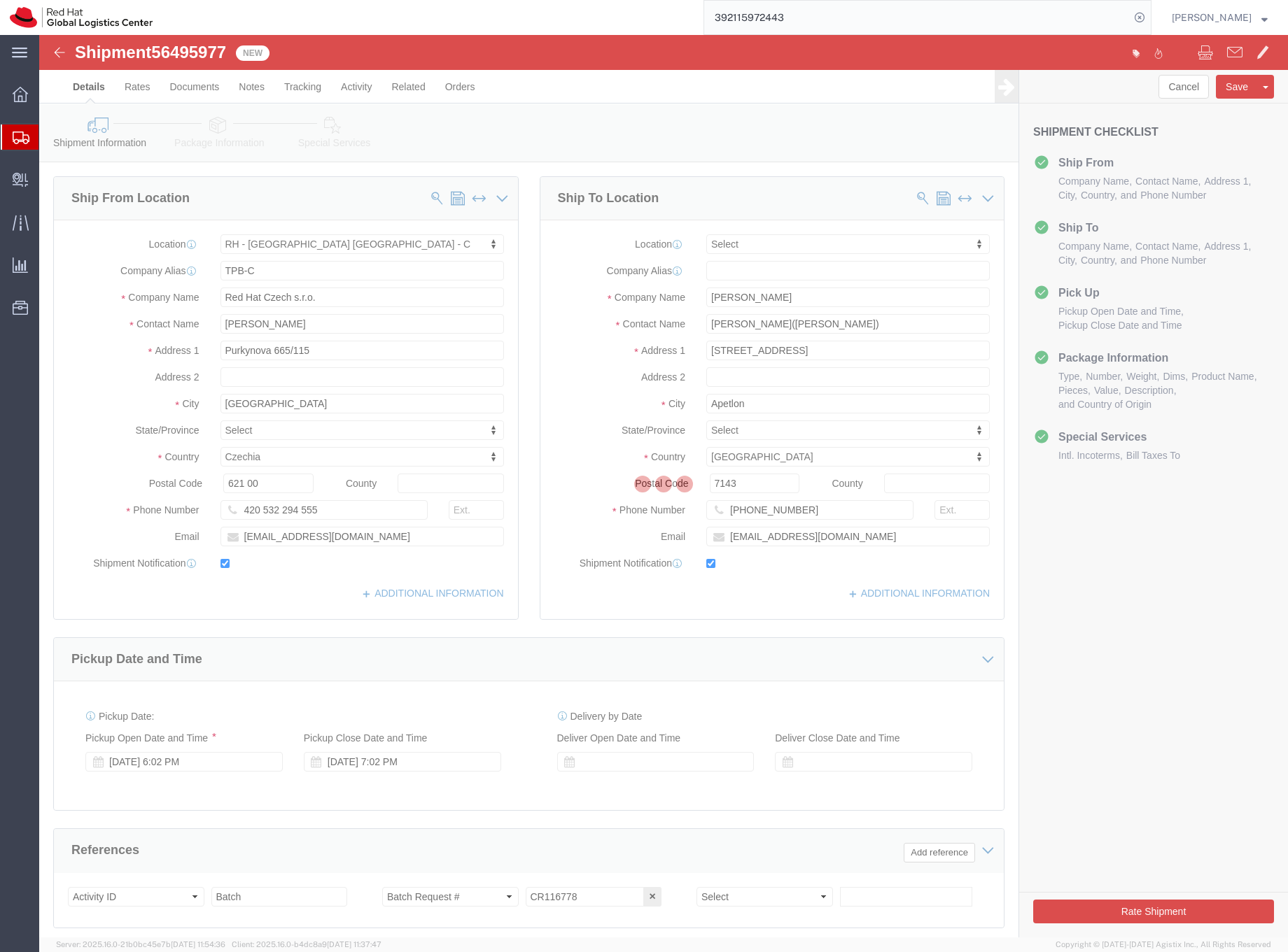
select select "38037"
select select
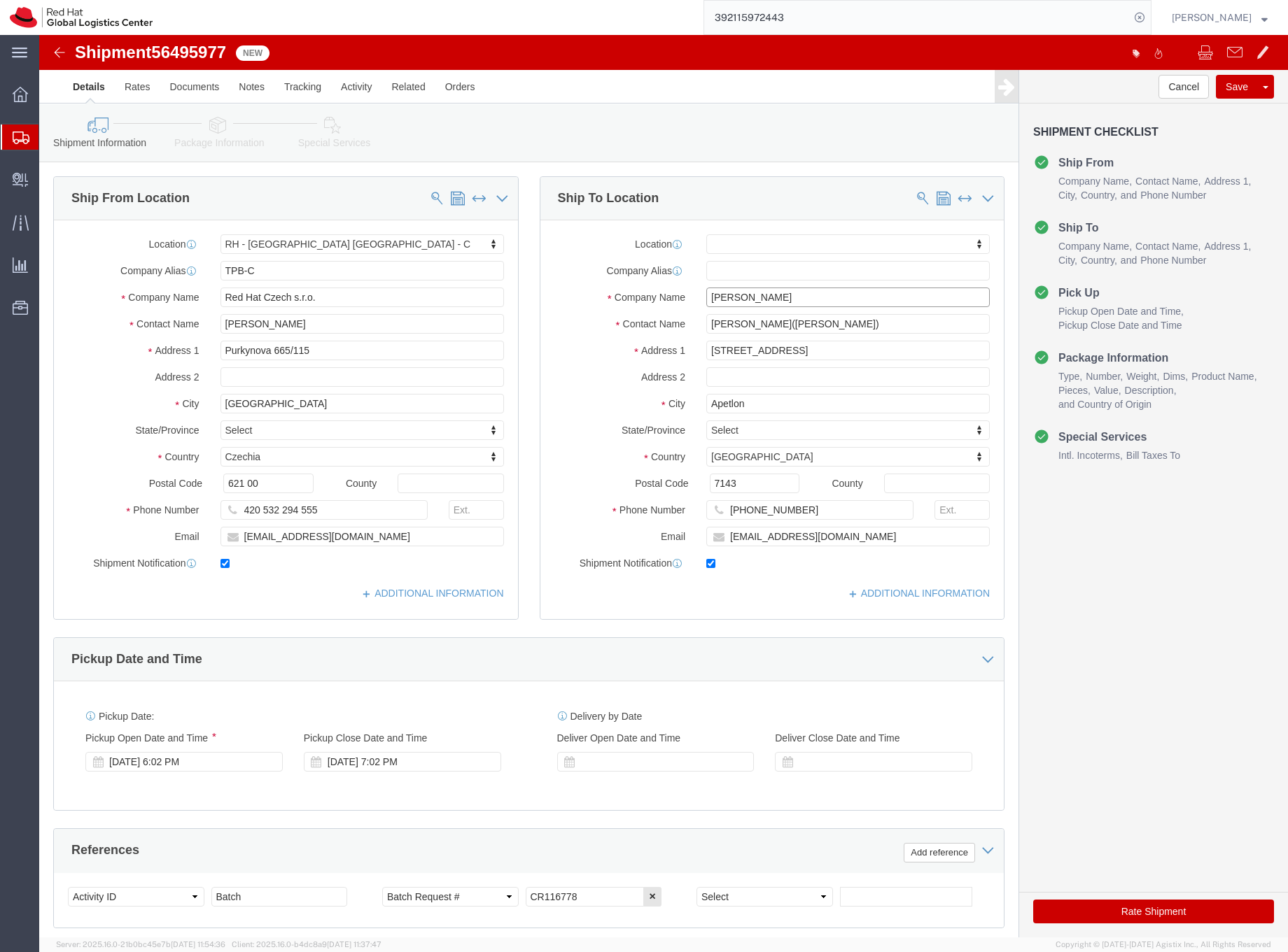
drag, startPoint x: 733, startPoint y: 262, endPoint x: 744, endPoint y: 253, distance: 14.2
click input "[PERSON_NAME]"
type input "[PERSON_NAME]"
click input "[PERSON_NAME]([PERSON_NAME])"
type input "[PERSON_NAME]([PERSON_NAME])"
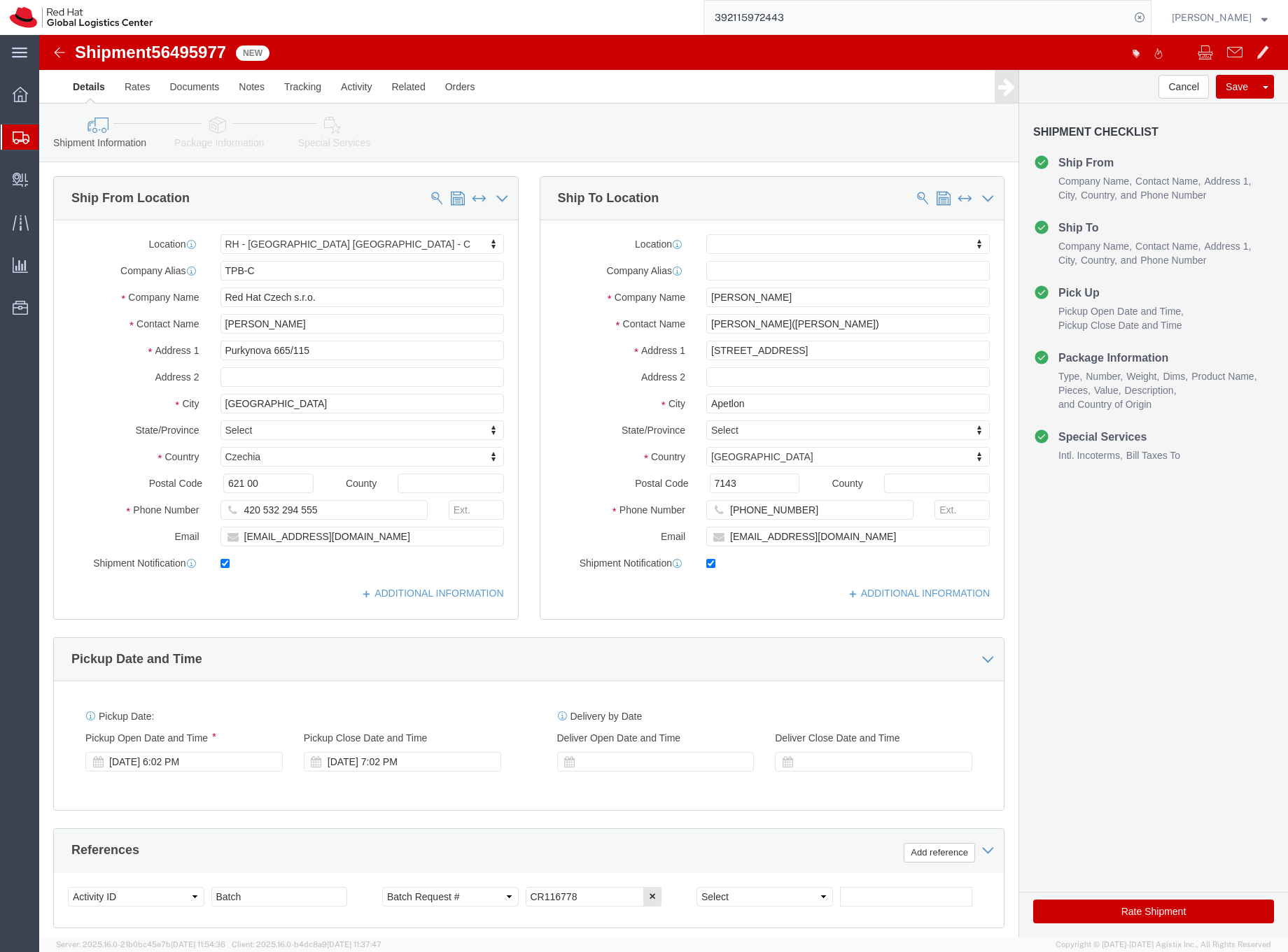
click icon
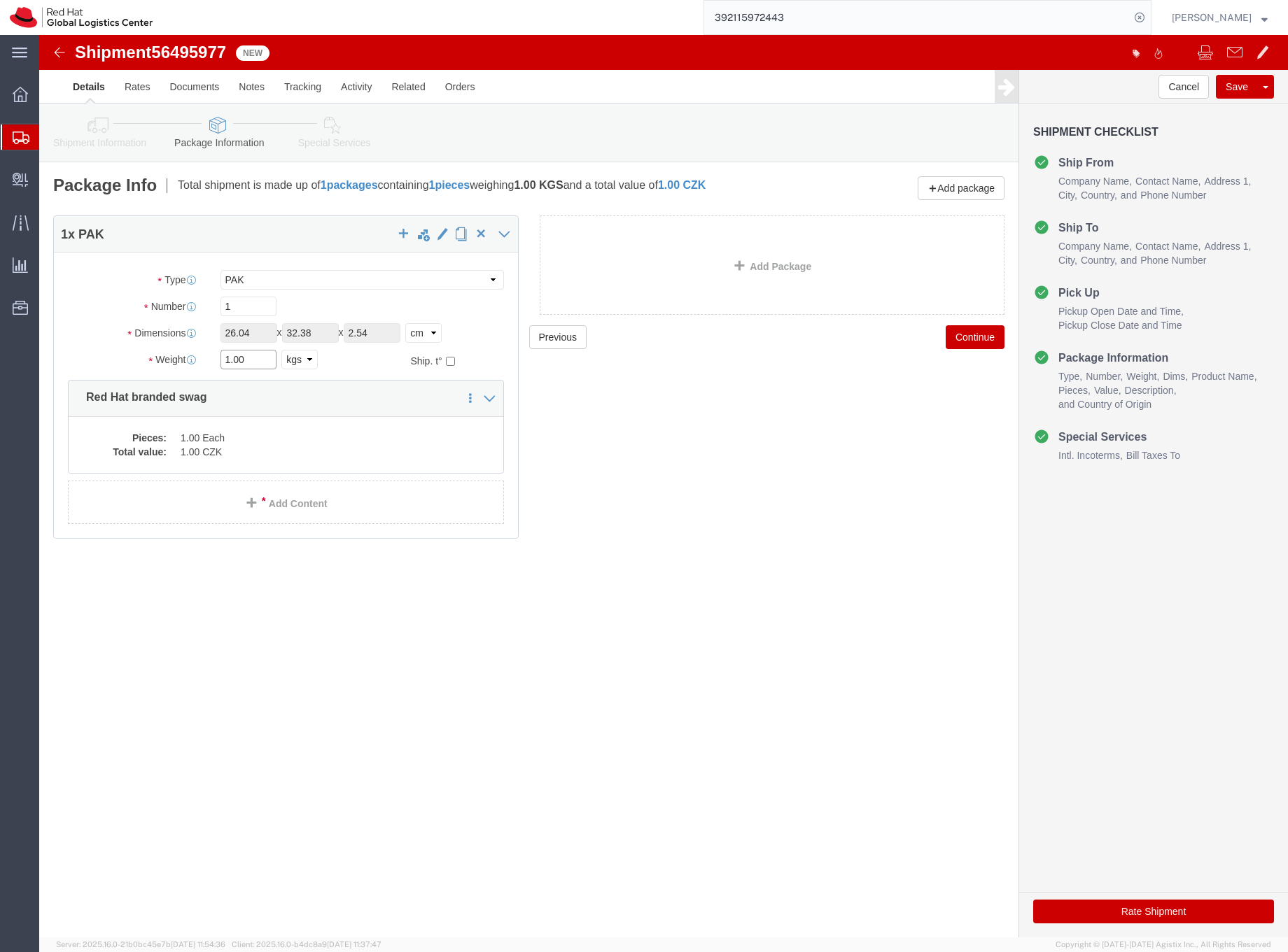
drag, startPoint x: 207, startPoint y: 325, endPoint x: 178, endPoint y: 326, distance: 29.0
click div "1.00 Select kgs lbs"
type input "0.5"
click dd "1.00 Each"
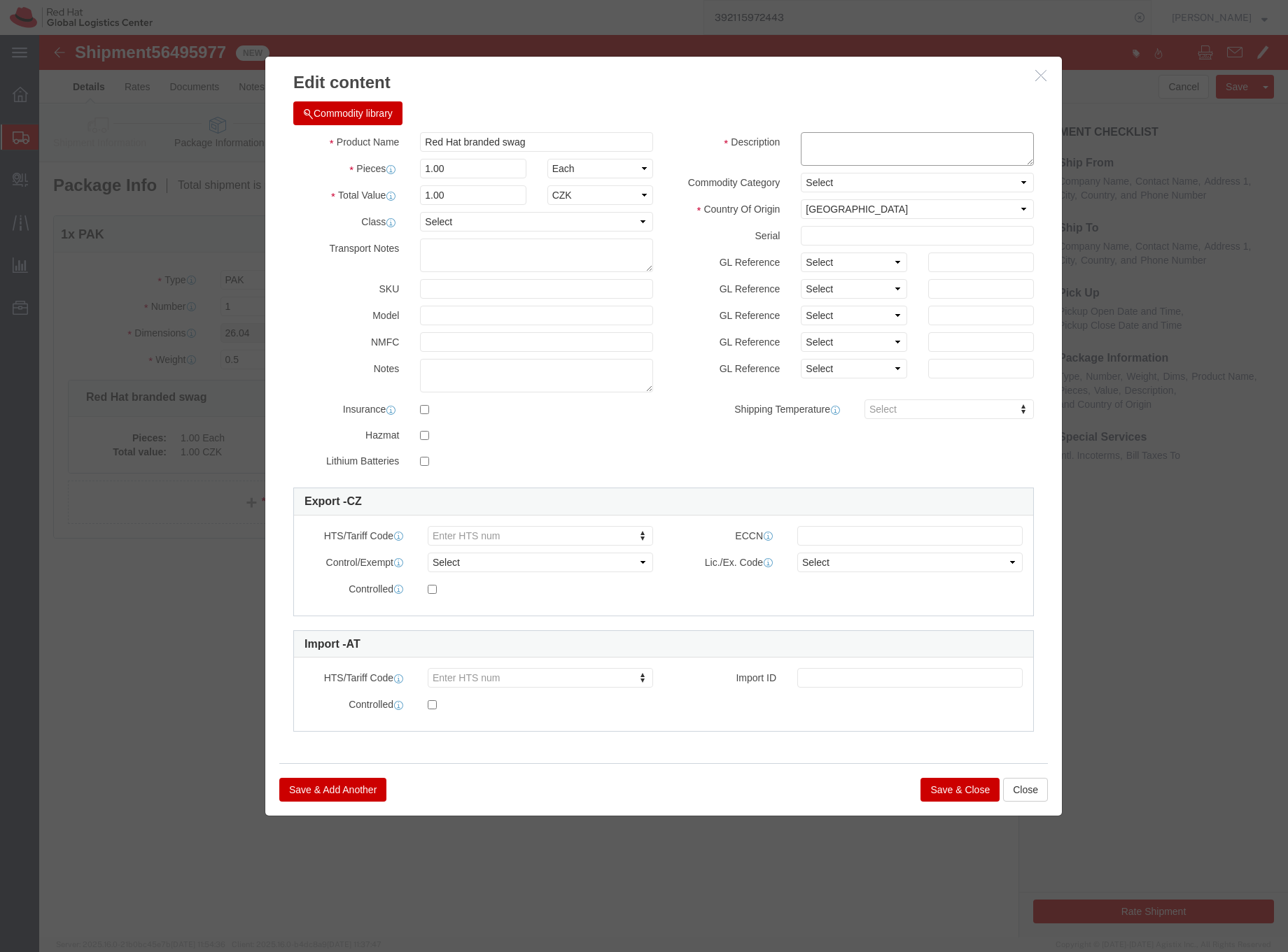
click textarea
type textarea "Polo T-shirt"
drag, startPoint x: 426, startPoint y: 169, endPoint x: 371, endPoint y: 160, distance: 55.7
click div "1.00"
type input "32.5"
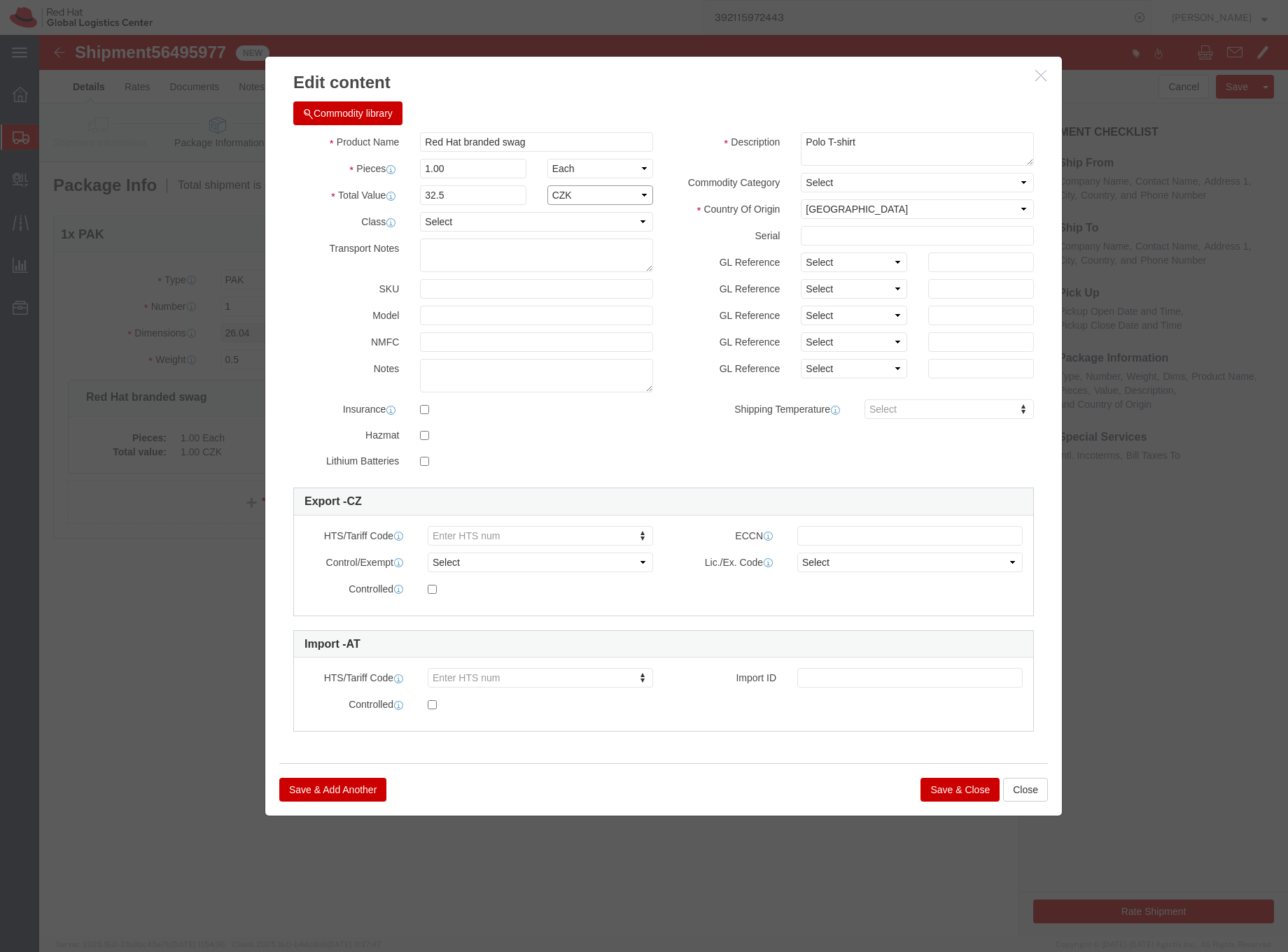
click select "Select ADP AED AFN ALL AMD AOA ARS ATS AUD AWG AZN BAM BBD BDT BGL BGN BHD BIF …"
select select "EUR"
click select "Select ADP AED AFN ALL AMD AOA ARS ATS AUD AWG AZN BAM BBD BDT BGL BGN BHD BIF …"
click button "Save & Close"
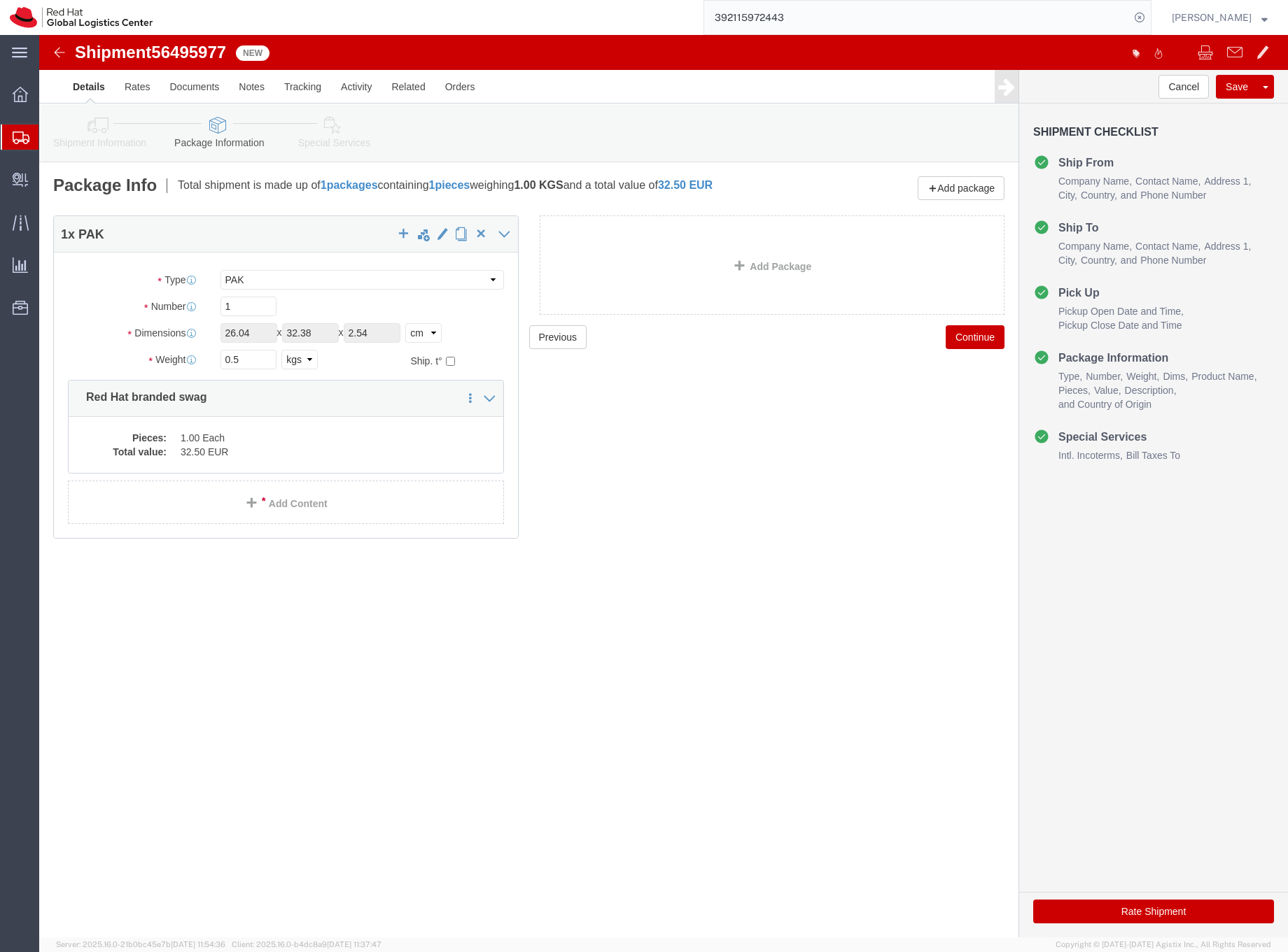
click icon
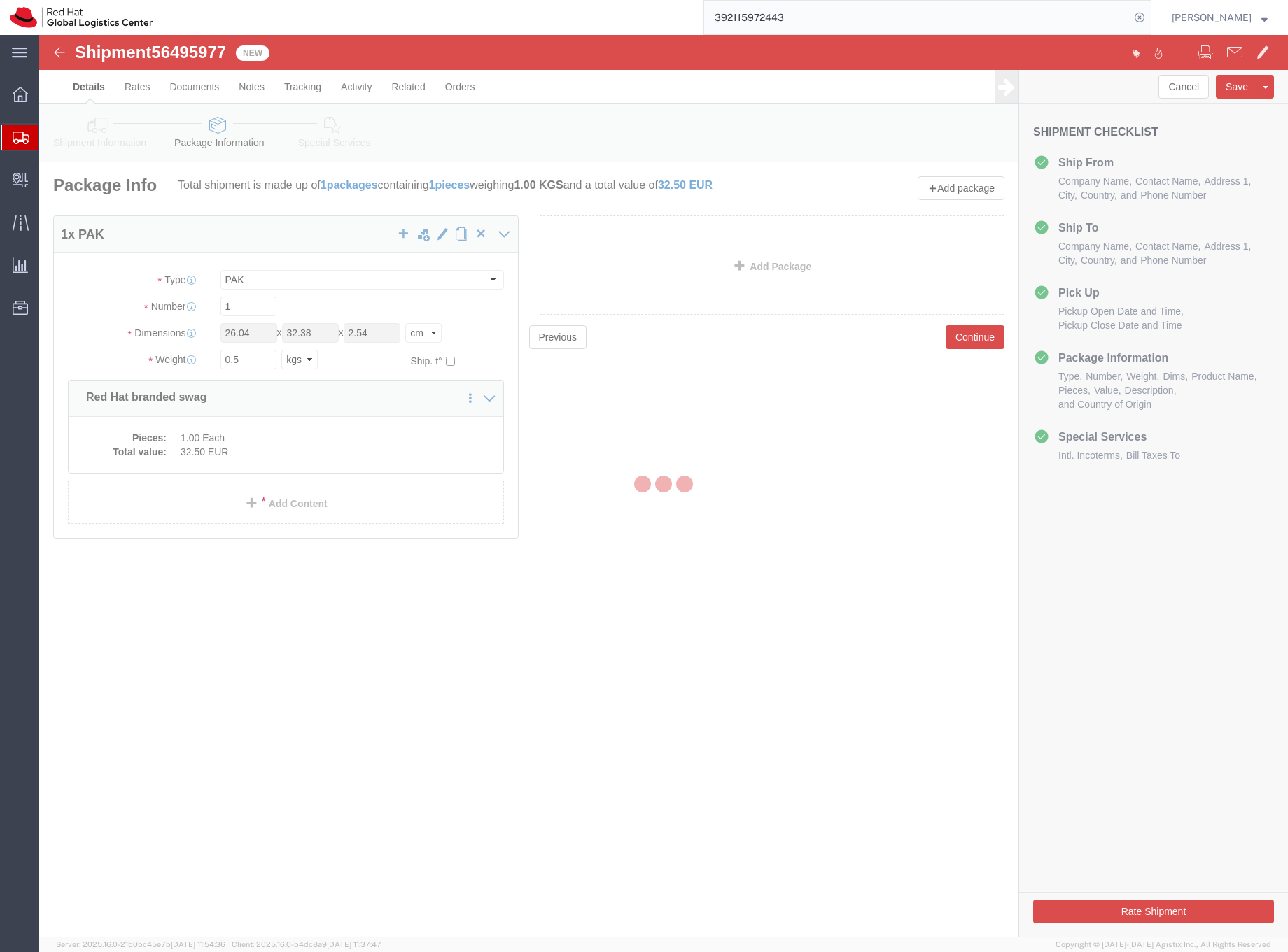
select select
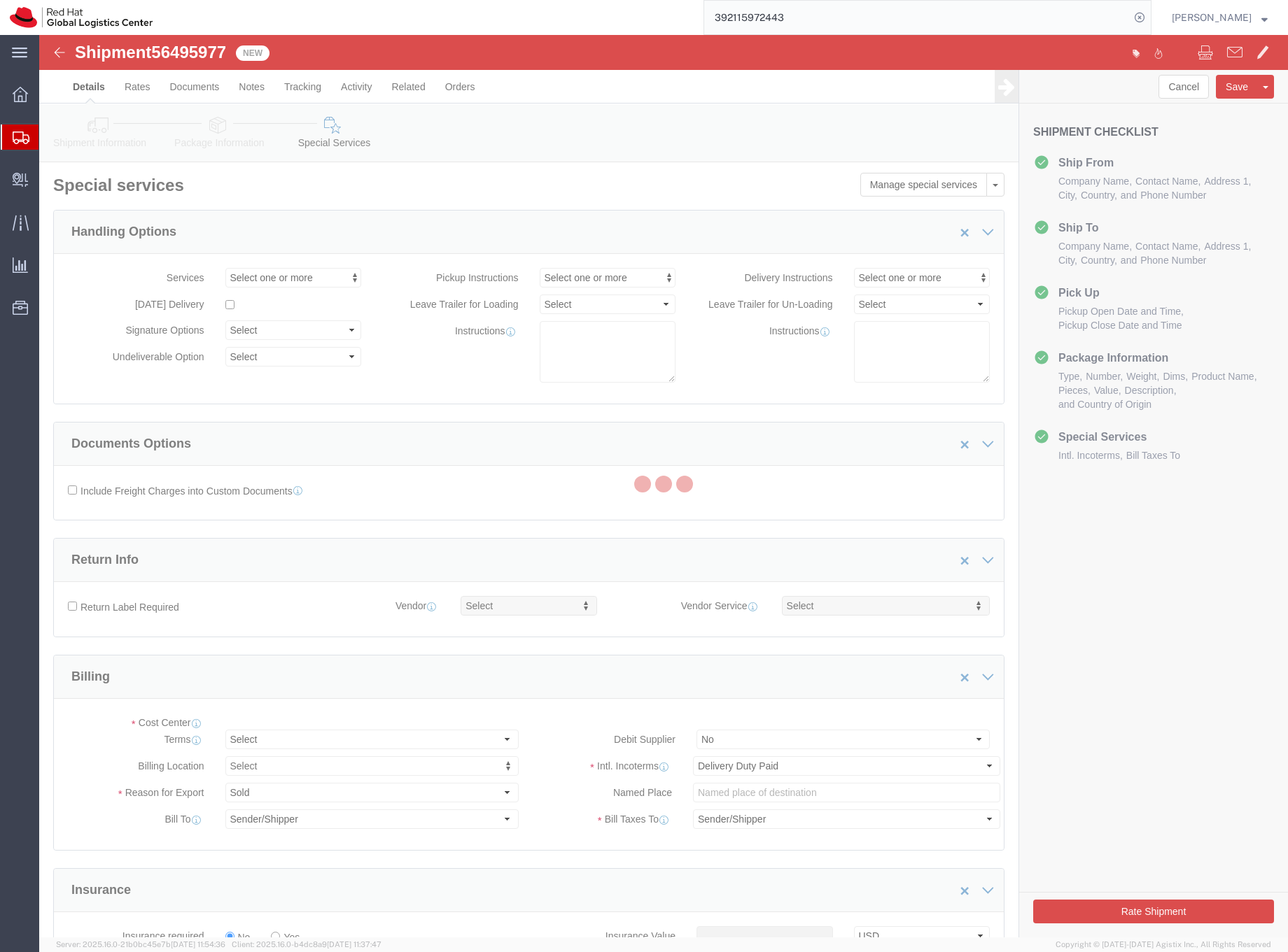
select select "COSTCENTER"
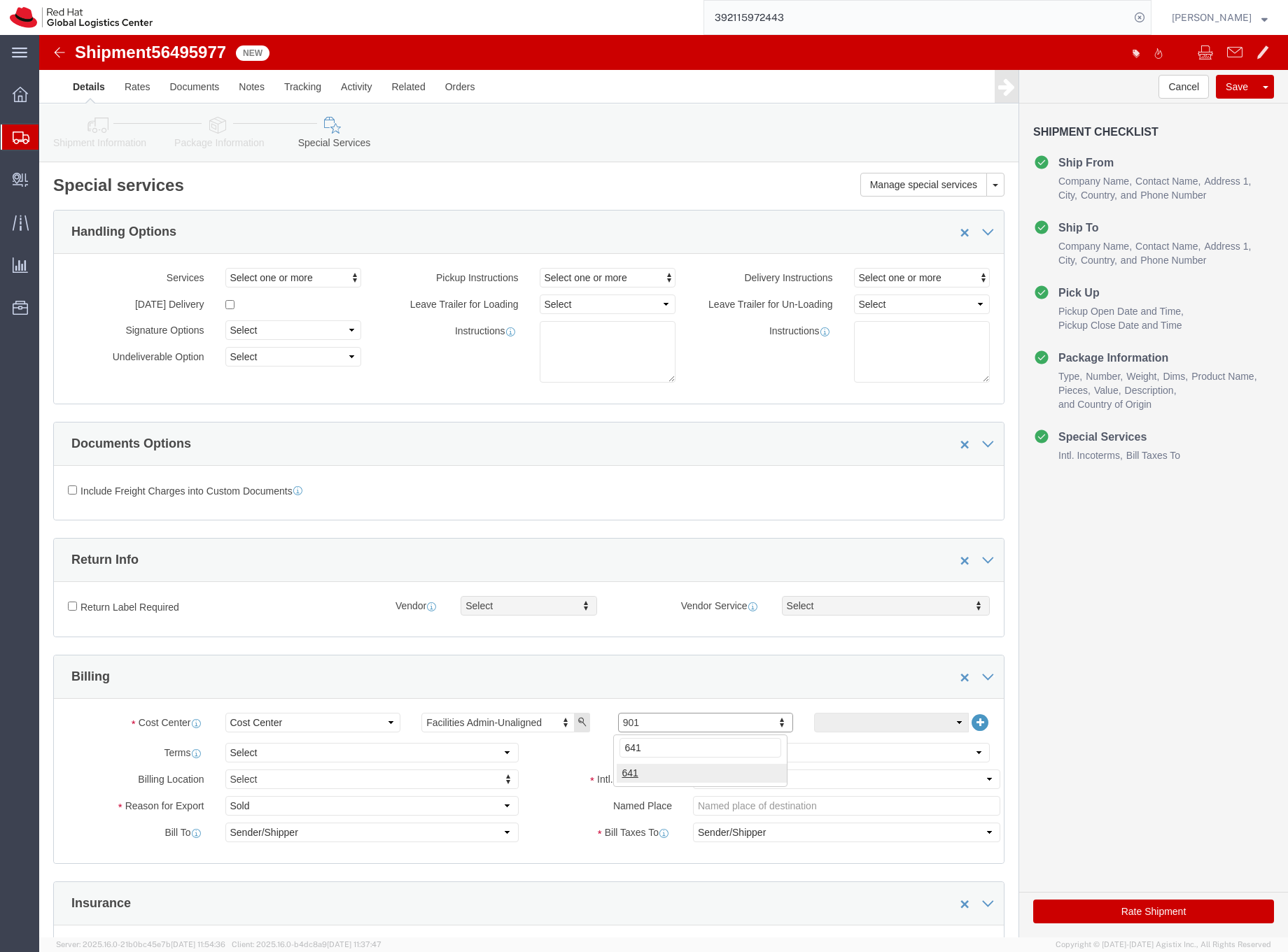
type input "641"
click button "Rate Shipment"
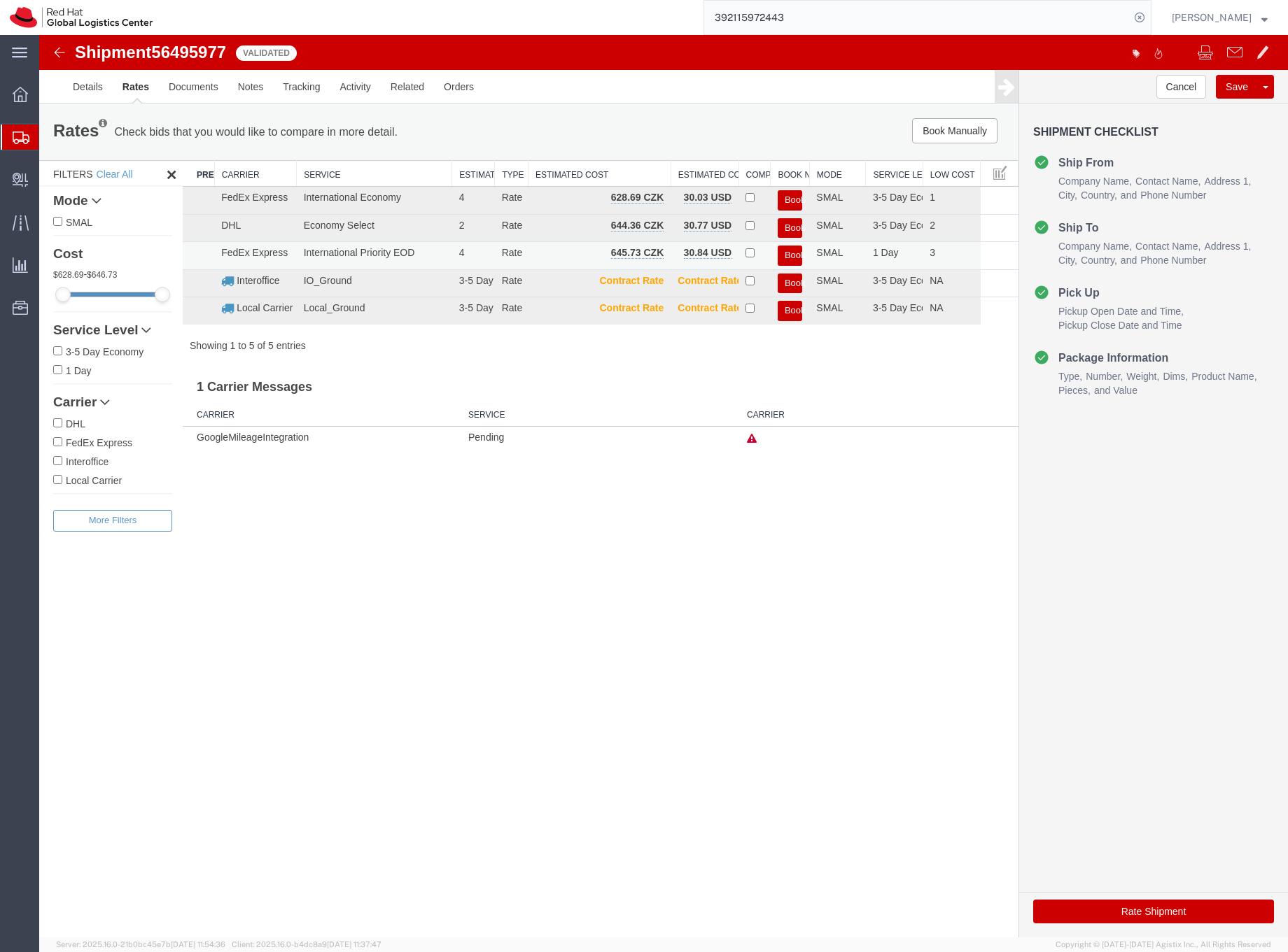
click at [795, 254] on button "Book" at bounding box center [789, 255] width 24 height 20
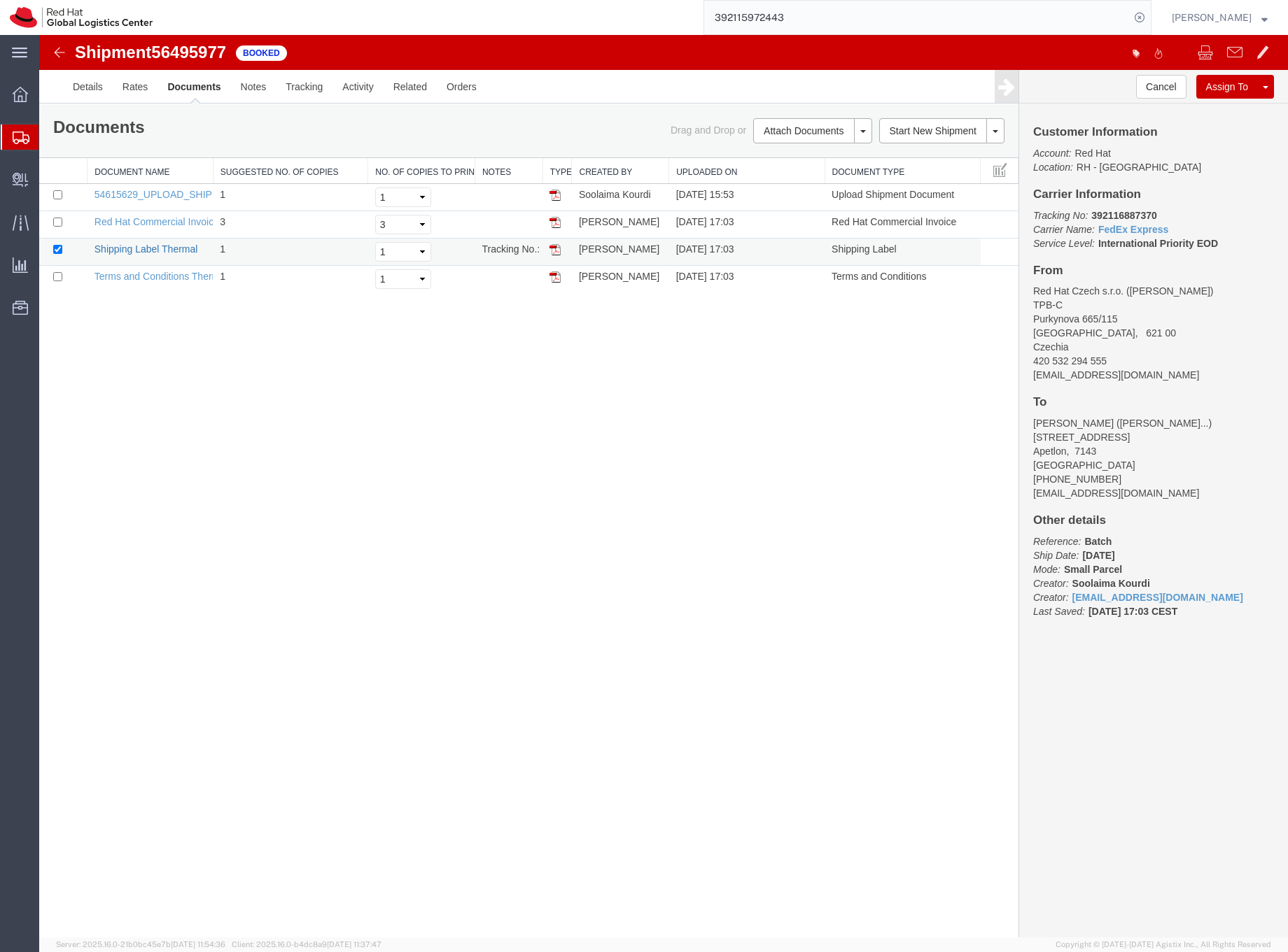
click at [182, 248] on link "Shipping Label Thermal" at bounding box center [147, 249] width 103 height 11
click at [188, 249] on link "Shipping Label Thermal" at bounding box center [147, 249] width 103 height 11
click at [21, 141] on icon at bounding box center [21, 137] width 17 height 12
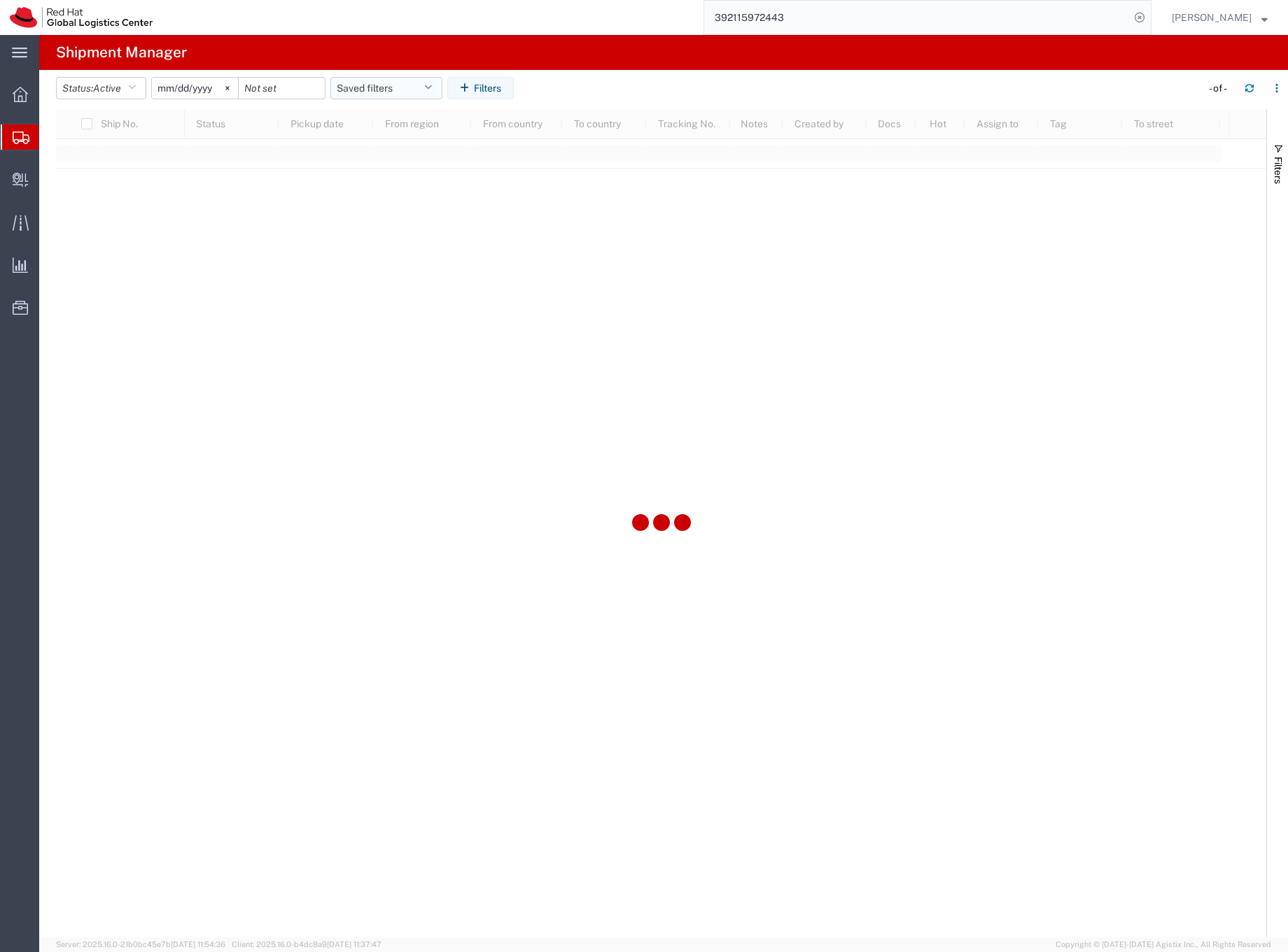
click at [360, 83] on button "Saved filters" at bounding box center [386, 87] width 112 height 22
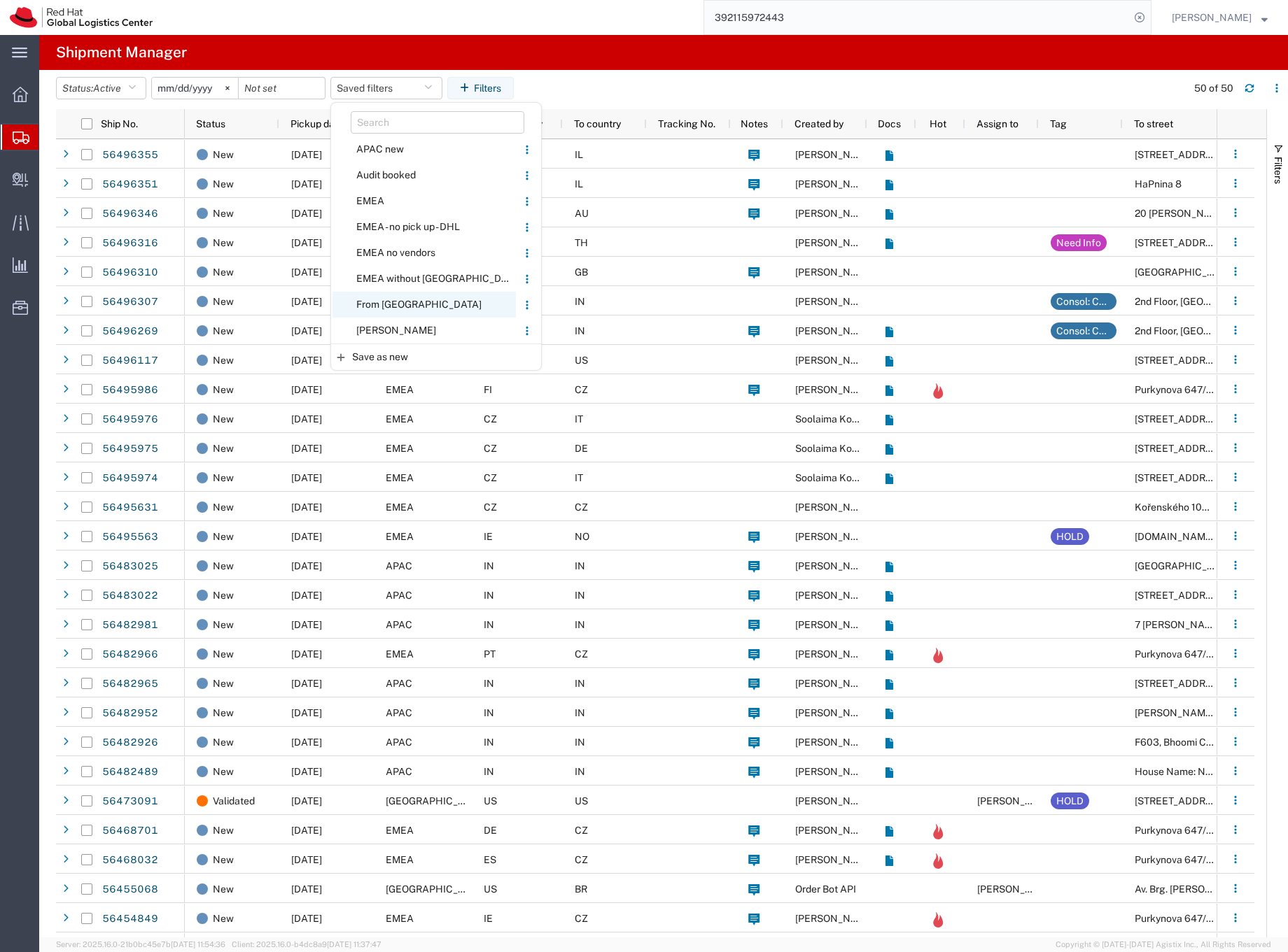
click at [375, 304] on span "From [GEOGRAPHIC_DATA]" at bounding box center [424, 305] width 183 height 26
type input "[DATE]"
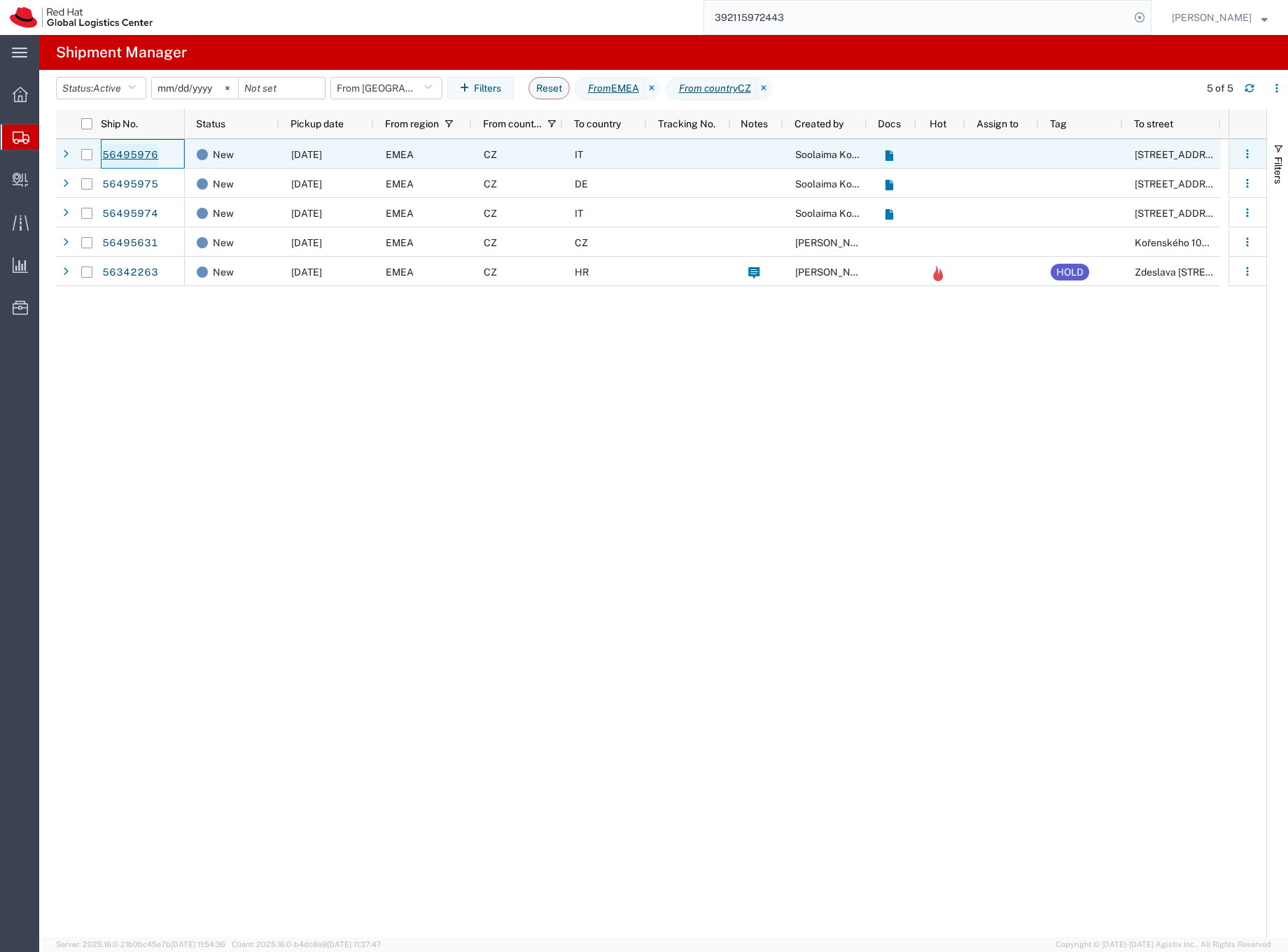
click at [152, 148] on link "56495976" at bounding box center [130, 155] width 57 height 22
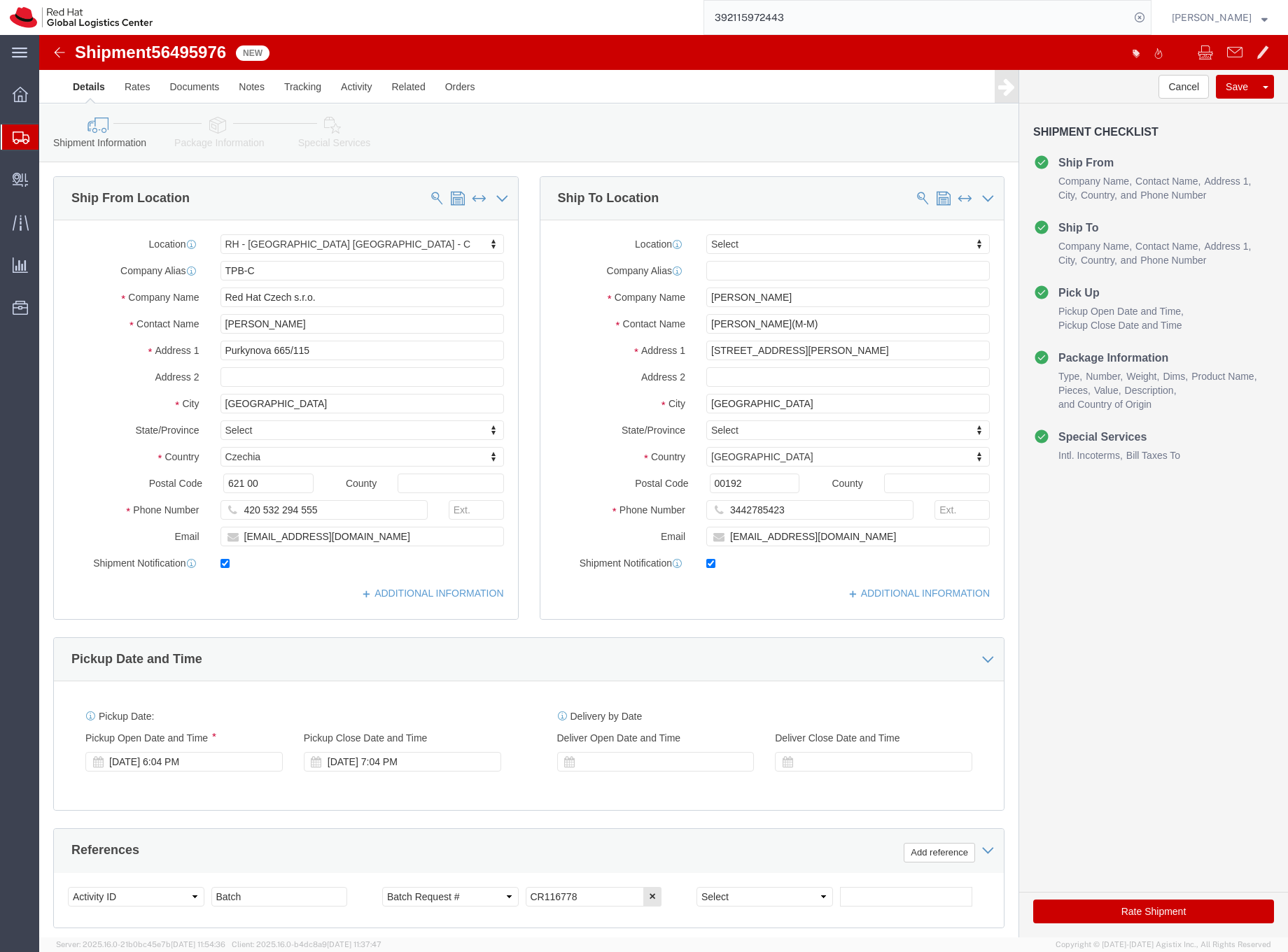
select select "38037"
select select
click icon
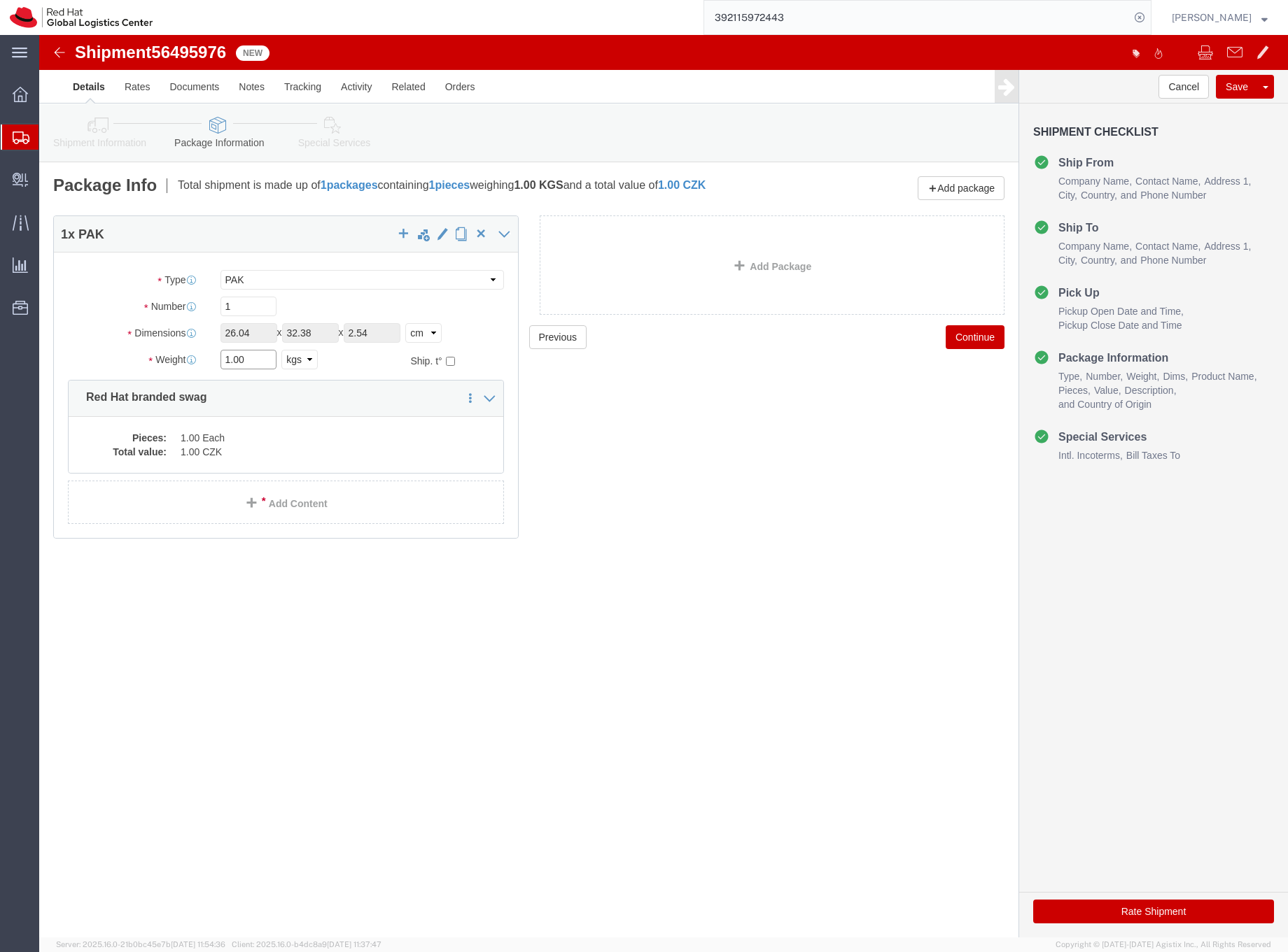
drag, startPoint x: 215, startPoint y: 326, endPoint x: 179, endPoint y: 322, distance: 36.2
click div "1.00 Select kgs lbs"
type input "0.5"
click dd "1.00 CZK"
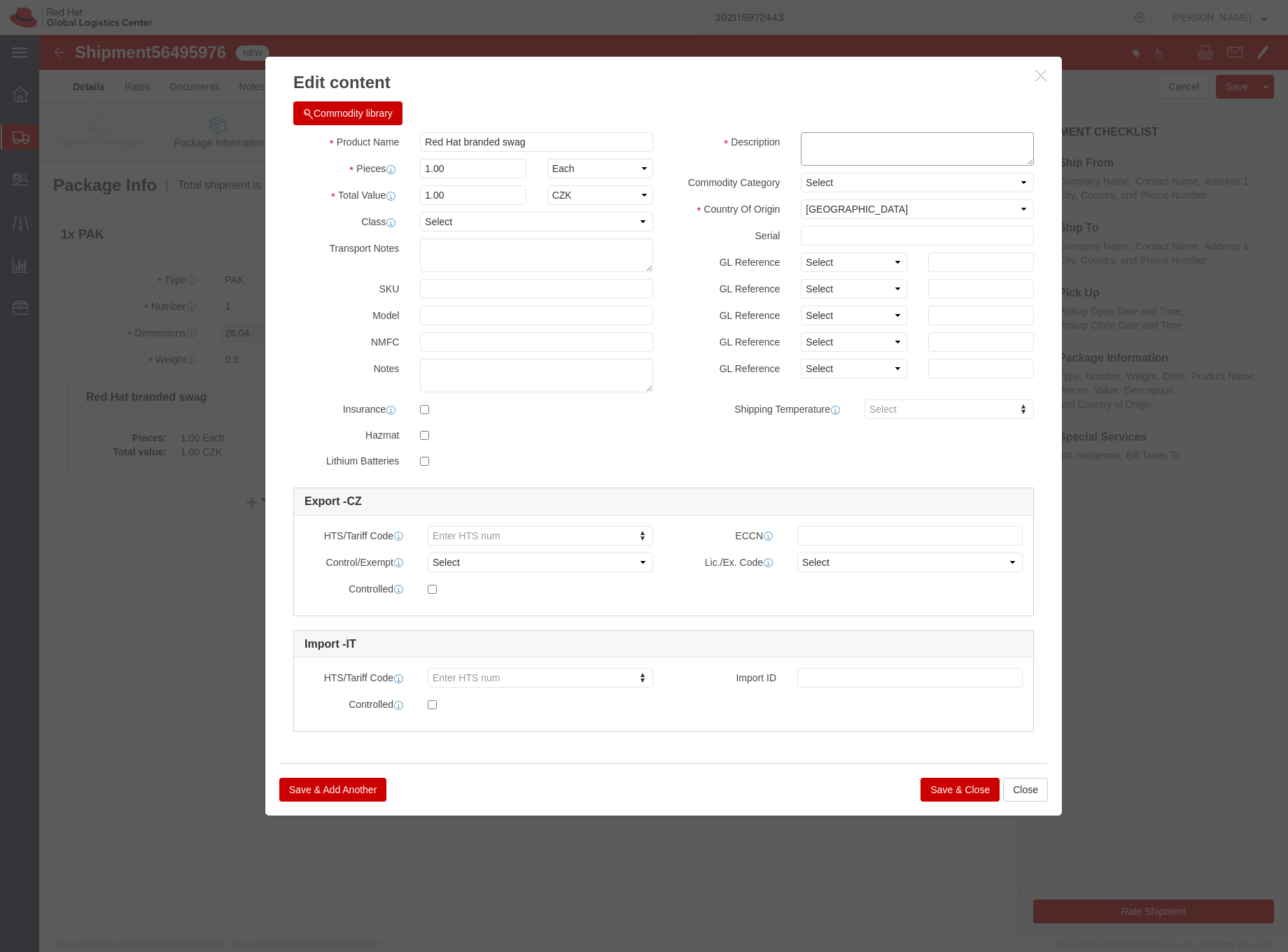
click textarea
type textarea "Polo T-shirt"
click input "1.00"
drag, startPoint x: 427, startPoint y: 163, endPoint x: 399, endPoint y: 161, distance: 28.1
click input "1.00"
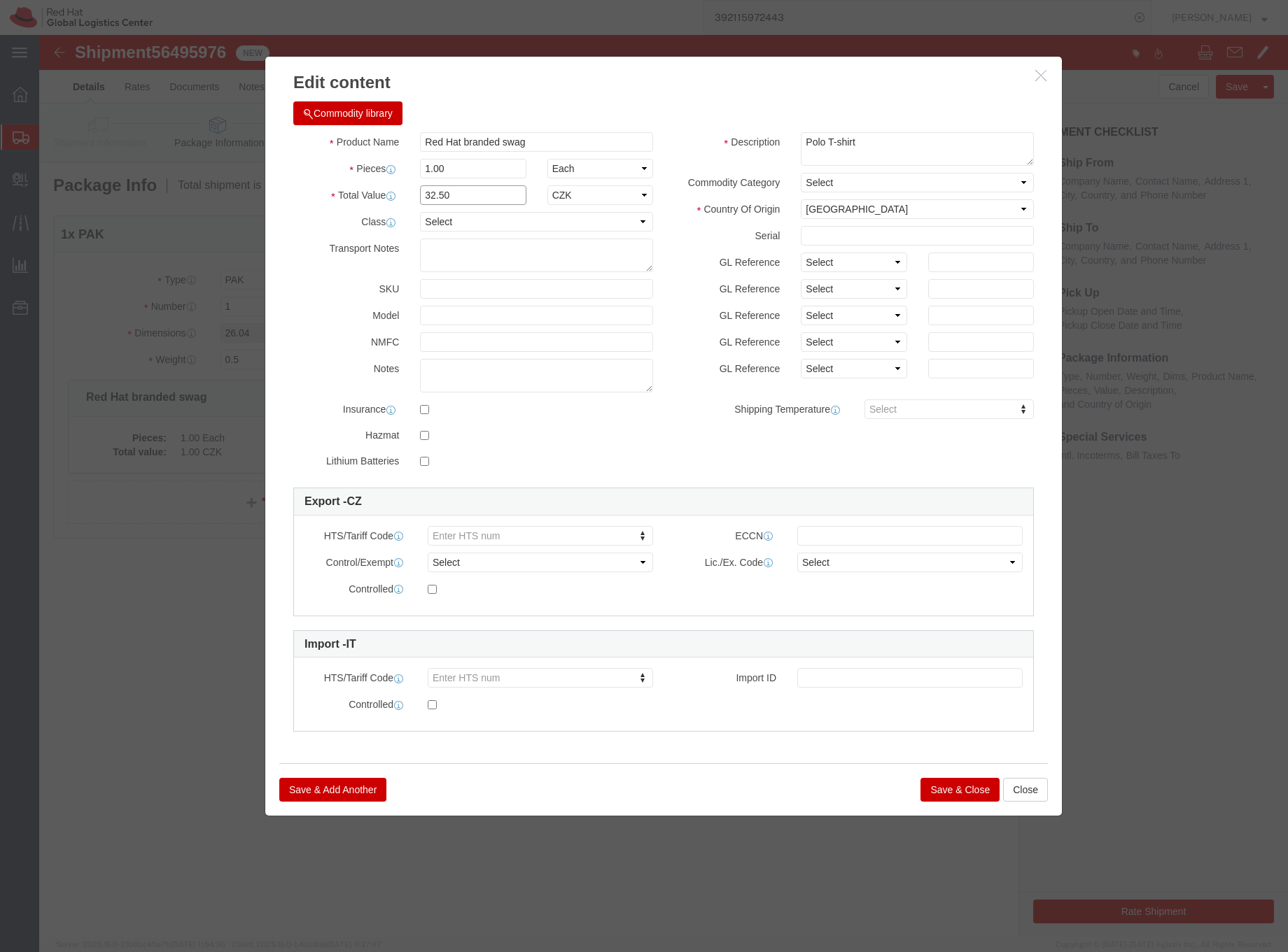
type input "32.50"
click select "Select ADP AED AFN ALL AMD AOA ARS ATS AUD AWG AZN BAM BBD BDT BGL BGN BHD BIF …"
select select "EUR"
click select "Select ADP AED AFN ALL AMD AOA ARS ATS AUD AWG AZN BAM BBD BDT BGL BGN BHD BIF …"
click button "Save & Close"
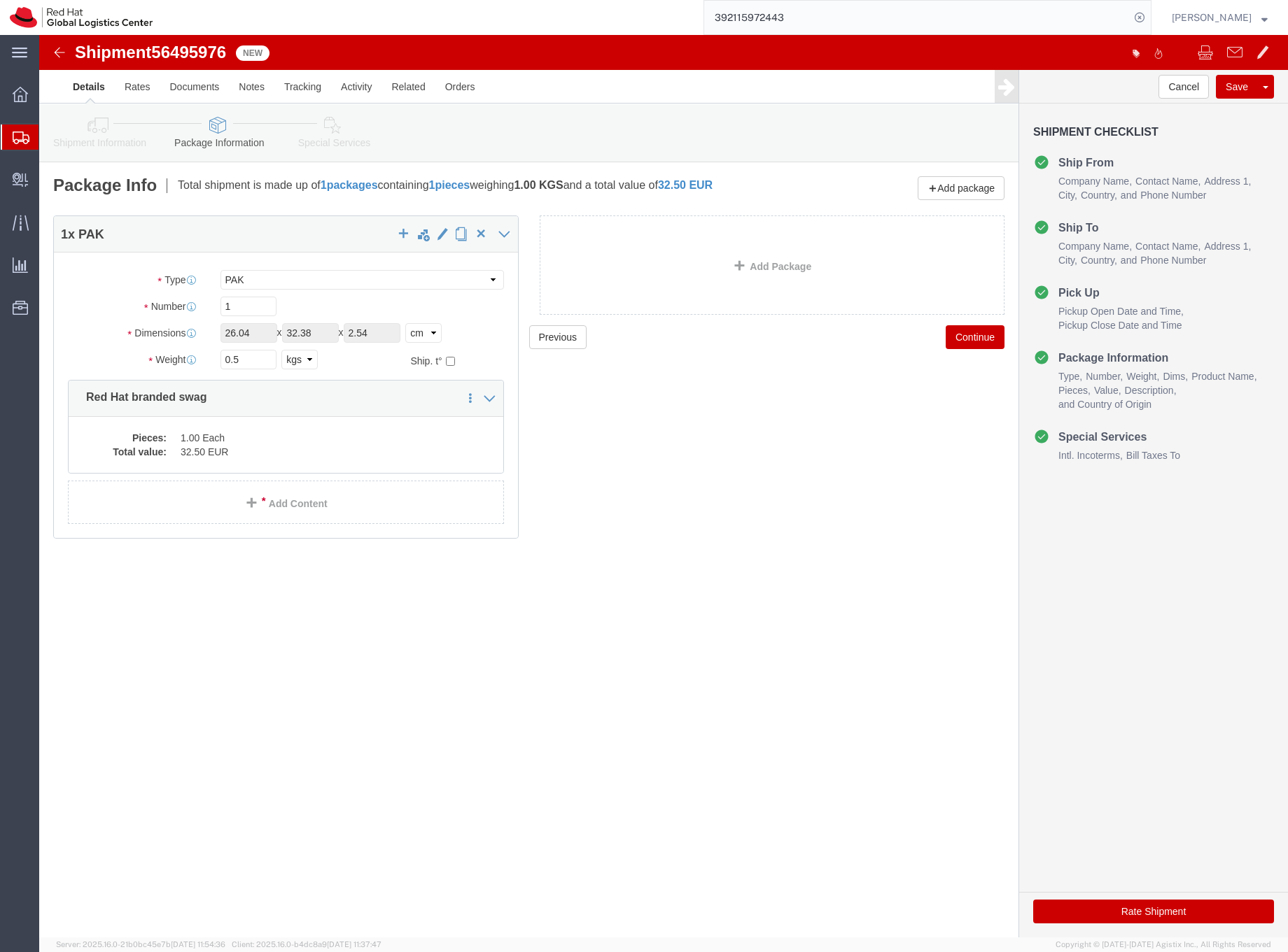
click icon
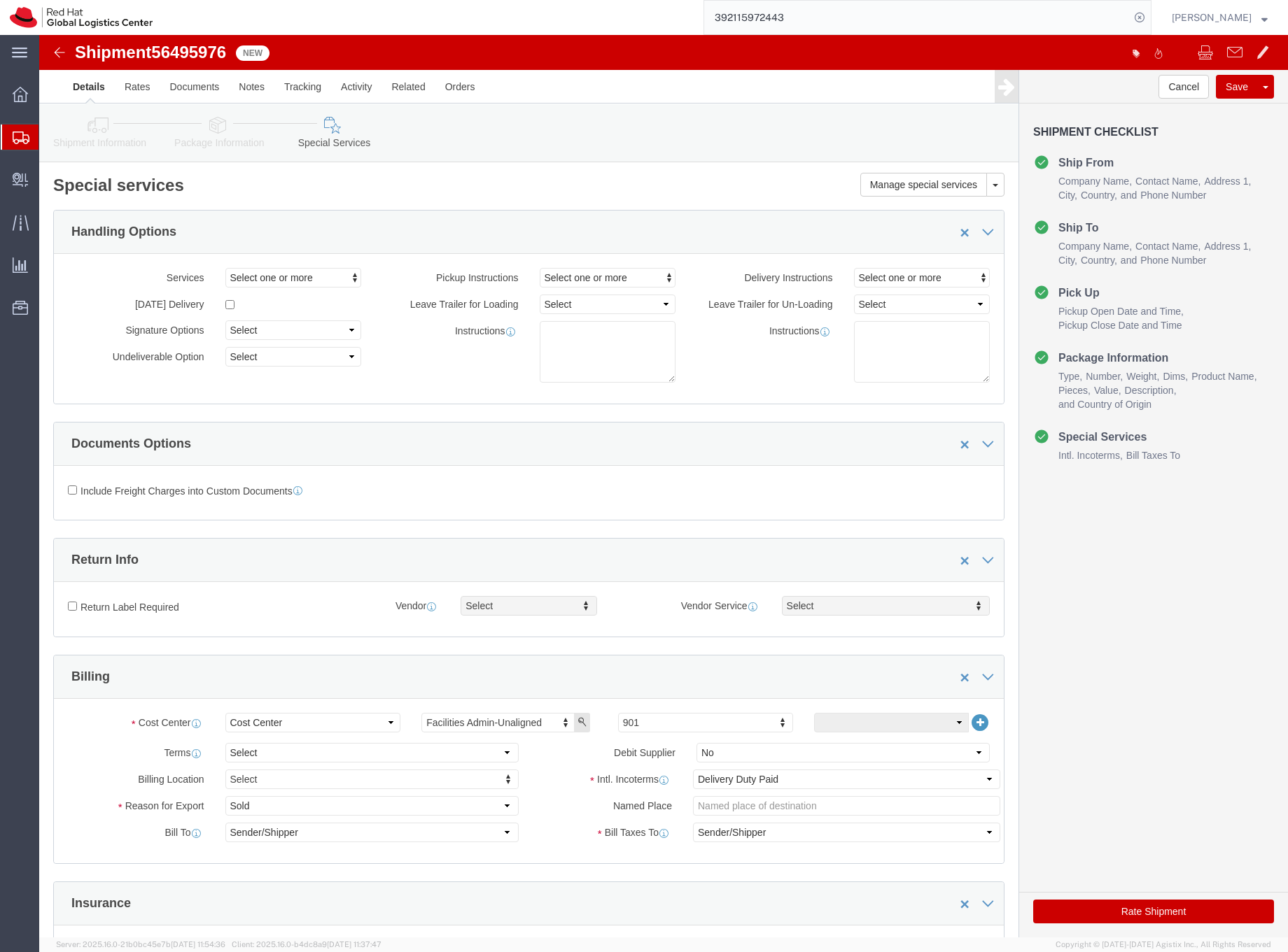
click div "Cost Center Select Buyer Cost Center Department Operations Number Order Number …"
type input "641"
click button "Rate Shipment"
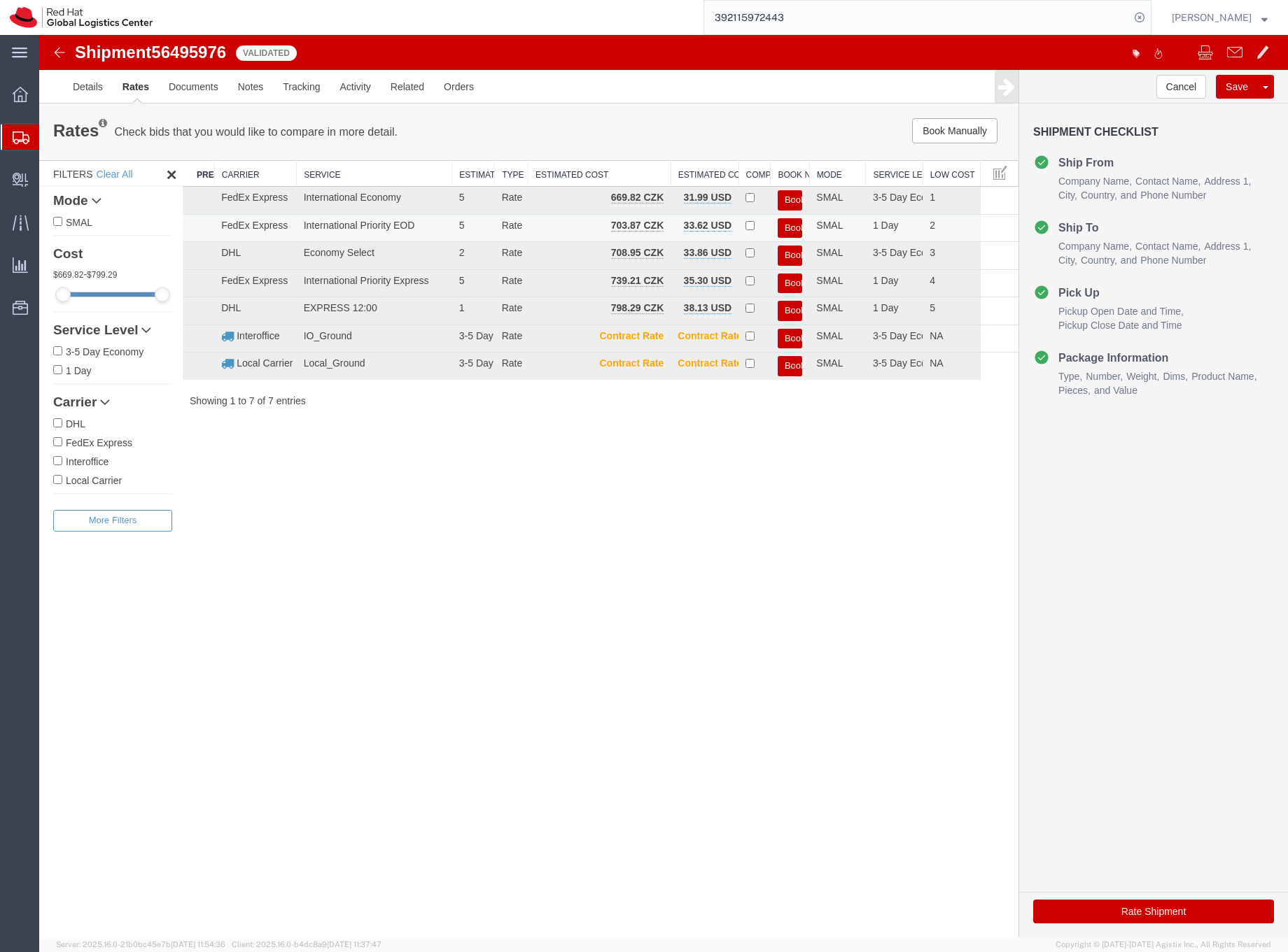
click at [797, 226] on button "Book" at bounding box center [789, 228] width 24 height 20
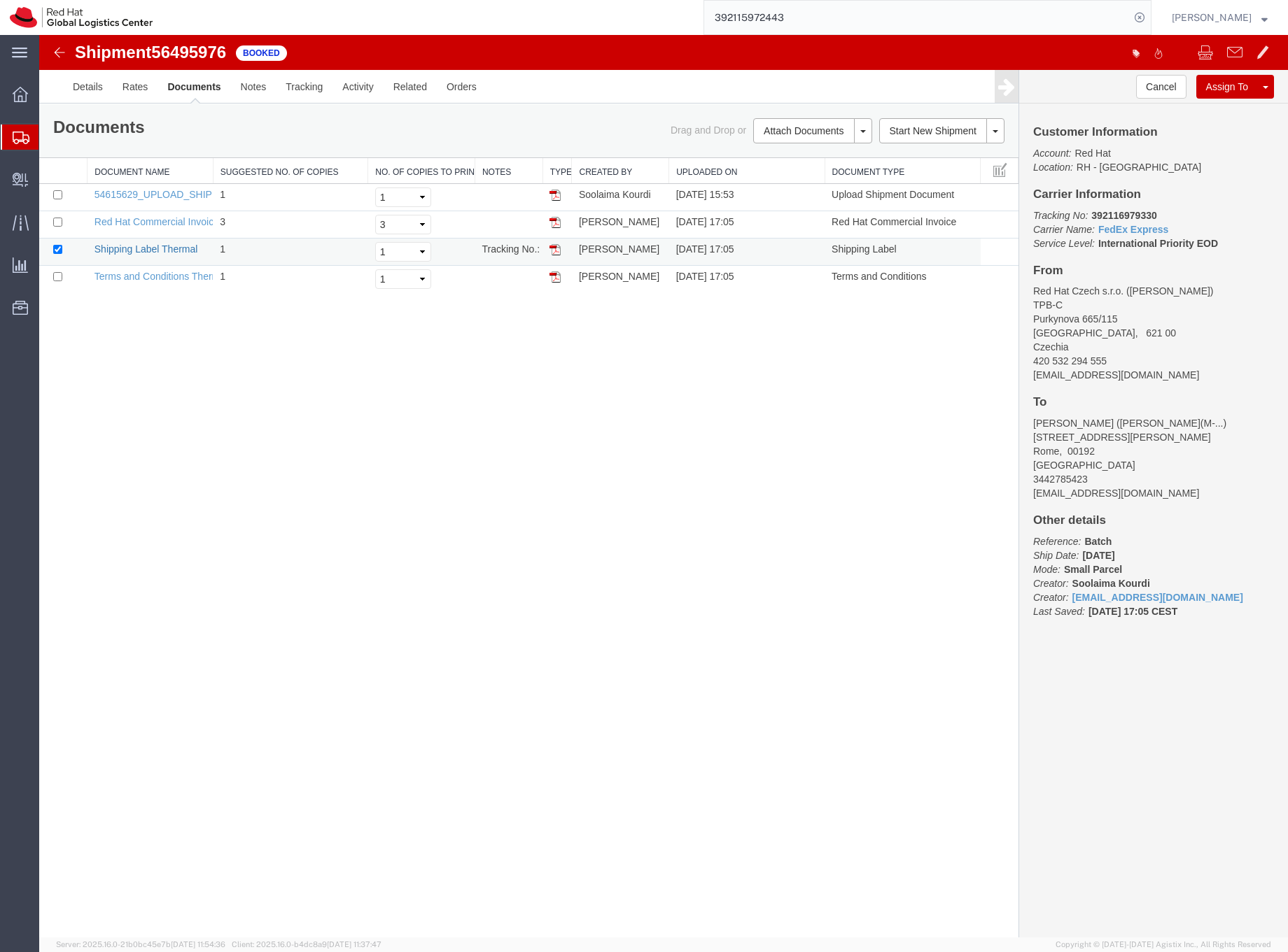
click at [165, 250] on link "Shipping Label Thermal" at bounding box center [147, 249] width 103 height 11
click at [28, 137] on icon at bounding box center [21, 137] width 17 height 12
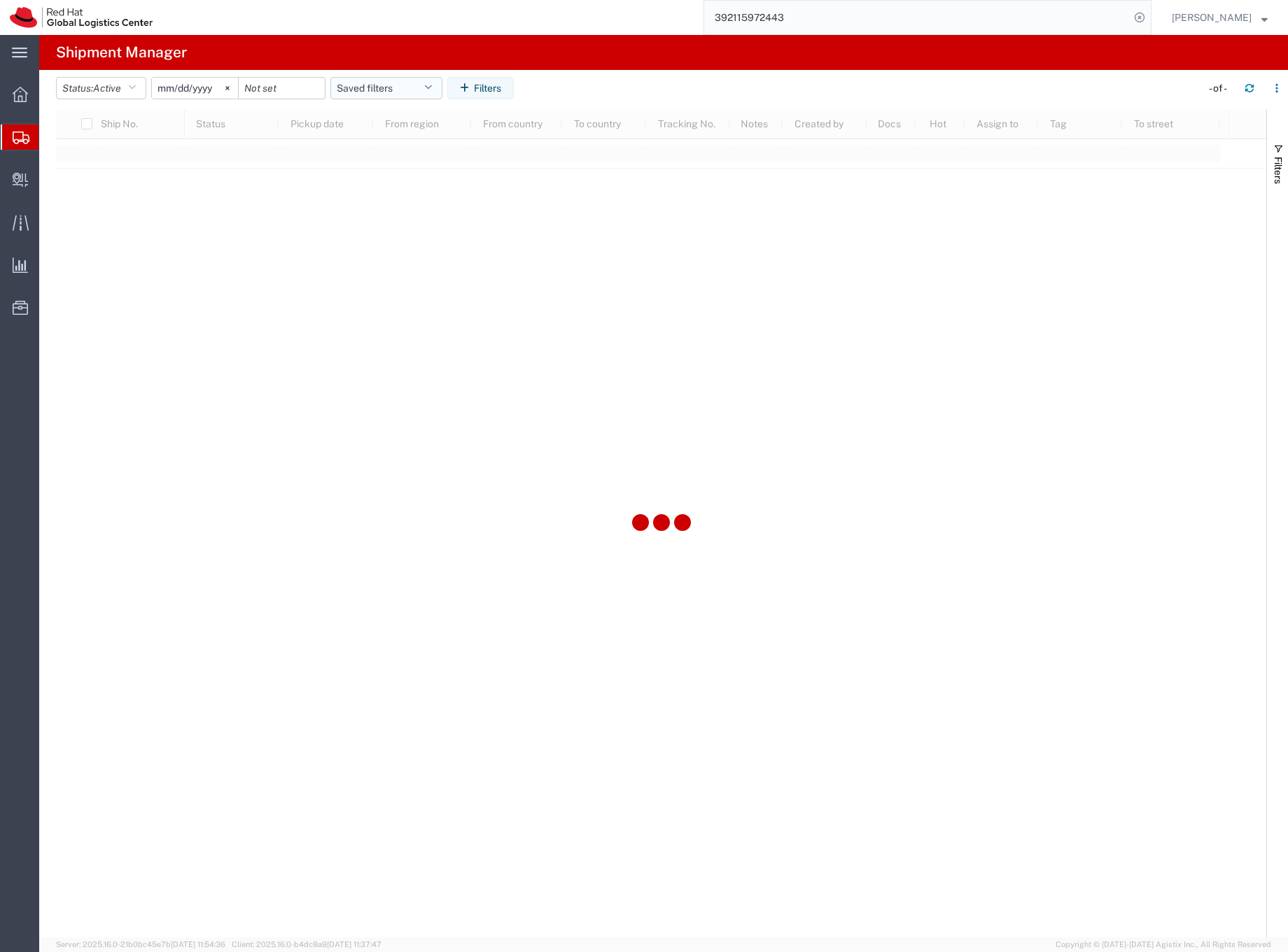
click at [385, 86] on button "Saved filters" at bounding box center [386, 87] width 112 height 22
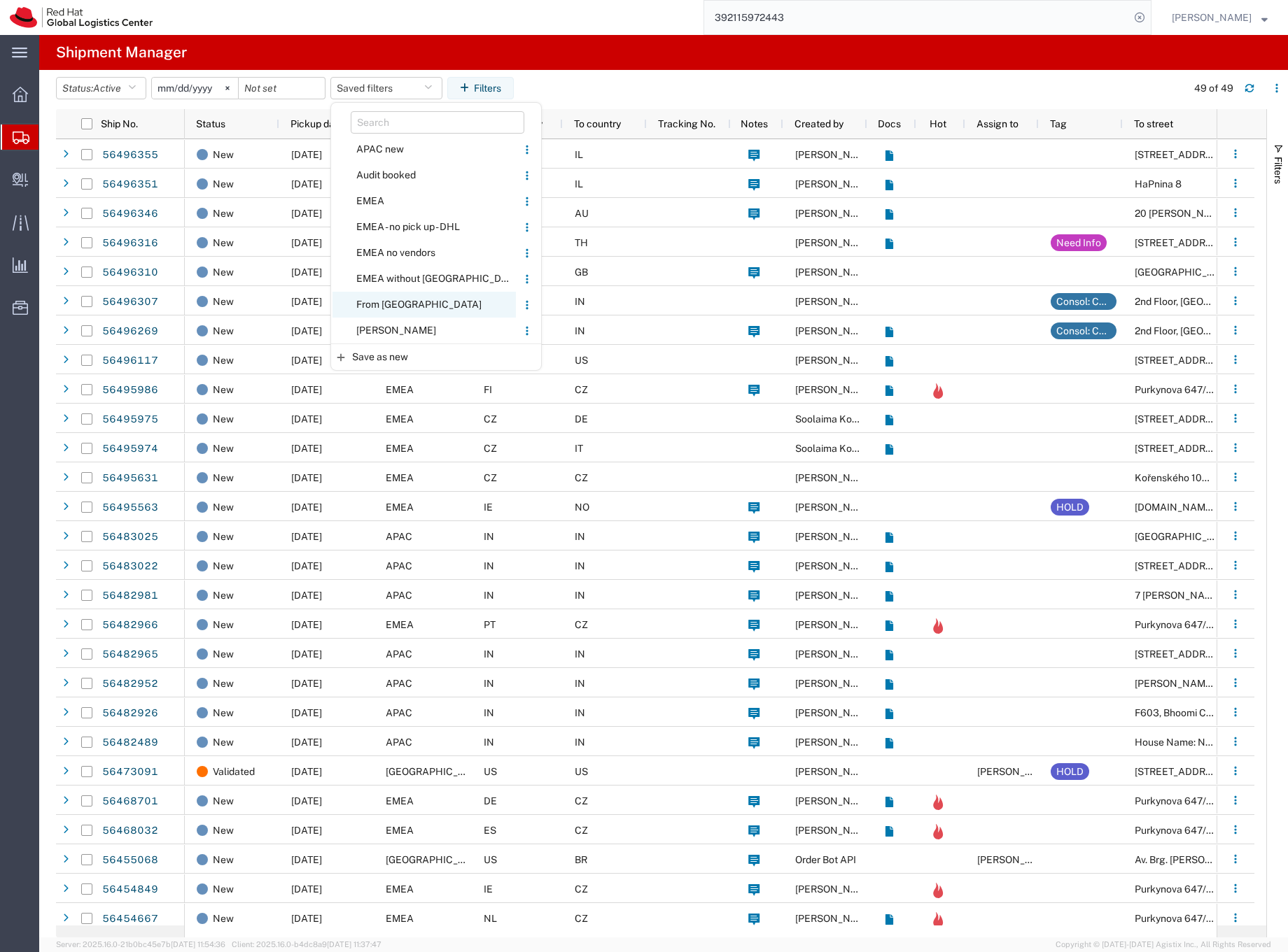
click at [389, 302] on span "From [GEOGRAPHIC_DATA]" at bounding box center [424, 305] width 183 height 26
type input "[DATE]"
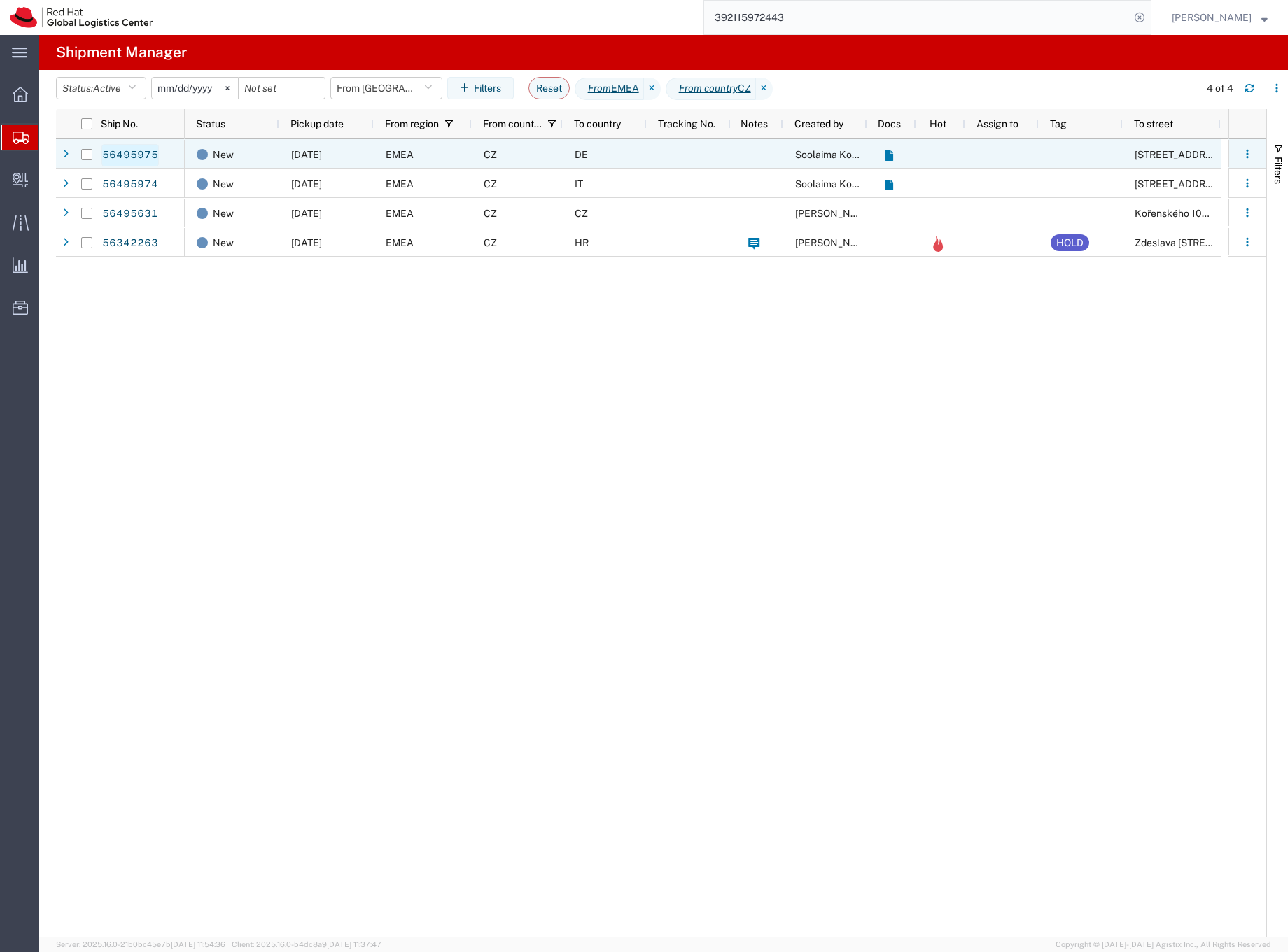
click at [122, 153] on link "56495975" at bounding box center [130, 155] width 57 height 22
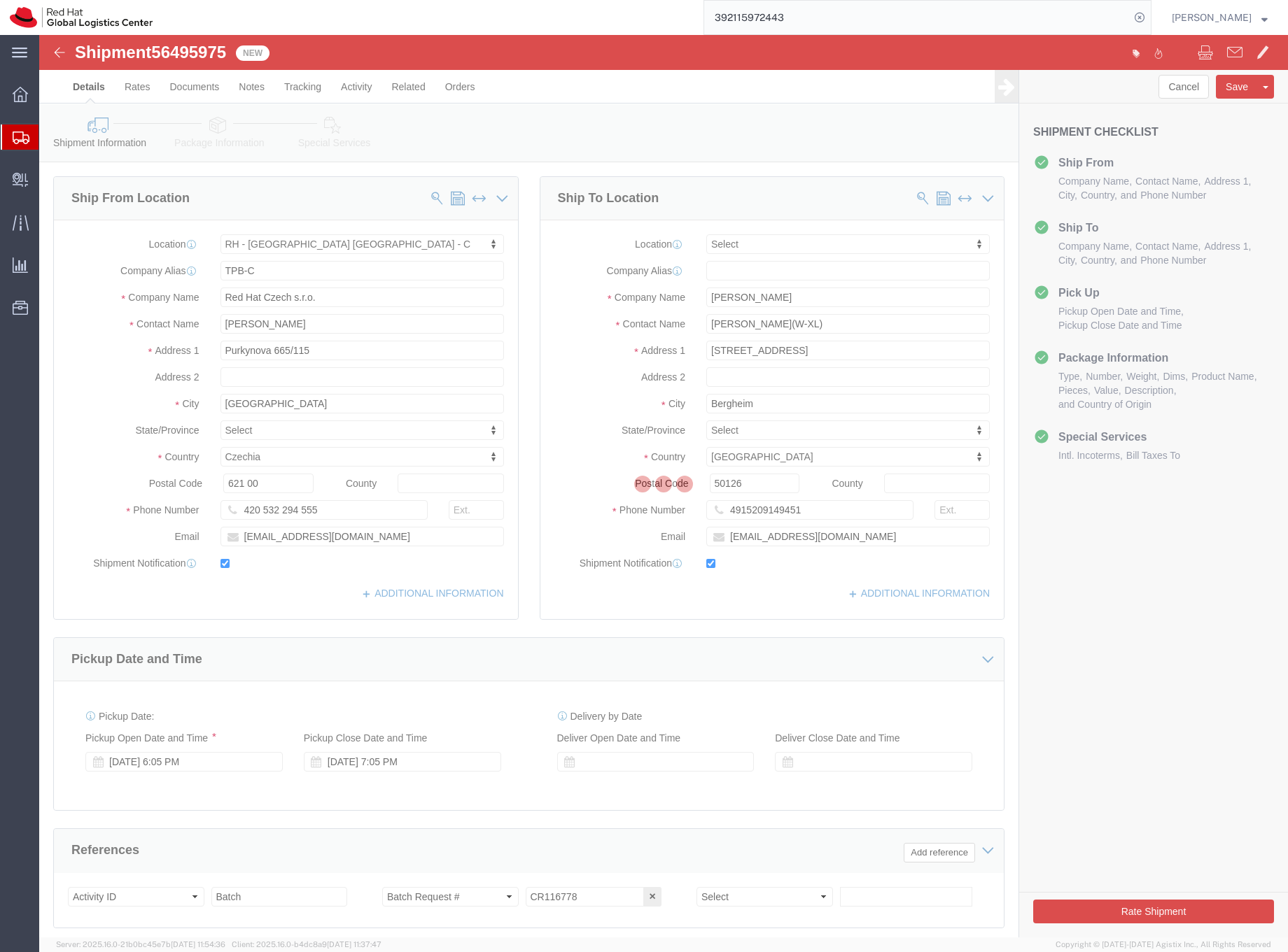
select select "38037"
select select
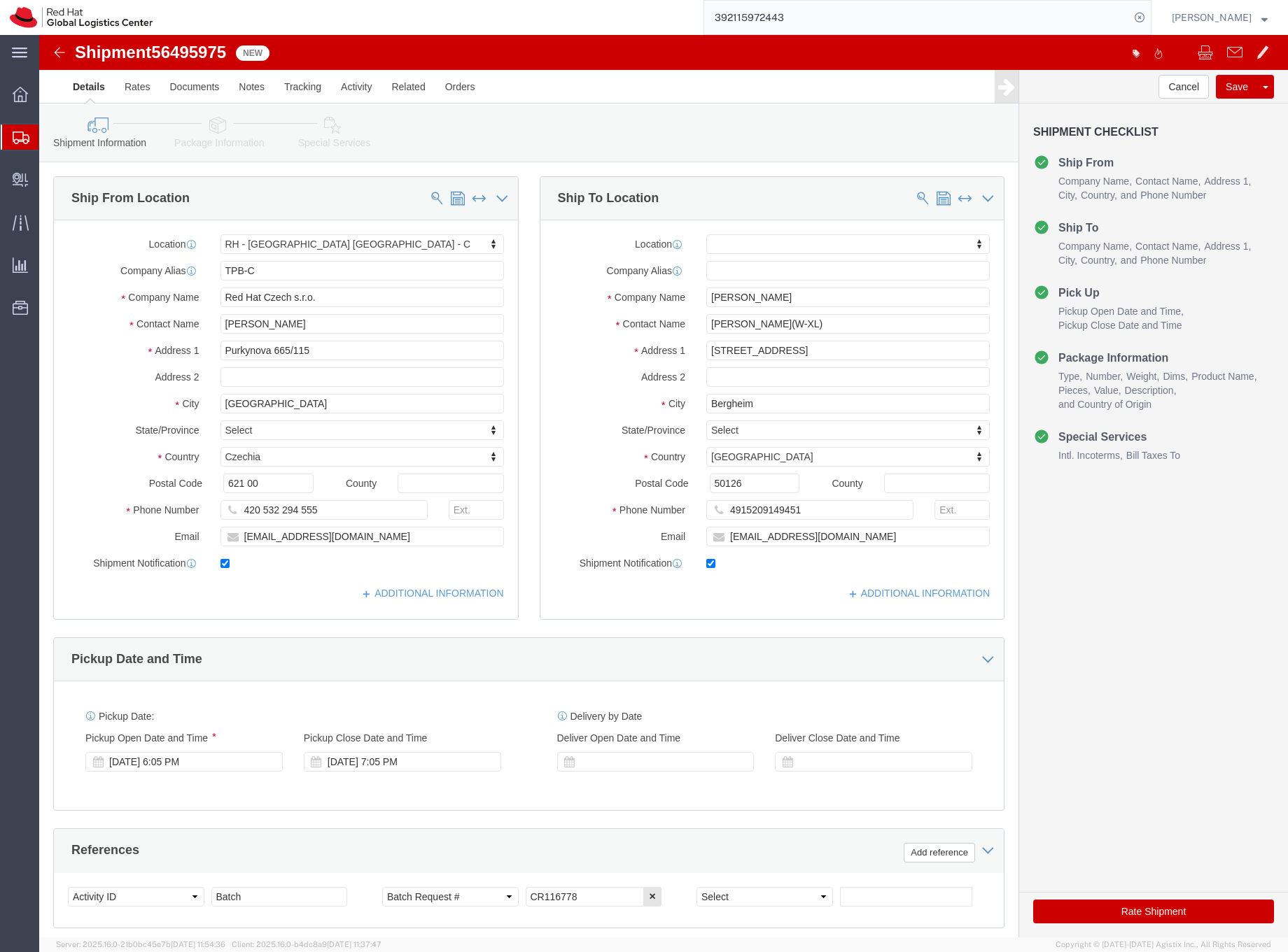
click icon
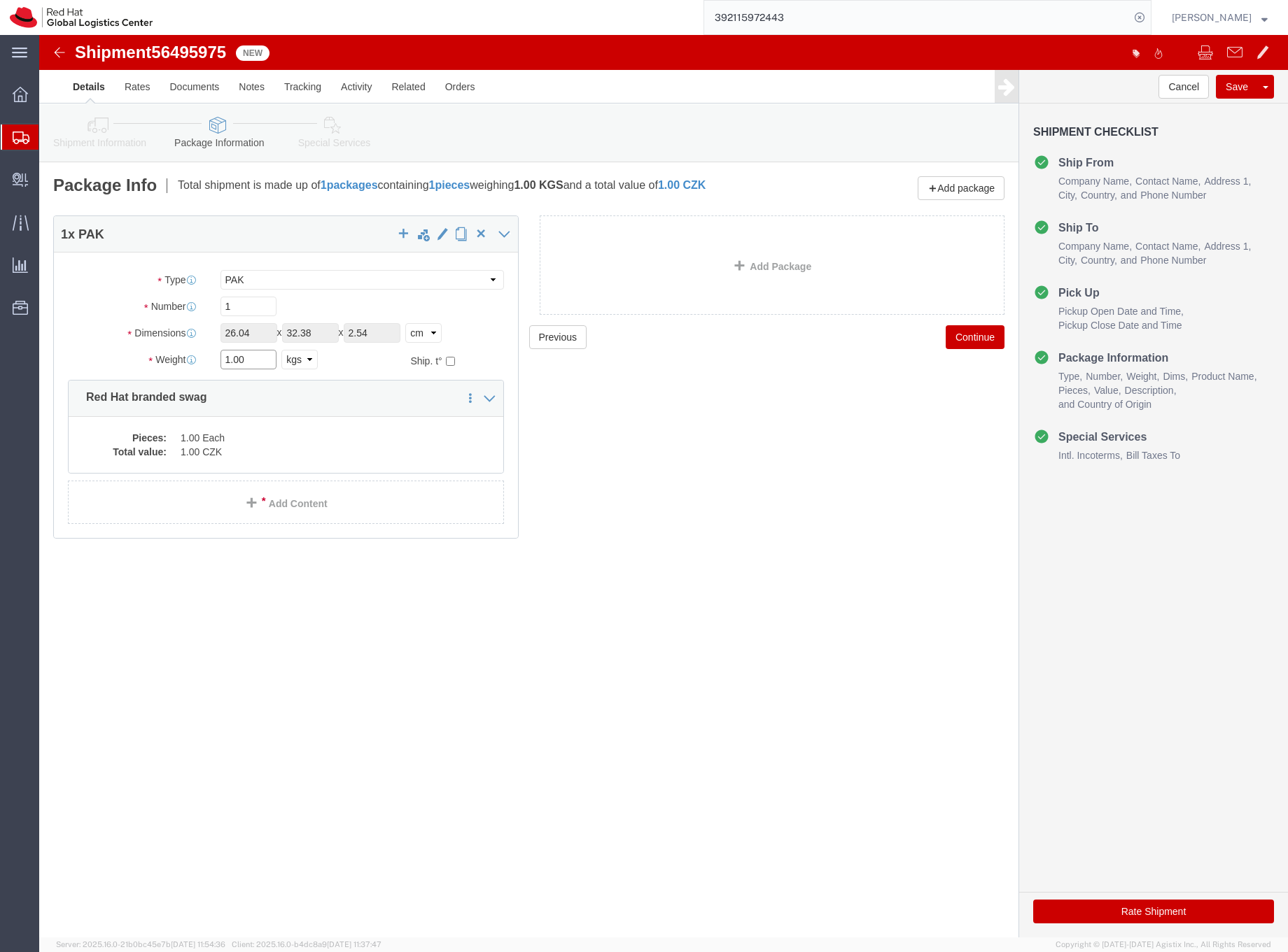
drag, startPoint x: 211, startPoint y: 328, endPoint x: 186, endPoint y: 323, distance: 25.5
click input "1.00"
type input "0.5"
click dd "1.00 Each"
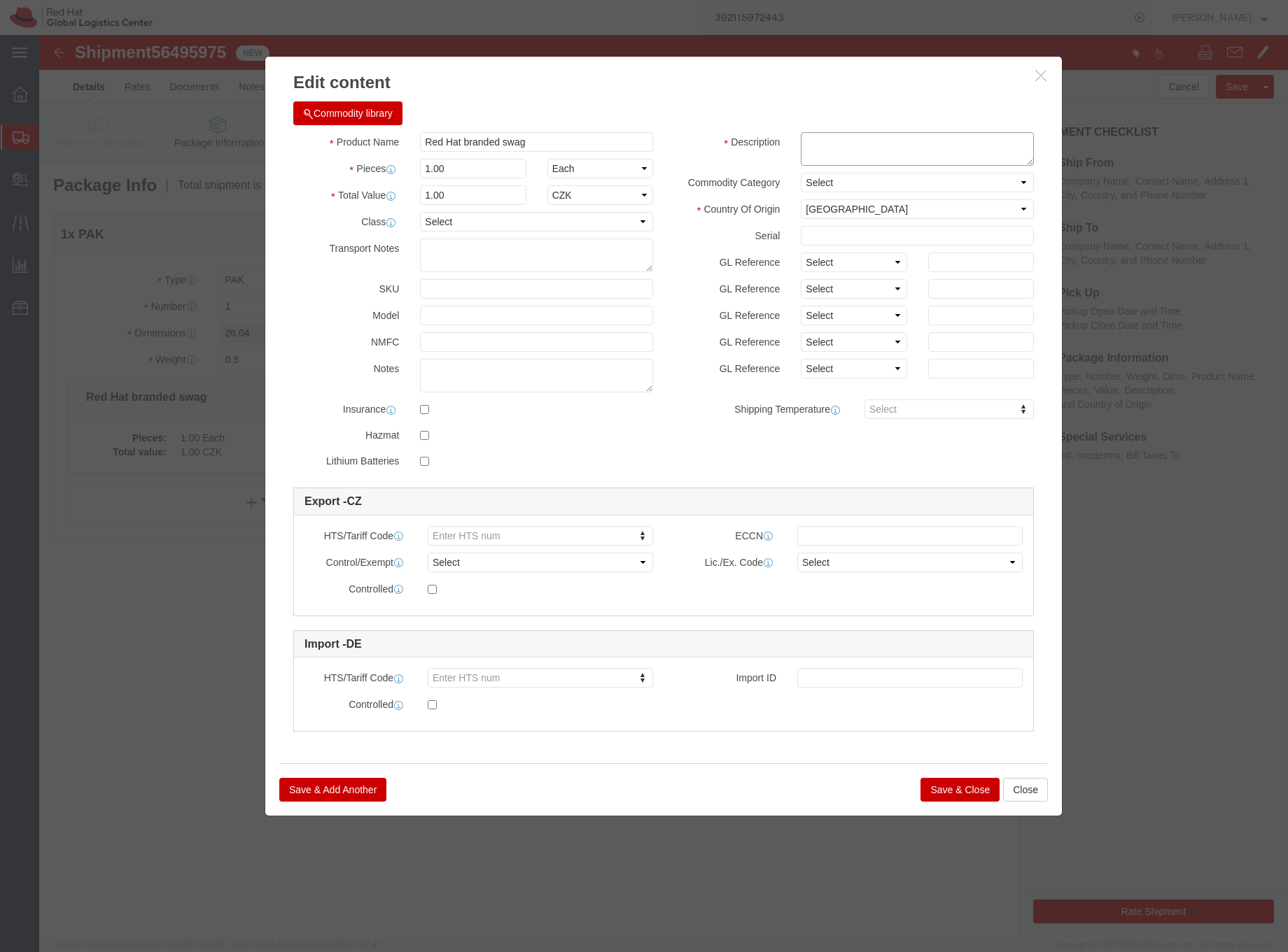
click textarea
type textarea "Polo T-shirt"
drag, startPoint x: 445, startPoint y: 162, endPoint x: 373, endPoint y: 162, distance: 72.0
click div "1.00"
type input "32.50"
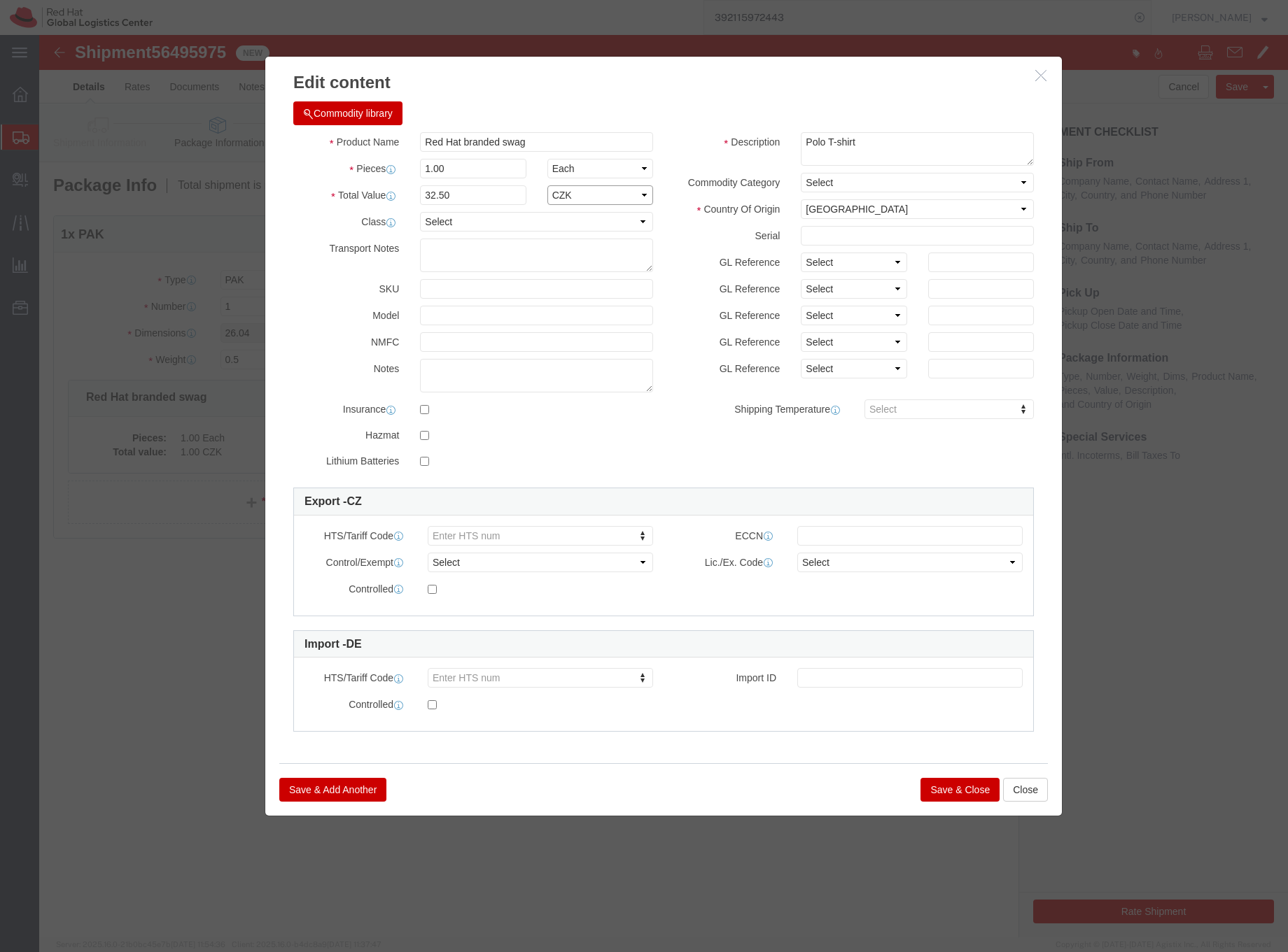
click select "Select ADP AED AFN ALL AMD AOA ARS ATS AUD AWG AZN BAM BBD BDT BGL BGN BHD BIF …"
select select "EUR"
click select "Select ADP AED AFN ALL AMD AOA ARS ATS AUD AWG AZN BAM BBD BDT BGL BGN BHD BIF …"
click button "Save & Close"
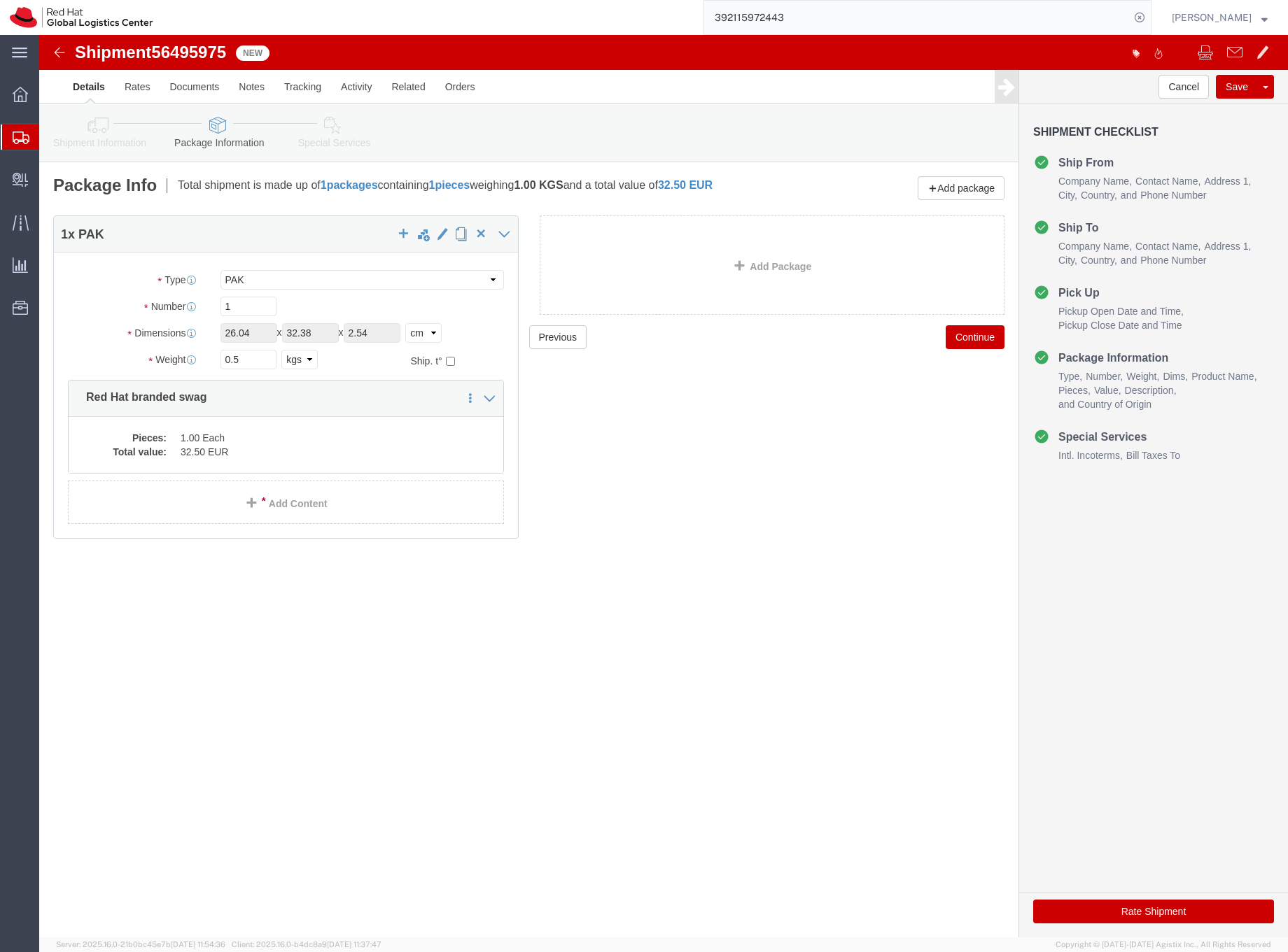
click icon
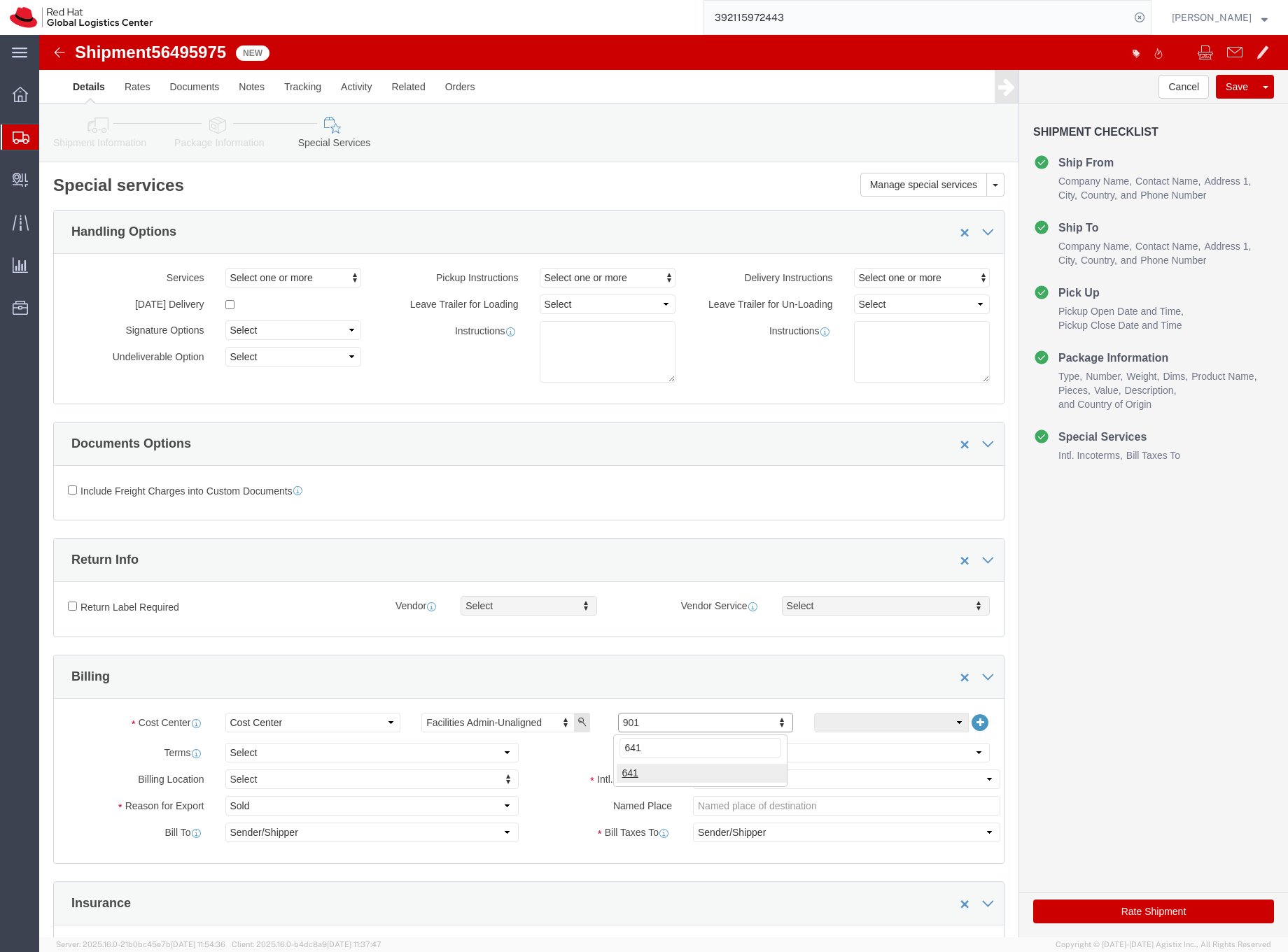
click input "641"
type input "641"
click button "Rate Shipment"
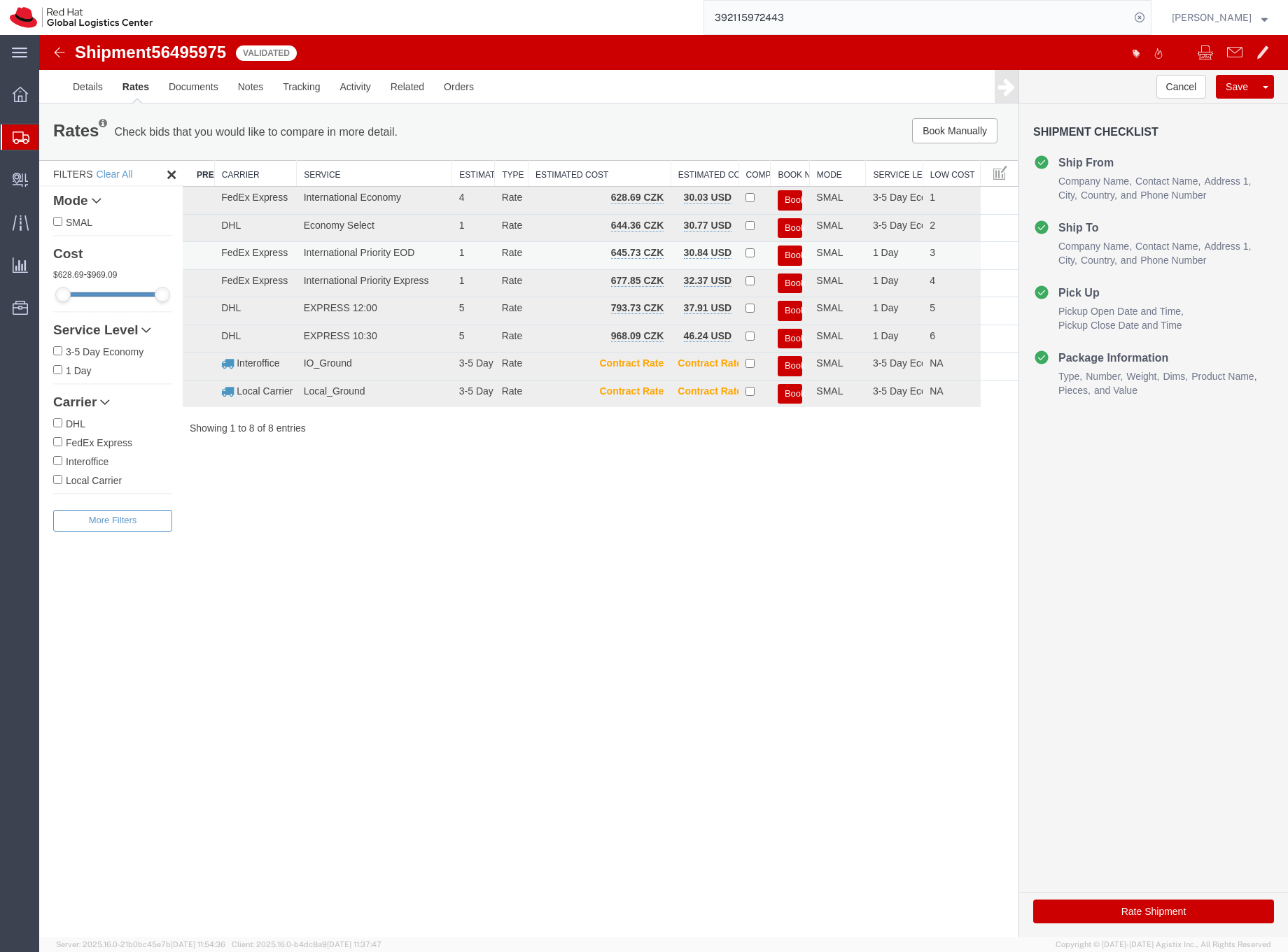
click at [793, 253] on button "Book" at bounding box center [789, 255] width 24 height 20
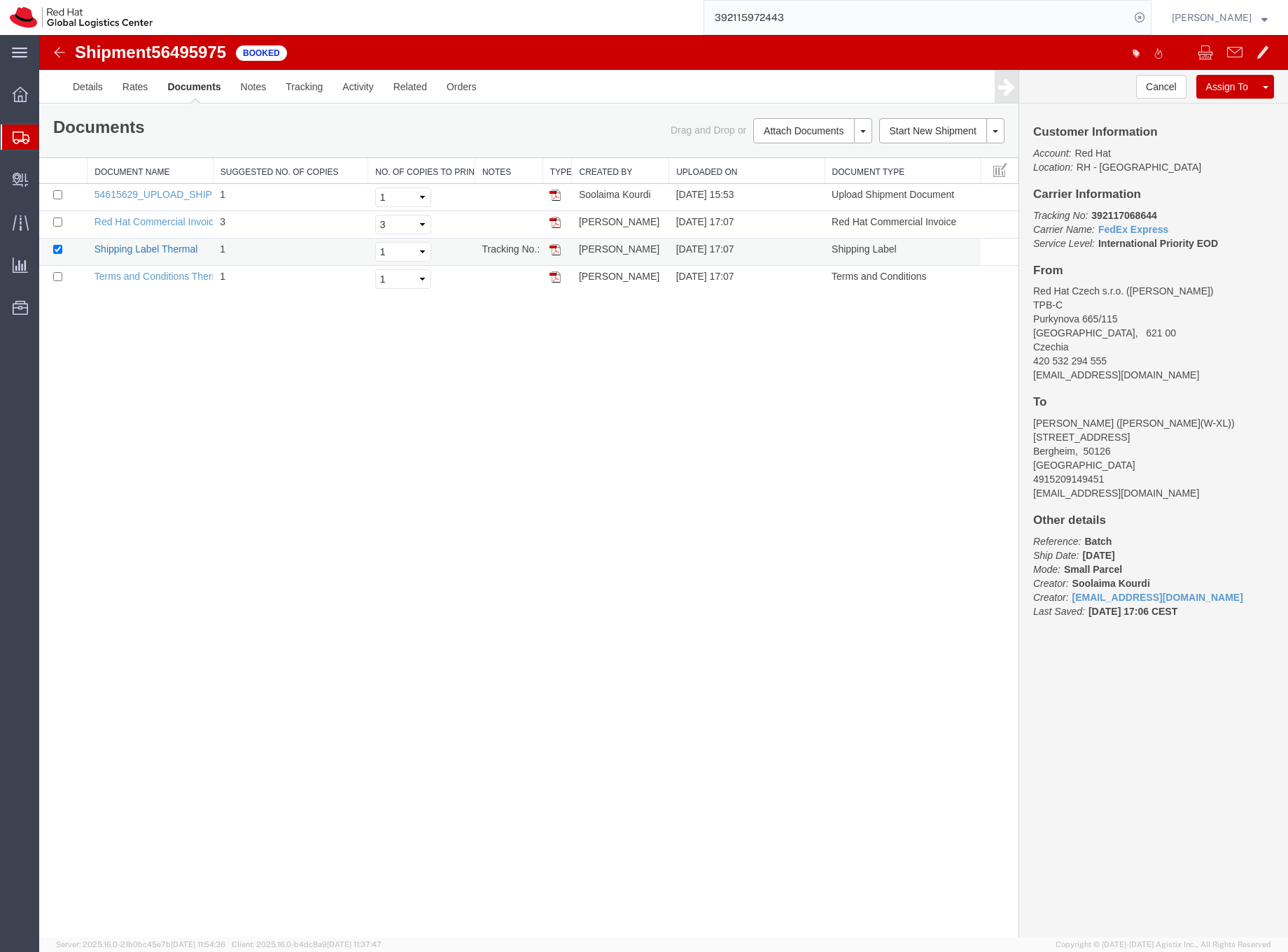
click at [165, 250] on link "Shipping Label Thermal" at bounding box center [147, 249] width 103 height 11
click at [808, 18] on input "392115972443" at bounding box center [917, 17] width 425 height 33
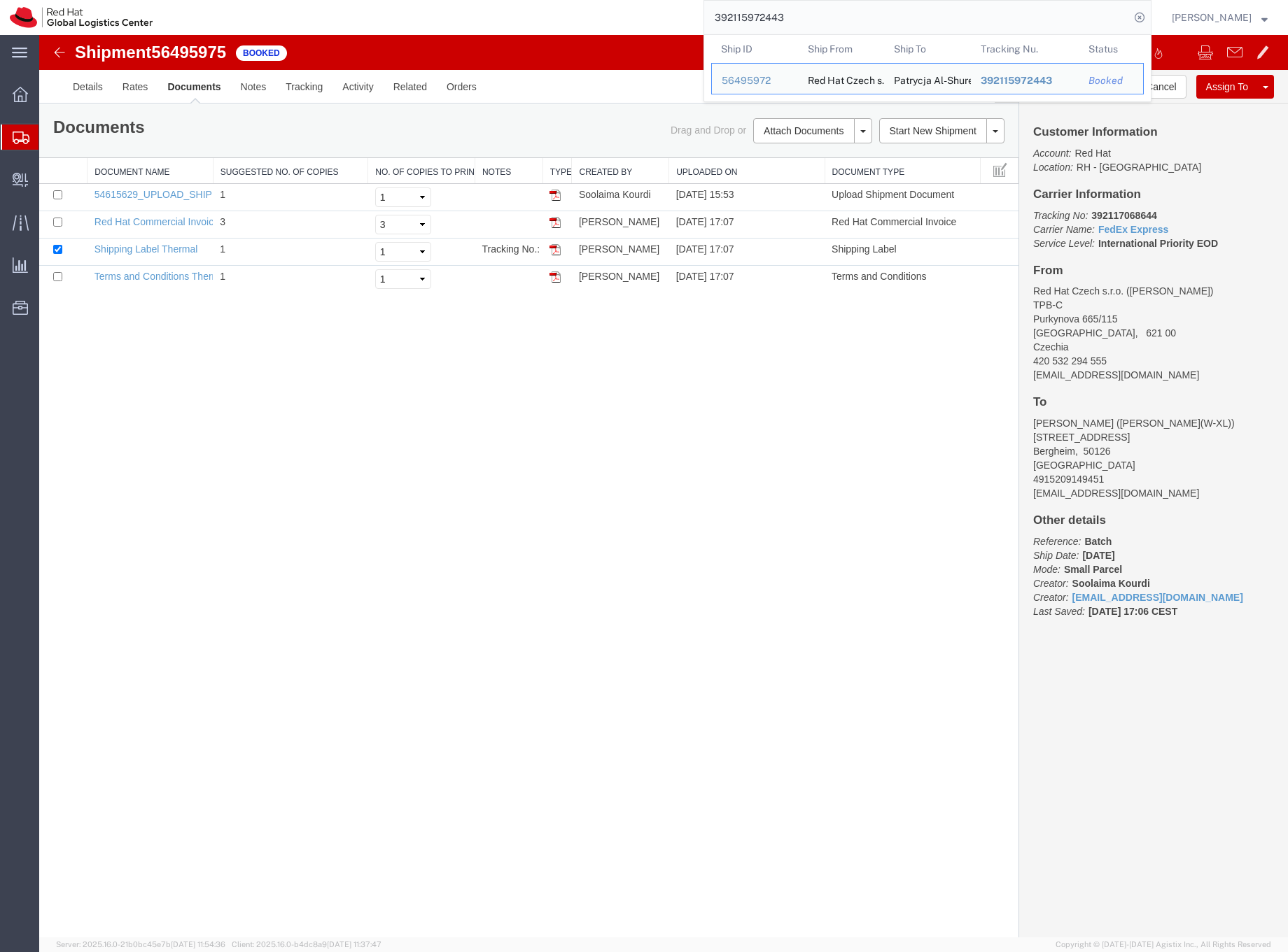
click at [808, 18] on input "392115972443" at bounding box center [917, 17] width 425 height 33
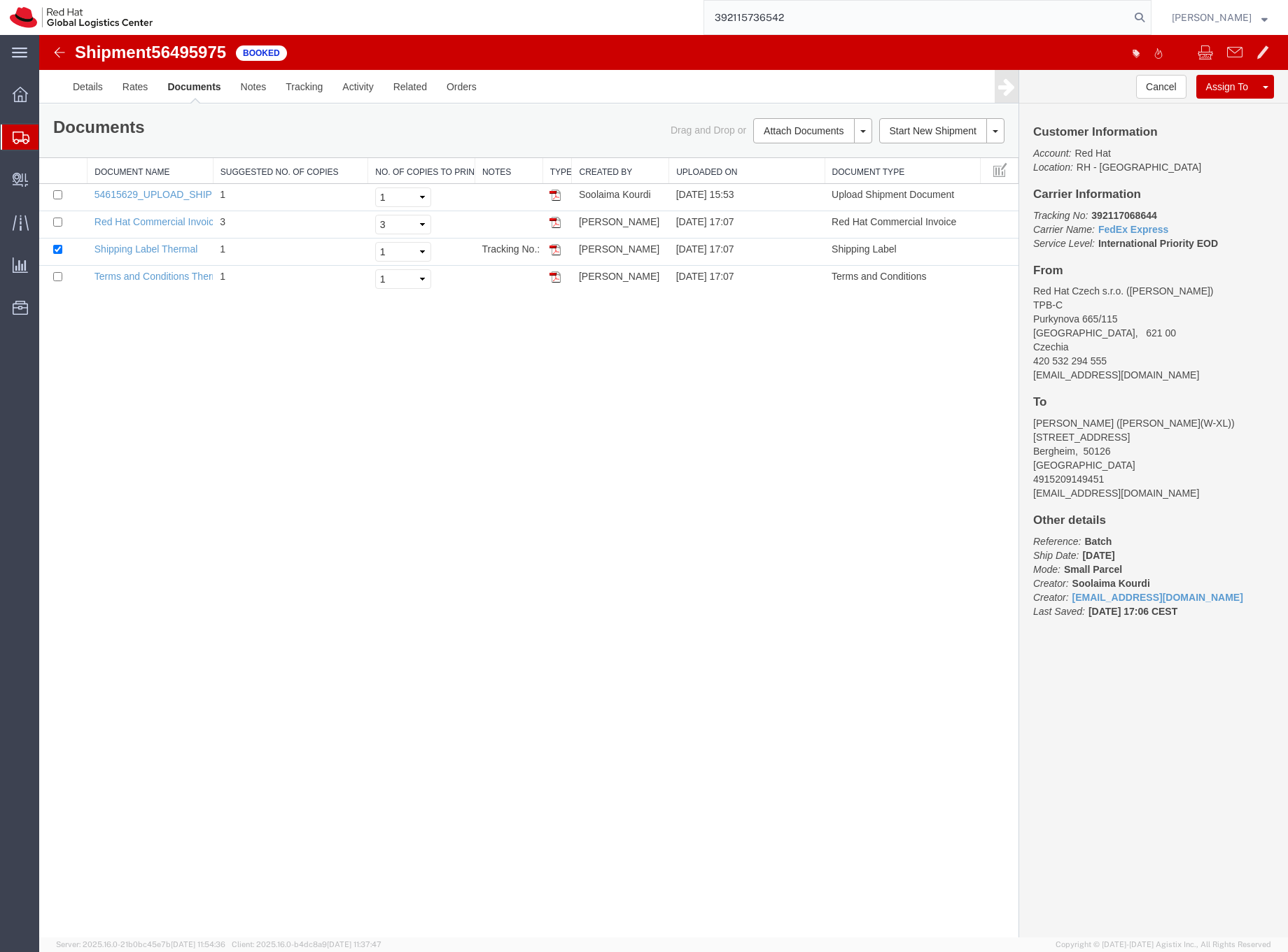
type input "392115736542"
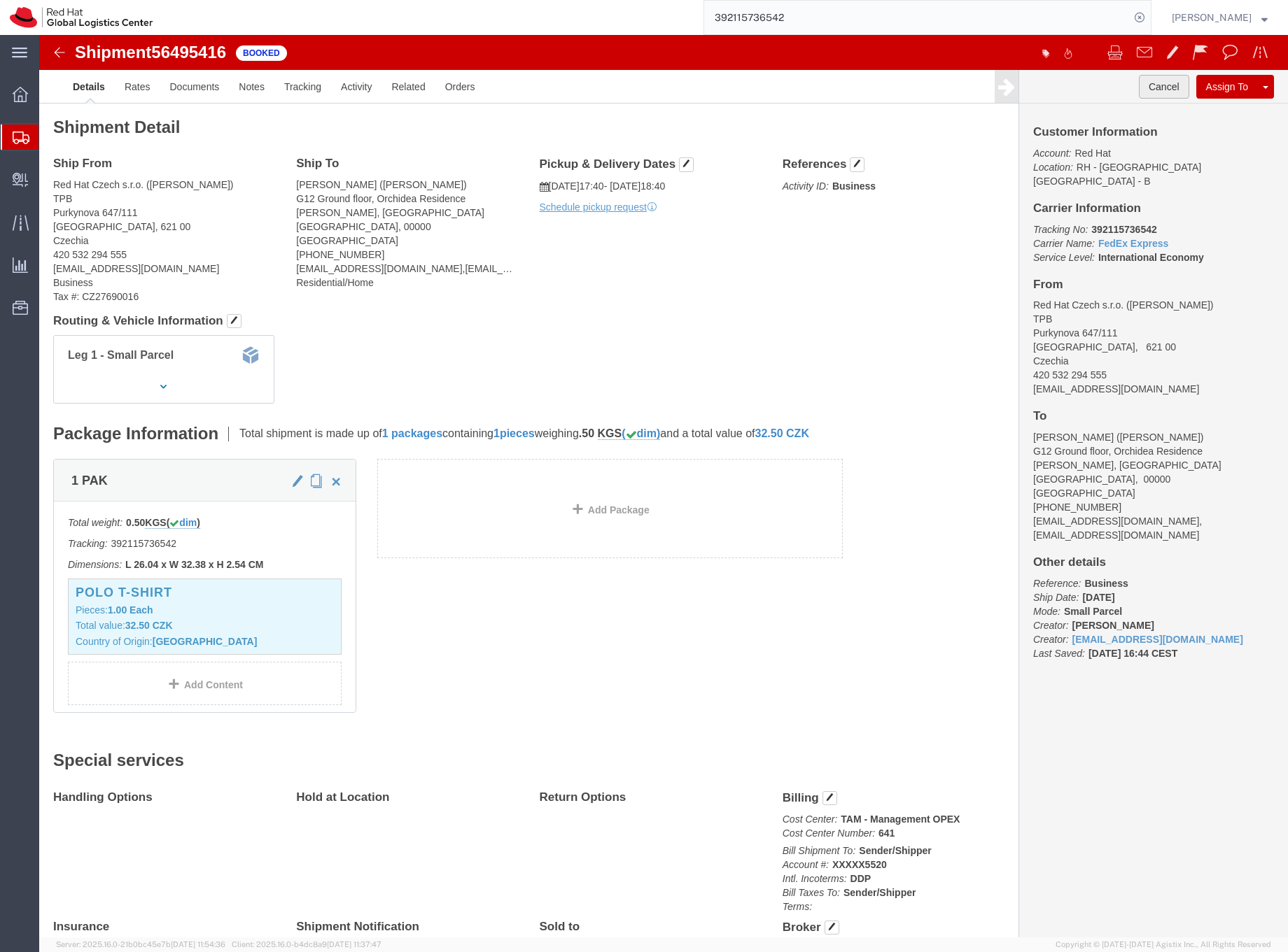
click button "Cancel"
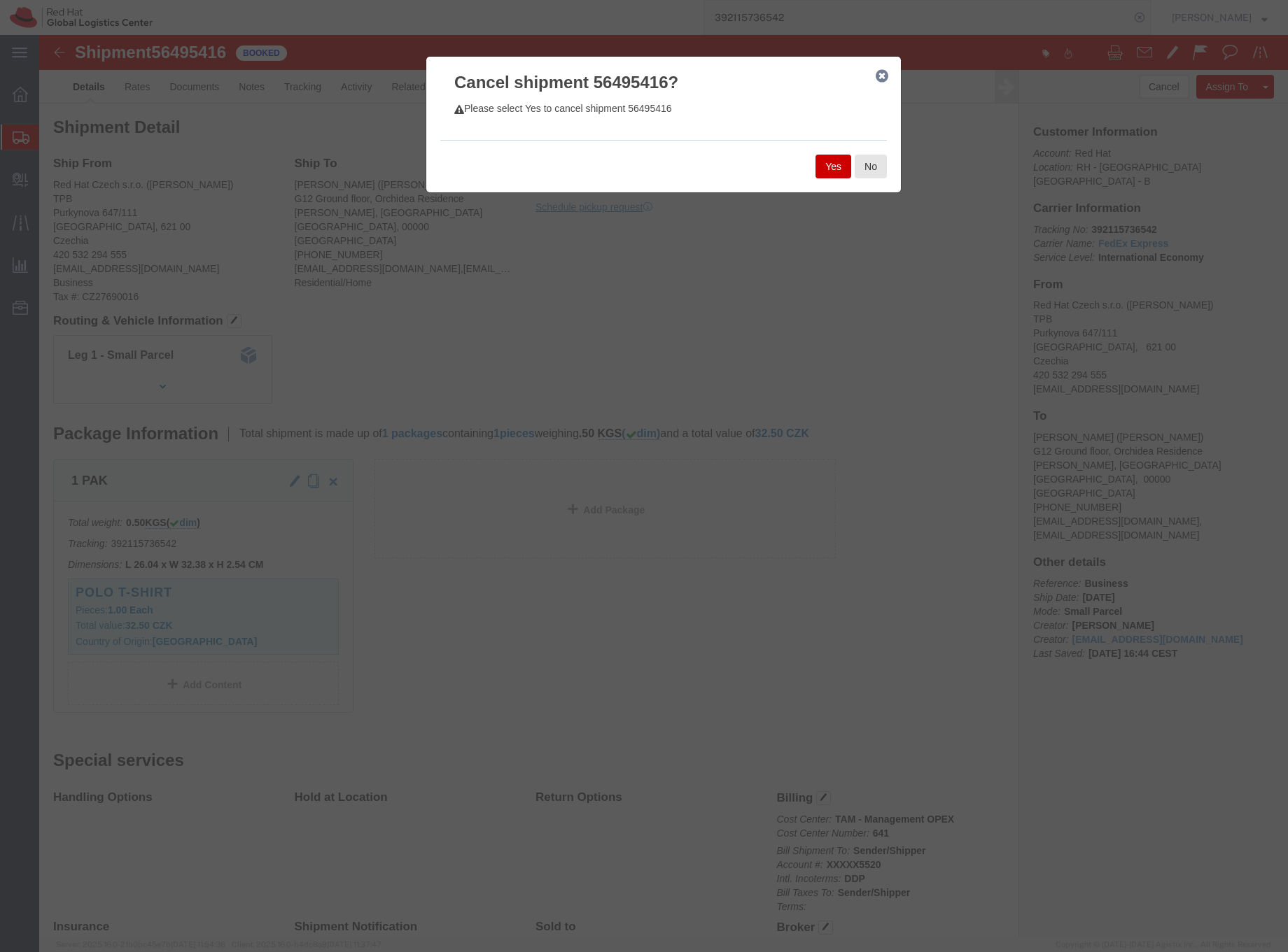
click button "Yes"
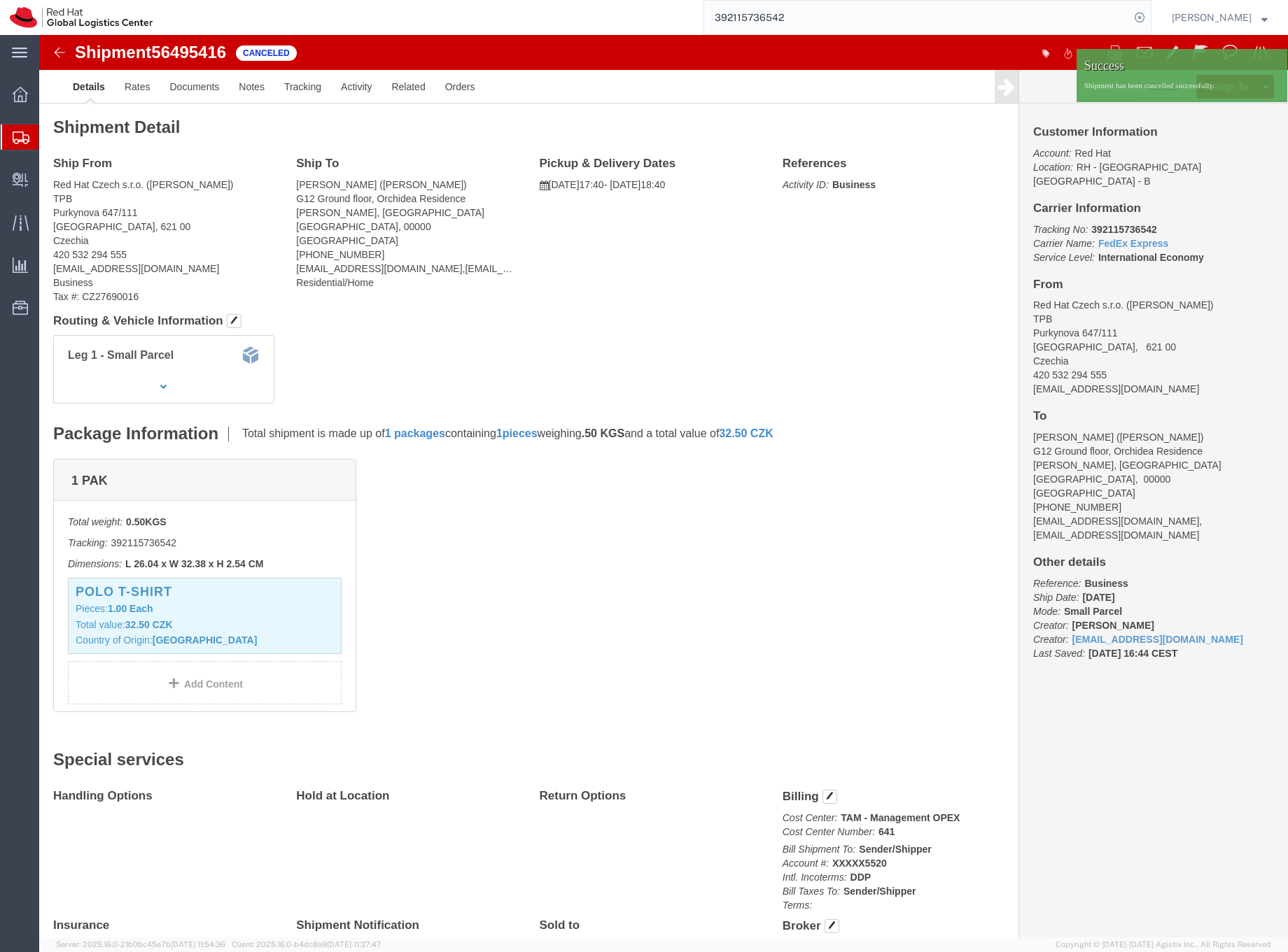
click h4 "Customer Information"
click div
click p "Shipment has been cancelled successfully."
click link "Clone Shipment"
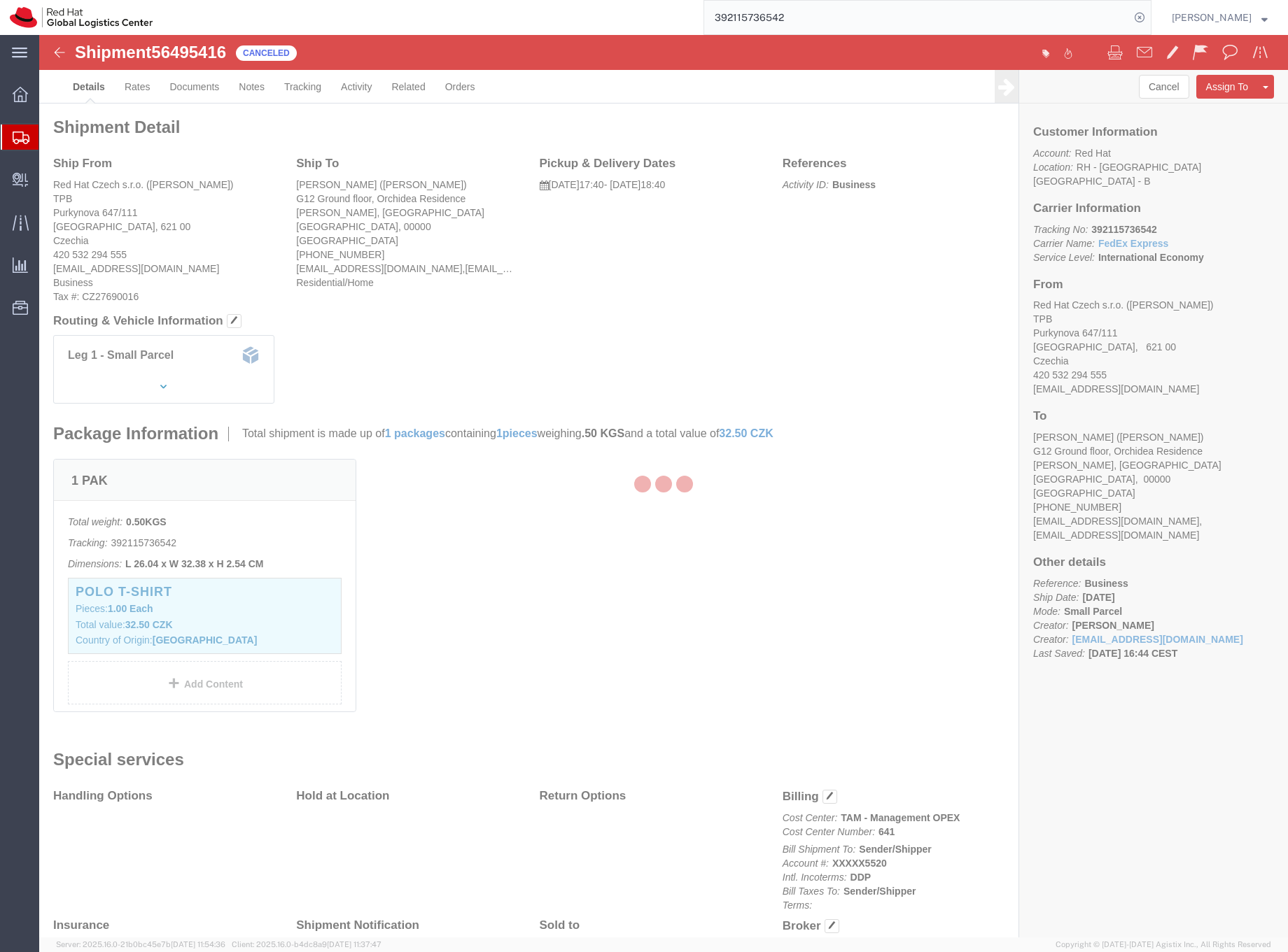
select select "38036"
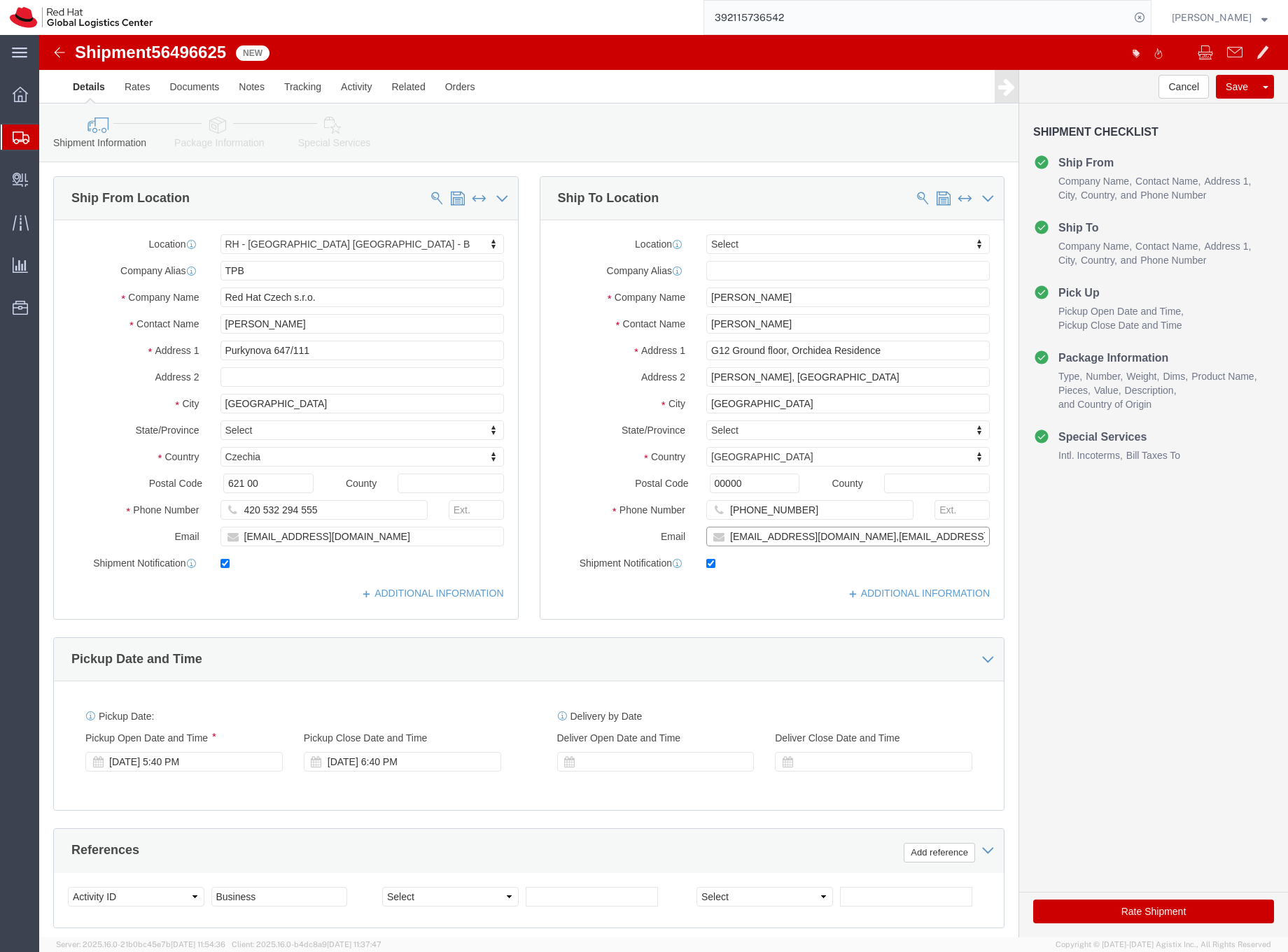
click input "[EMAIL_ADDRESS][DOMAIN_NAME],[EMAIL_ADDRESS][DOMAIN_NAME]"
type input "[EMAIL_ADDRESS][DOMAIN_NAME]"
click icon
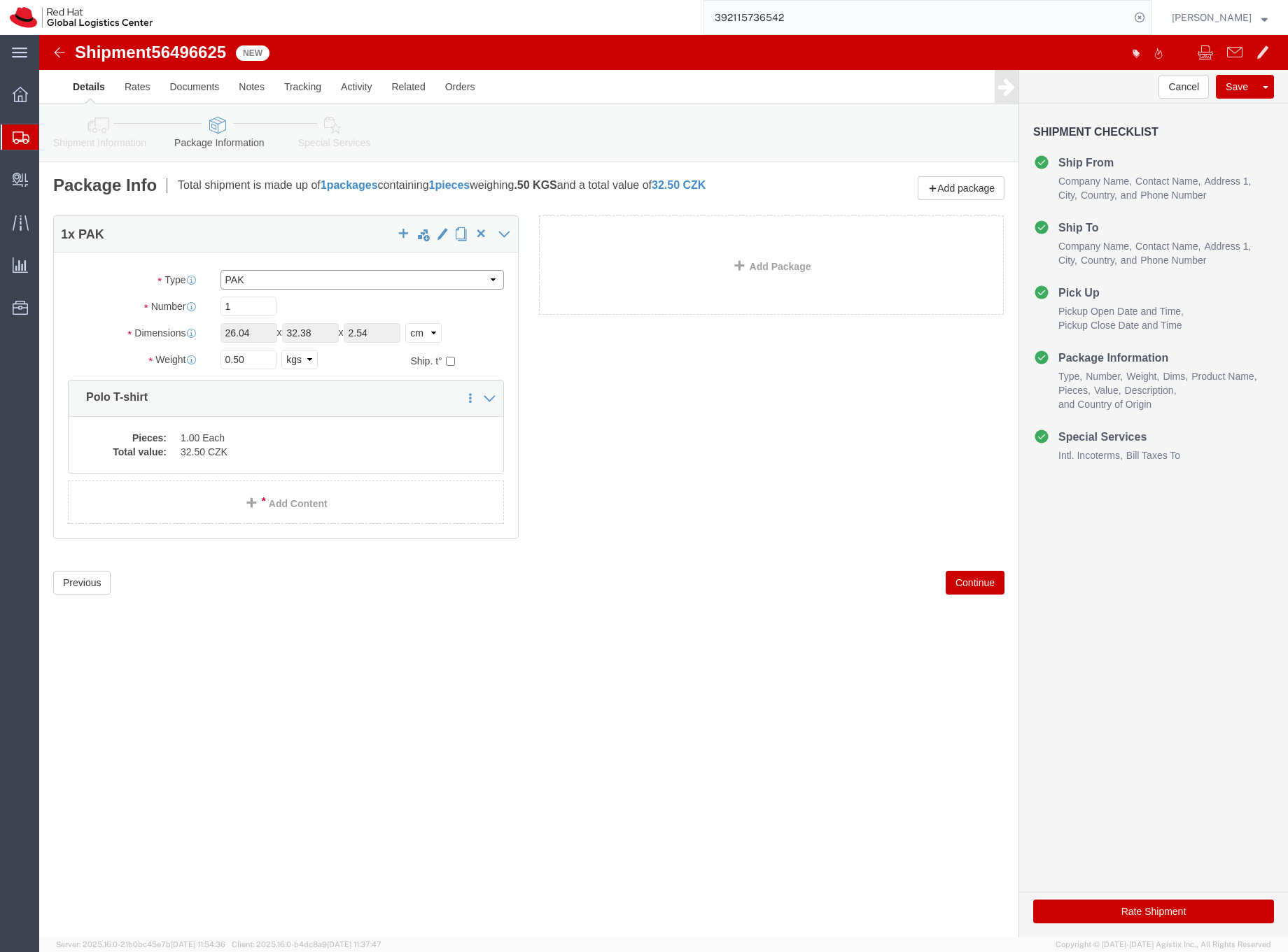
click select "Select Case(s) Crate(s) Envelope Large Box Medium Box PAK Skid(s) Small Box Tub…"
select select "ENV"
click select "Select Case(s) Crate(s) Envelope Large Box Medium Box PAK Skid(s) Small Box Tub…"
type input "9.50"
type input "12.50"
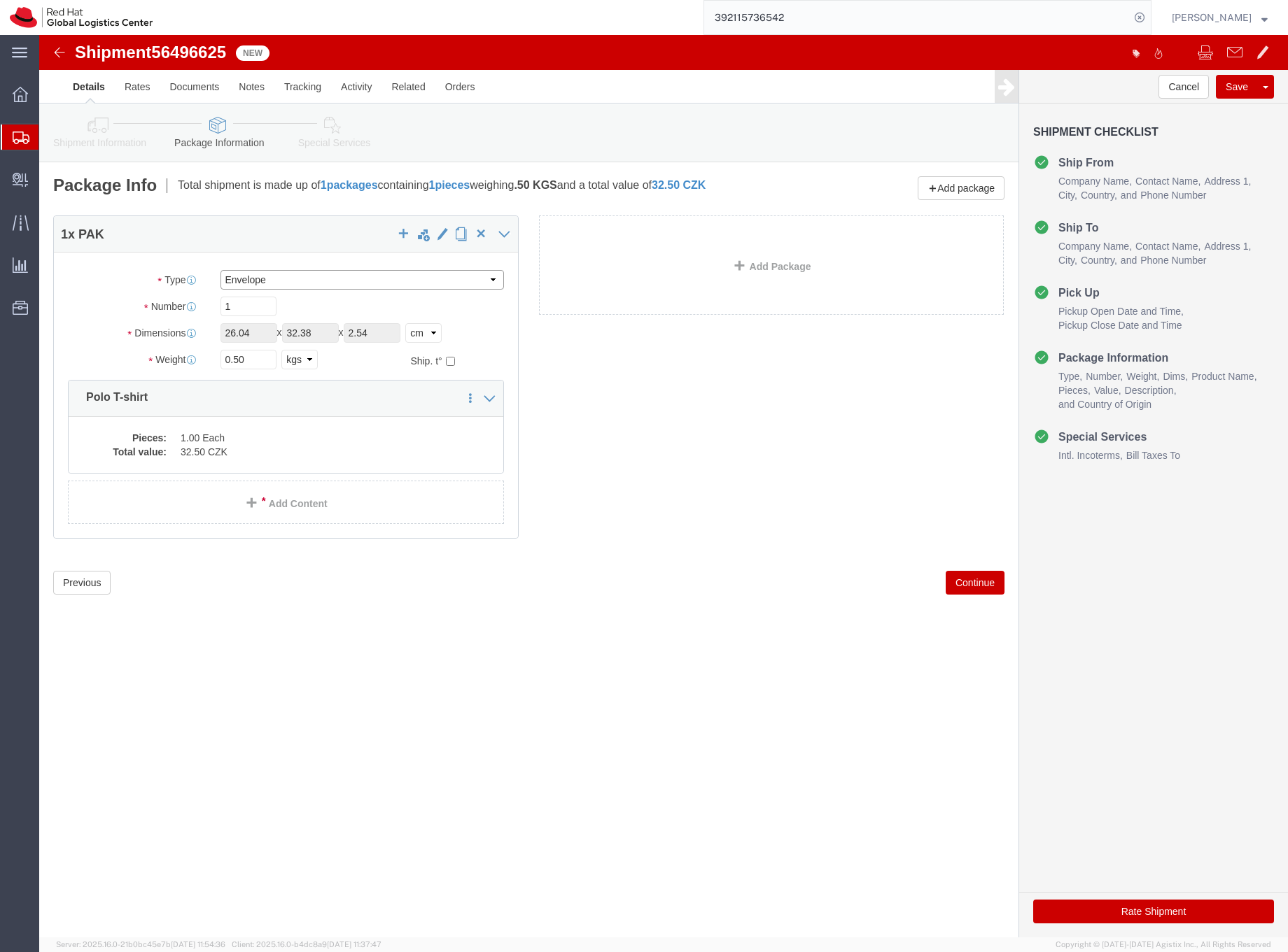
type input "0.25"
select select "IN"
type input "1"
click select "Select cm ft in"
select select "CM"
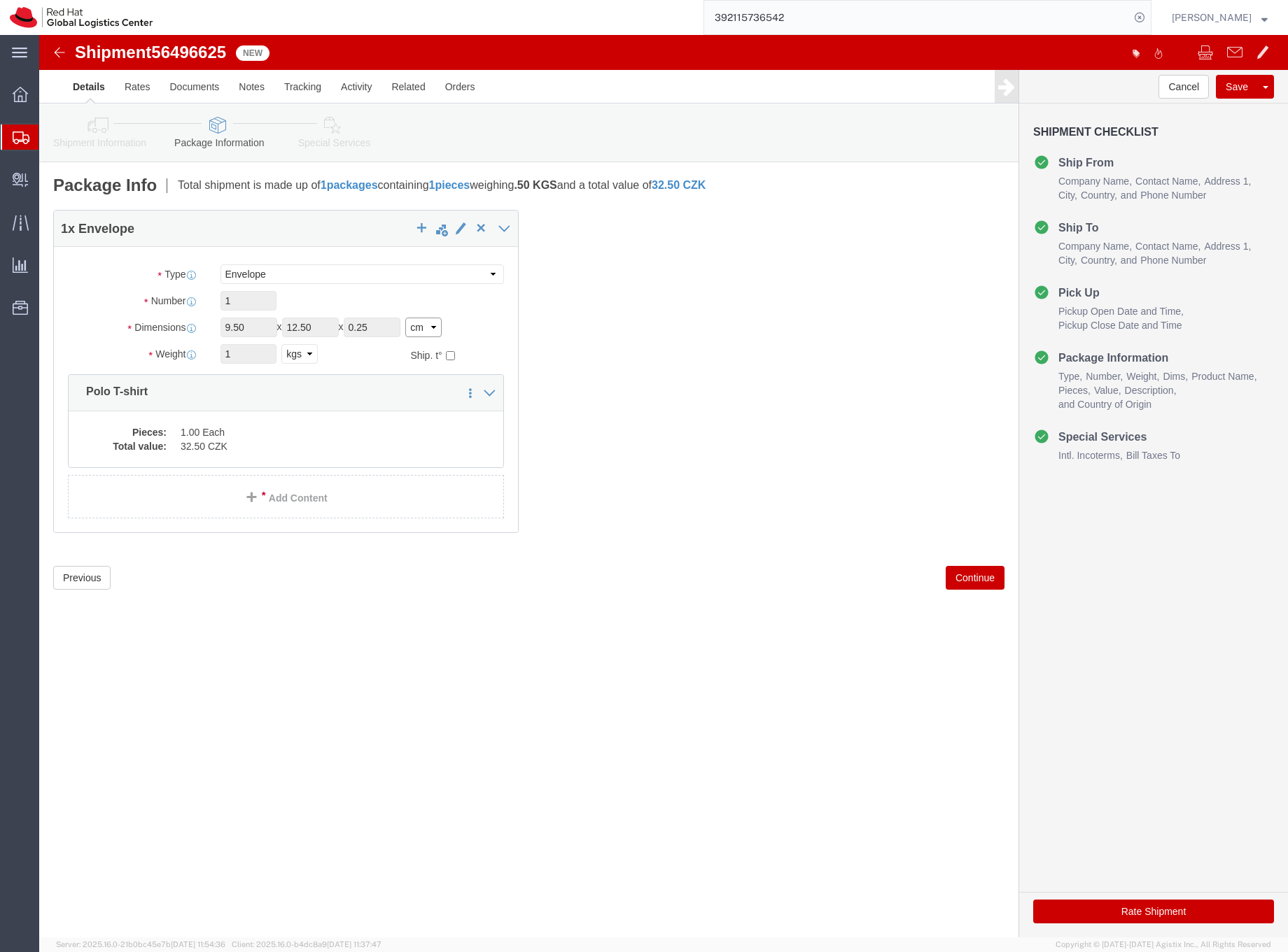
click select "Select cm ft in"
type input "24.13"
type input "31.75"
type input "0.64"
click input "1"
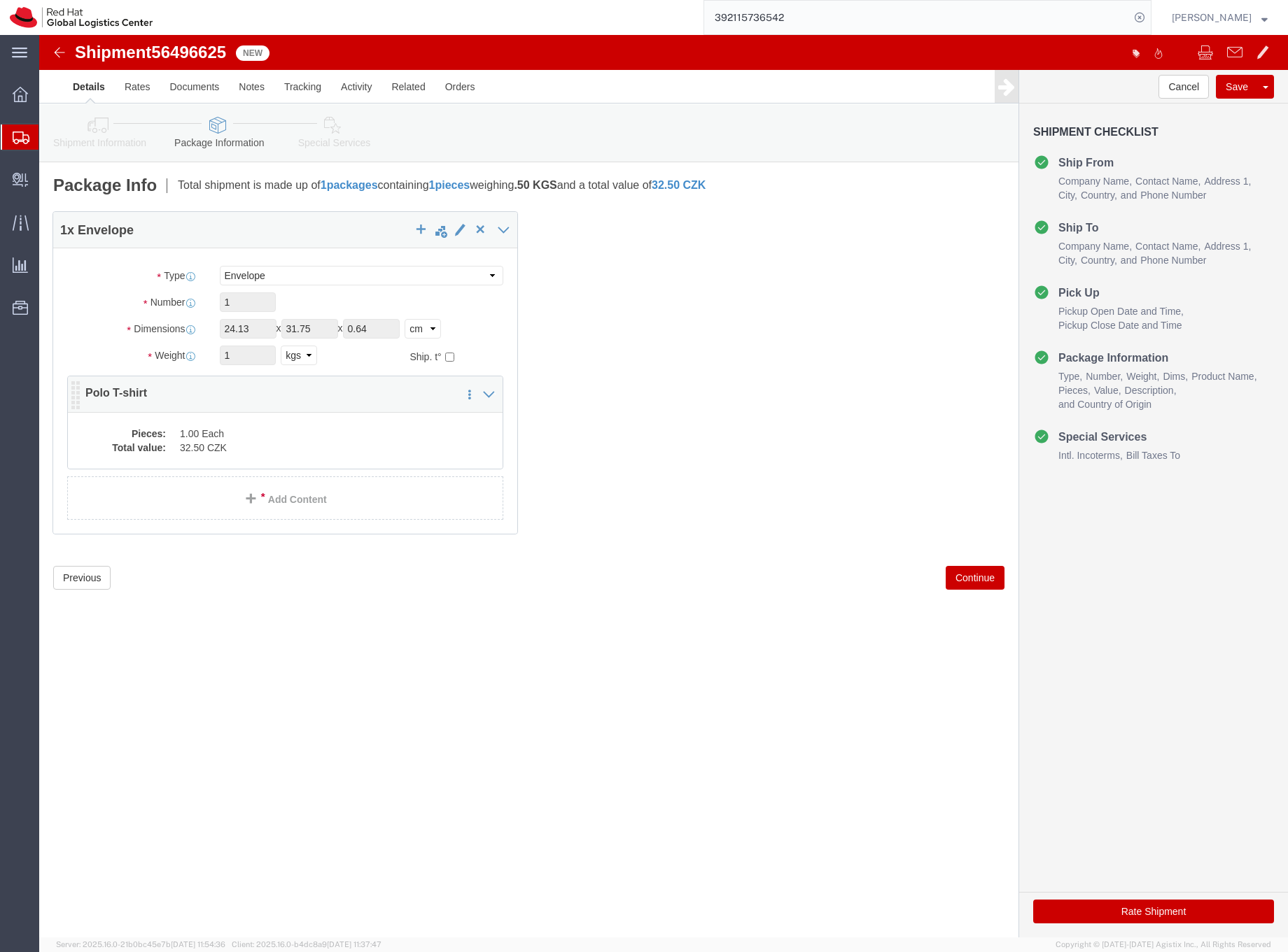
click div "1 x Envelope Package Type Select Case(s) Crate(s) Envelope Large Box Medium Box…"
click dd "32.50 CZK"
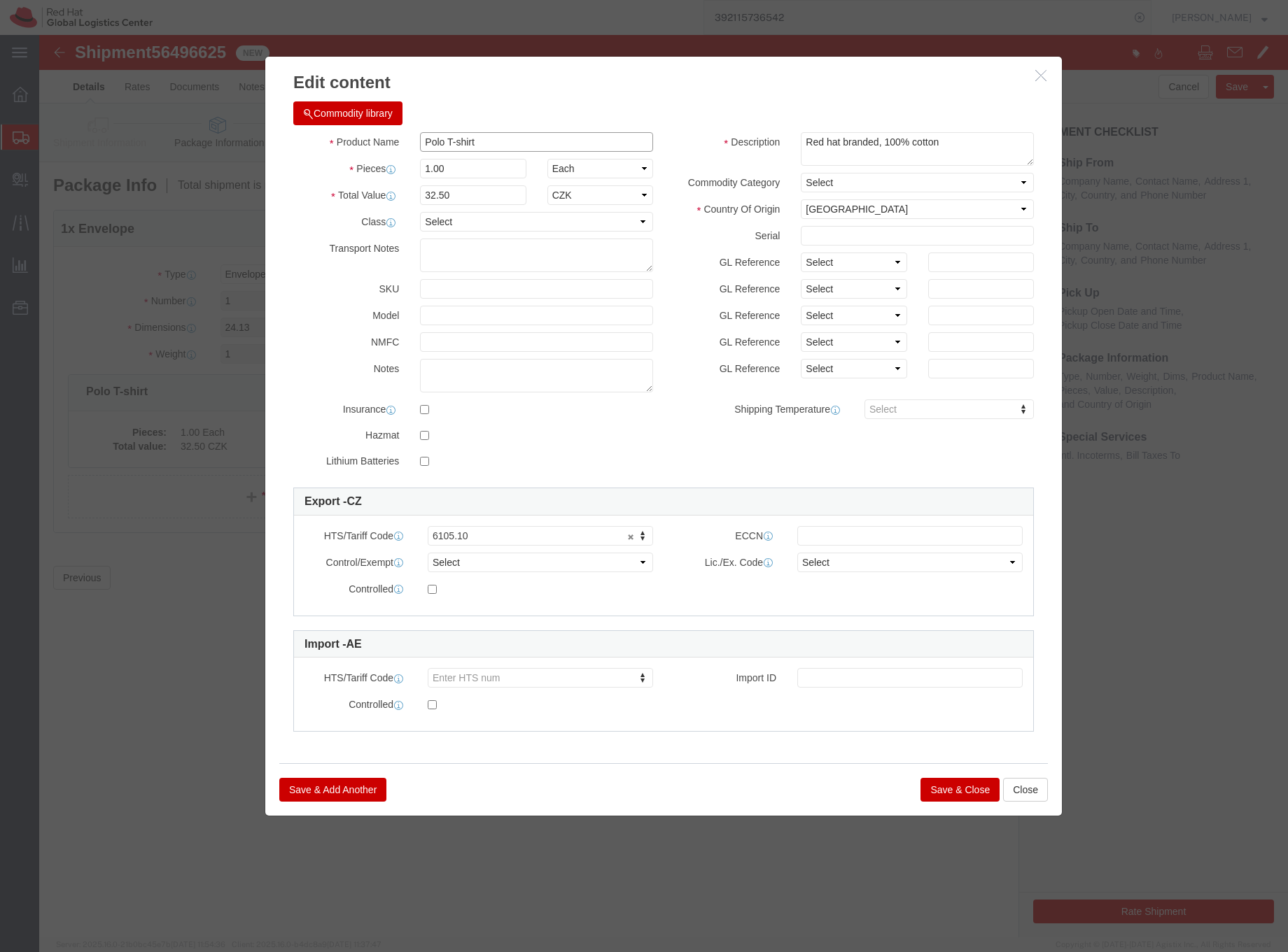
drag, startPoint x: 442, startPoint y: 113, endPoint x: 372, endPoint y: 102, distance: 70.9
click div "Polo T-shirt"
type input "Document"
drag, startPoint x: 385, startPoint y: 156, endPoint x: 432, endPoint y: 164, distance: 47.7
click input "32.50"
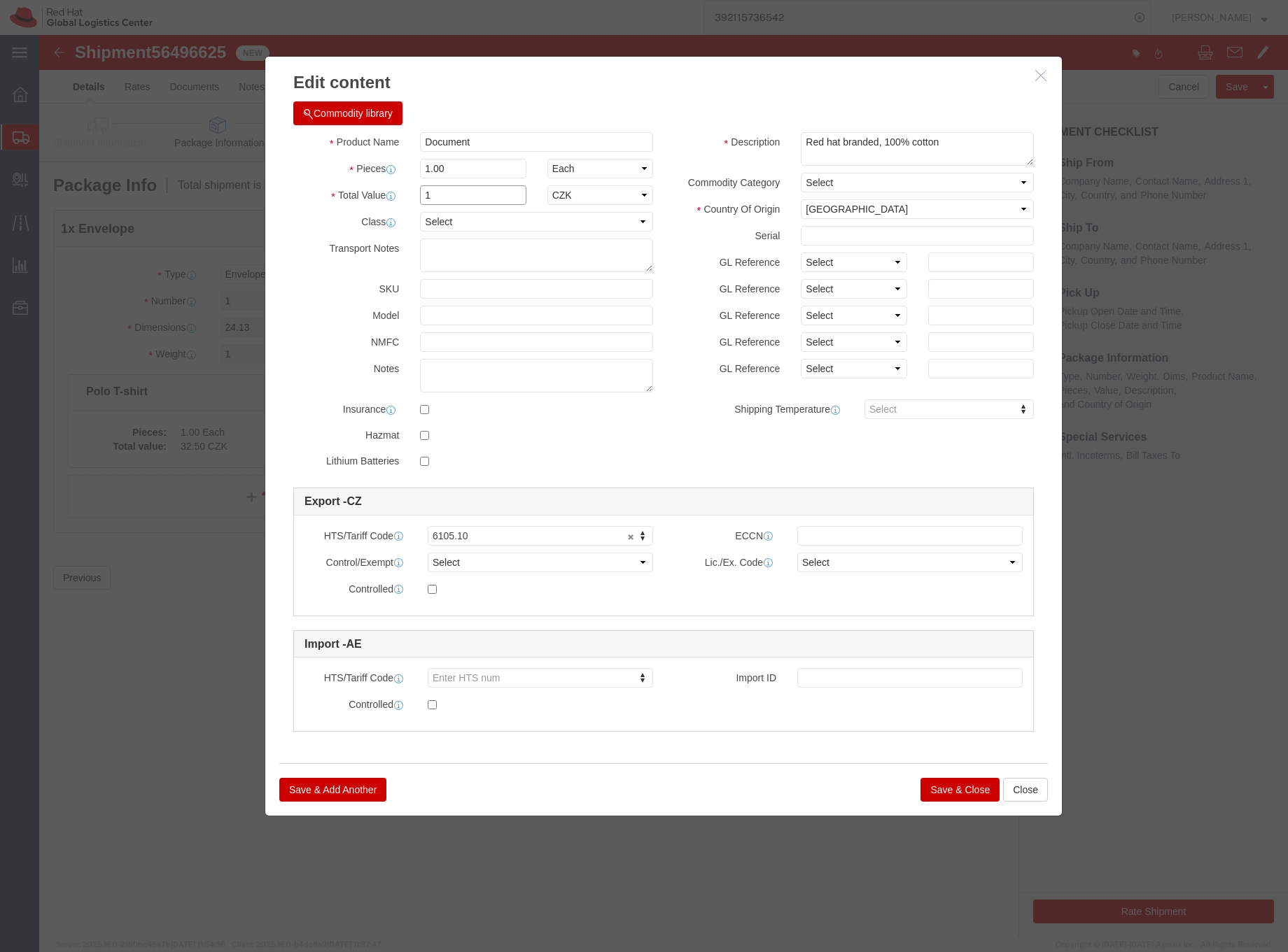
type input "1"
click select "Select [GEOGRAPHIC_DATA] [GEOGRAPHIC_DATA] [GEOGRAPHIC_DATA] [GEOGRAPHIC_DATA] …"
select select "CZ"
click select "Select [GEOGRAPHIC_DATA] [GEOGRAPHIC_DATA] [GEOGRAPHIC_DATA] [GEOGRAPHIC_DATA] …"
drag, startPoint x: 907, startPoint y: 107, endPoint x: 753, endPoint y: 109, distance: 154.0
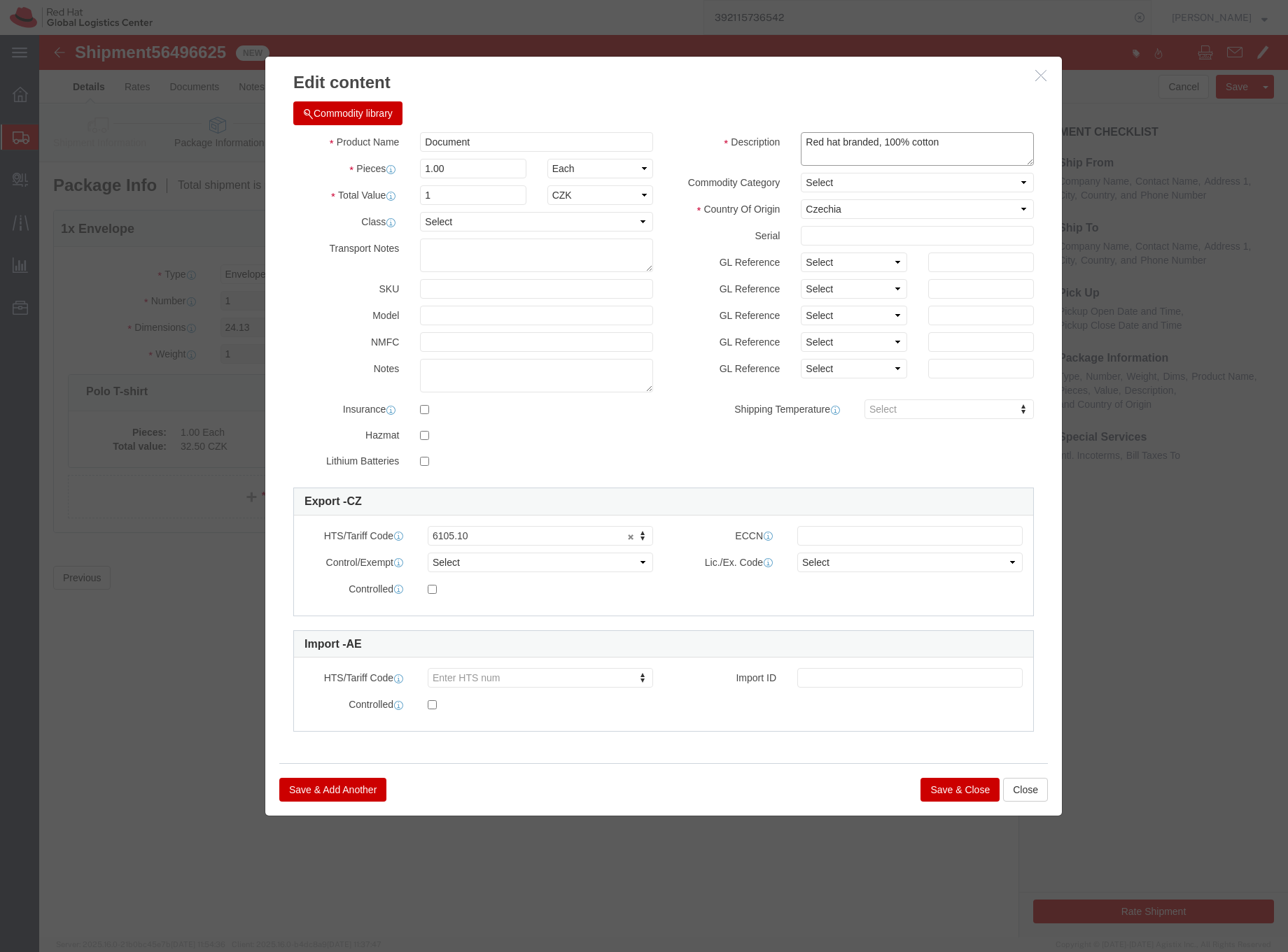
click div "Red hat branded, 100% cotton"
type textarea "P"
type textarea "Contract"
type input "000"
click select "Select ATF BIS DEA EPA FDA FTR ITAR OFAC Other (OPA)"
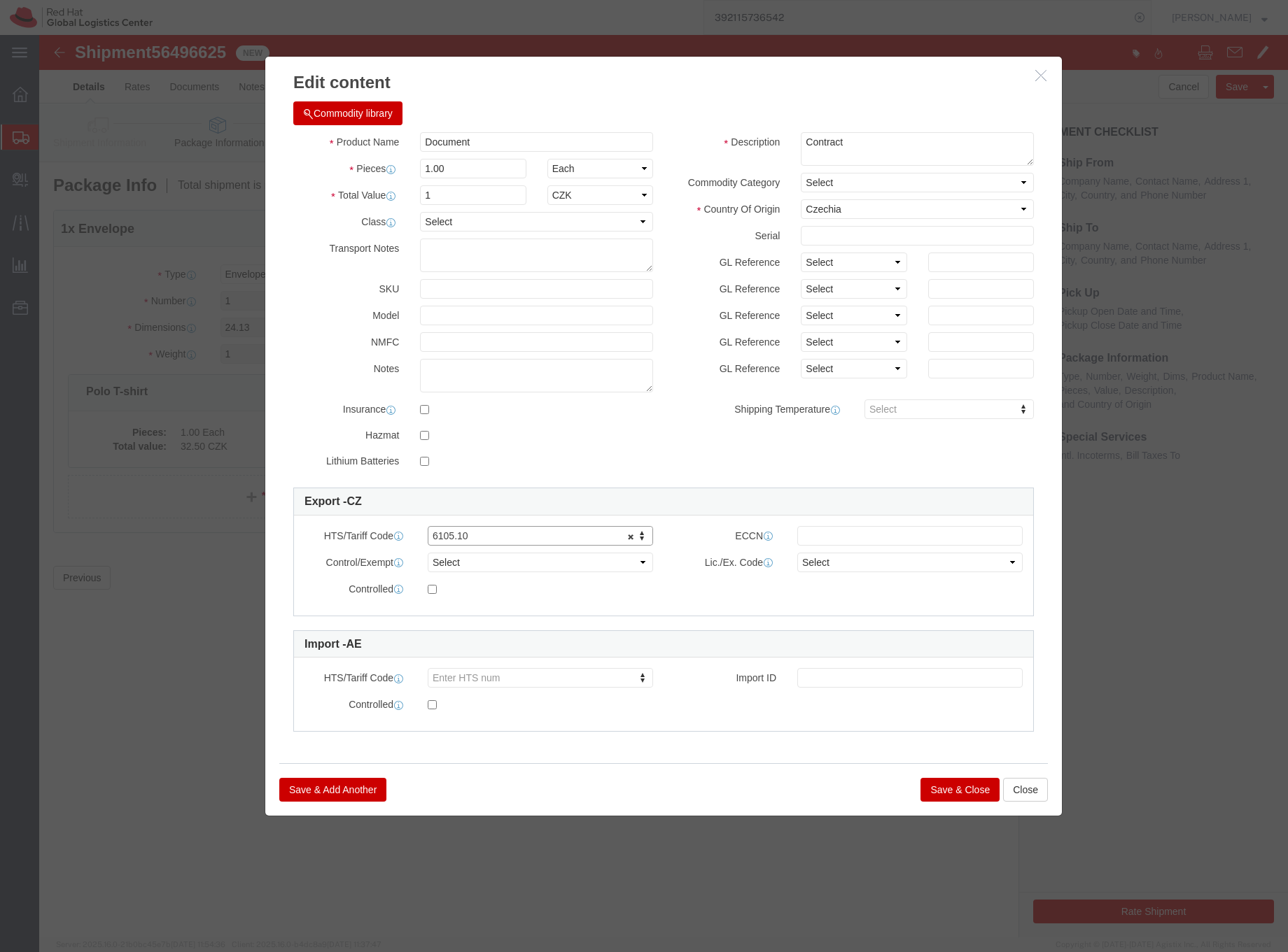
click link "6105.10"
click div "Controlled"
click button "Save & Close"
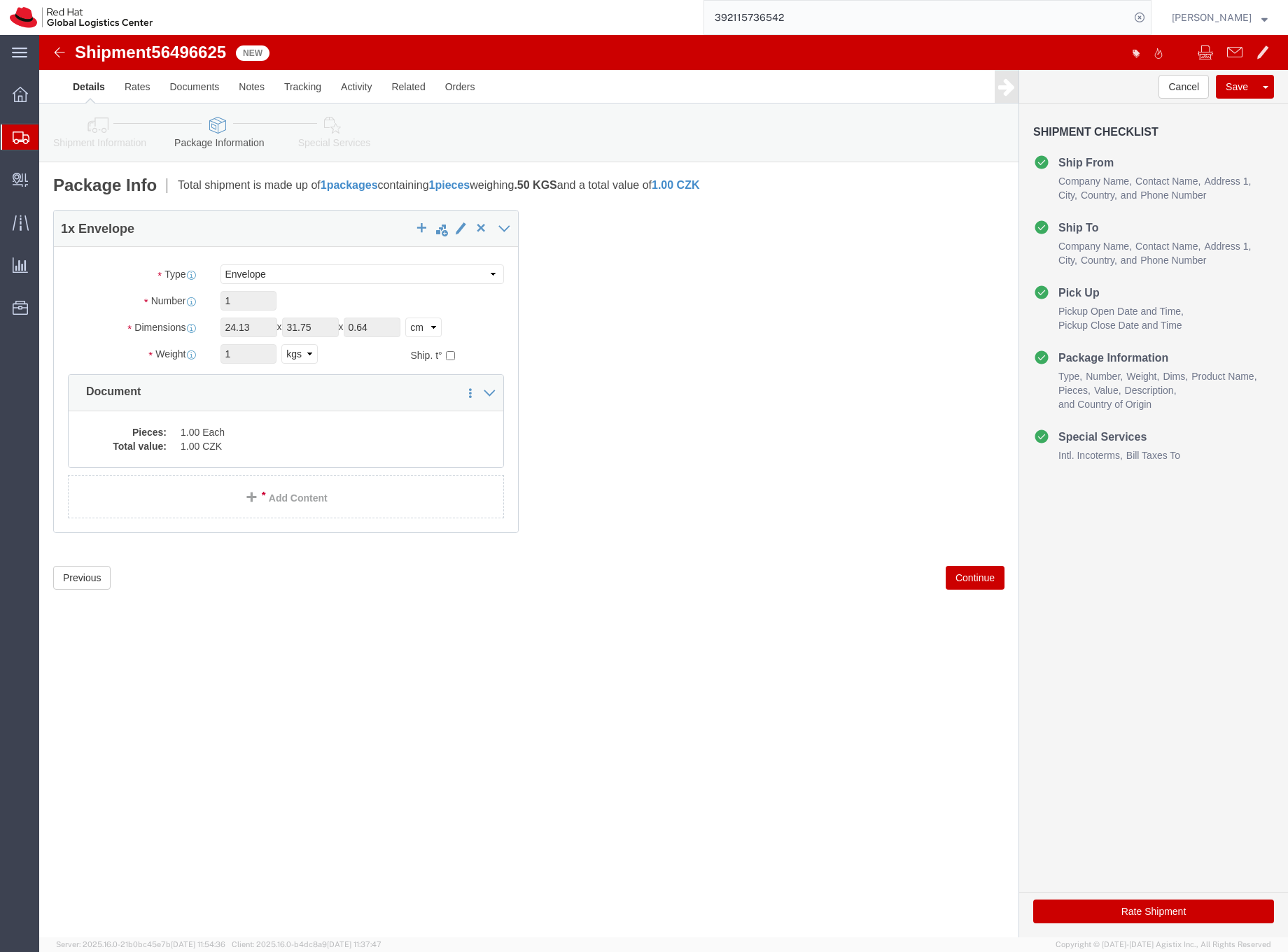
click icon
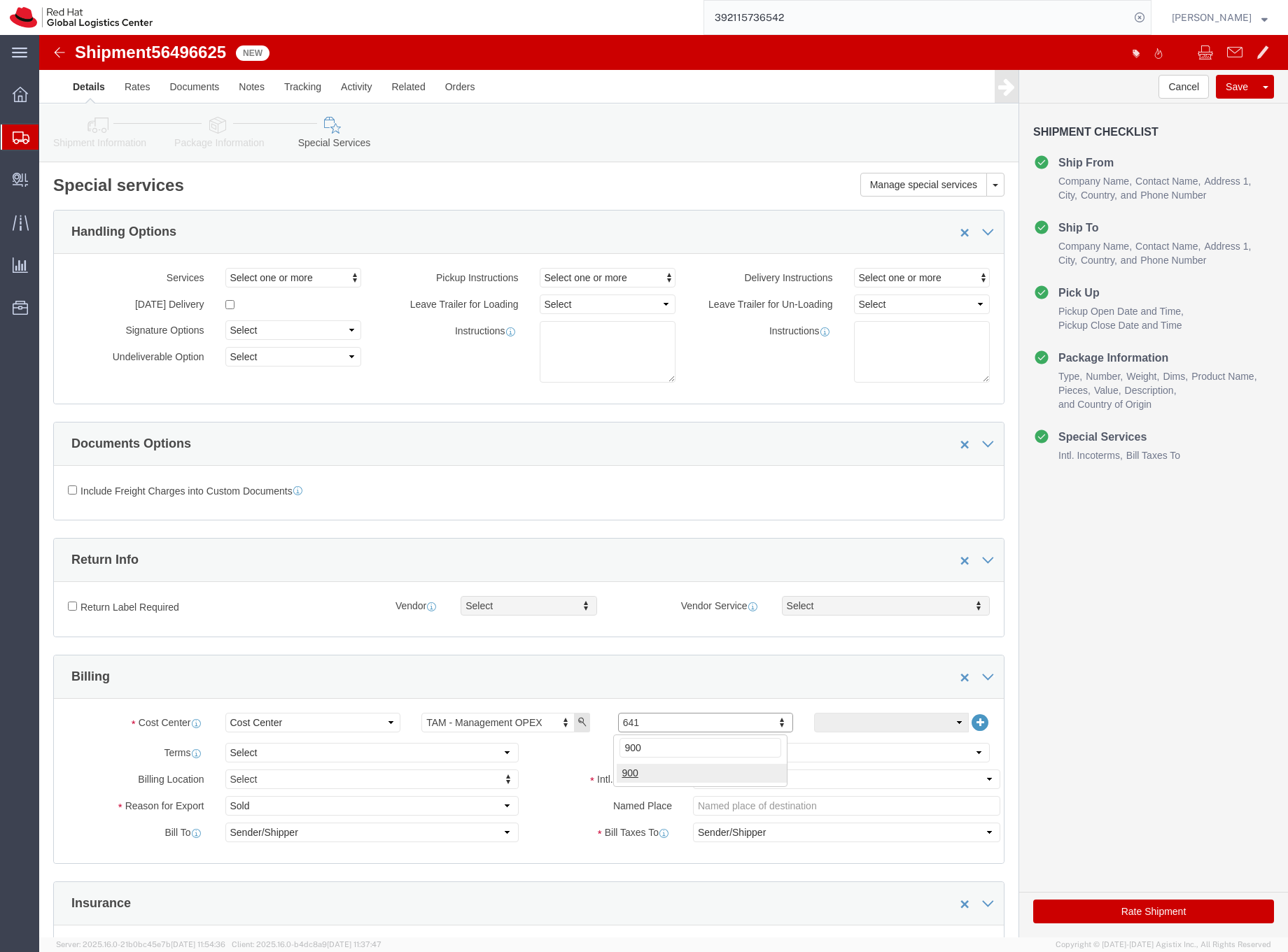
type input "900"
click button "Rate Shipment"
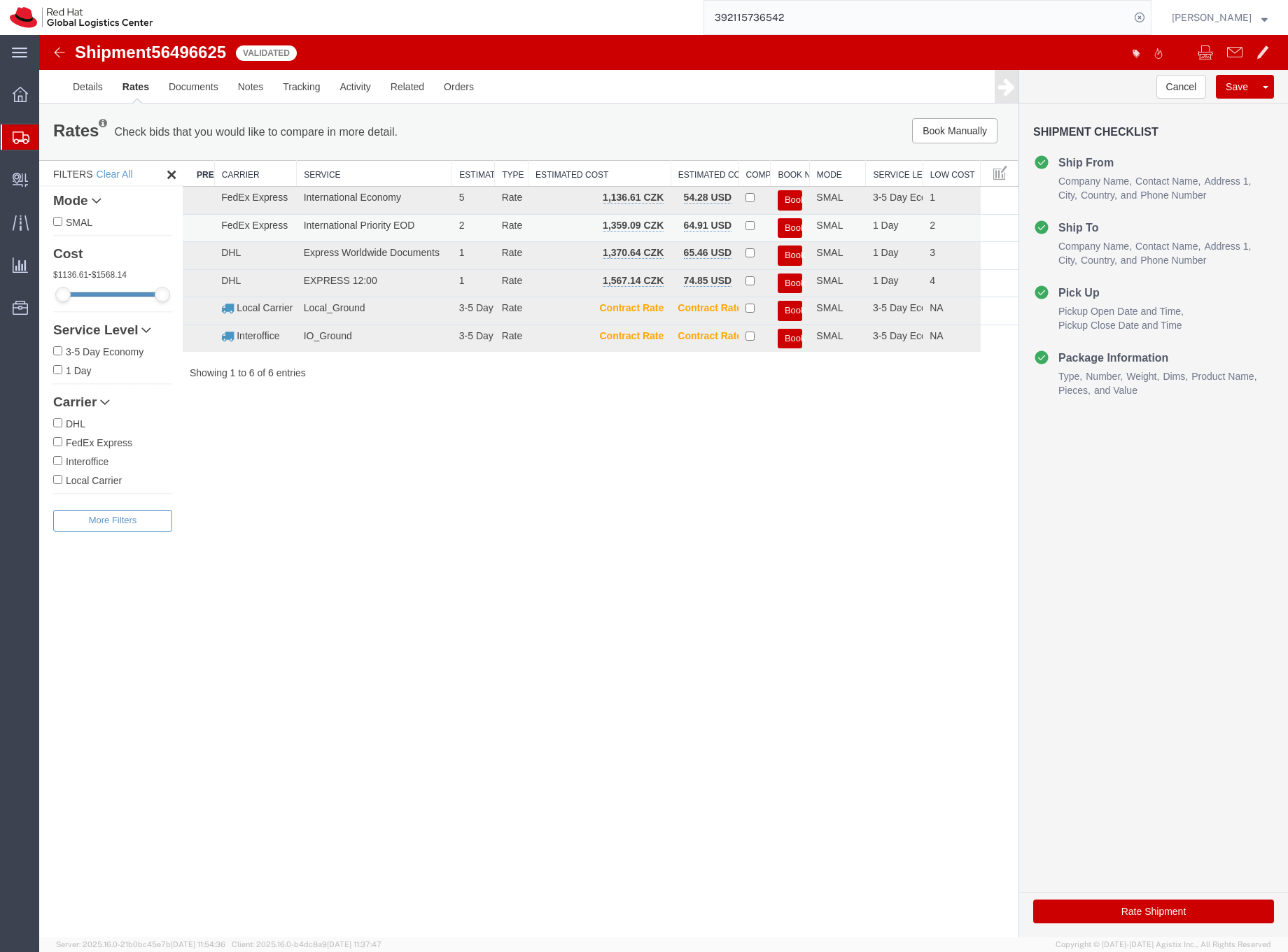
click at [794, 226] on button "Book" at bounding box center [789, 228] width 24 height 20
click at [786, 226] on button "Book" at bounding box center [789, 228] width 24 height 20
click at [83, 87] on link "Details" at bounding box center [88, 87] width 50 height 33
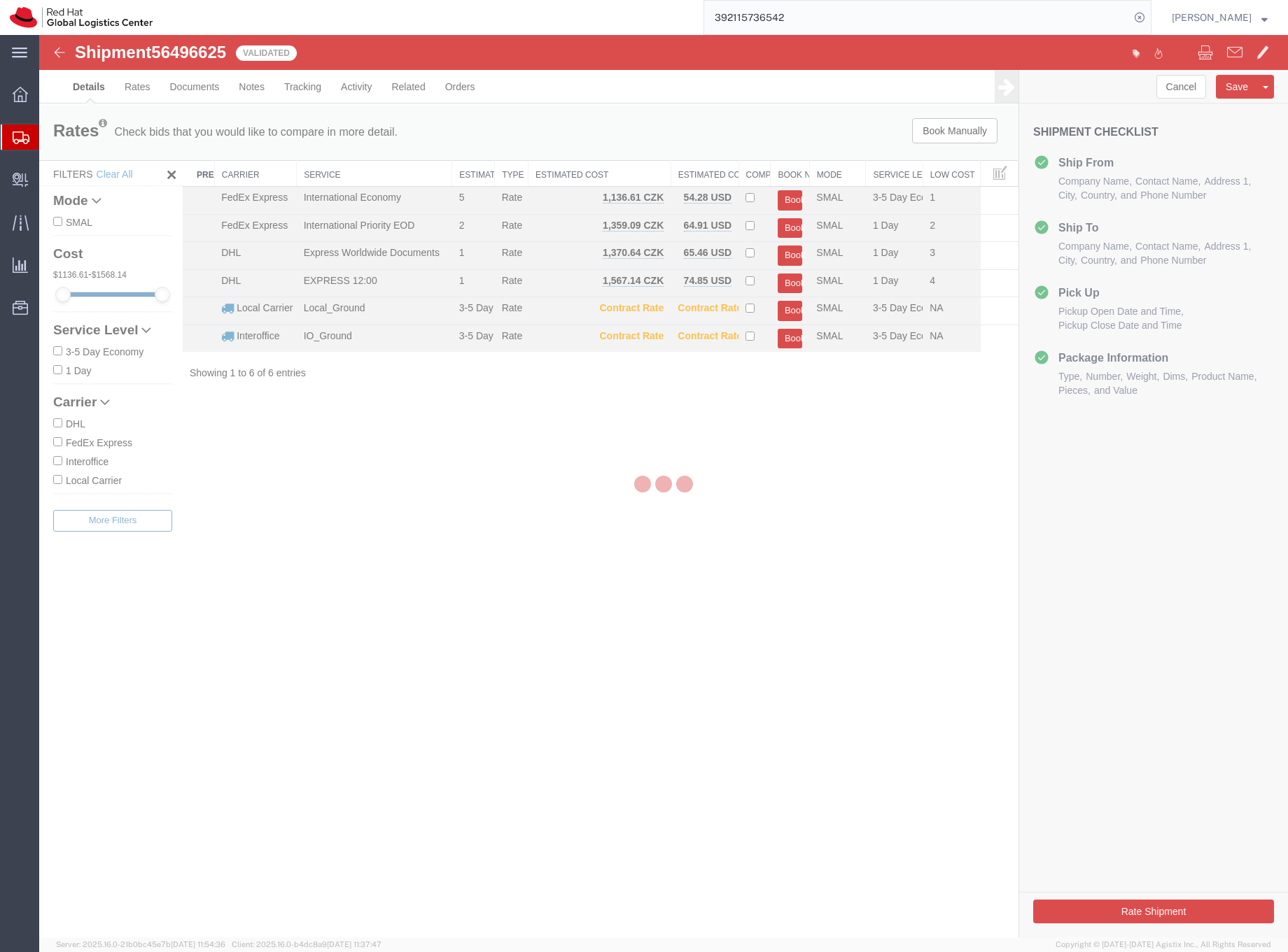
select select "38036"
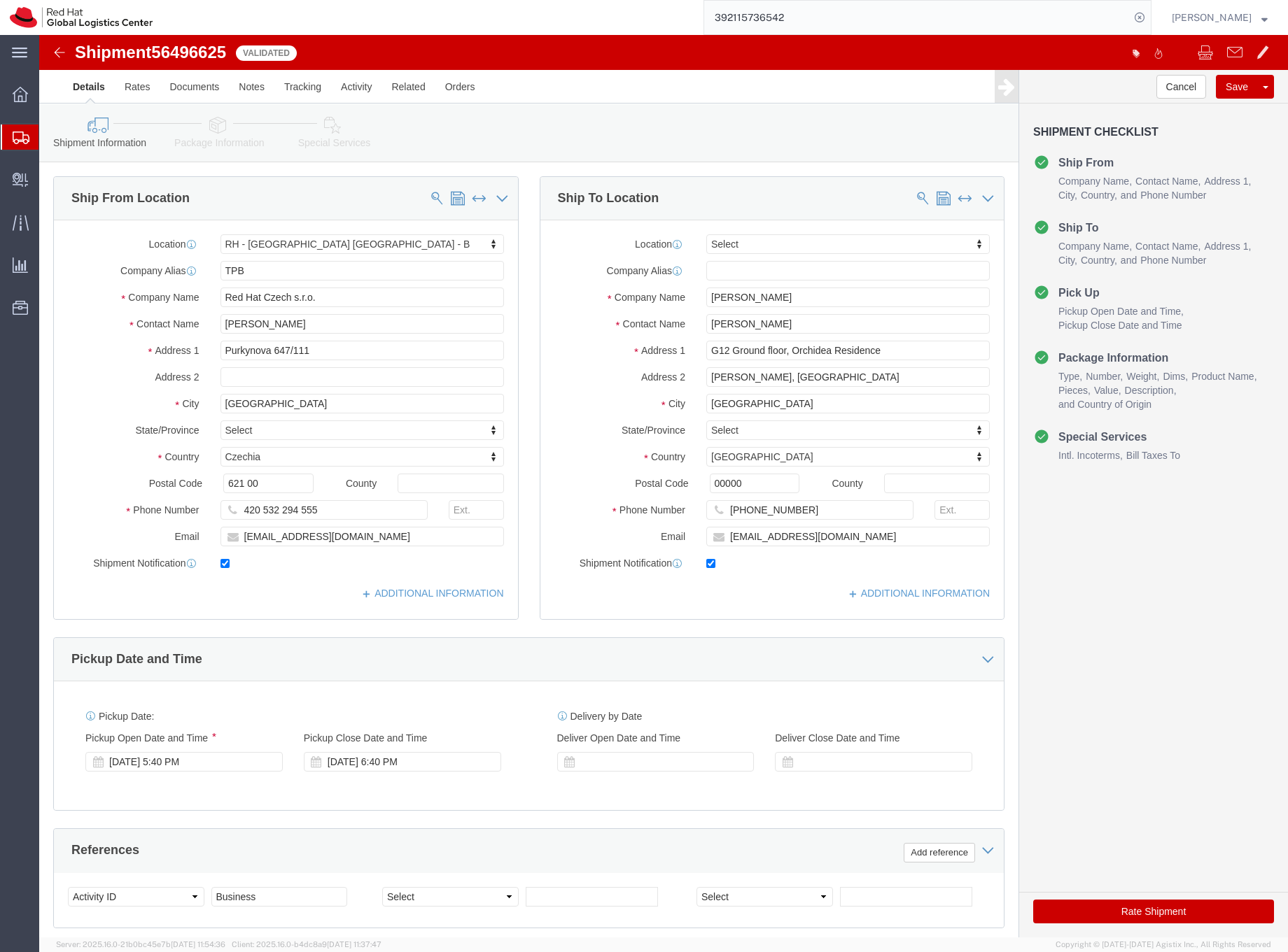
click icon
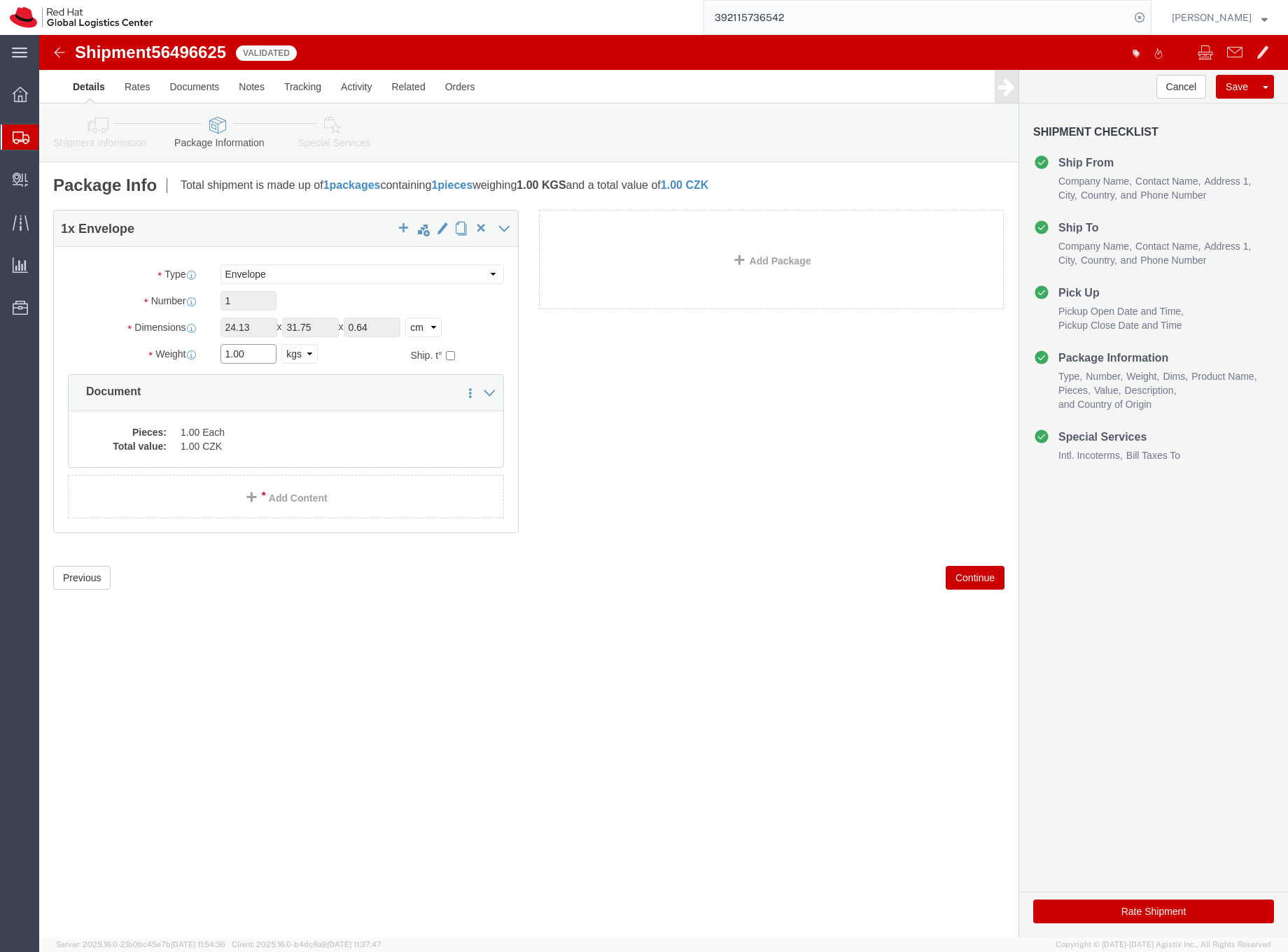
click input "1.00"
drag, startPoint x: 208, startPoint y: 320, endPoint x: 182, endPoint y: 317, distance: 26.2
click input "1.00"
type input "0.5"
click button "Rate Shipment"
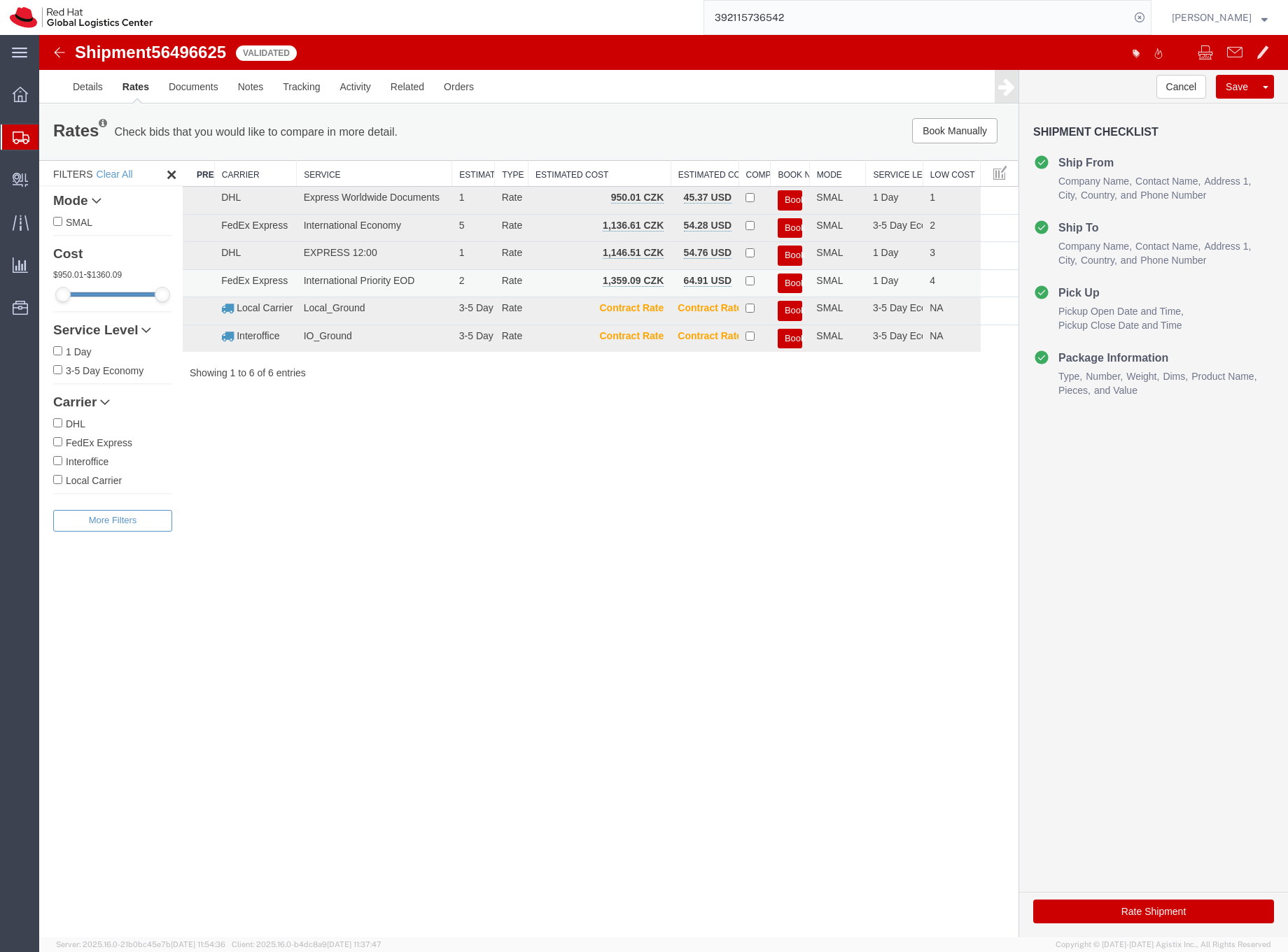
click at [791, 282] on button "Book" at bounding box center [789, 284] width 24 height 20
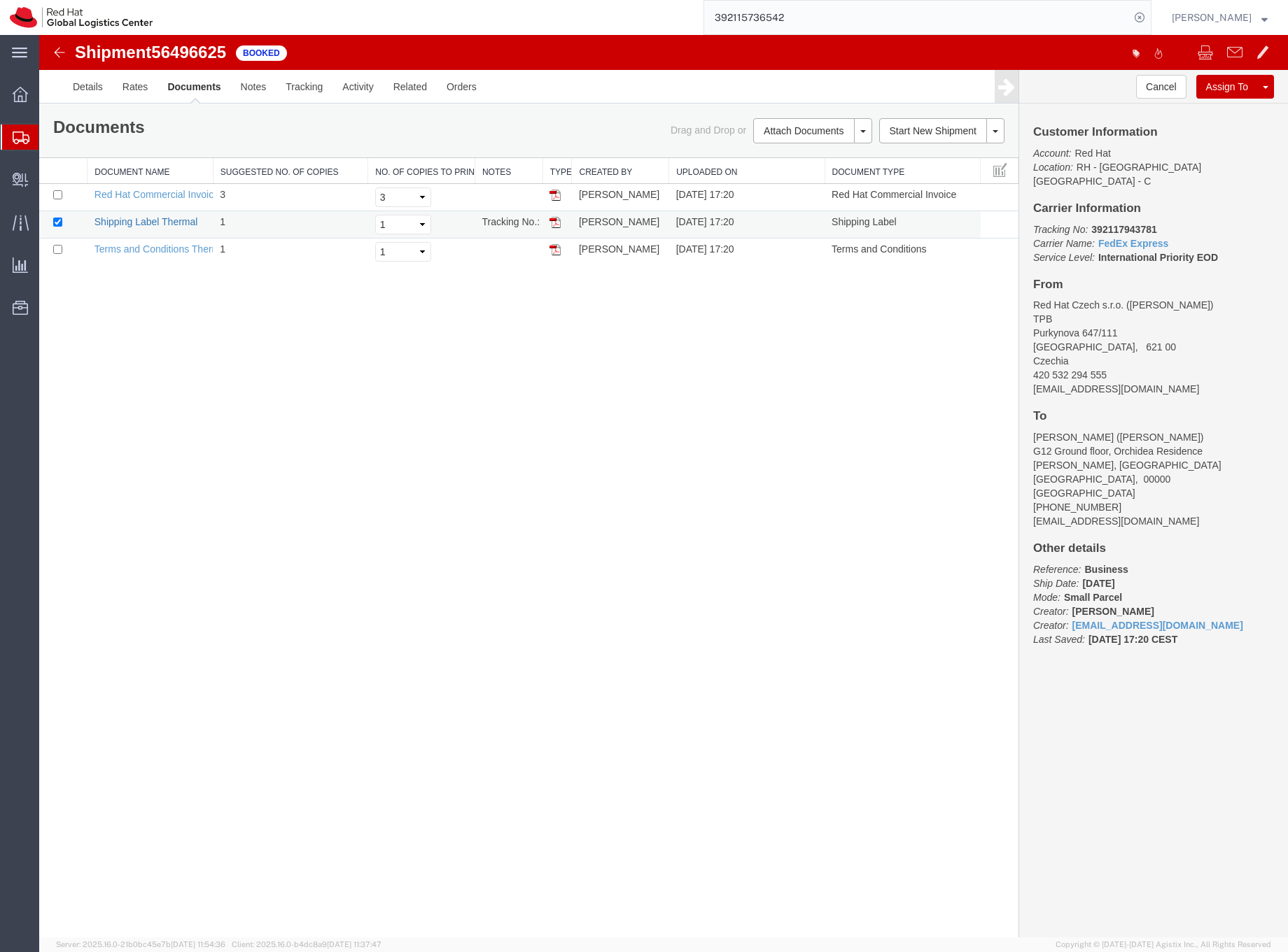
click at [191, 221] on link "Shipping Label Thermal" at bounding box center [147, 221] width 103 height 11
